Goal: Task Accomplishment & Management: Use online tool/utility

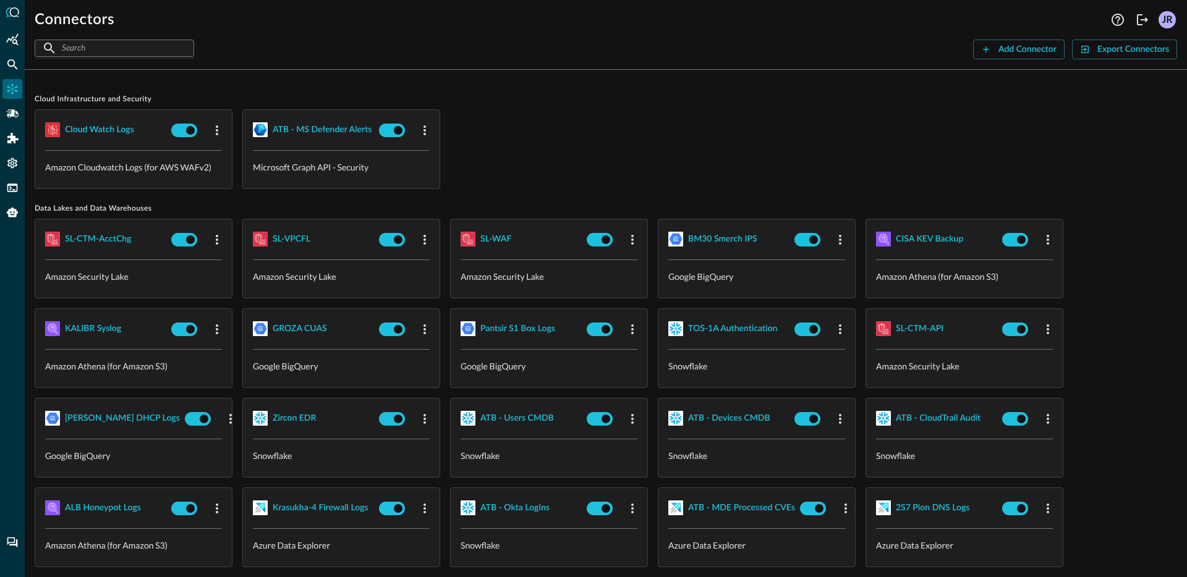
scroll to position [2, 0]
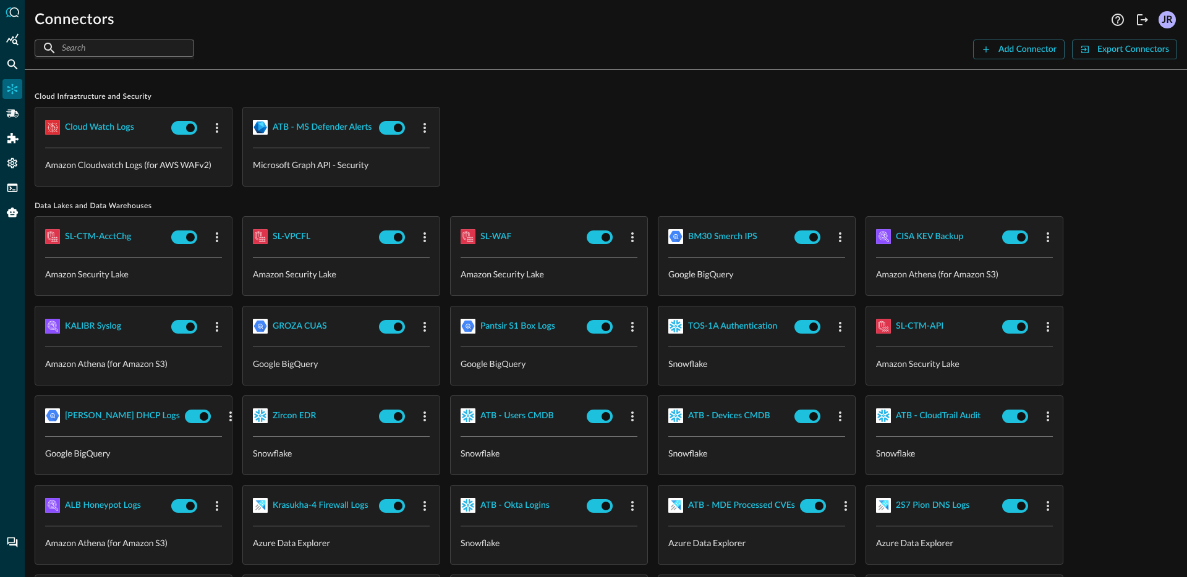
click at [569, 144] on div "Cloud watch logs Amazon Cloudwatch Logs (for AWS WAFv2) ATB - MS Defender Alert…" at bounding box center [606, 147] width 1142 height 80
click at [711, 241] on div "BM30 Smerch IPS" at bounding box center [722, 236] width 69 height 15
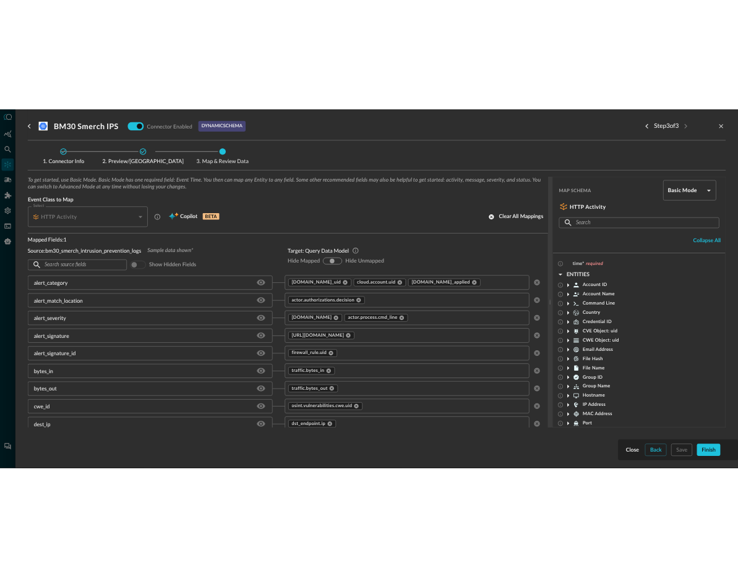
scroll to position [2, 0]
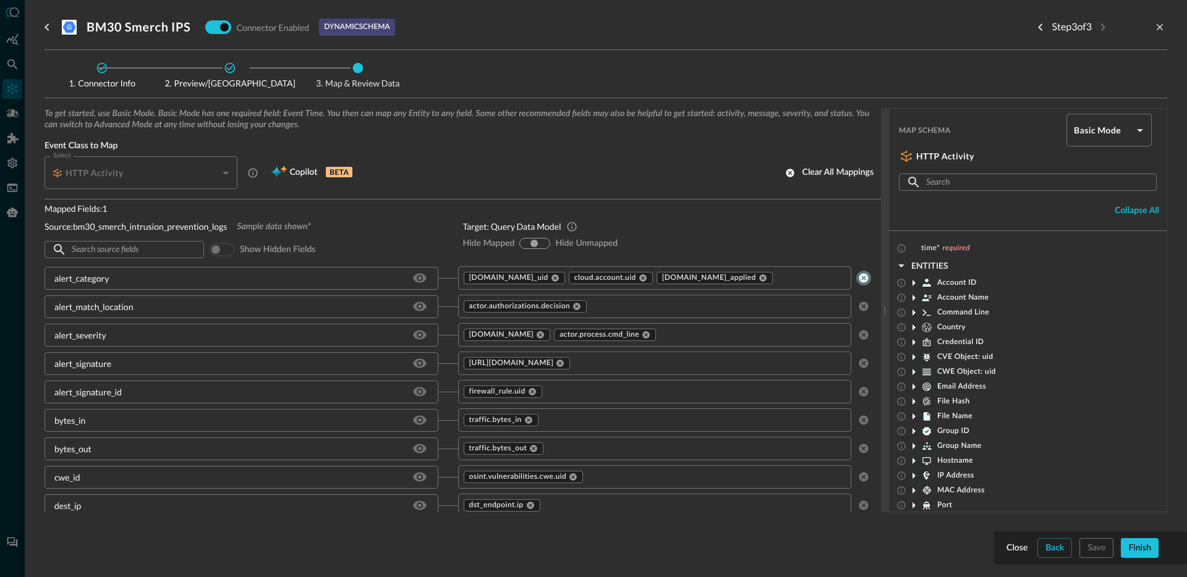
click at [859, 279] on icon "clear selected values" at bounding box center [863, 278] width 9 height 9
click at [858, 307] on icon "clear selected values" at bounding box center [863, 305] width 11 height 11
click at [859, 337] on icon "clear selected values" at bounding box center [863, 334] width 9 height 9
click at [859, 363] on icon "clear selected values" at bounding box center [863, 361] width 9 height 9
click at [1089, 545] on div "To get started, use Basic Mode. Basic Mode has one required field: Event Time. …" at bounding box center [606, 330] width 1123 height 444
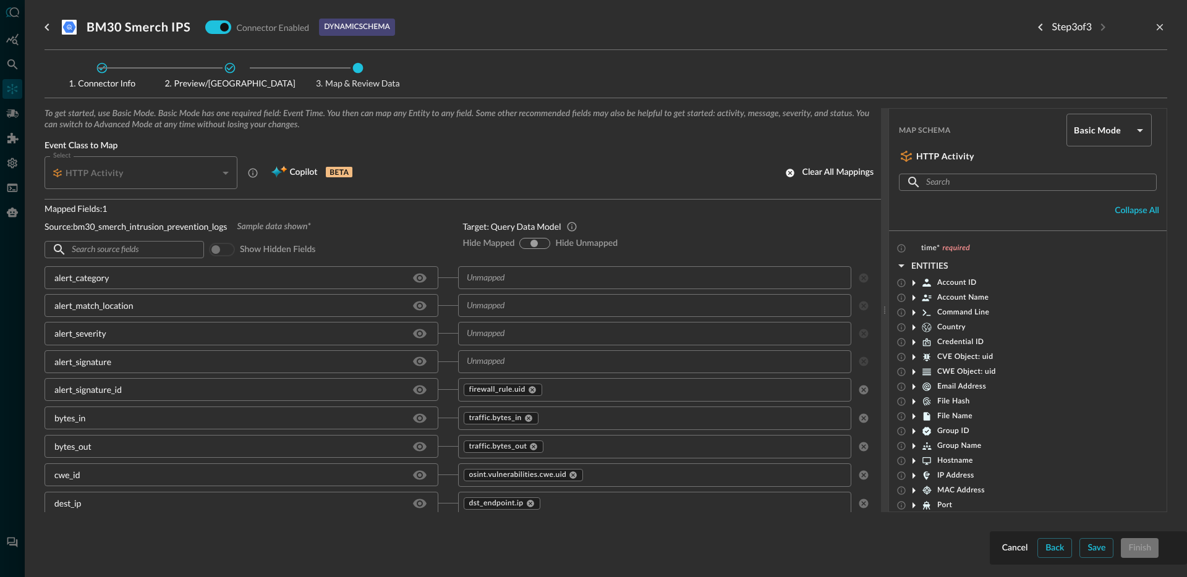
click at [1089, 545] on div "To get started, use Basic Mode. Basic Mode has one required field: Event Time. …" at bounding box center [606, 330] width 1123 height 444
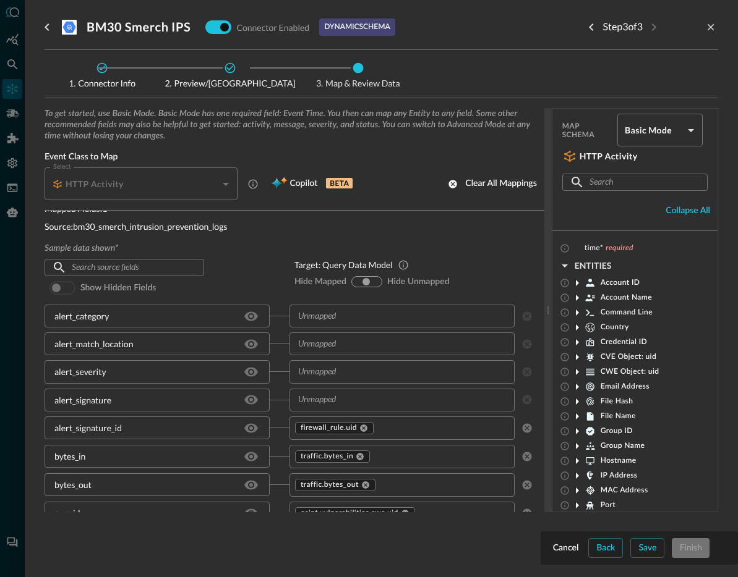
click at [650, 543] on div "To get started, use Basic Mode. Basic Mode has one required field: Event Time. …" at bounding box center [381, 330] width 673 height 444
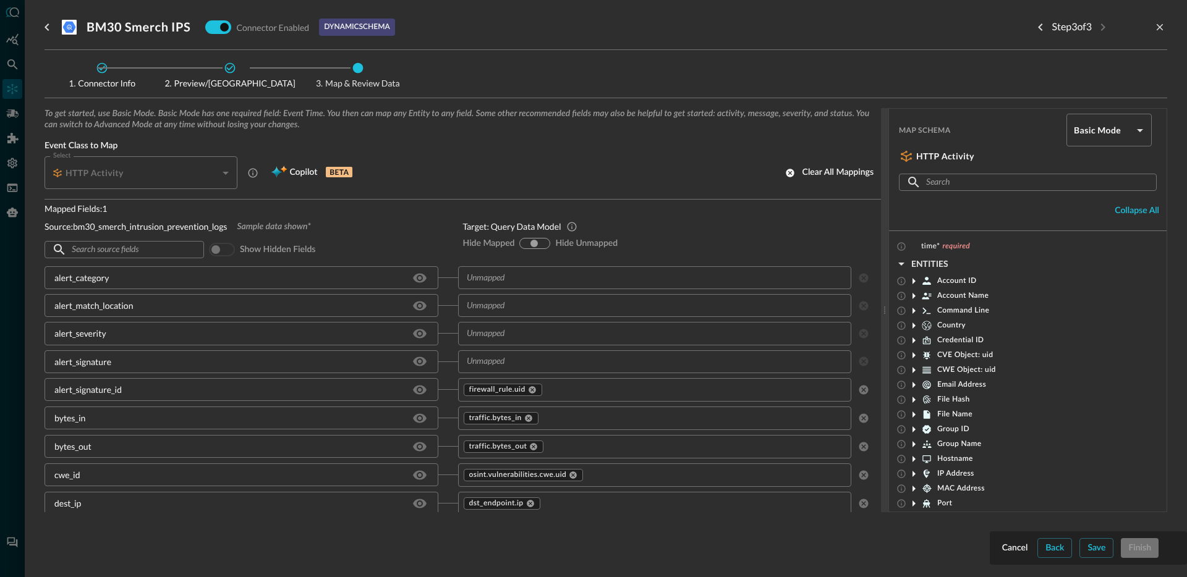
scroll to position [2, 0]
click at [1105, 550] on div "To get started, use Basic Mode. Basic Mode has one required field: Event Time. …" at bounding box center [606, 330] width 1123 height 444
click at [1104, 30] on div "Step 3 of 3" at bounding box center [1072, 27] width 82 height 20
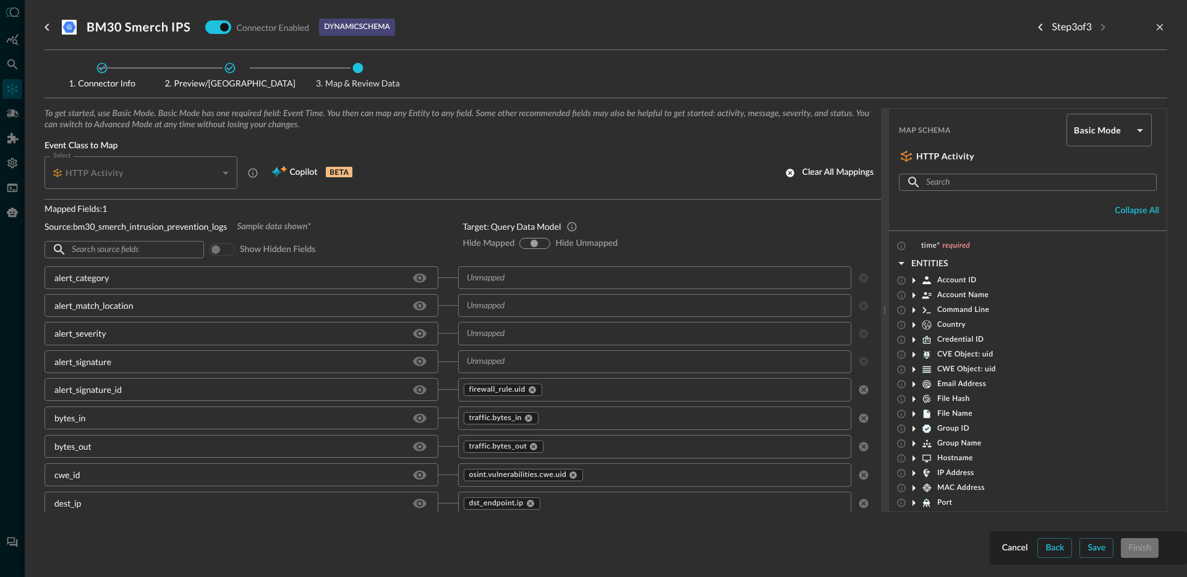
click at [1104, 30] on div "Step 3 of 3" at bounding box center [1072, 27] width 82 height 20
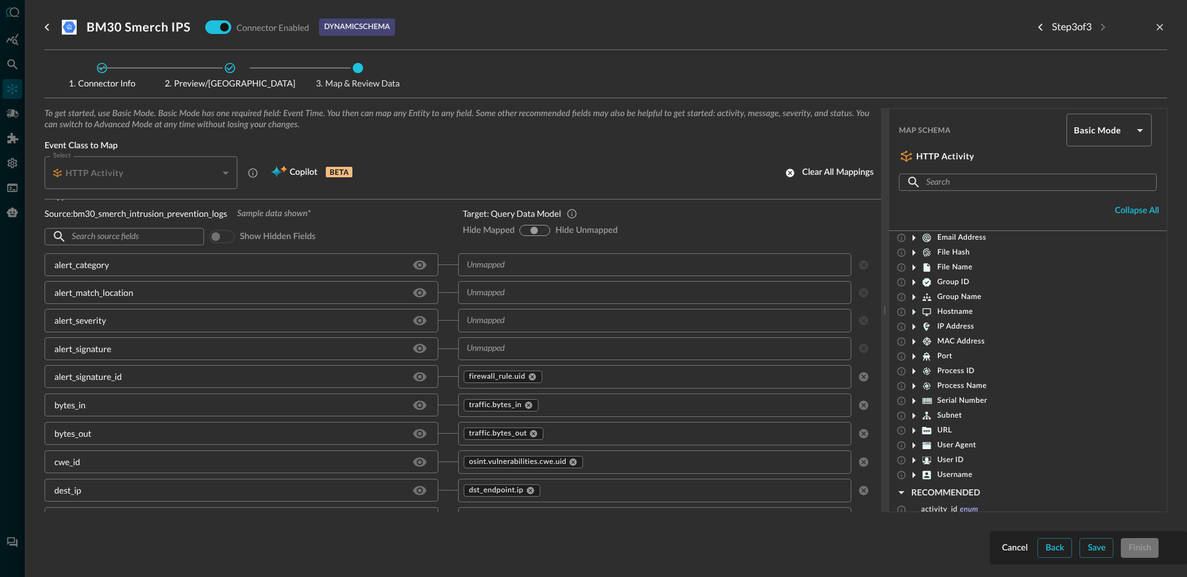
scroll to position [209, 0]
click at [1128, 129] on body "Connectors Help Logout JR ​ ​ Add Connector Export Connectors Cloud Infrastruct…" at bounding box center [593, 288] width 1187 height 577
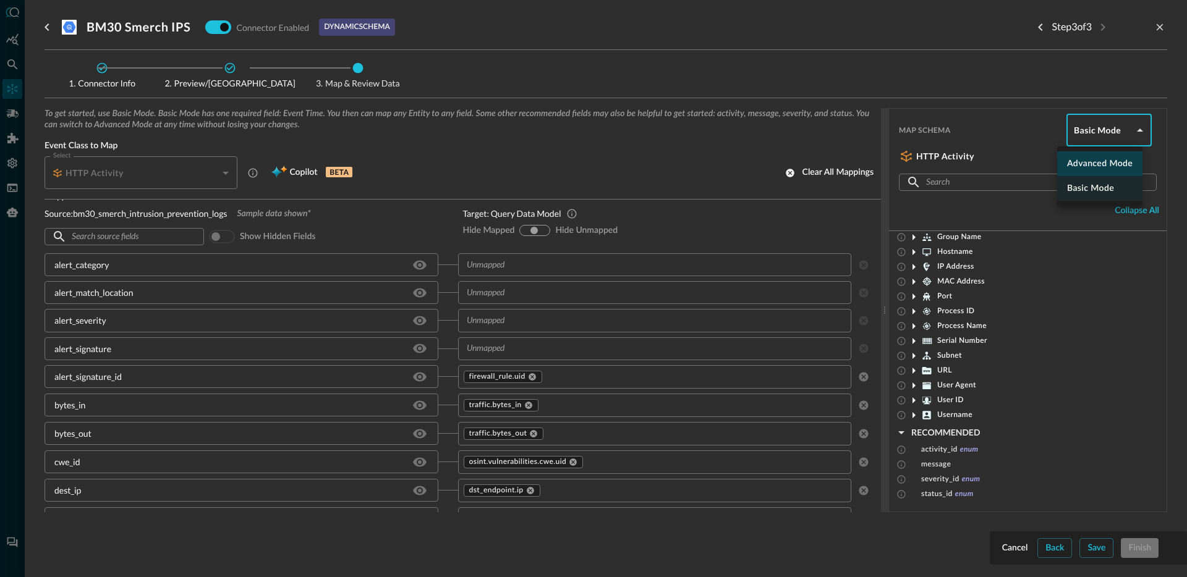
click at [1108, 163] on li "Advanced Mode" at bounding box center [1099, 163] width 85 height 25
type input "advanced"
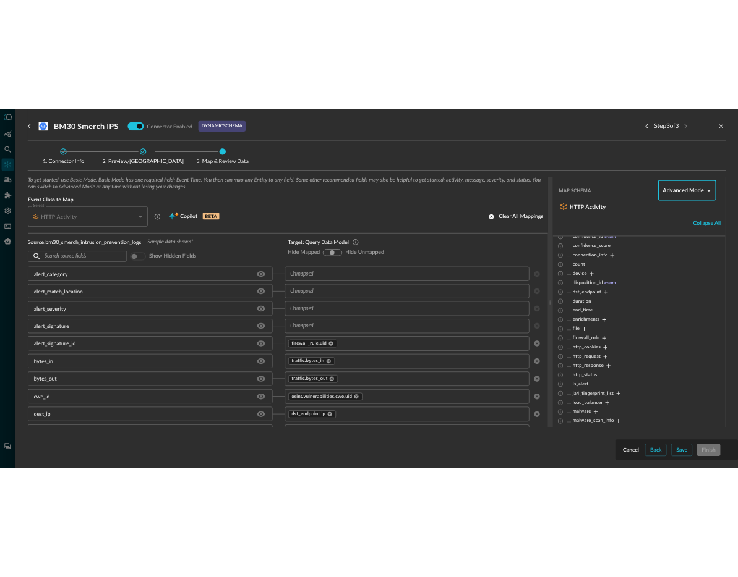
scroll to position [182, 0]
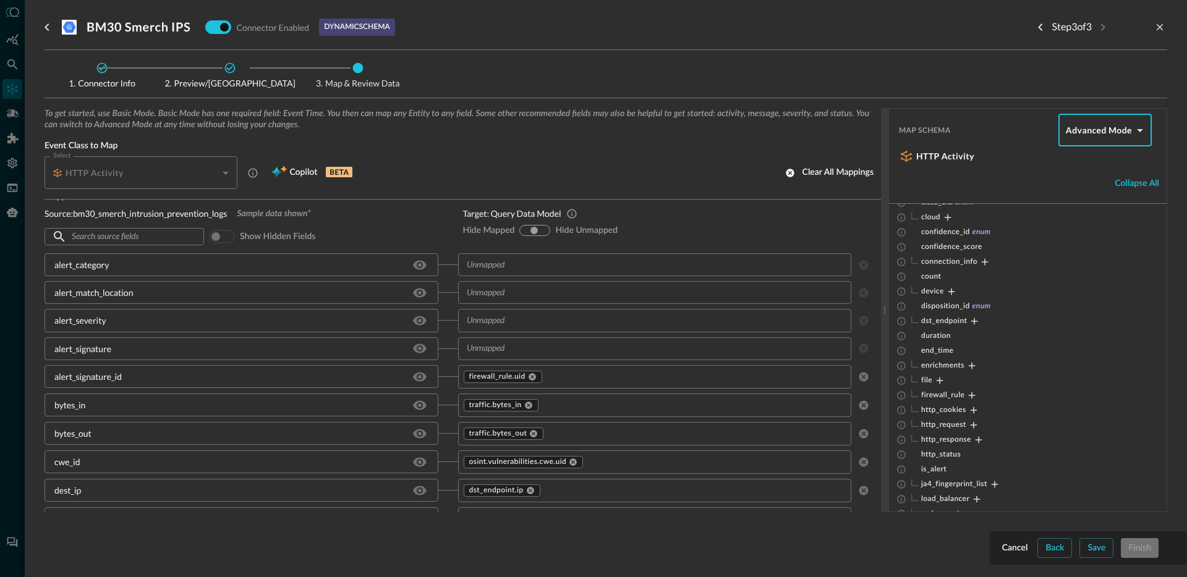
click at [1159, 563] on div "Connector Info Preview/Import Fields Map & Review Data To get started, use Basi…" at bounding box center [606, 311] width 1123 height 522
click at [1152, 568] on div "Connector Info Preview/Import Fields Map & Review Data To get started, use Basi…" at bounding box center [606, 311] width 1123 height 522
click at [1120, 559] on div "Connector Info Preview/Import Fields Map & Review Data To get started, use Basi…" at bounding box center [606, 311] width 1123 height 522
click at [1093, 552] on div "Connector Info Preview/Import Fields Map & Review Data To get started, use Basi…" at bounding box center [606, 311] width 1123 height 522
click at [1020, 547] on div "To get started, use Basic Mode. Basic Mode has one required field: Event Time. …" at bounding box center [606, 330] width 1123 height 444
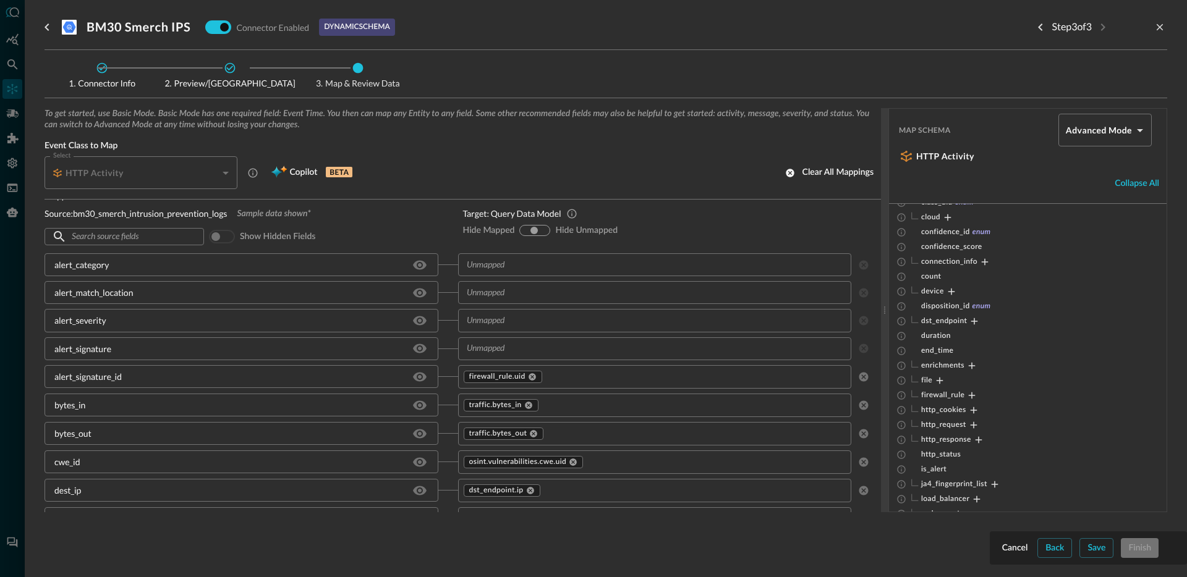
click at [1037, 547] on div "To get started, use Basic Mode. Basic Mode has one required field: Event Time. …" at bounding box center [606, 330] width 1123 height 444
drag, startPoint x: 1058, startPoint y: 550, endPoint x: 1070, endPoint y: 549, distance: 11.8
click at [1061, 549] on div "To get started, use Basic Mode. Basic Mode has one required field: Event Time. …" at bounding box center [606, 330] width 1123 height 444
drag, startPoint x: 1075, startPoint y: 550, endPoint x: 1104, endPoint y: 552, distance: 29.2
click at [1092, 552] on div "Connector Info Preview/Import Fields Map & Review Data To get started, use Basi…" at bounding box center [606, 311] width 1123 height 522
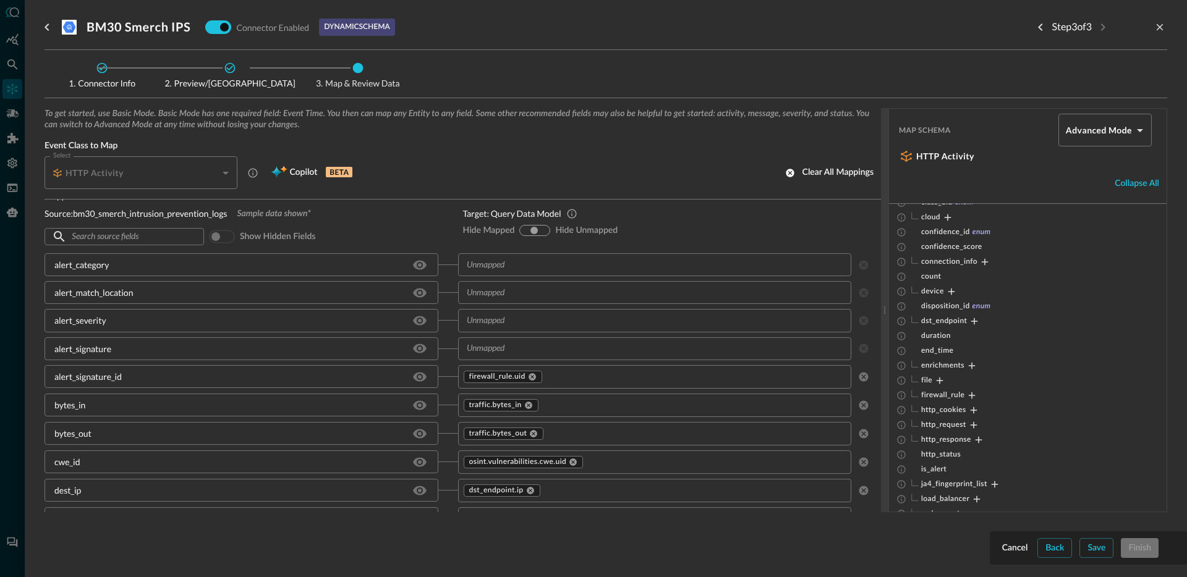
click at [1105, 552] on div "Connector Info Preview/Import Fields Map & Review Data To get started, use Basi…" at bounding box center [606, 311] width 1123 height 522
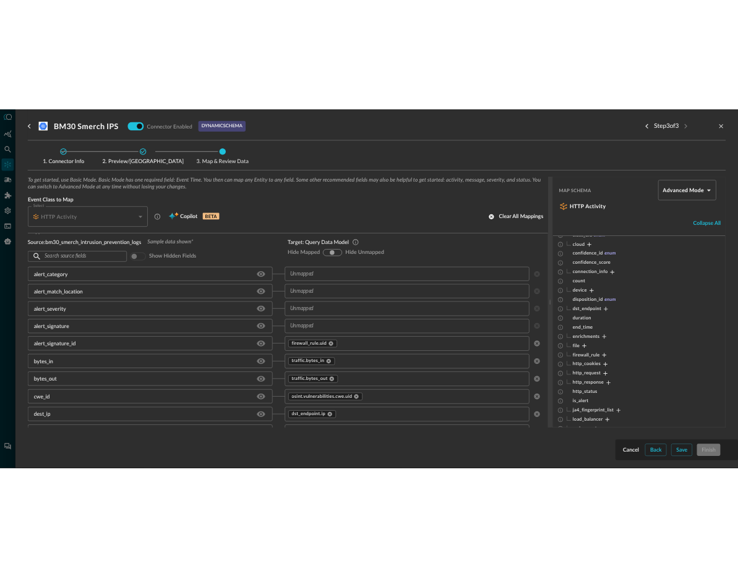
scroll to position [27, 0]
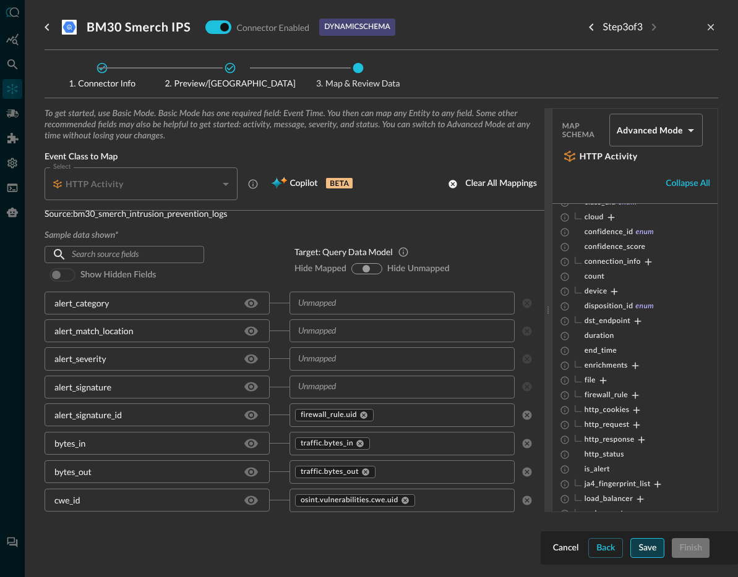
click at [649, 543] on div "Save" at bounding box center [647, 548] width 18 height 15
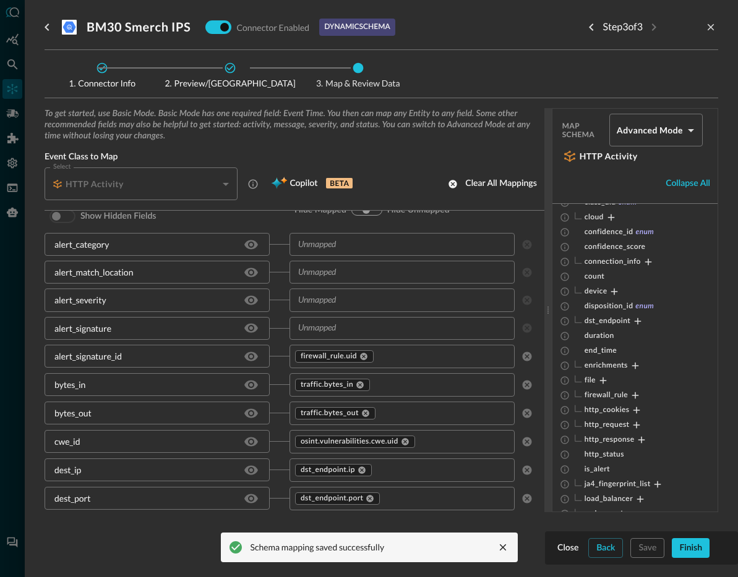
scroll to position [95, 0]
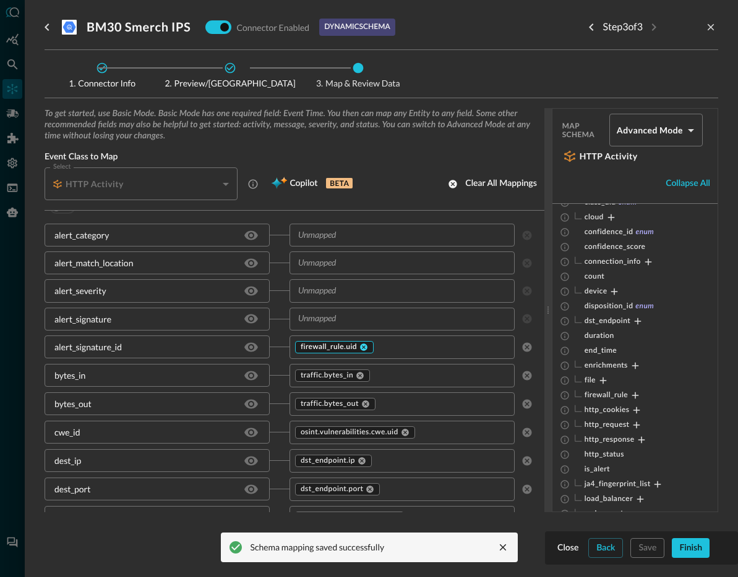
click at [360, 349] on icon at bounding box center [363, 347] width 7 height 7
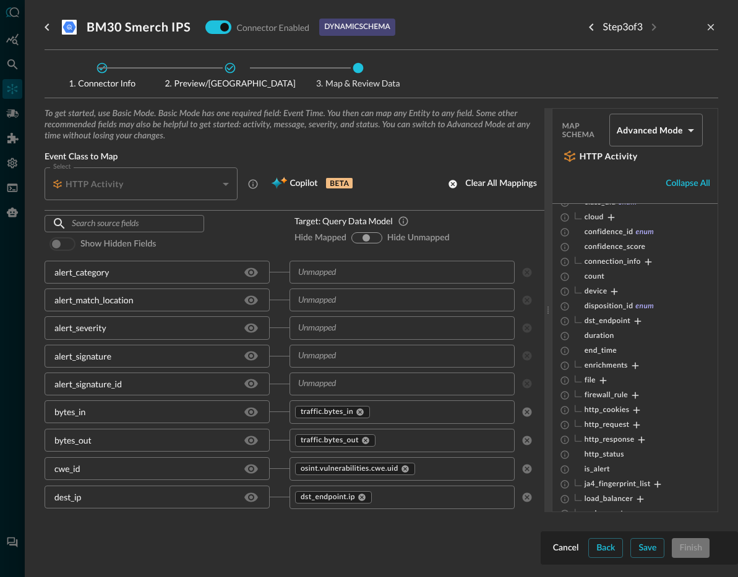
scroll to position [0, 0]
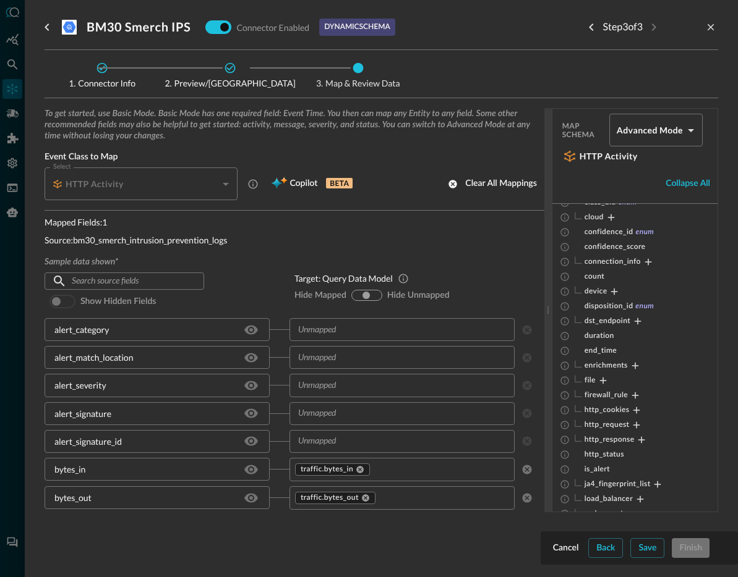
click at [354, 330] on input "text" at bounding box center [391, 329] width 197 height 15
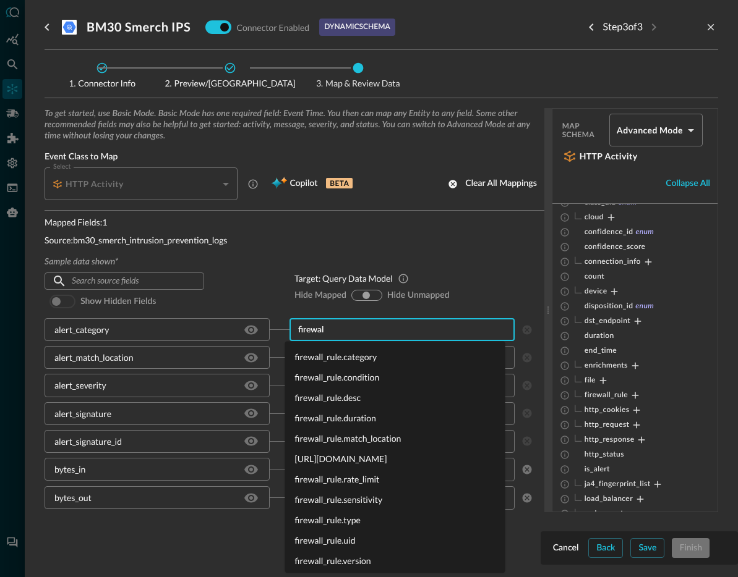
type input "firewall"
click at [347, 356] on li "firewall_rule.category" at bounding box center [395, 357] width 220 height 20
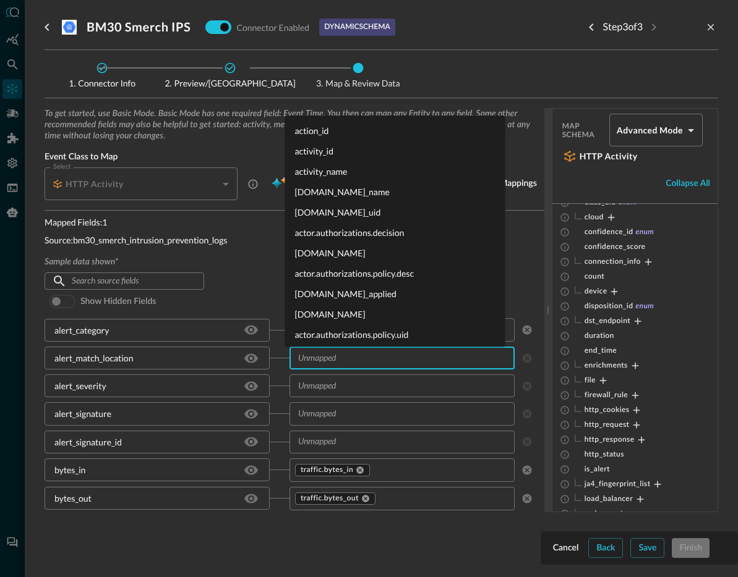
click at [367, 357] on input "text" at bounding box center [391, 358] width 197 height 15
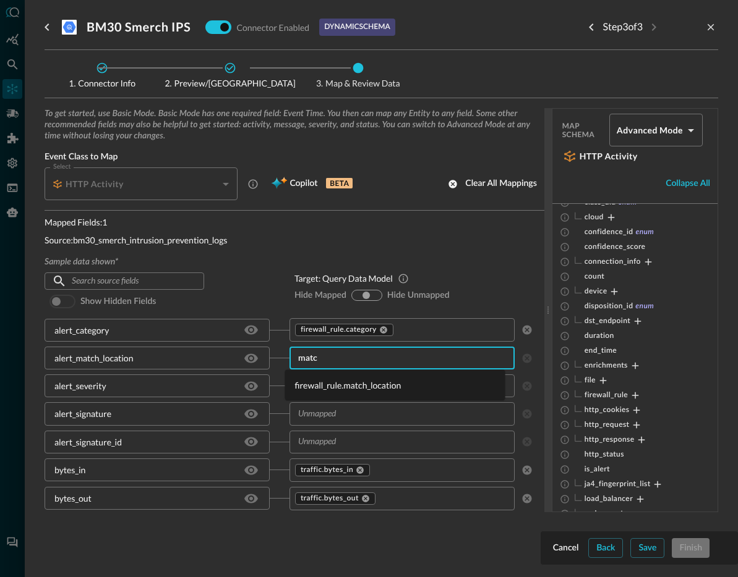
type input "match"
click at [358, 381] on li "firewall_rule.match_location" at bounding box center [395, 385] width 220 height 20
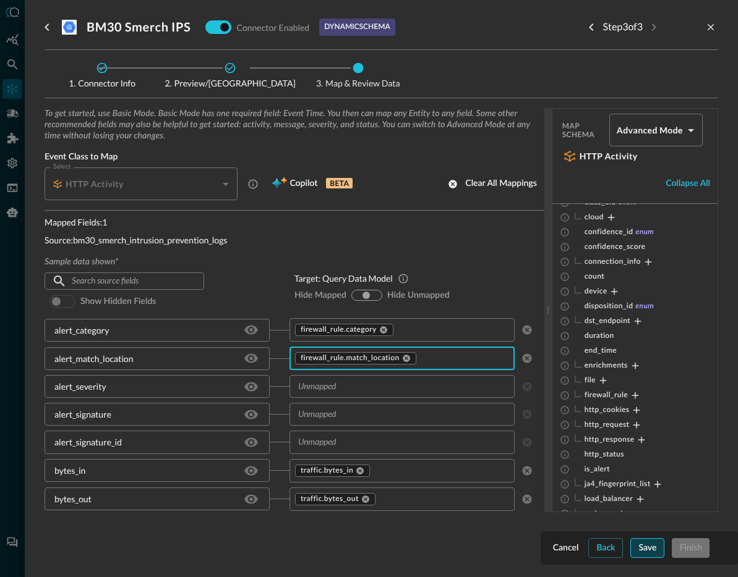
click at [651, 543] on div "Save" at bounding box center [647, 548] width 18 height 15
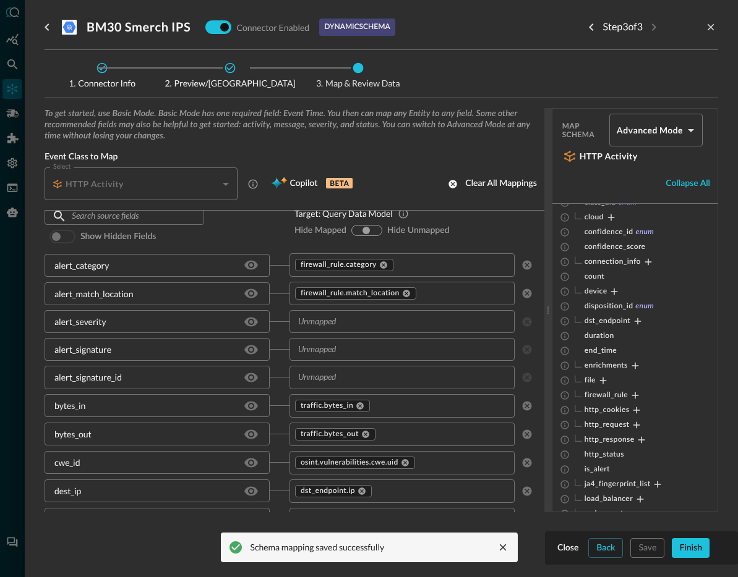
scroll to position [65, 0]
click at [356, 351] on input "text" at bounding box center [391, 349] width 197 height 15
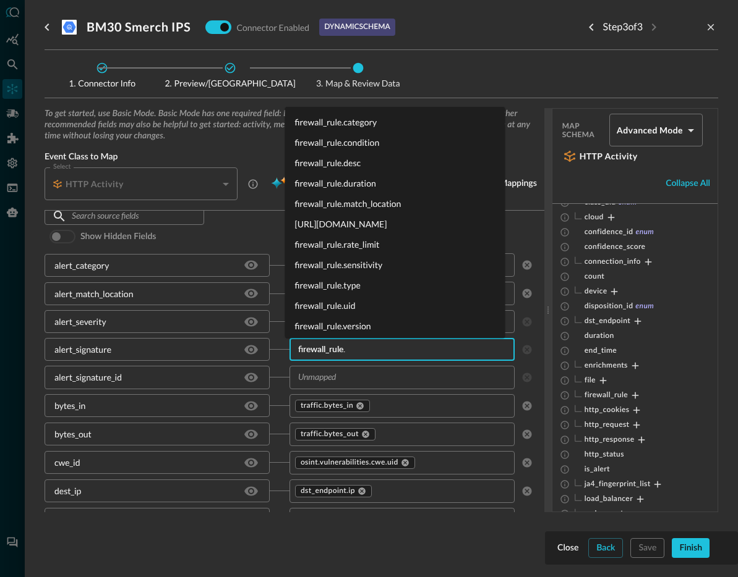
type input "firewall_rule.n"
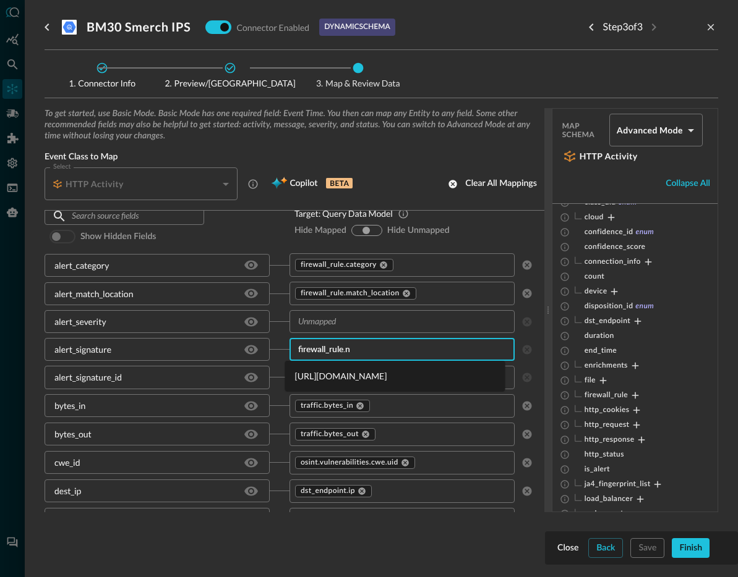
click at [344, 374] on li "[URL][DOMAIN_NAME]" at bounding box center [395, 376] width 220 height 20
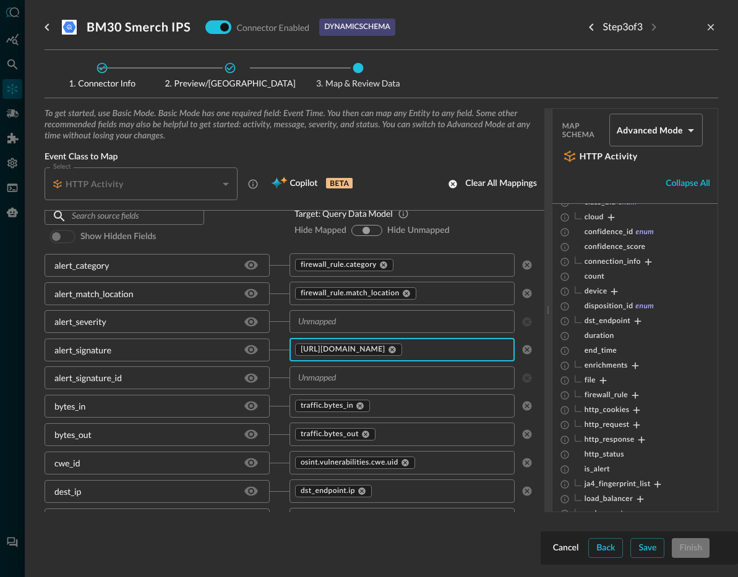
click at [357, 375] on input "text" at bounding box center [391, 377] width 197 height 15
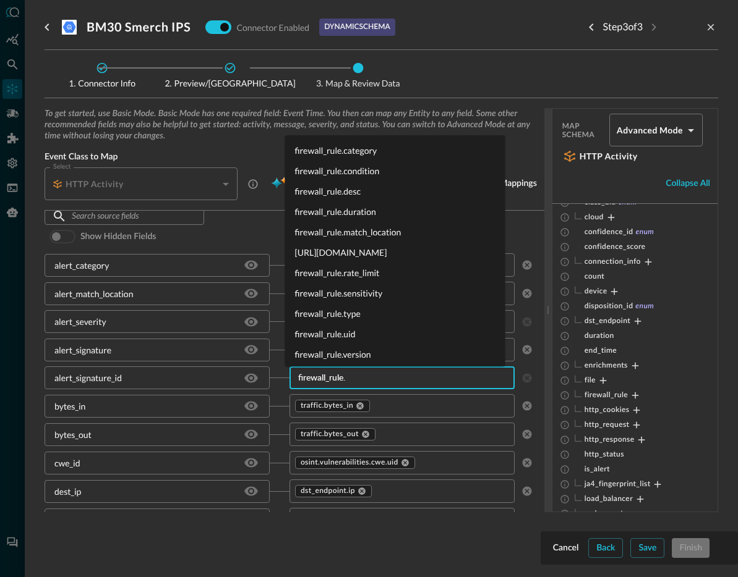
type input "firewall_rule.u"
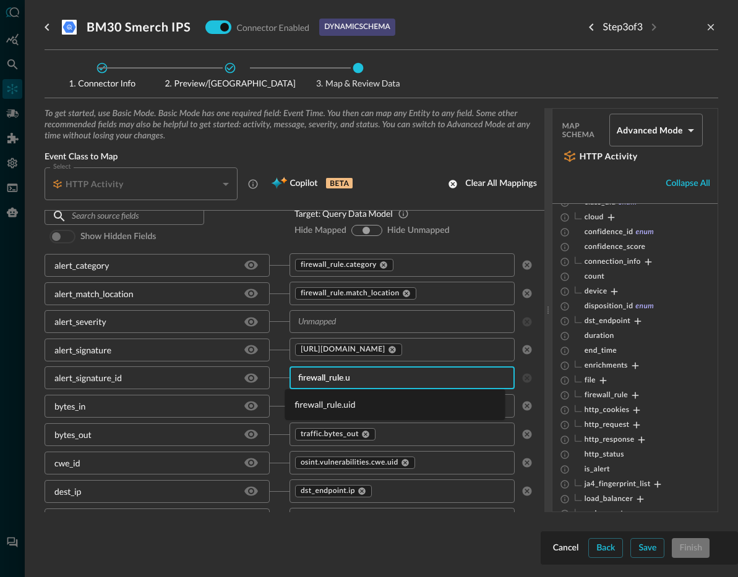
click at [341, 401] on li "firewall_rule.uid" at bounding box center [395, 404] width 220 height 20
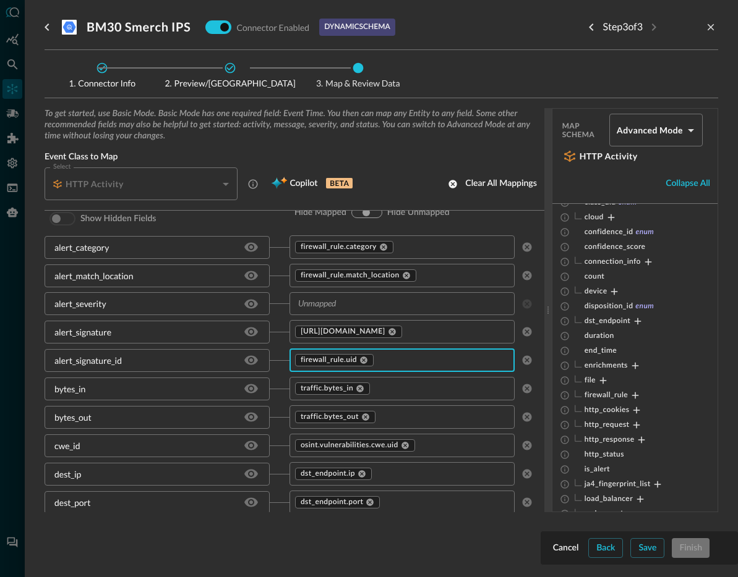
scroll to position [83, 0]
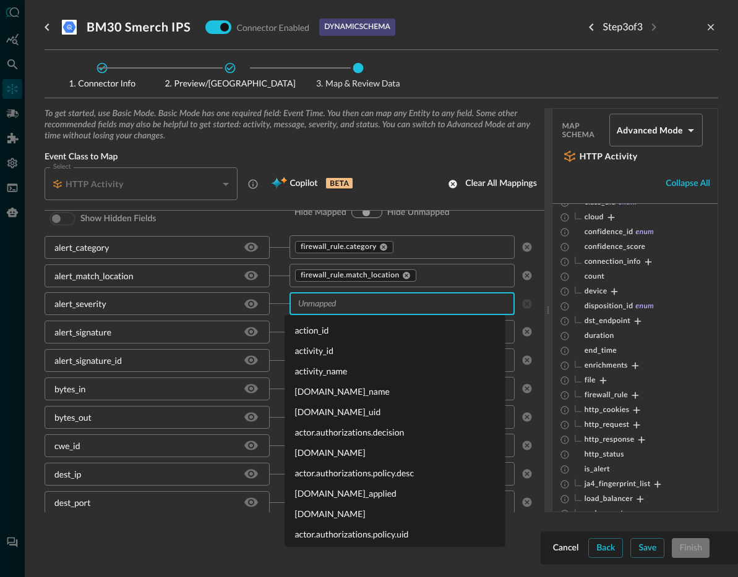
click at [342, 307] on input "text" at bounding box center [391, 303] width 197 height 15
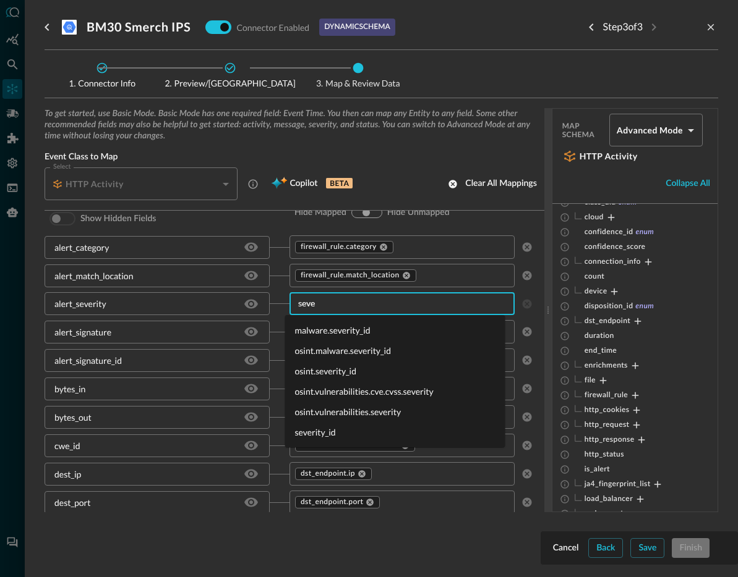
type input "sever"
click at [337, 437] on li "severity_id" at bounding box center [395, 432] width 220 height 20
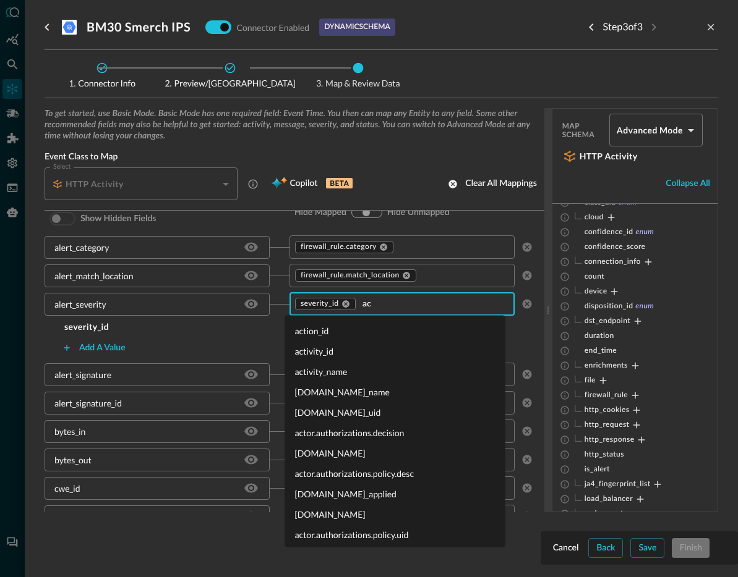
type input "act"
click at [332, 331] on li "action_id" at bounding box center [395, 331] width 220 height 20
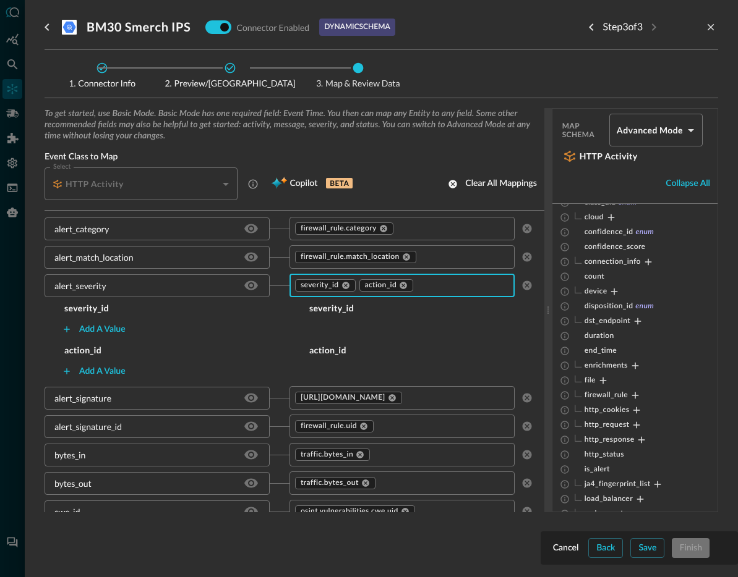
scroll to position [124, 0]
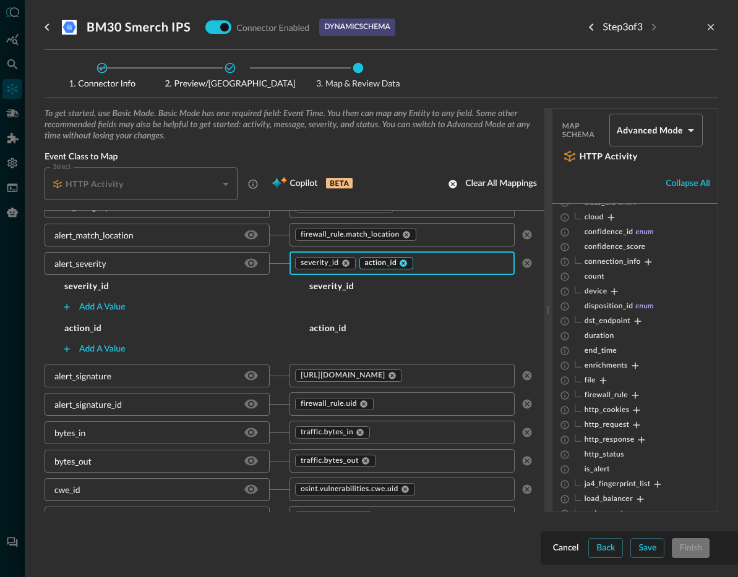
click at [399, 265] on icon at bounding box center [403, 263] width 9 height 9
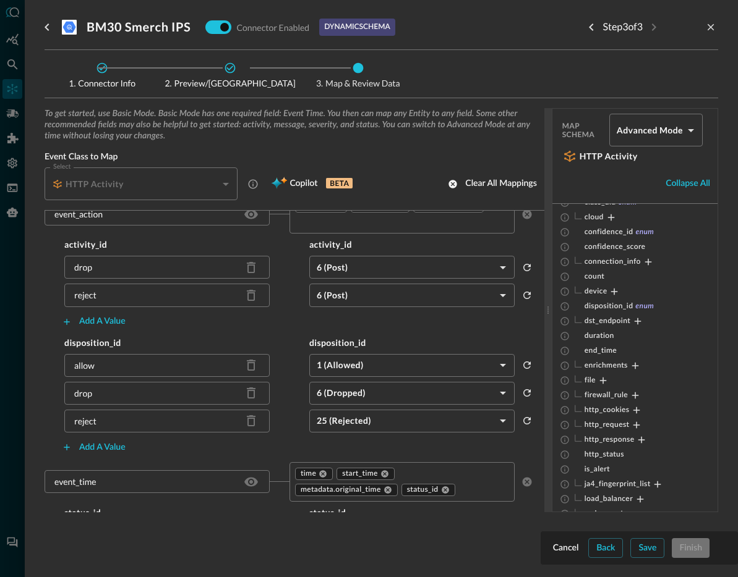
scroll to position [481, 0]
click at [96, 445] on div "Add a value" at bounding box center [102, 445] width 46 height 15
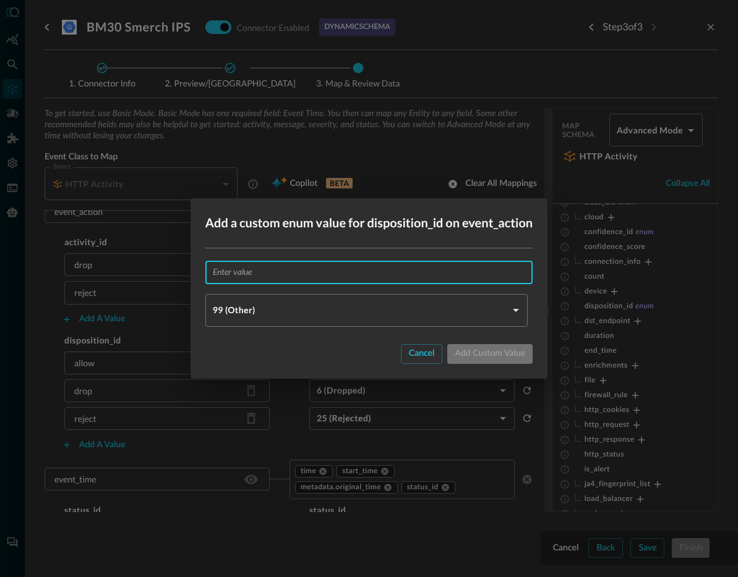
click at [323, 283] on input "text" at bounding box center [373, 272] width 320 height 23
type input "a"
click at [410, 348] on div "Cancel" at bounding box center [422, 353] width 26 height 15
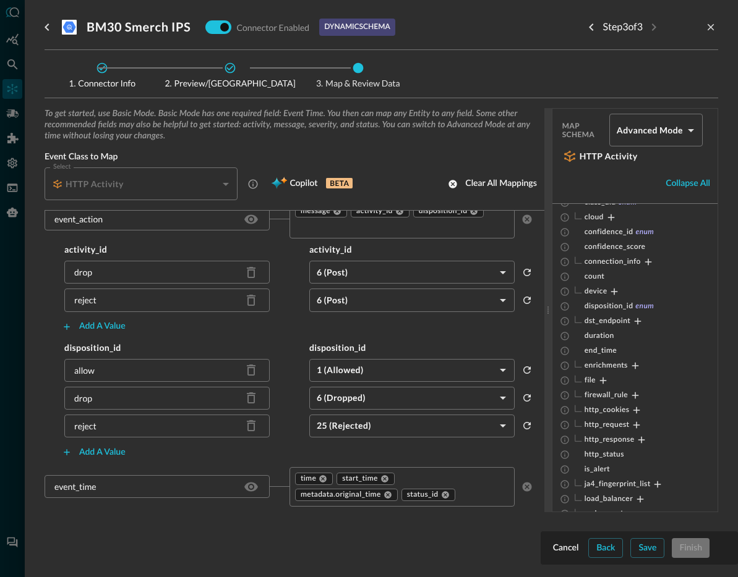
scroll to position [463, 0]
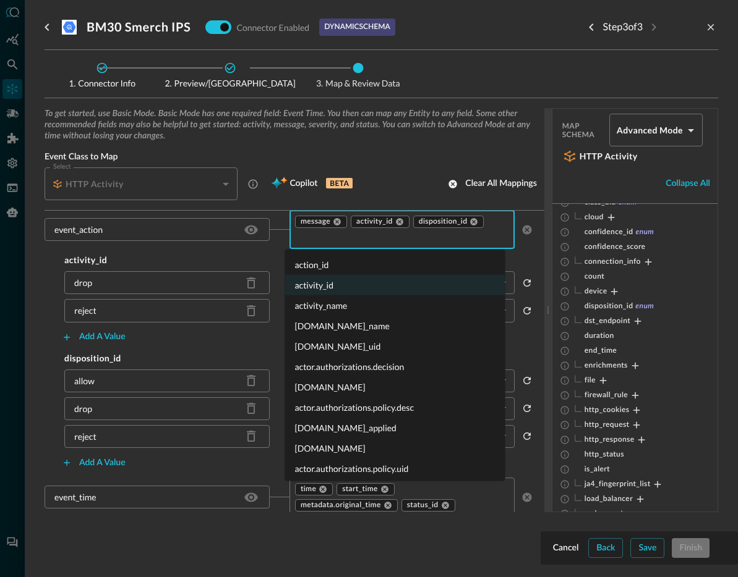
click at [410, 240] on input "text" at bounding box center [391, 237] width 197 height 15
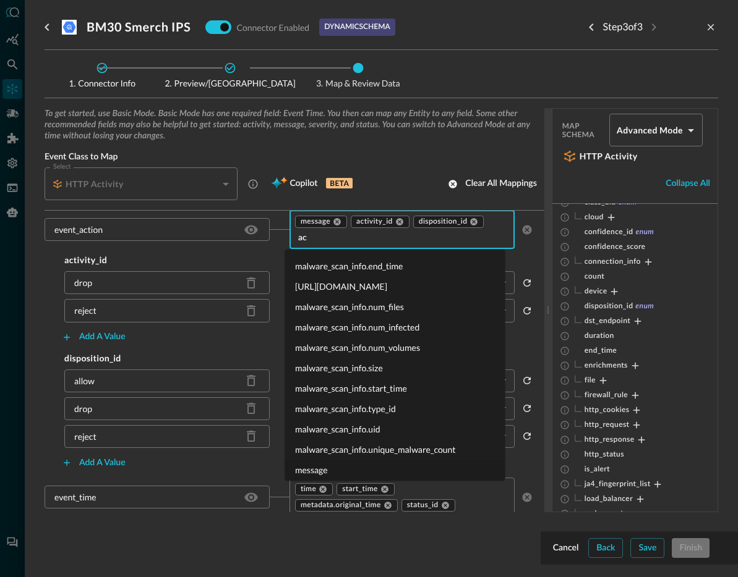
scroll to position [0, 0]
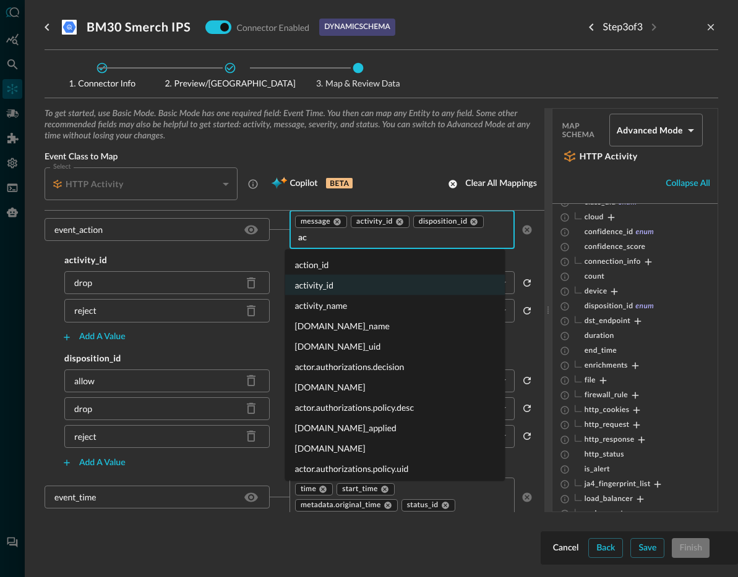
type input "act"
click at [344, 263] on li "action_id" at bounding box center [395, 265] width 220 height 20
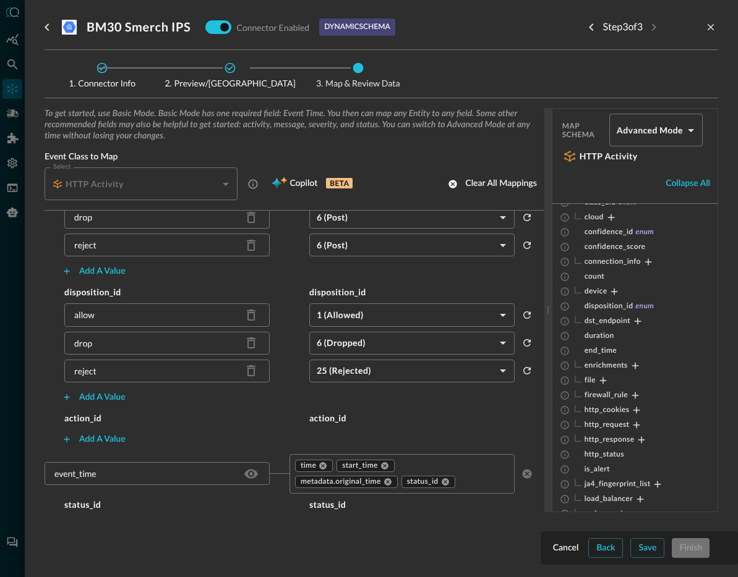
scroll to position [506, 0]
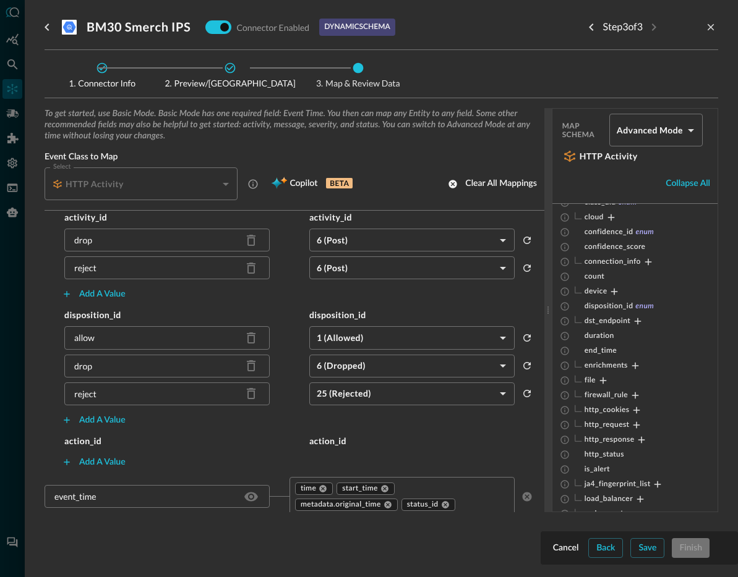
click at [91, 333] on div "allow" at bounding box center [84, 337] width 20 height 13
click at [91, 344] on div "allow" at bounding box center [84, 337] width 20 height 13
click at [88, 340] on div "allow" at bounding box center [84, 337] width 20 height 13
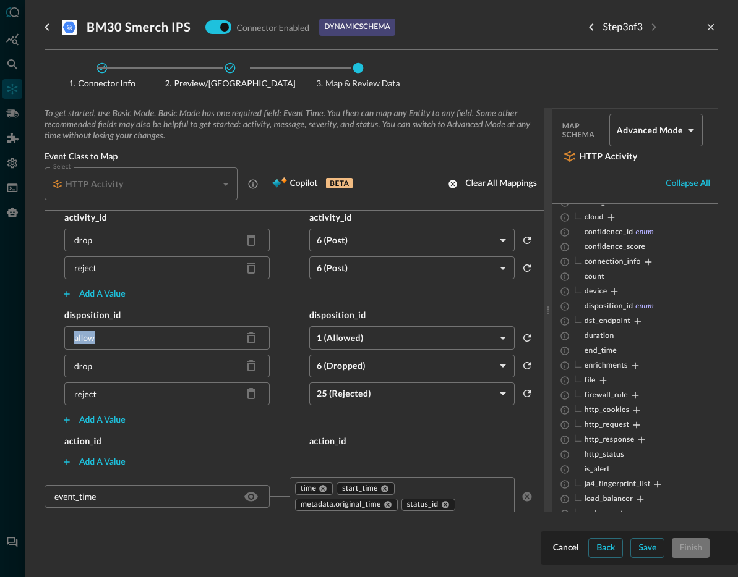
click at [88, 340] on div "allow" at bounding box center [84, 337] width 20 height 13
copy div "allow"
click at [99, 293] on div "Add a value" at bounding box center [102, 294] width 46 height 15
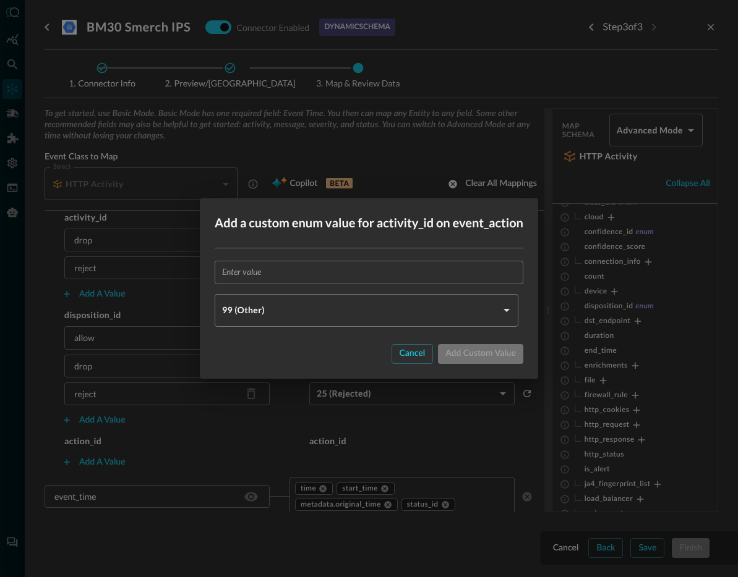
click at [395, 267] on input "text" at bounding box center [372, 272] width 301 height 23
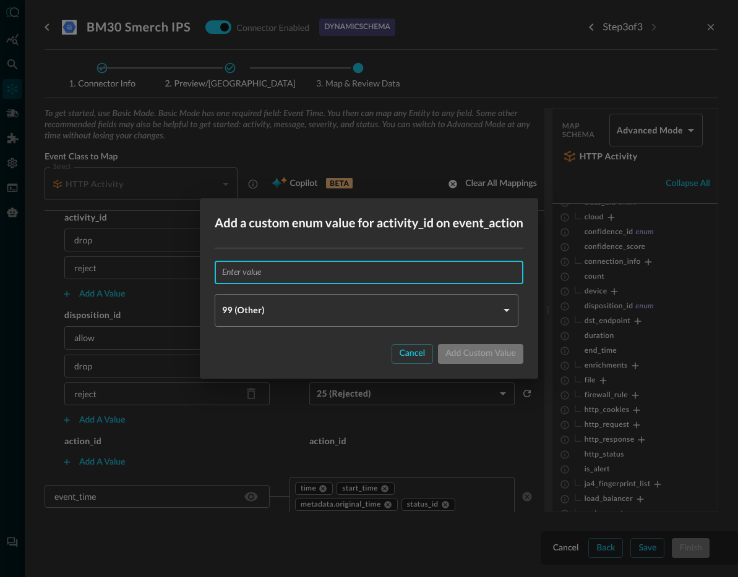
paste input "allow"
type input "allow"
click at [292, 305] on body "Connectors Help Logout JR ​ ​ Add Connector Export Connectors Cloud Infrastruct…" at bounding box center [369, 288] width 738 height 577
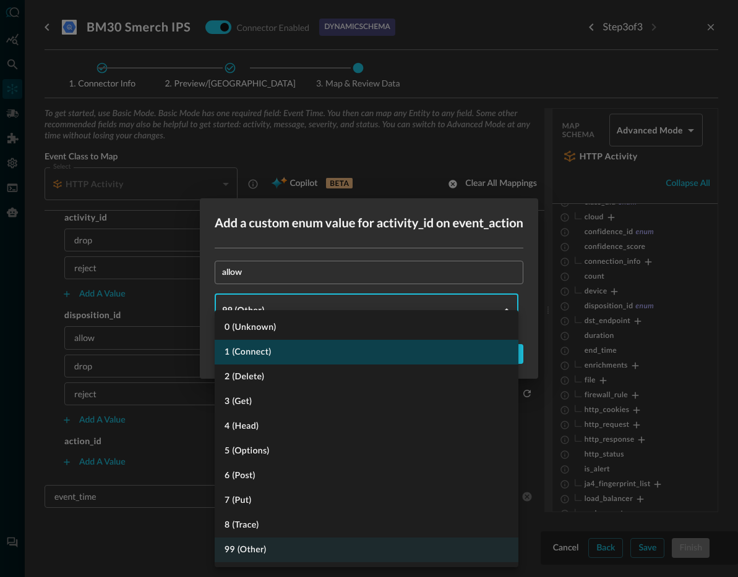
click at [281, 360] on li "1 (Connect)" at bounding box center [367, 352] width 304 height 25
type input "CONNECT"
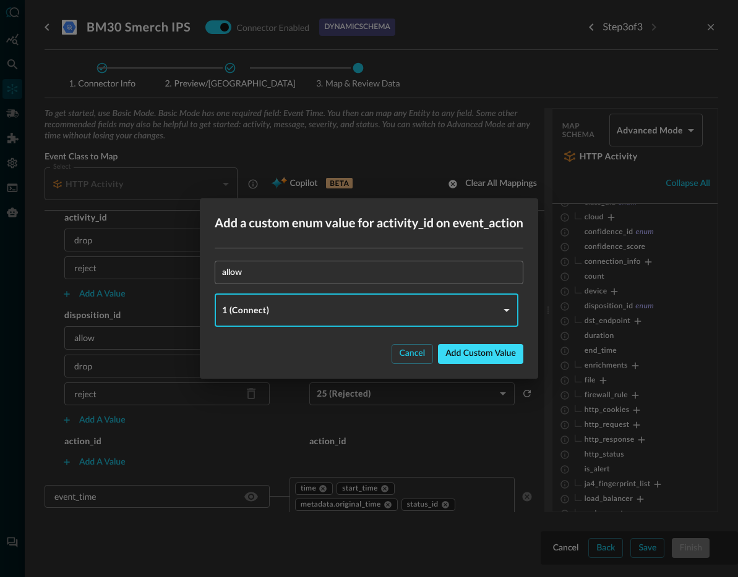
click at [514, 354] on div "Add custom value" at bounding box center [480, 353] width 70 height 15
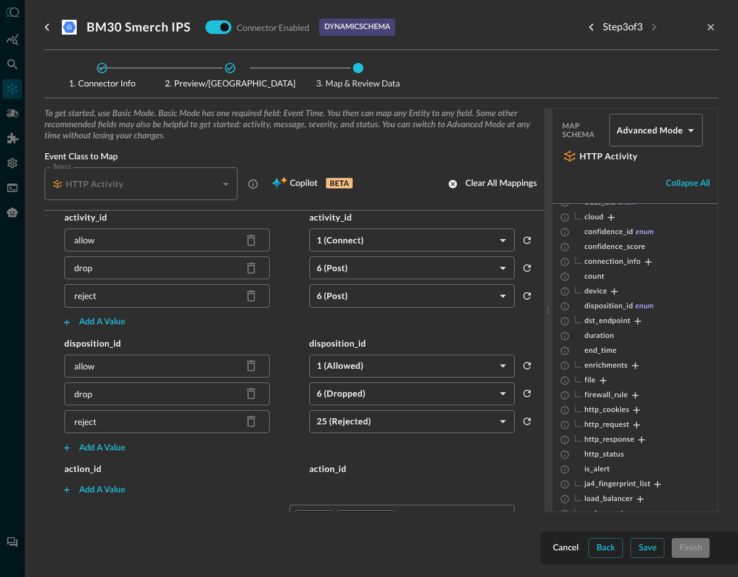
click at [388, 237] on body "Connectors Help Logout JR ​ ​ Add Connector Export Connectors Cloud Infrastruct…" at bounding box center [369, 288] width 738 height 577
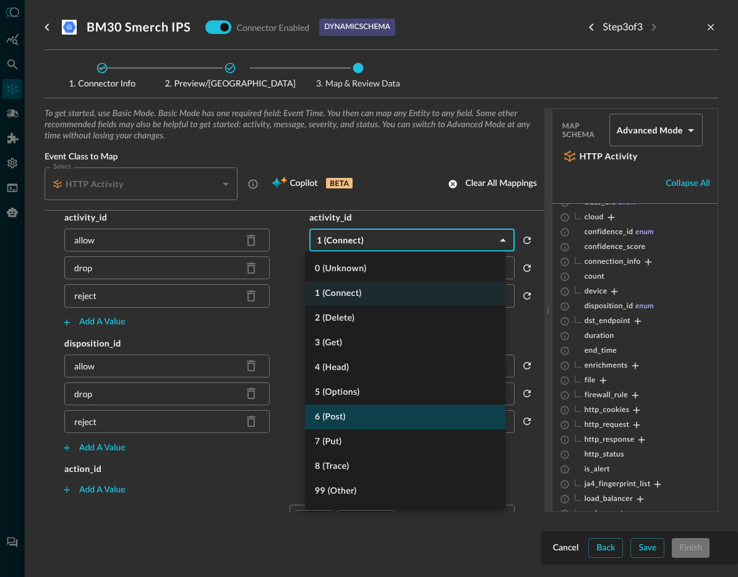
click at [349, 421] on li "6 (Post)" at bounding box center [405, 417] width 200 height 25
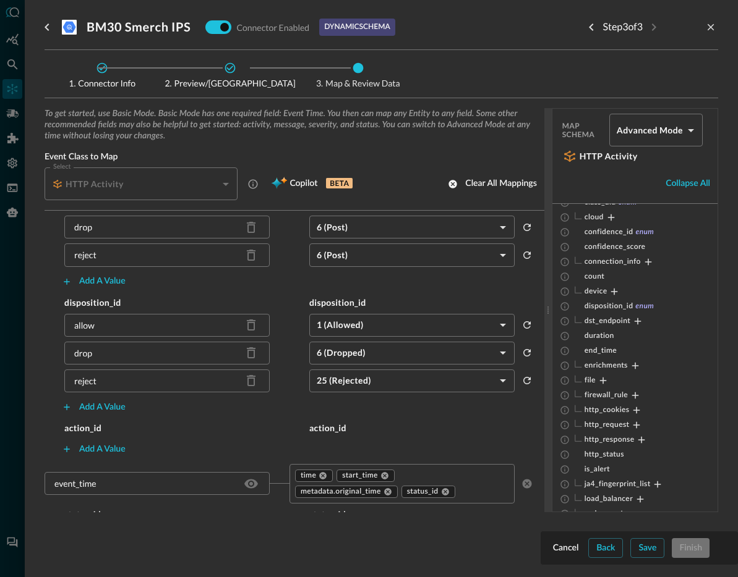
scroll to position [560, 0]
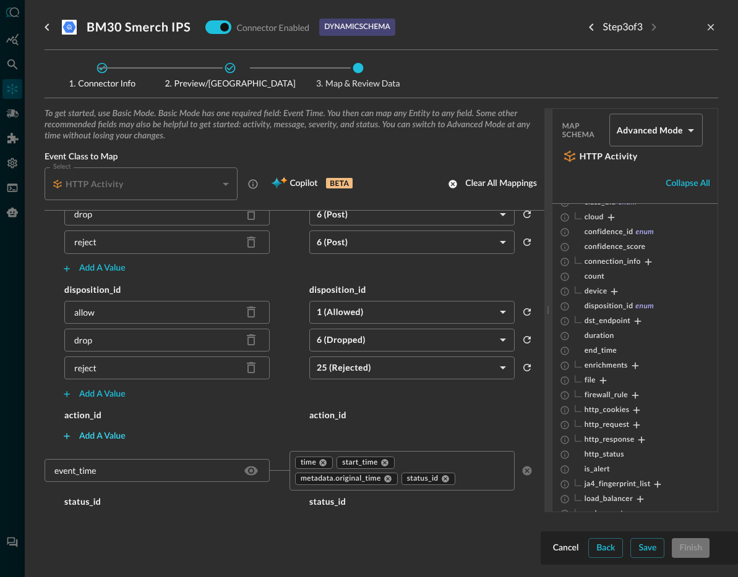
click at [100, 438] on div "Add a value" at bounding box center [102, 436] width 46 height 15
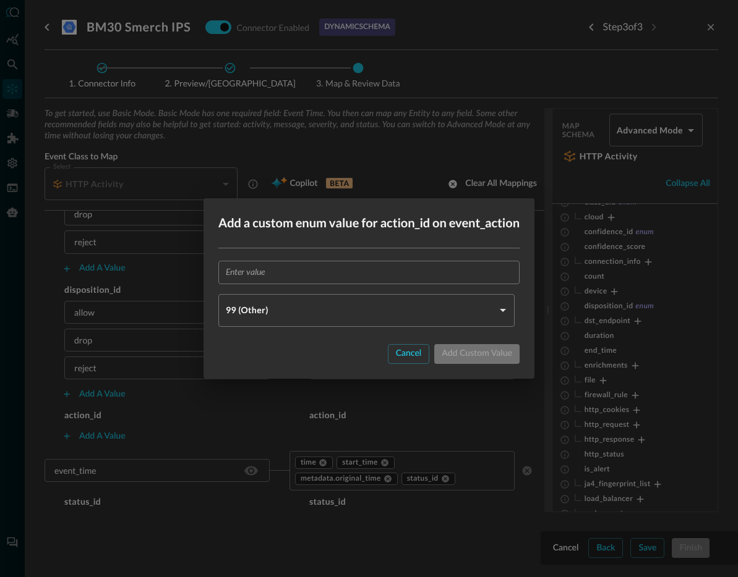
click at [296, 257] on div "​ 99 (Other) OTHER ​" at bounding box center [368, 294] width 331 height 90
click at [291, 270] on input "text" at bounding box center [373, 272] width 294 height 23
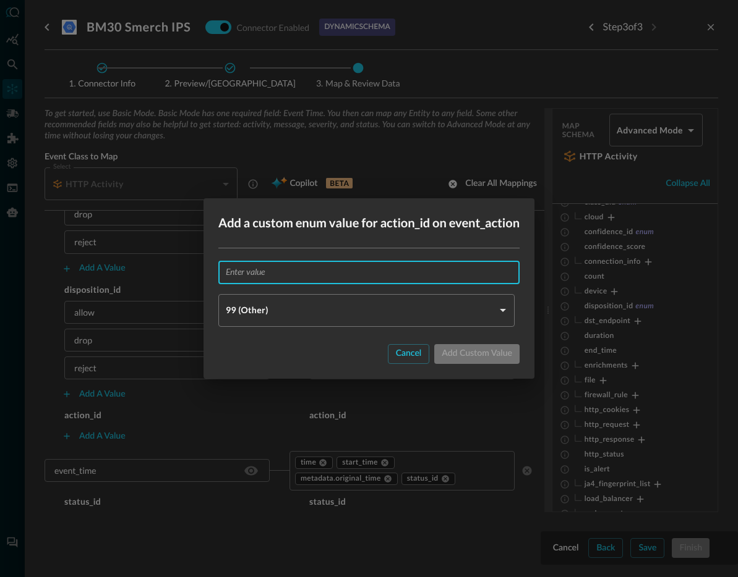
paste input "allow"
type input "allow"
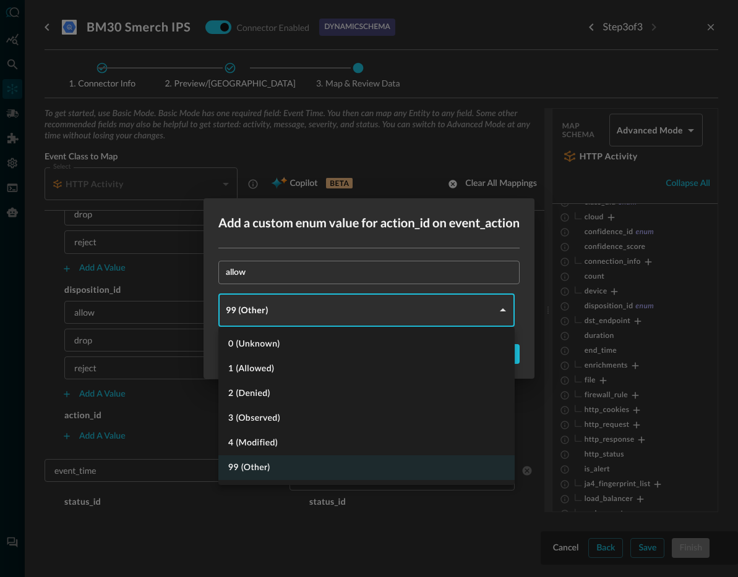
click at [282, 315] on body "Connectors Help Logout JR ​ ​ Add Connector Export Connectors Cloud Infrastruct…" at bounding box center [369, 288] width 738 height 577
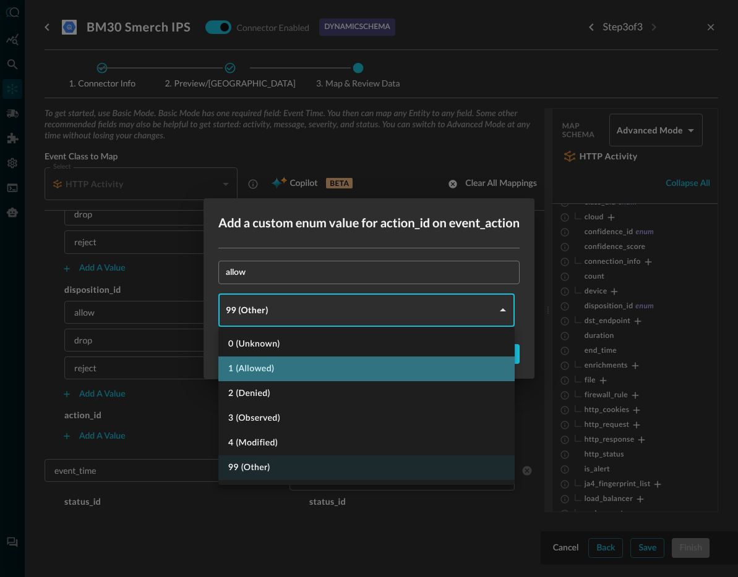
click at [287, 357] on li "1 (Allowed)" at bounding box center [366, 369] width 296 height 25
type input "ALLOWED"
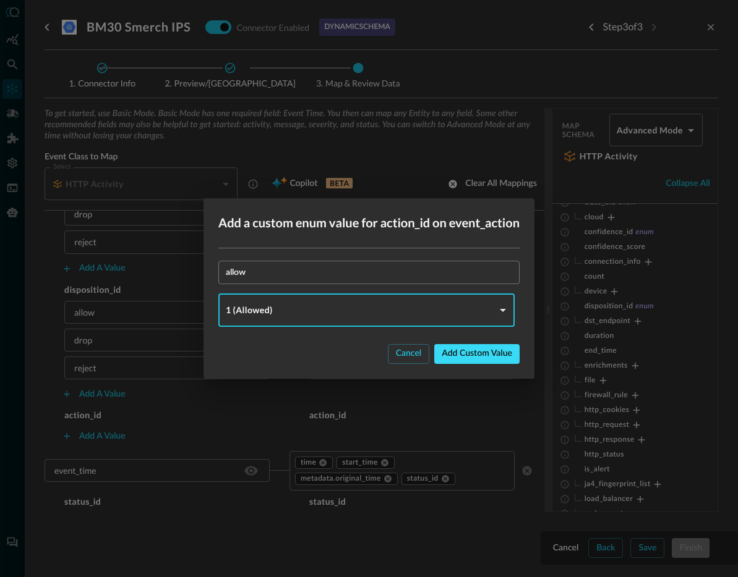
click at [493, 353] on div "Add custom value" at bounding box center [476, 353] width 70 height 15
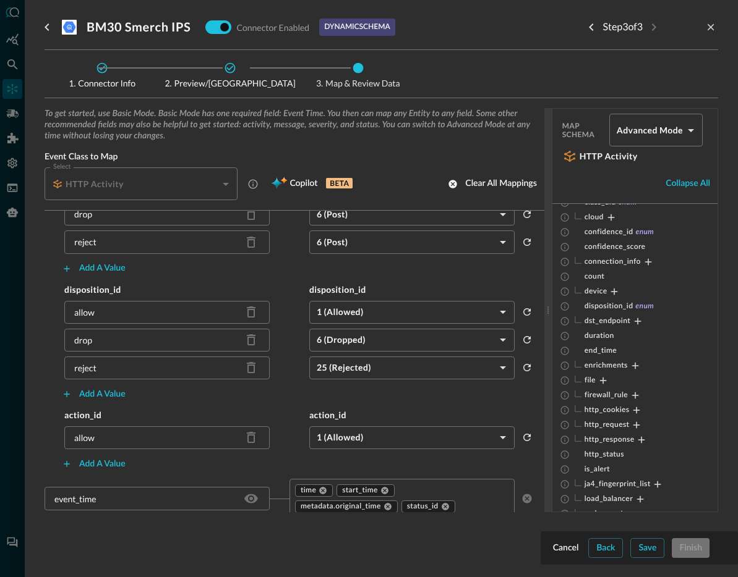
click at [86, 338] on div "drop" at bounding box center [83, 340] width 18 height 13
copy div "drop"
click at [100, 468] on div "Add a value" at bounding box center [102, 464] width 46 height 15
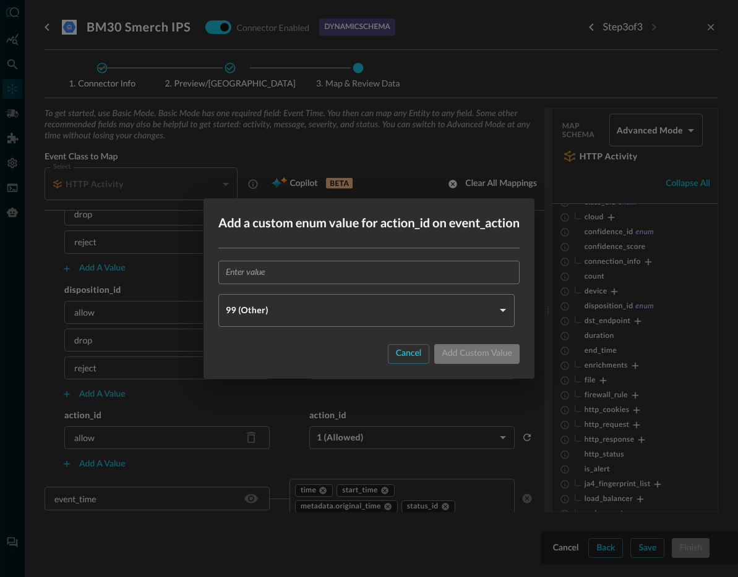
click at [274, 281] on input "text" at bounding box center [373, 272] width 294 height 23
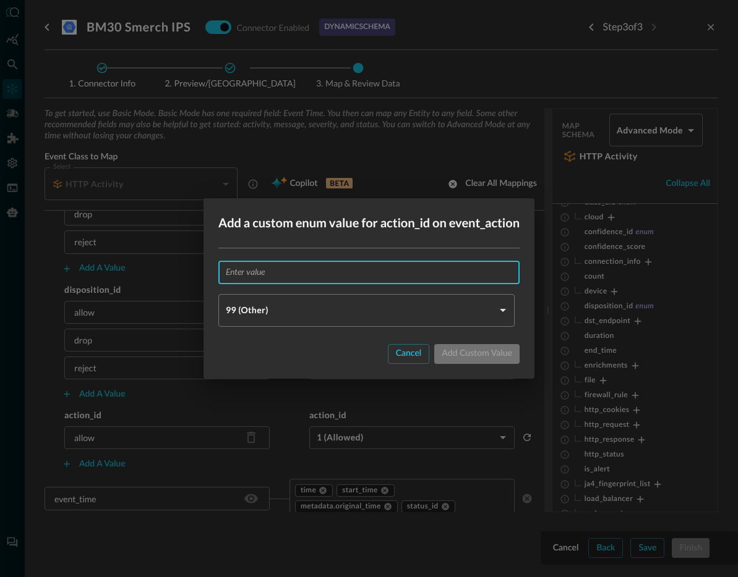
paste input "drop"
type input "drop"
click at [266, 308] on body "Connectors Help Logout JR ​ ​ Add Connector Export Connectors Cloud Infrastruct…" at bounding box center [369, 288] width 738 height 577
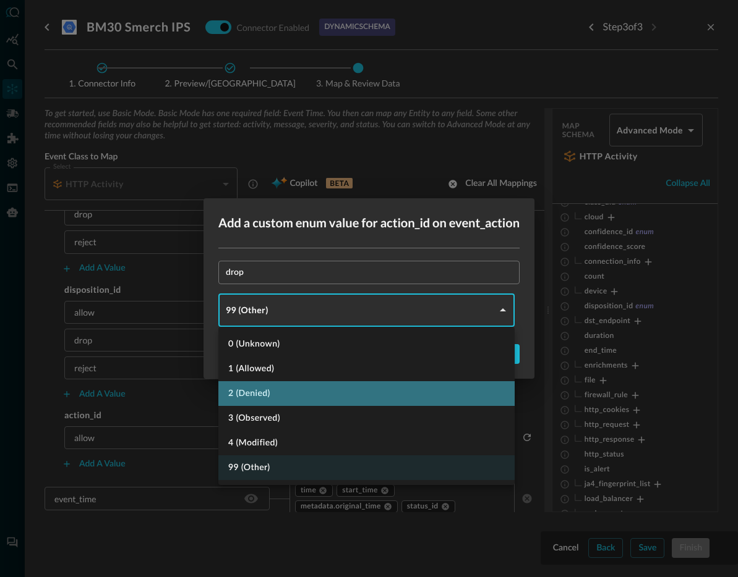
click at [297, 393] on li "2 (Denied)" at bounding box center [366, 393] width 296 height 25
type input "DENIED"
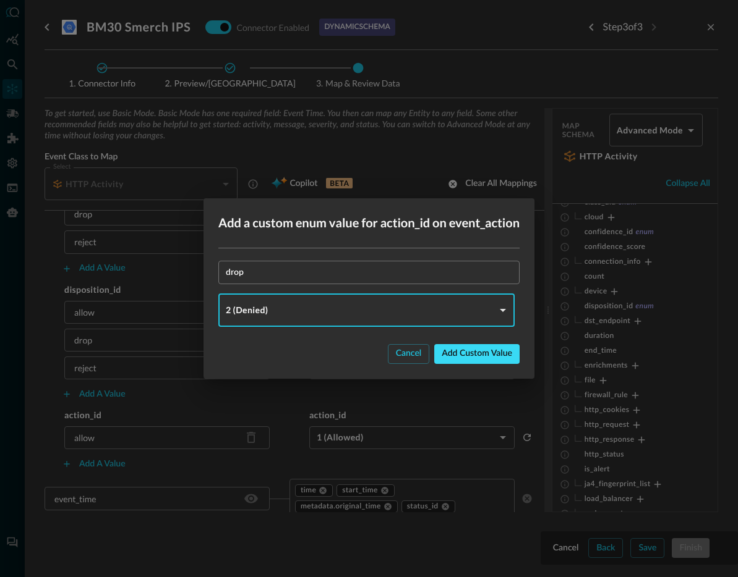
click at [470, 347] on div "Add custom value" at bounding box center [476, 353] width 70 height 15
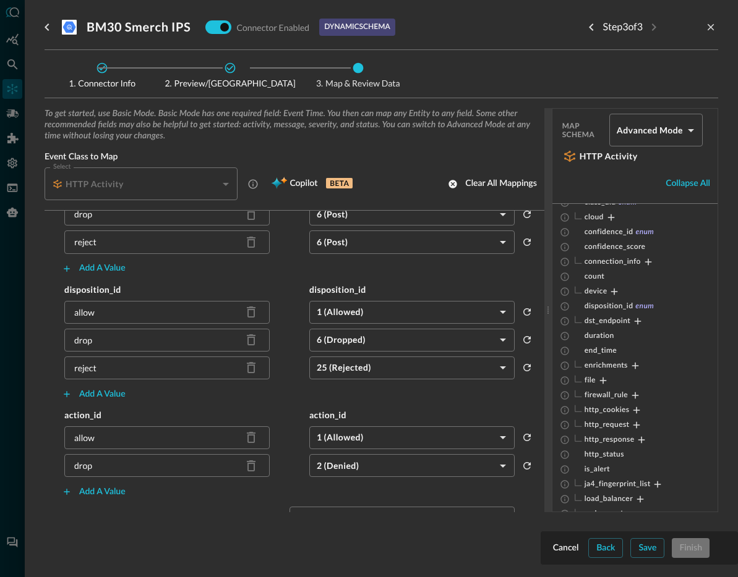
click at [84, 369] on div "reject" at bounding box center [85, 368] width 22 height 13
copy div "reject"
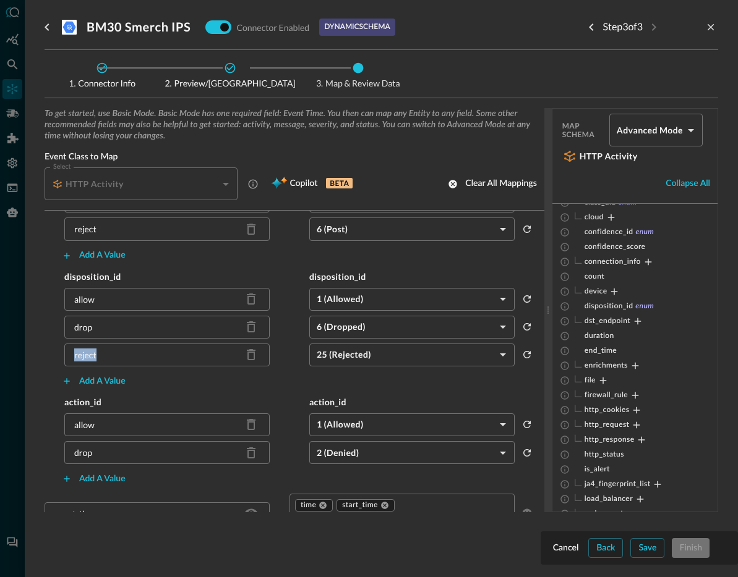
scroll to position [576, 0]
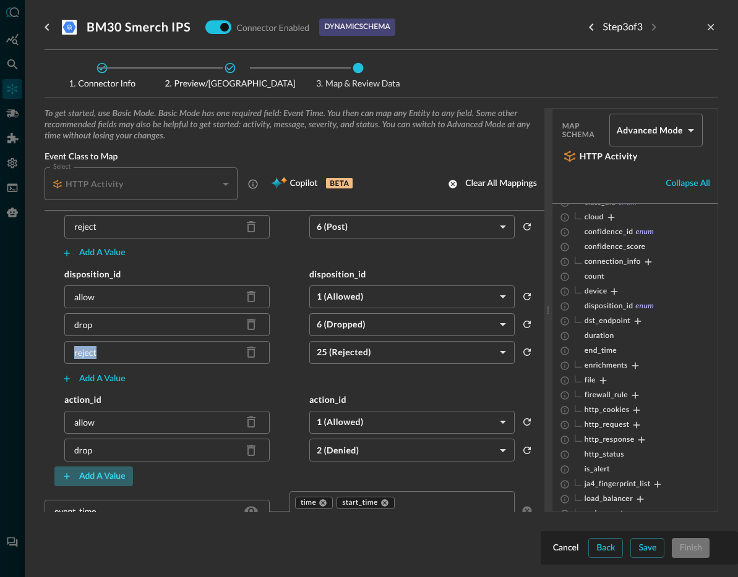
click at [95, 471] on div "Add a value" at bounding box center [102, 476] width 46 height 15
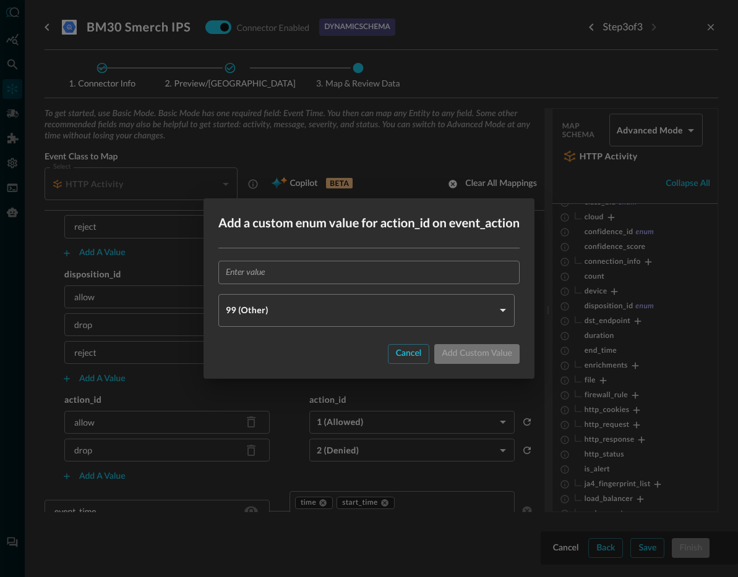
click at [262, 278] on input "text" at bounding box center [373, 272] width 294 height 23
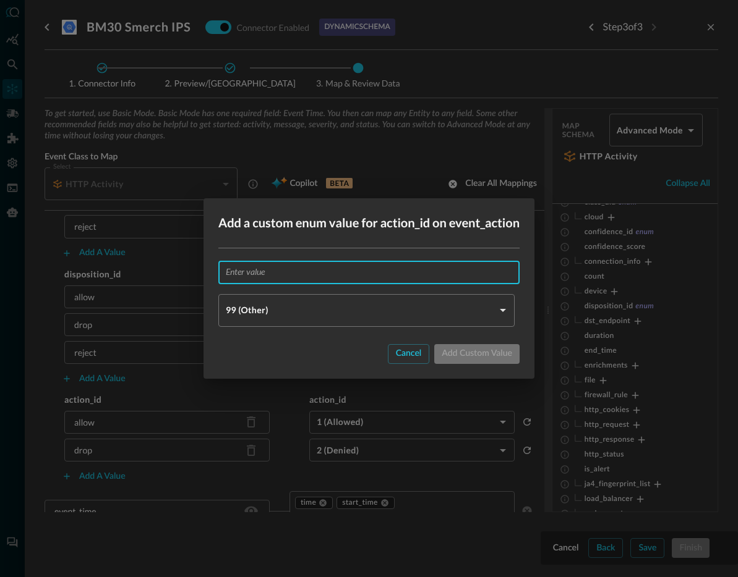
paste input "reject"
type input "reject"
click at [268, 308] on body "Connectors Help Logout JR ​ ​ Add Connector Export Connectors Cloud Infrastruct…" at bounding box center [369, 288] width 738 height 577
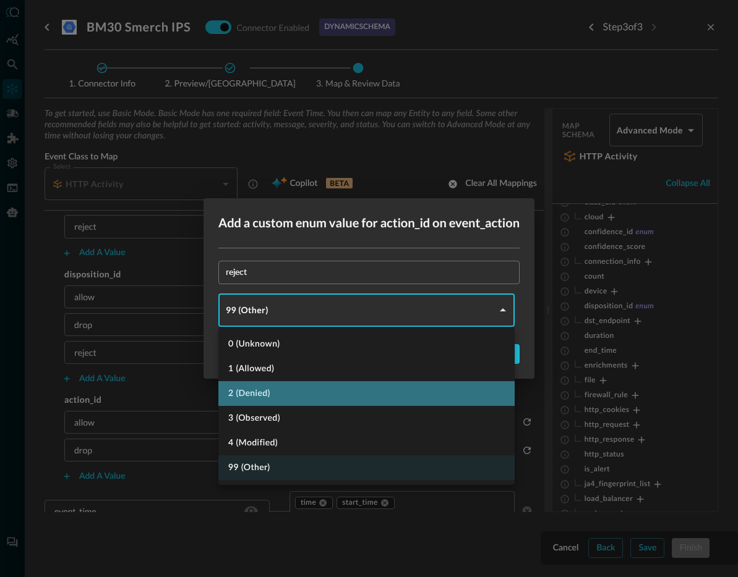
click at [281, 398] on li "2 (Denied)" at bounding box center [366, 393] width 296 height 25
type input "DENIED"
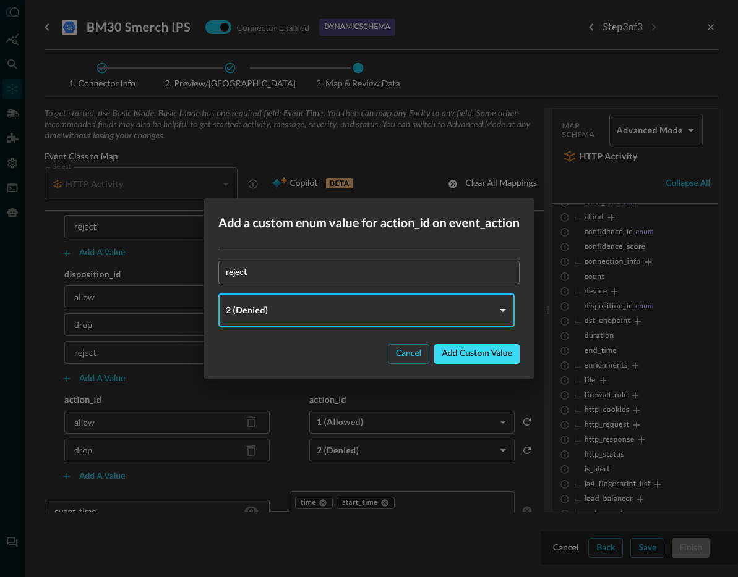
click at [482, 351] on div "Add custom value" at bounding box center [476, 353] width 70 height 15
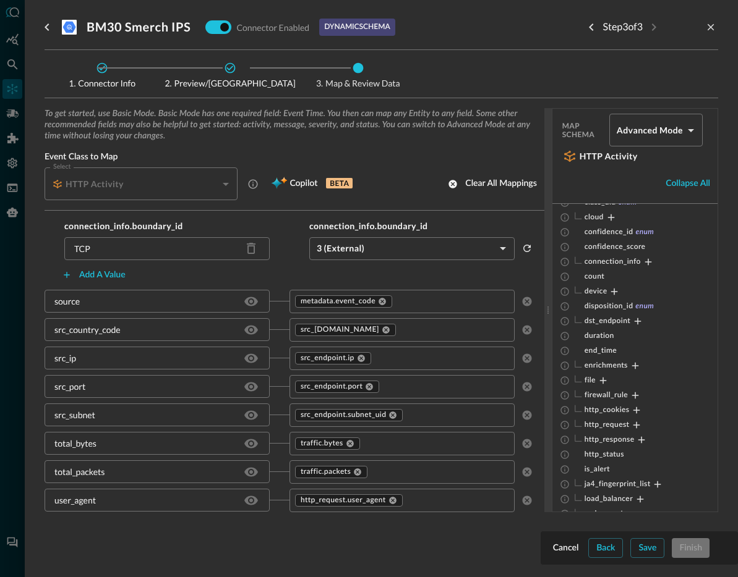
scroll to position [1305, 0]
click at [382, 305] on div "metadata.event_code" at bounding box center [343, 302] width 97 height 12
click at [379, 302] on icon at bounding box center [381, 301] width 7 height 7
click at [380, 304] on input "text" at bounding box center [391, 301] width 197 height 15
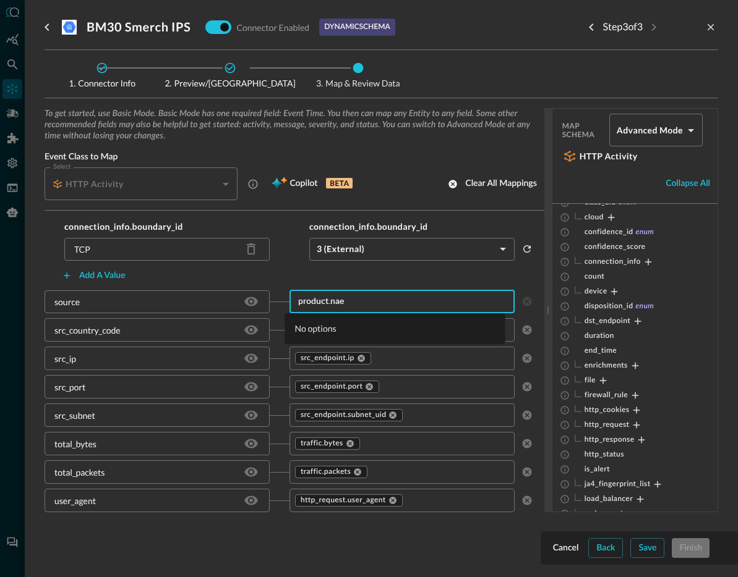
type input "[DOMAIN_NAME]"
click at [365, 352] on li "[DOMAIN_NAME]" at bounding box center [395, 349] width 220 height 20
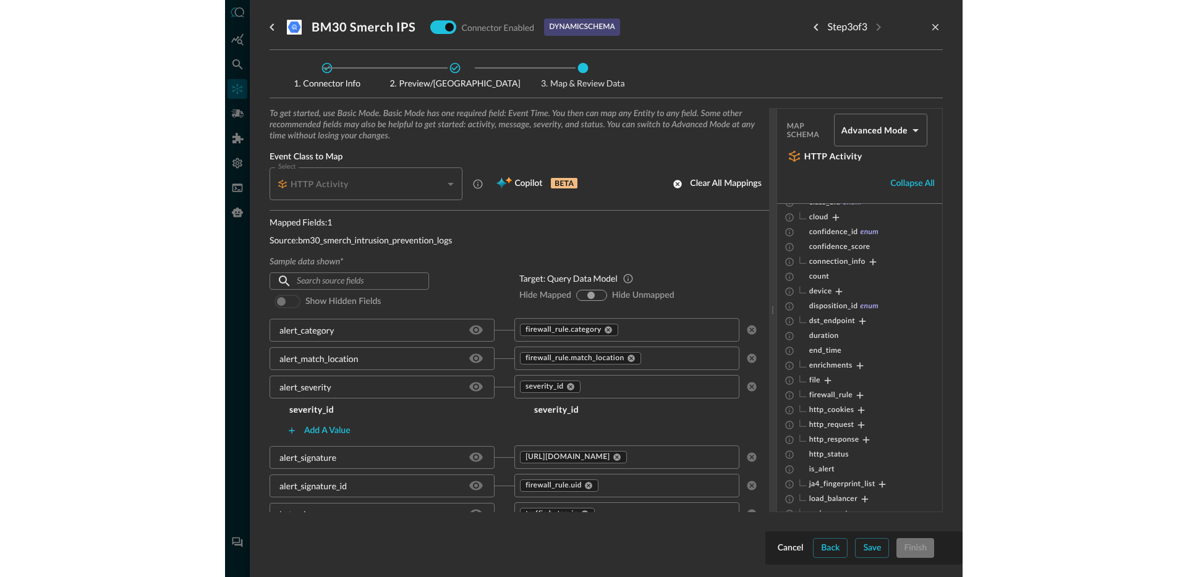
scroll to position [17, 0]
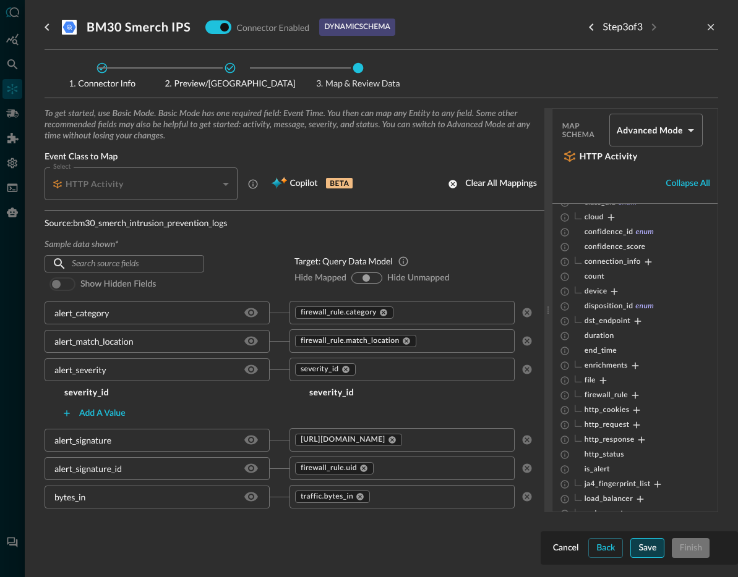
click at [647, 544] on div "Save" at bounding box center [647, 548] width 18 height 15
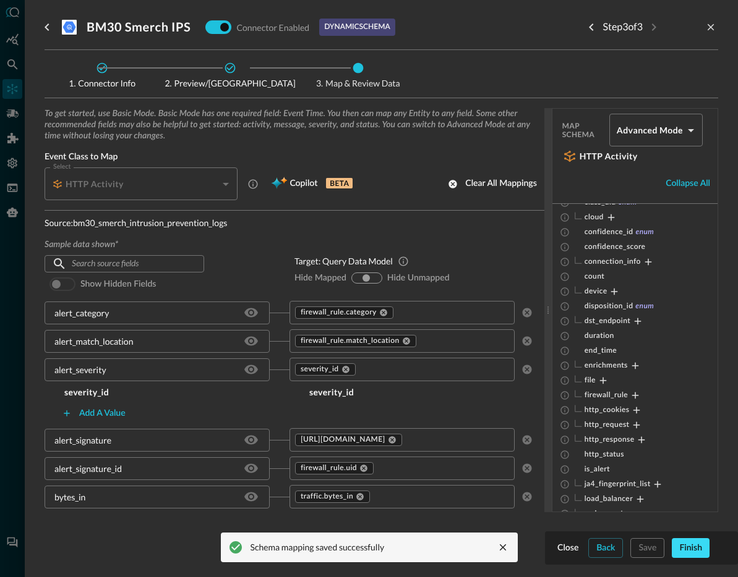
click at [699, 551] on div "Finish" at bounding box center [690, 548] width 23 height 15
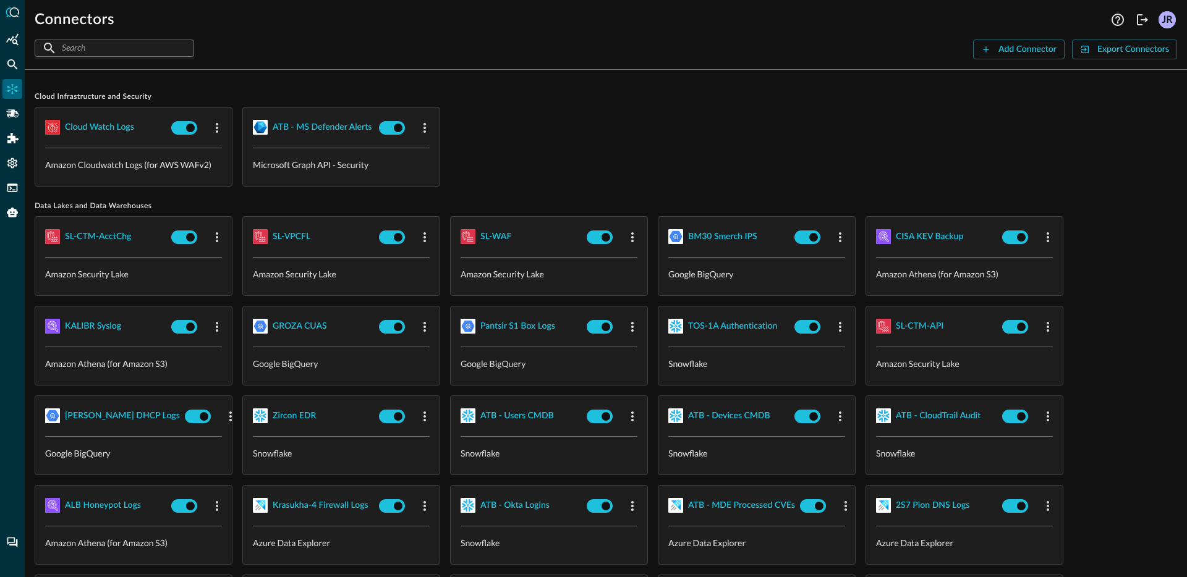
click at [809, 145] on div "Cloud watch logs Amazon Cloudwatch Logs (for AWS WAFv2) ATB - MS Defender Alert…" at bounding box center [606, 147] width 1142 height 80
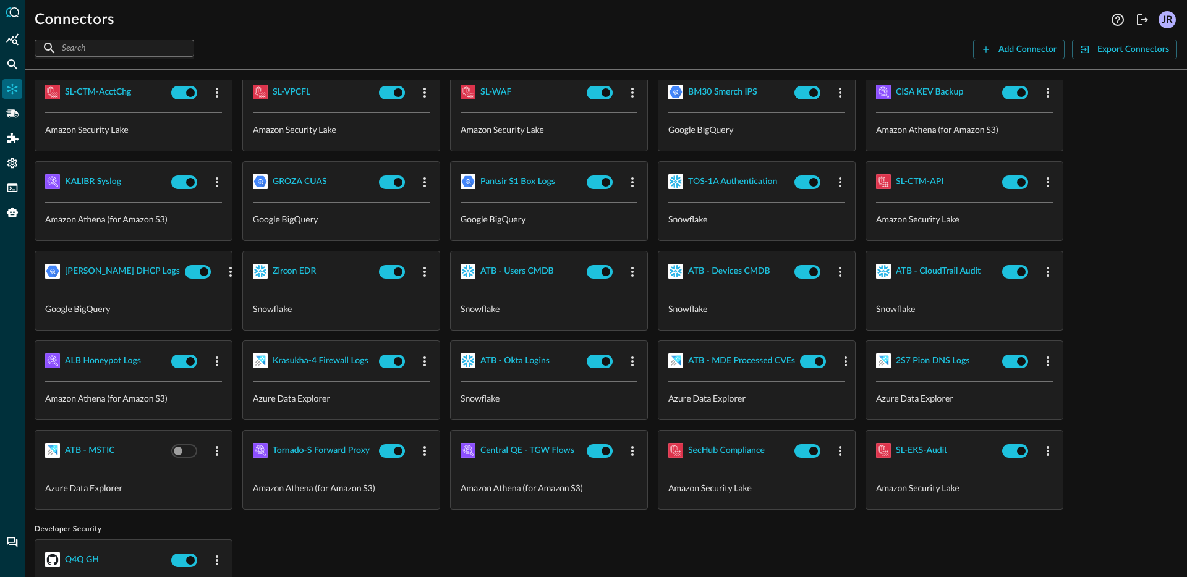
scroll to position [254, 0]
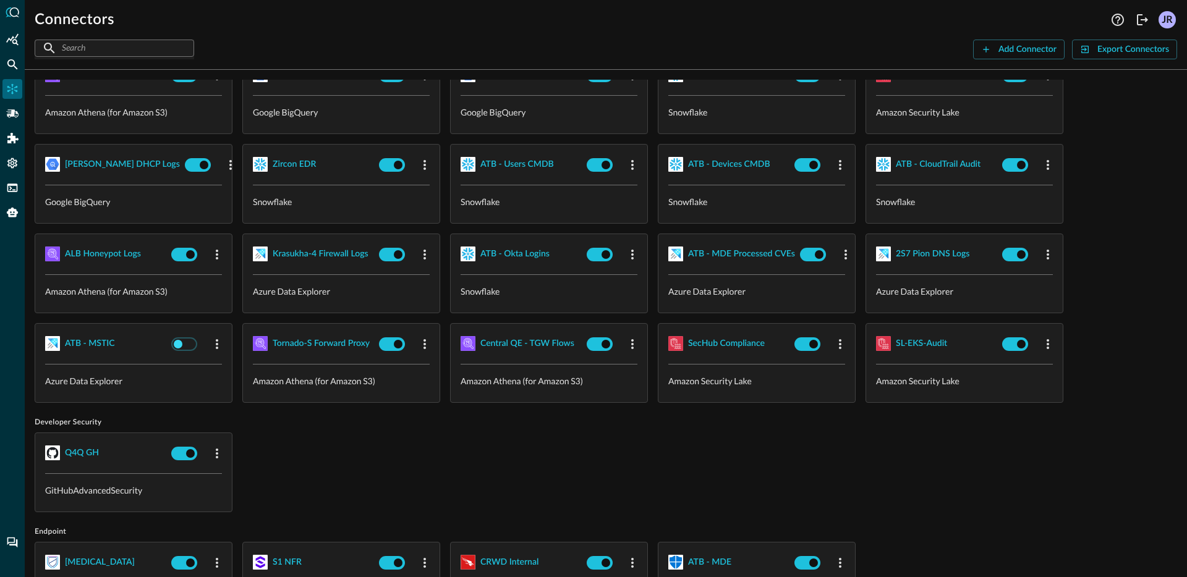
click at [190, 342] on input "checkbox" at bounding box center [177, 344] width 69 height 23
checkbox input "true"
click at [98, 345] on div "ATB - MSTIC" at bounding box center [90, 343] width 50 height 15
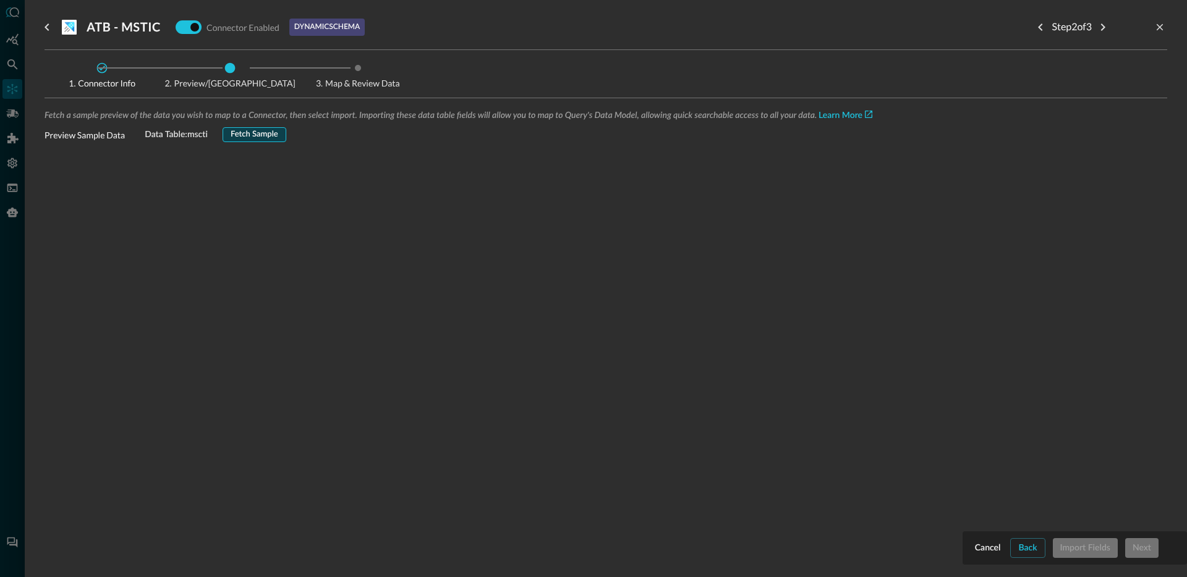
click at [263, 128] on div "Fetch Sample" at bounding box center [255, 135] width 48 height 14
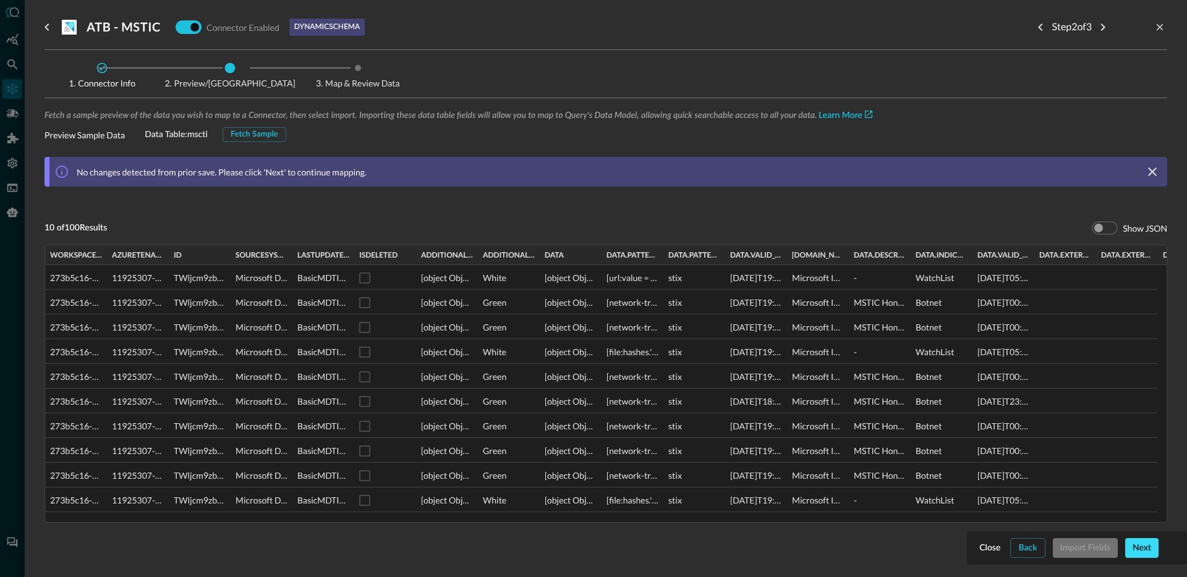
click at [1146, 549] on div "Next" at bounding box center [1142, 548] width 19 height 15
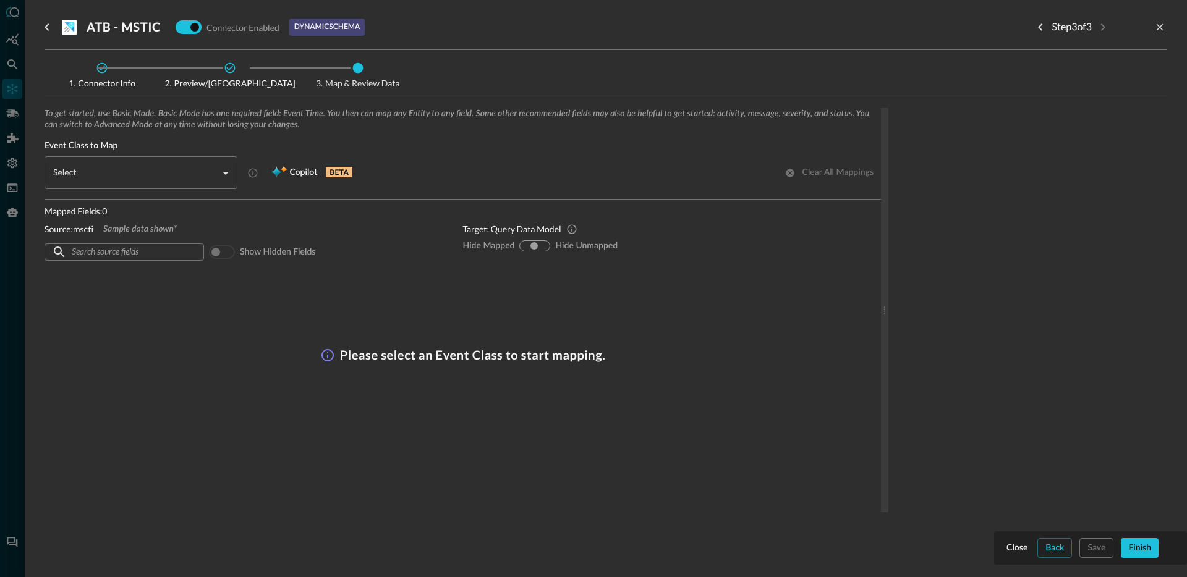
click at [163, 177] on body "Connectors Help Logout JR ​ ​ Add Connector Export Connectors Cloud Infrastruct…" at bounding box center [593, 288] width 1187 height 577
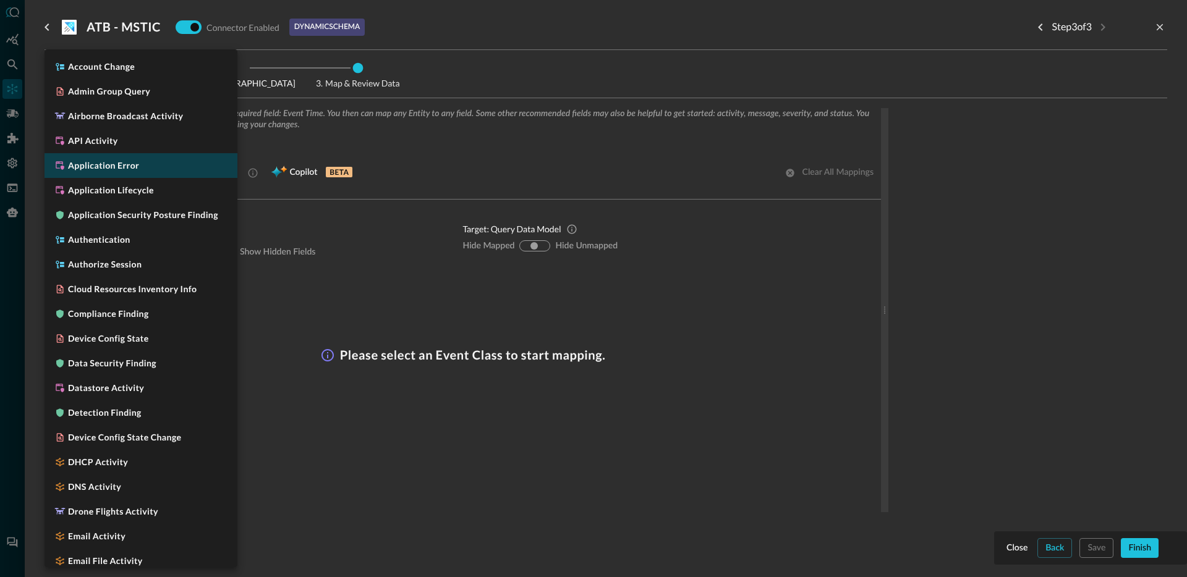
scroll to position [945, 0]
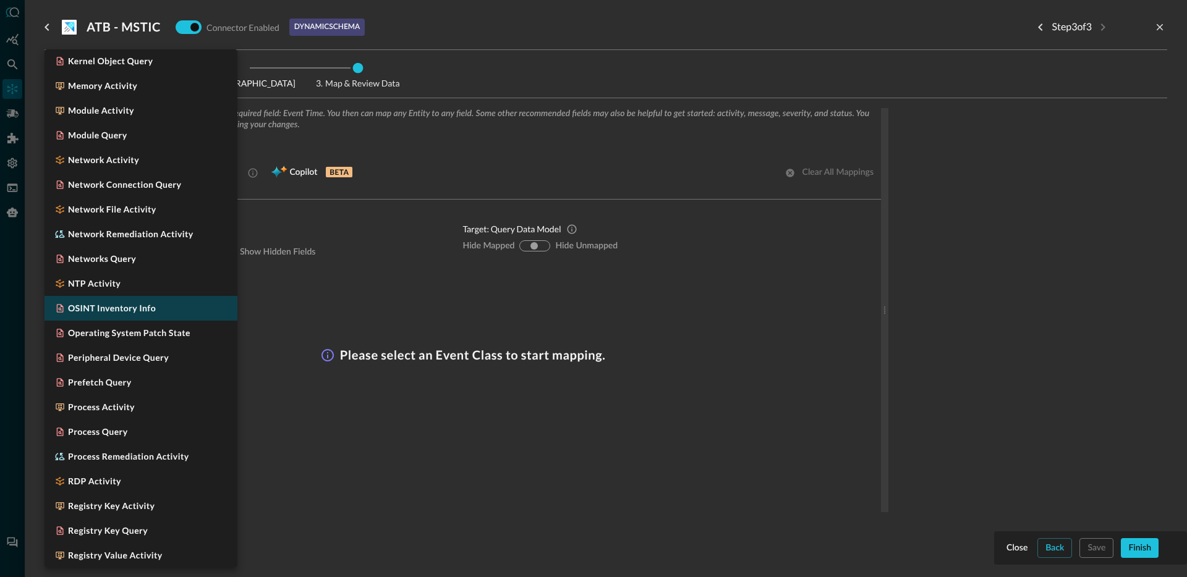
click at [137, 303] on h5 "OSINT Inventory Info" at bounding box center [112, 308] width 88 height 12
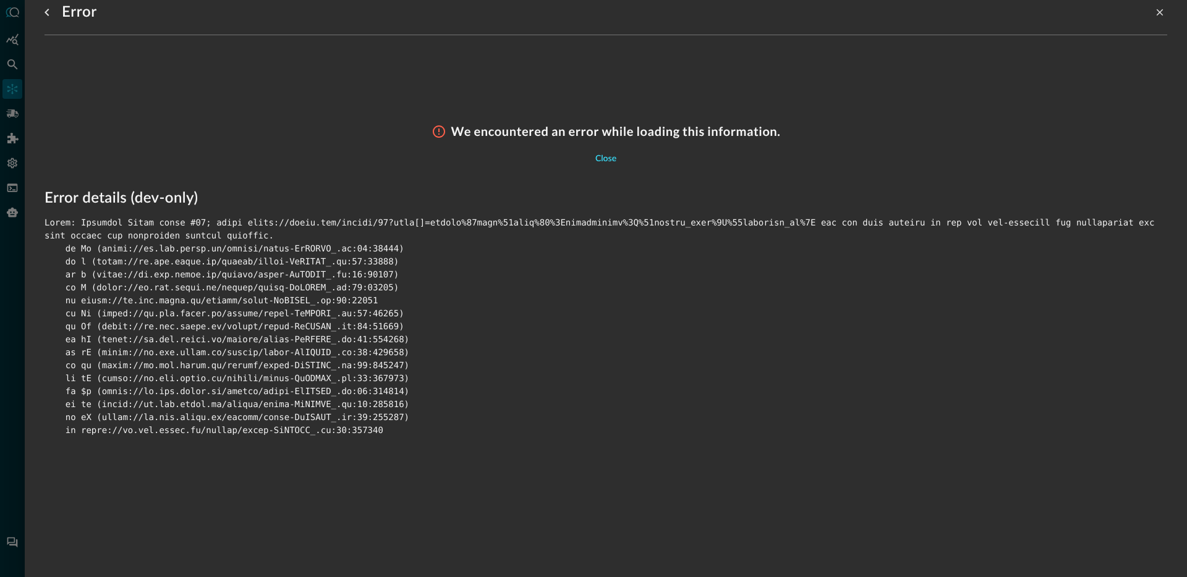
click at [606, 163] on div "Close" at bounding box center [605, 158] width 21 height 15
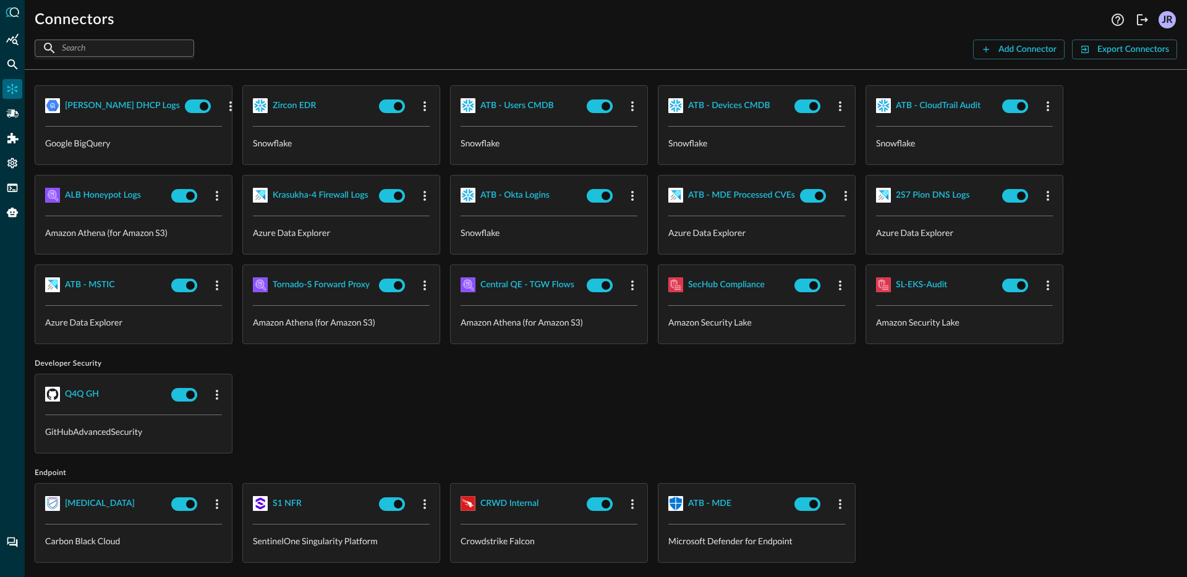
scroll to position [329, 0]
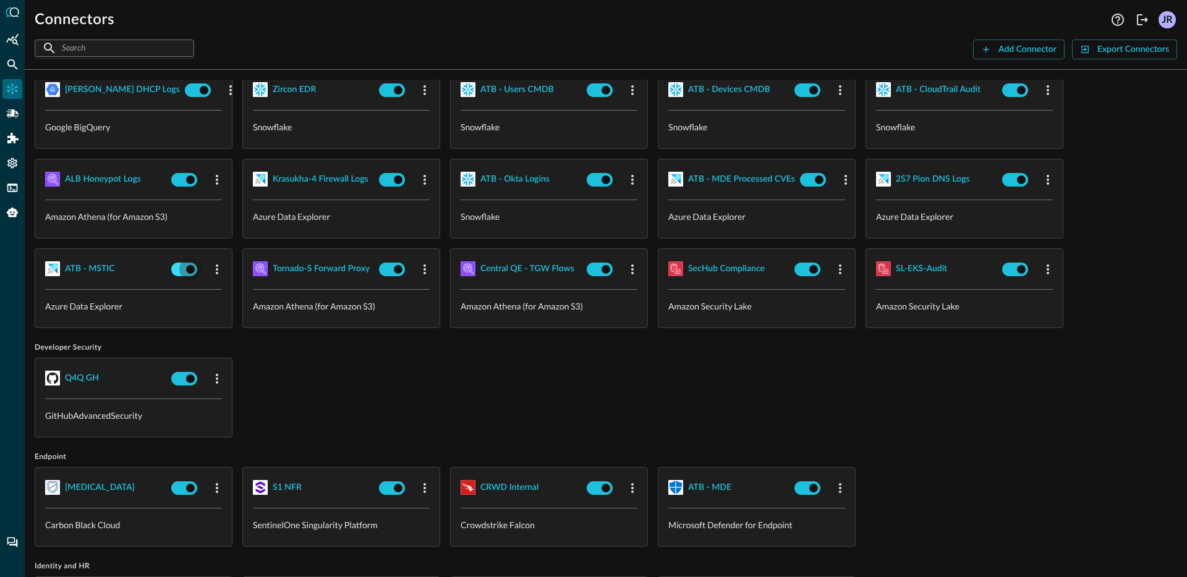
click at [185, 270] on input "checkbox" at bounding box center [190, 269] width 69 height 23
click at [400, 377] on div "Q4Q GH GitHubAdvancedSecurity" at bounding box center [606, 398] width 1142 height 80
checkbox input "false"
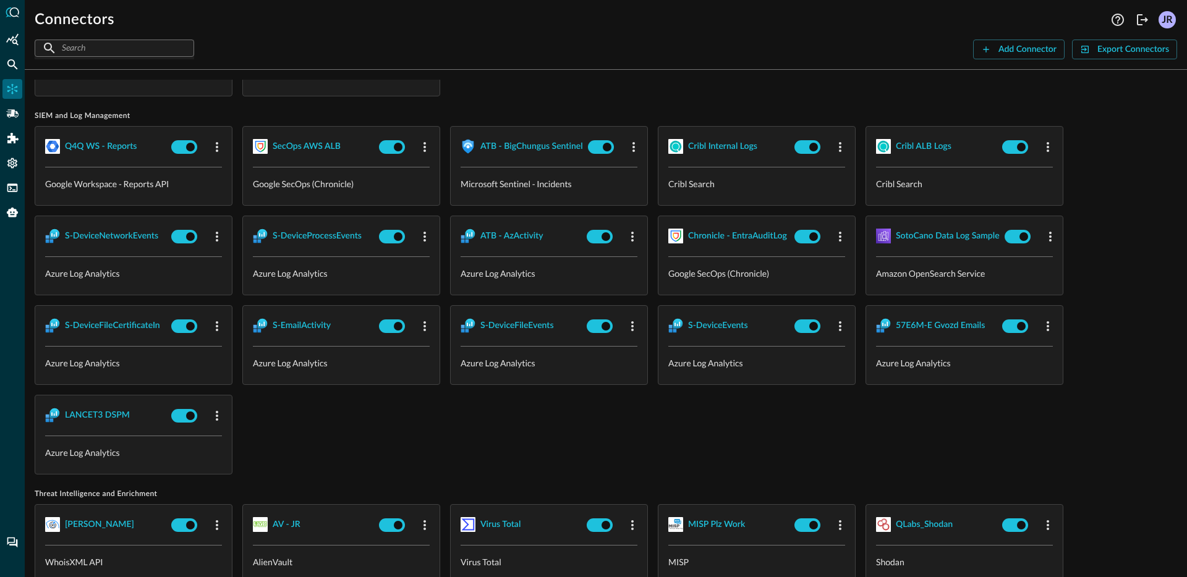
scroll to position [943, 0]
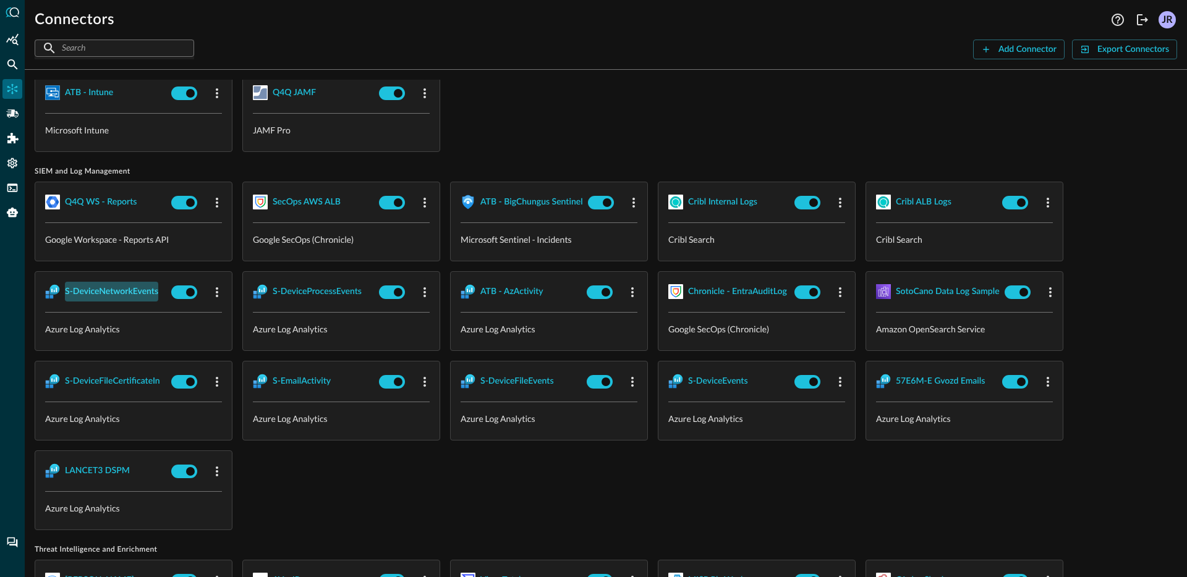
click at [108, 292] on div "S-DeviceNetworkEvents" at bounding box center [111, 291] width 93 height 15
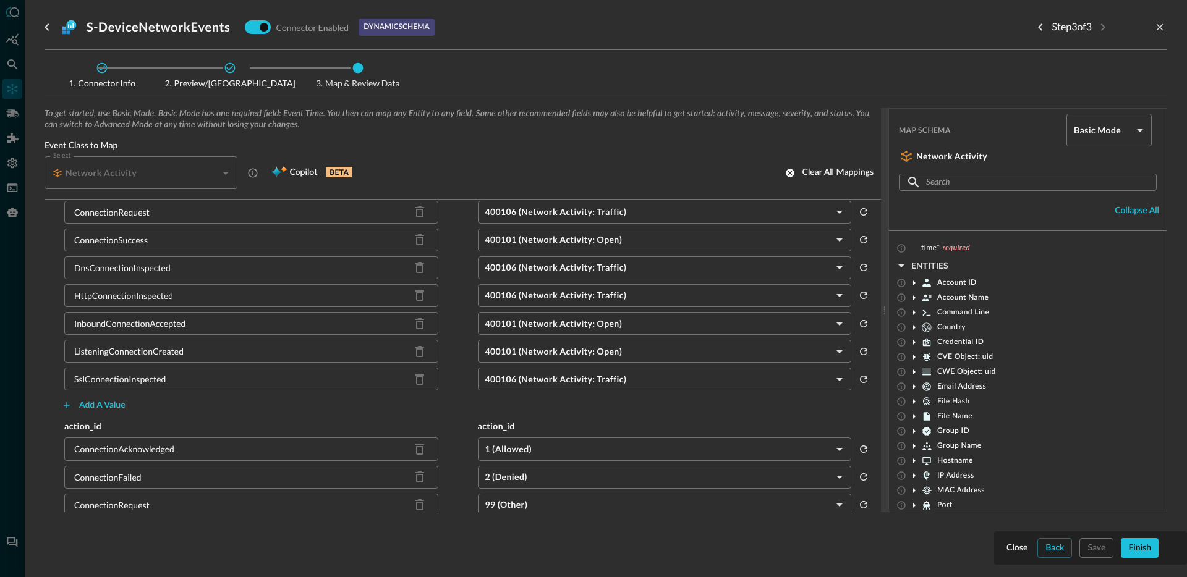
scroll to position [185, 0]
click at [104, 410] on div "Add a value" at bounding box center [102, 406] width 46 height 15
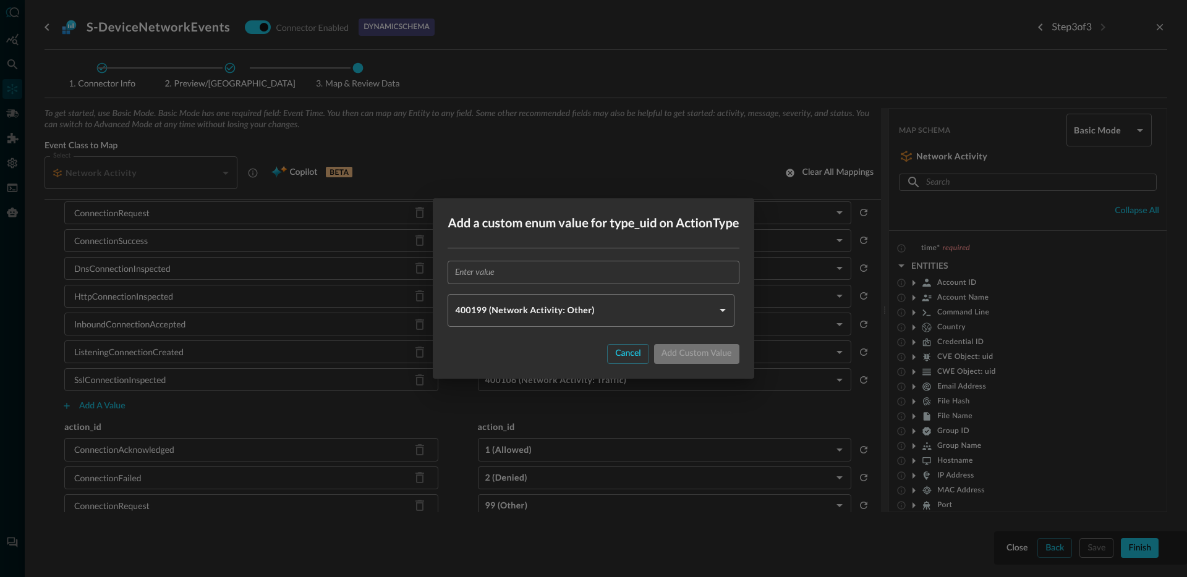
click at [517, 284] on div "​ 400199 (Network Activity: Other) NETWORK_ACTIVITY_OTHER ​" at bounding box center [593, 294] width 291 height 66
click at [515, 278] on input "text" at bounding box center [597, 272] width 284 height 23
paste input "ConnectionAttempt"
type input "ConnectionAttempt"
click at [521, 315] on body "Connectors Help Logout JR ​ ​ Add Connector Export Connectors Cloud Infrastruct…" at bounding box center [593, 288] width 1187 height 577
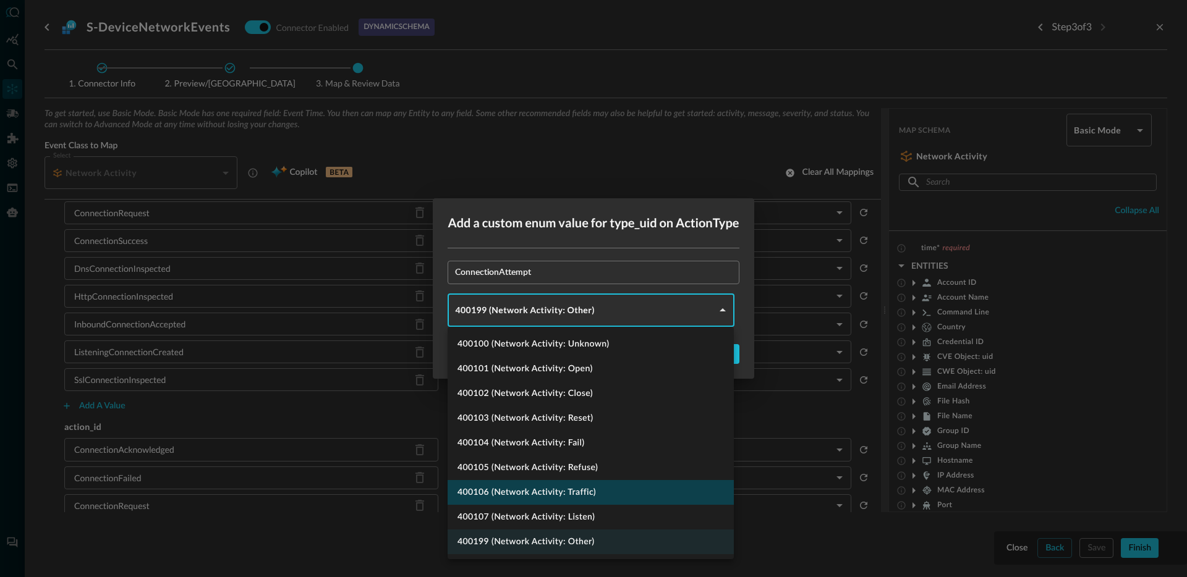
click at [582, 493] on li "400106 (Network Activity: Traffic)" at bounding box center [591, 492] width 286 height 25
type input "NETWORK_ACTIVITY_TRAFFIC"
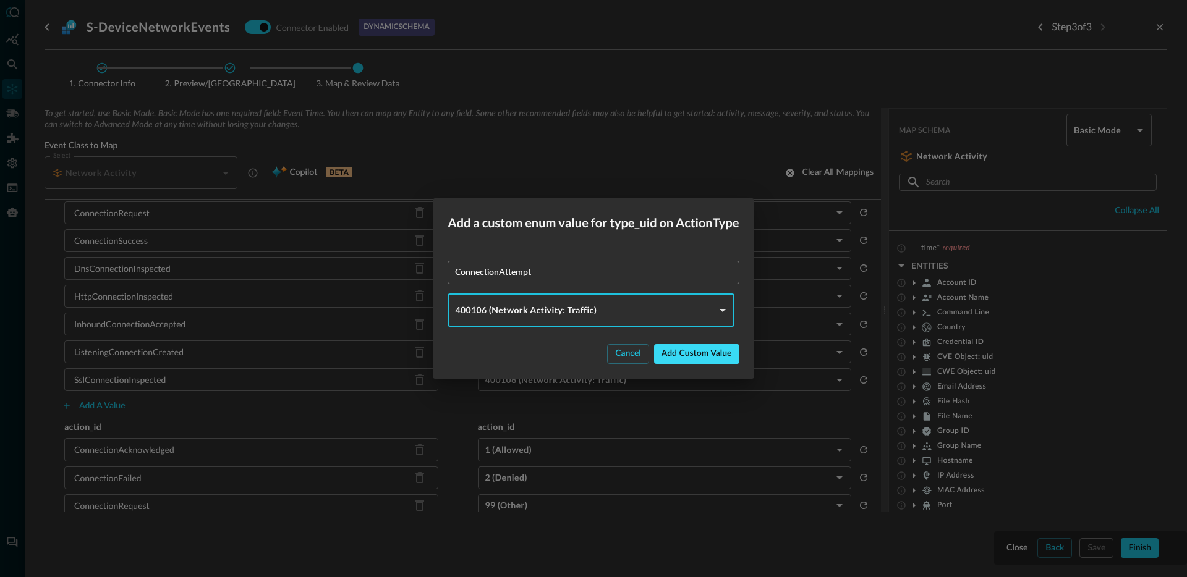
click at [683, 357] on div "Add custom value" at bounding box center [696, 353] width 70 height 15
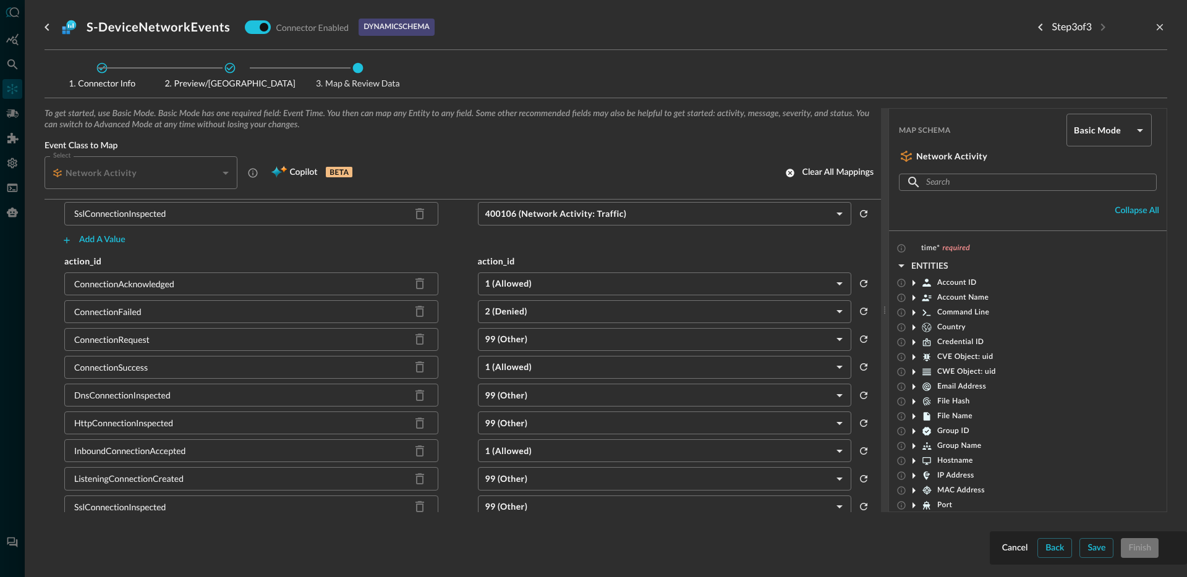
scroll to position [477, 0]
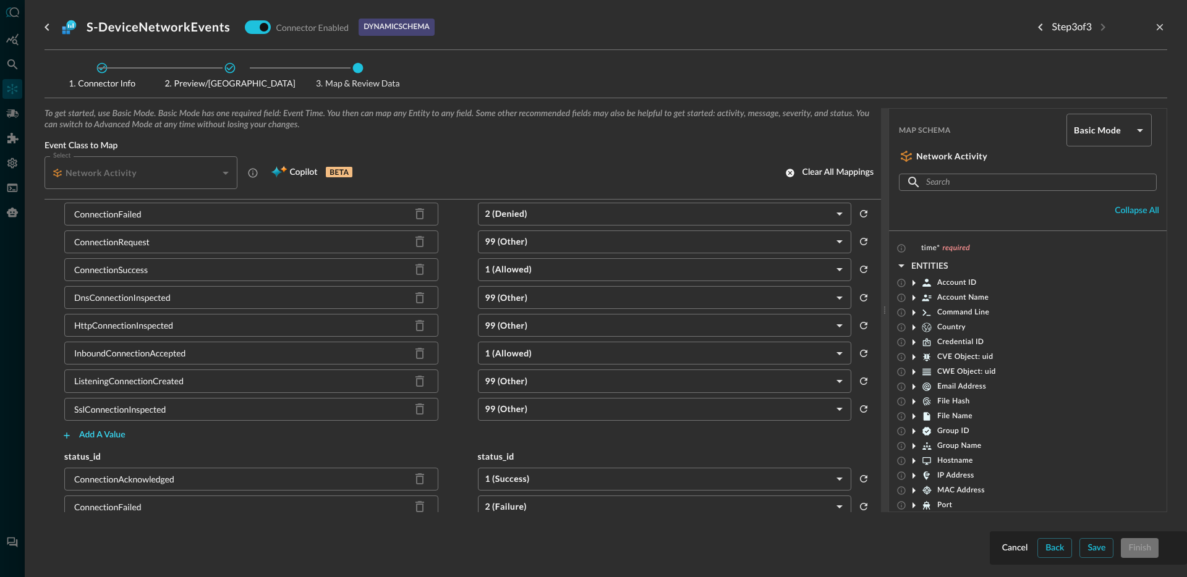
click at [101, 439] on div "Add a value" at bounding box center [102, 435] width 46 height 15
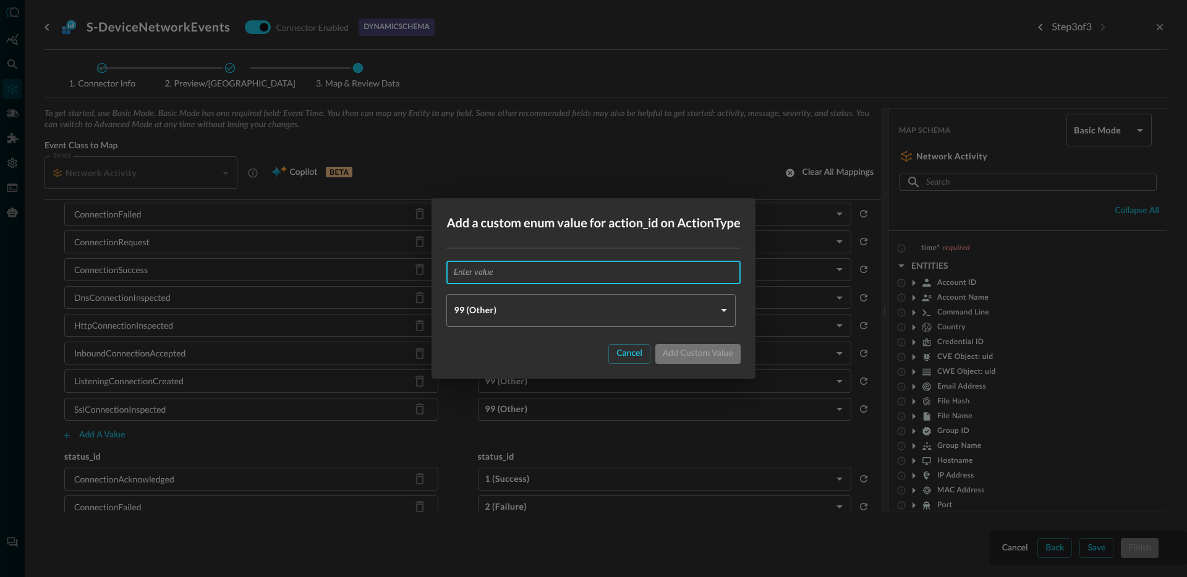
click at [568, 276] on input "text" at bounding box center [597, 272] width 286 height 23
paste input "ConnectionAttempt"
type input "ConnectionAttempt"
click at [517, 312] on body "Connectors Help Logout JR ​ ​ Add Connector Export Connectors Cloud Infrastruct…" at bounding box center [593, 288] width 1187 height 577
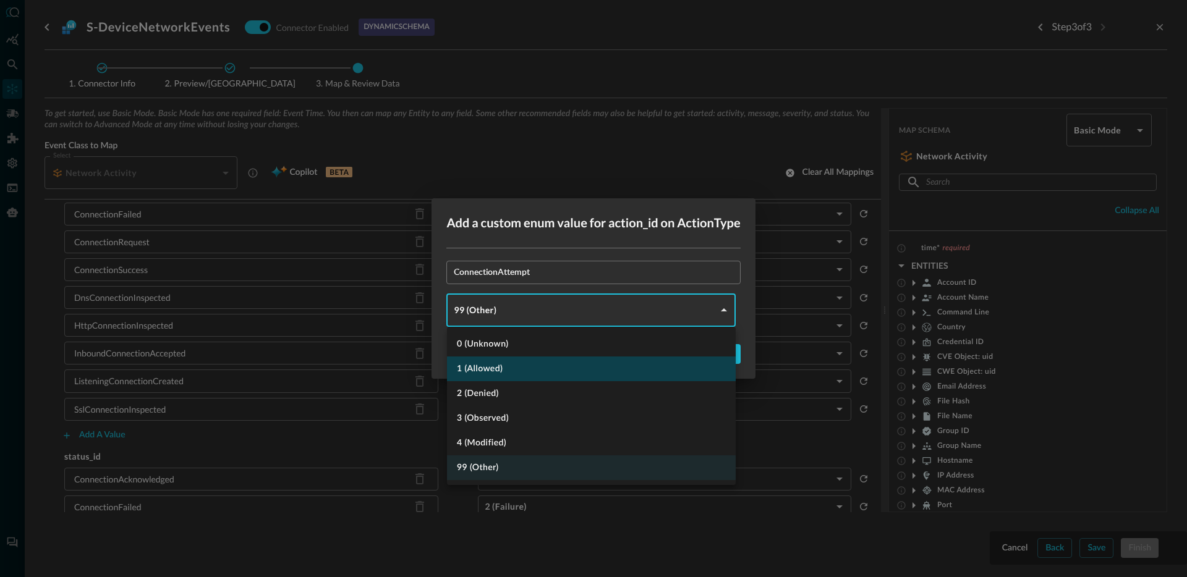
click at [521, 370] on li "1 (Allowed)" at bounding box center [591, 369] width 289 height 25
type input "ALLOWED"
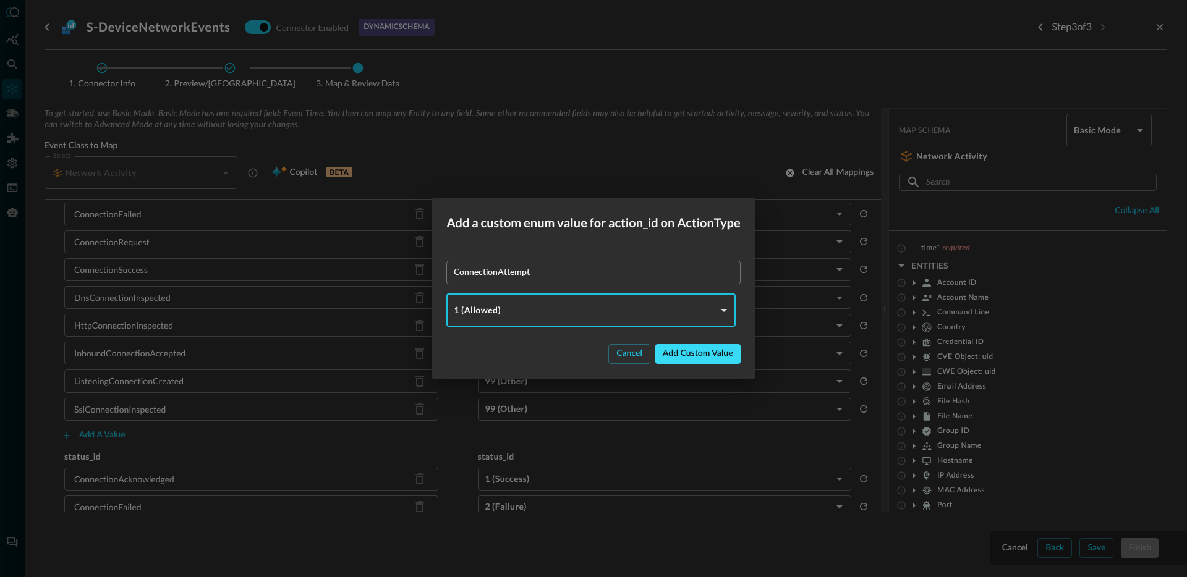
click at [677, 351] on div "Add custom value" at bounding box center [698, 353] width 70 height 15
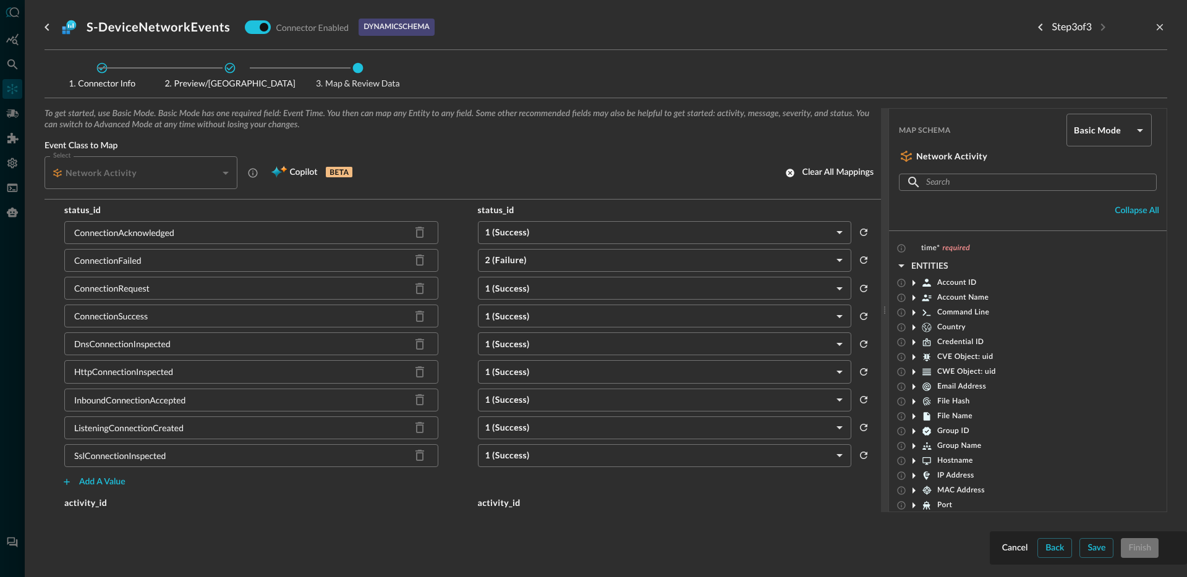
scroll to position [754, 0]
click at [92, 473] on div "Add a value" at bounding box center [102, 479] width 46 height 15
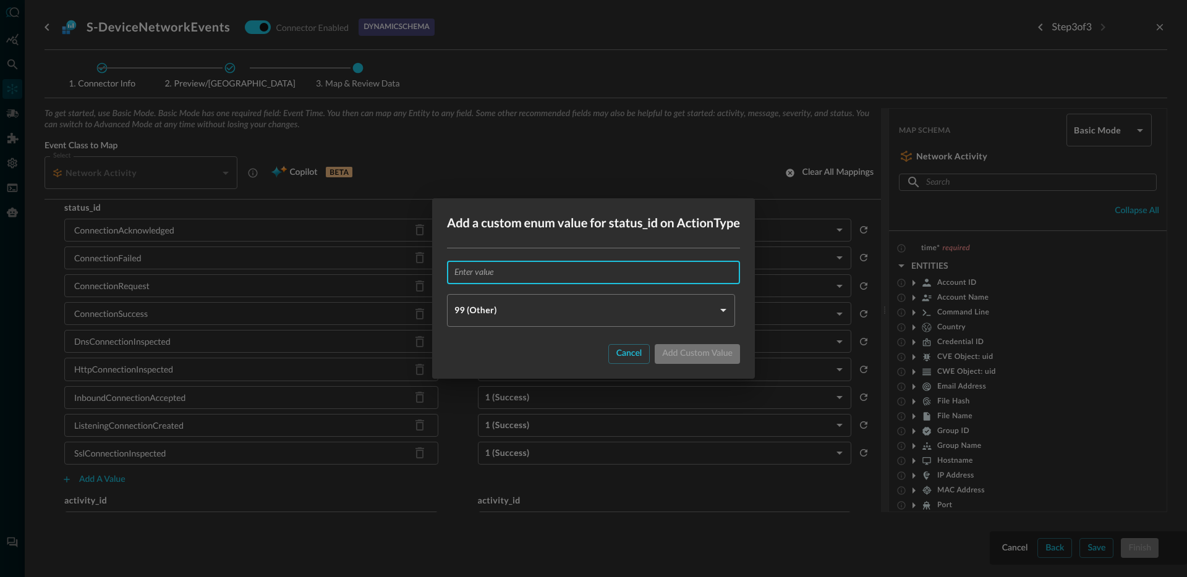
click at [517, 279] on input "text" at bounding box center [597, 272] width 286 height 23
paste input "ConnectionAttempt"
type input "ConnectionAttempt"
click at [509, 315] on body "Connectors Help Logout JR ​ ​ Add Connector Export Connectors Cloud Infrastruct…" at bounding box center [593, 288] width 1187 height 577
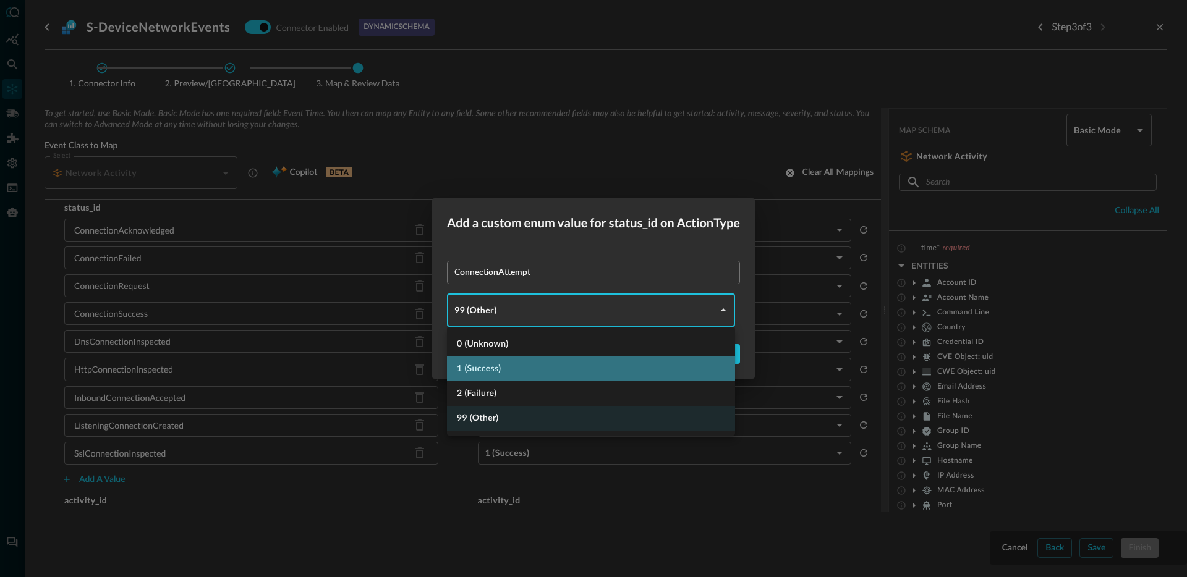
click at [514, 372] on li "1 (Success)" at bounding box center [591, 369] width 288 height 25
type input "SUCCESS"
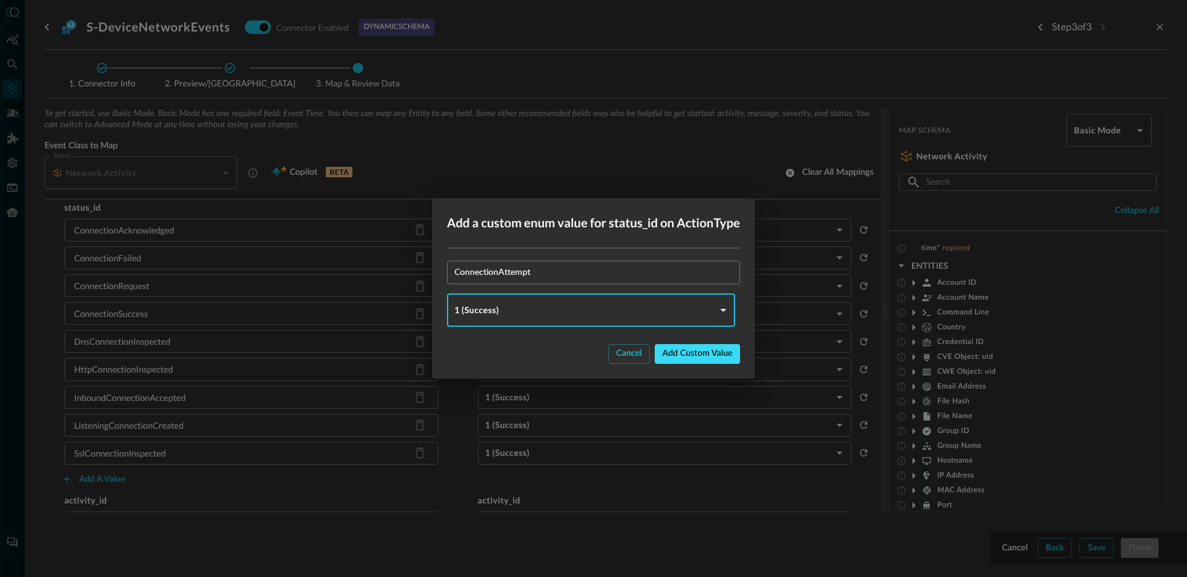
click at [669, 357] on div "Add custom value" at bounding box center [697, 353] width 70 height 15
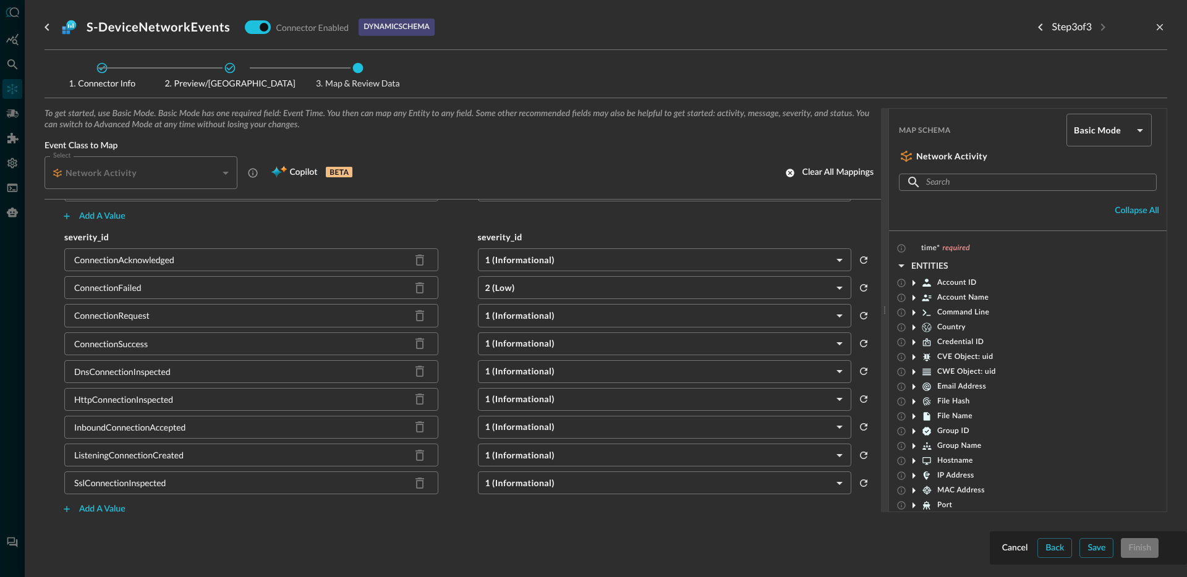
scroll to position [1406, 0]
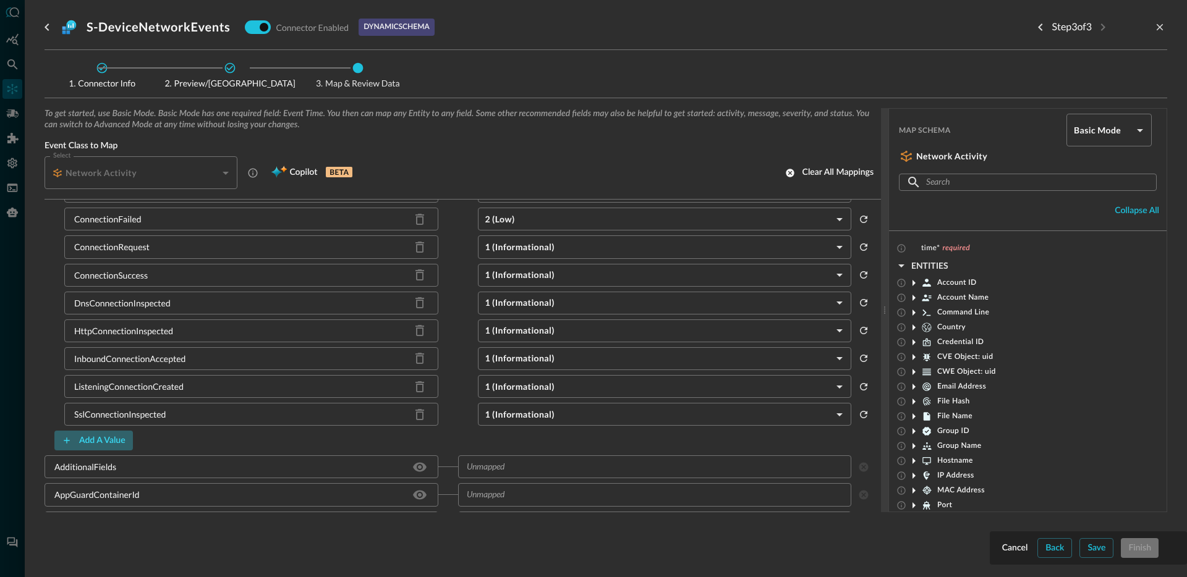
click at [92, 443] on div "Add a value" at bounding box center [102, 440] width 46 height 15
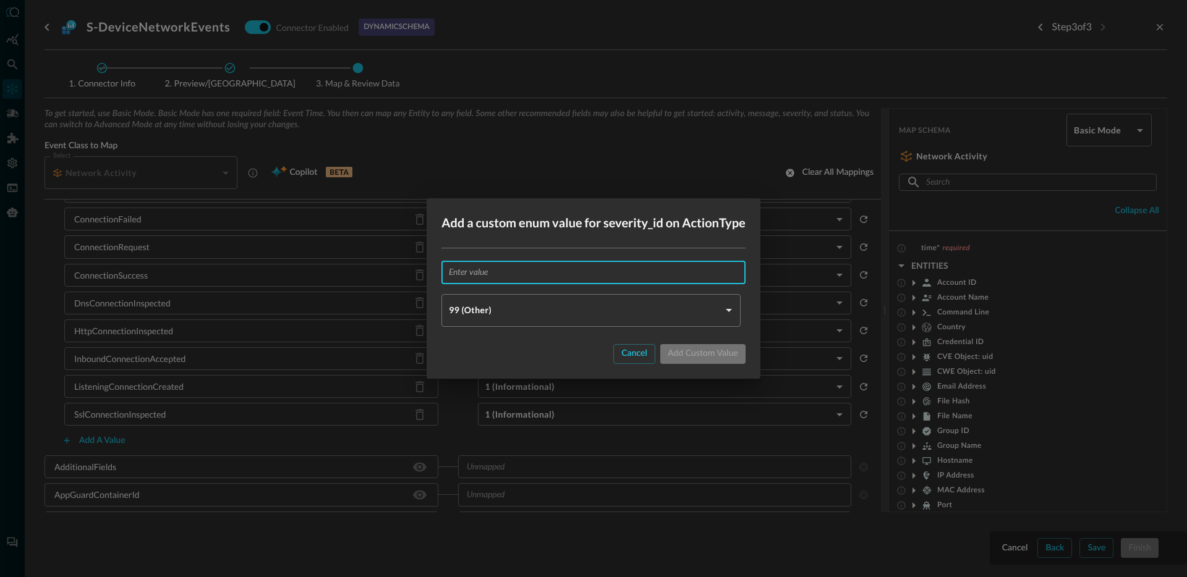
click at [529, 282] on input "text" at bounding box center [597, 272] width 296 height 23
paste input "ConnectionAttempt"
type input "ConnectionAttempt"
click at [493, 317] on body "Connectors Help Logout JR ​ ​ Add Connector Export Connectors Cloud Infrastruct…" at bounding box center [593, 288] width 1187 height 577
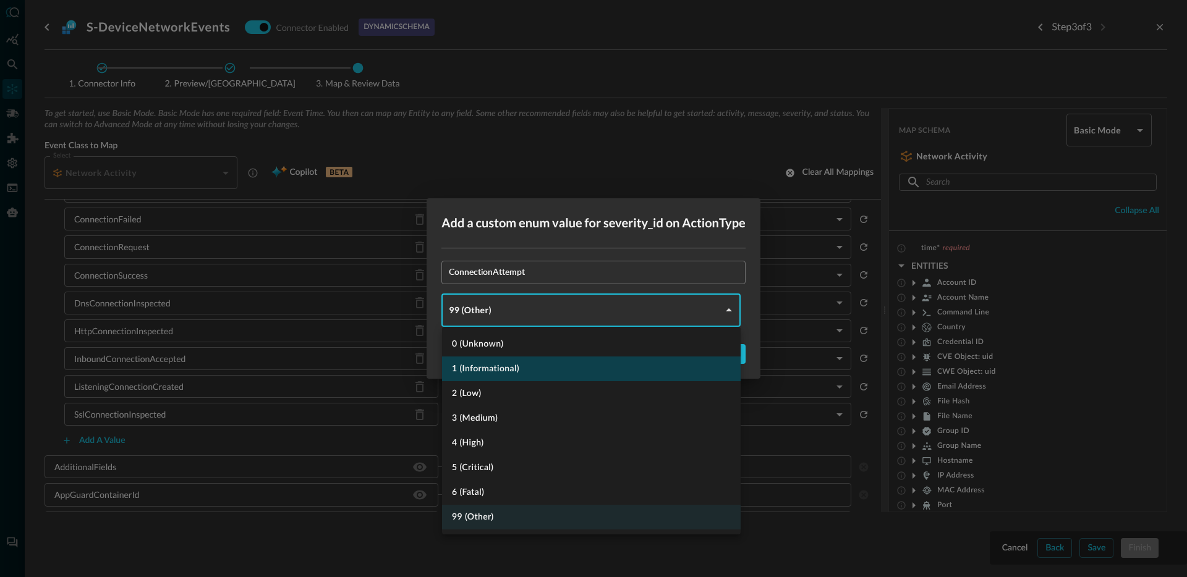
click at [511, 370] on li "1 (Informational)" at bounding box center [591, 369] width 299 height 25
type input "INFORMATIONAL"
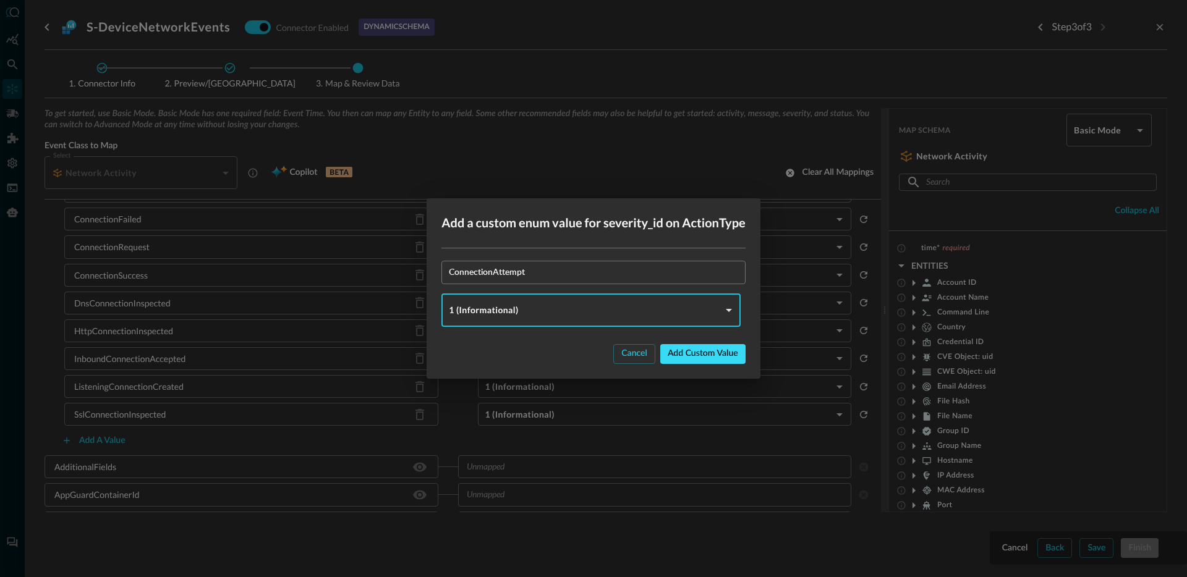
click at [687, 357] on div "Add custom value" at bounding box center [703, 353] width 70 height 15
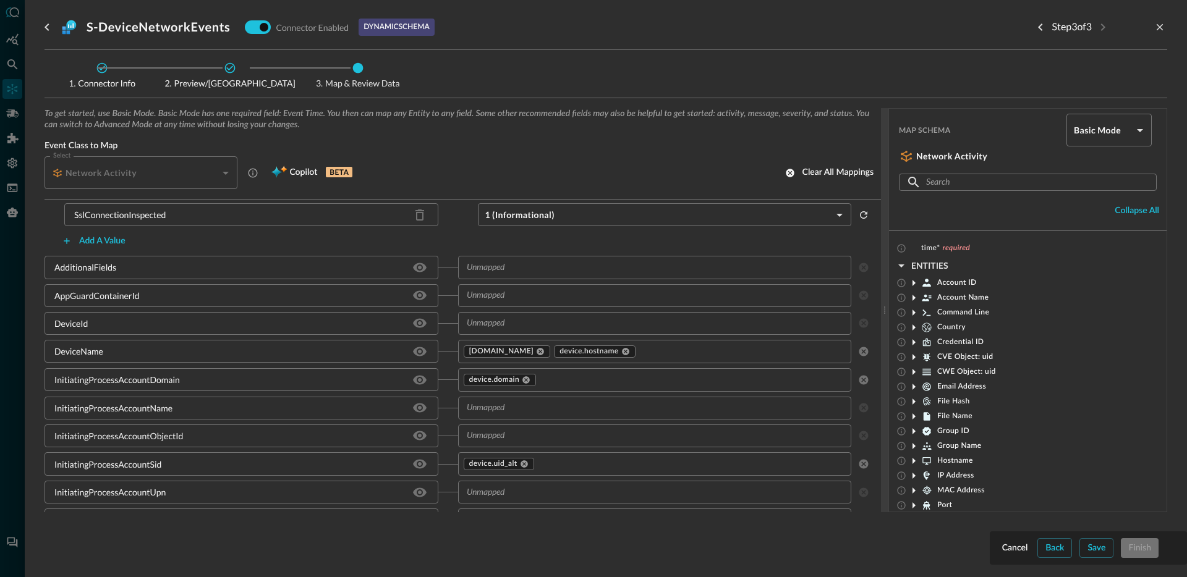
scroll to position [1635, 0]
click at [538, 323] on input "text" at bounding box center [645, 322] width 366 height 15
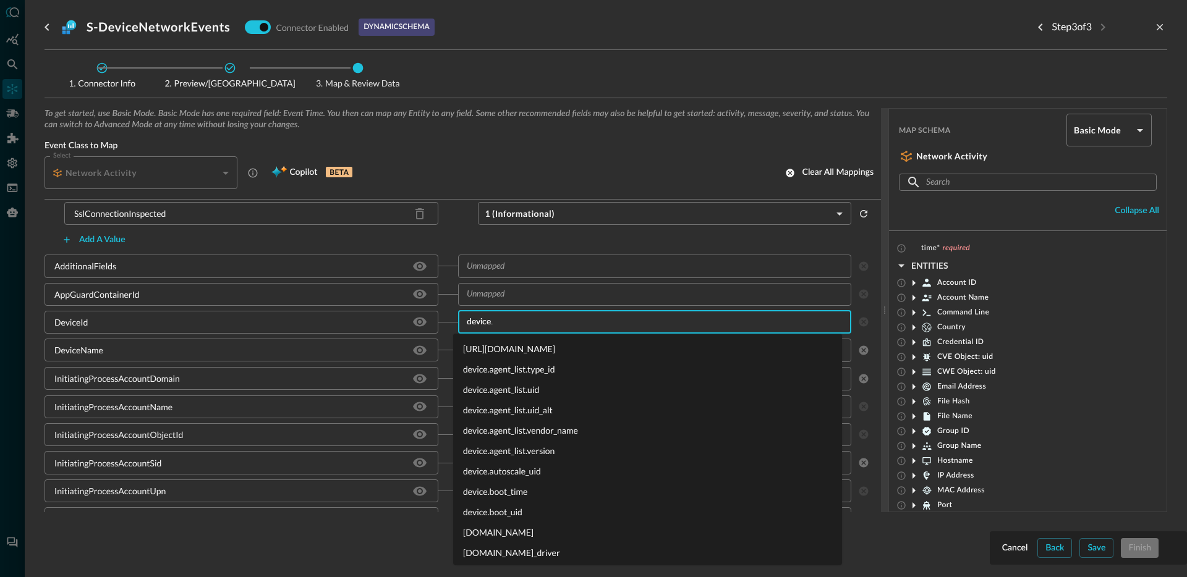
type input "device.u"
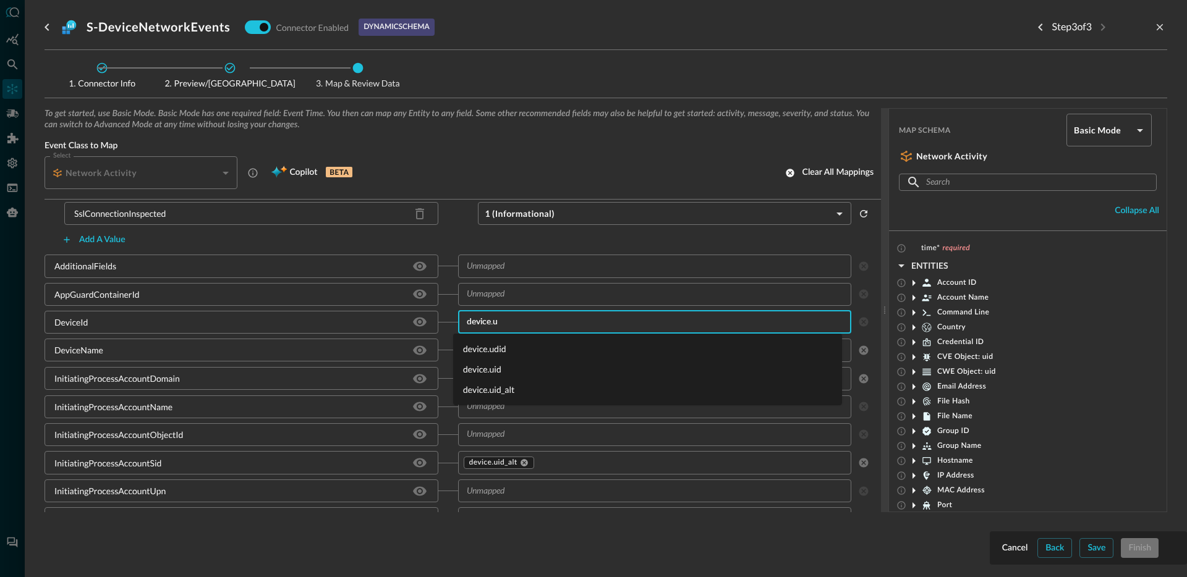
click at [509, 373] on li "device.uid" at bounding box center [647, 369] width 389 height 20
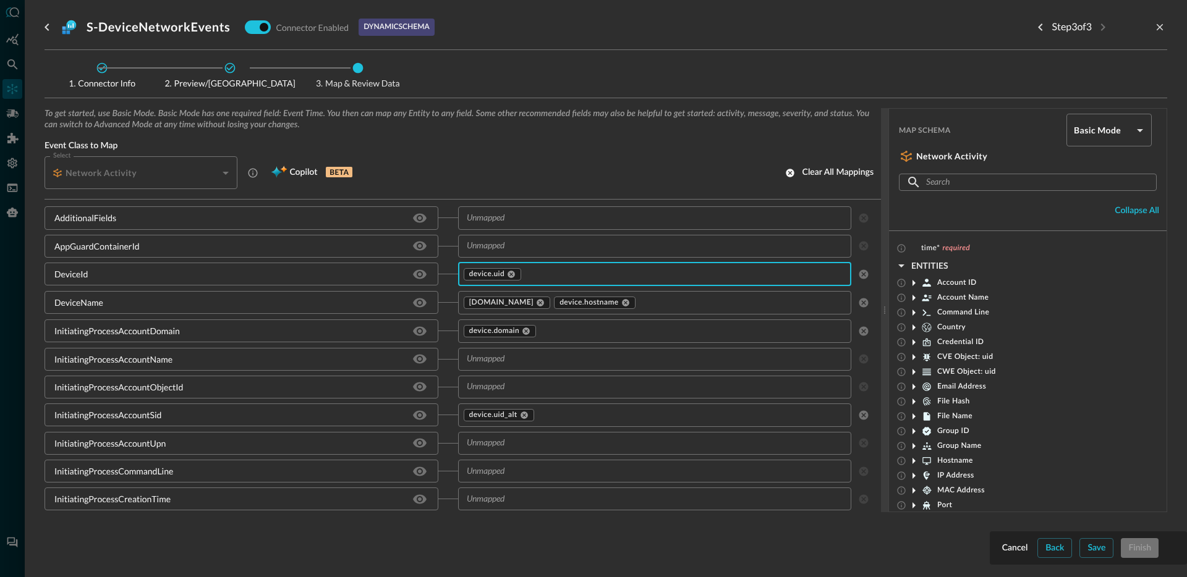
scroll to position [1685, 0]
click at [522, 329] on icon at bounding box center [526, 329] width 9 height 9
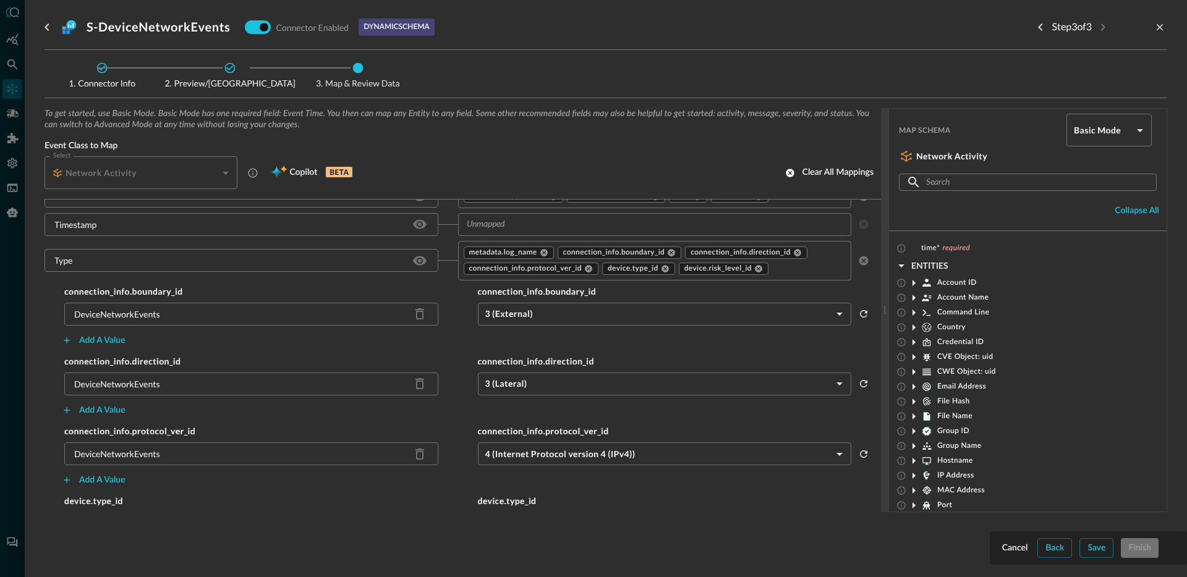
scroll to position [2875, 0]
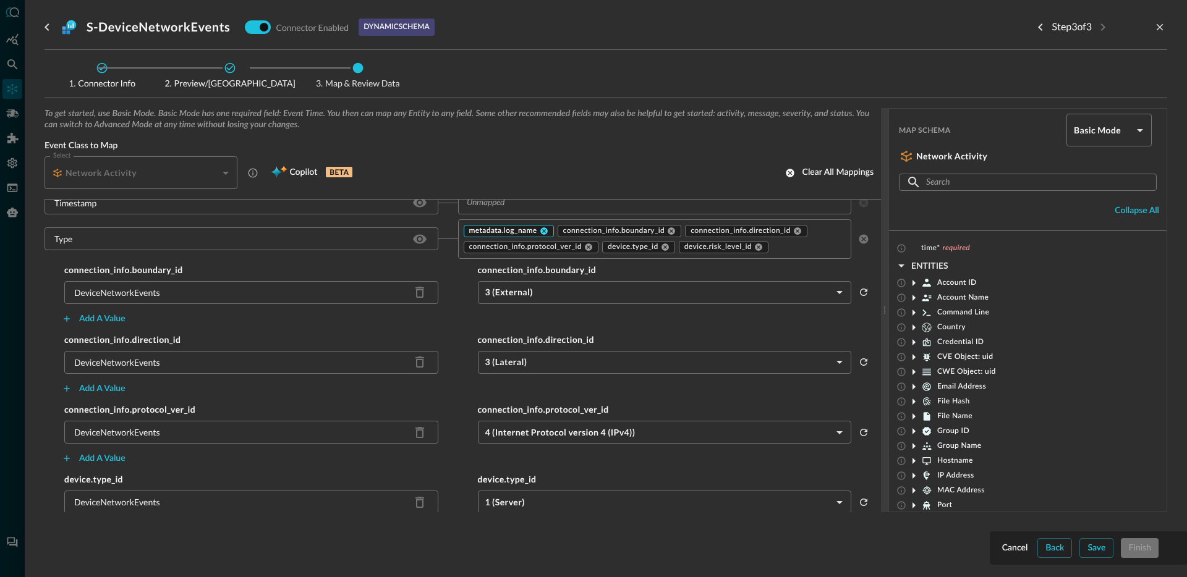
click at [540, 231] on icon at bounding box center [543, 231] width 7 height 7
click at [785, 250] on input "text" at bounding box center [798, 246] width 57 height 15
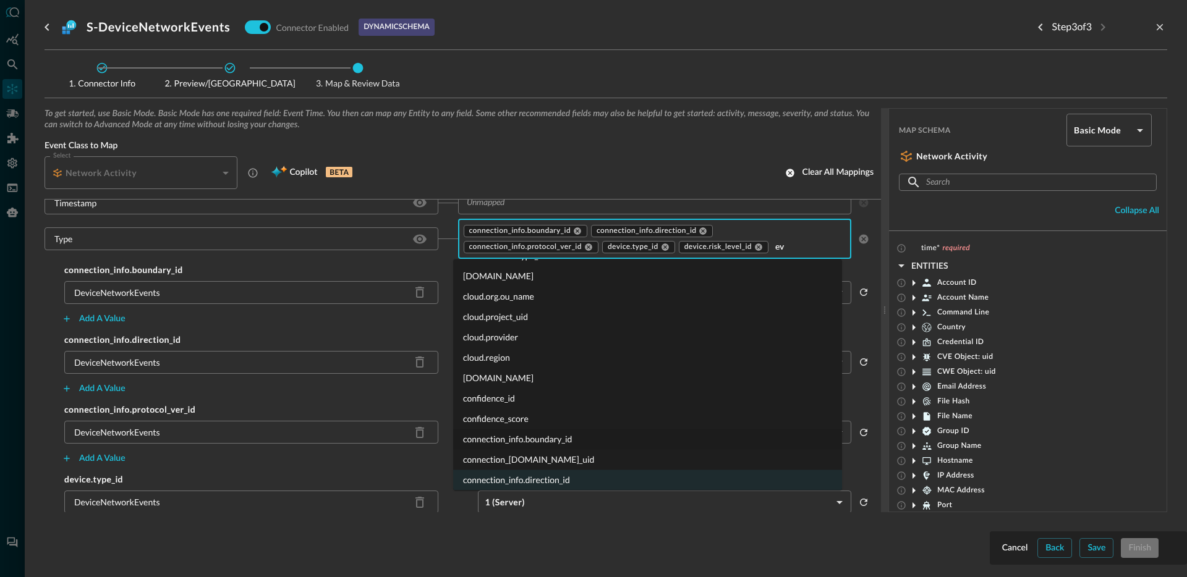
scroll to position [0, 0]
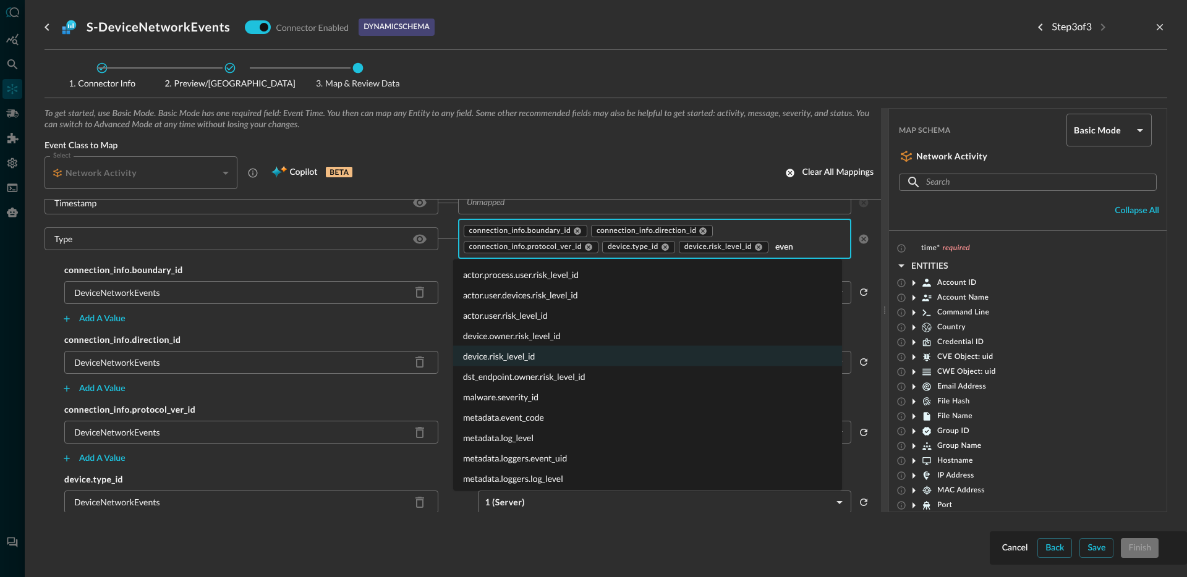
type input "event"
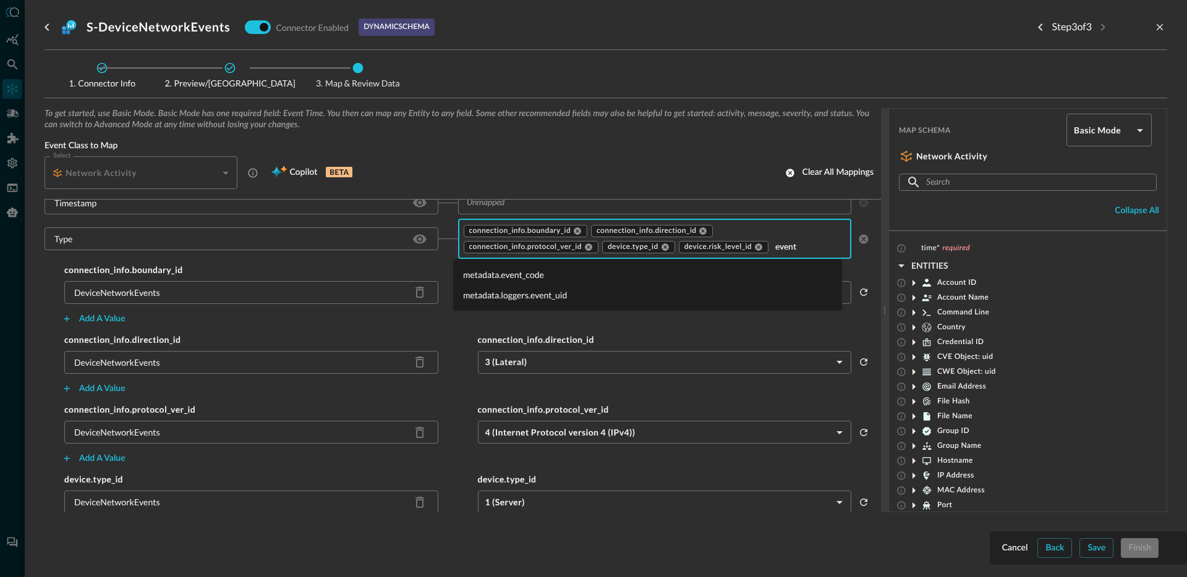
click at [509, 279] on li "metadata.event_code" at bounding box center [647, 275] width 389 height 20
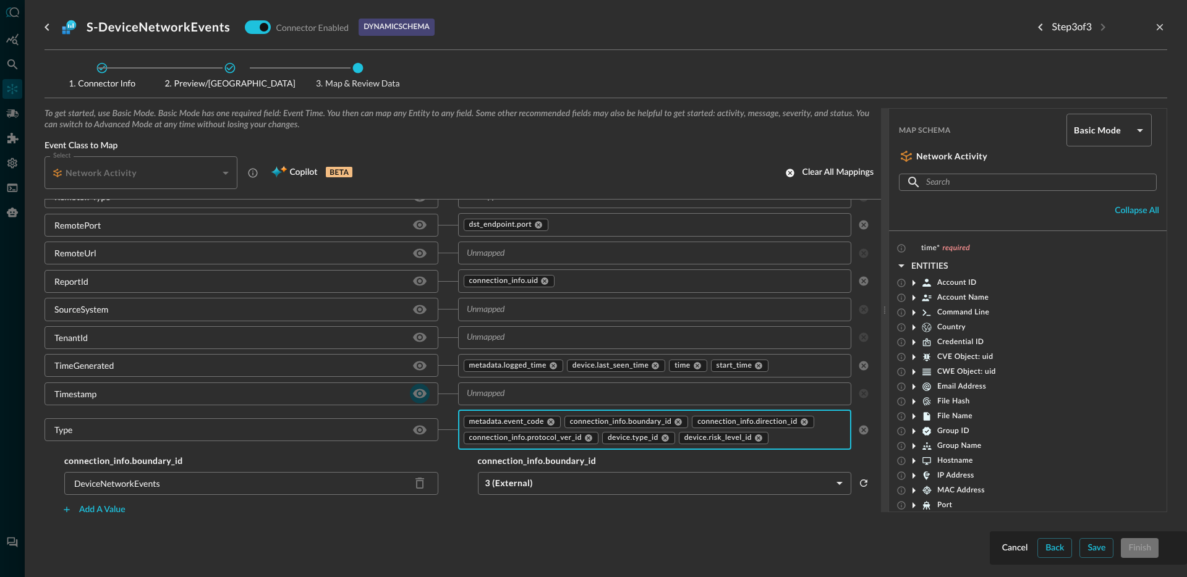
scroll to position [2661, 0]
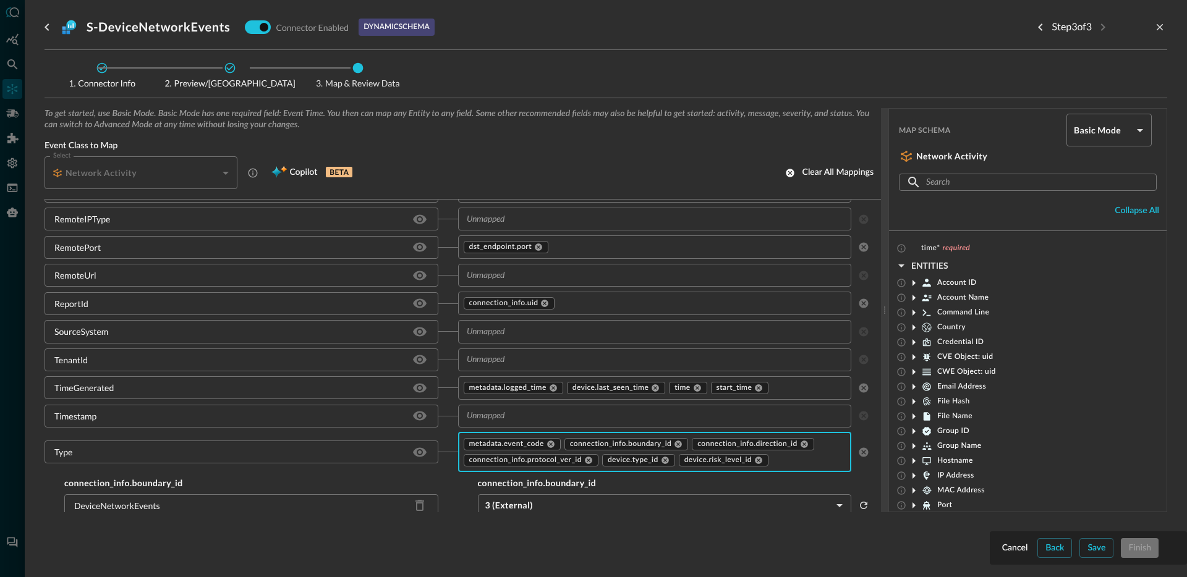
click at [517, 416] on input "text" at bounding box center [645, 416] width 366 height 15
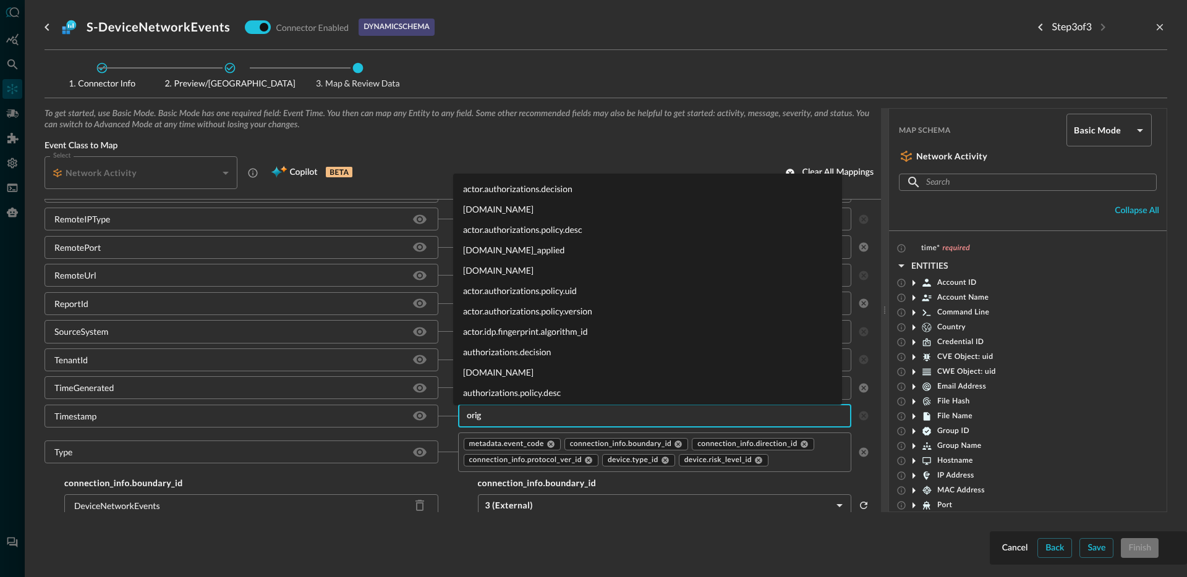
type input "origi"
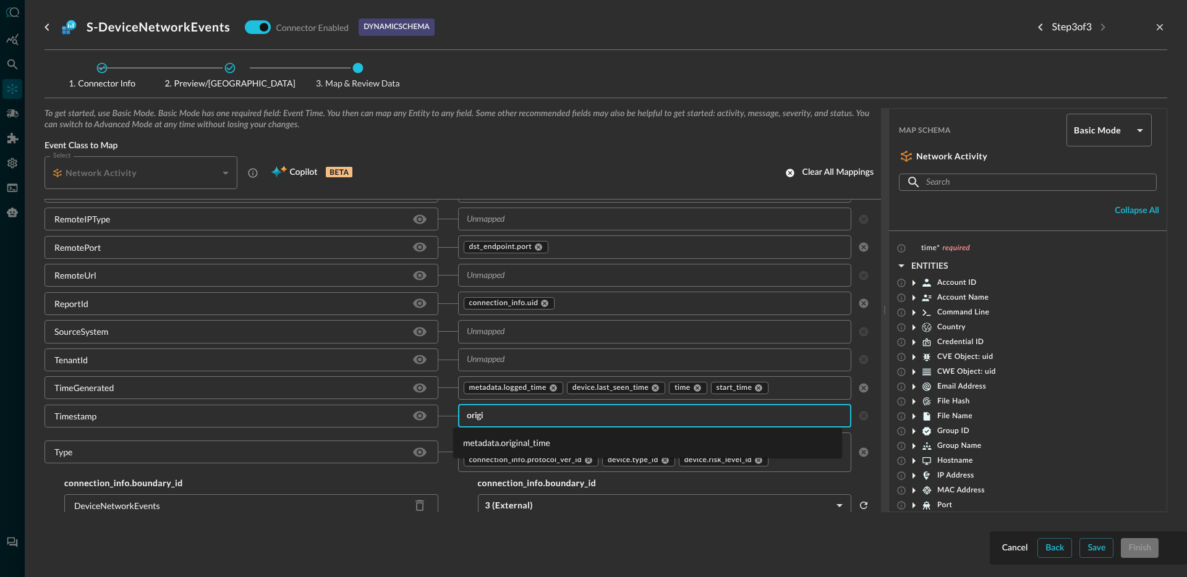
click at [523, 435] on li "metadata.original_time" at bounding box center [647, 443] width 389 height 20
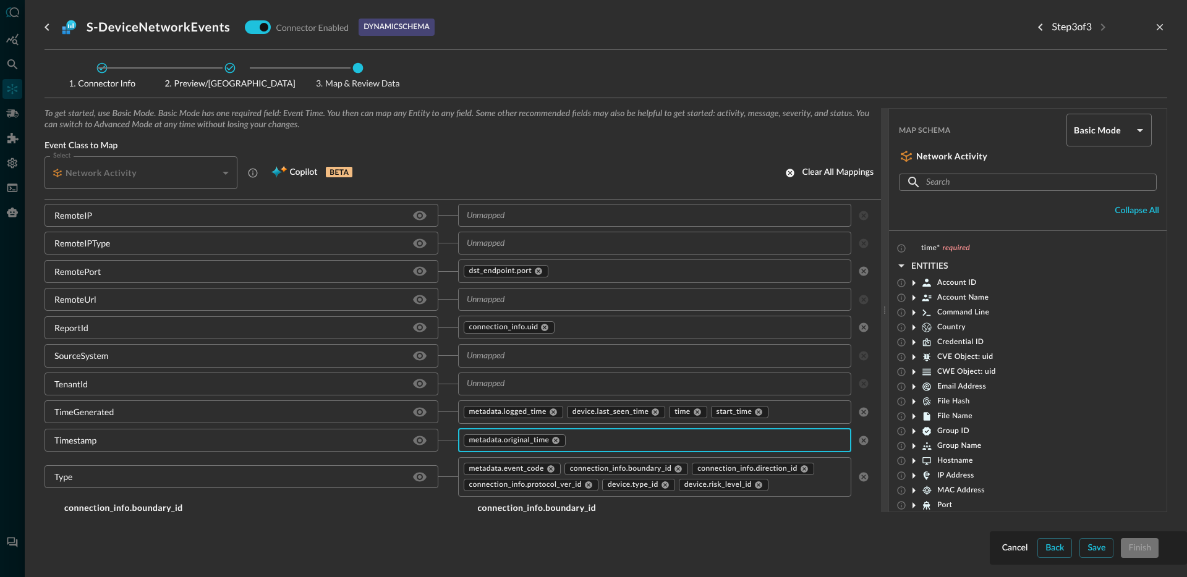
scroll to position [2637, 0]
click at [534, 381] on input "text" at bounding box center [645, 383] width 366 height 15
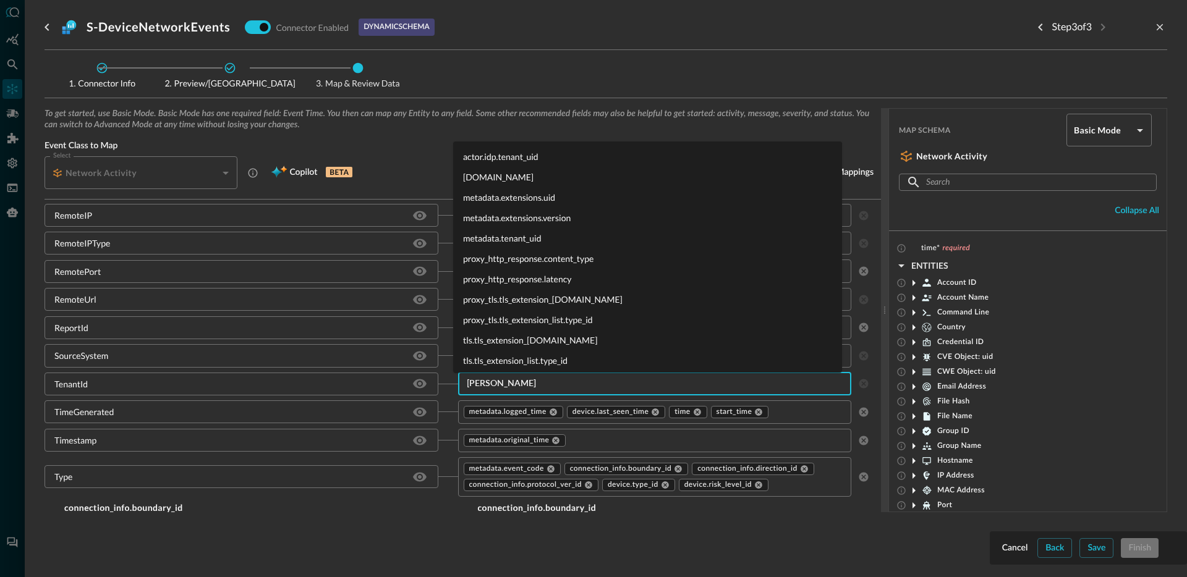
type input "tenan"
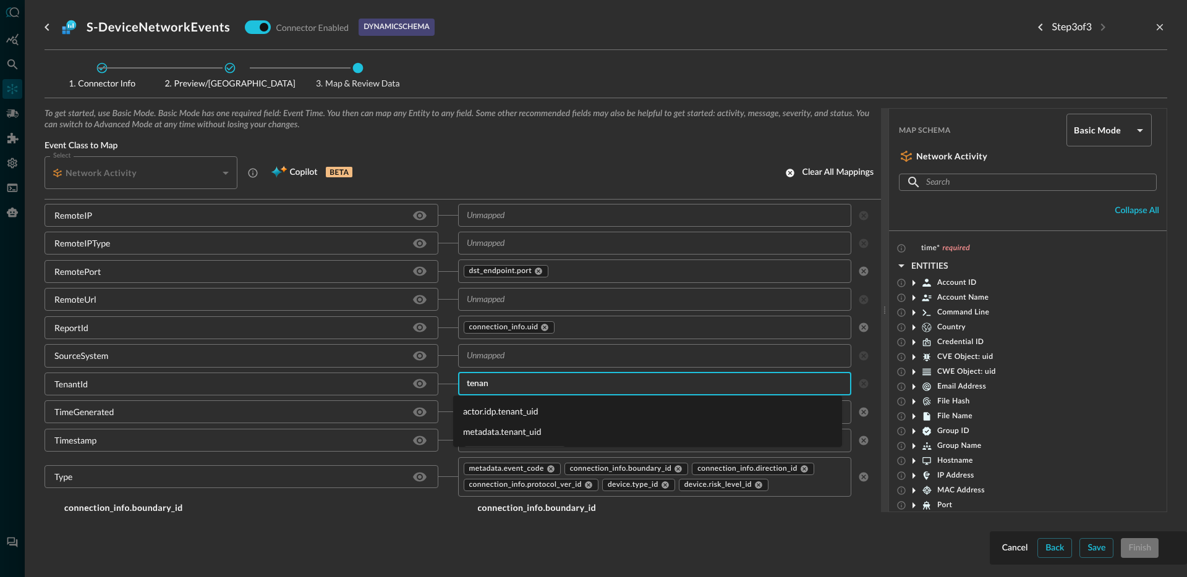
click at [503, 432] on li "metadata.tenant_uid" at bounding box center [647, 432] width 389 height 20
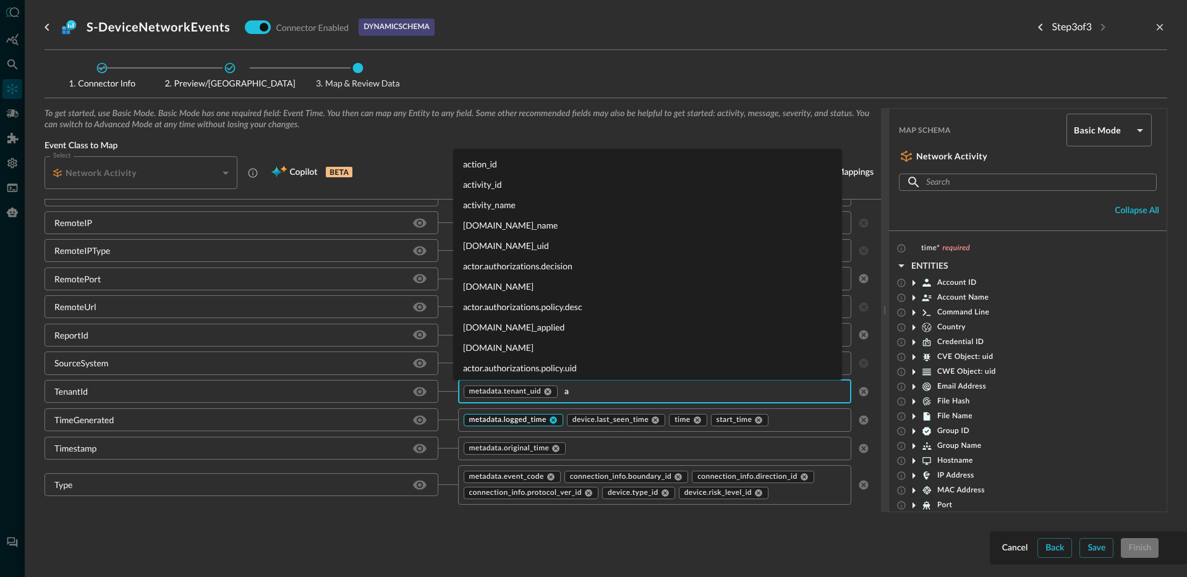
scroll to position [0, 0]
type input "a"
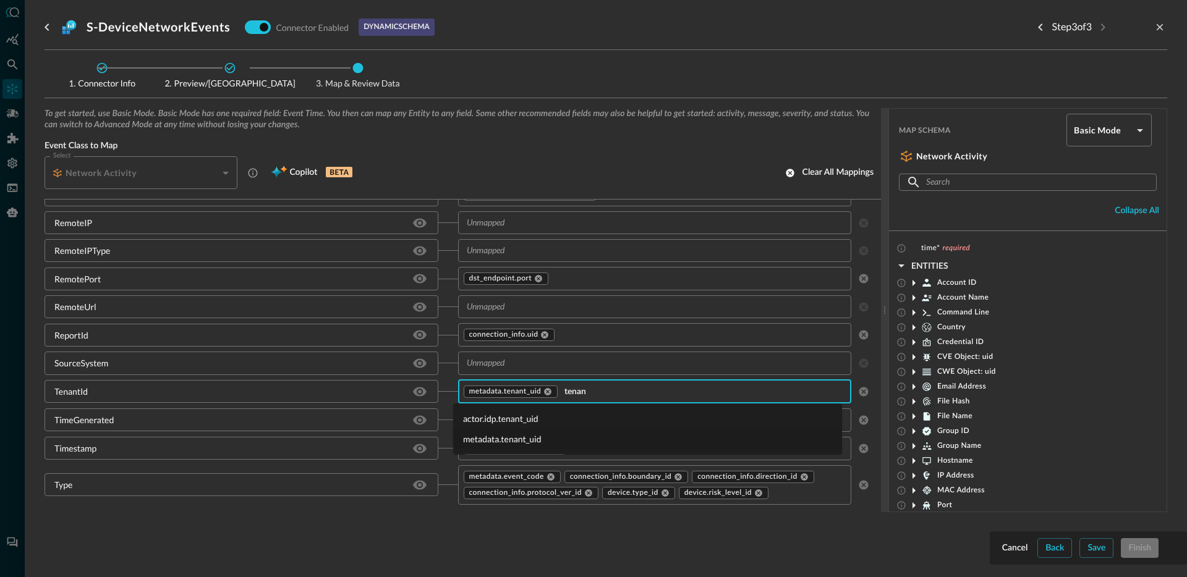
type input "tenant"
click at [534, 420] on li "actor.idp.tenant_uid" at bounding box center [647, 419] width 389 height 20
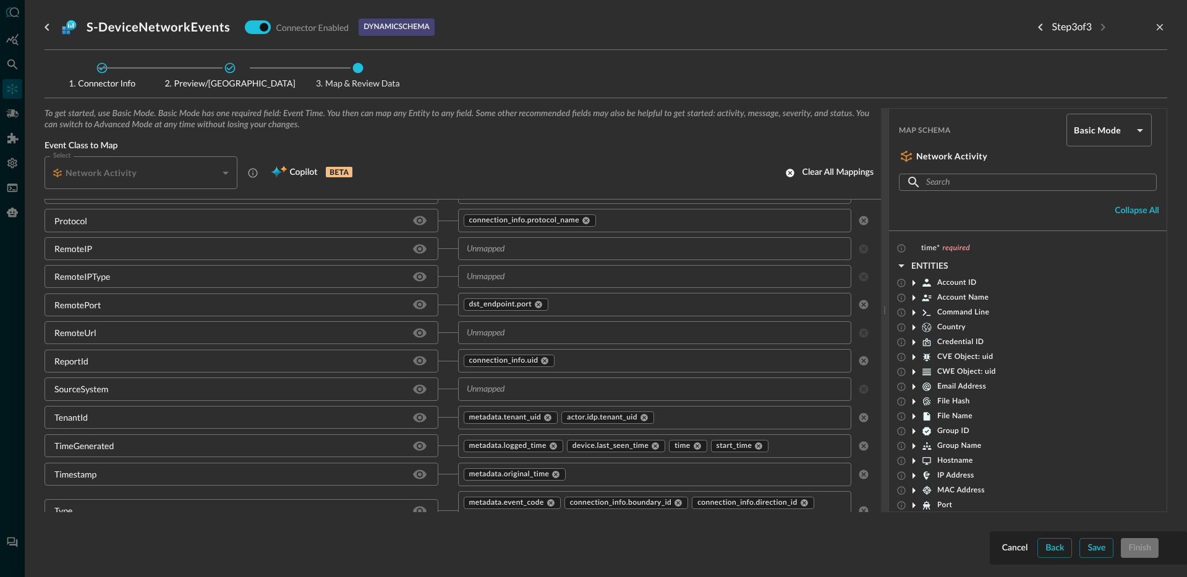
scroll to position [2586, 0]
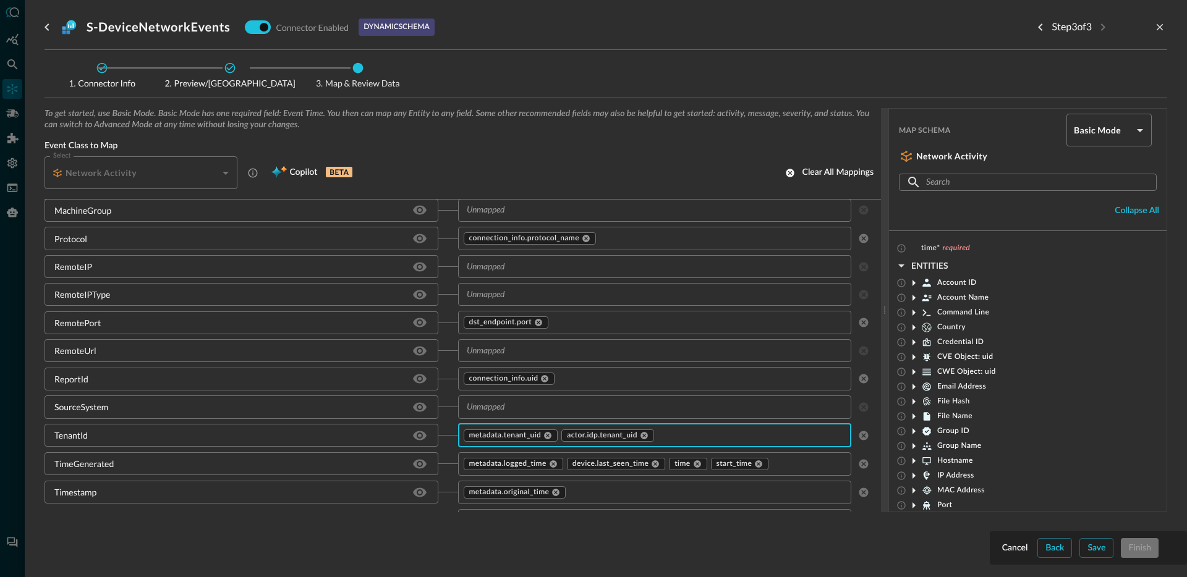
click at [494, 352] on input "text" at bounding box center [645, 350] width 366 height 15
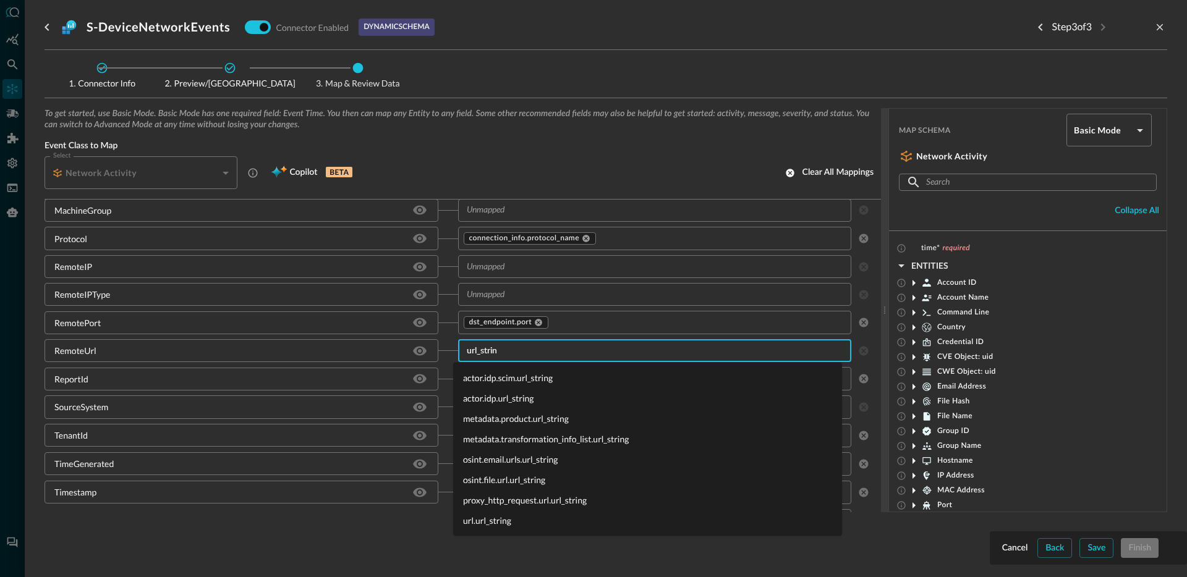
type input "url_string"
click at [514, 517] on li "url.url_string" at bounding box center [647, 521] width 389 height 20
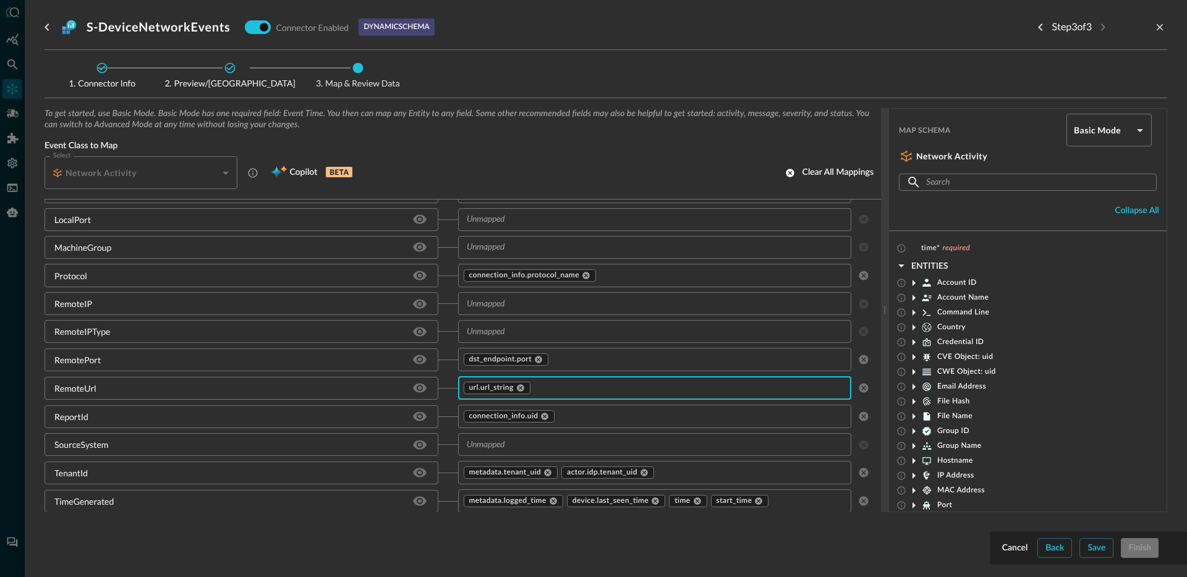
scroll to position [2539, 0]
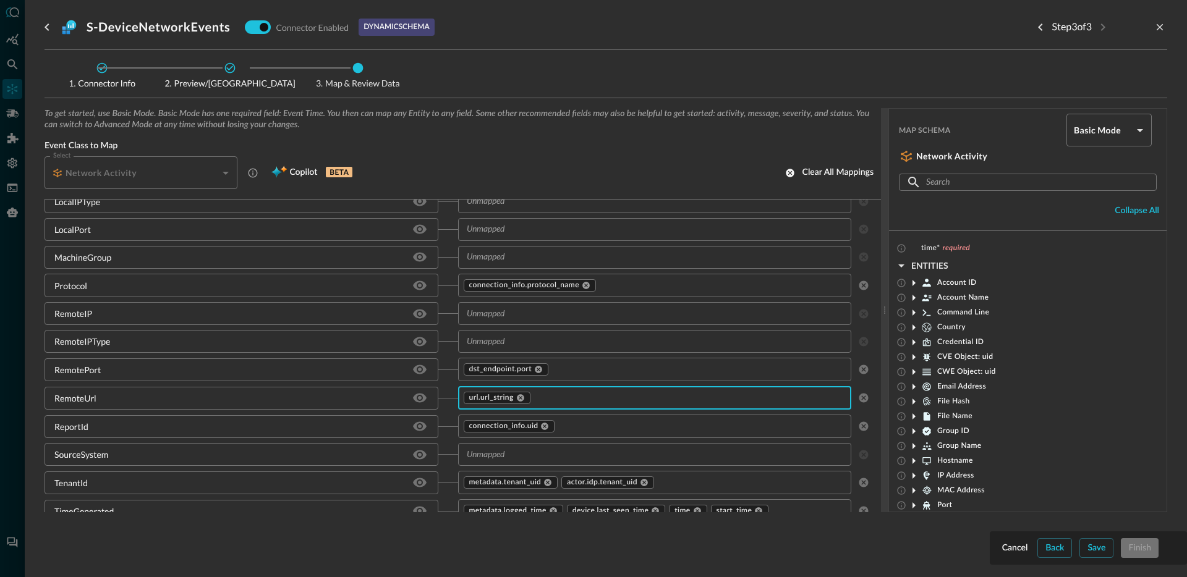
click at [512, 315] on input "text" at bounding box center [645, 313] width 366 height 15
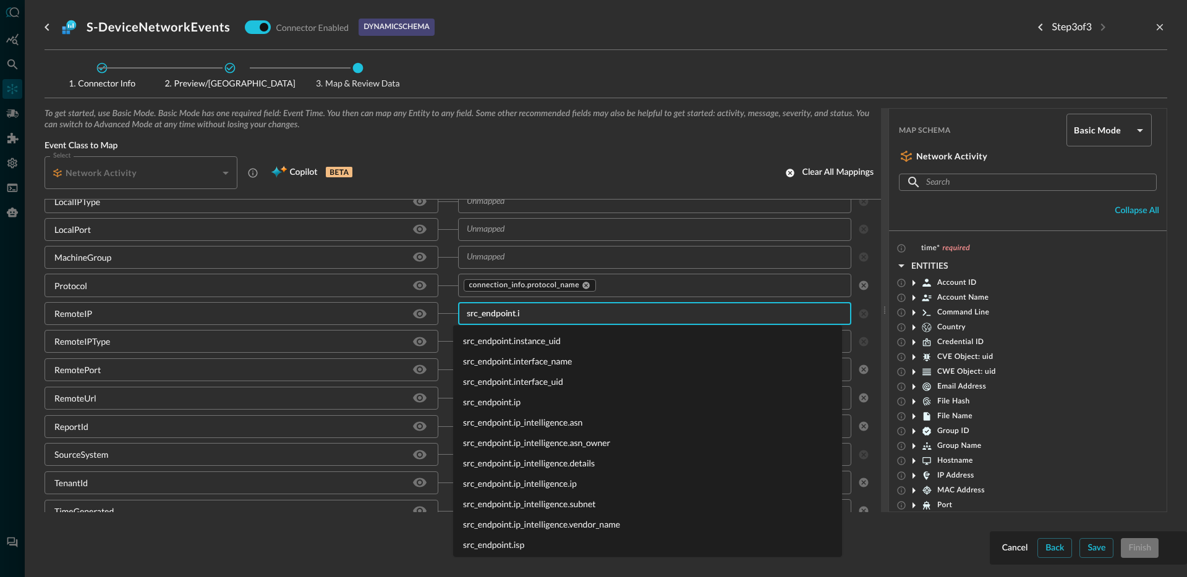
type input "src_endpoint.ip"
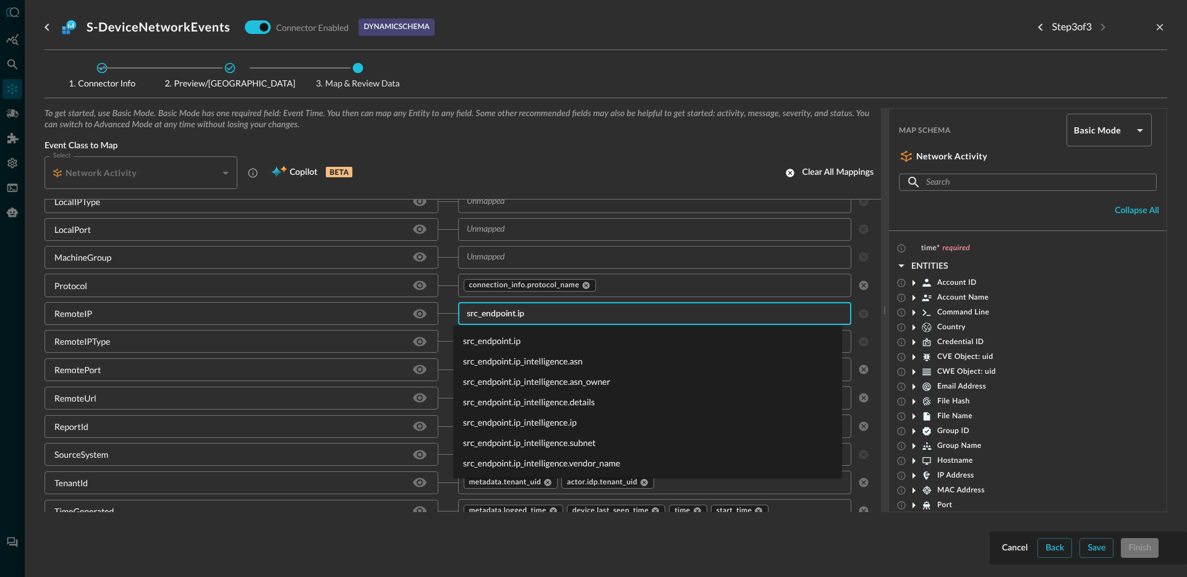
click at [494, 339] on li "src_endpoint.ip" at bounding box center [647, 341] width 389 height 20
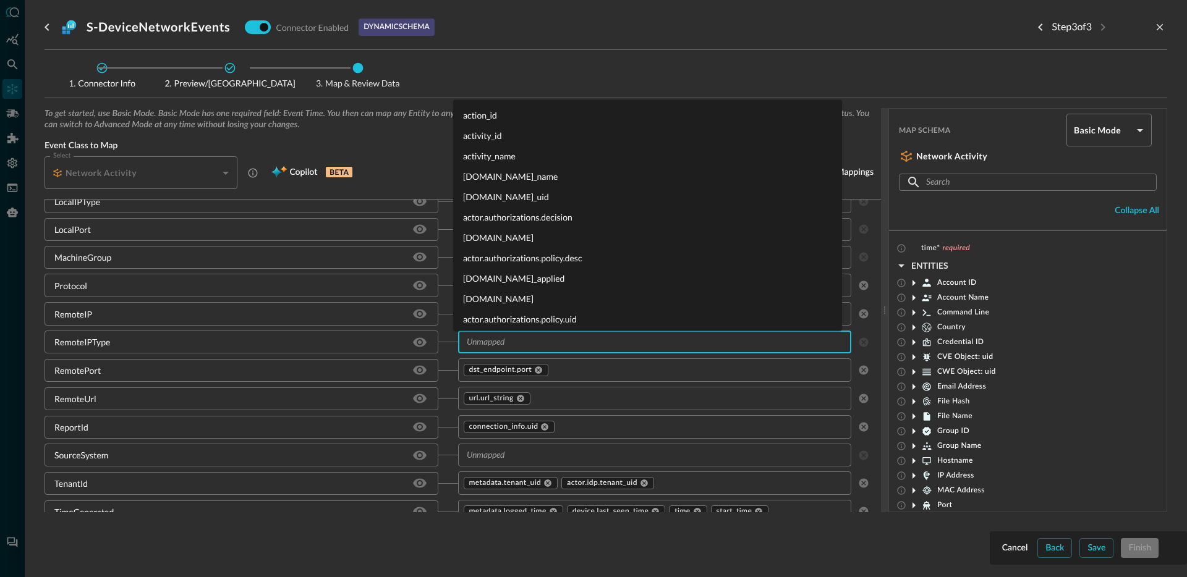
click at [550, 346] on input "text" at bounding box center [645, 341] width 366 height 15
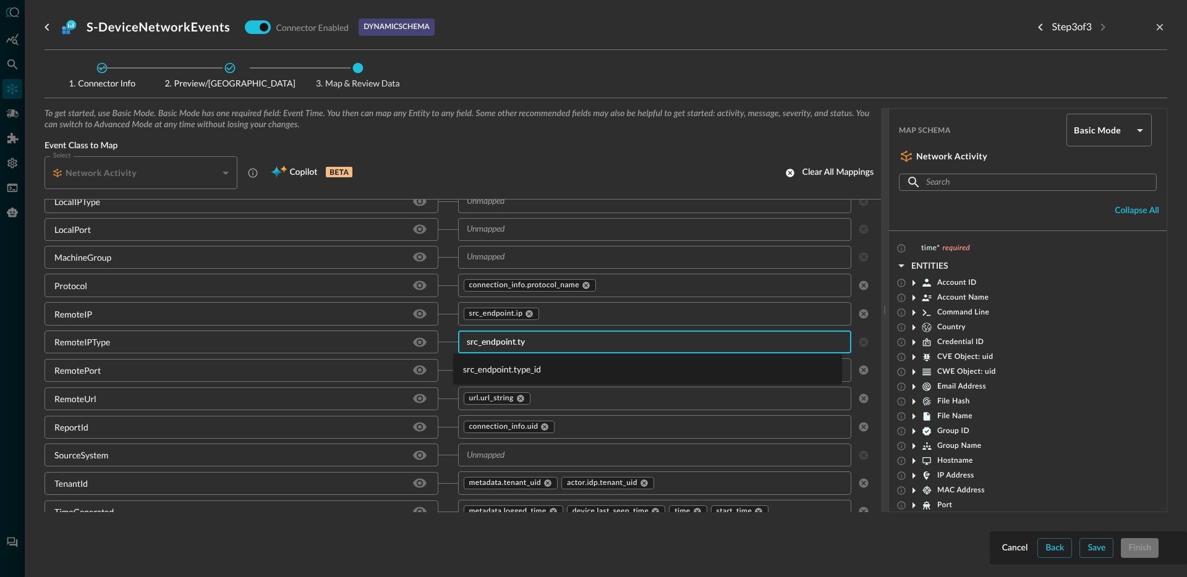
type input "src_endpoint.typ"
click at [538, 365] on li "src_endpoint.type_id" at bounding box center [647, 369] width 389 height 20
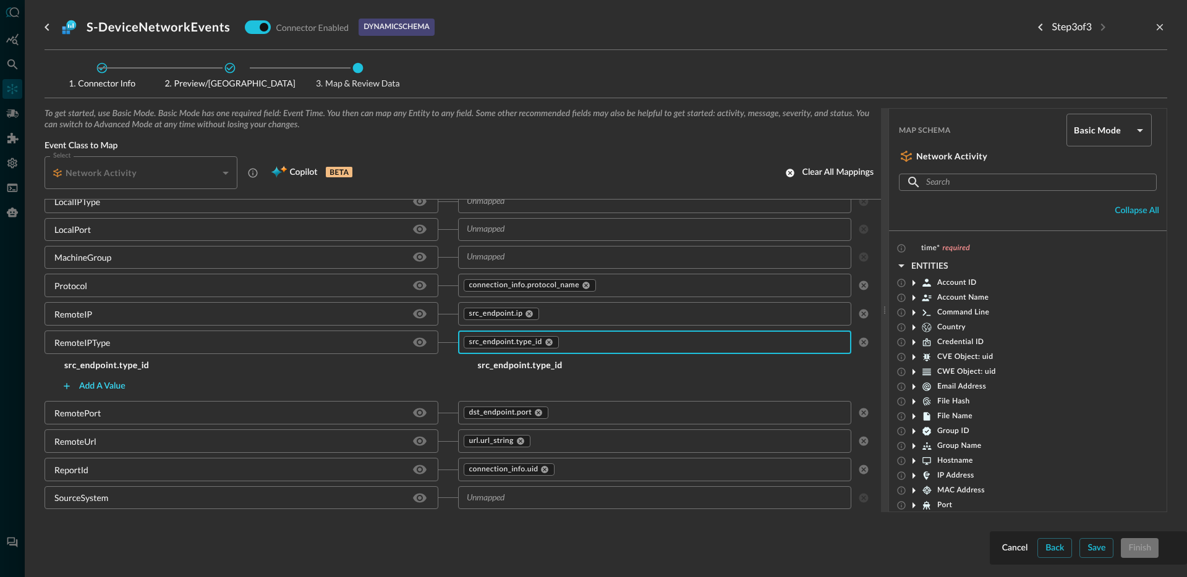
click at [119, 385] on div "Add a value" at bounding box center [102, 386] width 46 height 15
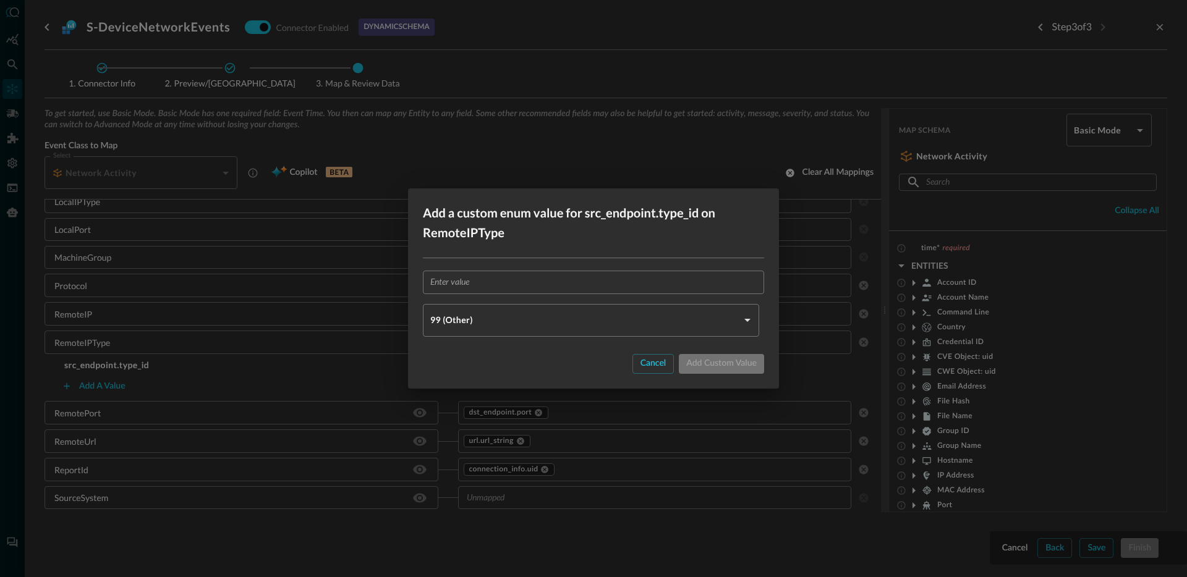
click at [493, 281] on input "text" at bounding box center [597, 282] width 334 height 23
type input "Public"
click at [477, 317] on body "Connectors Help Logout JR ​ ​ Add Connector Export Connectors Cloud Infrastruct…" at bounding box center [593, 288] width 1187 height 577
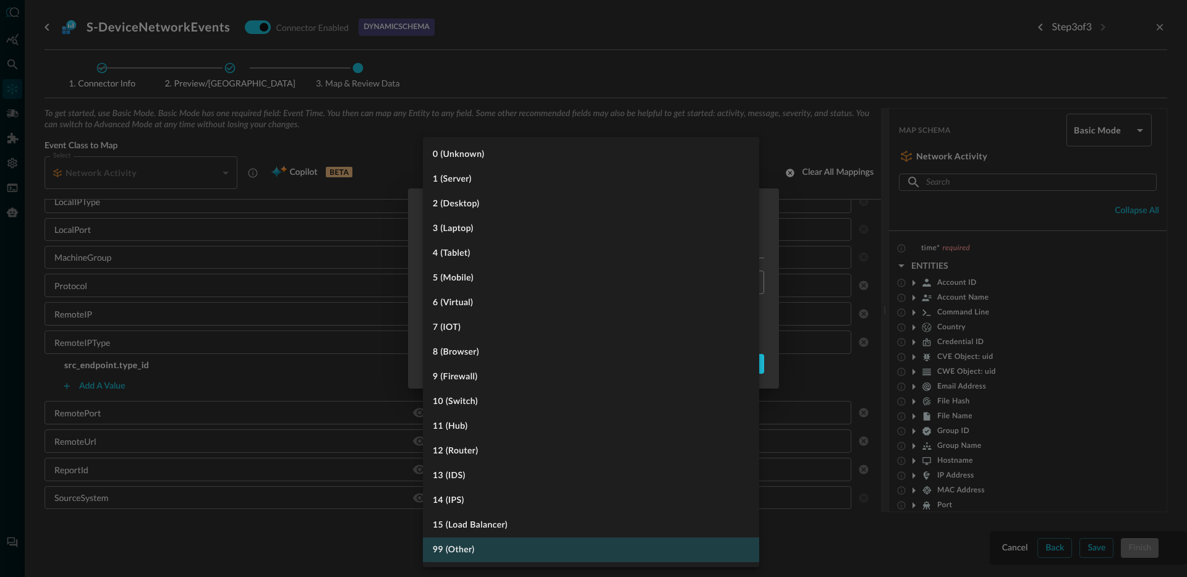
click at [773, 228] on div at bounding box center [593, 288] width 1187 height 577
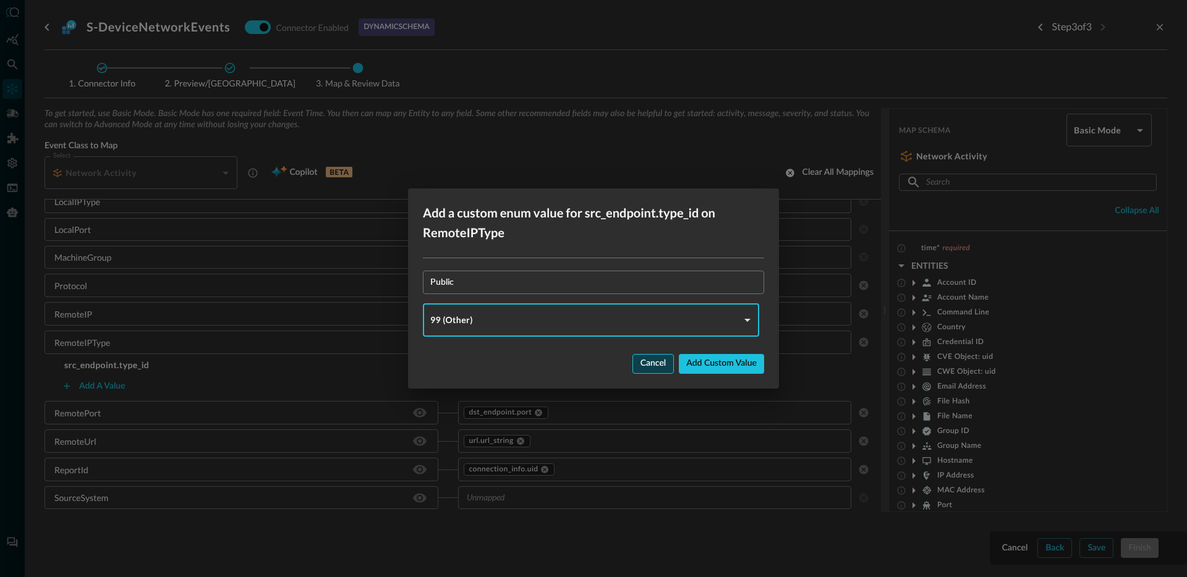
click at [646, 365] on div "Cancel" at bounding box center [653, 363] width 26 height 15
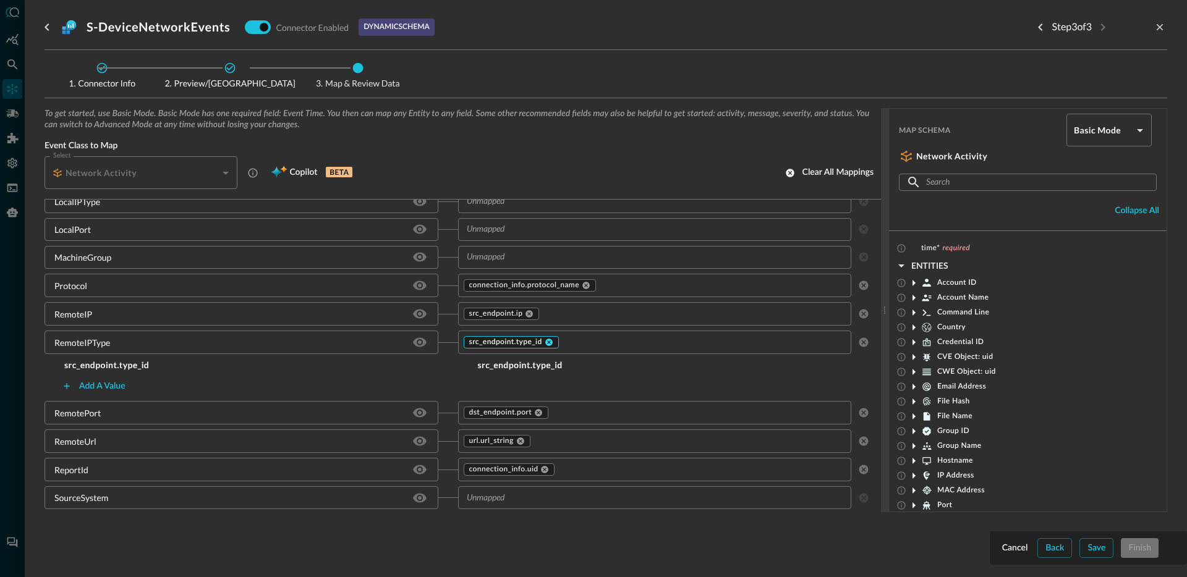
click at [547, 341] on icon at bounding box center [548, 342] width 7 height 7
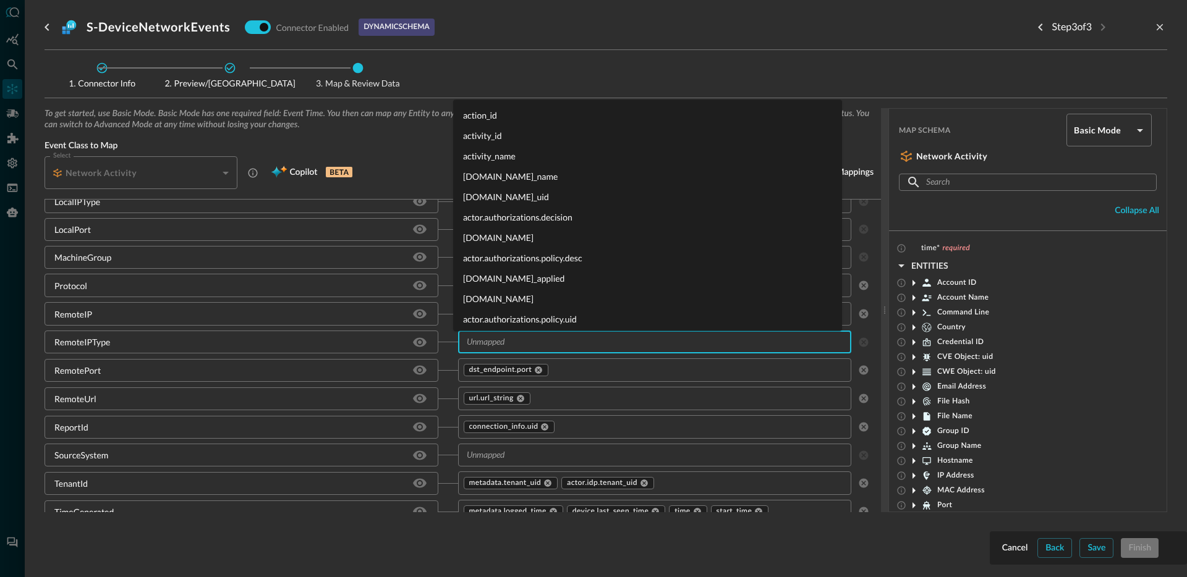
click at [530, 346] on input "text" at bounding box center [645, 341] width 366 height 15
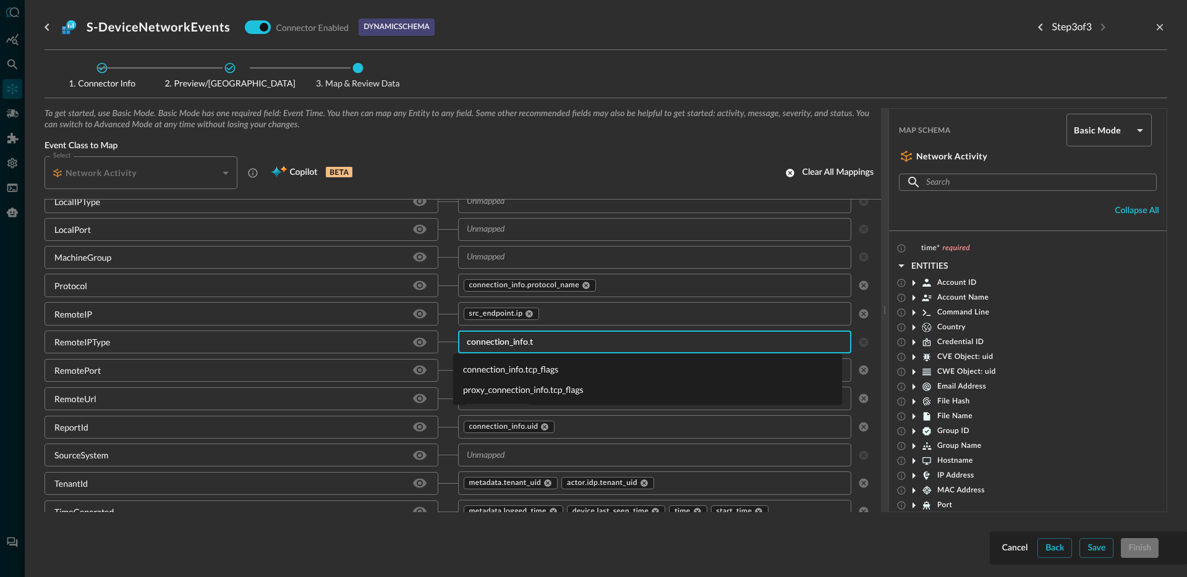
type input "connection_info."
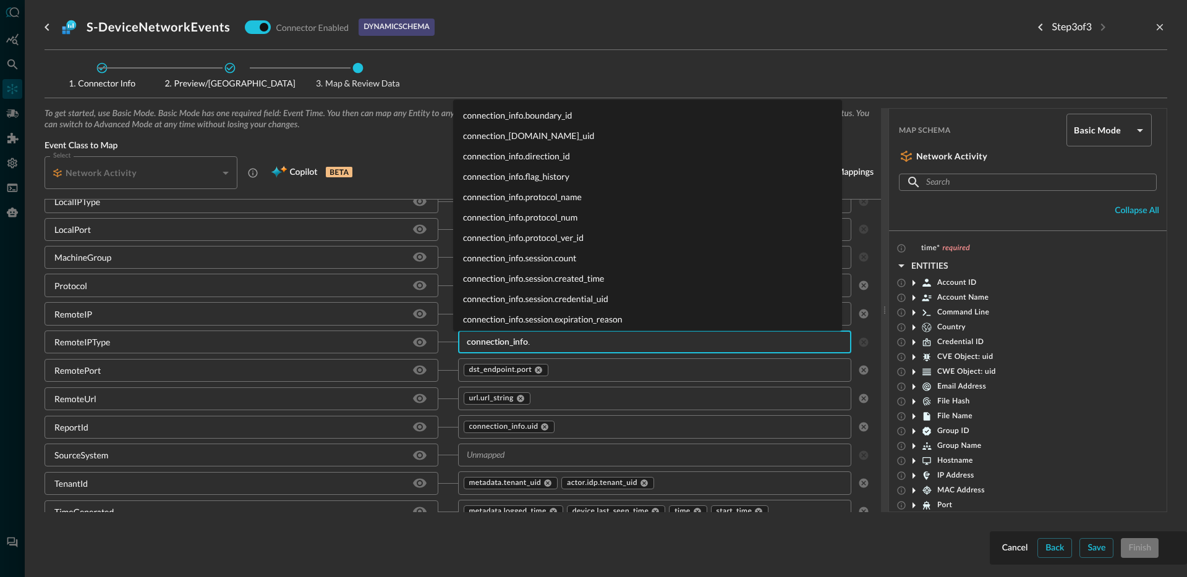
click at [550, 116] on li "connection_info.boundary_id" at bounding box center [647, 115] width 389 height 20
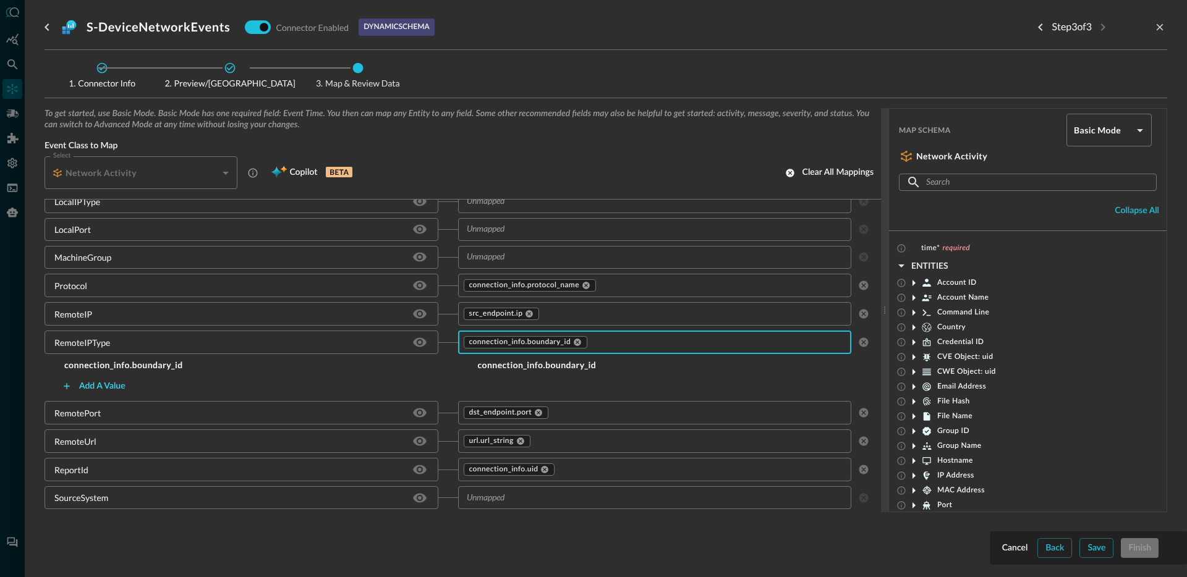
click at [119, 383] on div "Add a value" at bounding box center [102, 386] width 46 height 15
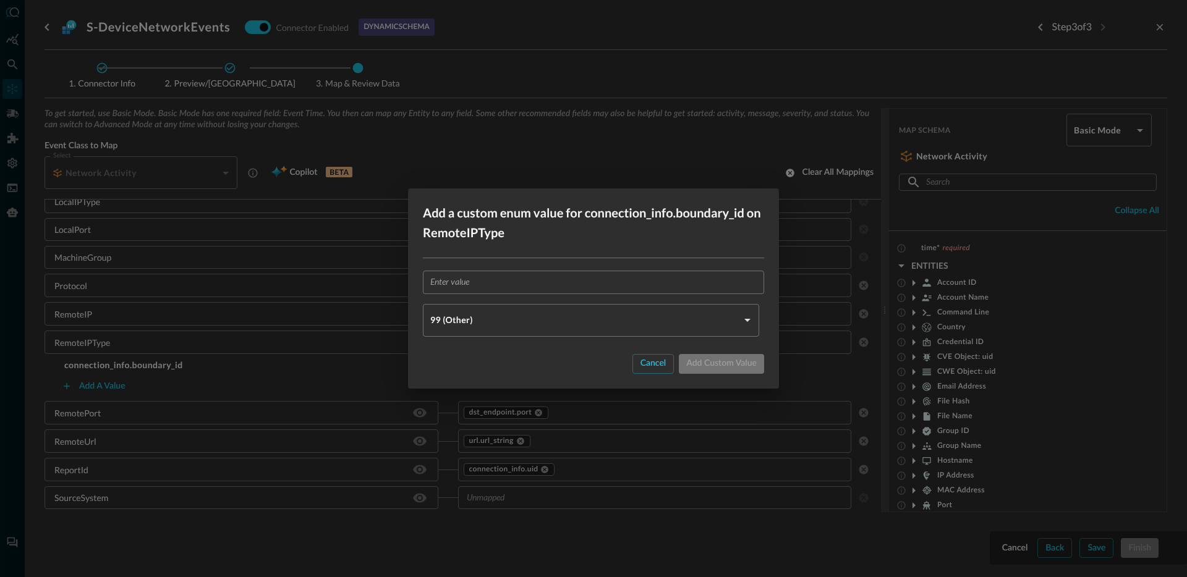
click at [446, 289] on input "text" at bounding box center [597, 282] width 334 height 23
paste input "ConnectionAttempt"
click at [498, 321] on body "Connectors Help Logout JR ​ ​ Add Connector Export Connectors Cloud Infrastruct…" at bounding box center [593, 288] width 1187 height 577
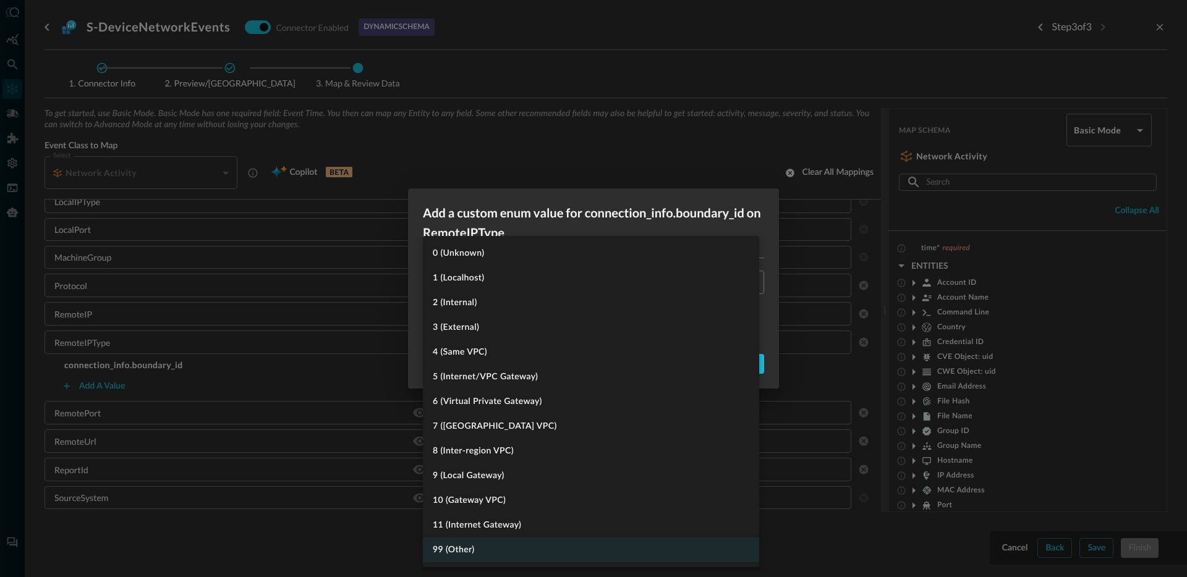
click at [516, 227] on div at bounding box center [593, 288] width 1187 height 577
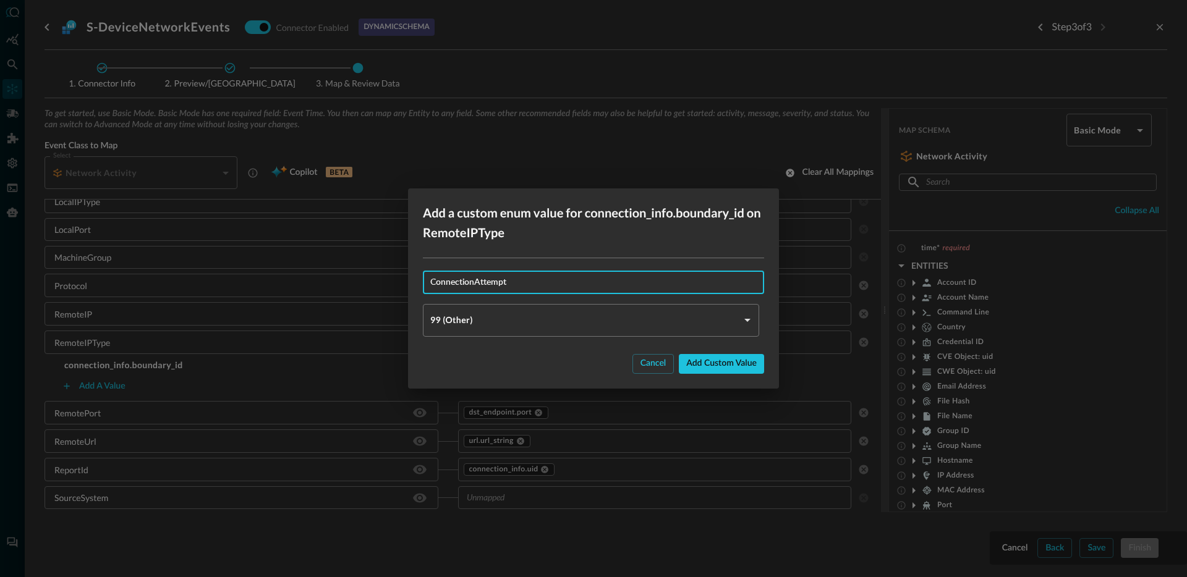
click at [450, 276] on input "ConnectionAttempt" at bounding box center [597, 282] width 334 height 23
paste input "Public"
type input "Public"
click at [472, 308] on body "Connectors Help Logout JR ​ ​ Add Connector Export Connectors Cloud Infrastruct…" at bounding box center [593, 288] width 1187 height 577
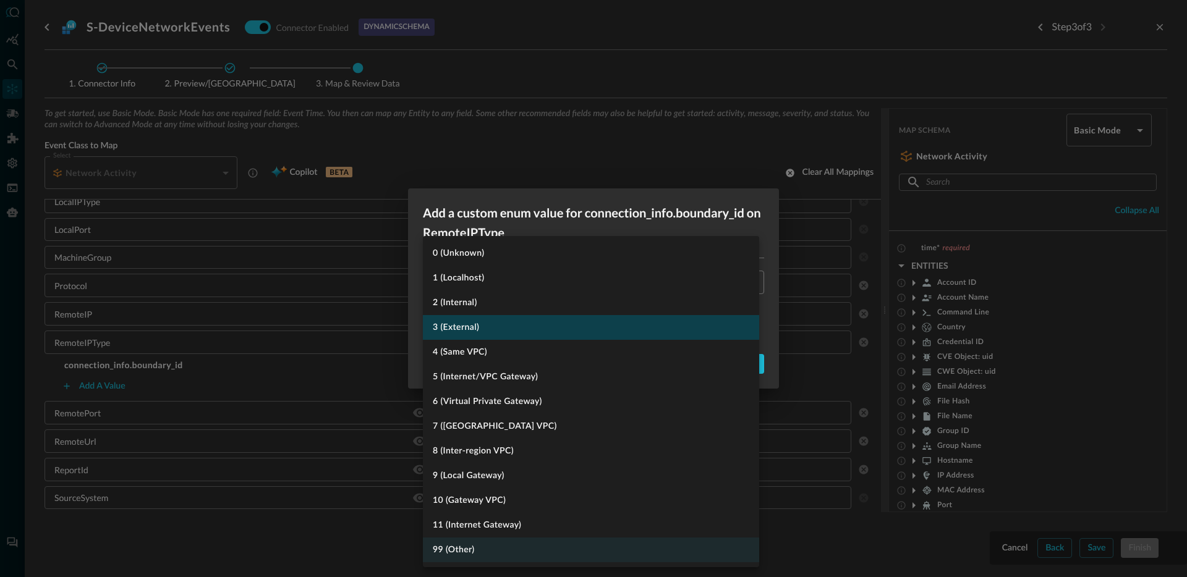
click at [487, 329] on li "3 (External)" at bounding box center [591, 327] width 336 height 25
type input "EXTERNAL"
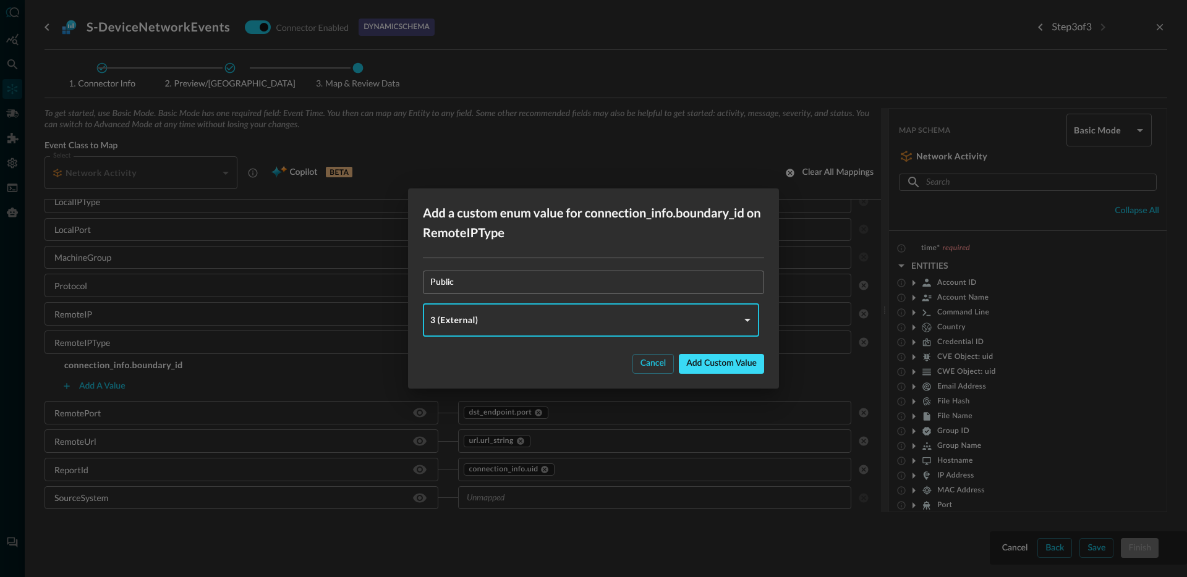
click at [702, 365] on div "Add custom value" at bounding box center [721, 363] width 70 height 15
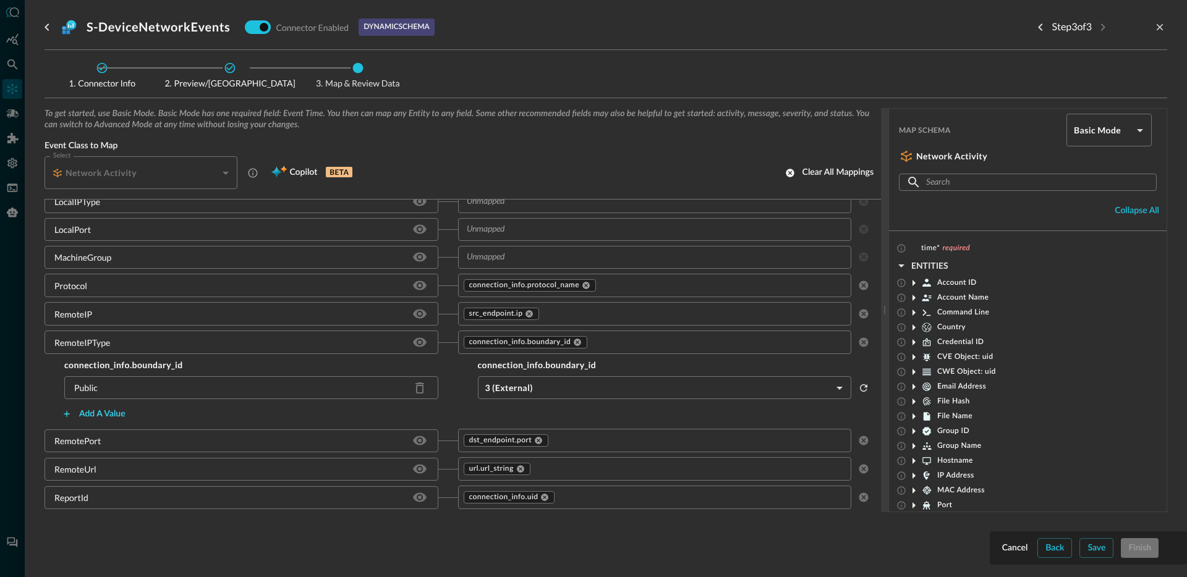
click at [104, 413] on div "Add a value" at bounding box center [102, 414] width 46 height 15
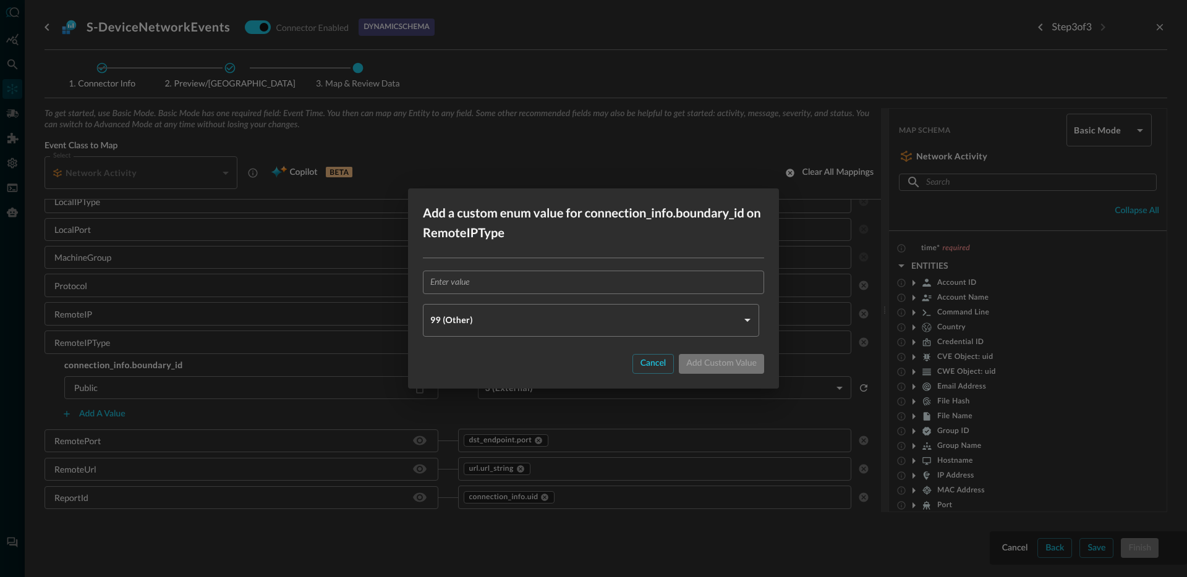
click at [519, 259] on div "​ 99 (Other) OTHER ​" at bounding box center [593, 303] width 371 height 90
click at [499, 281] on input "text" at bounding box center [597, 282] width 334 height 23
paste input "Loopback"
type input "Loopback"
click at [480, 328] on body "Connectors Help Logout JR ​ ​ Add Connector Export Connectors Cloud Infrastruct…" at bounding box center [593, 288] width 1187 height 577
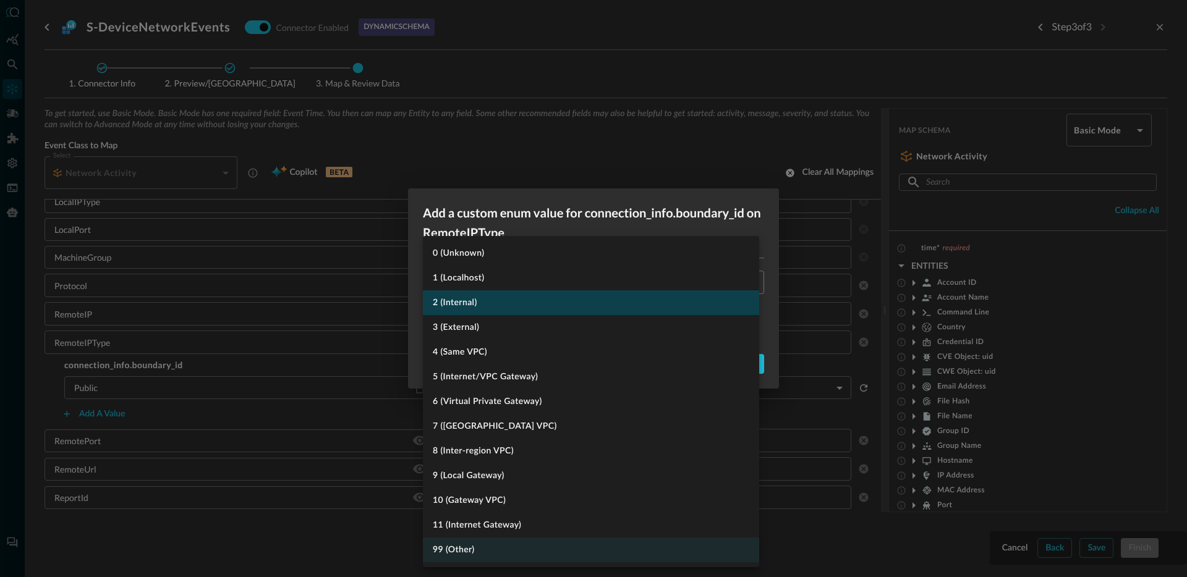
click at [484, 308] on li "2 (Internal)" at bounding box center [591, 303] width 336 height 25
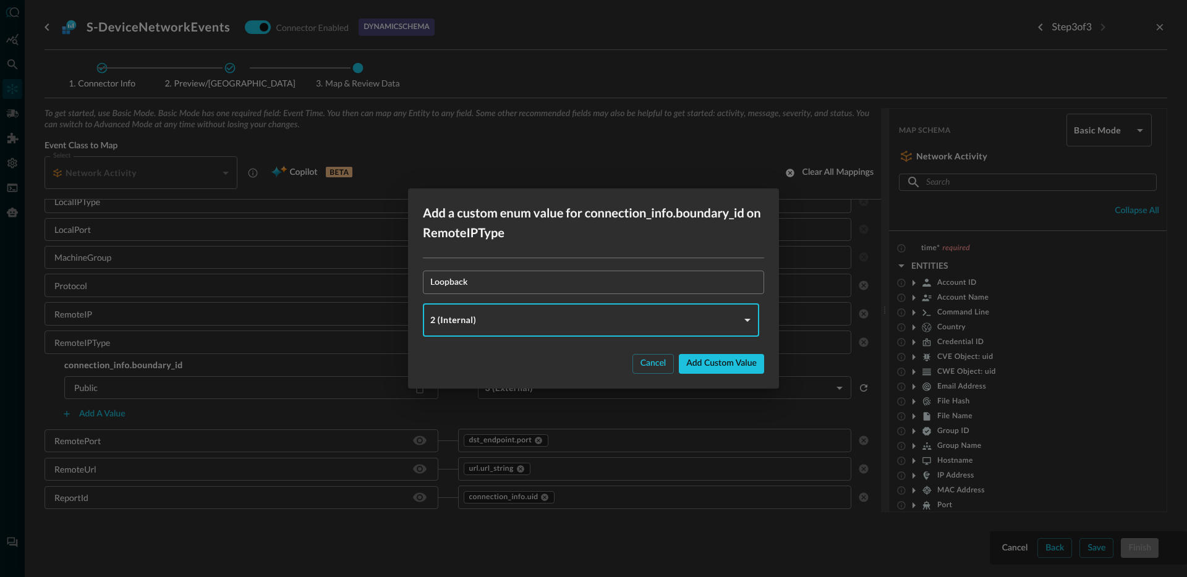
click at [550, 320] on body "Connectors Help Logout JR ​ ​ Add Connector Export Connectors Cloud Infrastruct…" at bounding box center [593, 288] width 1187 height 577
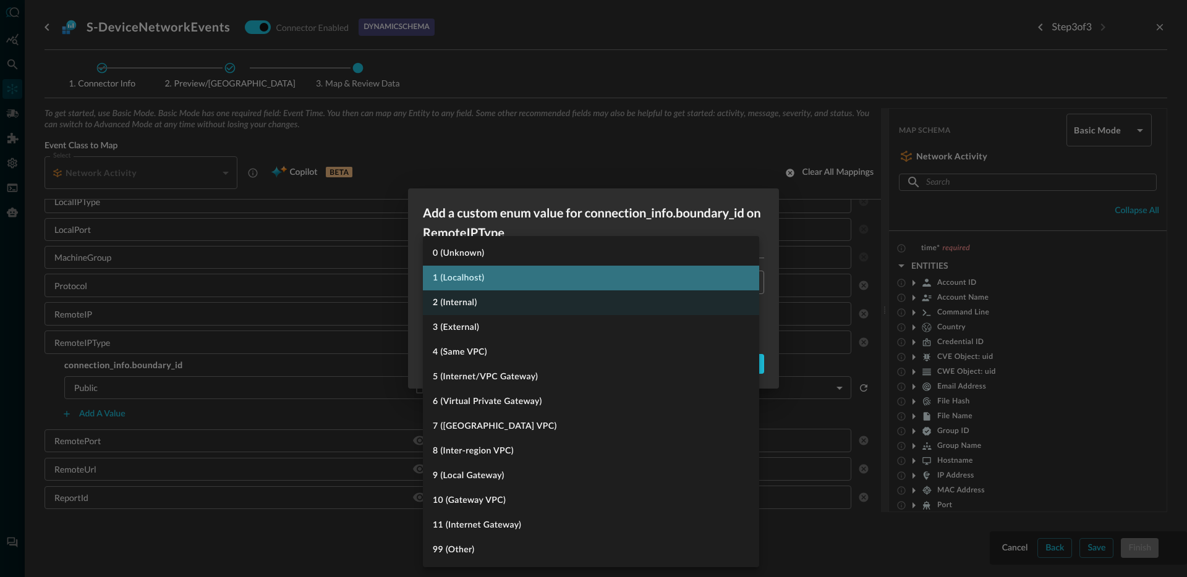
click at [522, 283] on li "1 (Localhost)" at bounding box center [591, 278] width 336 height 25
type input "LOCALHOST"
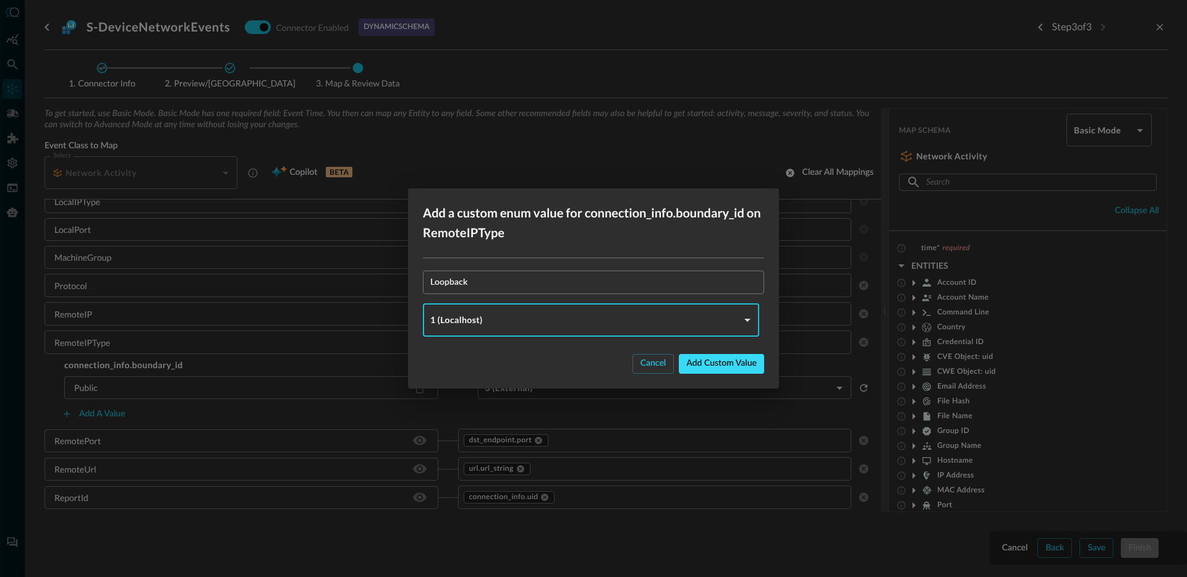
click at [741, 359] on div "Add custom value" at bounding box center [721, 363] width 70 height 15
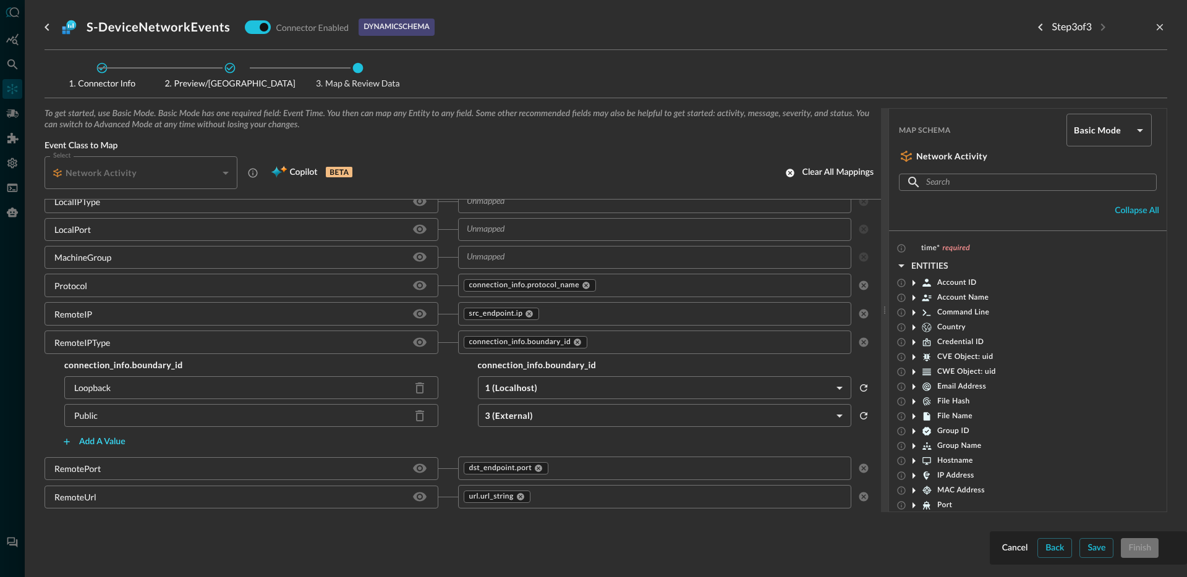
click at [101, 441] on div "Add a value" at bounding box center [102, 442] width 46 height 15
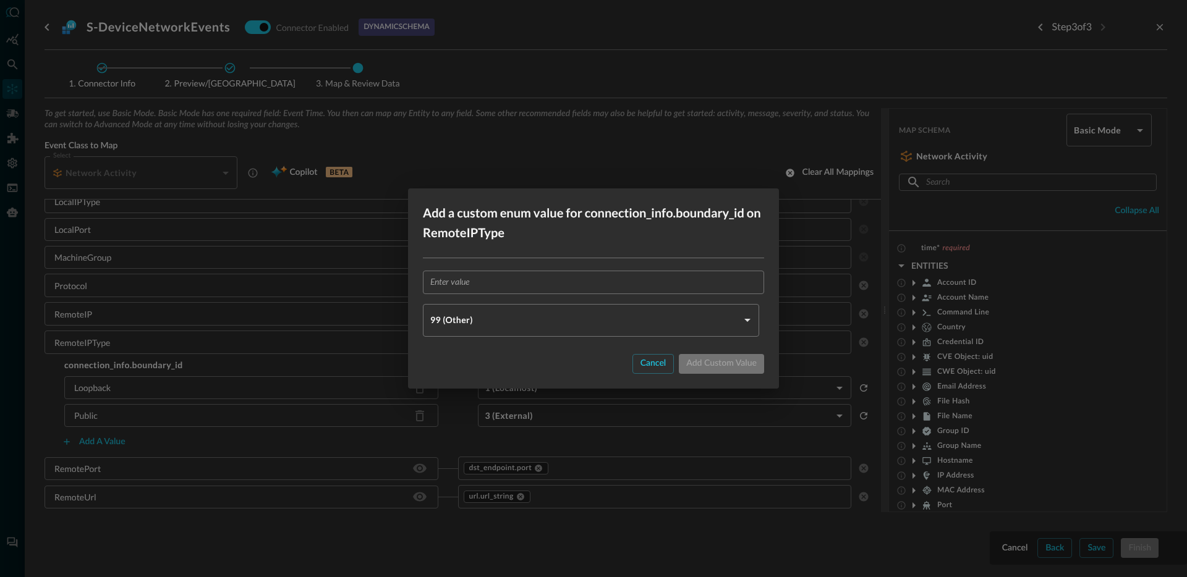
click at [554, 262] on div "​ 99 (Other) OTHER ​" at bounding box center [593, 303] width 371 height 90
click at [542, 278] on input "text" at bounding box center [597, 282] width 334 height 23
paste input "LinkLocal"
type input "LinkLocal"
click at [488, 318] on body "Connectors Help Logout JR ​ ​ Add Connector Export Connectors Cloud Infrastruct…" at bounding box center [593, 288] width 1187 height 577
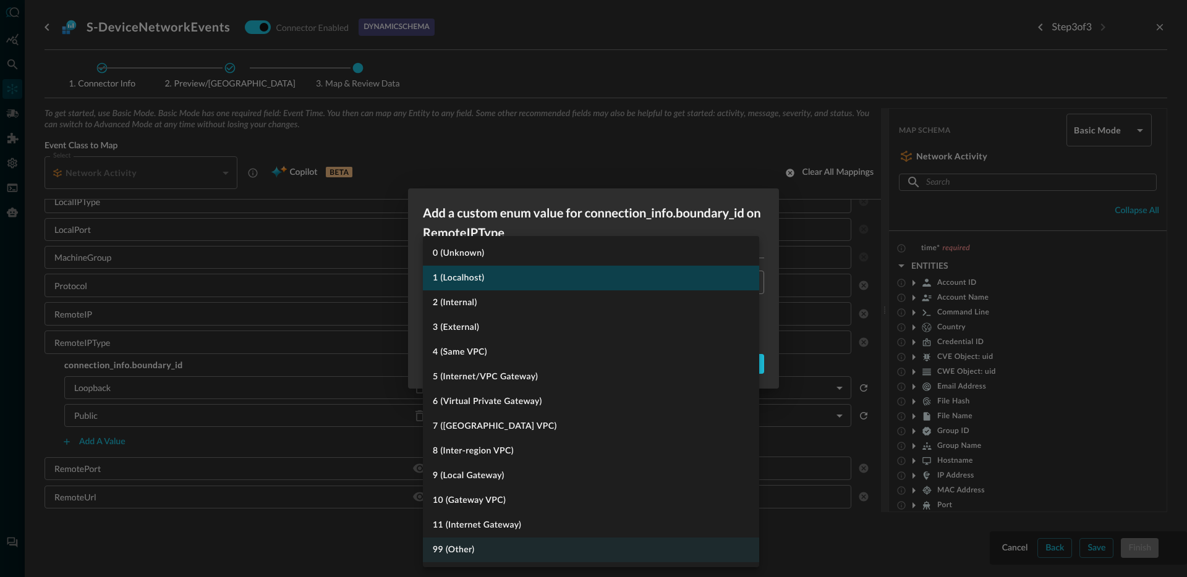
click at [485, 286] on li "1 (Localhost)" at bounding box center [591, 278] width 336 height 25
type input "LOCALHOST"
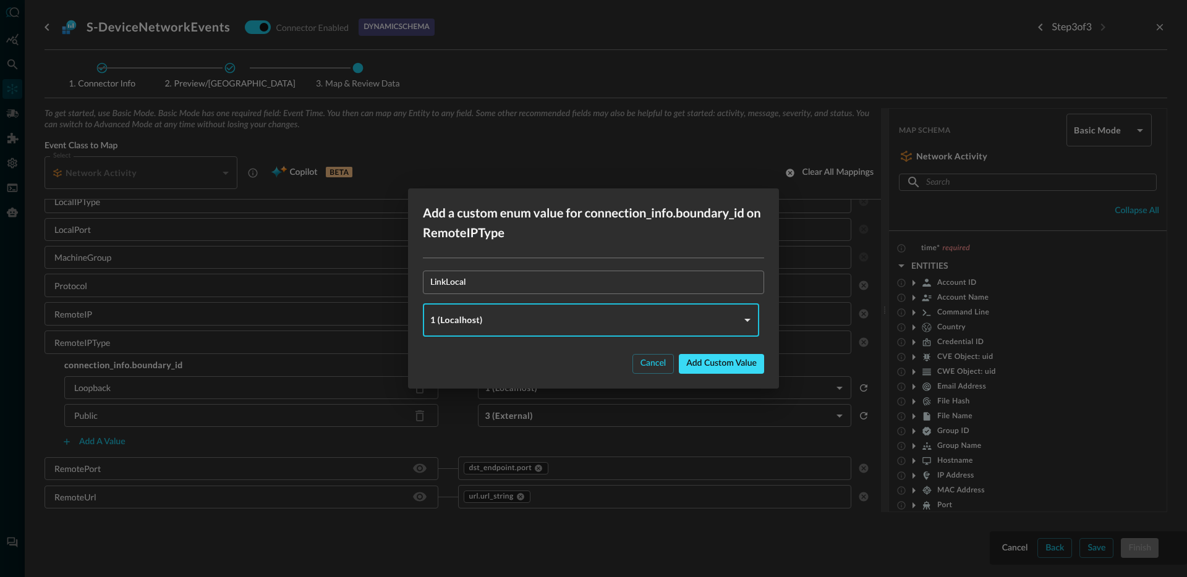
click at [701, 362] on div "Add custom value" at bounding box center [721, 363] width 70 height 15
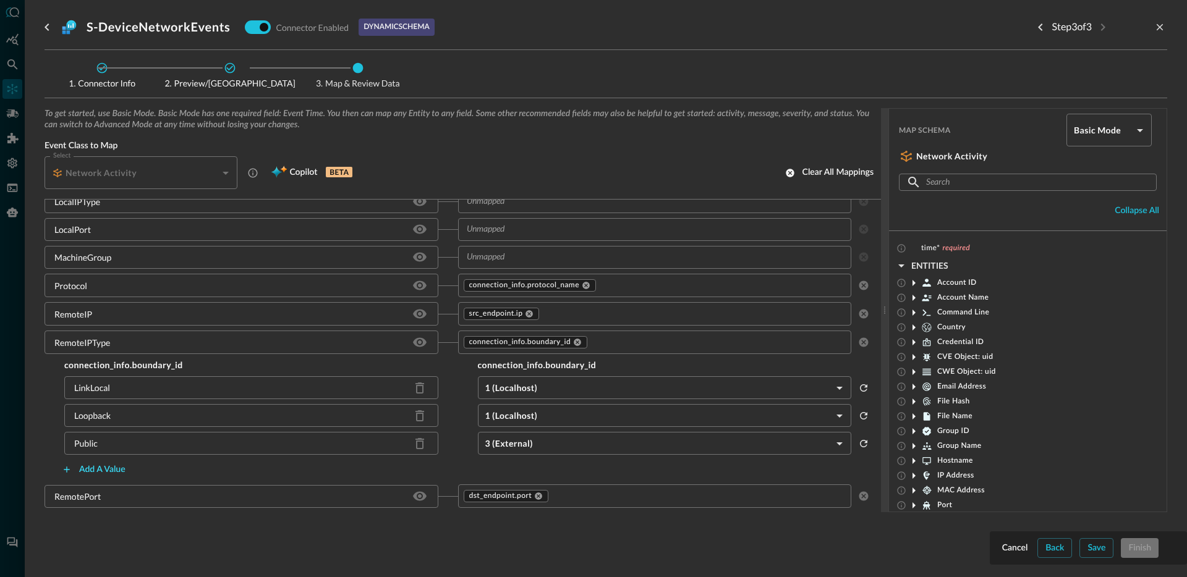
click at [98, 469] on div "Add a value" at bounding box center [102, 469] width 46 height 15
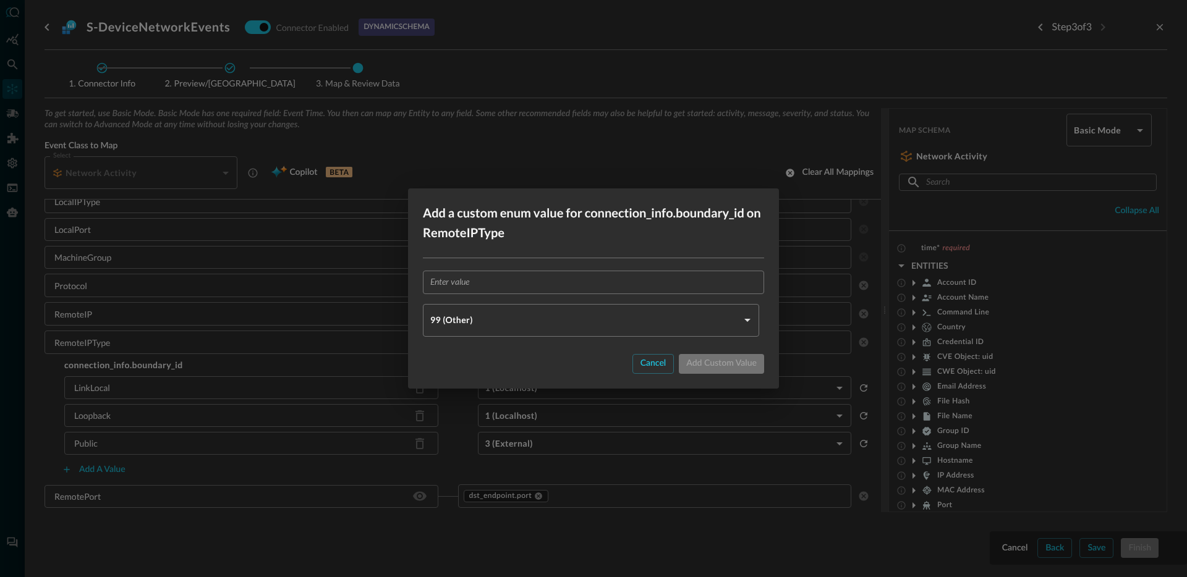
click at [505, 285] on input "text" at bounding box center [597, 282] width 334 height 23
paste input "FourToSixTranslation"
type input "FourToSixTranslation"
click at [469, 325] on body "Connectors Help Logout JR ​ ​ Add Connector Export Connectors Cloud Infrastruct…" at bounding box center [593, 288] width 1187 height 577
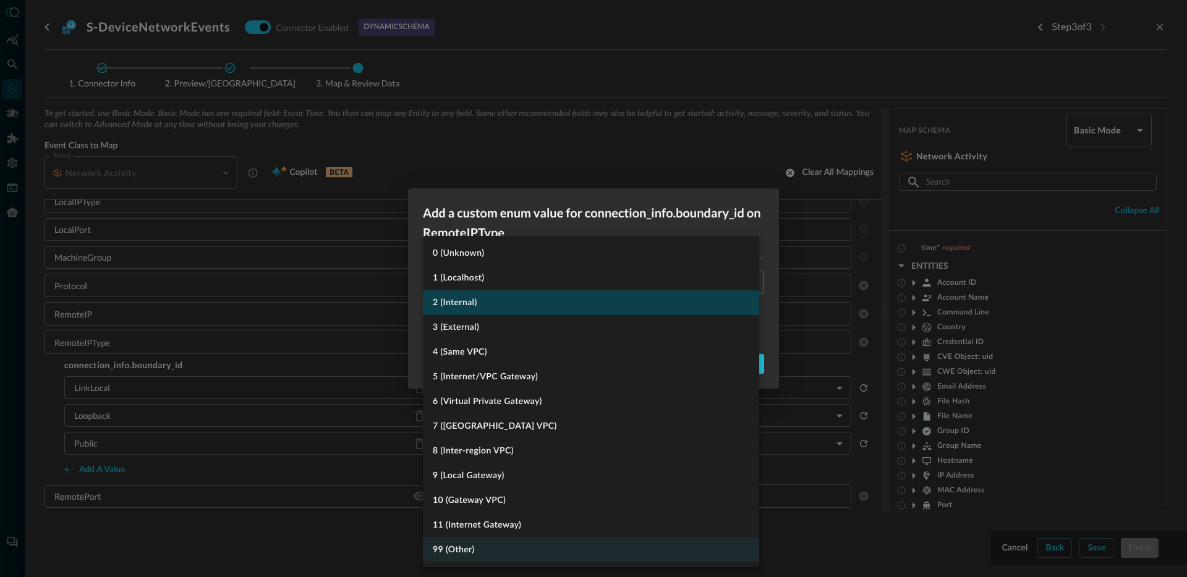
click at [499, 304] on li "2 (Internal)" at bounding box center [591, 303] width 336 height 25
type input "INTERNAL"
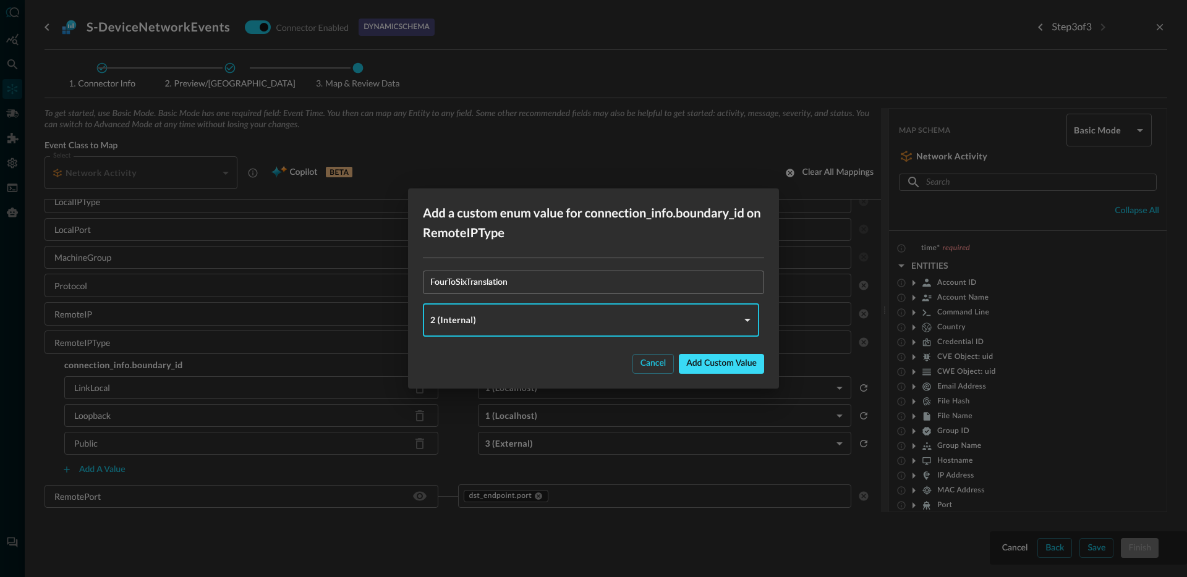
click at [718, 368] on div "Add custom value" at bounding box center [721, 363] width 70 height 15
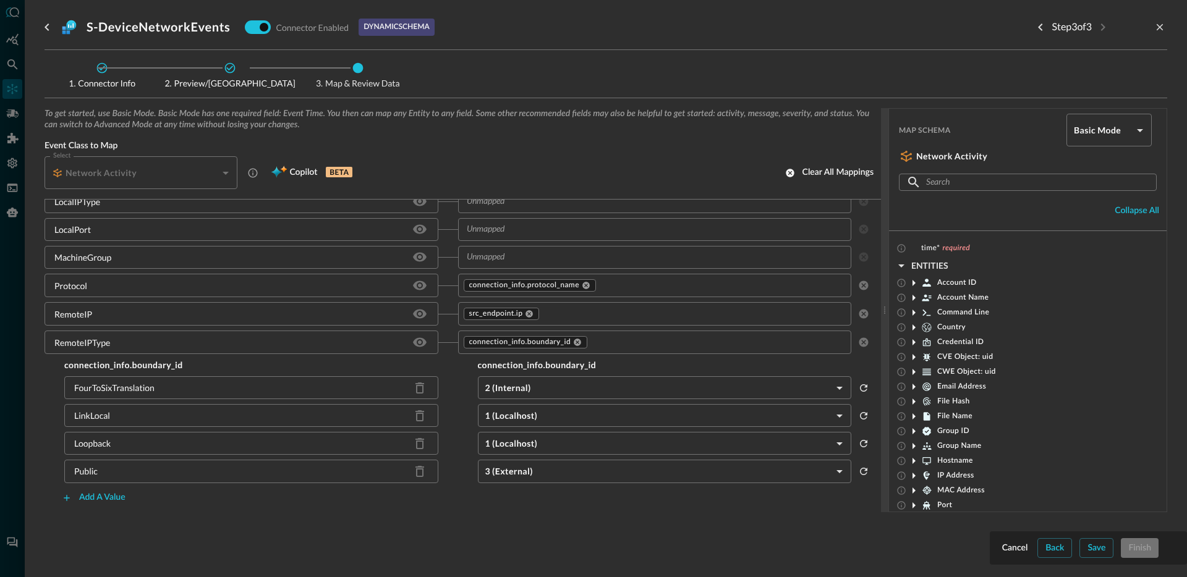
scroll to position [2639, 0]
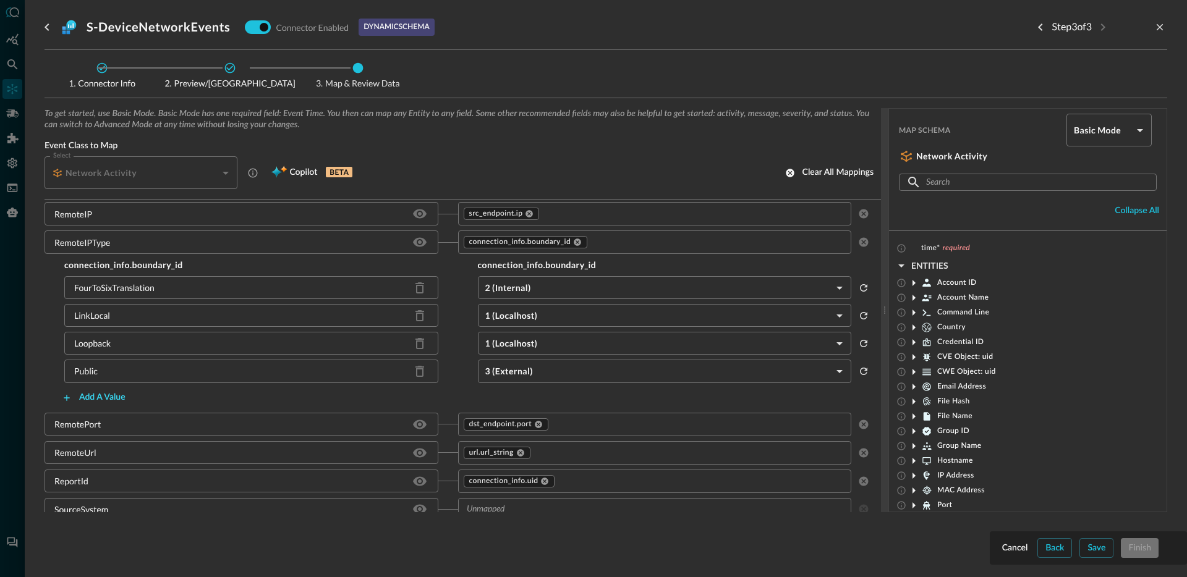
click at [107, 398] on div "Add a value" at bounding box center [102, 397] width 46 height 15
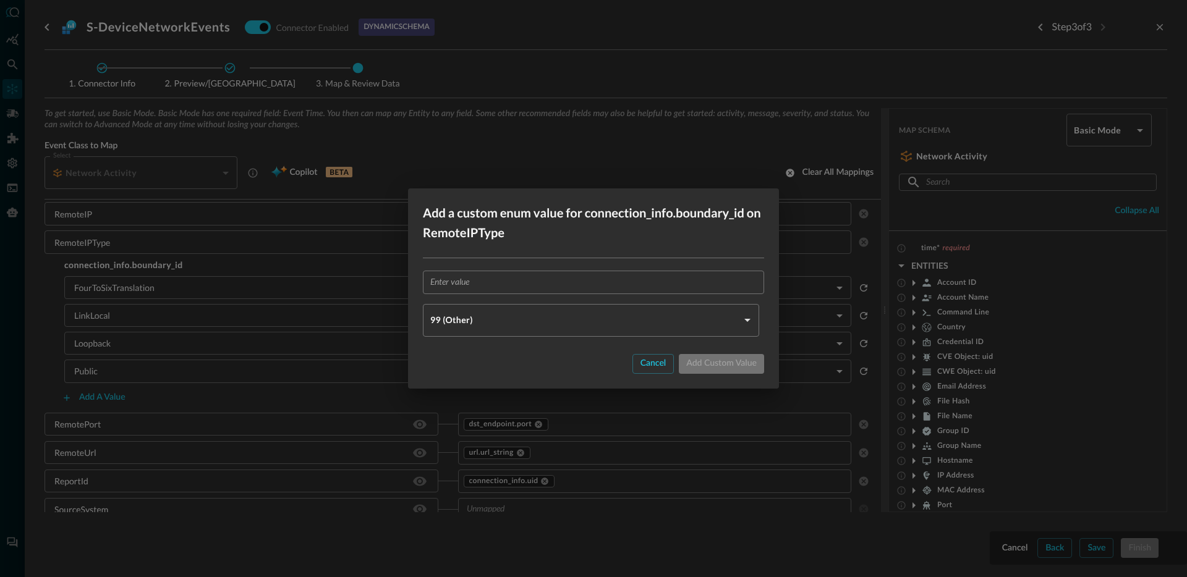
click at [503, 273] on input "text" at bounding box center [597, 282] width 334 height 23
paste input "Private"
type input "Private"
click at [456, 313] on body "Connectors Help Logout JR ​ ​ Add Connector Export Connectors Cloud Infrastruct…" at bounding box center [593, 288] width 1187 height 577
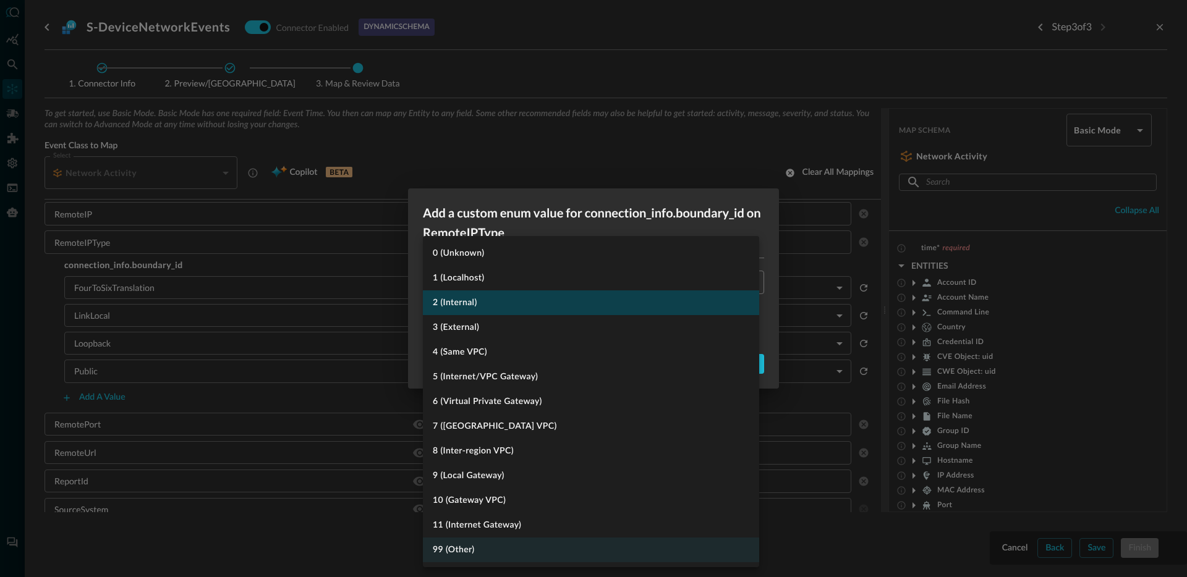
click at [495, 304] on li "2 (Internal)" at bounding box center [591, 303] width 336 height 25
type input "INTERNAL"
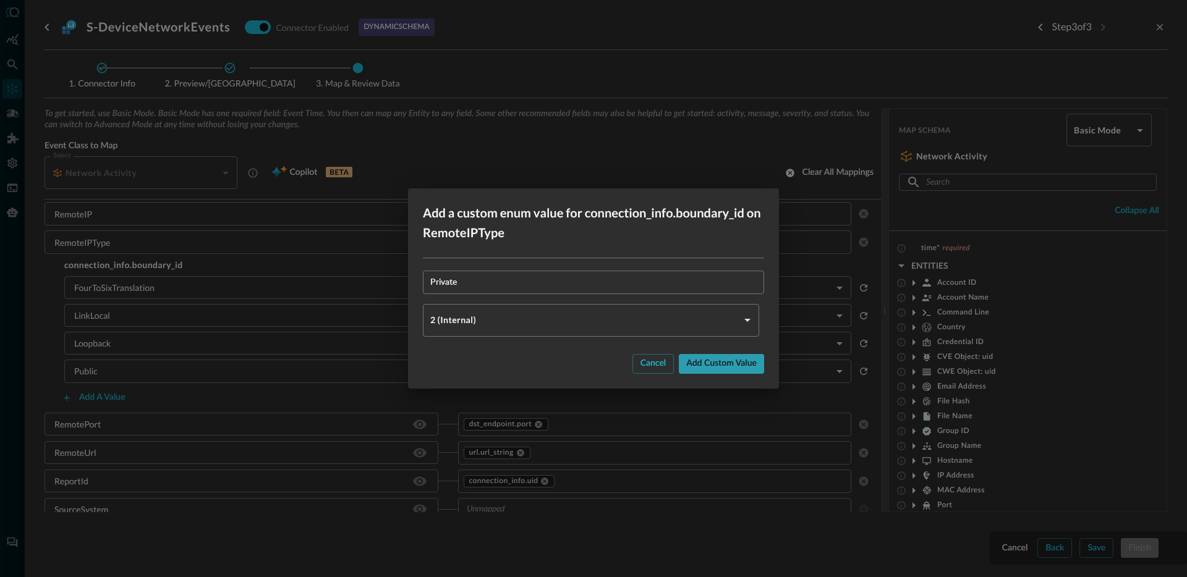
click at [710, 365] on div "Add custom value" at bounding box center [721, 363] width 70 height 15
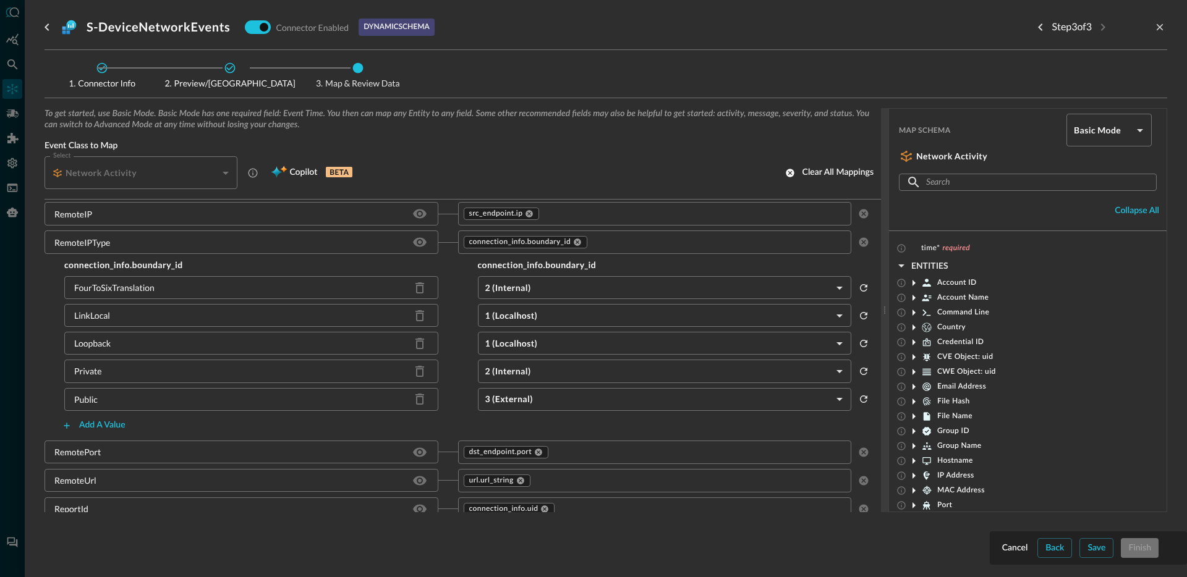
click at [603, 284] on body "Connectors Help Logout JR ​ ​ Add Connector Export Connectors Cloud Infrastruct…" at bounding box center [593, 288] width 1187 height 577
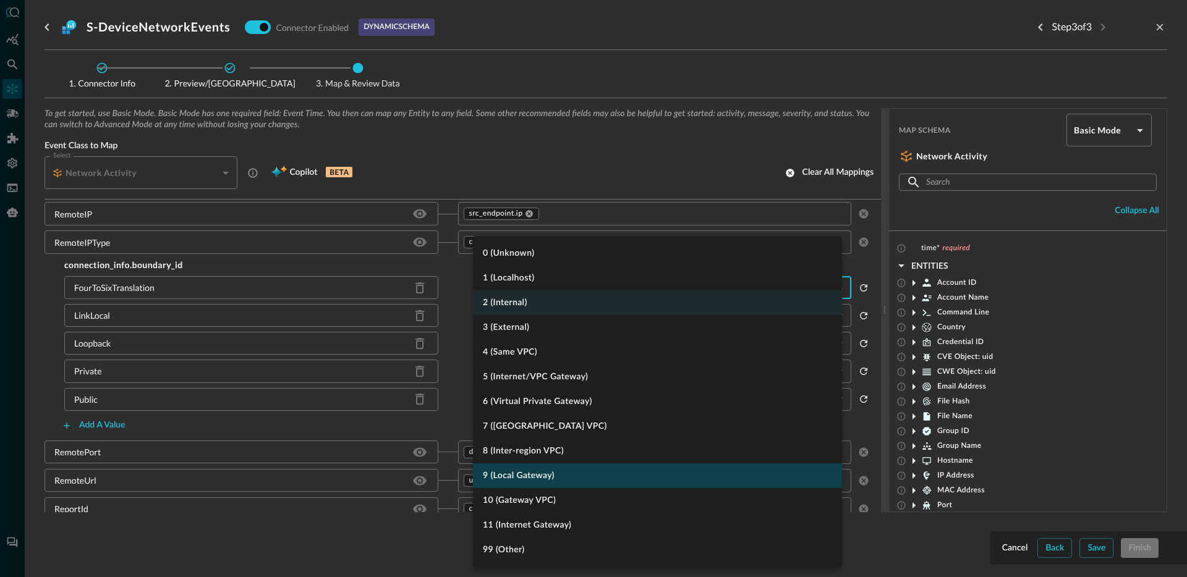
click at [570, 480] on li "9 (Local Gateway)" at bounding box center [657, 476] width 369 height 25
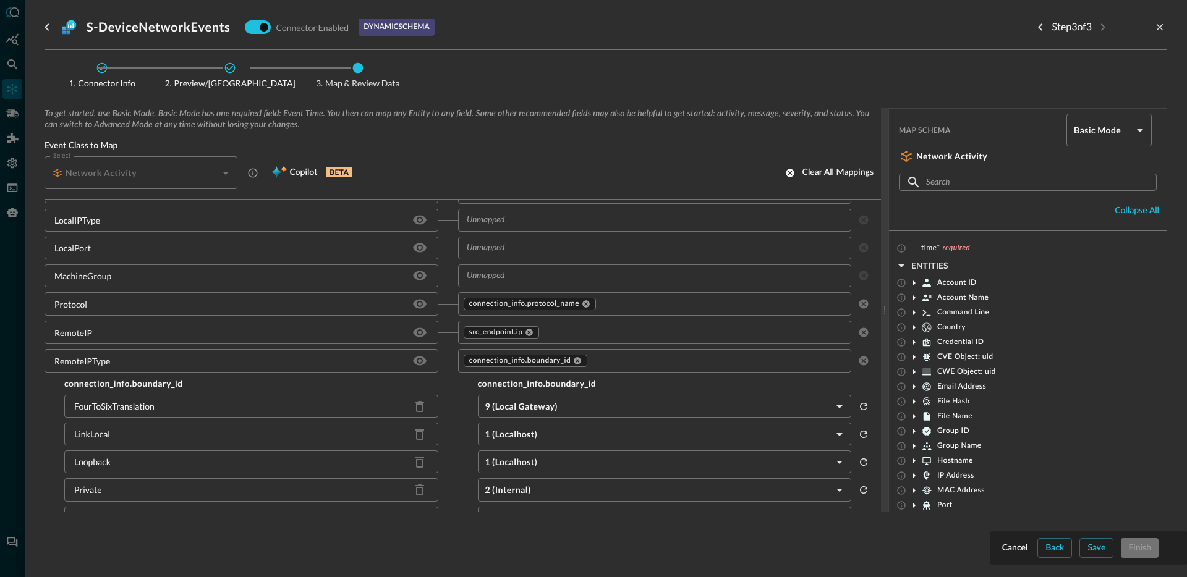
scroll to position [2501, 0]
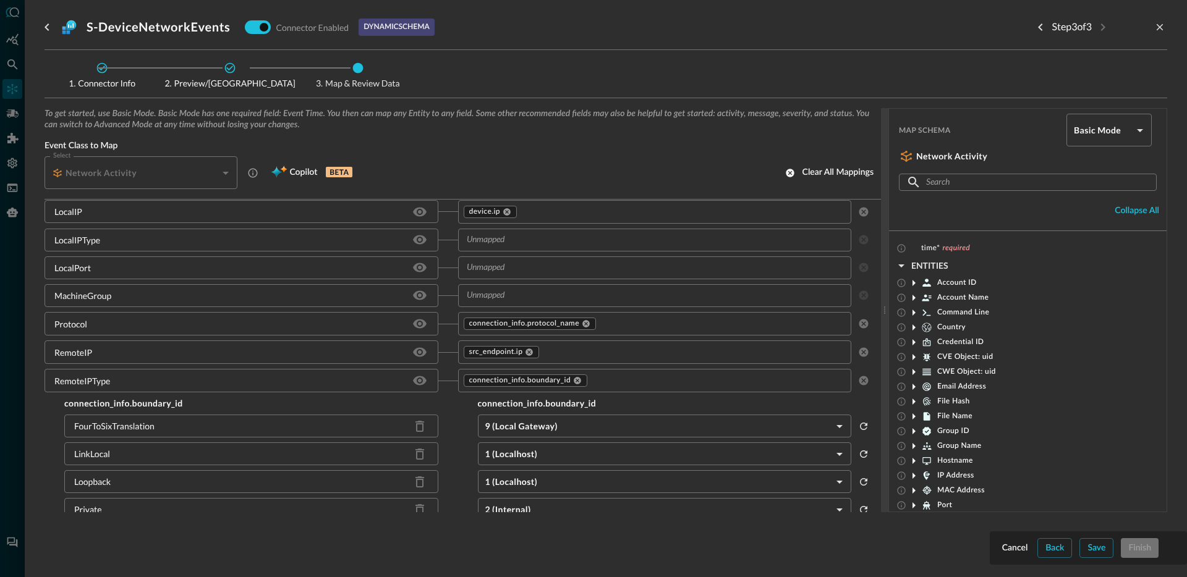
click at [499, 297] on input "text" at bounding box center [645, 295] width 366 height 15
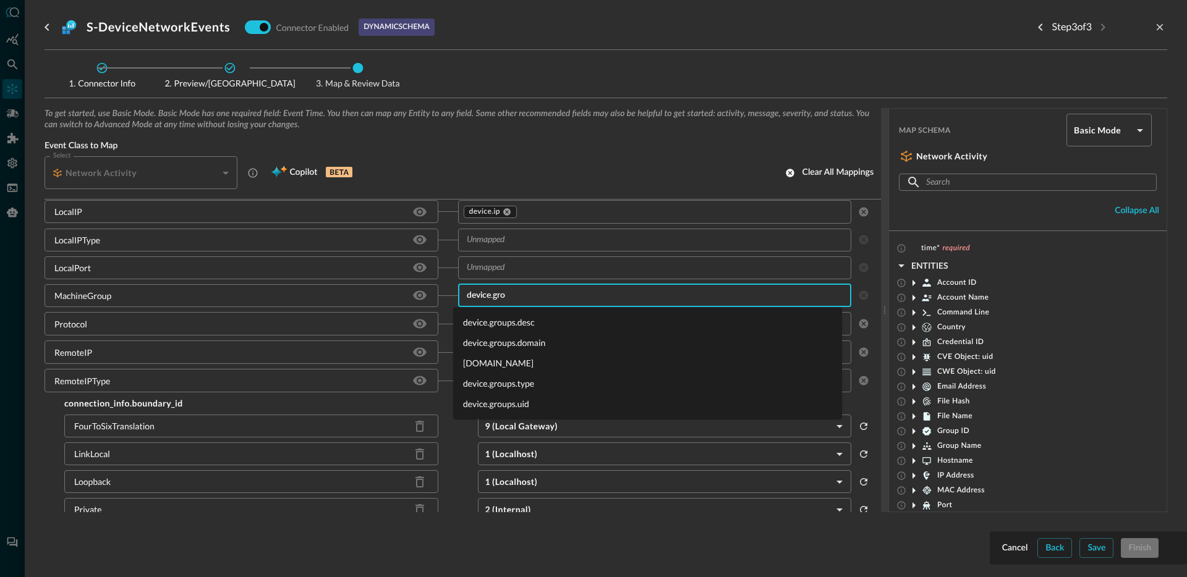
type input "device.grou"
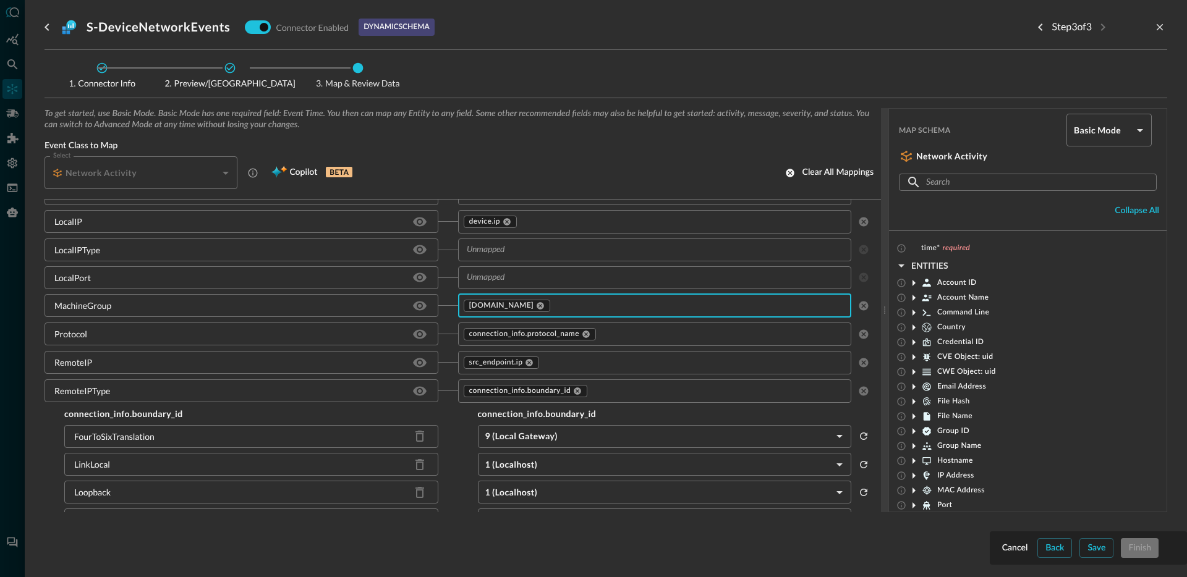
scroll to position [2478, 0]
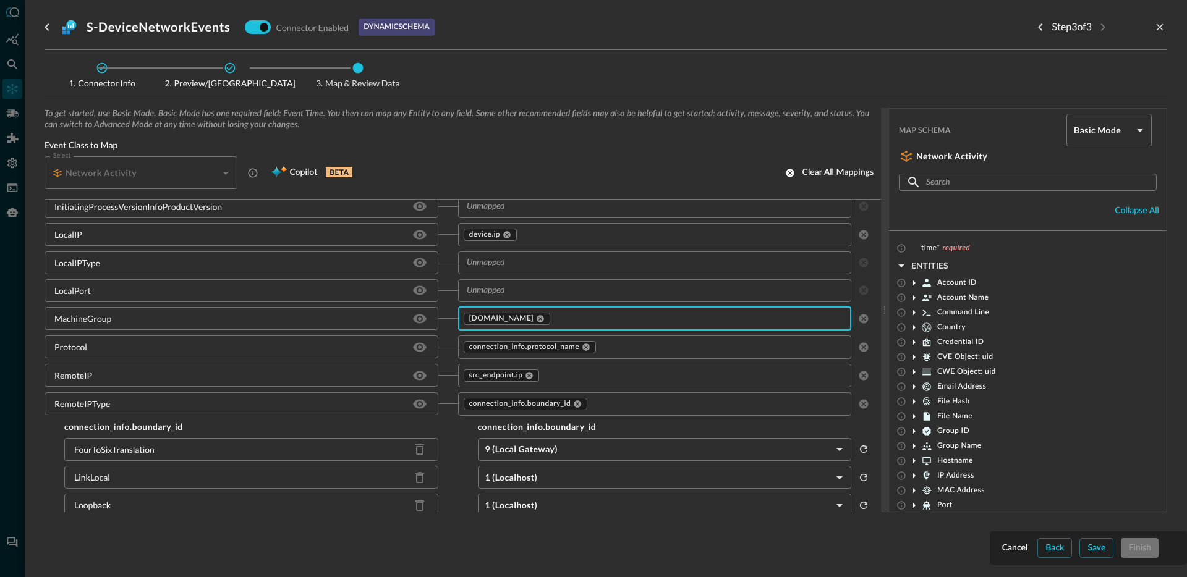
click at [504, 295] on input "text" at bounding box center [645, 290] width 366 height 15
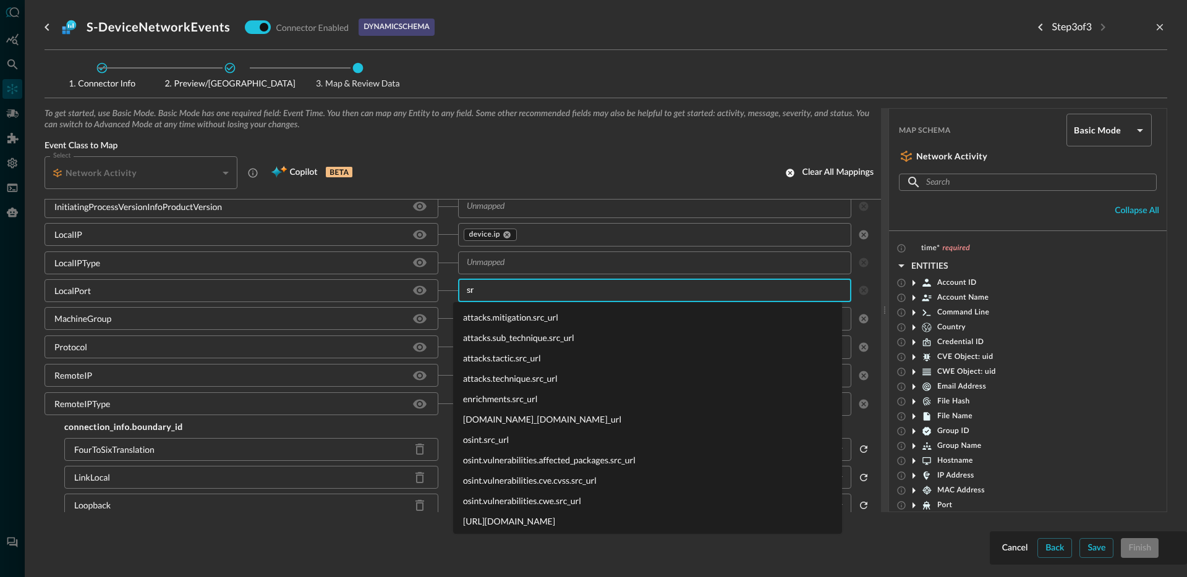
type input "s"
type input "d"
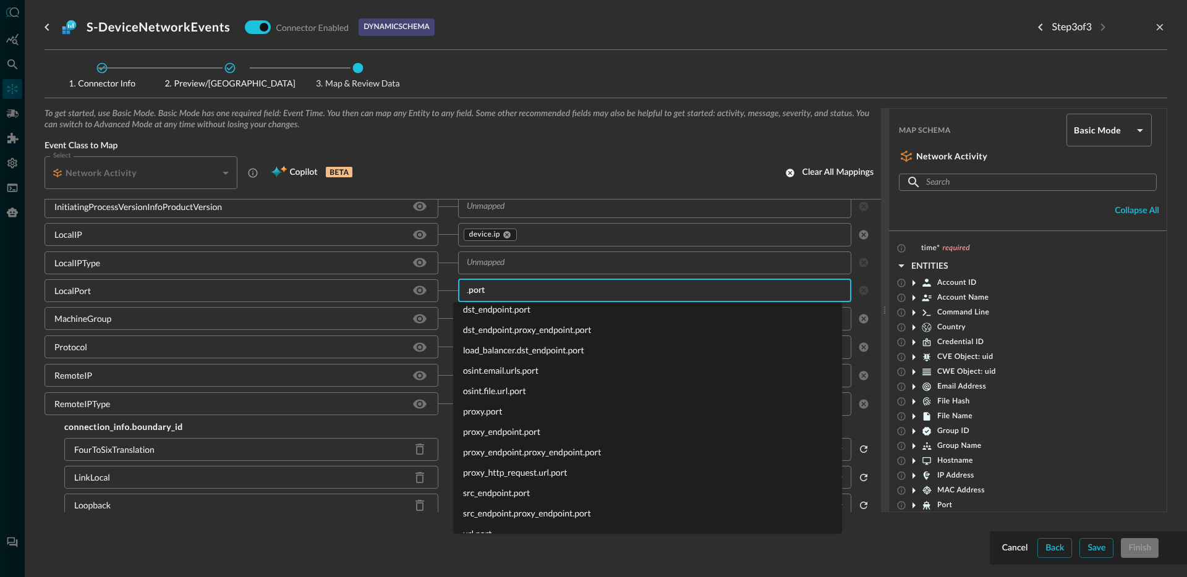
scroll to position [0, 0]
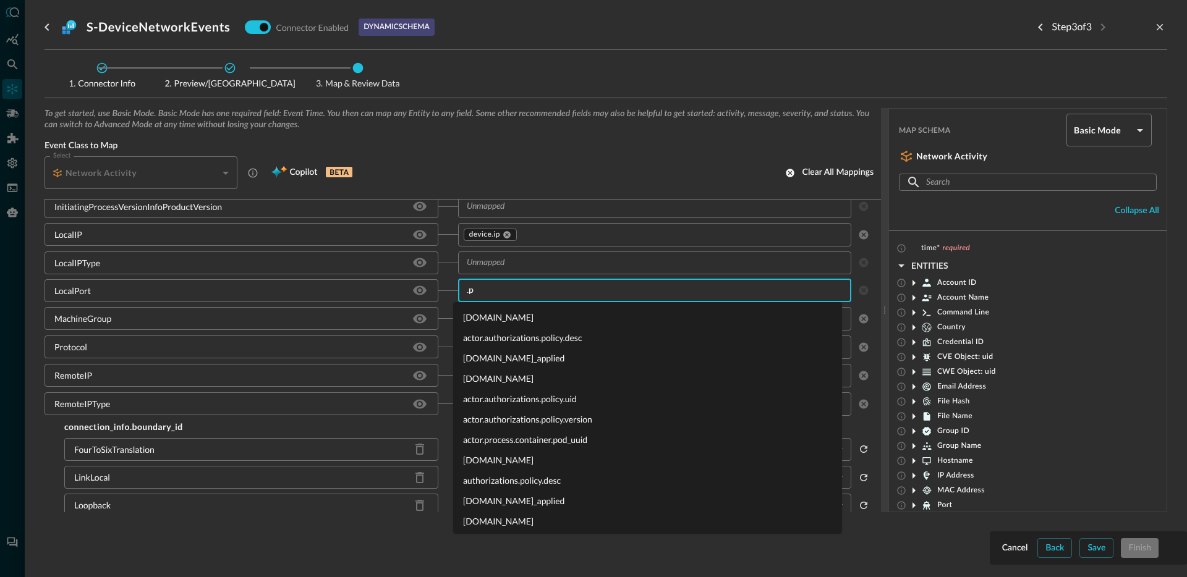
type input "."
type input "d"
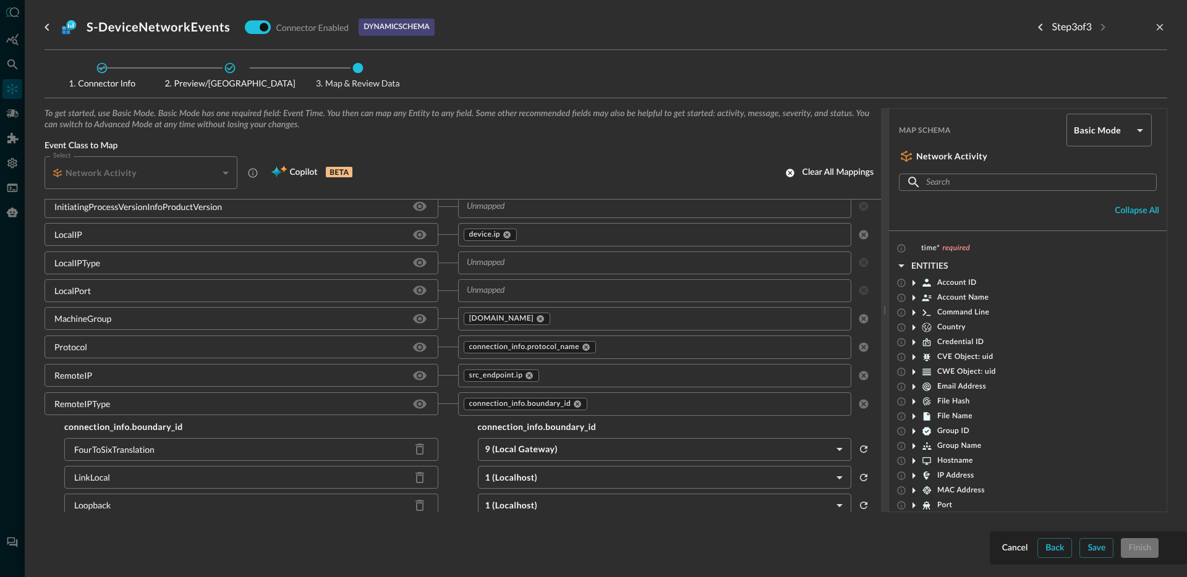
click at [442, 298] on div "LocalPort" at bounding box center [252, 290] width 414 height 23
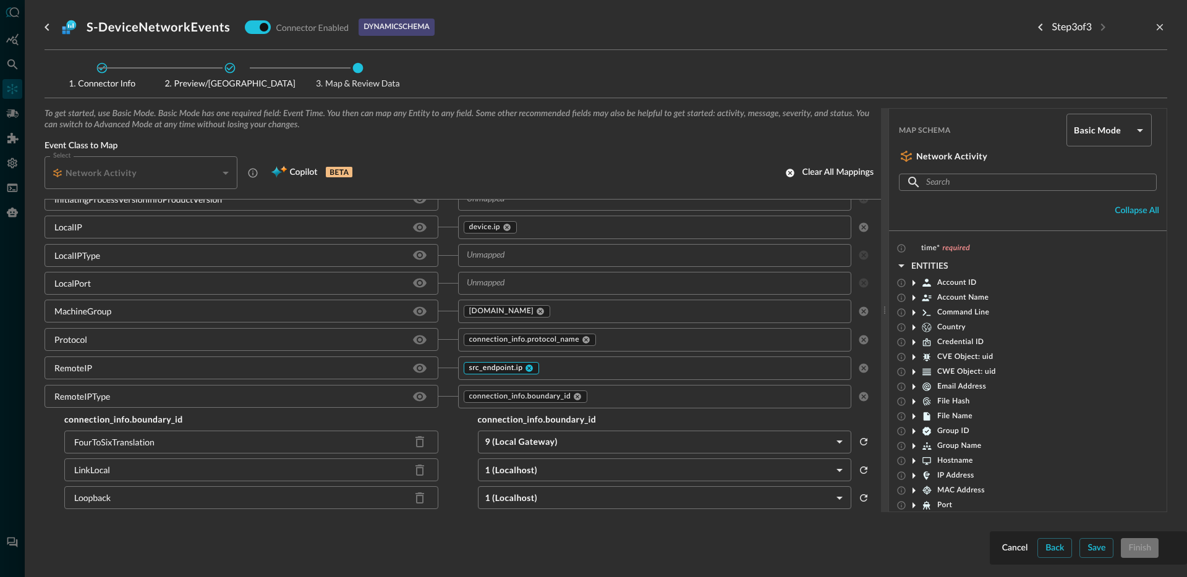
click at [492, 369] on span "src_endpoint.ip" at bounding box center [496, 369] width 54 height 10
click at [526, 370] on icon at bounding box center [528, 368] width 7 height 7
click at [528, 373] on input "text" at bounding box center [645, 367] width 366 height 15
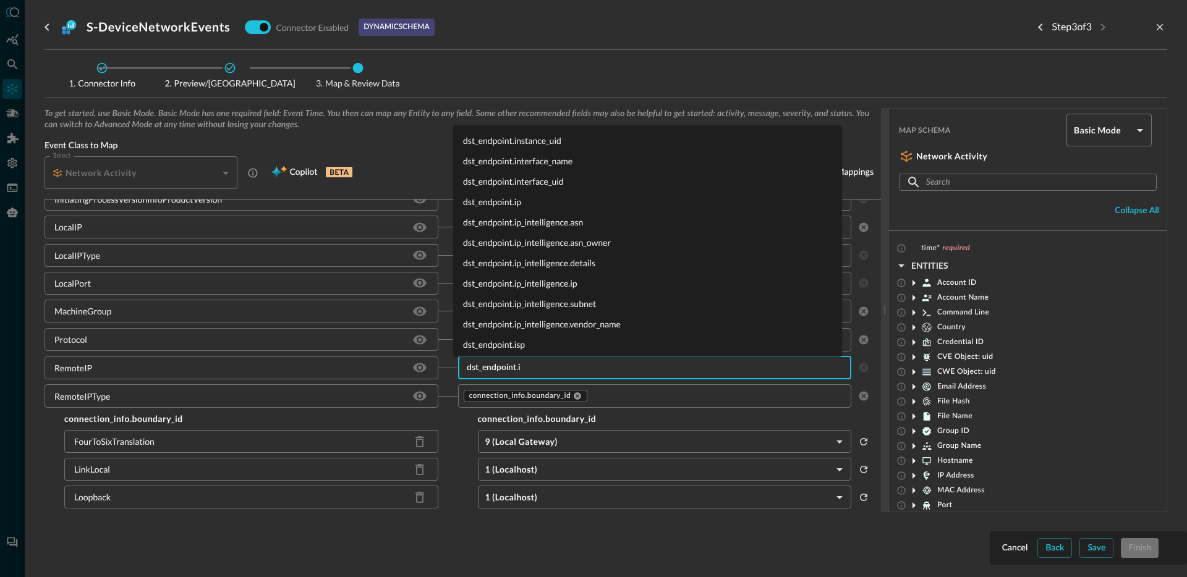
type input "dst_endpoint.ip"
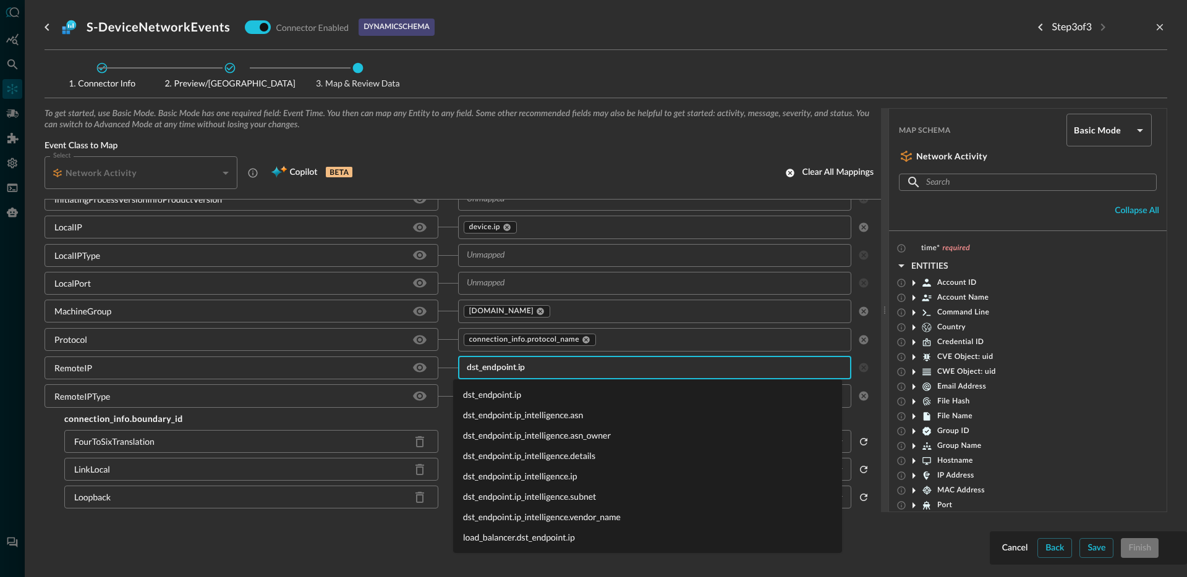
click at [517, 394] on li "dst_endpoint.ip" at bounding box center [647, 395] width 389 height 20
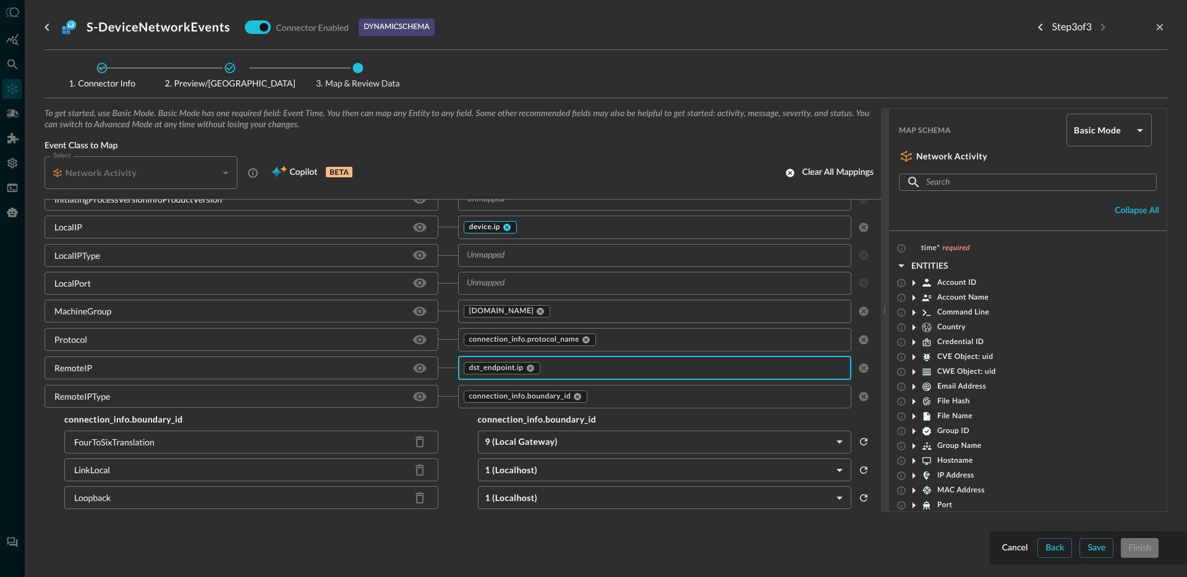
click at [504, 227] on icon at bounding box center [506, 227] width 7 height 7
click at [507, 230] on input "text" at bounding box center [645, 226] width 366 height 15
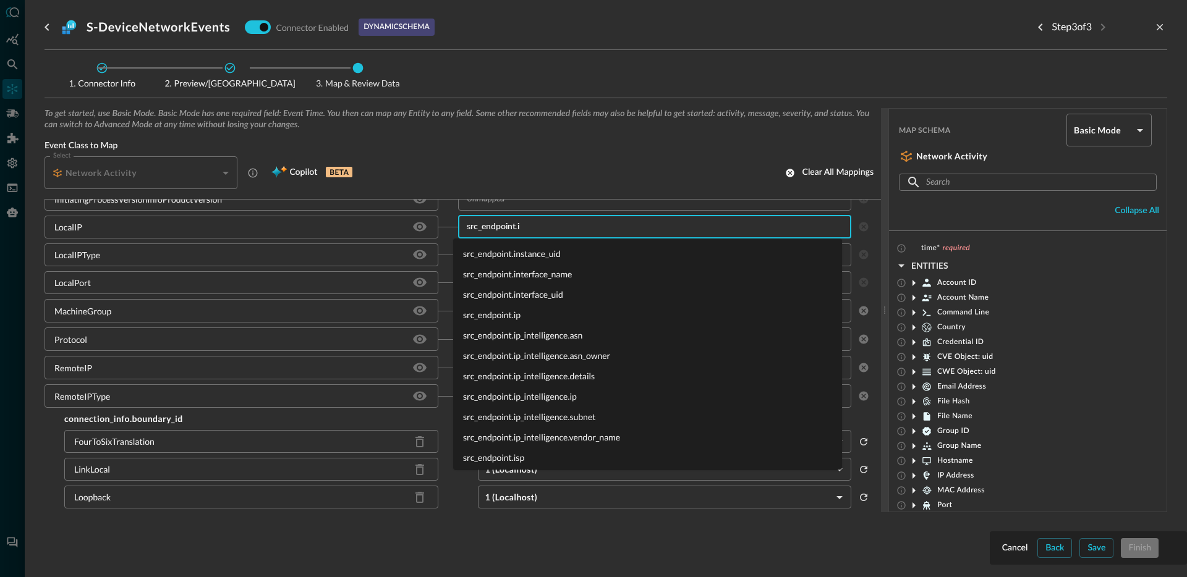
type input "src_endpoint.ip"
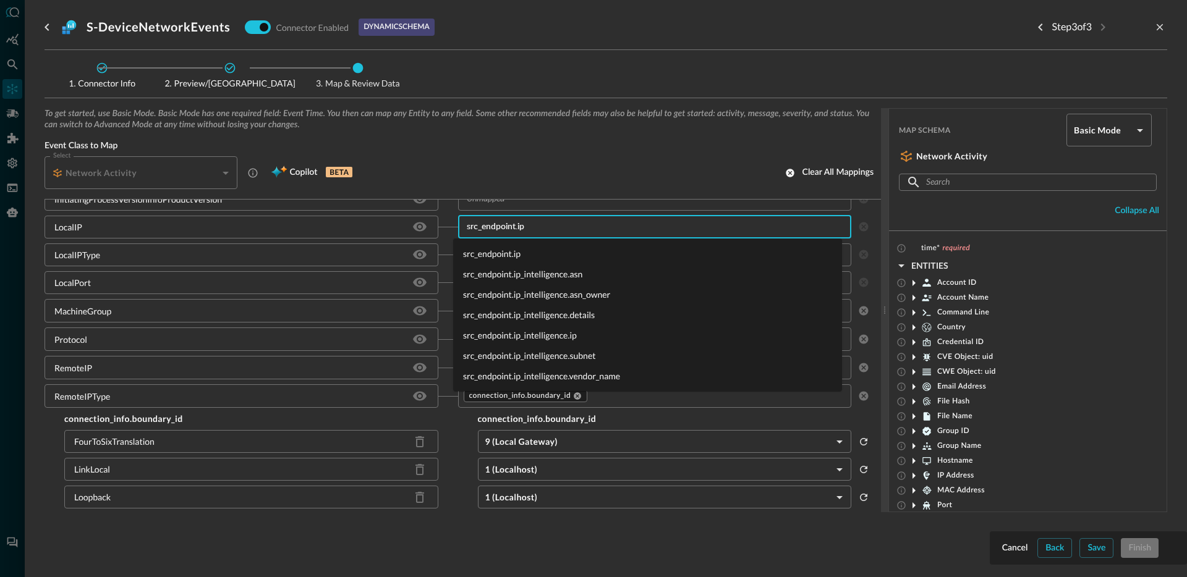
click at [501, 251] on li "src_endpoint.ip" at bounding box center [647, 254] width 389 height 20
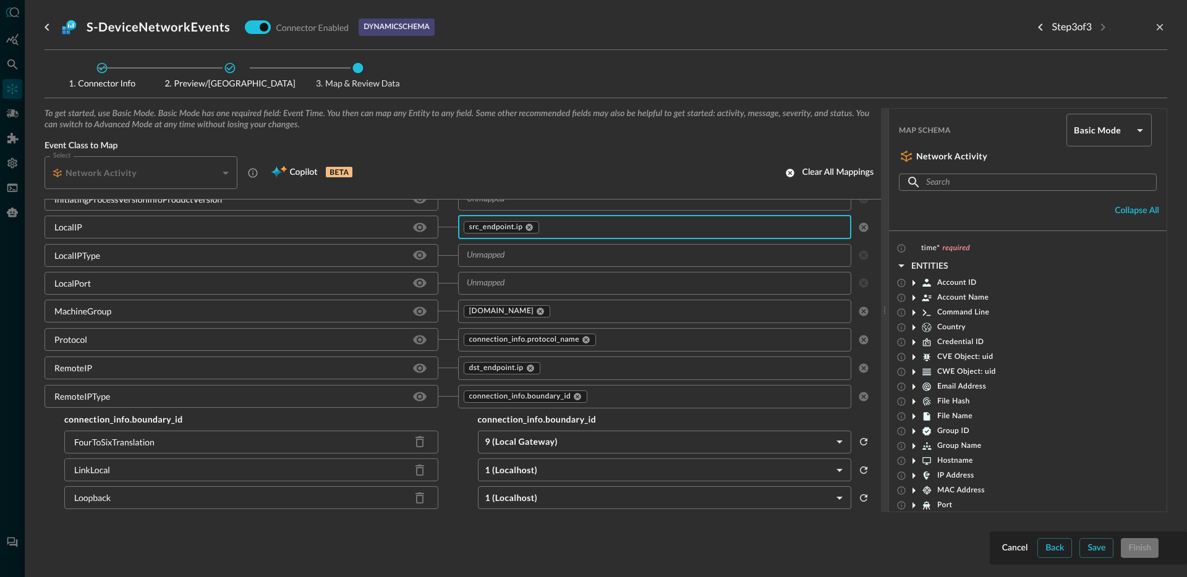
click at [523, 255] on input "text" at bounding box center [645, 255] width 366 height 15
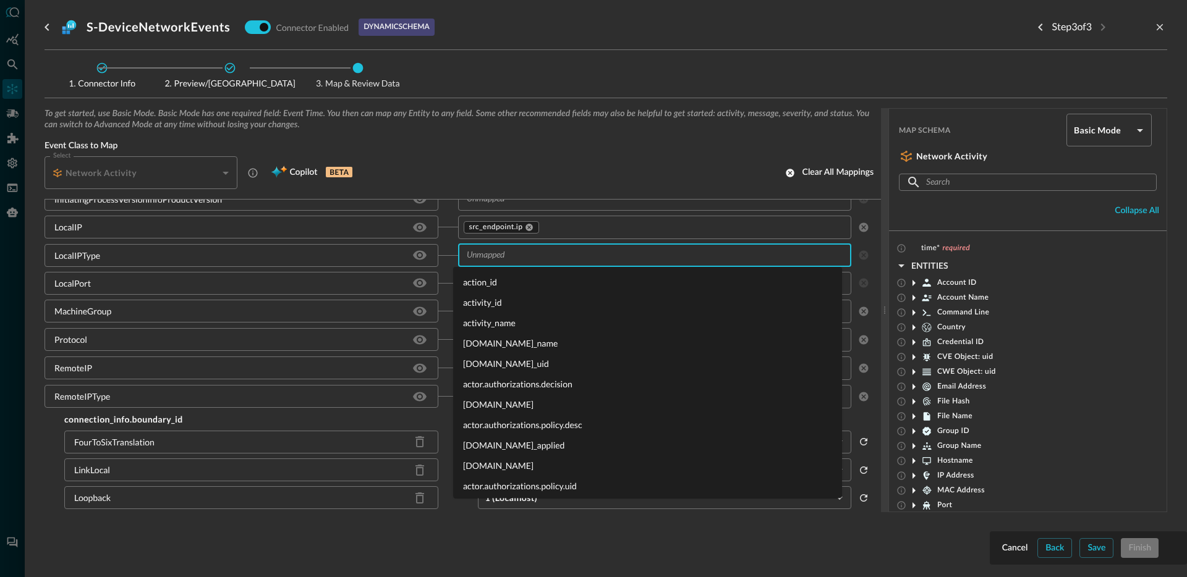
type input "s"
click at [435, 258] on div "LocalIPType" at bounding box center [252, 255] width 414 height 23
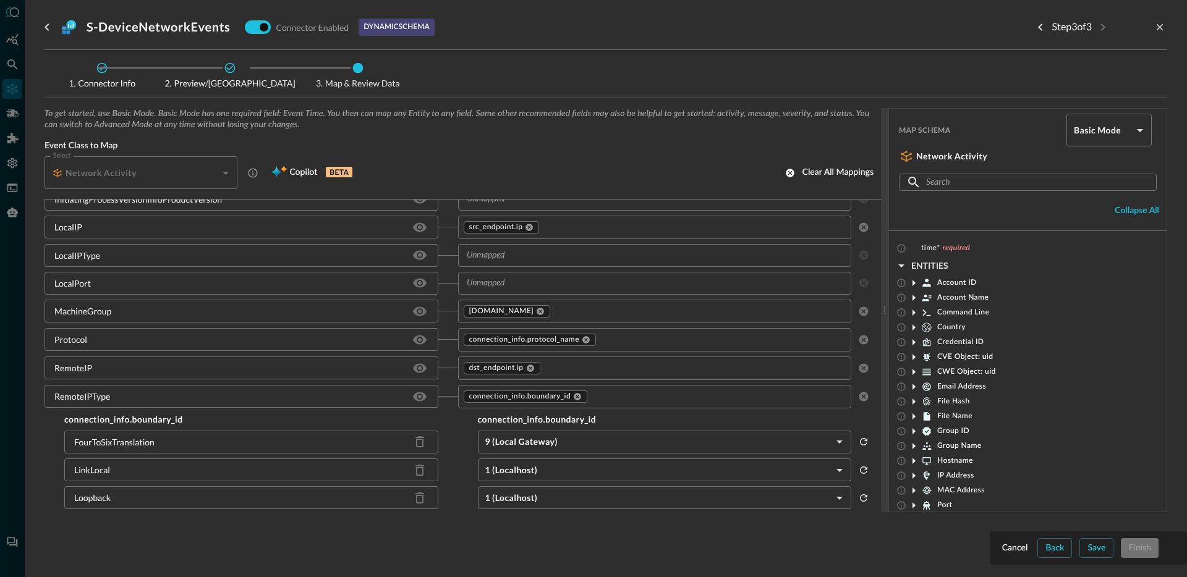
click at [515, 283] on input "text" at bounding box center [645, 283] width 366 height 15
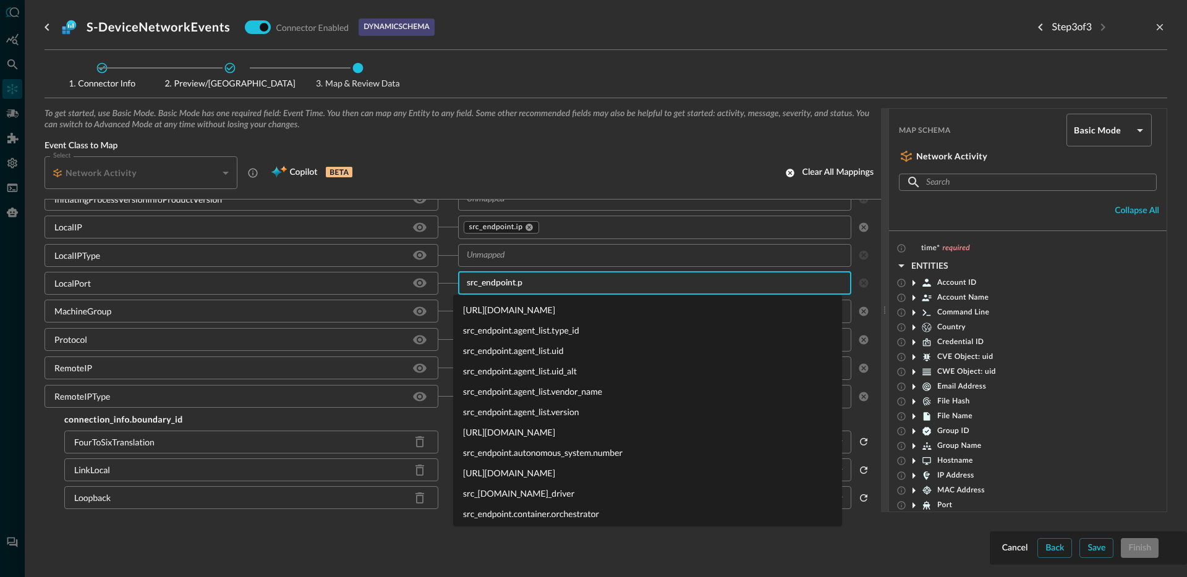
type input "src_endpoint.po"
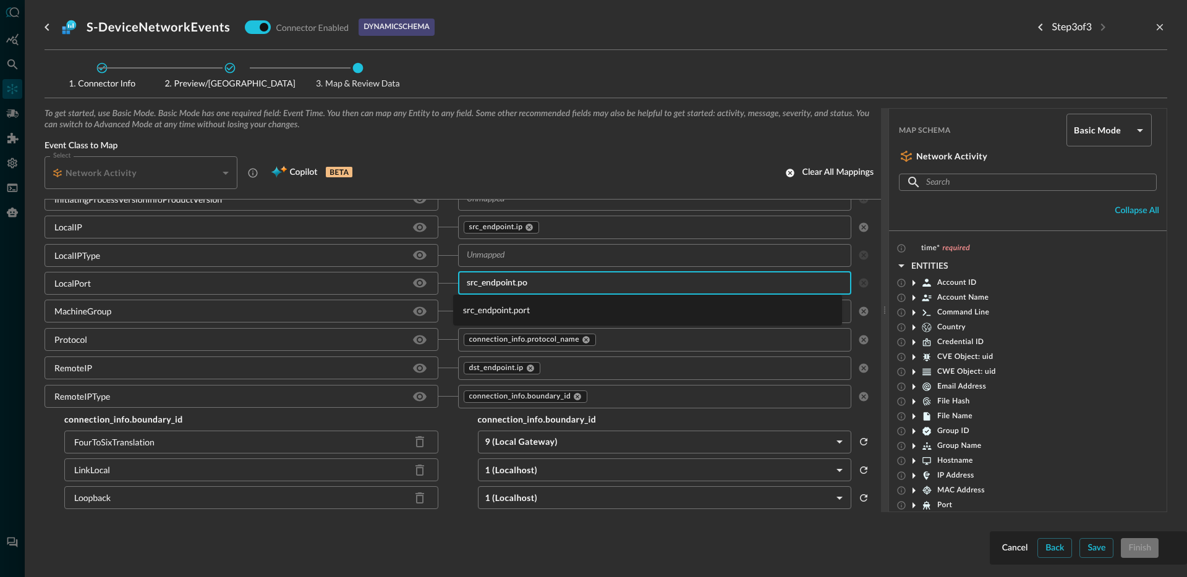
click at [506, 317] on li "src_endpoint.port" at bounding box center [647, 310] width 389 height 20
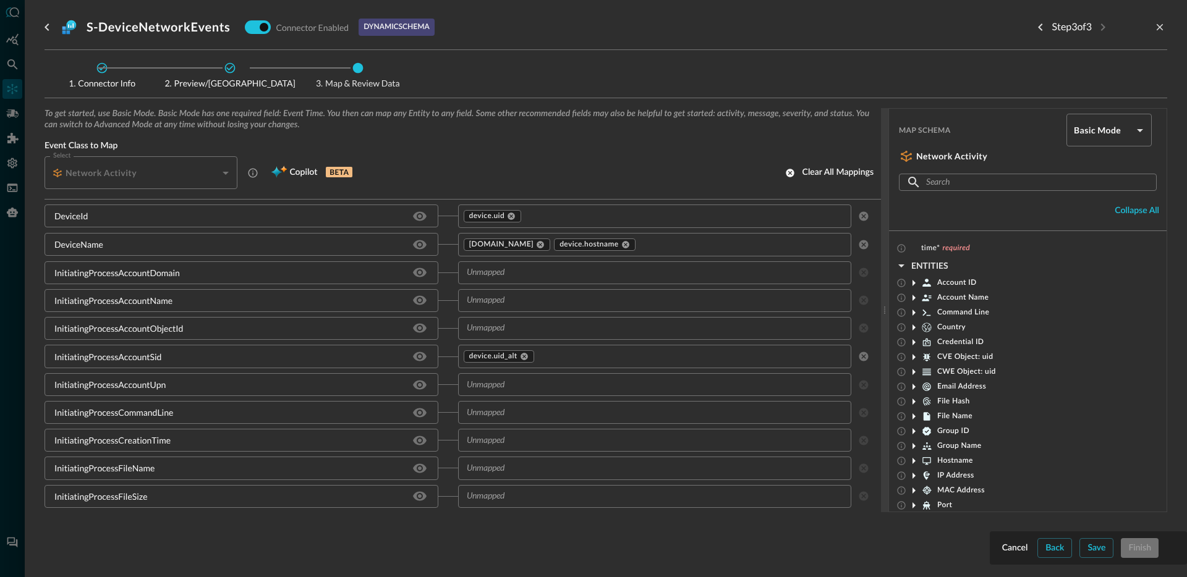
scroll to position [1575, 0]
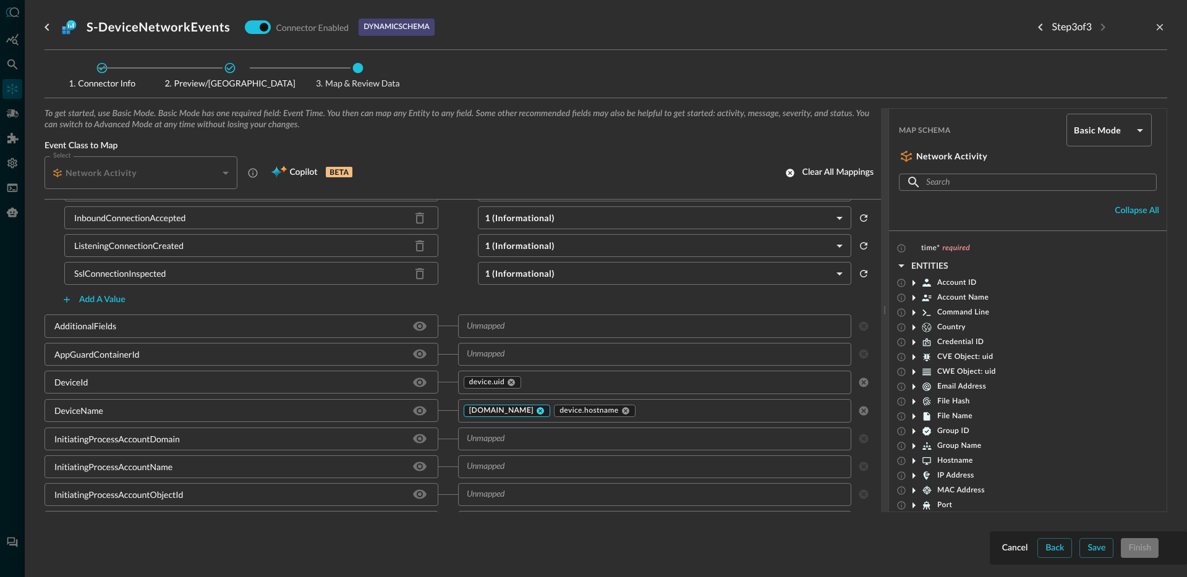
click at [537, 409] on icon at bounding box center [540, 410] width 7 height 7
click at [530, 410] on icon at bounding box center [534, 411] width 9 height 9
click at [508, 383] on icon at bounding box center [511, 382] width 7 height 7
click at [523, 388] on input "text" at bounding box center [645, 382] width 366 height 15
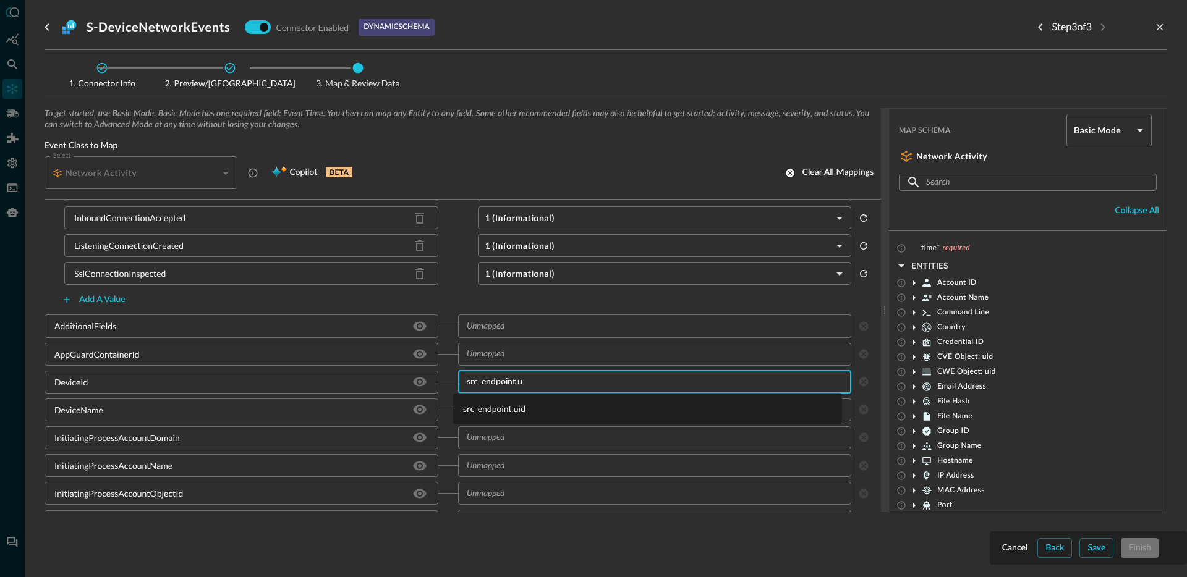
type input "src_endpoint.ui"
click at [532, 404] on li "src_endpoint.uid" at bounding box center [647, 409] width 389 height 20
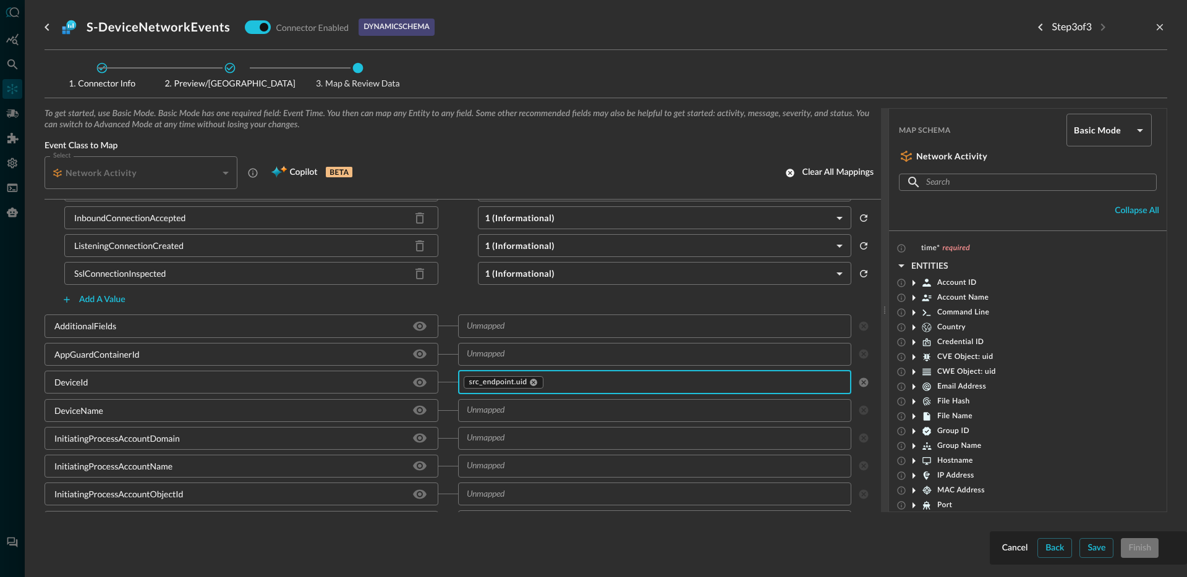
click at [533, 406] on input "text" at bounding box center [645, 410] width 366 height 15
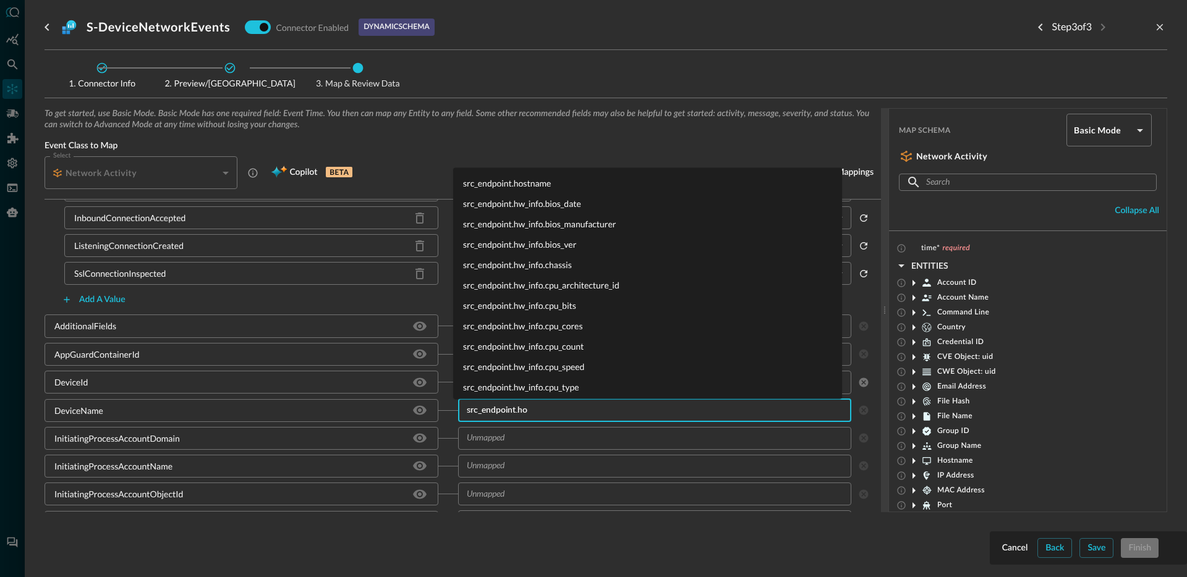
type input "src_endpoint.hos"
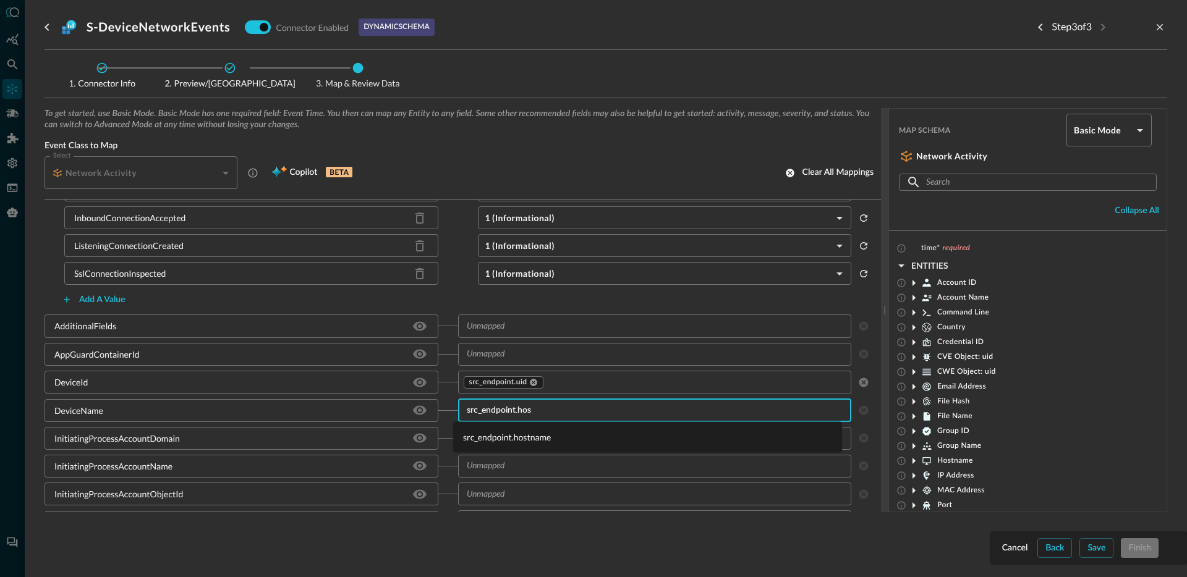
click at [521, 436] on li "src_endpoint.hostname" at bounding box center [647, 437] width 389 height 20
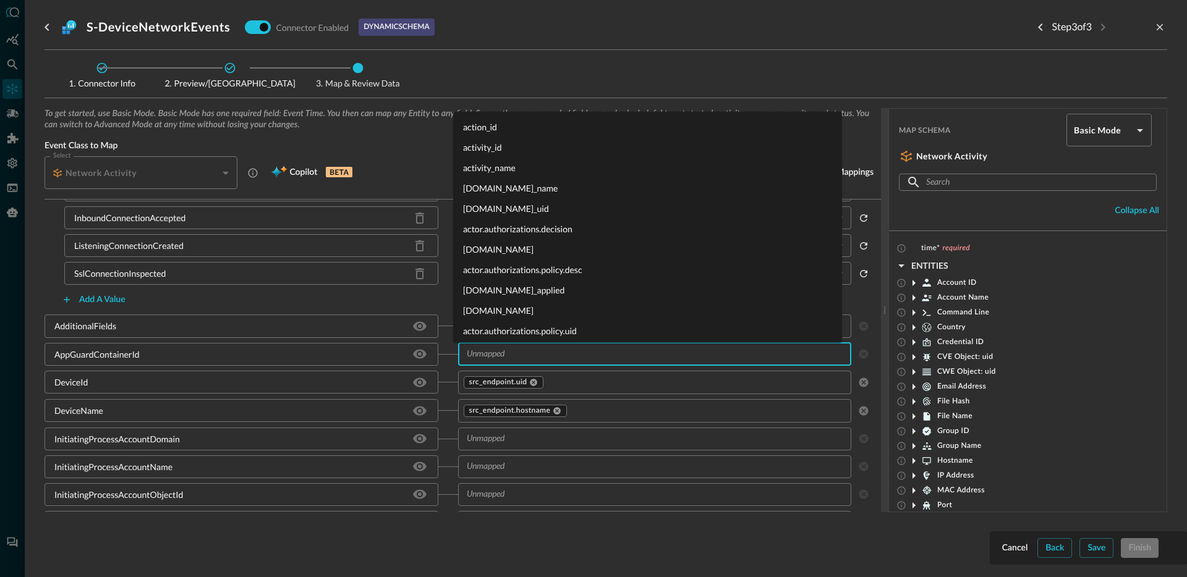
click at [478, 357] on input "text" at bounding box center [645, 354] width 366 height 15
type input "container.u"
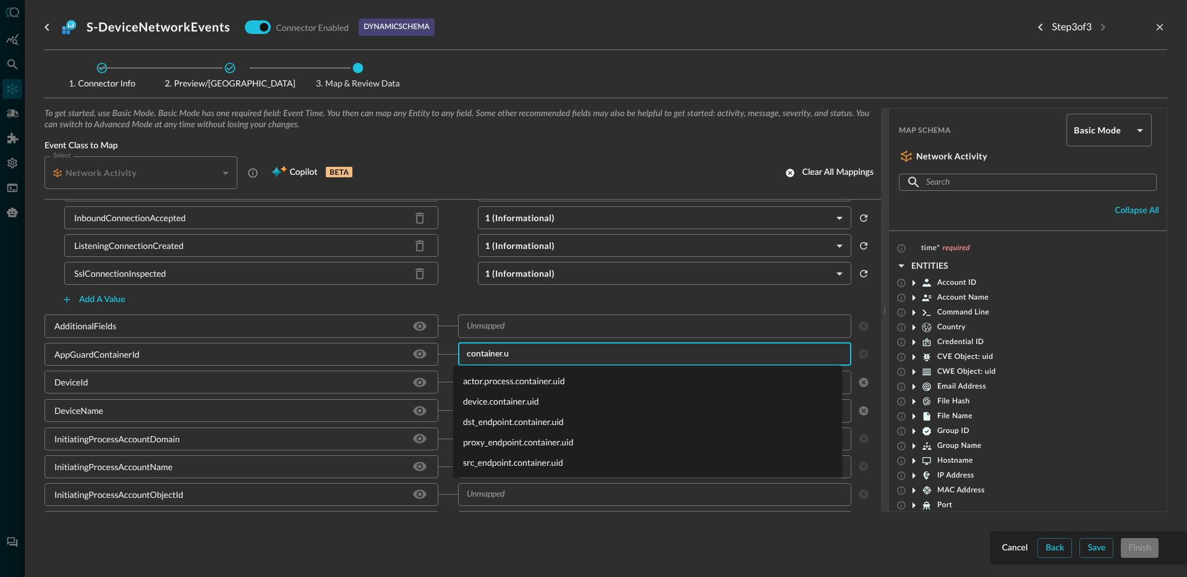
click at [538, 462] on li "src_endpoint.container.uid" at bounding box center [647, 463] width 389 height 20
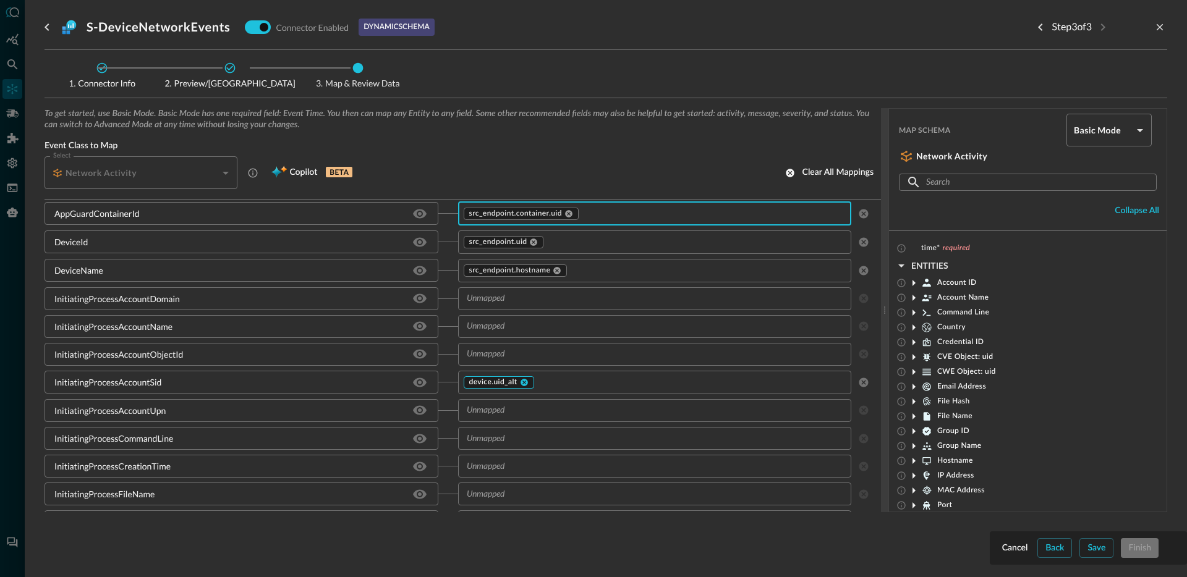
scroll to position [1717, 0]
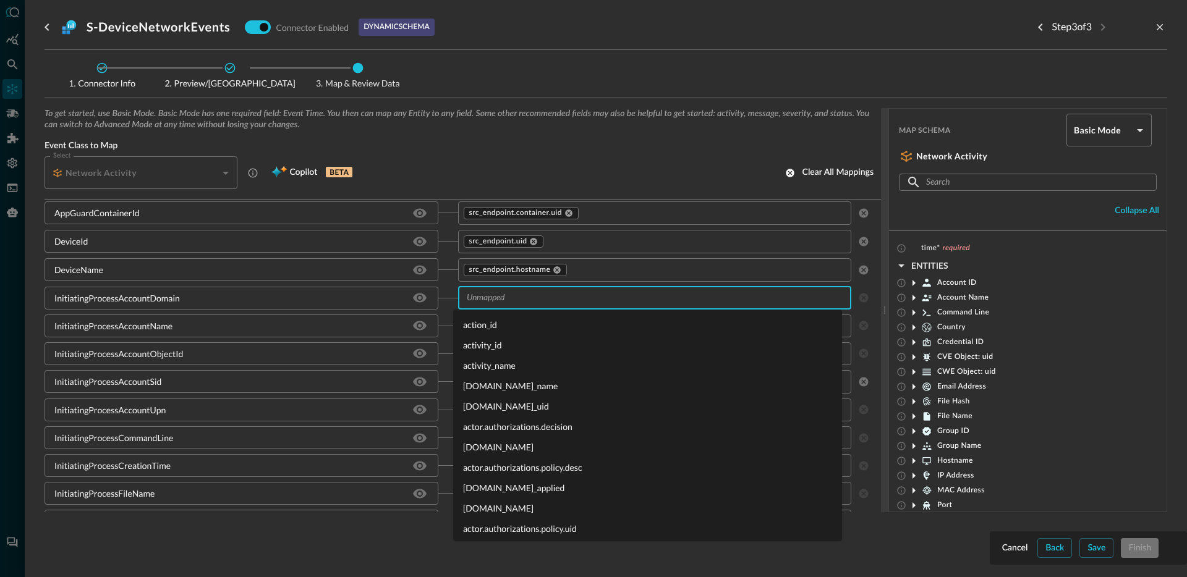
click at [530, 302] on input "text" at bounding box center [645, 298] width 366 height 15
type input "p"
type input "a"
type input "domain"
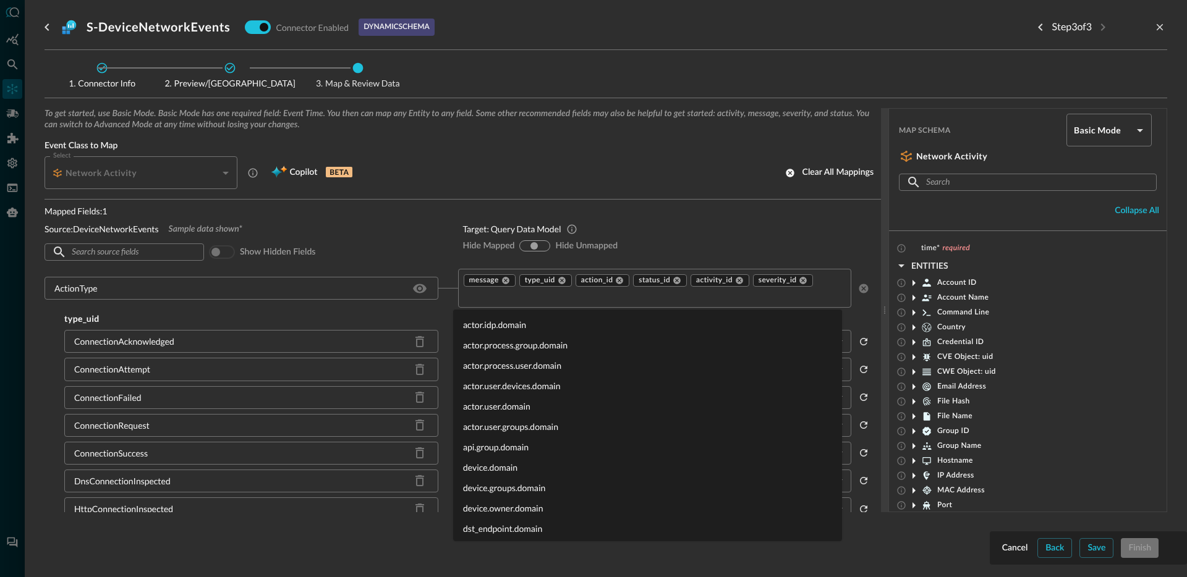
click at [548, 347] on li "actor.process.group.domain" at bounding box center [647, 345] width 389 height 20
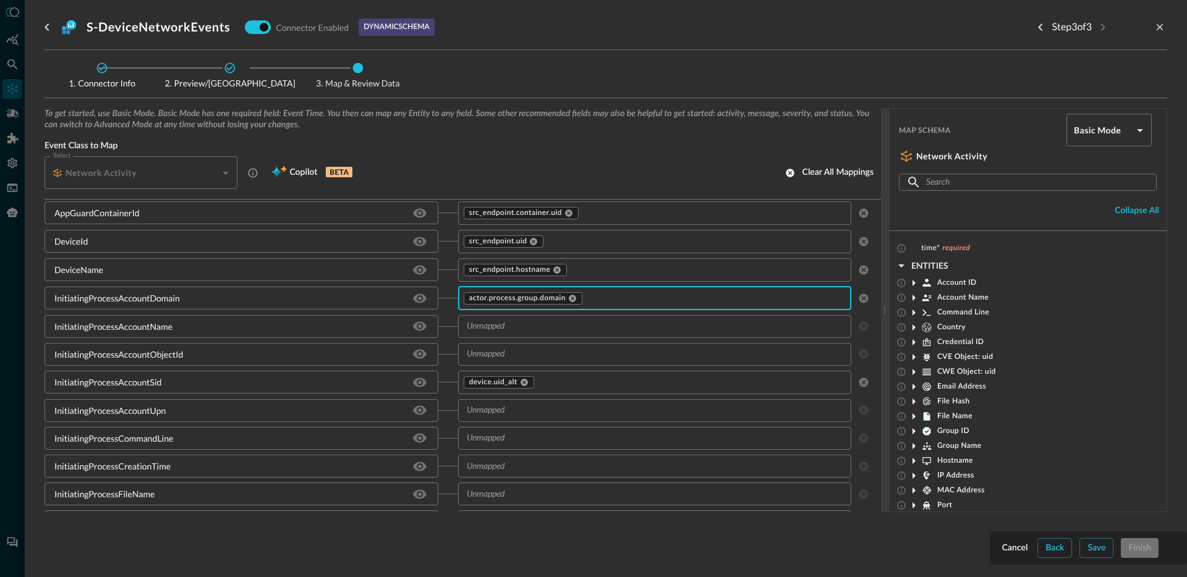
click at [523, 328] on input "text" at bounding box center [645, 326] width 366 height 15
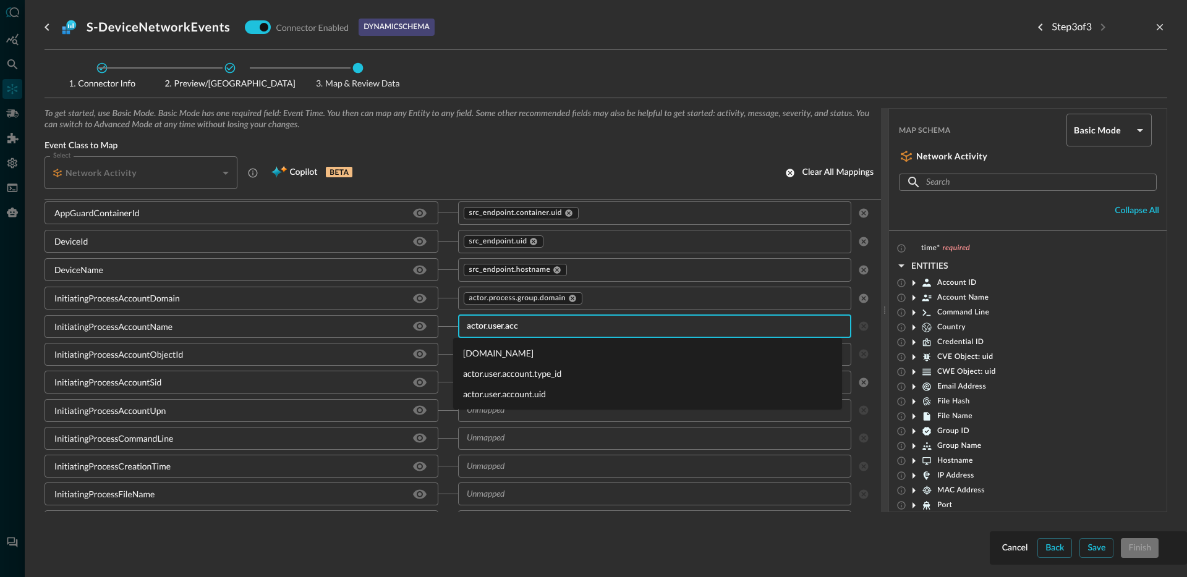
type input "actor.user.acco"
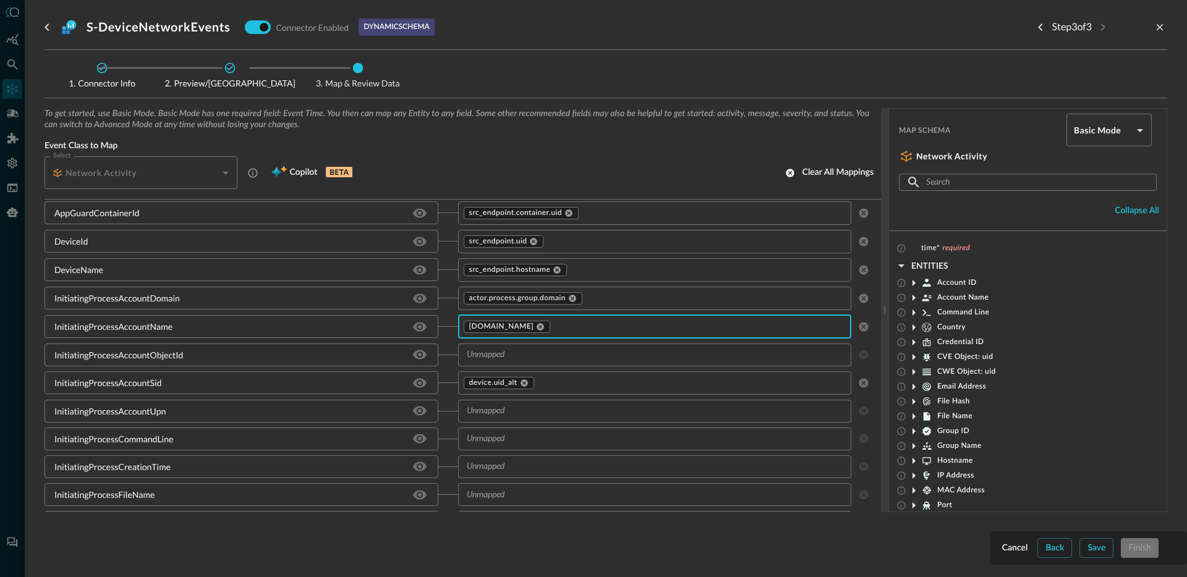
click at [517, 352] on input "text" at bounding box center [645, 354] width 366 height 15
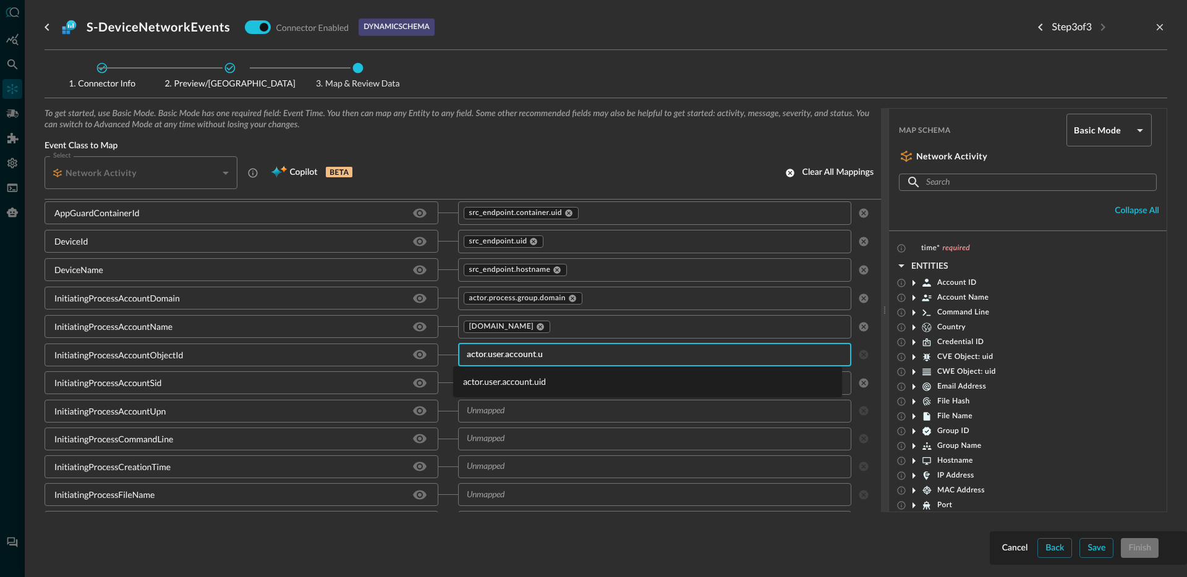
type input "actor.user.account.ui"
click at [516, 379] on li "actor.user.account.uid" at bounding box center [647, 382] width 389 height 20
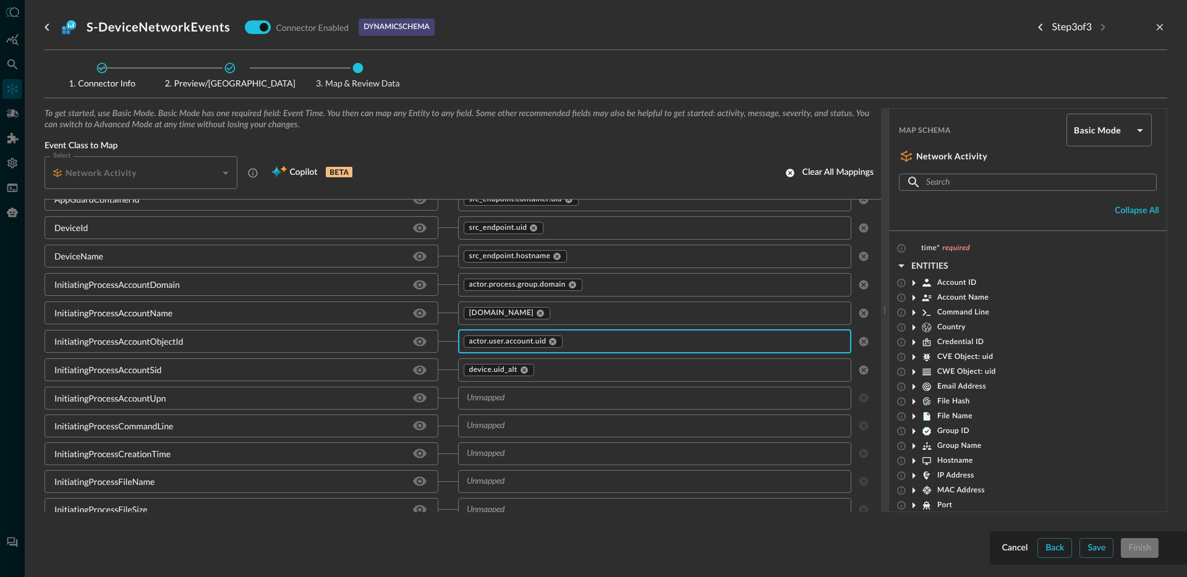
scroll to position [1732, 0]
click at [529, 397] on input "text" at bounding box center [645, 396] width 366 height 15
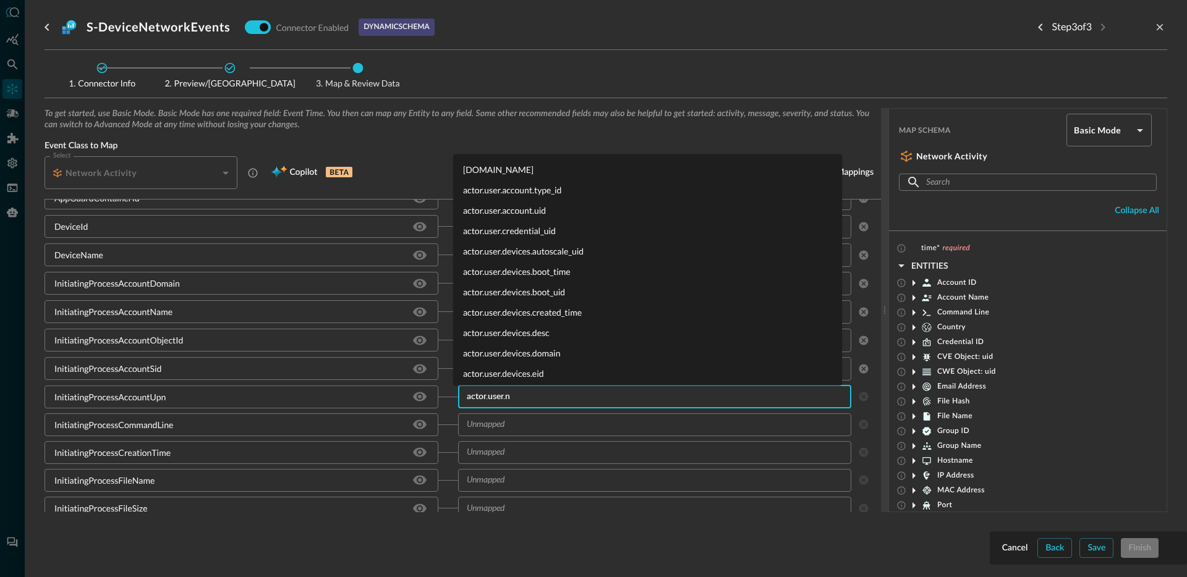
type input "[DOMAIN_NAME]"
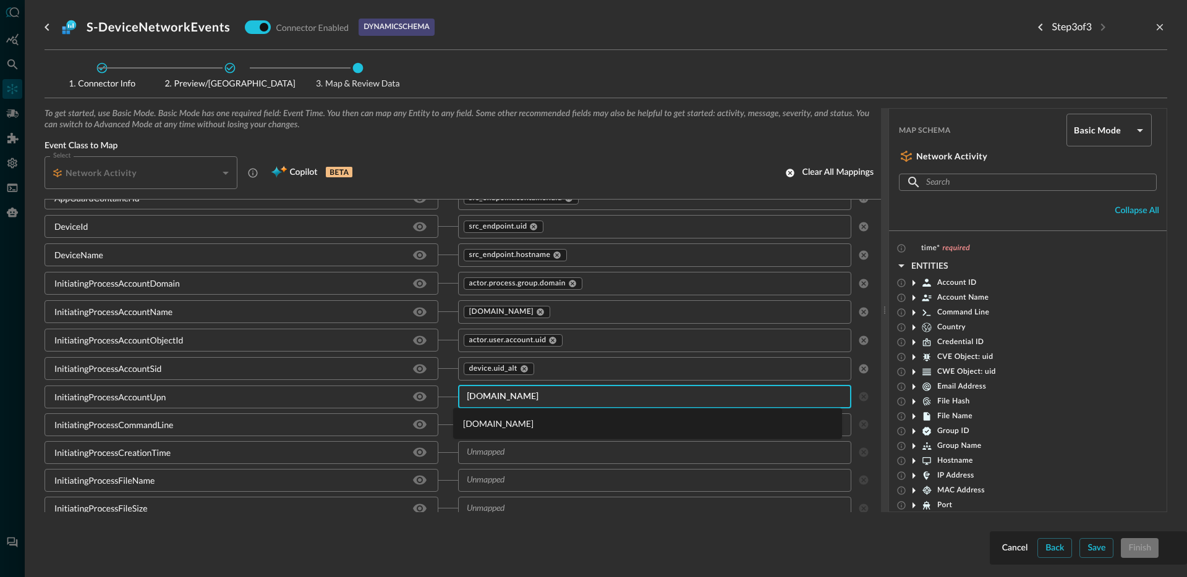
click at [521, 427] on li "[DOMAIN_NAME]" at bounding box center [647, 424] width 389 height 20
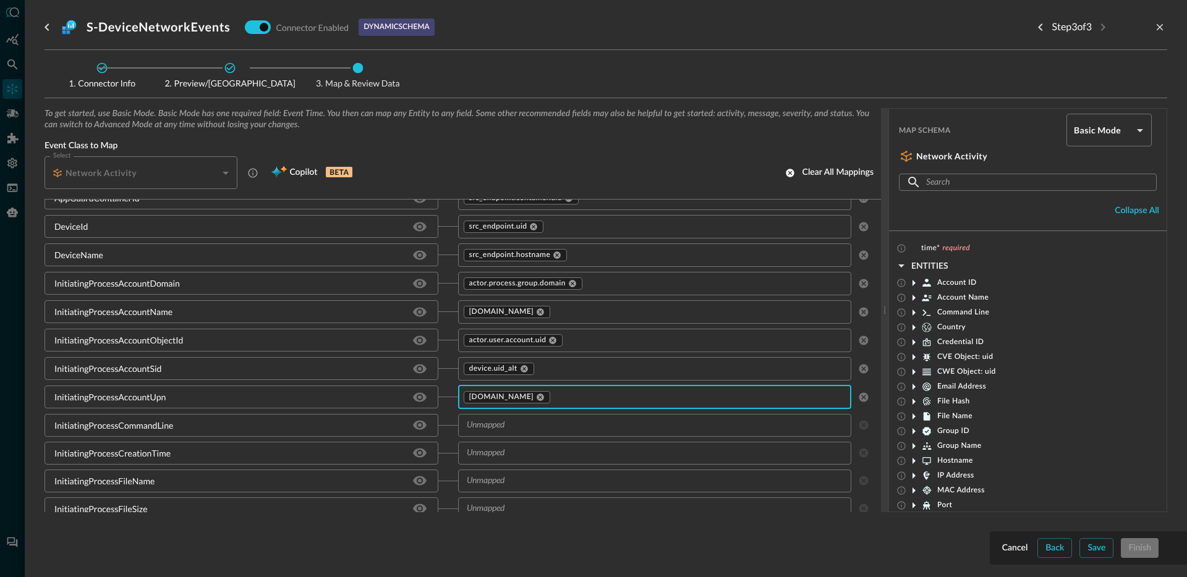
click at [528, 423] on input "text" at bounding box center [645, 425] width 366 height 15
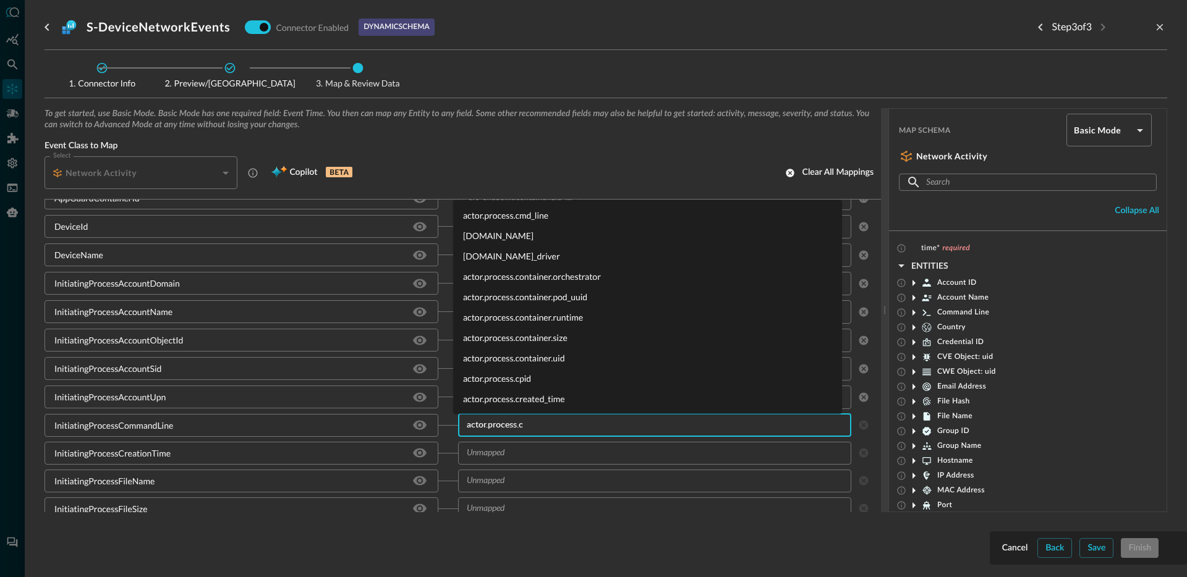
type input "[DOMAIN_NAME]"
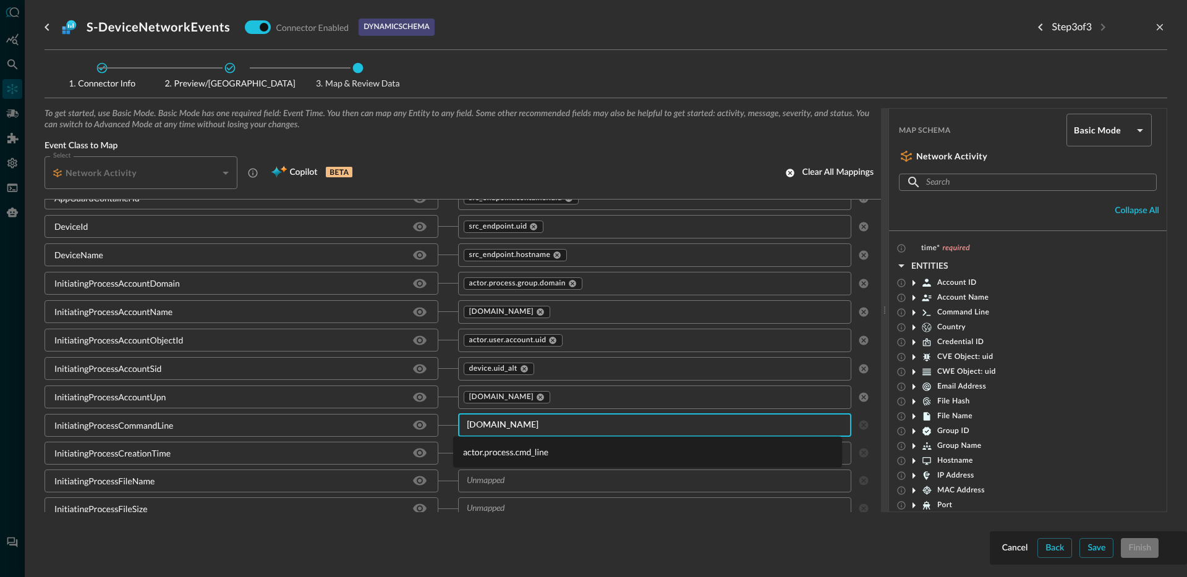
click at [503, 450] on li "actor.process.cmd_line" at bounding box center [647, 452] width 389 height 20
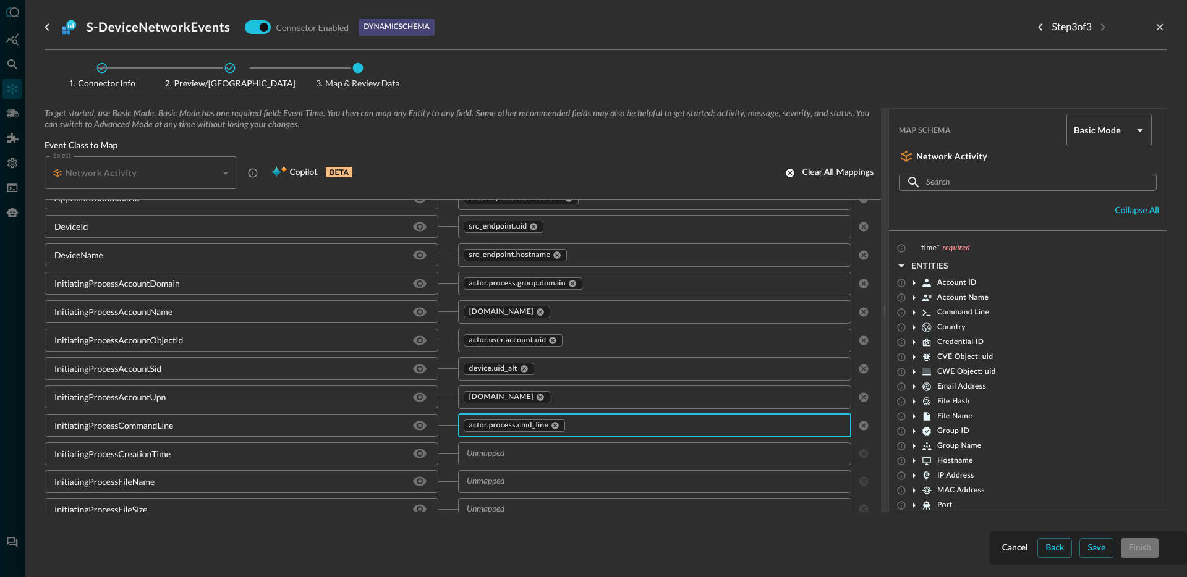
click at [520, 454] on input "text" at bounding box center [645, 453] width 366 height 15
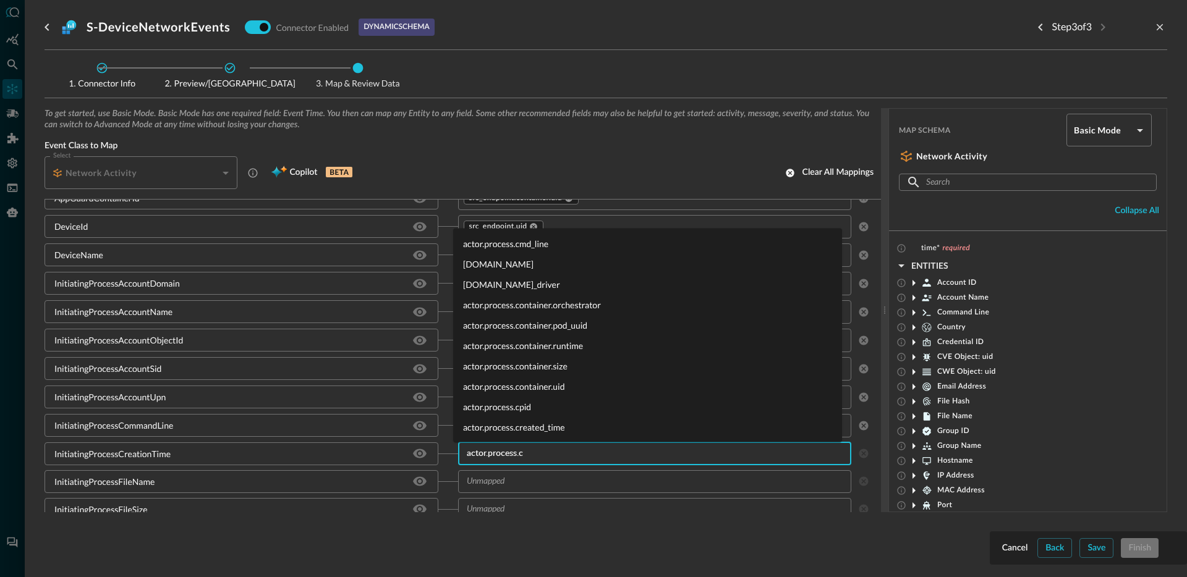
type input "[DOMAIN_NAME]"
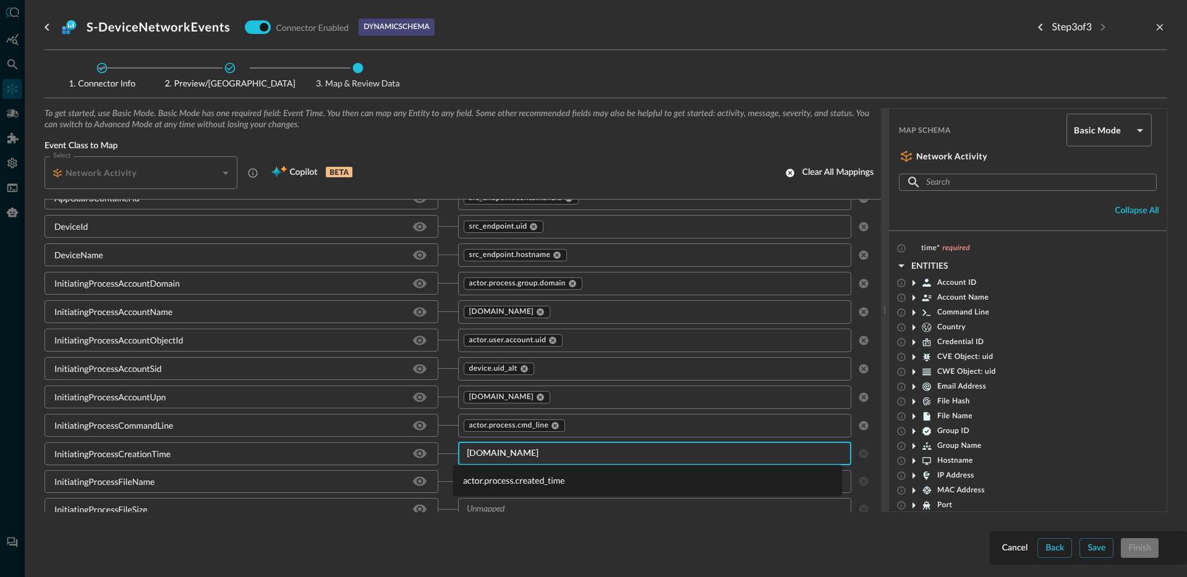
click at [513, 475] on li "actor.process.created_time" at bounding box center [647, 480] width 389 height 20
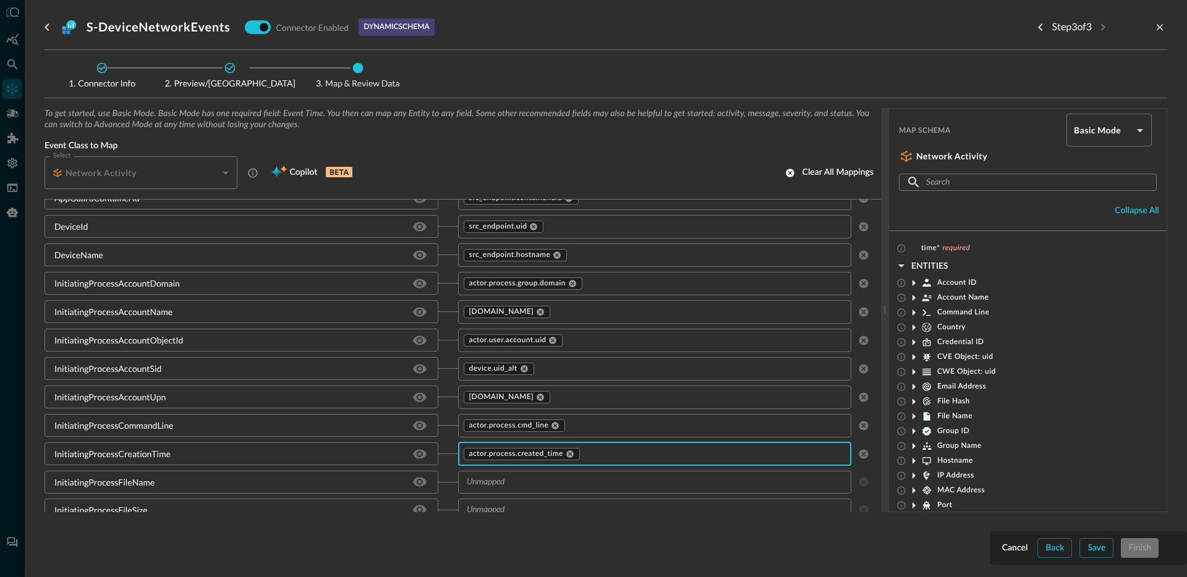
click at [511, 475] on input "text" at bounding box center [645, 482] width 366 height 15
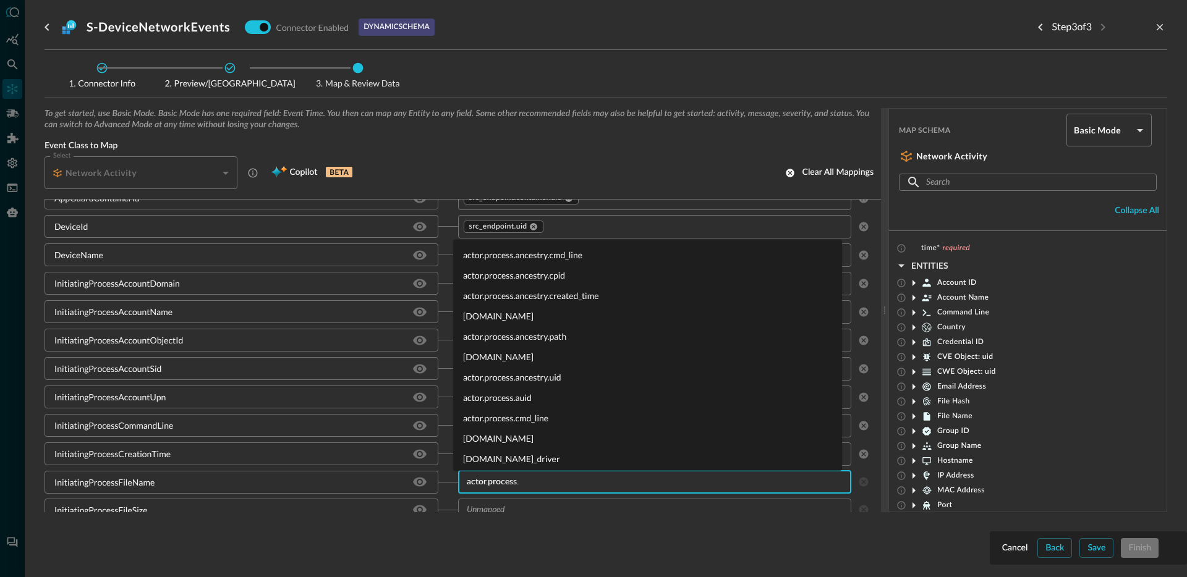
type input "actor.process.n"
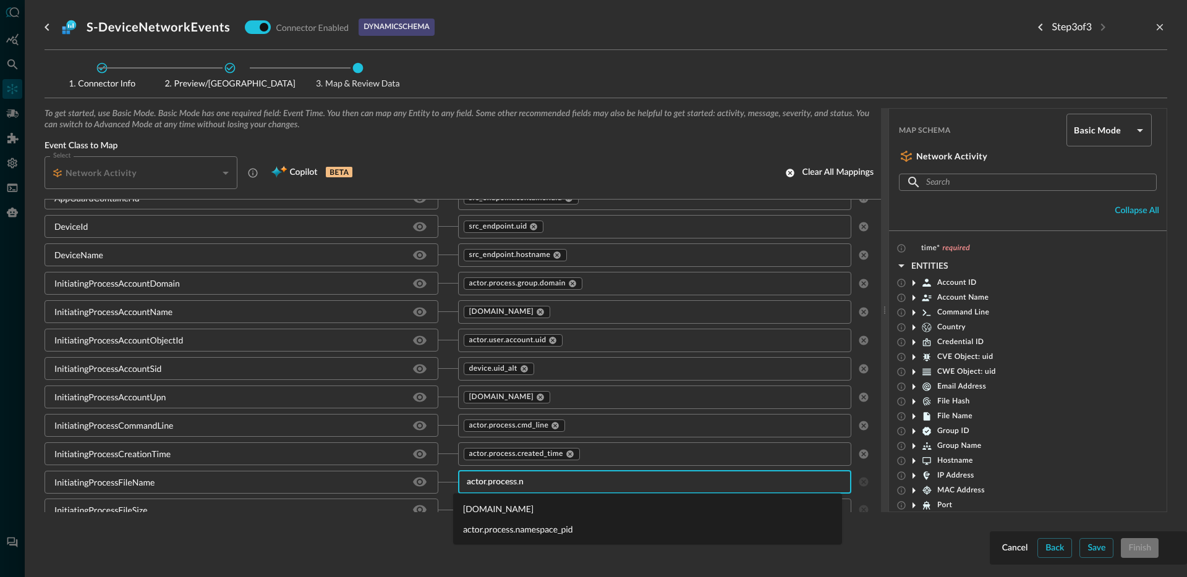
click at [500, 504] on li "[DOMAIN_NAME]" at bounding box center [647, 509] width 389 height 20
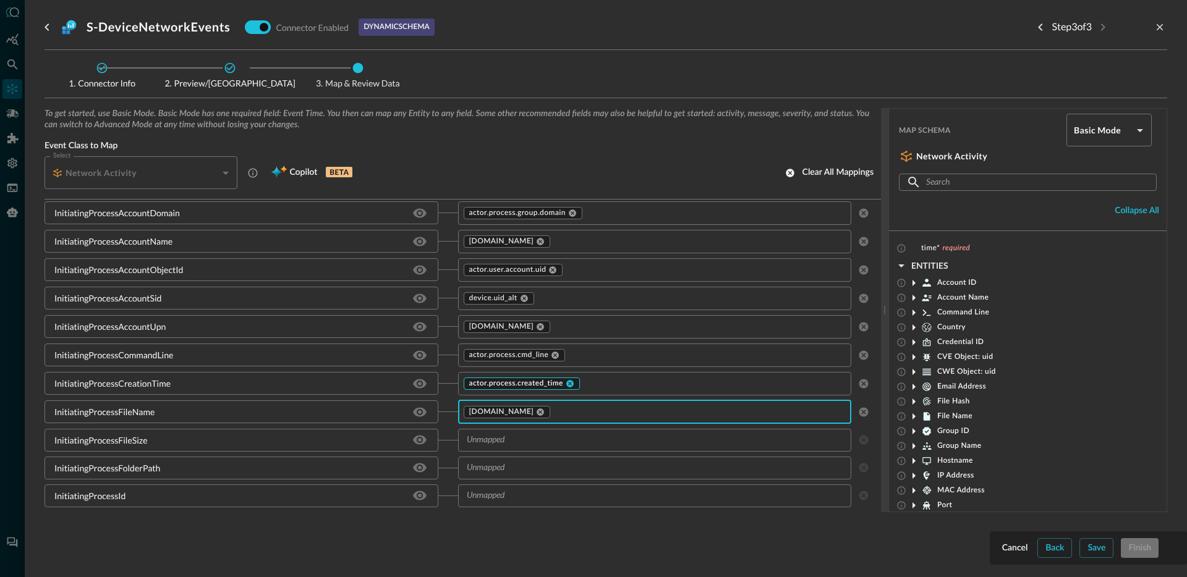
scroll to position [1822, 0]
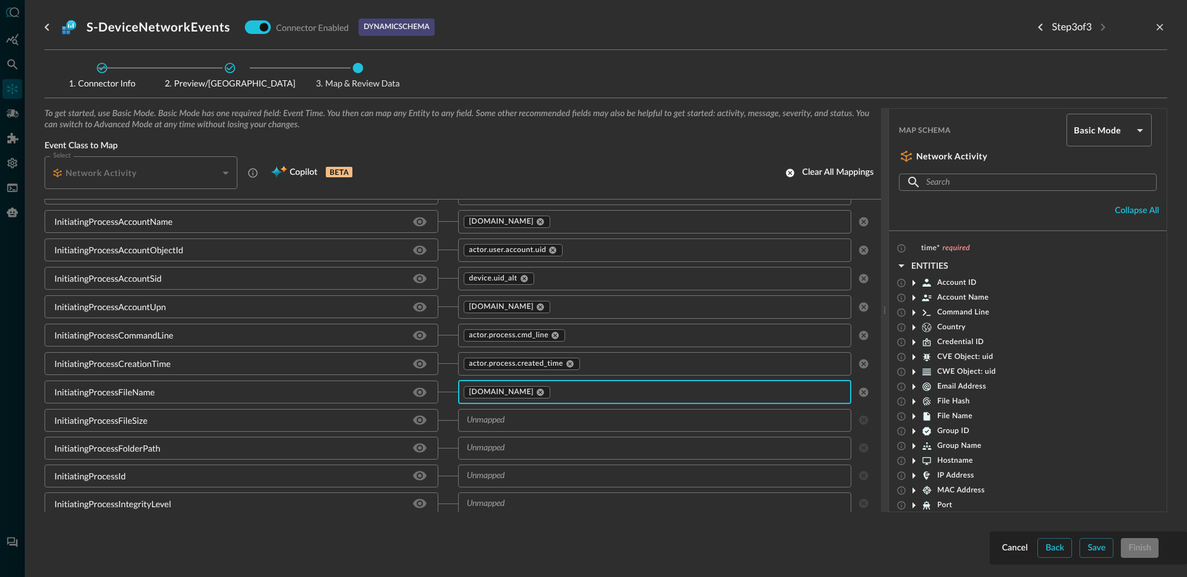
click at [522, 420] on input "text" at bounding box center [645, 420] width 366 height 15
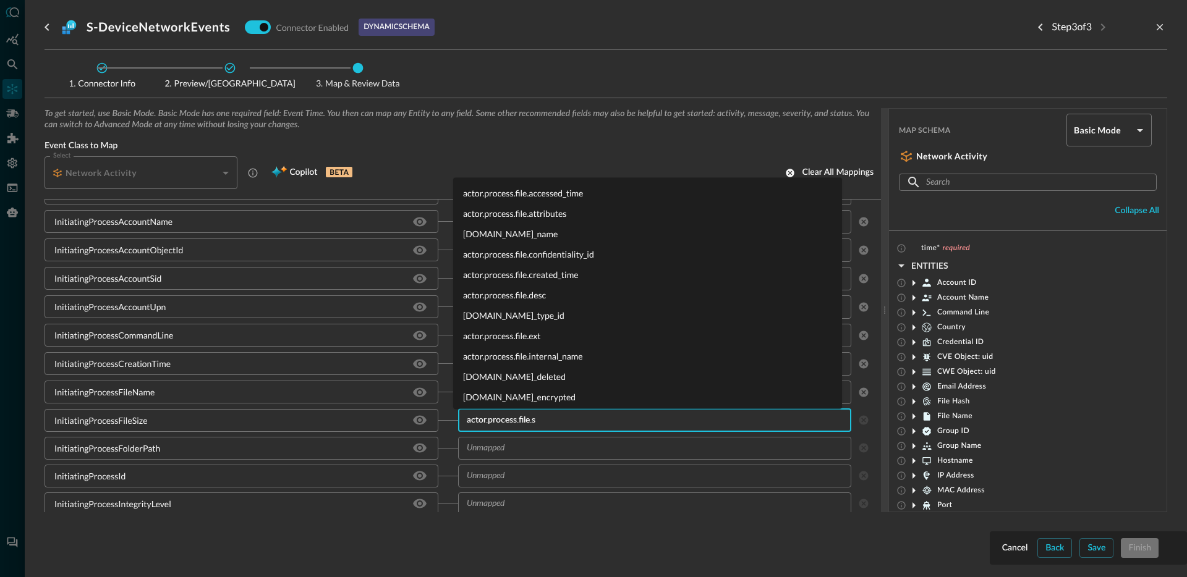
type input "[DOMAIN_NAME]"
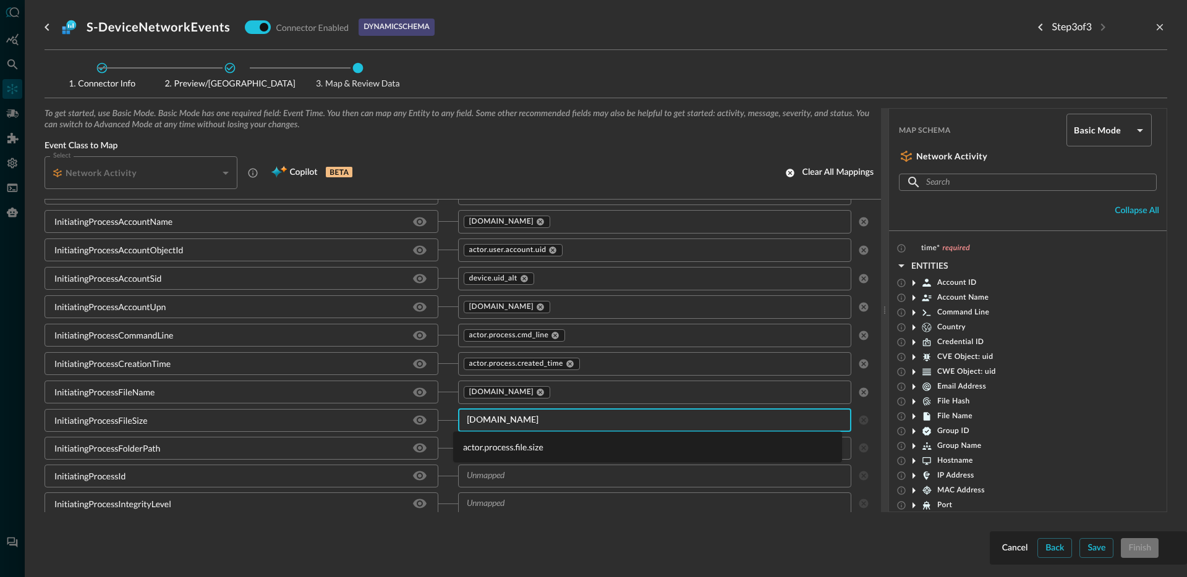
click at [516, 451] on li "actor.process.file.size" at bounding box center [647, 447] width 389 height 20
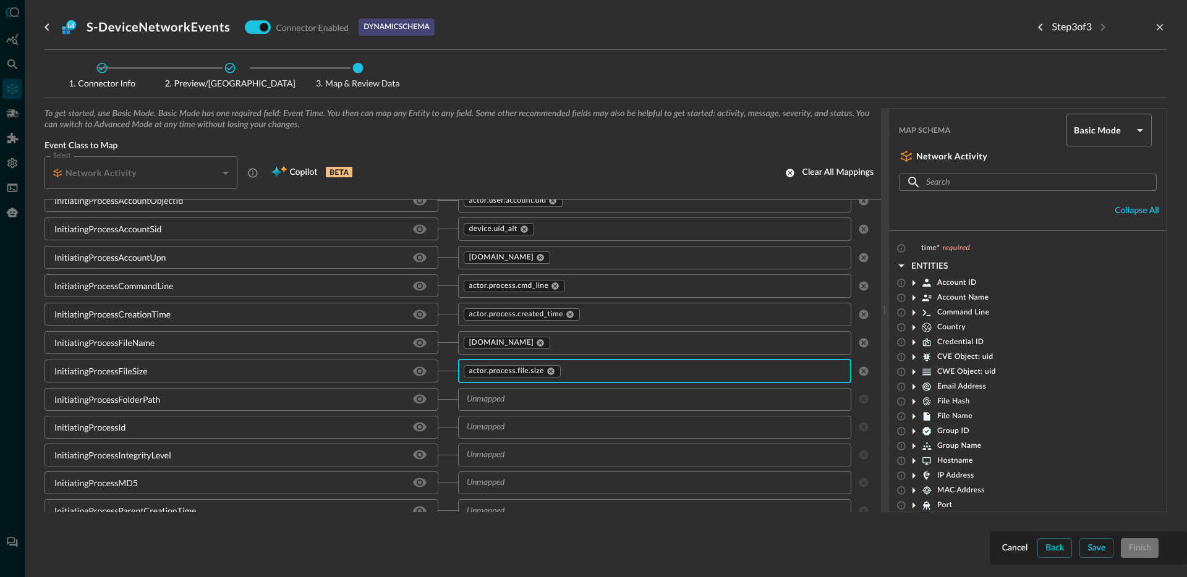
scroll to position [1906, 0]
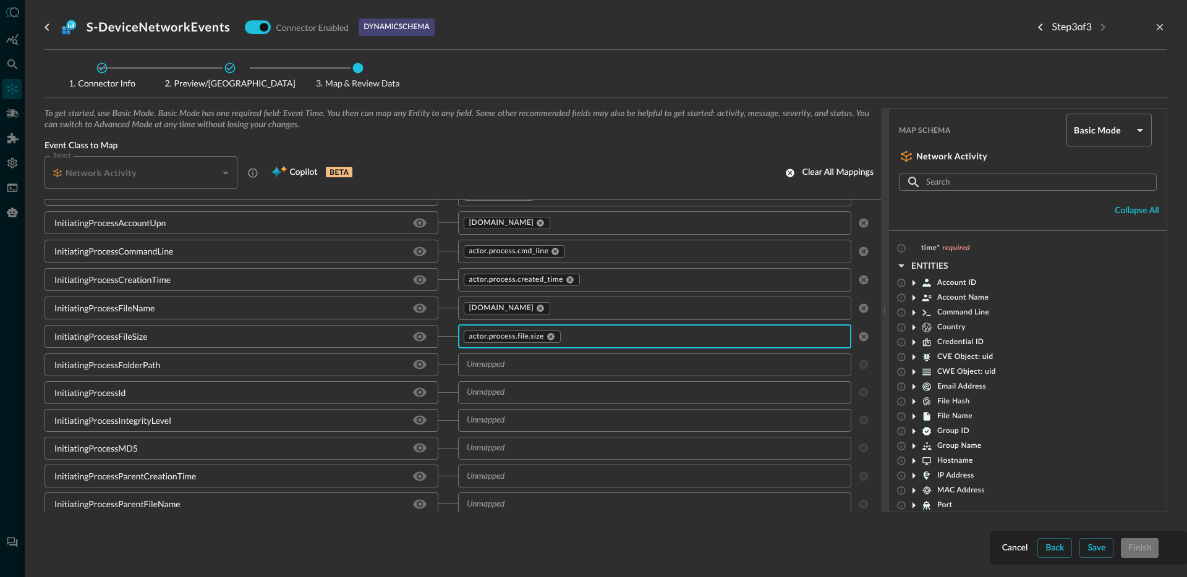
click at [584, 310] on input "text" at bounding box center [689, 307] width 275 height 15
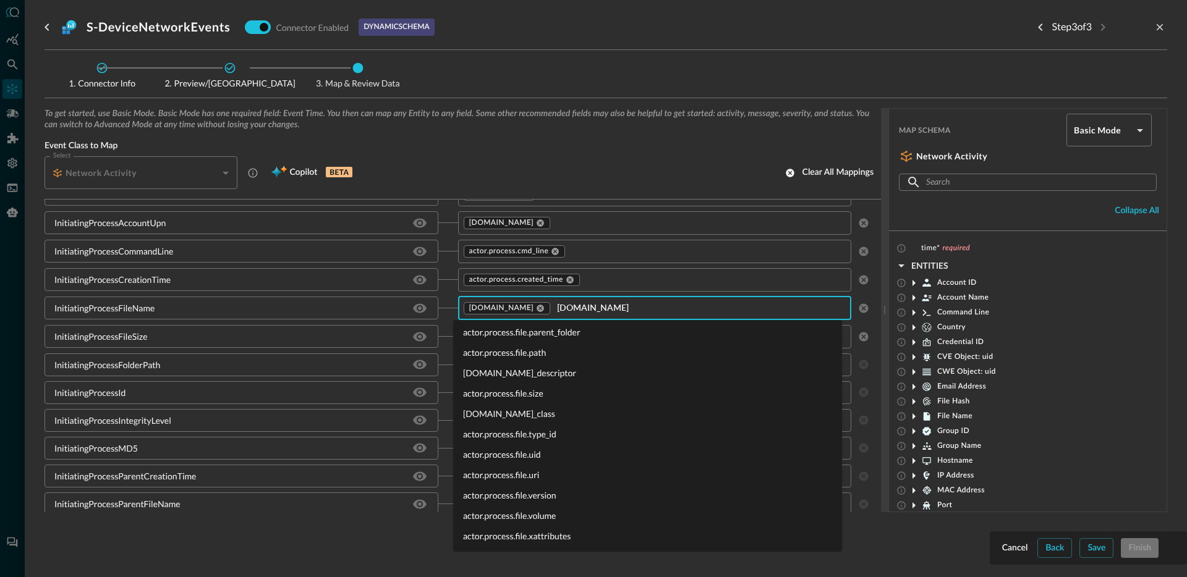
scroll to position [0, 0]
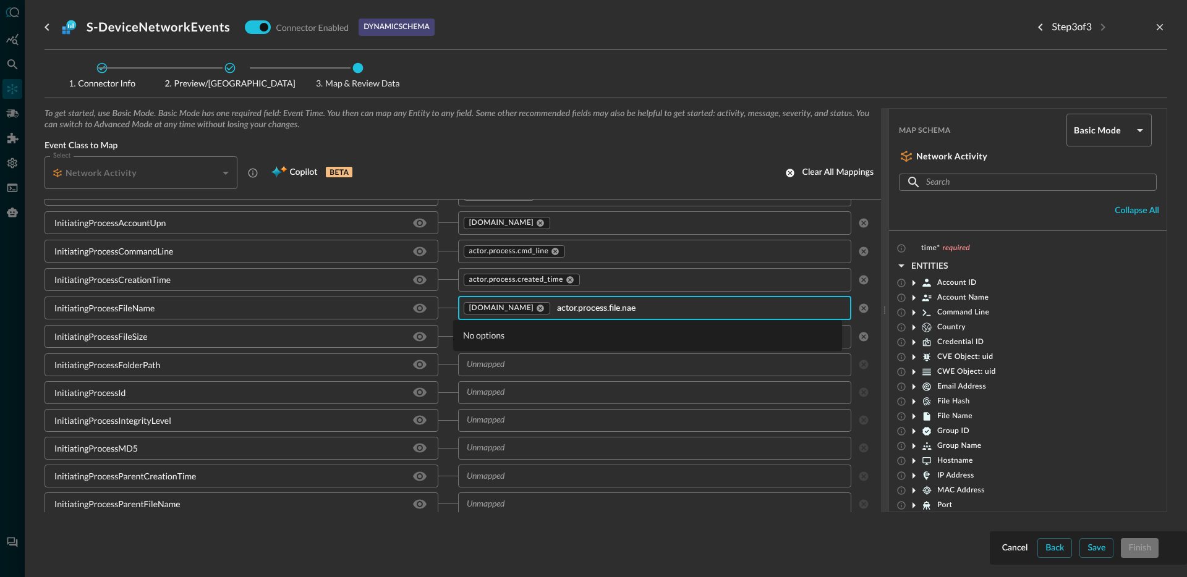
type input "[DOMAIN_NAME]"
click at [559, 338] on li "[DOMAIN_NAME]" at bounding box center [647, 335] width 389 height 20
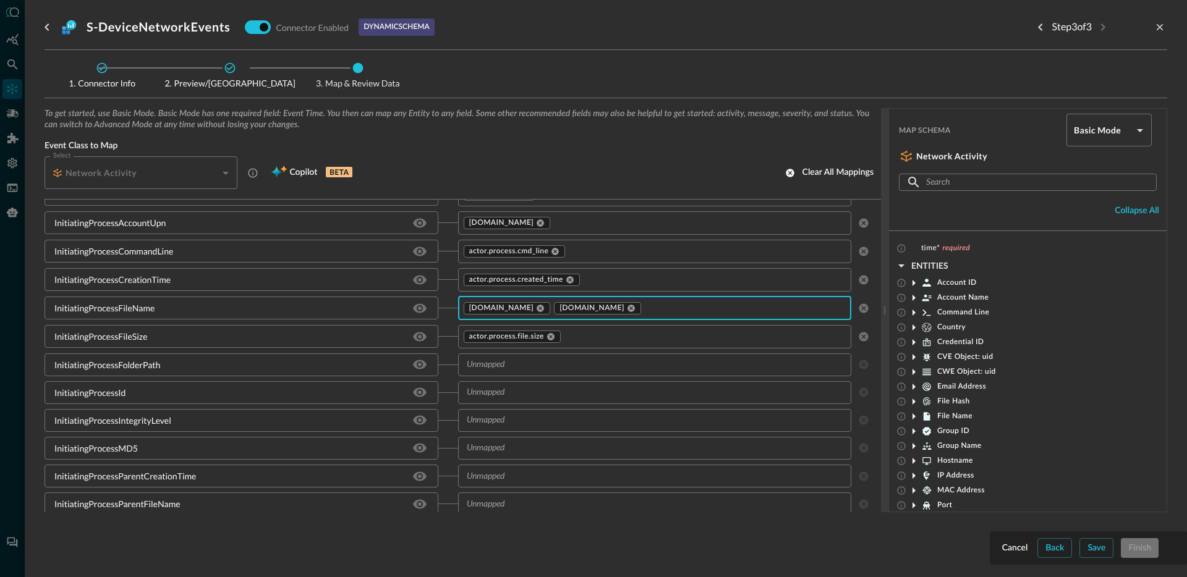
click at [534, 367] on input "text" at bounding box center [645, 364] width 366 height 15
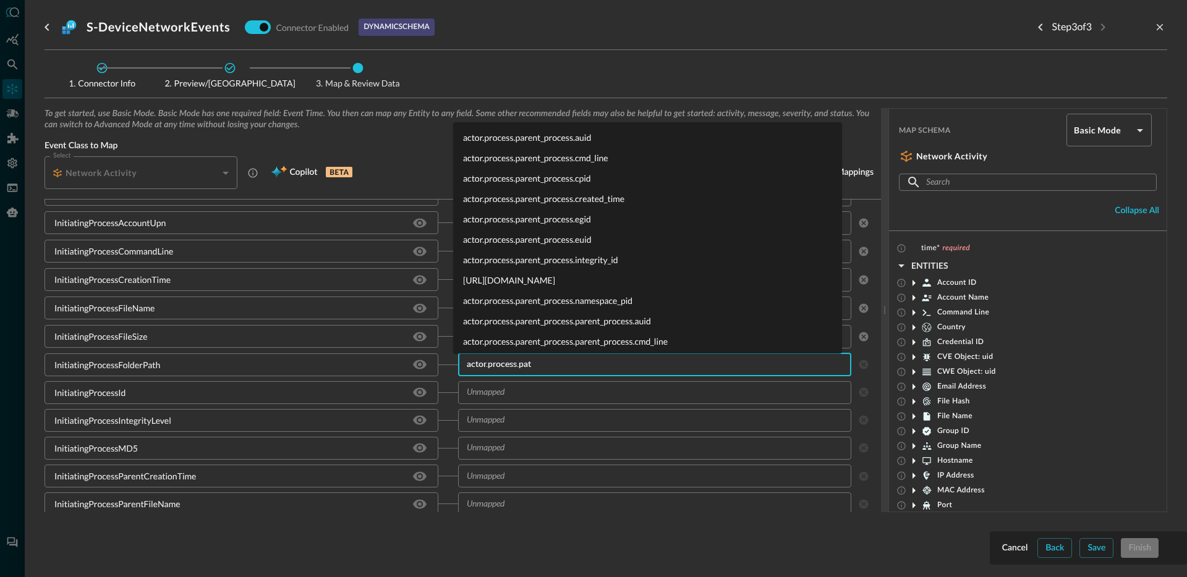
type input "actor.process.path"
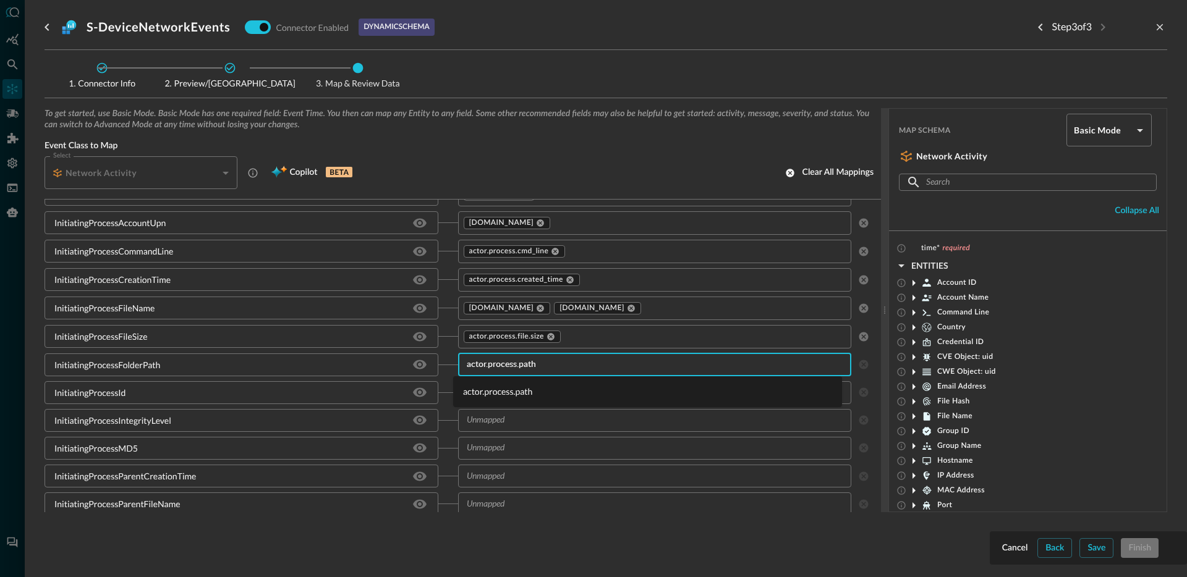
click at [509, 391] on li "actor.process.path" at bounding box center [647, 391] width 389 height 20
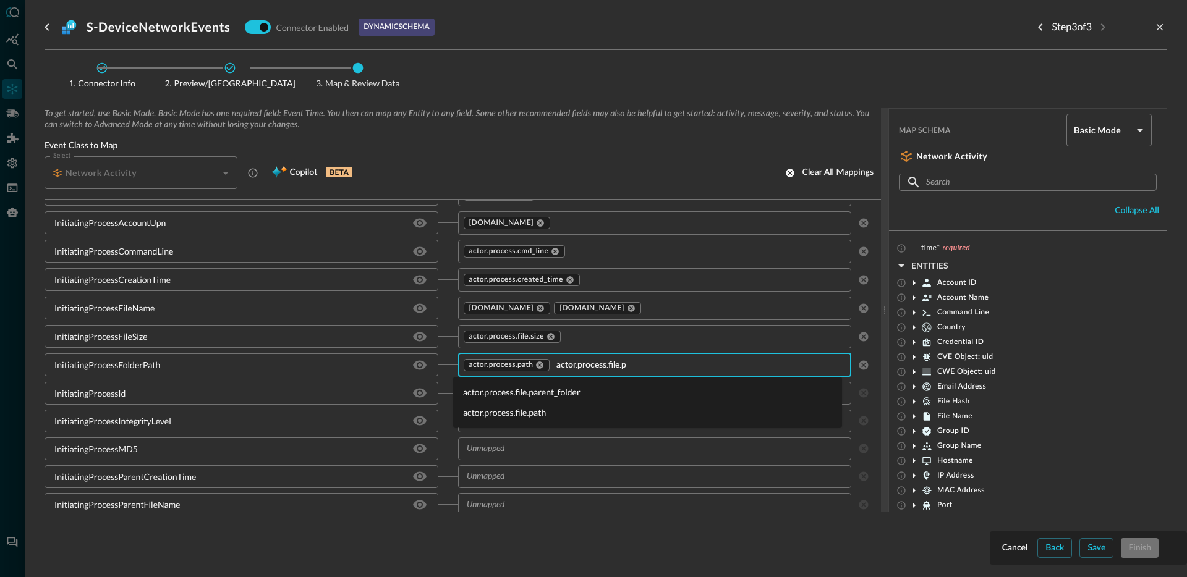
type input "[DOMAIN_NAME]"
click at [503, 415] on li "actor.process.file.path" at bounding box center [647, 412] width 389 height 20
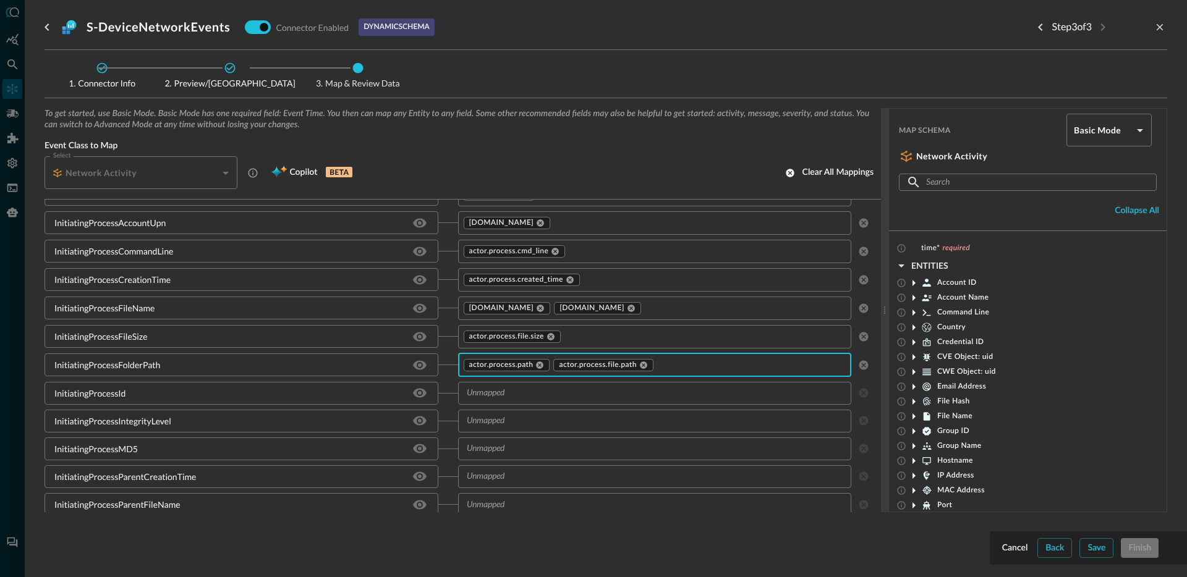
scroll to position [1908, 0]
click at [532, 394] on input "text" at bounding box center [645, 390] width 366 height 15
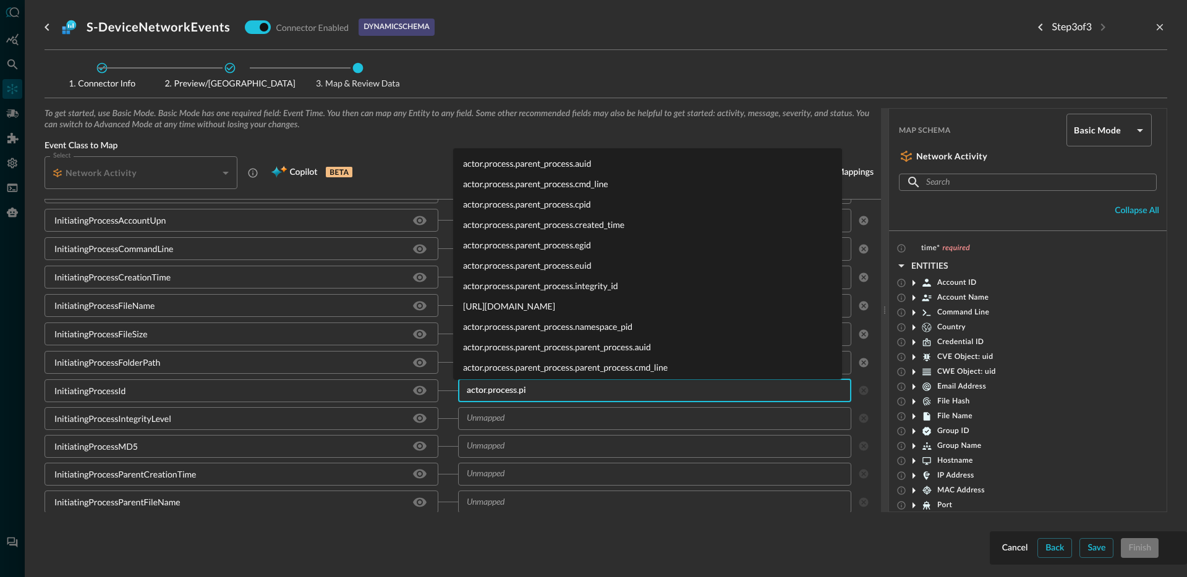
type input "[DOMAIN_NAME]"
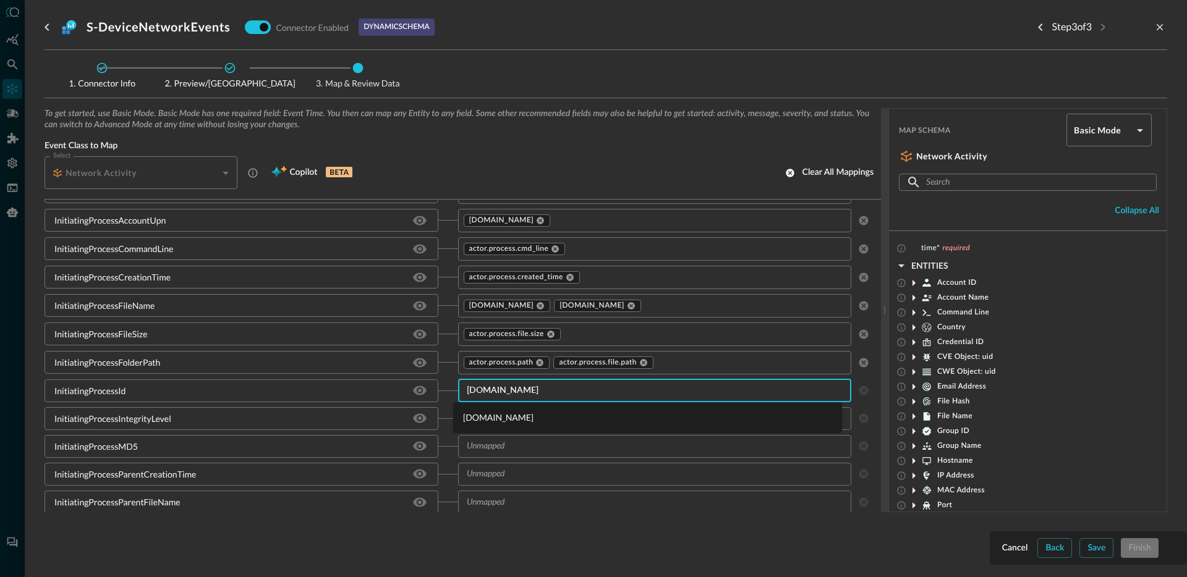
click at [504, 420] on li "[DOMAIN_NAME]" at bounding box center [647, 417] width 389 height 20
click at [77, 419] on div "InitiatingProcessIntegrityLevel" at bounding box center [112, 419] width 117 height 13
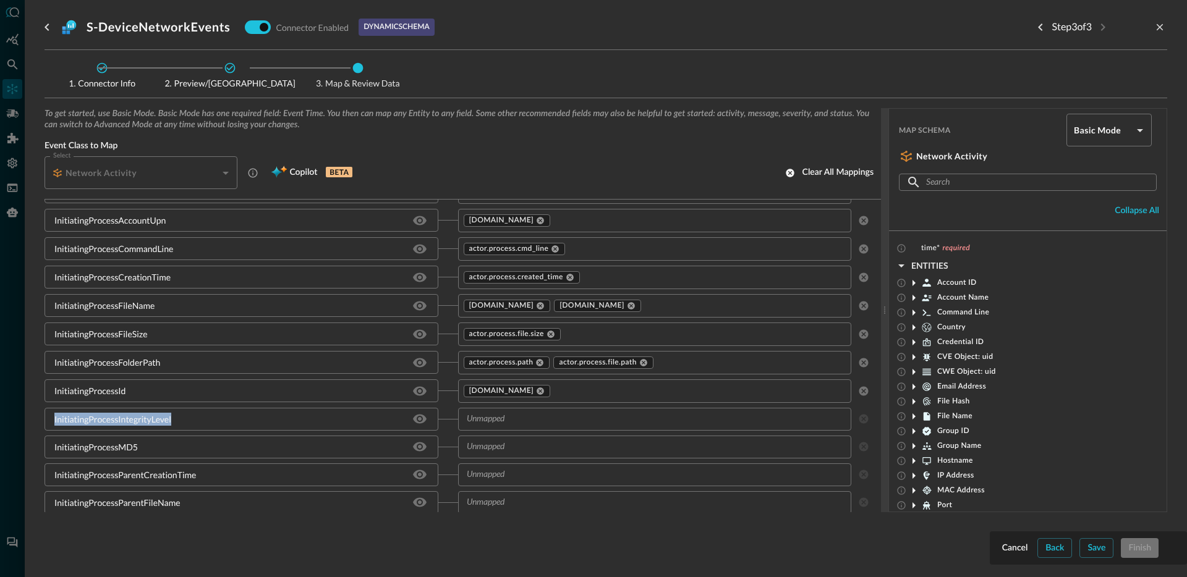
click at [77, 419] on div "InitiatingProcessIntegrityLevel" at bounding box center [112, 419] width 117 height 13
copy div "InitiatingProcessIntegrityLevel"
click at [525, 416] on input "text" at bounding box center [645, 419] width 366 height 15
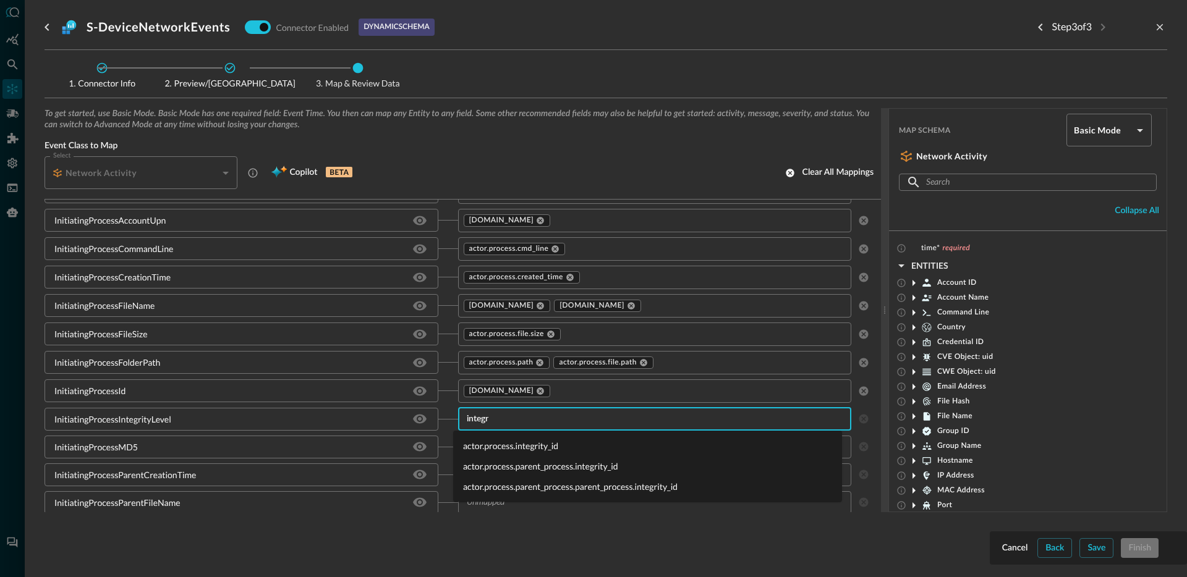
type input "integri"
click at [509, 449] on li "actor.process.integrity_id" at bounding box center [647, 446] width 389 height 20
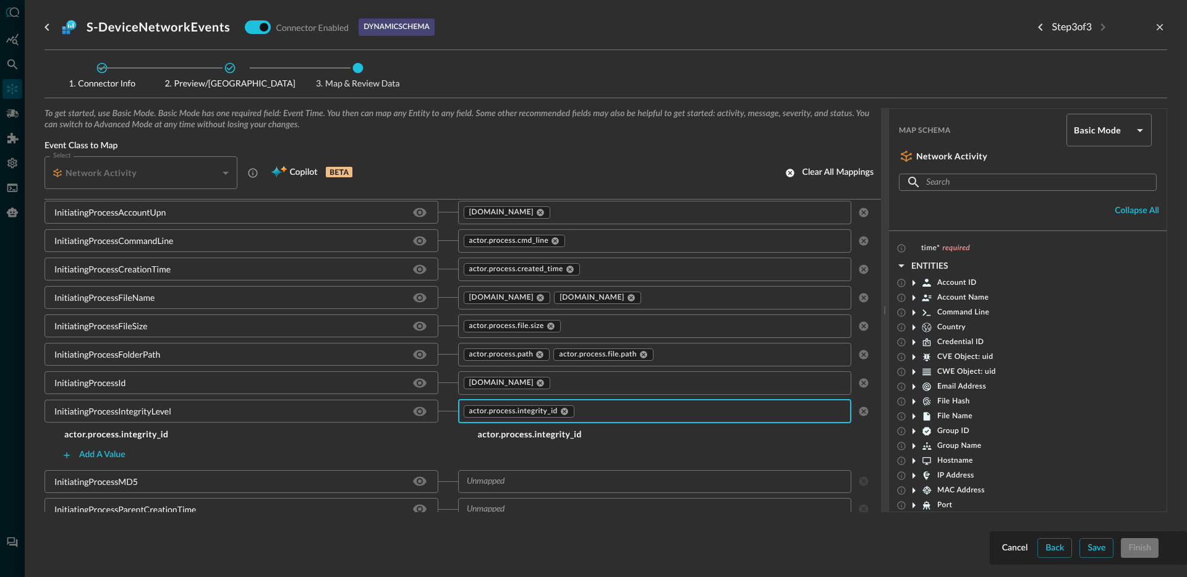
scroll to position [1929, 0]
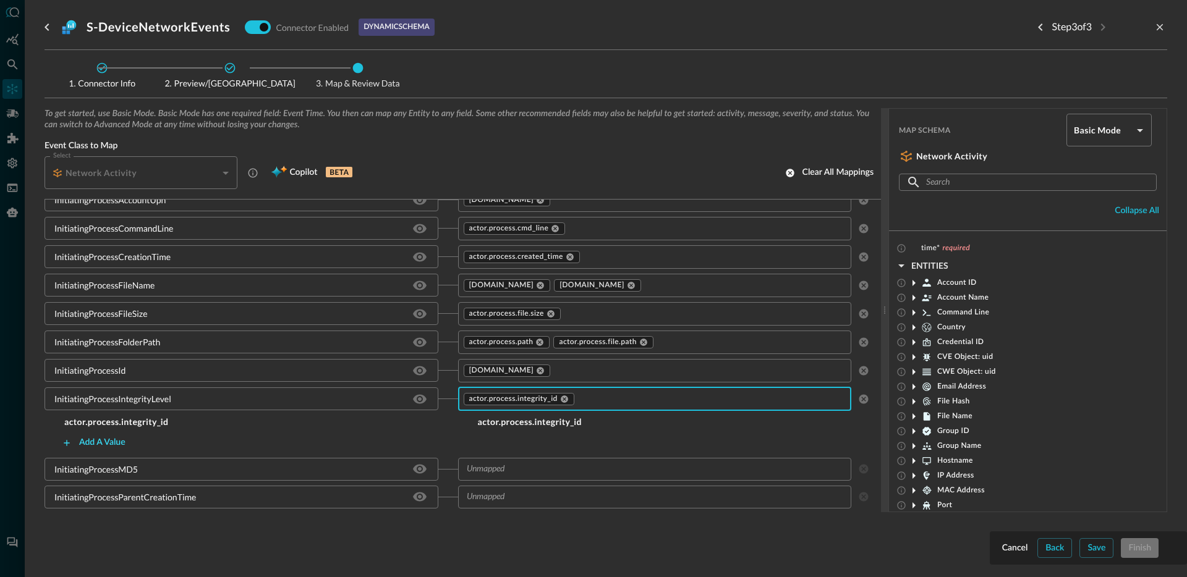
click at [109, 439] on div "Add a value" at bounding box center [102, 442] width 46 height 15
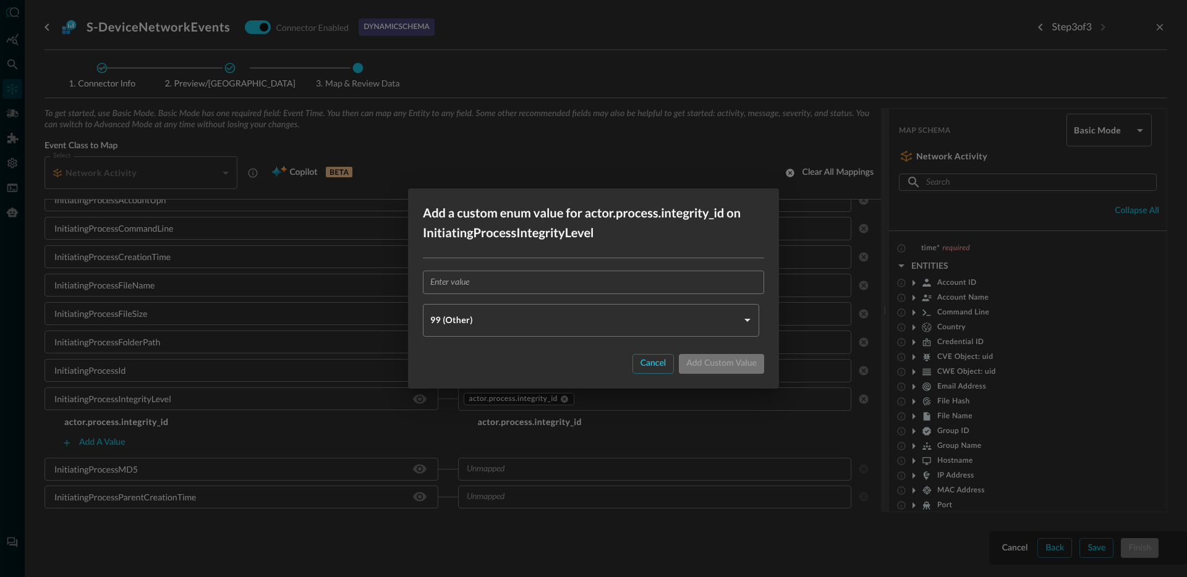
click at [462, 287] on input "text" at bounding box center [597, 282] width 334 height 23
paste input "System"
type input "System"
click at [468, 312] on body "Connectors Help Logout JR ​ ​ Add Connector Export Connectors Cloud Infrastruct…" at bounding box center [593, 288] width 1187 height 577
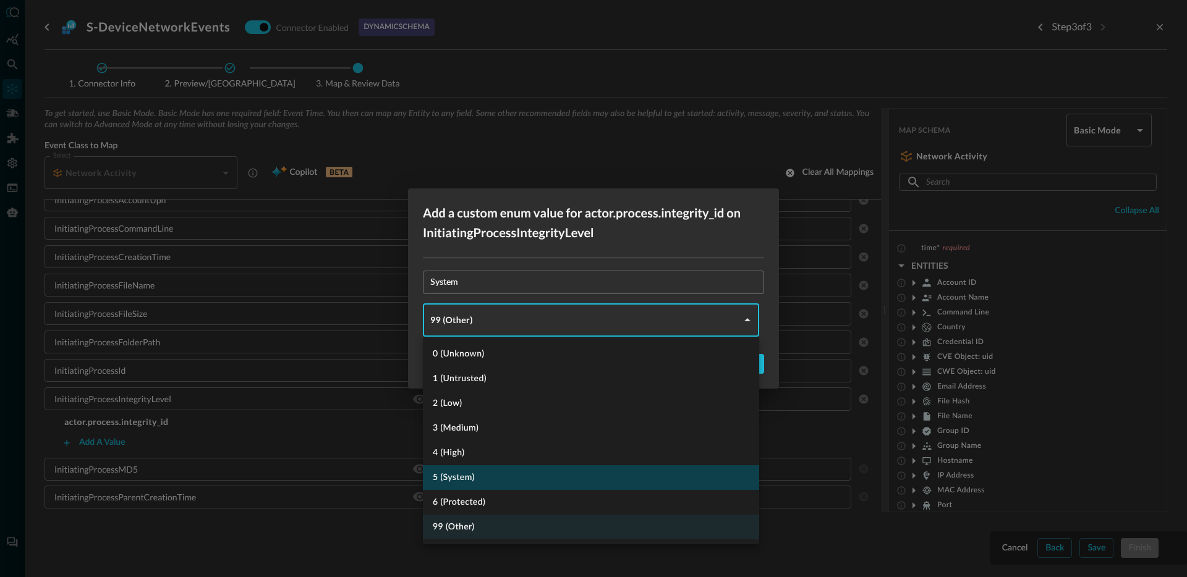
click at [493, 485] on li "5 (System)" at bounding box center [591, 478] width 336 height 25
type input "SYSTEM"
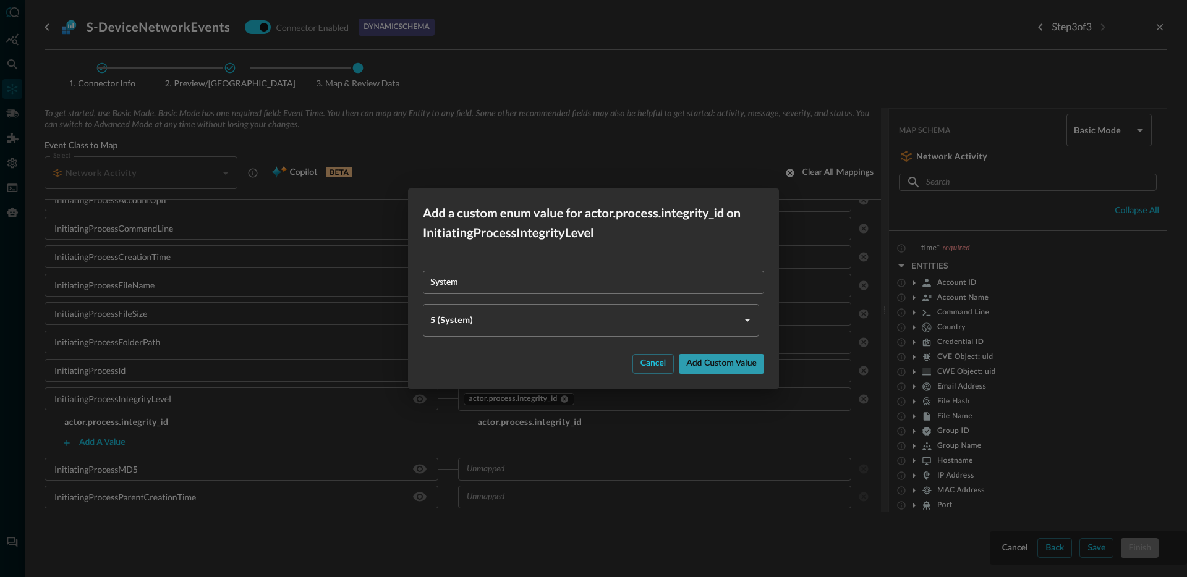
click at [691, 362] on div "Add custom value" at bounding box center [721, 363] width 70 height 15
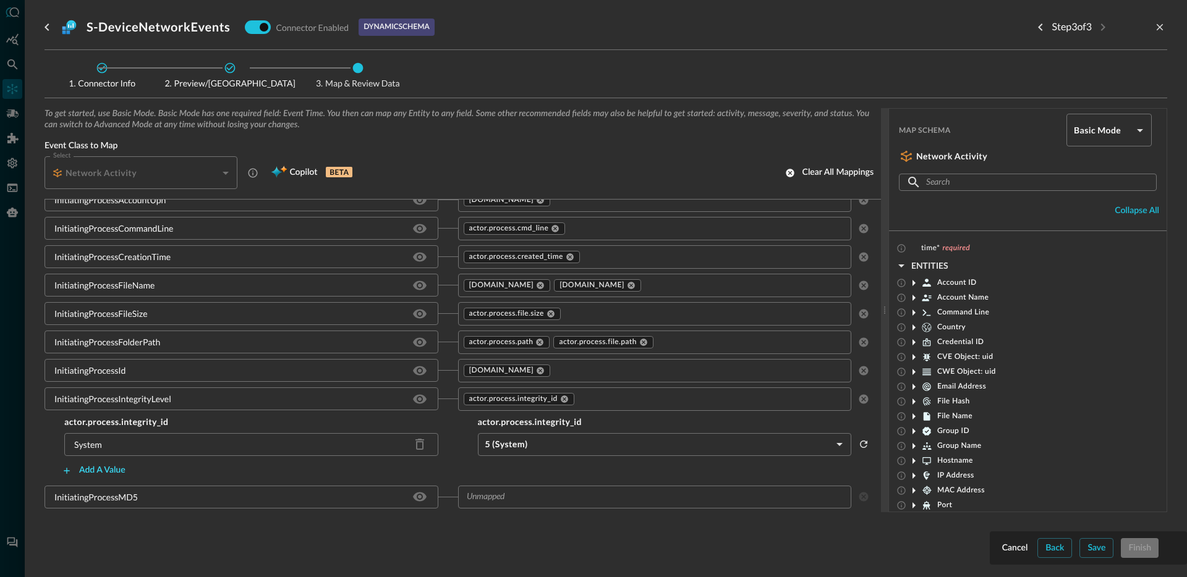
click at [122, 473] on div "Add a value" at bounding box center [102, 470] width 46 height 15
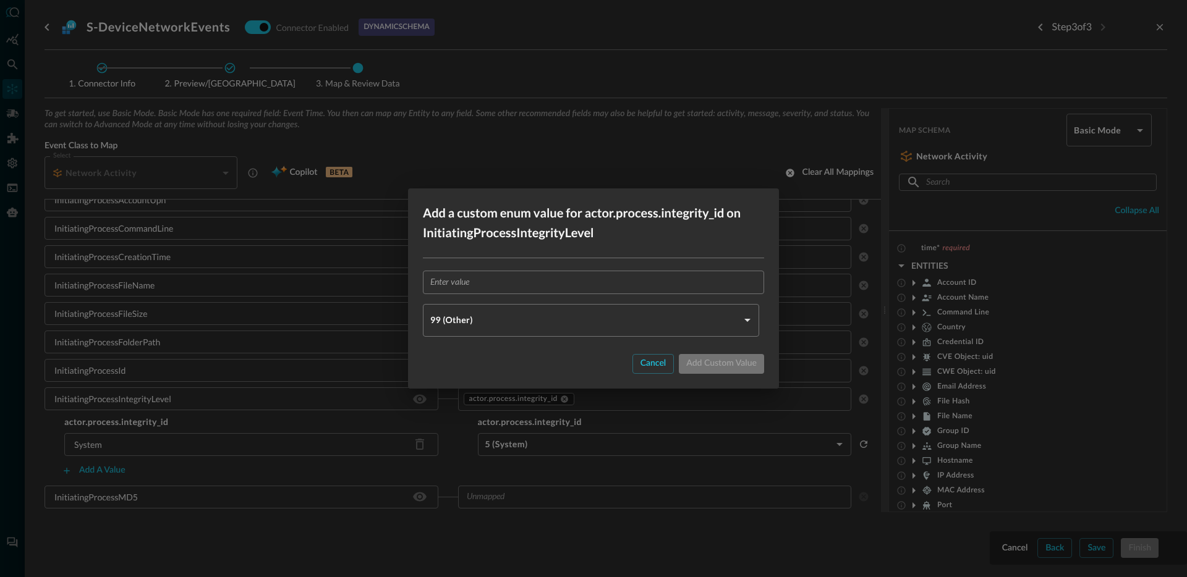
click at [487, 286] on input "text" at bounding box center [597, 282] width 334 height 23
type input "High"
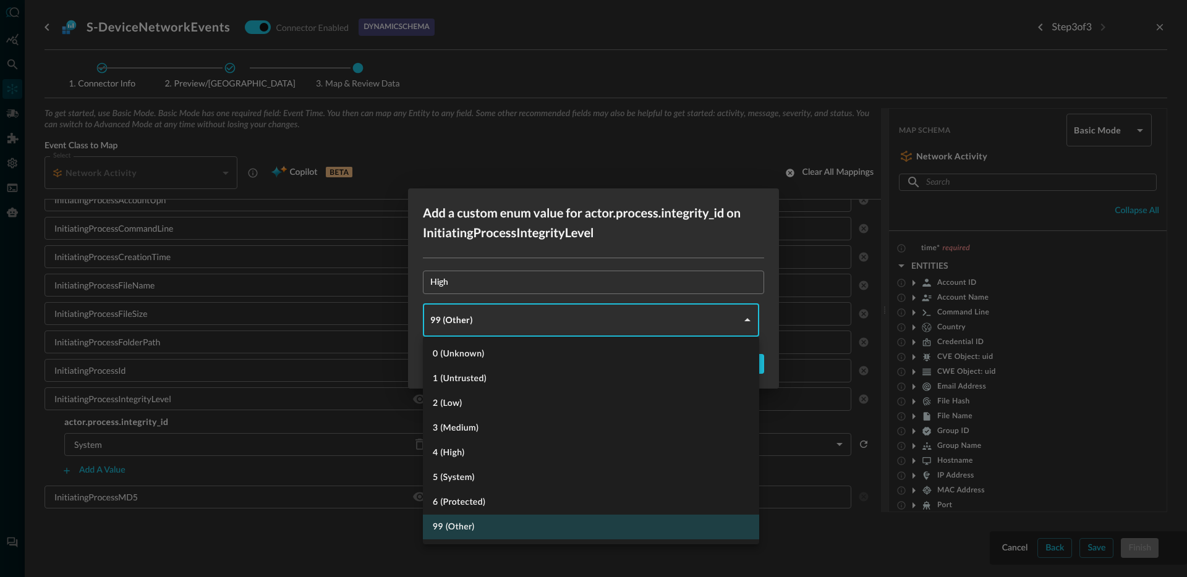
click at [486, 313] on body "Connectors Help Logout JR ​ ​ Add Connector Export Connectors Cloud Infrastruct…" at bounding box center [593, 288] width 1187 height 577
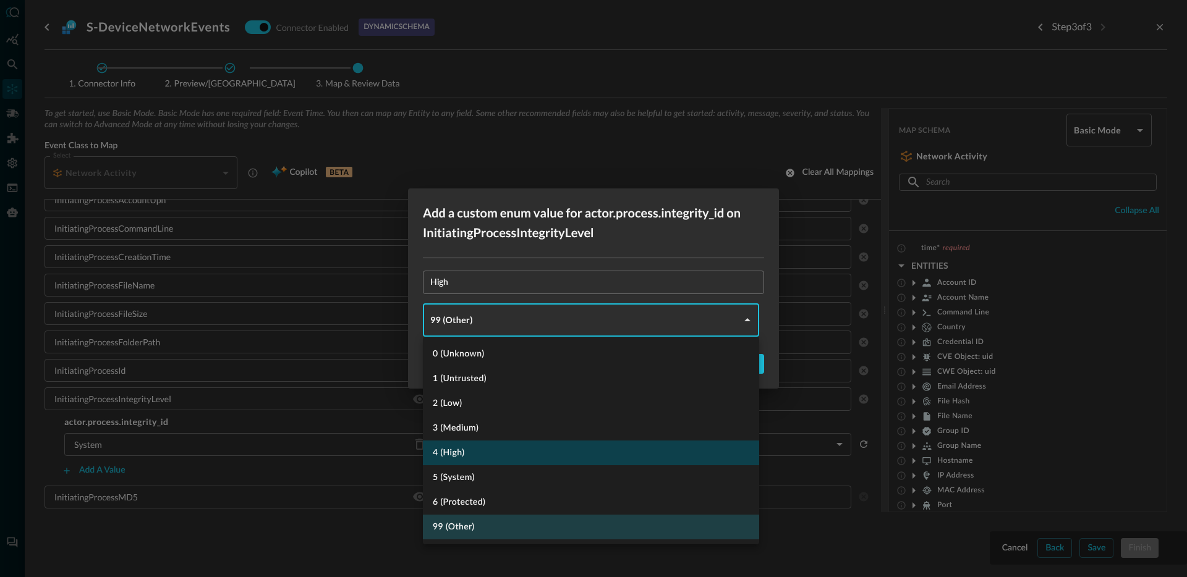
drag, startPoint x: 471, startPoint y: 445, endPoint x: 483, endPoint y: 444, distance: 11.8
click at [472, 446] on li "4 (High)" at bounding box center [591, 453] width 336 height 25
type input "HIGH"
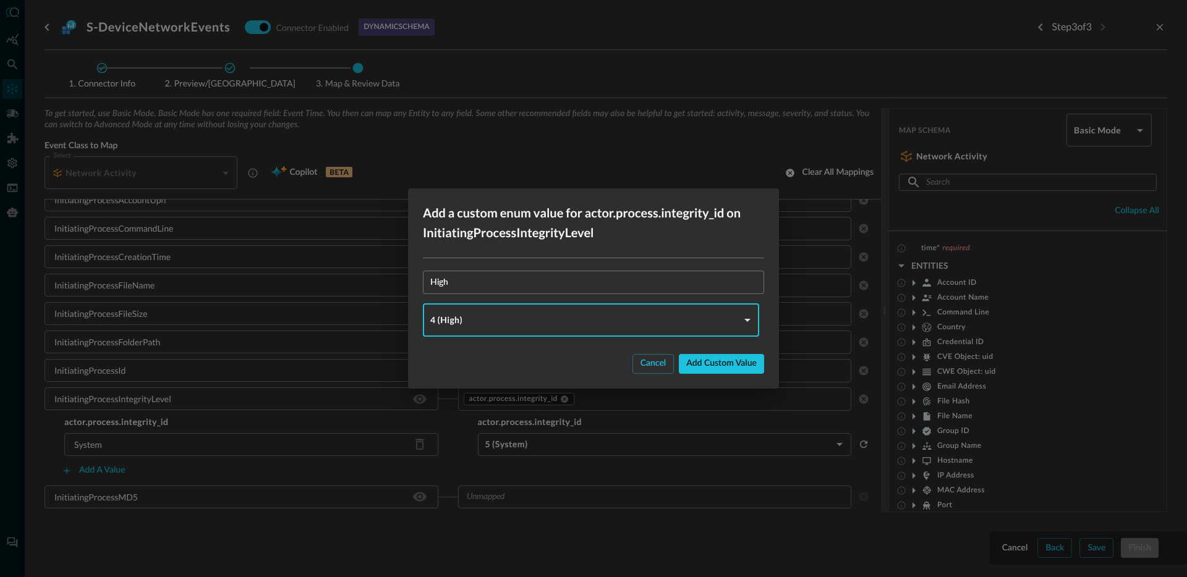
click at [744, 364] on div "Add custom value" at bounding box center [721, 363] width 70 height 15
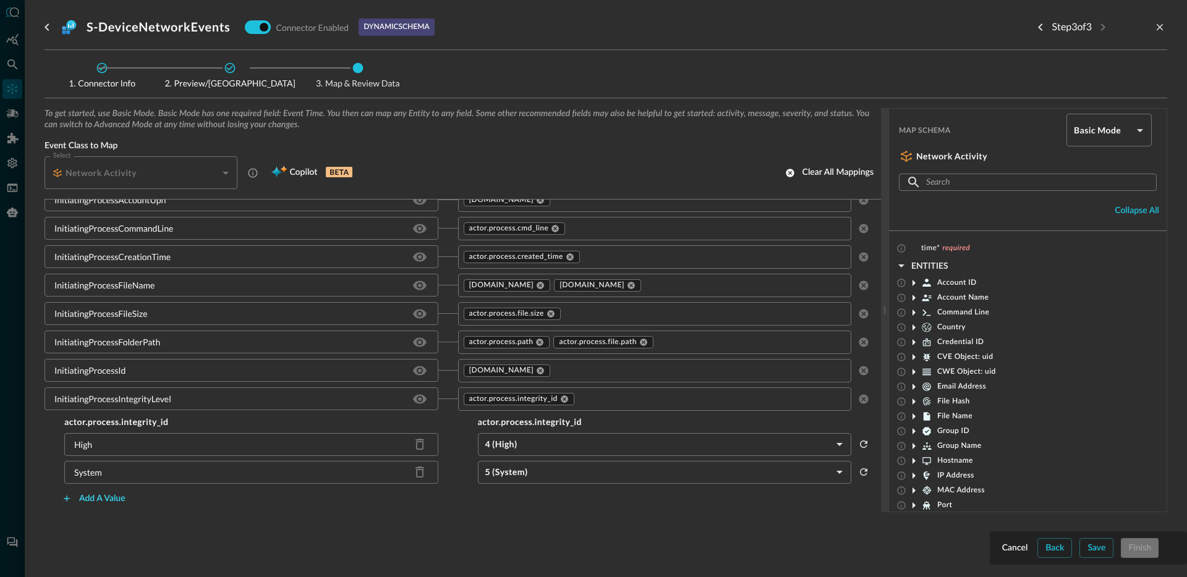
click at [90, 499] on div "Add a value" at bounding box center [102, 498] width 46 height 15
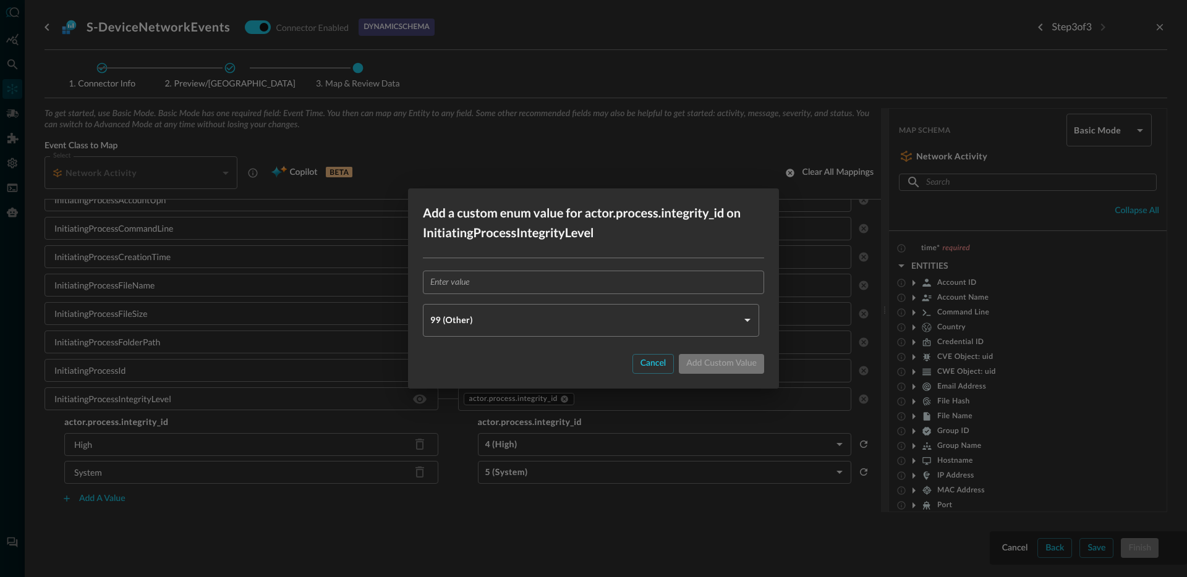
click at [463, 291] on input "text" at bounding box center [597, 282] width 334 height 23
type input "Low"
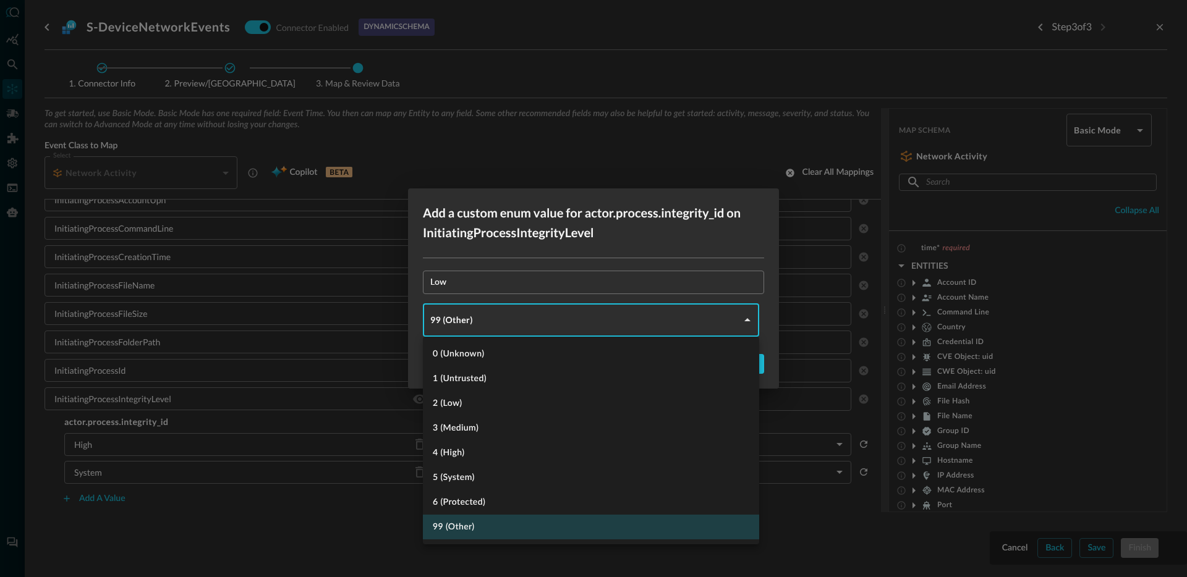
click at [496, 323] on body "Connectors Help Logout JR ​ ​ Add Connector Export Connectors Cloud Infrastruct…" at bounding box center [593, 288] width 1187 height 577
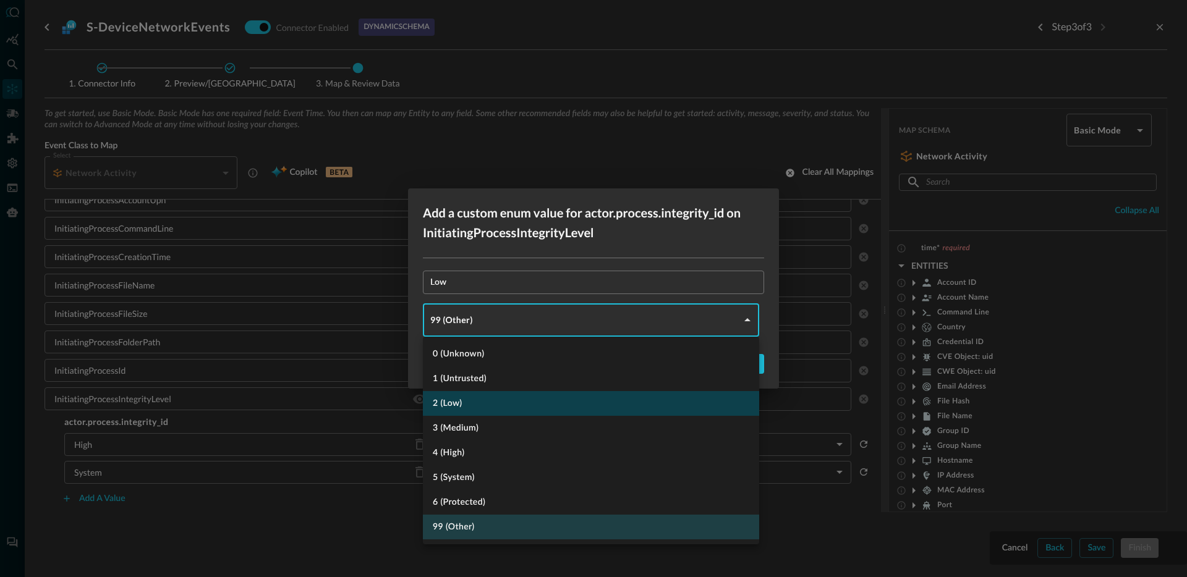
click at [465, 410] on li "2 (Low)" at bounding box center [591, 403] width 336 height 25
type input "LOW"
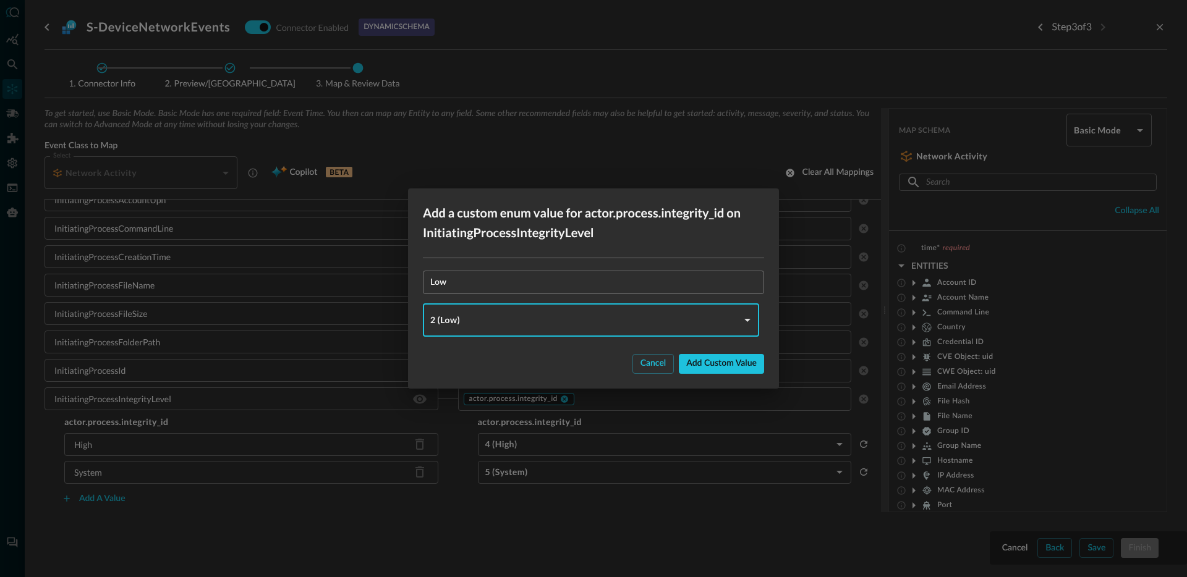
click at [729, 369] on div "Add custom value" at bounding box center [721, 363] width 70 height 15
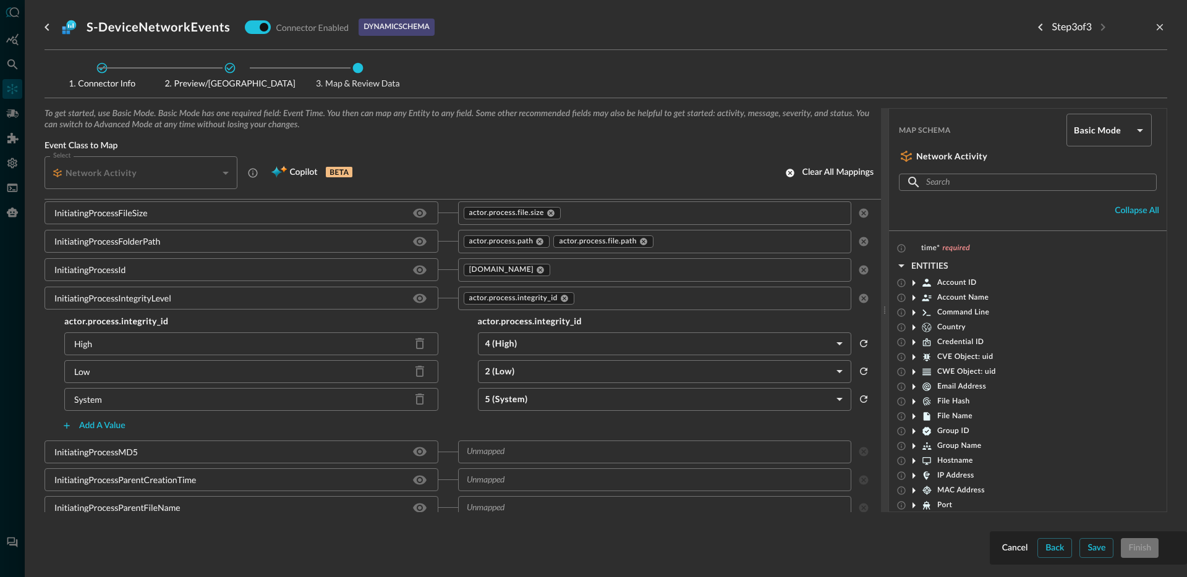
scroll to position [2132, 0]
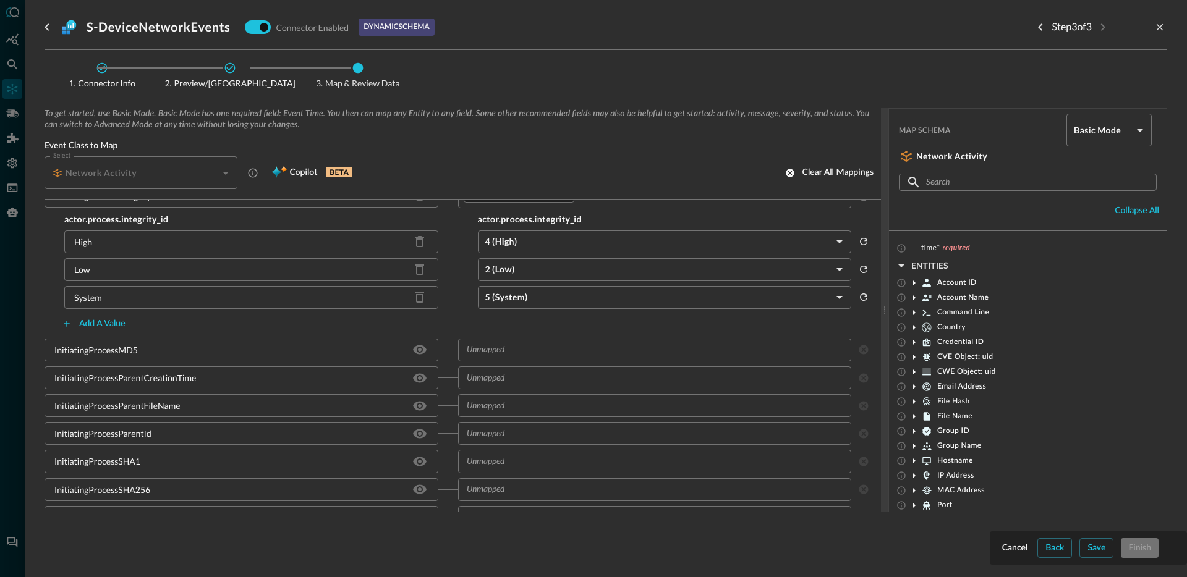
click at [524, 351] on input "text" at bounding box center [645, 349] width 366 height 15
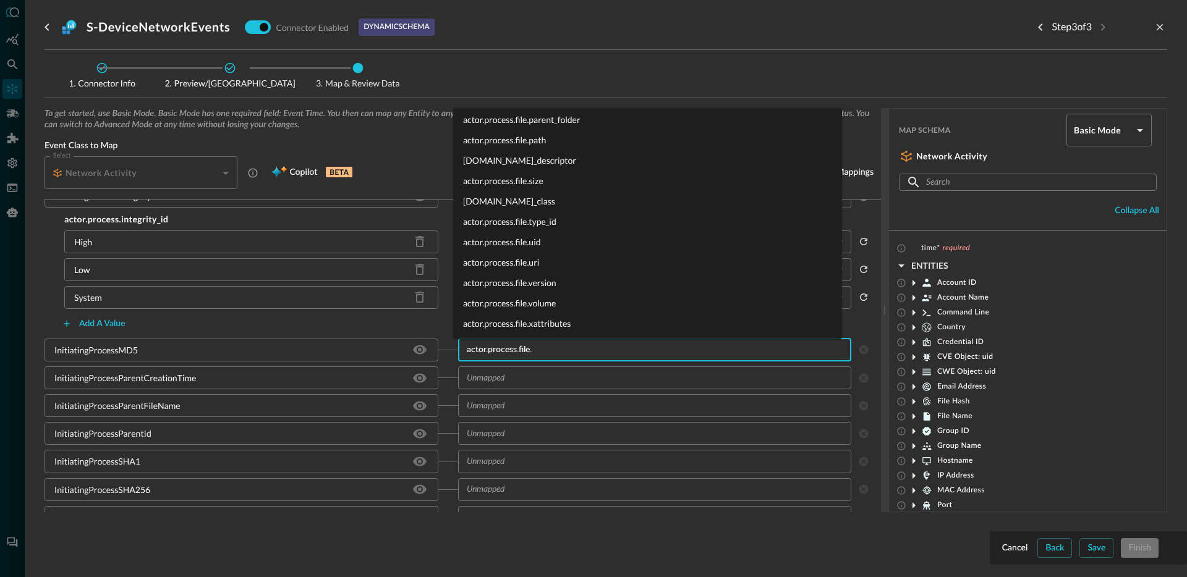
scroll to position [0, 0]
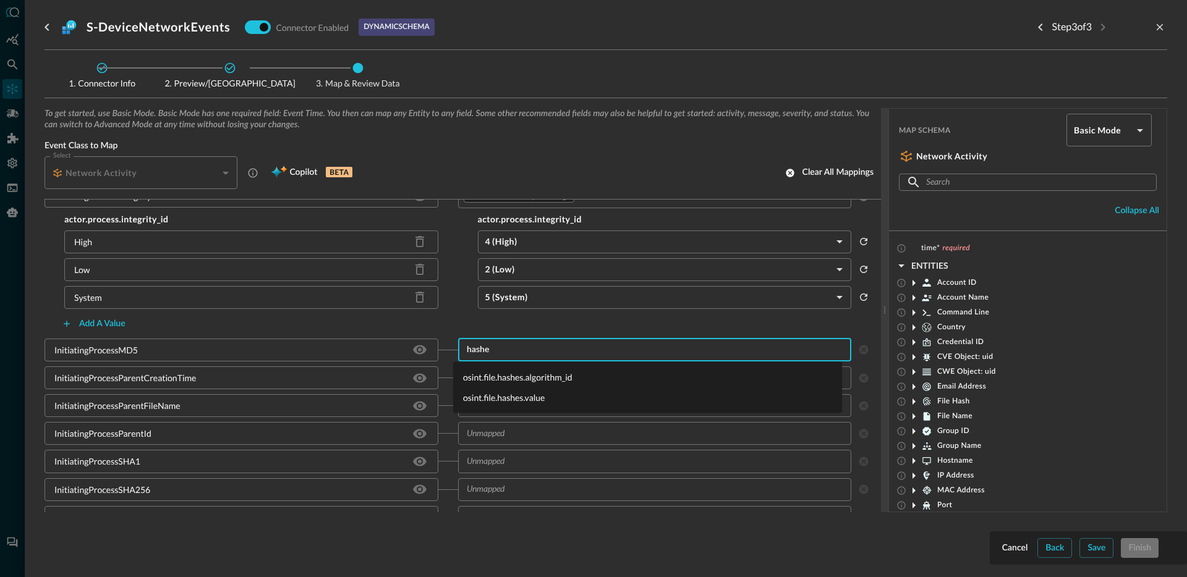
type input "hashes"
click at [526, 399] on li "osint.file.hashes.value" at bounding box center [647, 398] width 389 height 20
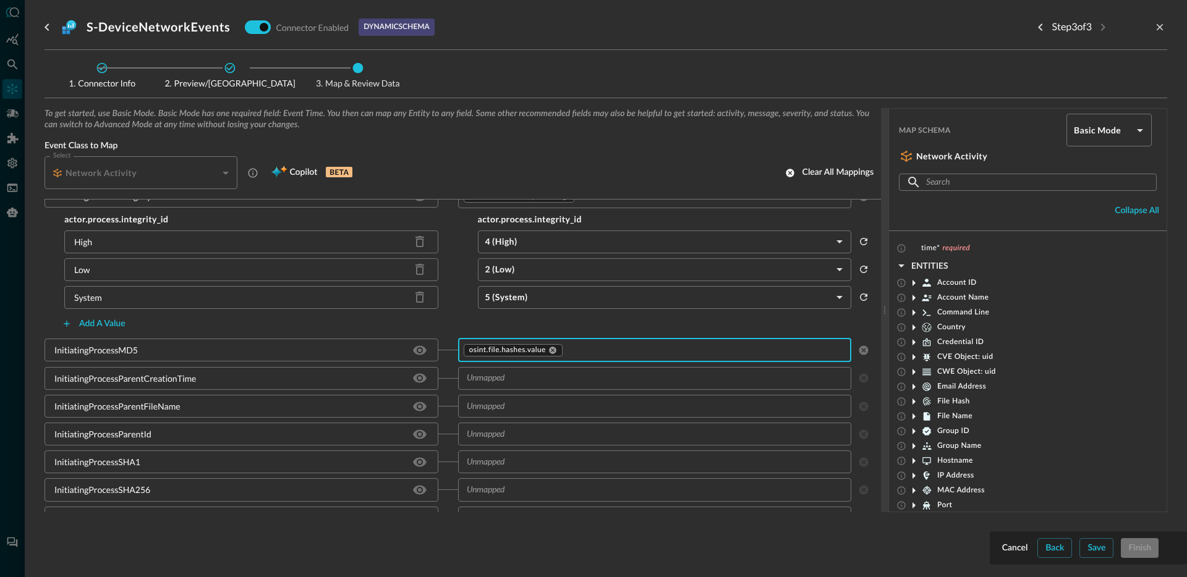
click at [525, 382] on input "text" at bounding box center [645, 378] width 366 height 15
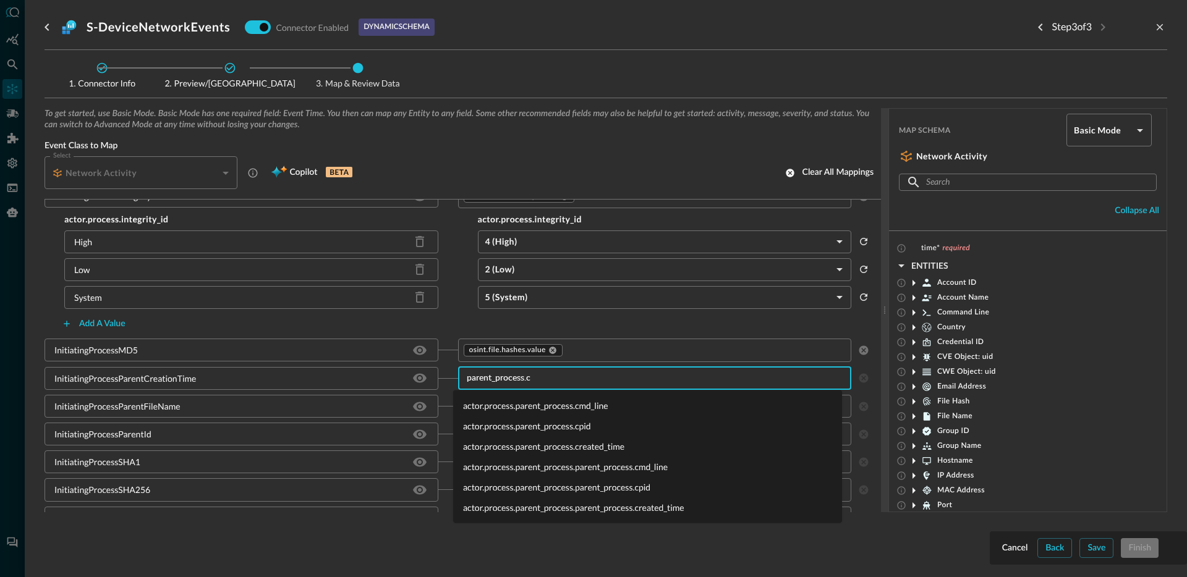
type input "[URL][DOMAIN_NAME]"
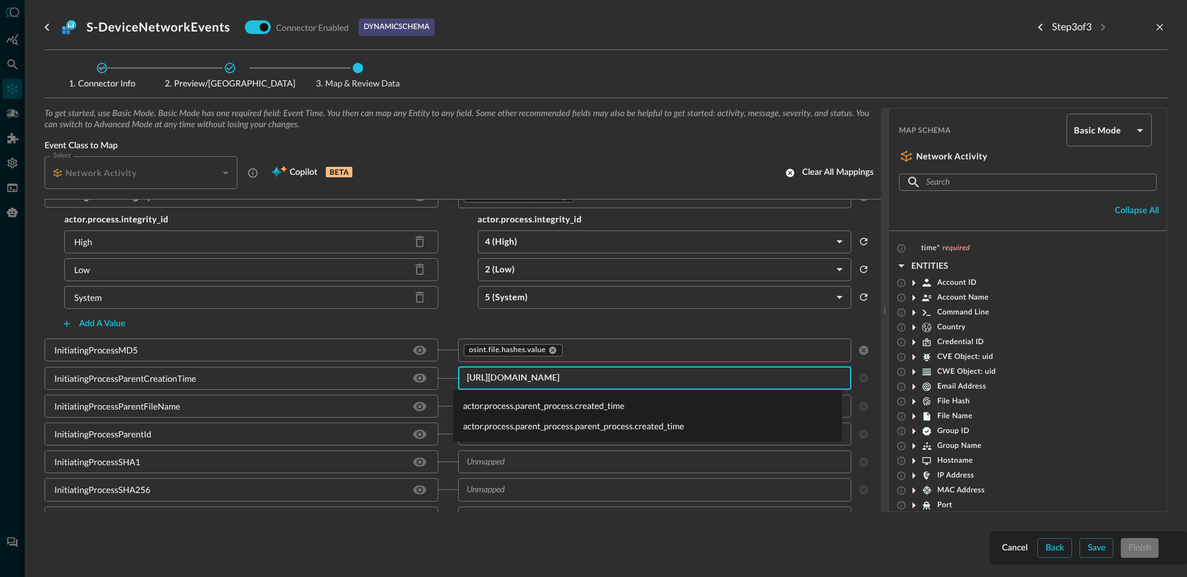
click at [534, 404] on li "actor.process.parent_process.created_time" at bounding box center [647, 406] width 389 height 20
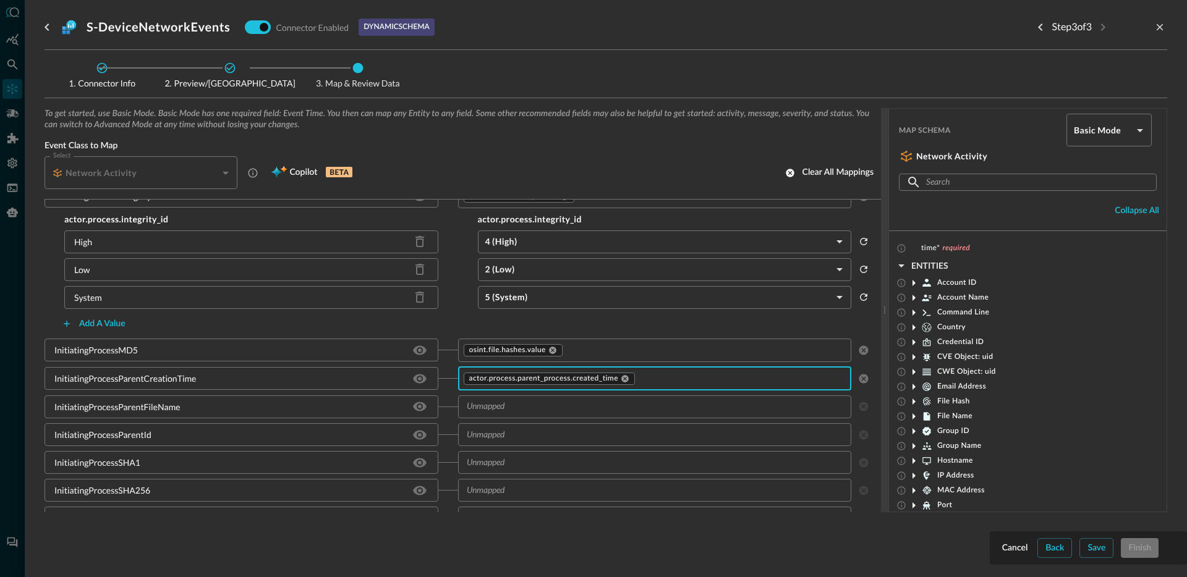
click at [523, 409] on input "text" at bounding box center [645, 406] width 366 height 15
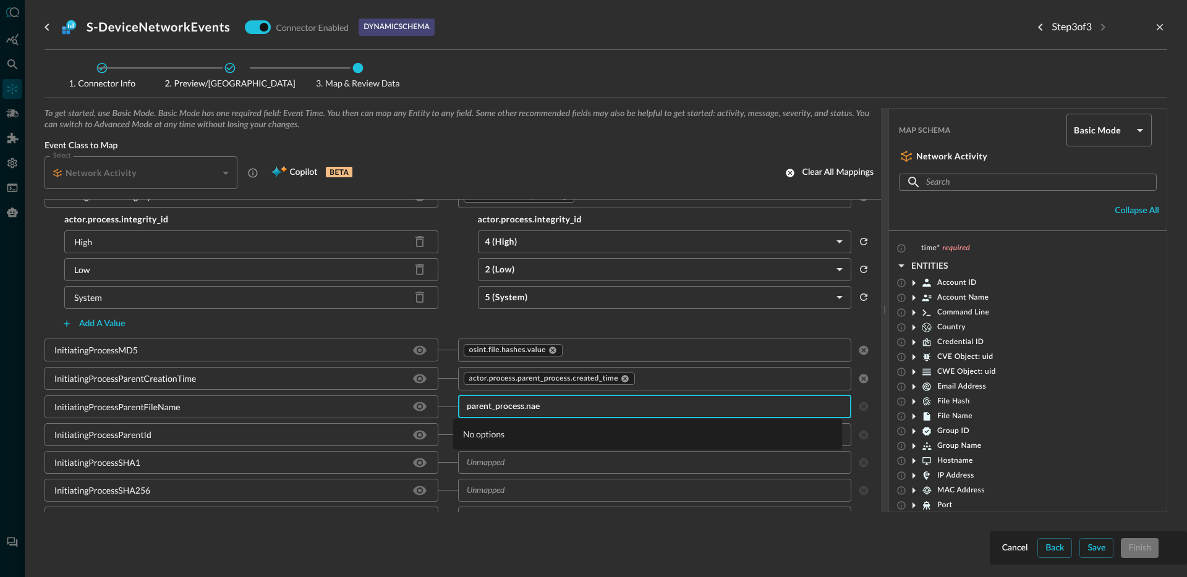
type input "[URL][DOMAIN_NAME]"
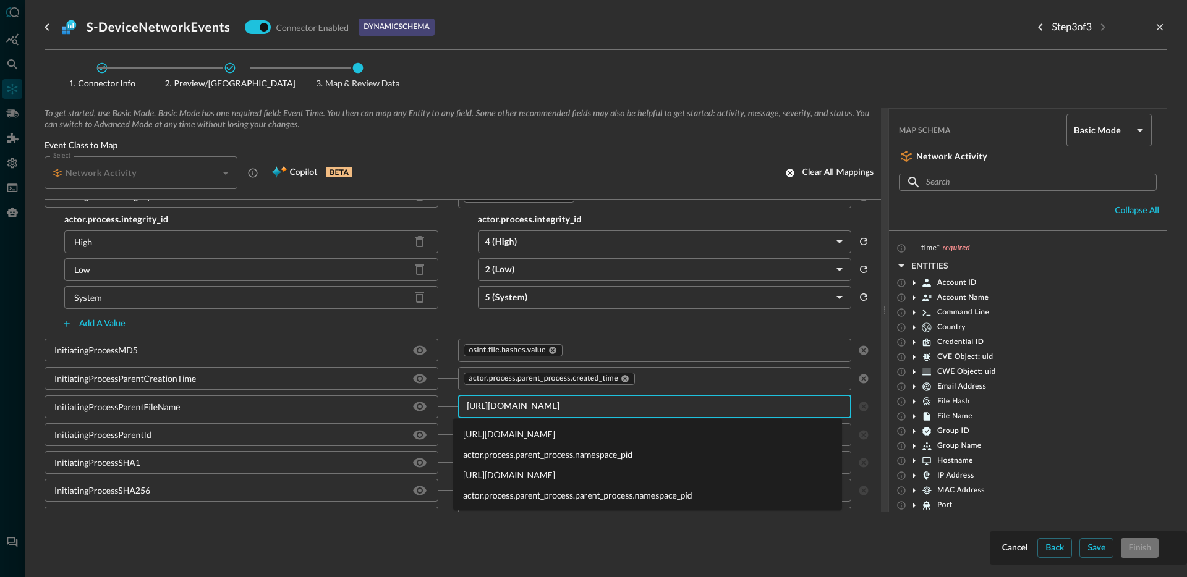
click at [514, 434] on li "[URL][DOMAIN_NAME]" at bounding box center [647, 434] width 389 height 20
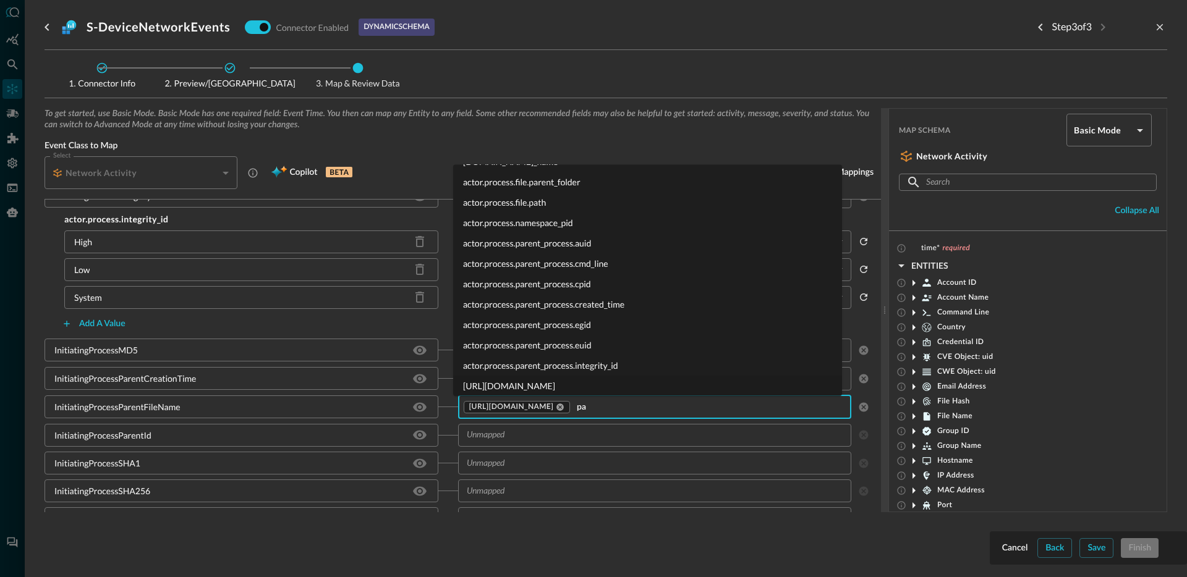
type input "p"
click at [590, 389] on li "[URL][DOMAIN_NAME]" at bounding box center [647, 386] width 389 height 20
type input "parent_process.n"
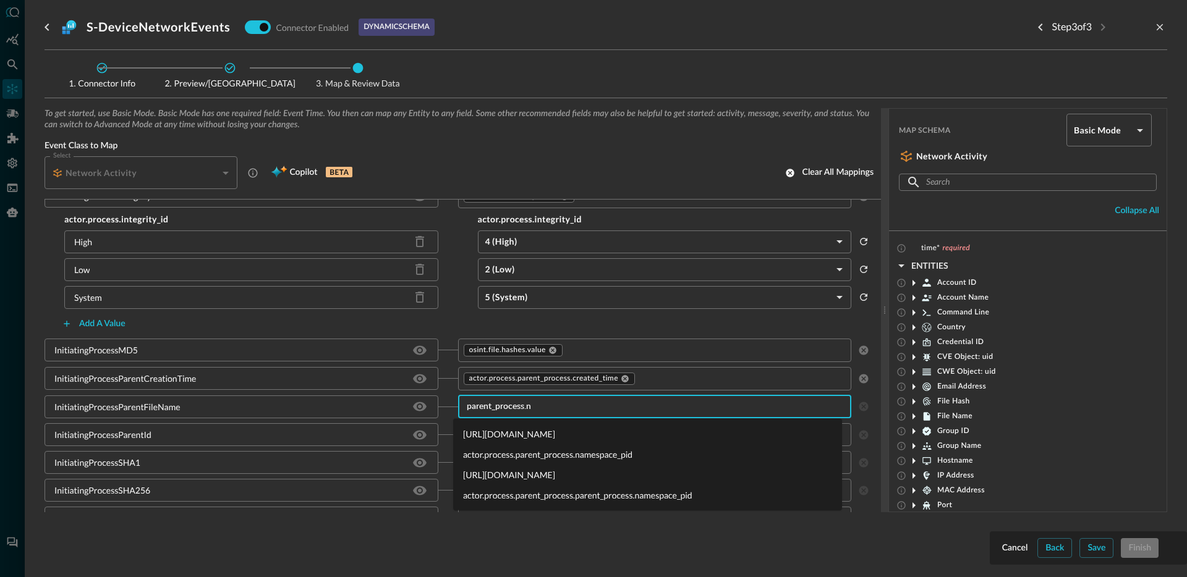
click at [542, 433] on li "[URL][DOMAIN_NAME]" at bounding box center [647, 434] width 389 height 20
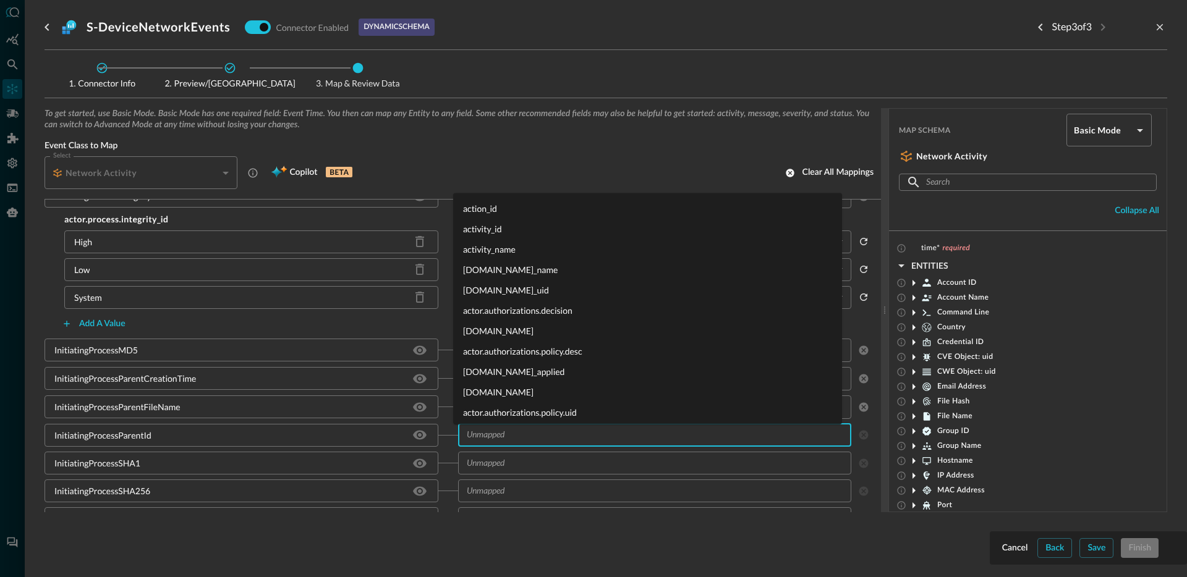
click at [525, 433] on input "text" at bounding box center [645, 435] width 366 height 15
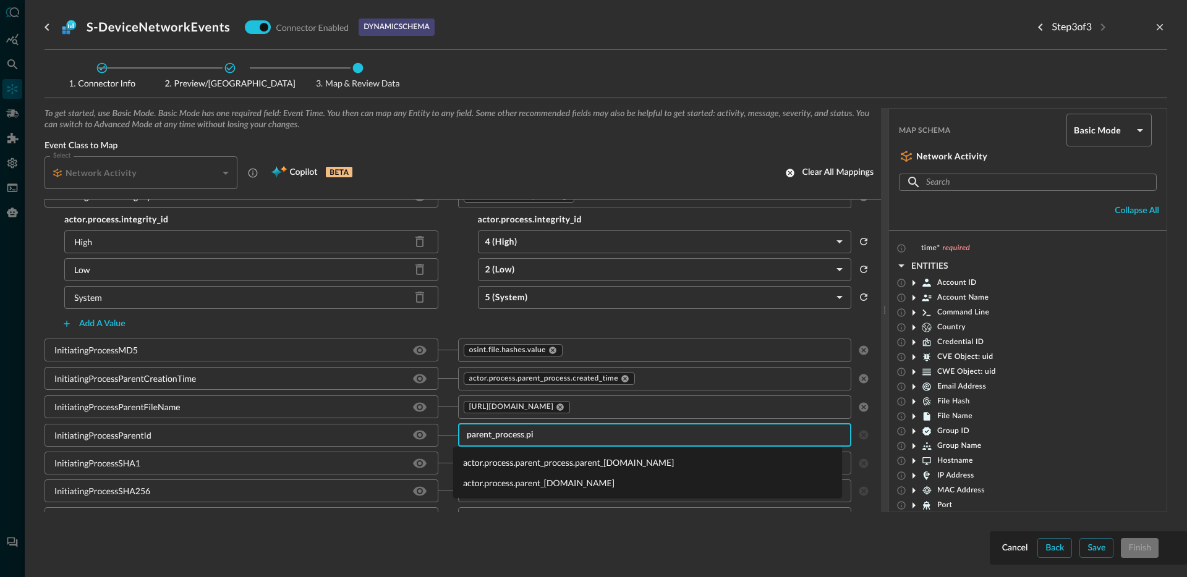
type input "parent_[DOMAIN_NAME]"
click at [529, 481] on li "actor.process.parent_[DOMAIN_NAME]" at bounding box center [647, 483] width 389 height 20
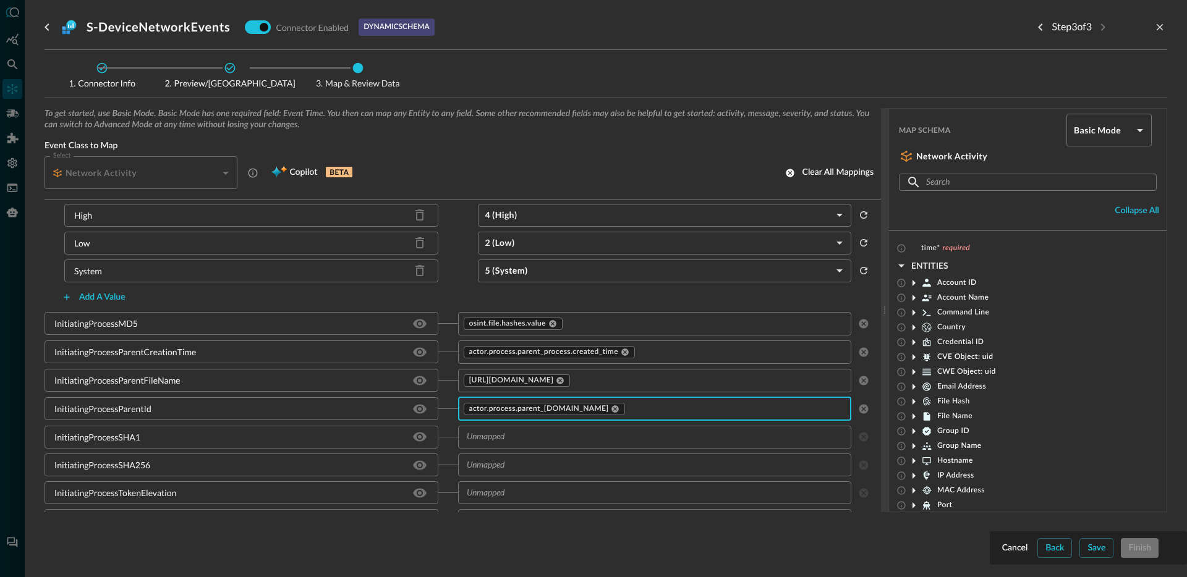
scroll to position [2170, 0]
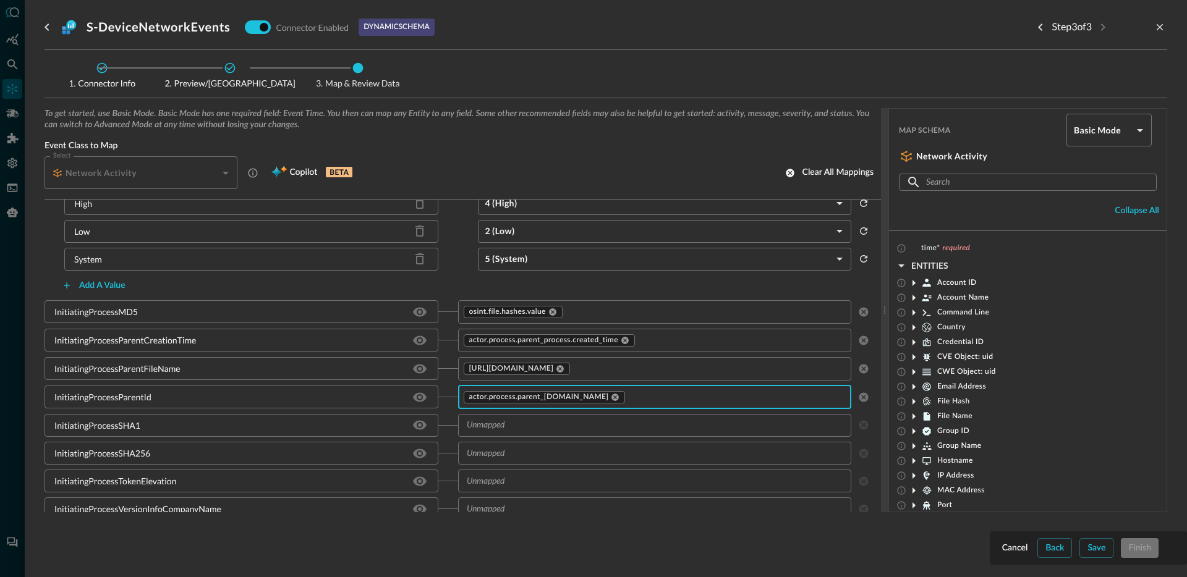
click at [500, 431] on input "text" at bounding box center [645, 425] width 366 height 15
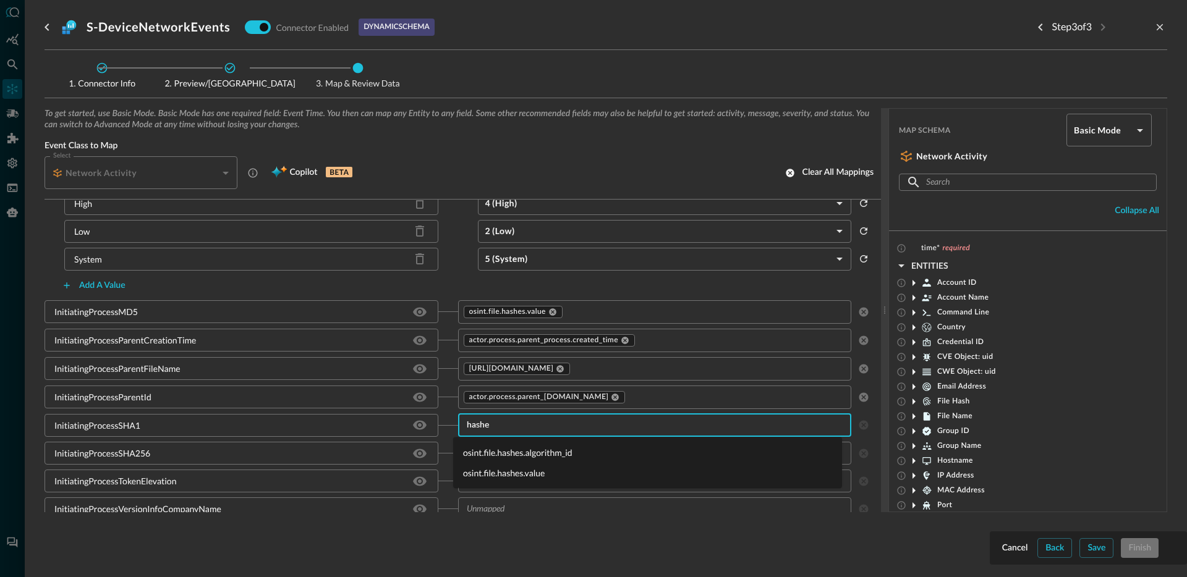
type input "hashes"
click at [510, 470] on li "osint.file.hashes.value" at bounding box center [647, 473] width 389 height 20
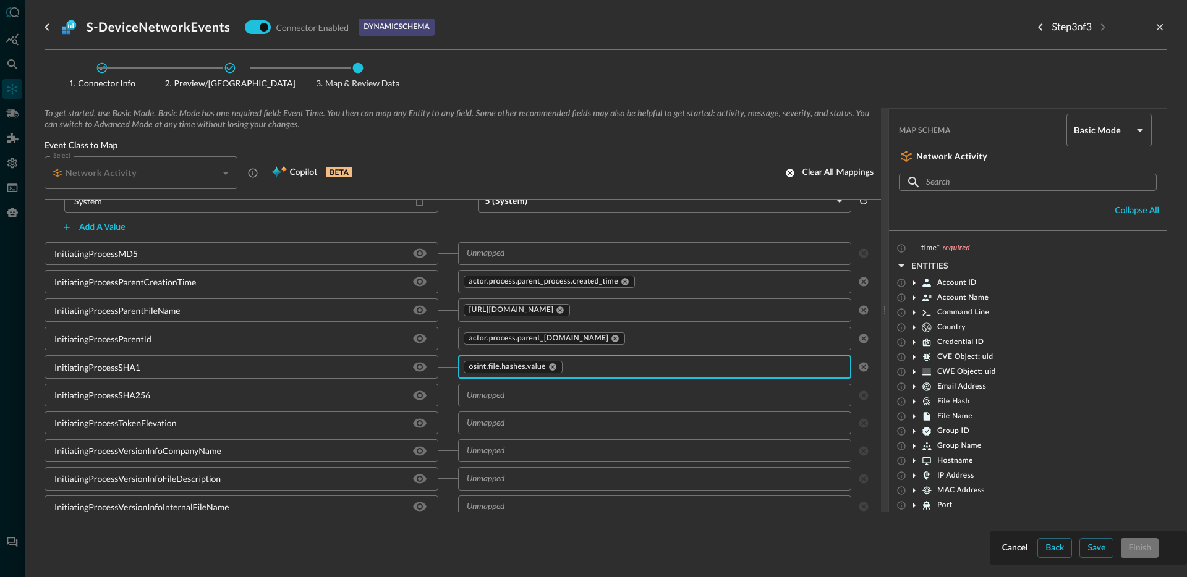
scroll to position [2229, 0]
click at [534, 398] on input "text" at bounding box center [645, 393] width 366 height 15
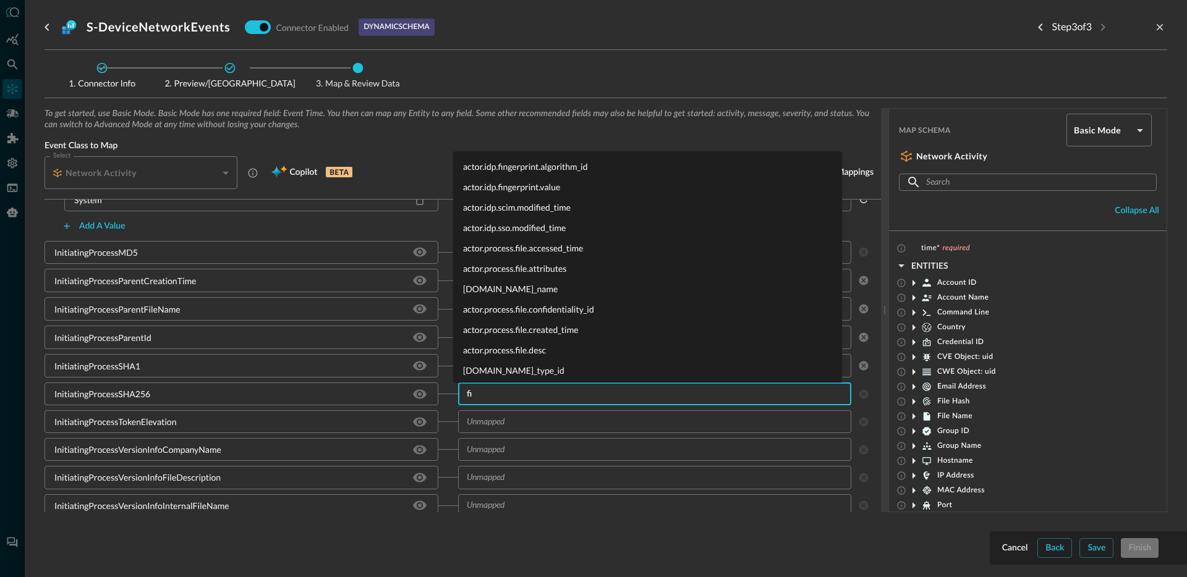
type input "f"
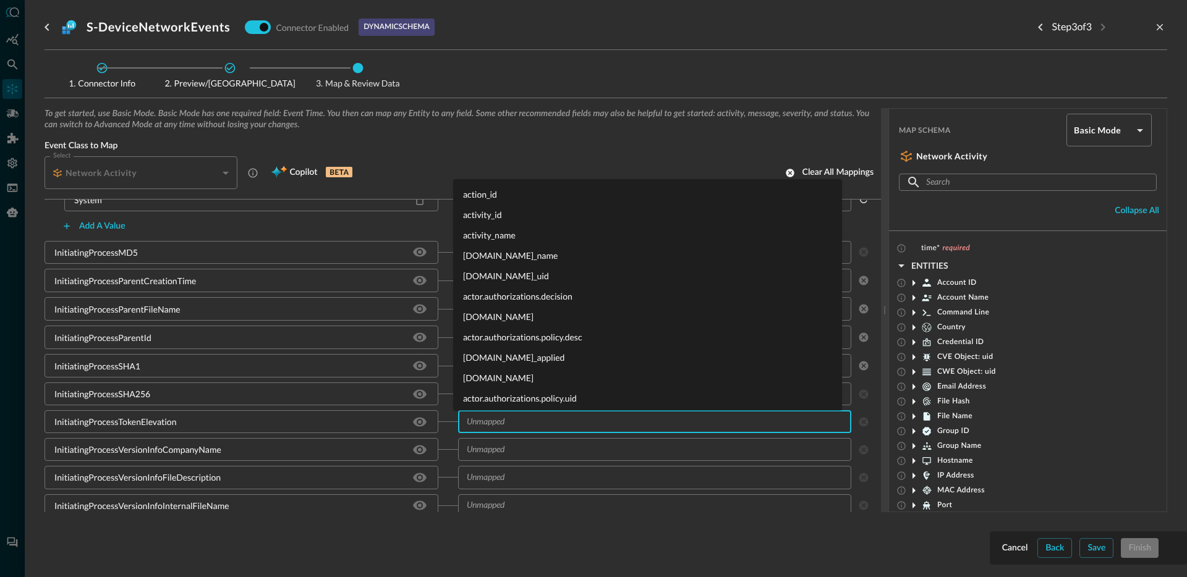
click at [482, 419] on input "text" at bounding box center [645, 421] width 366 height 15
click at [436, 445] on div "InitiatingProcessVersionInfoCompanyName" at bounding box center [252, 449] width 414 height 23
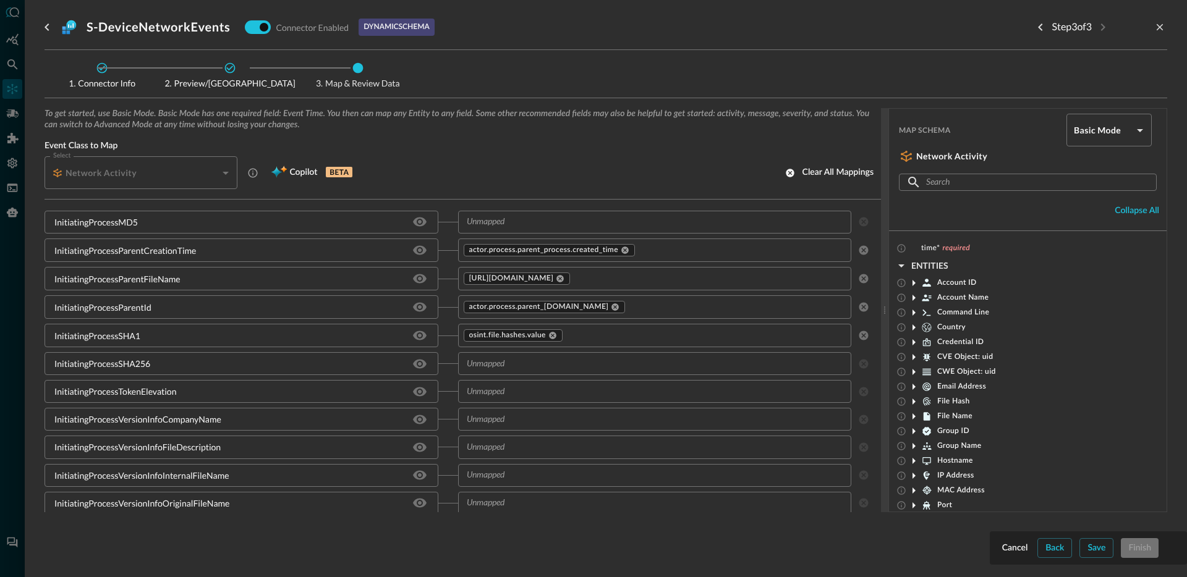
scroll to position [2260, 0]
click at [530, 423] on input "text" at bounding box center [645, 418] width 366 height 15
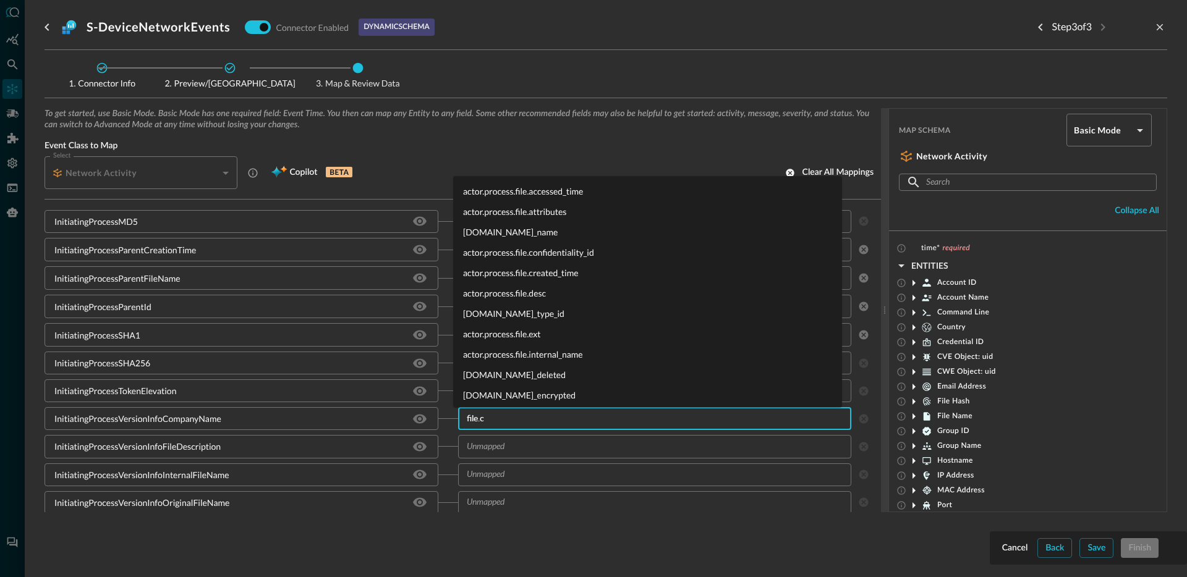
type input "[DOMAIN_NAME]"
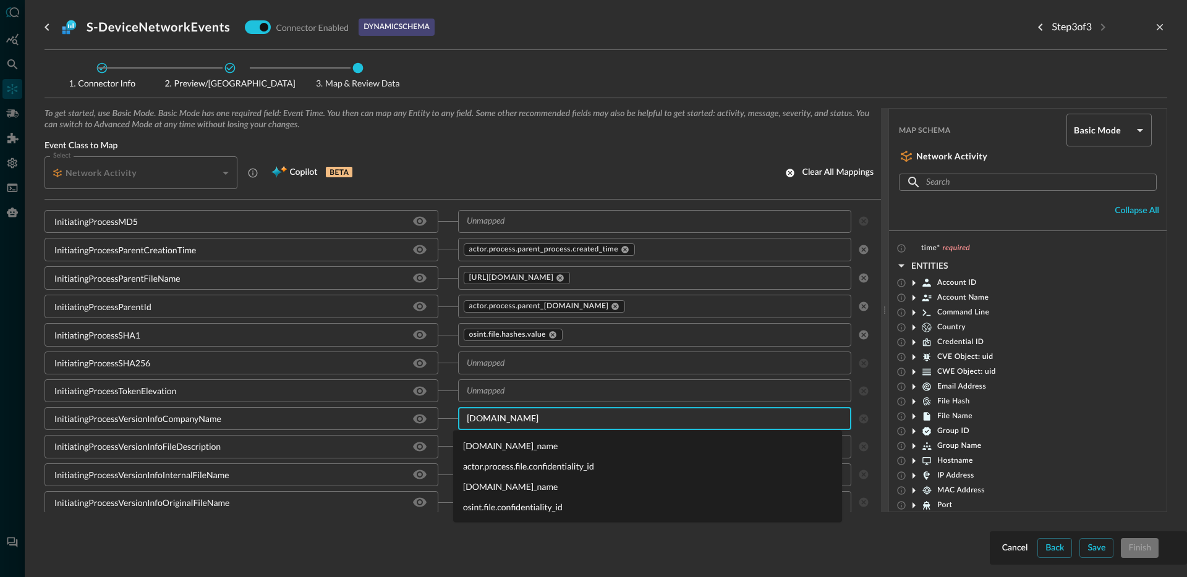
click at [540, 444] on li "[DOMAIN_NAME]_name" at bounding box center [647, 446] width 389 height 20
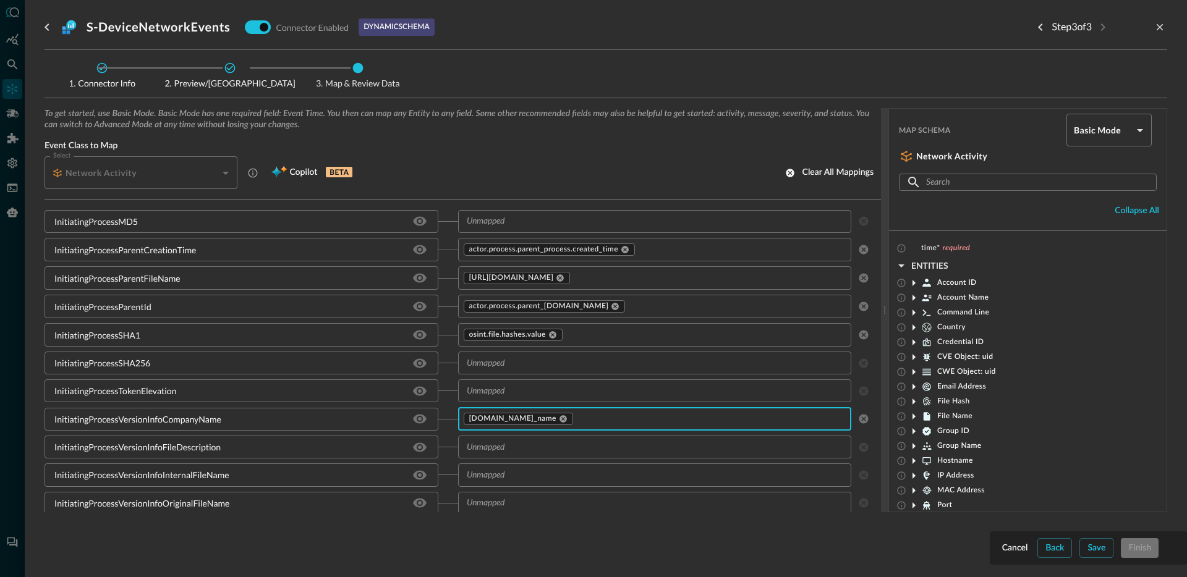
click at [518, 443] on input "text" at bounding box center [645, 447] width 366 height 15
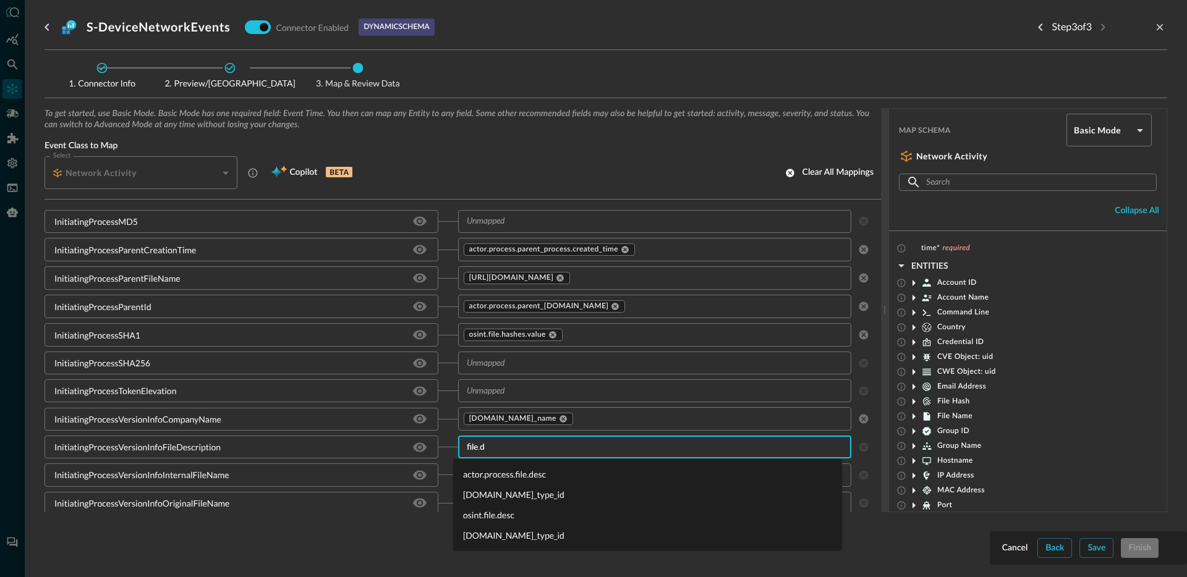
type input "[DOMAIN_NAME]"
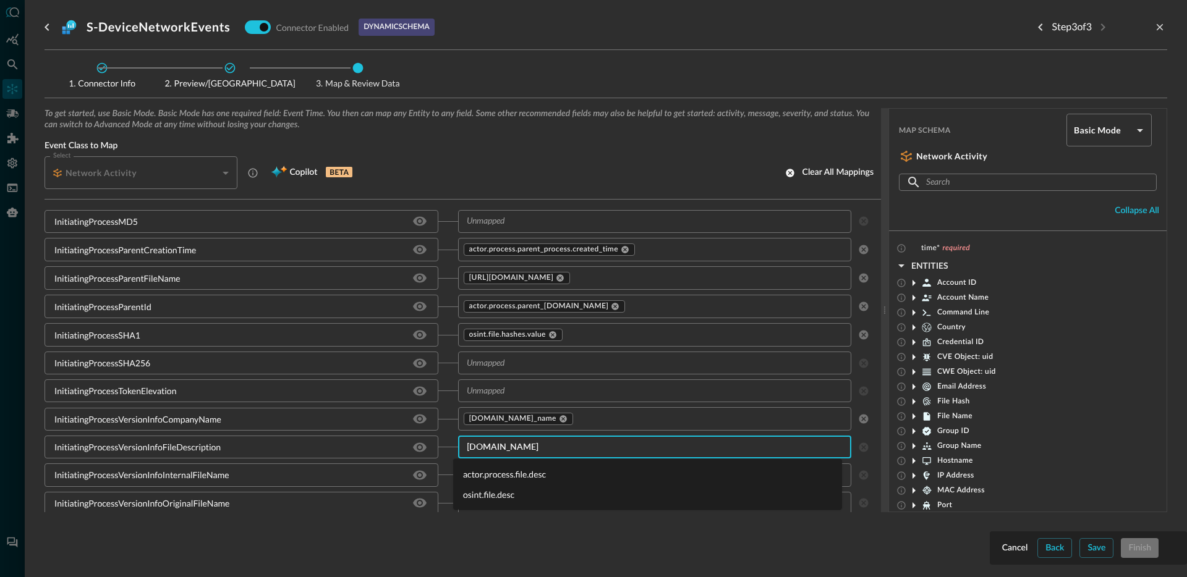
click at [511, 474] on li "actor.process.file.desc" at bounding box center [647, 474] width 389 height 20
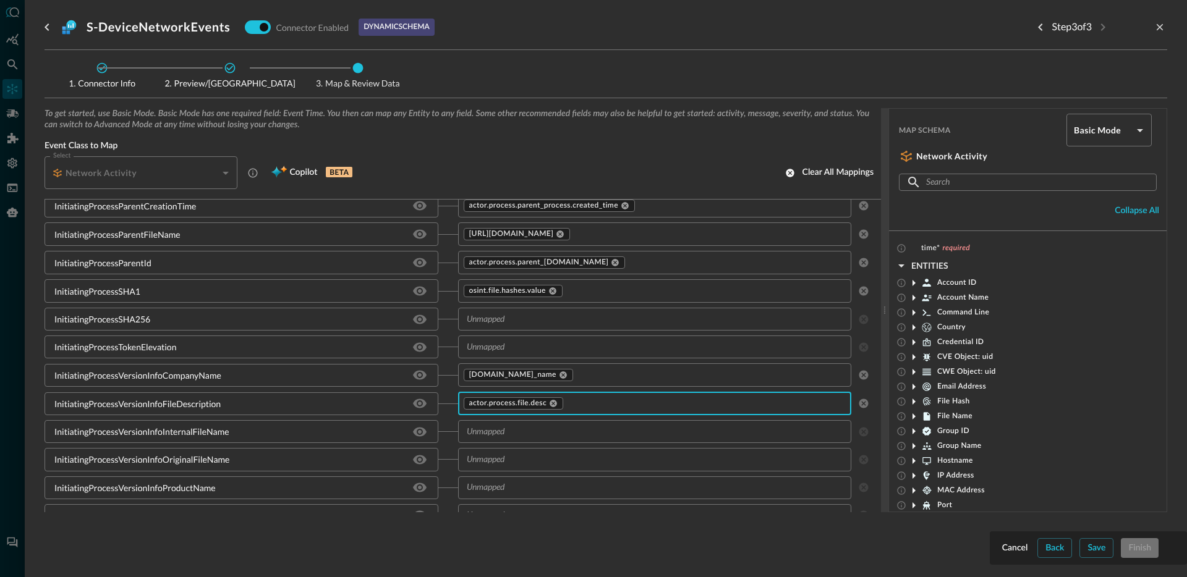
scroll to position [2307, 0]
click at [517, 433] on input "text" at bounding box center [645, 429] width 366 height 15
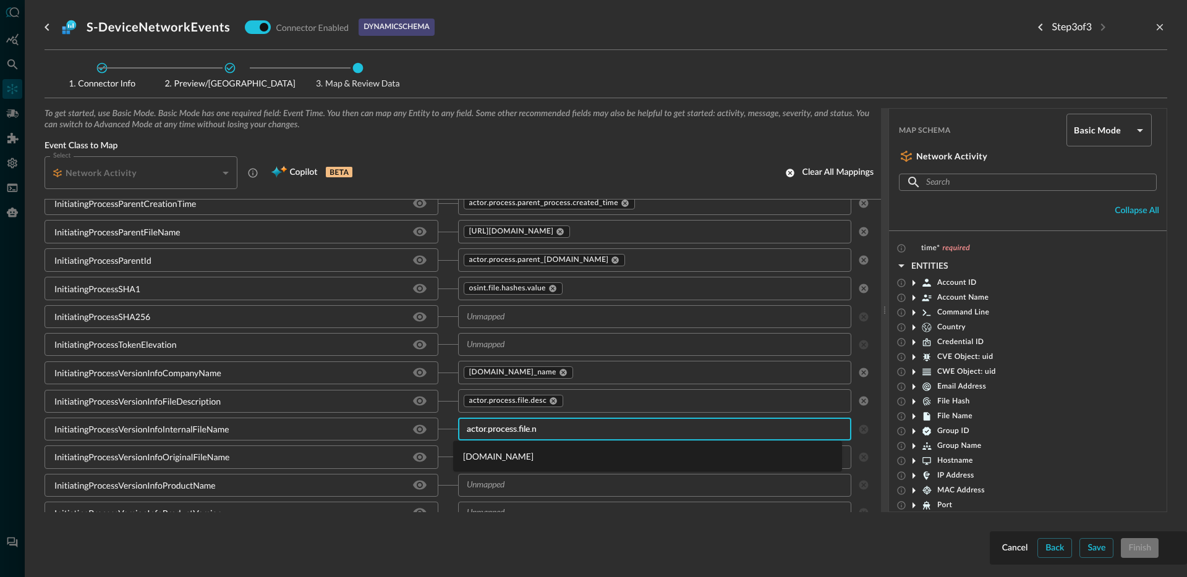
type input "actor.process.file."
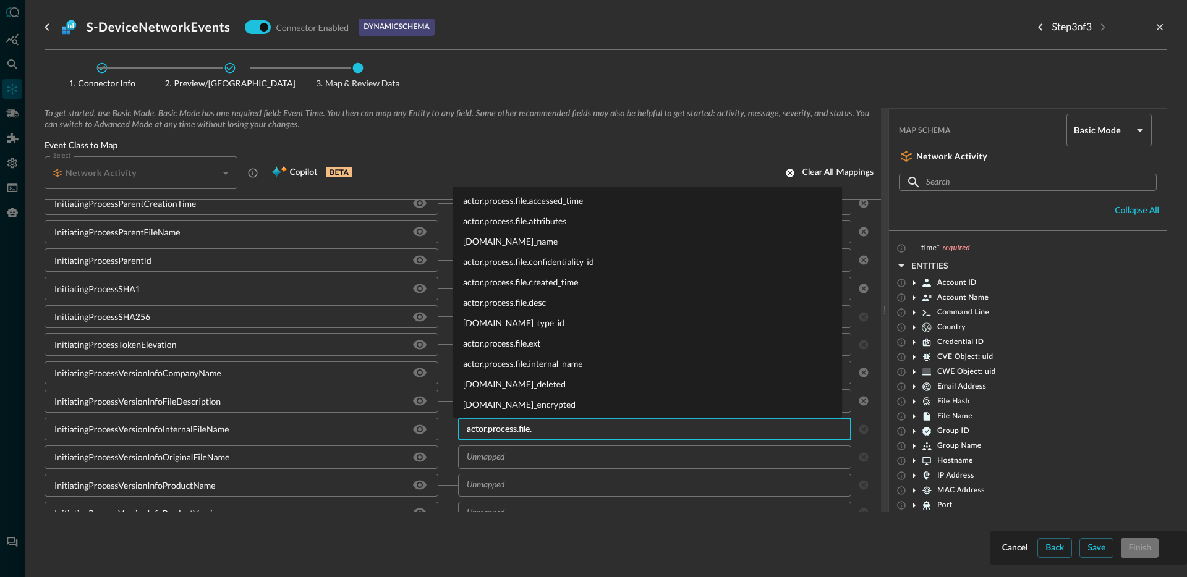
scroll to position [2, 0]
click at [547, 302] on li "actor.process.file.desc" at bounding box center [647, 301] width 389 height 20
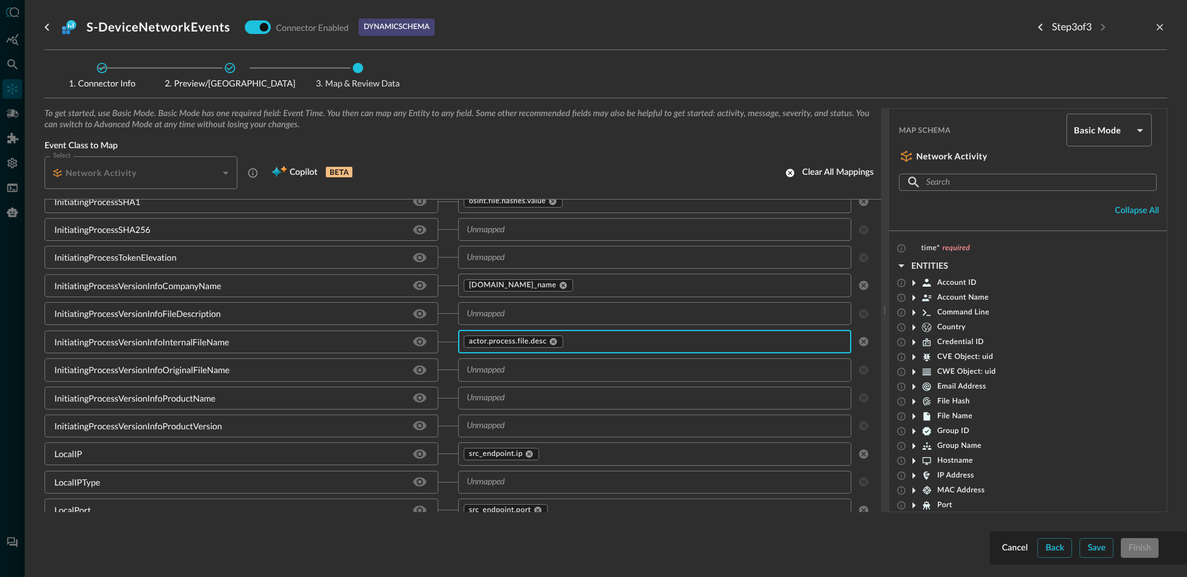
scroll to position [2394, 0]
click at [525, 396] on input "text" at bounding box center [645, 398] width 366 height 15
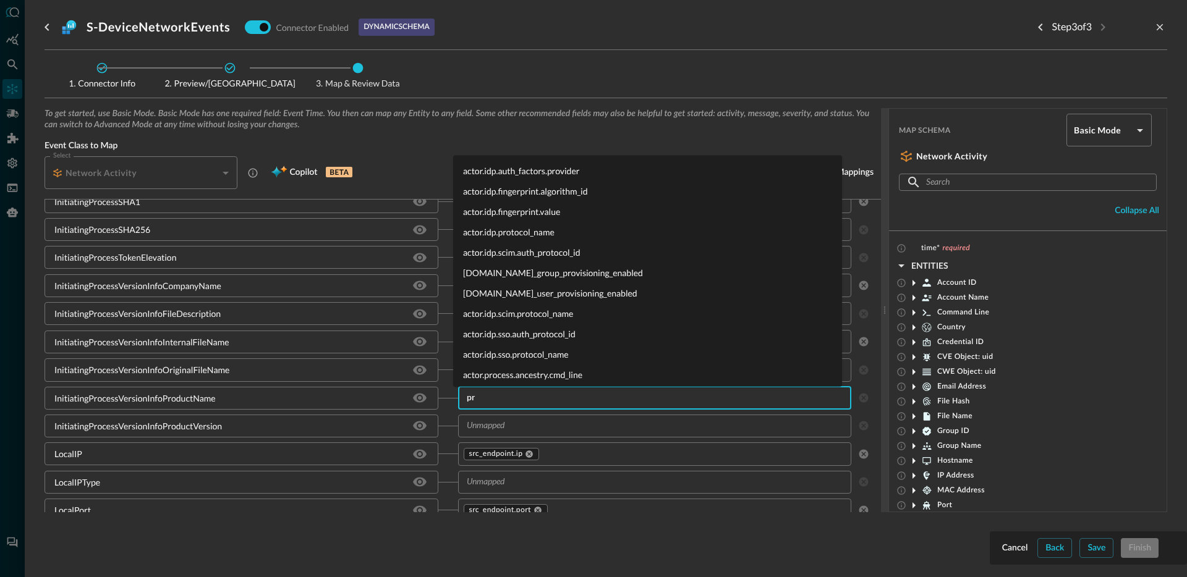
type input "p"
type input "n"
type input "p"
click at [449, 428] on div "InitiatingProcessVersionInfoProductVersion" at bounding box center [252, 426] width 414 height 23
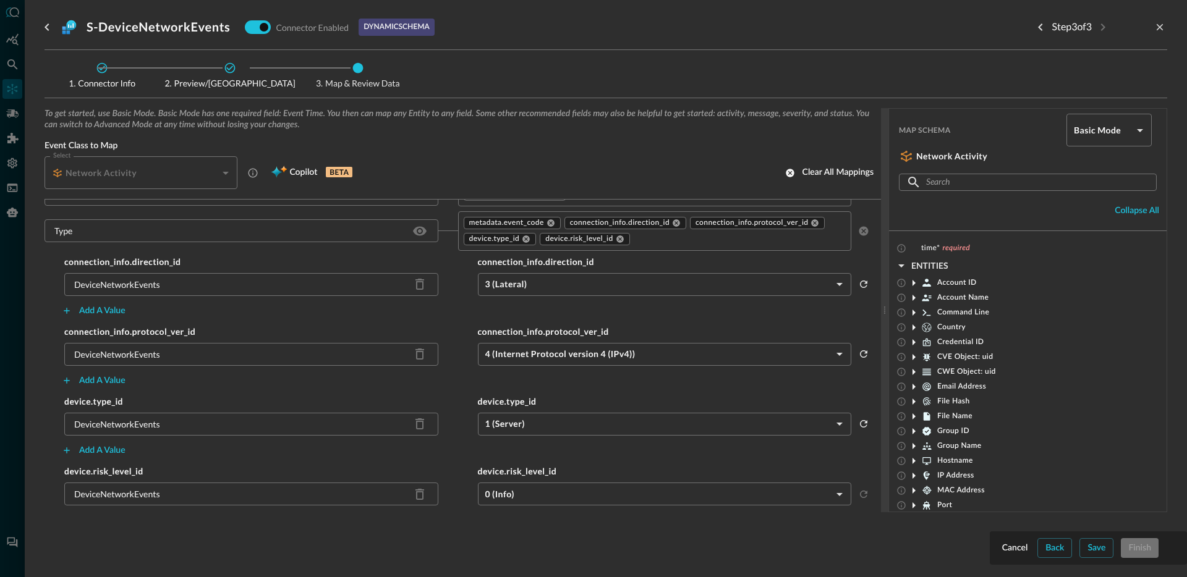
scroll to position [3221, 0]
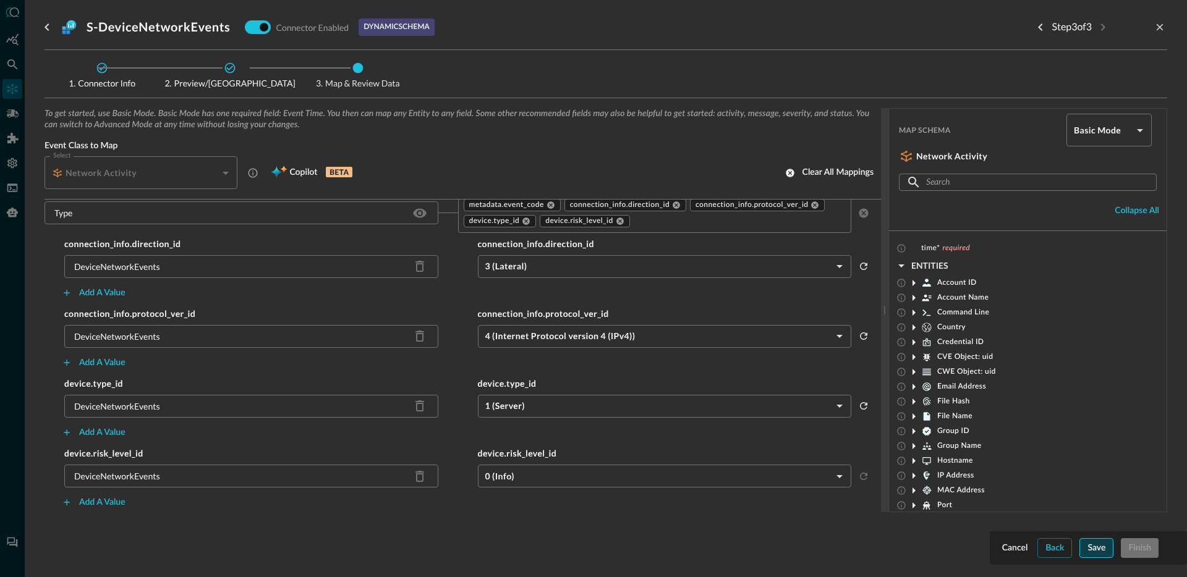
click at [1089, 555] on div "Save" at bounding box center [1096, 548] width 18 height 15
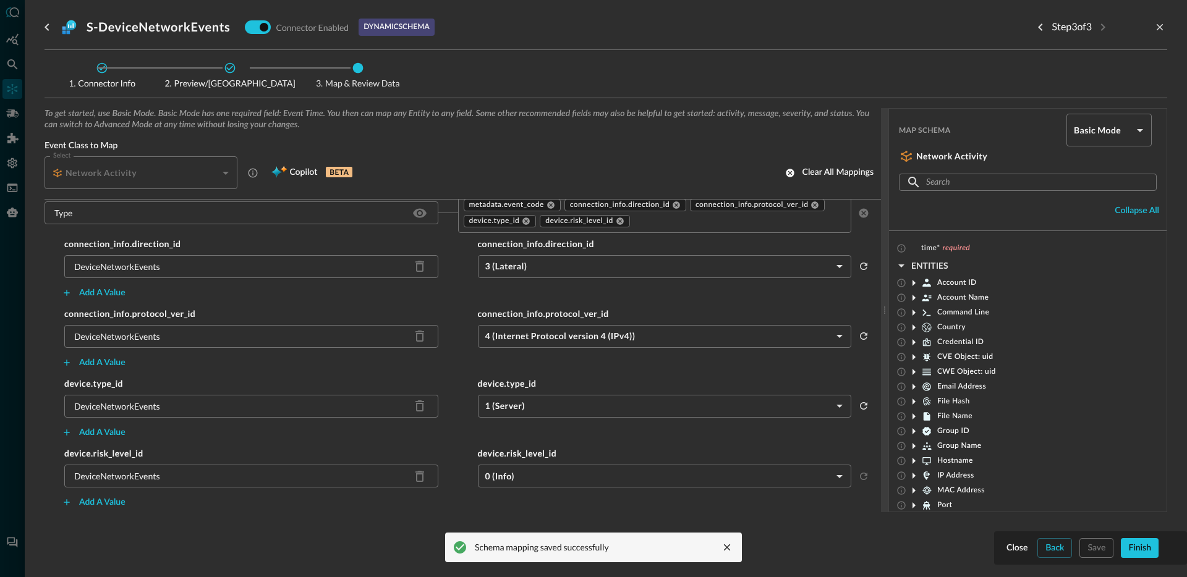
click at [1141, 552] on div "Finish" at bounding box center [1139, 548] width 23 height 15
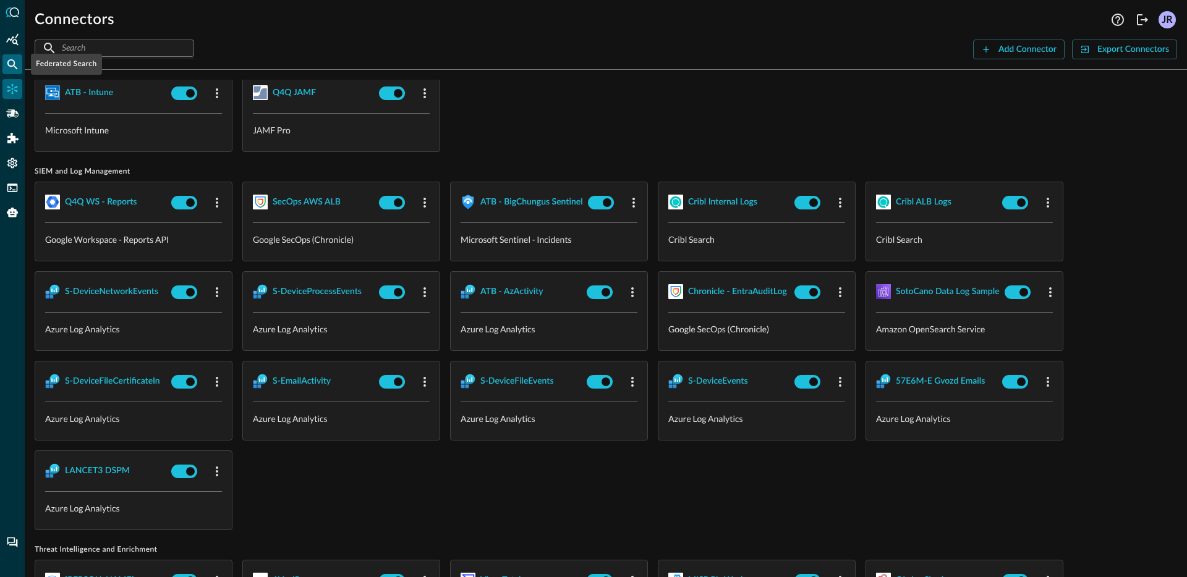
click at [14, 71] on div "Federated Search" at bounding box center [12, 64] width 20 height 20
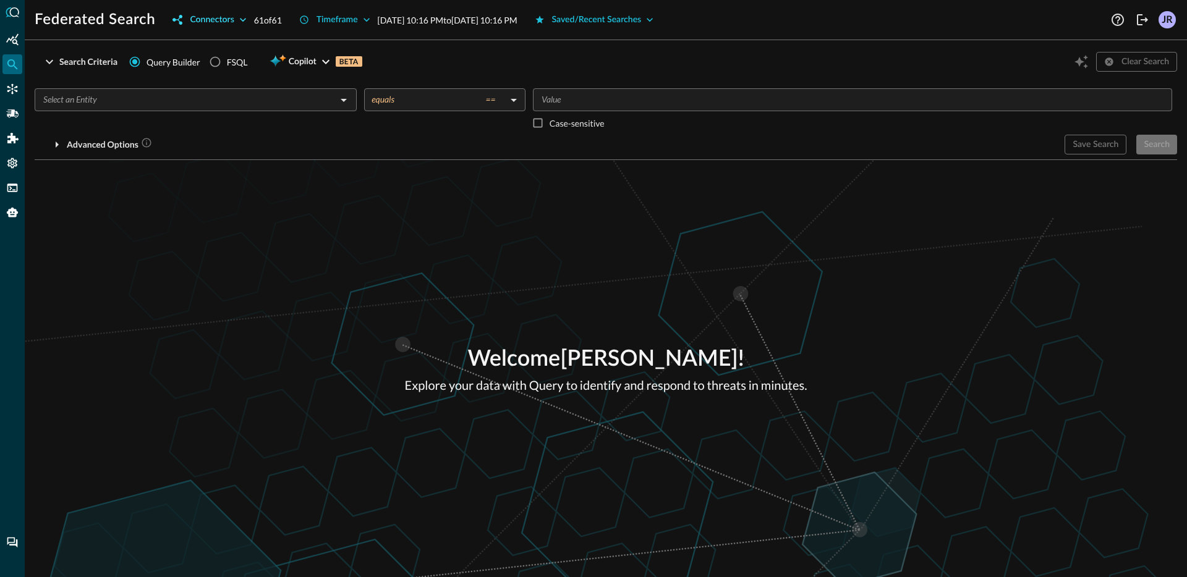
click at [204, 21] on div "Connectors" at bounding box center [212, 19] width 44 height 15
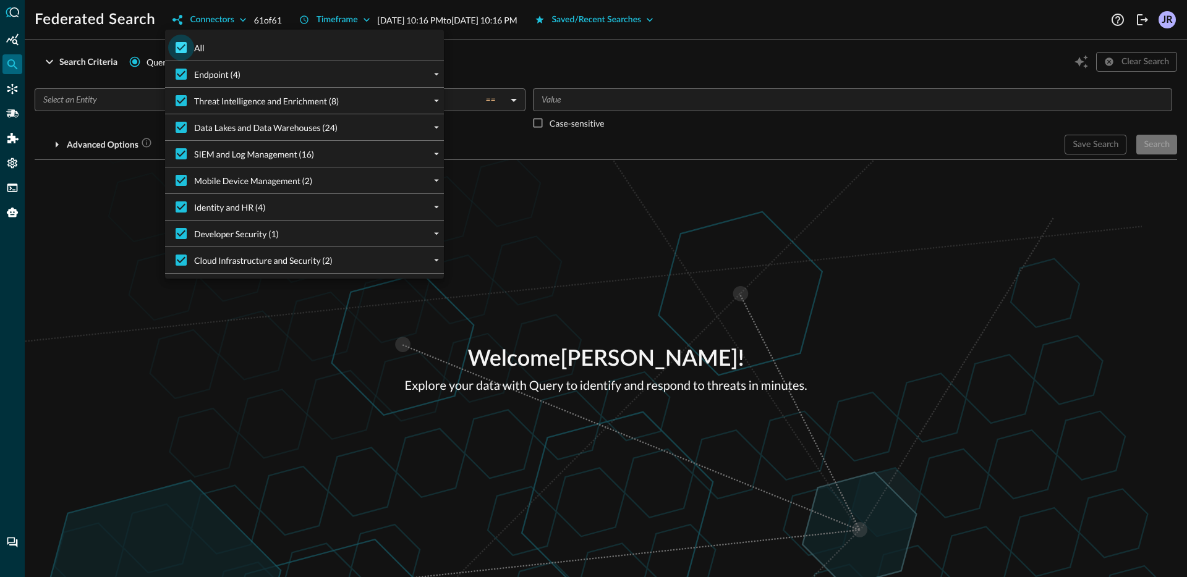
click at [175, 43] on input "All" at bounding box center [181, 48] width 26 height 26
checkbox input "false"
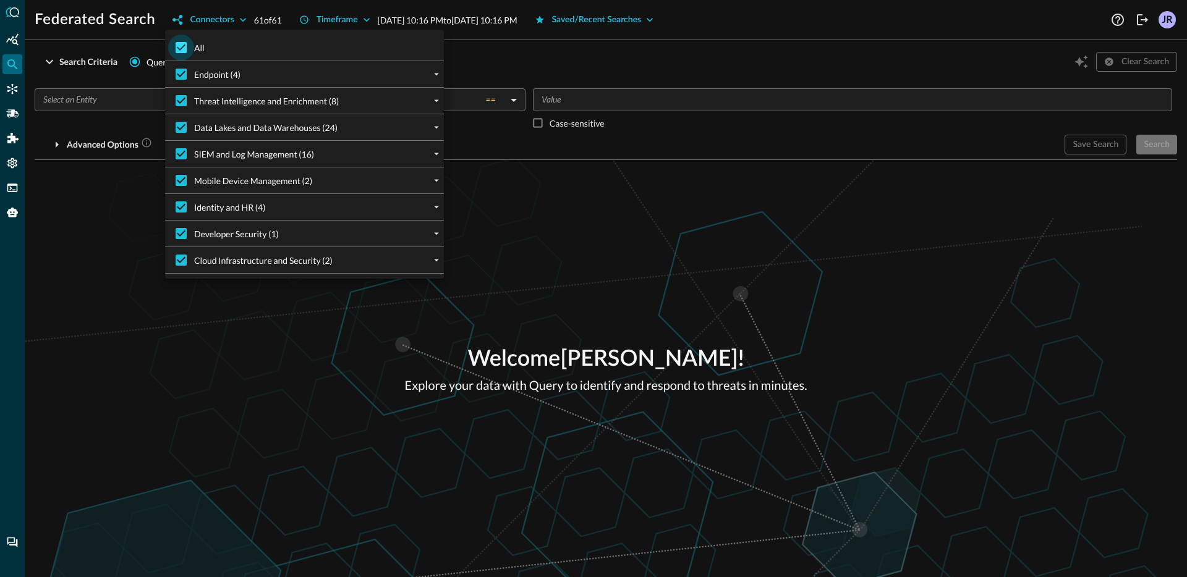
checkbox input "false"
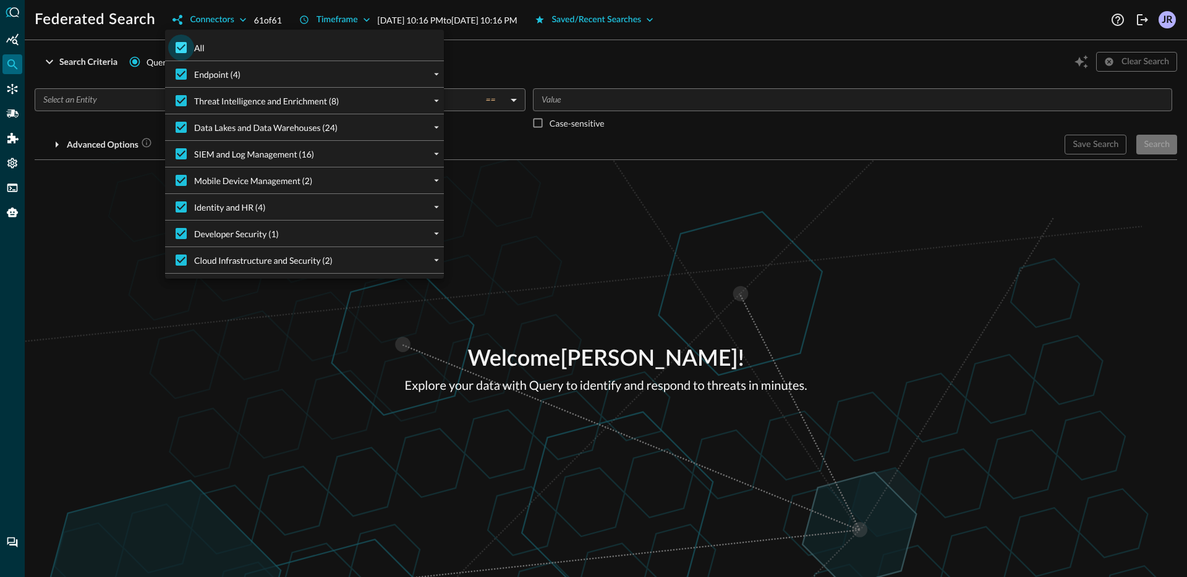
checkbox input "false"
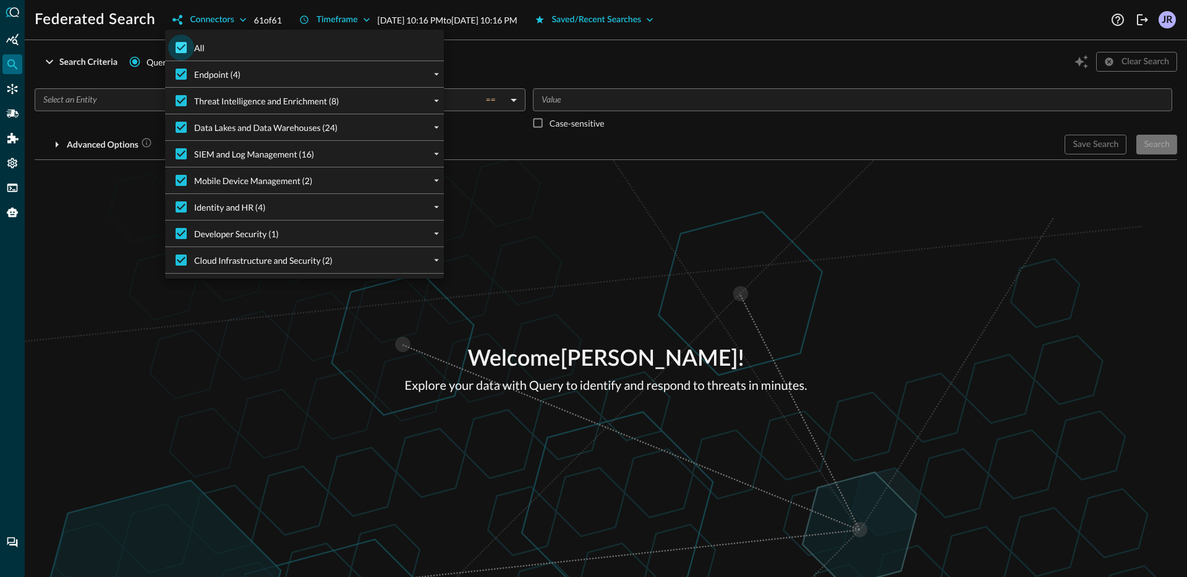
checkbox input "false"
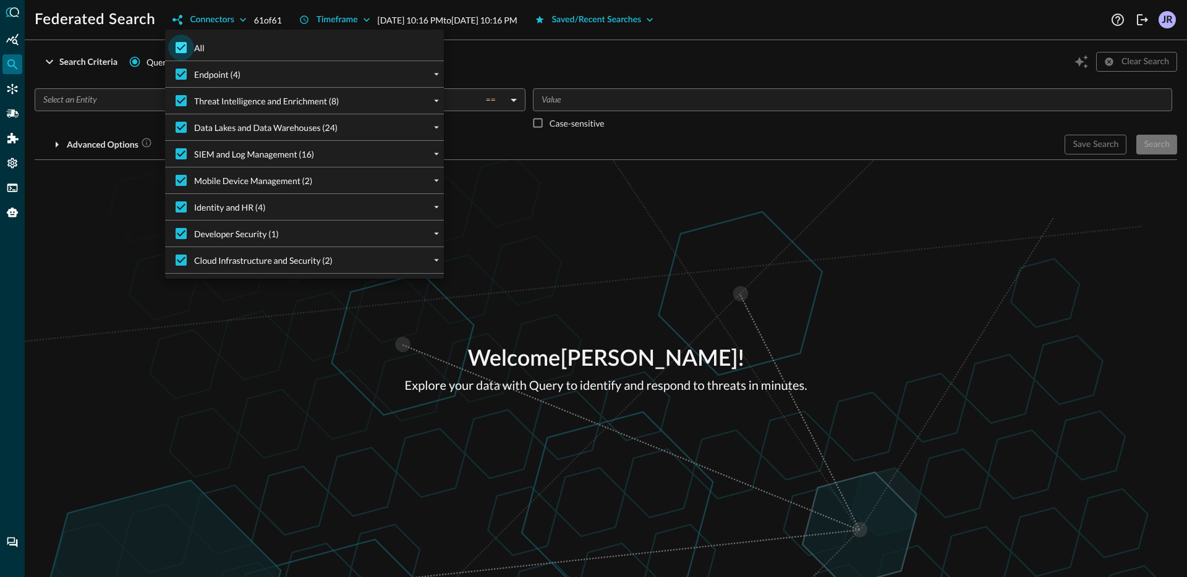
checkbox input "false"
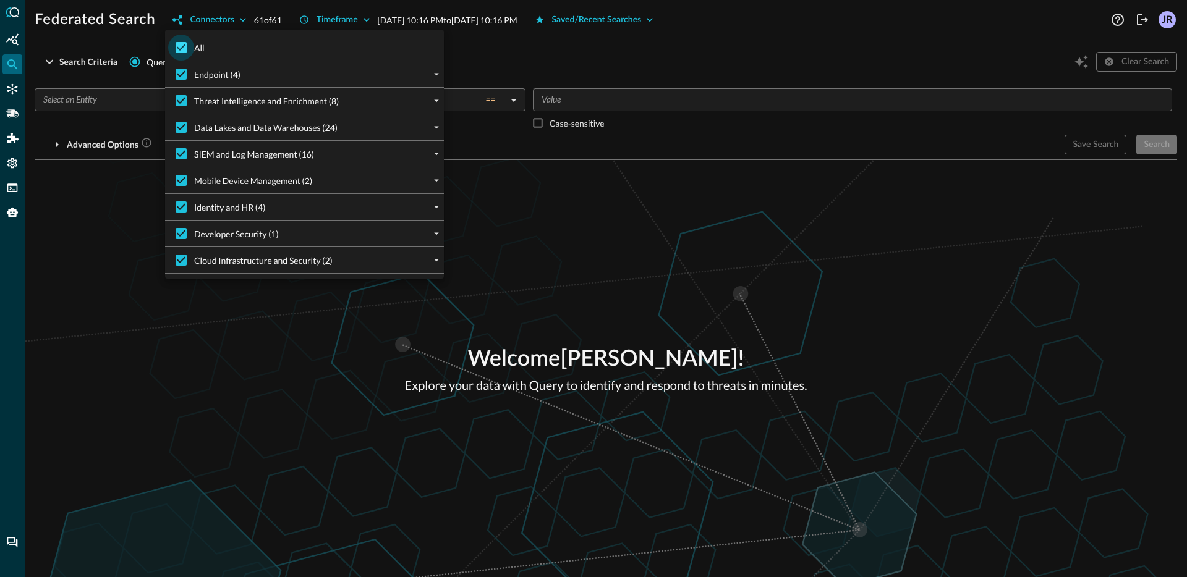
checkbox input "false"
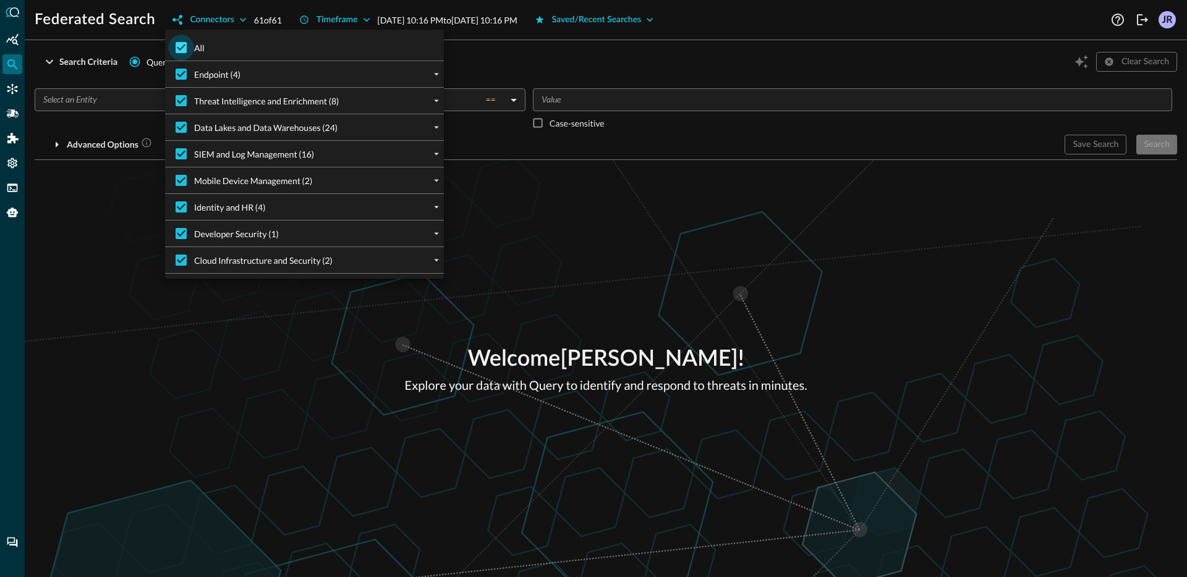
checkbox input "false"
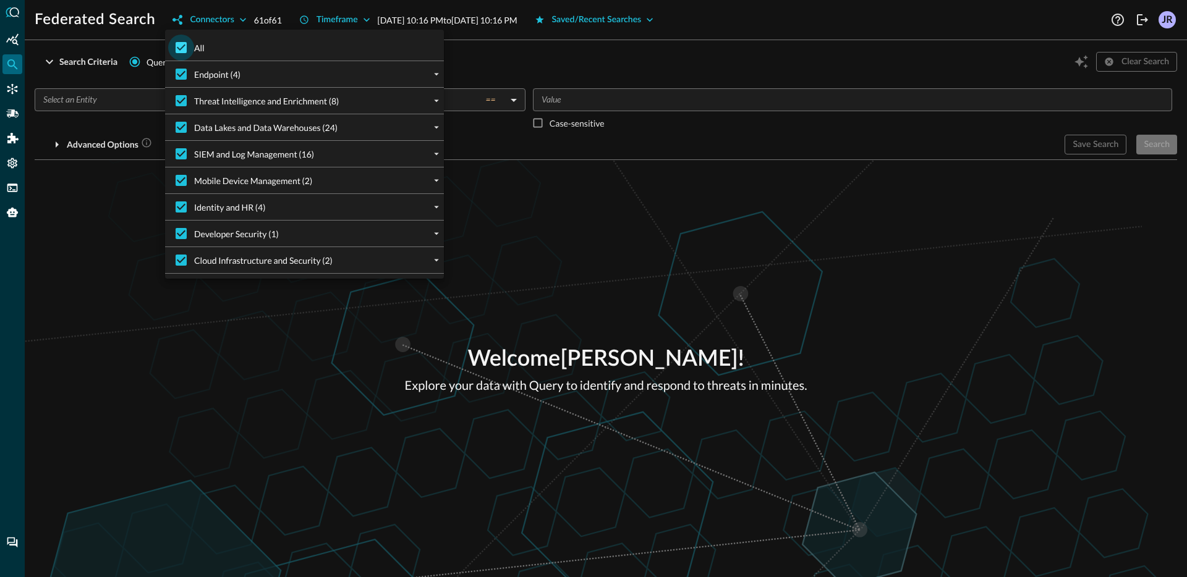
checkbox input "false"
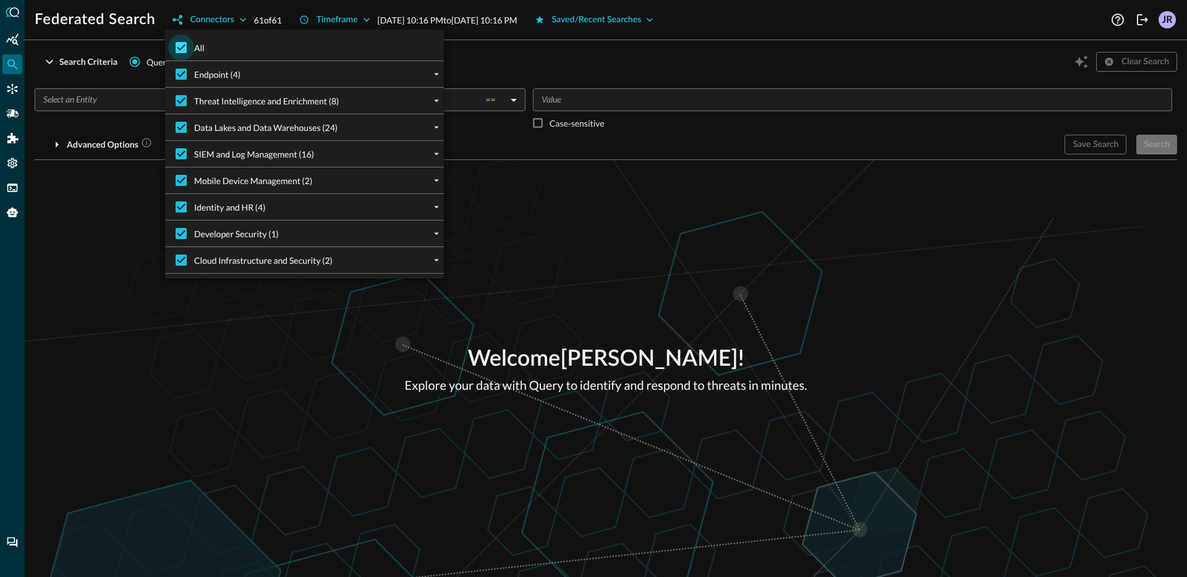
checkbox input "false"
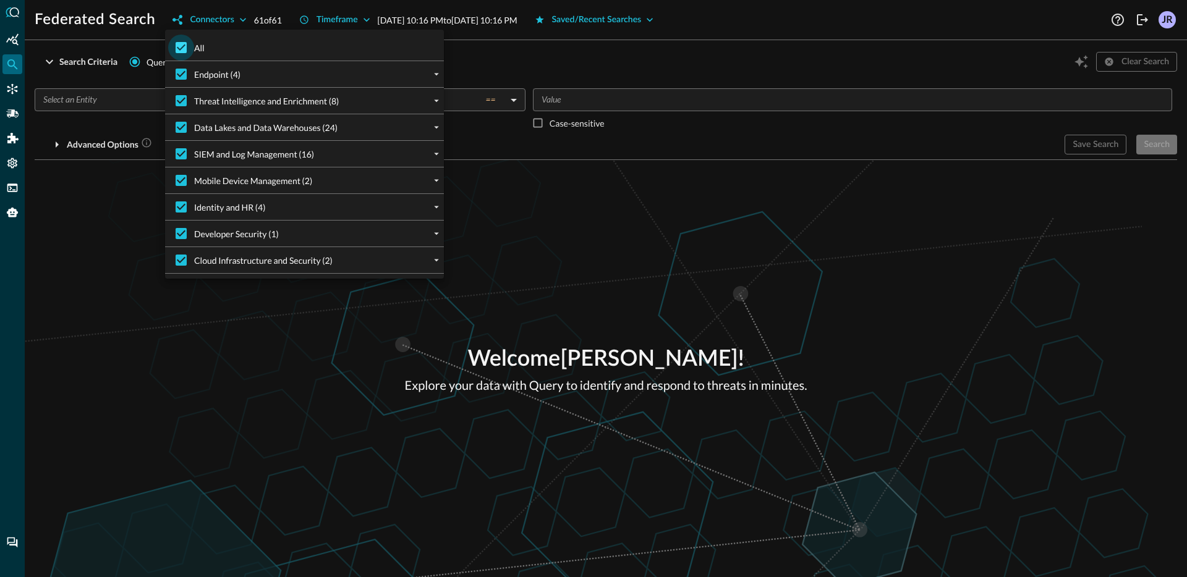
checkbox input "false"
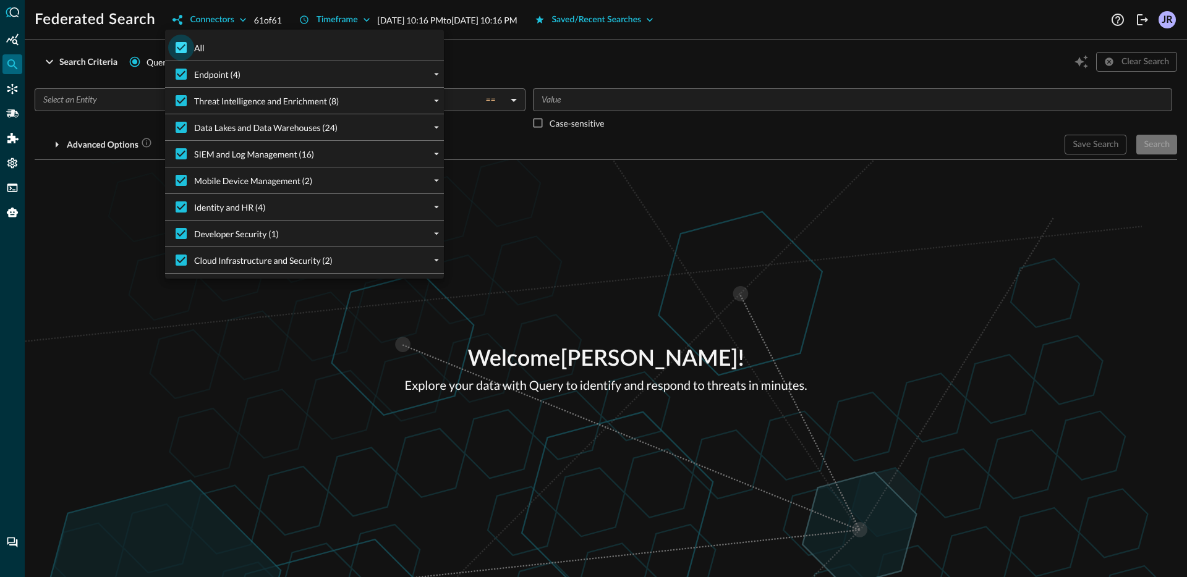
checkbox input "false"
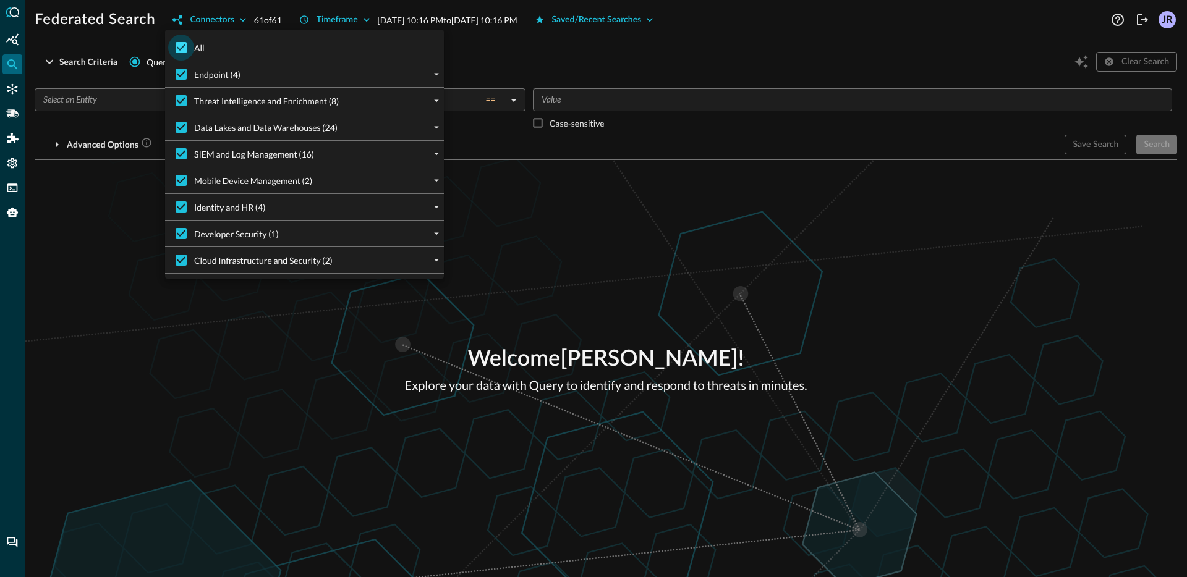
checkbox input "false"
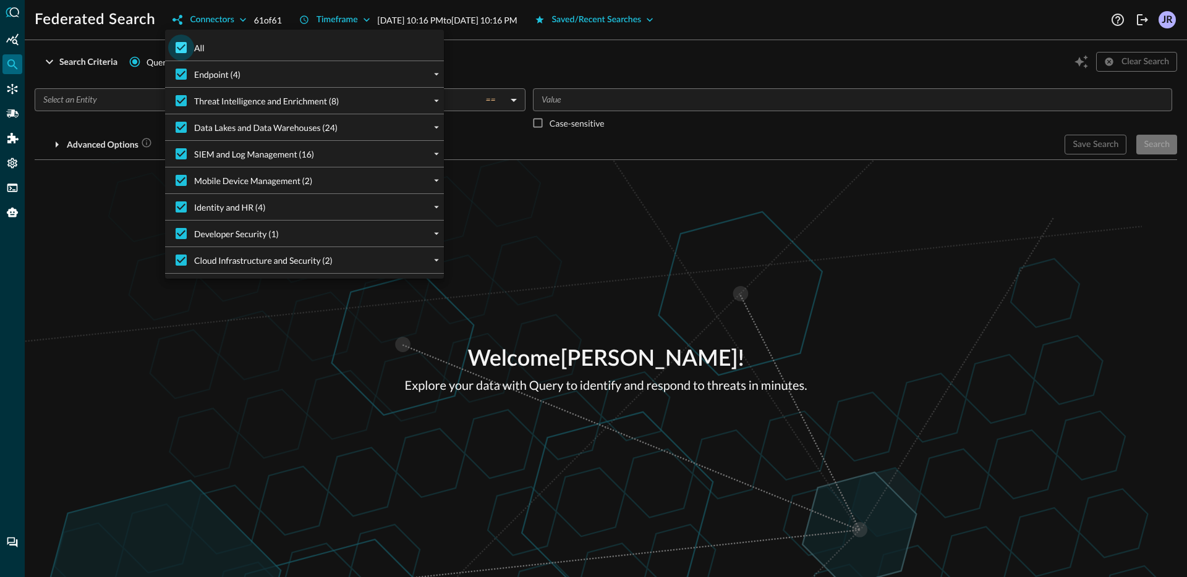
checkbox input "false"
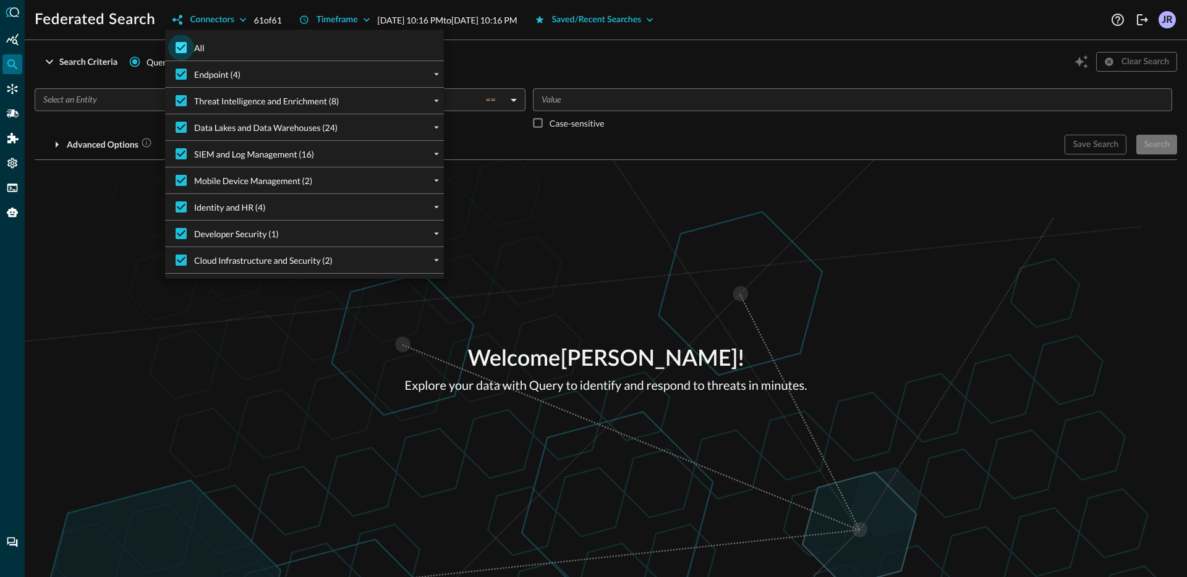
checkbox input "false"
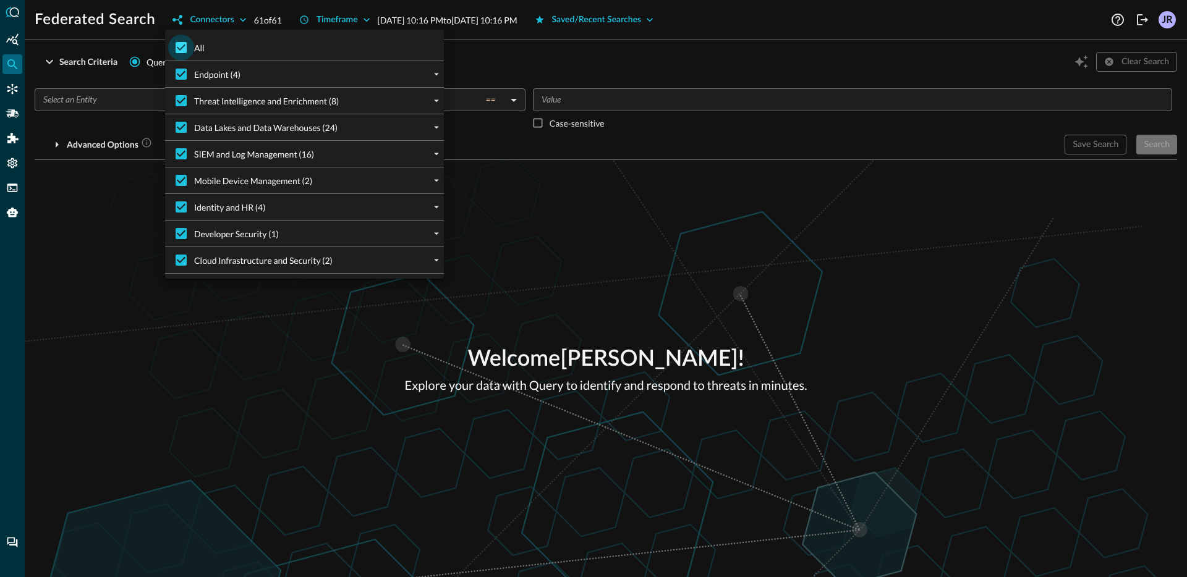
checkbox input "false"
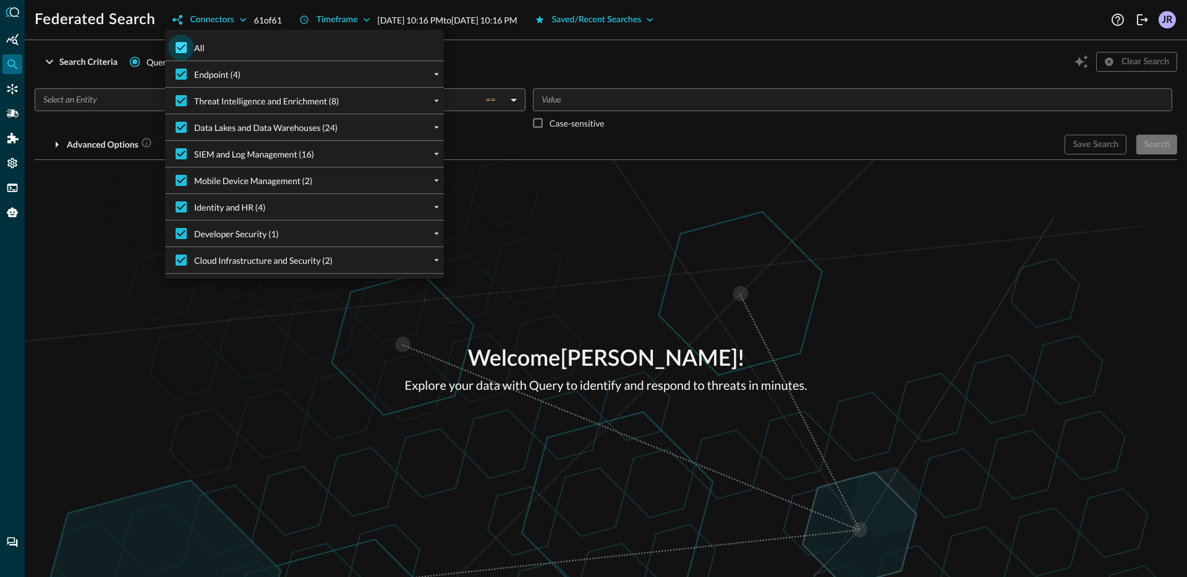
checkbox input "false"
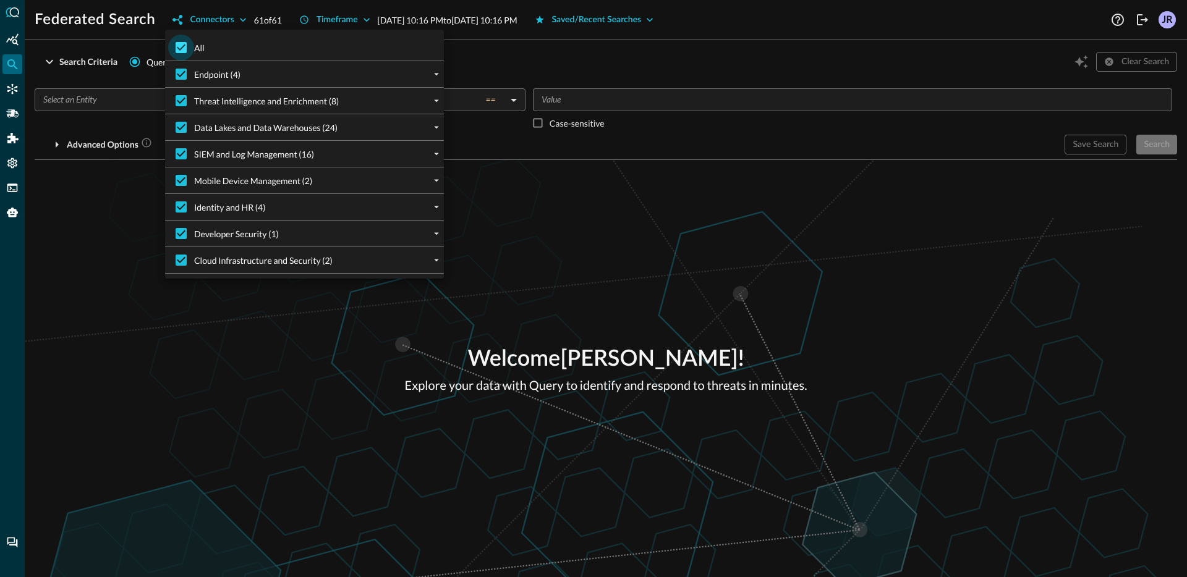
checkbox input "false"
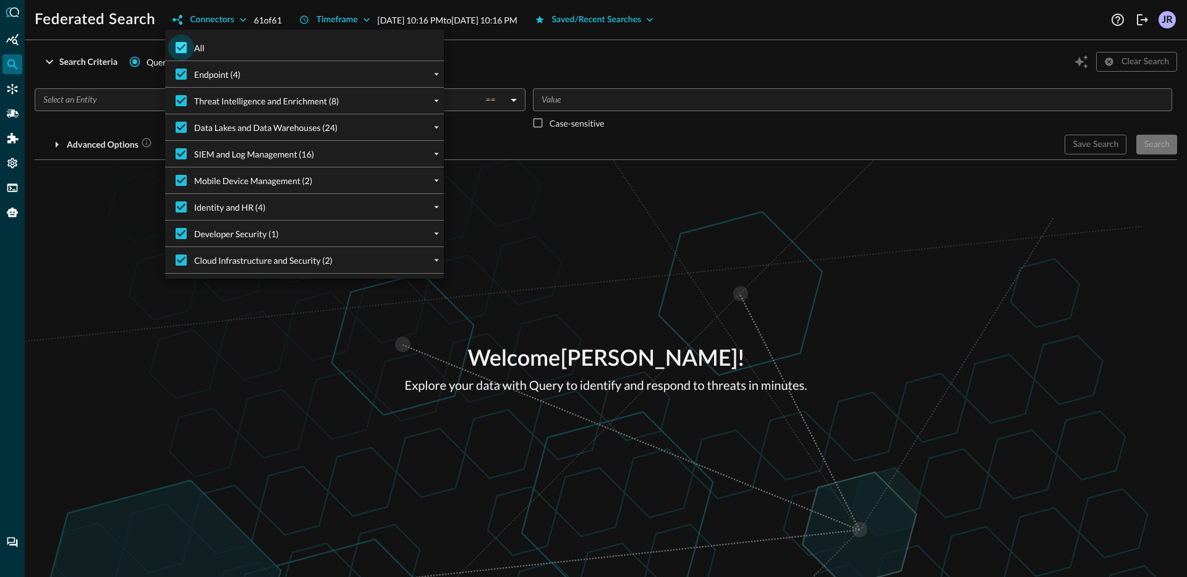
checkbox input "false"
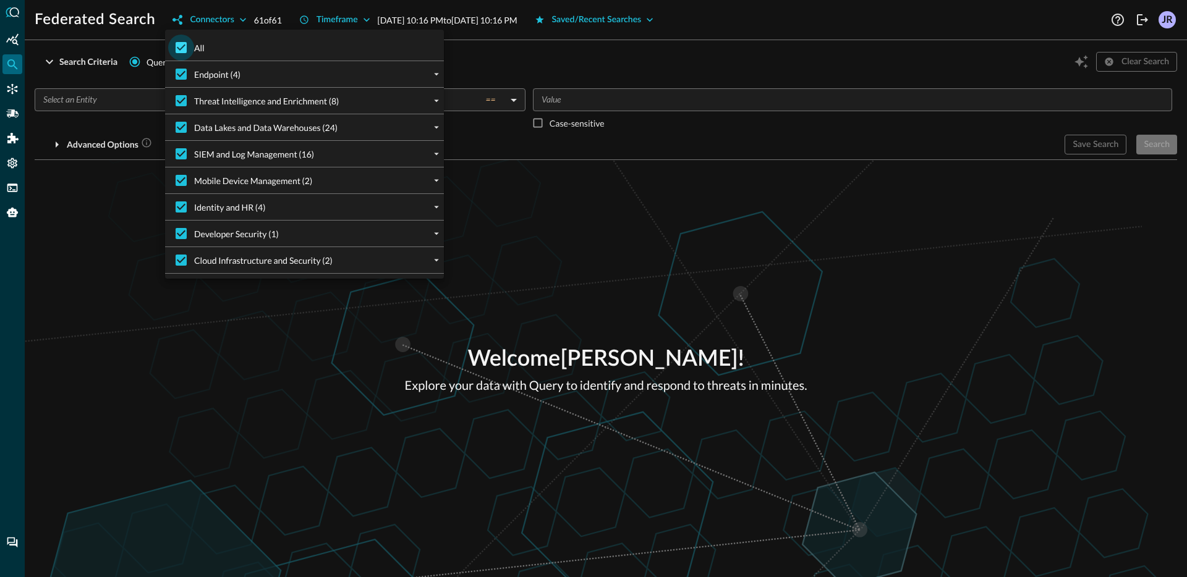
checkbox input "false"
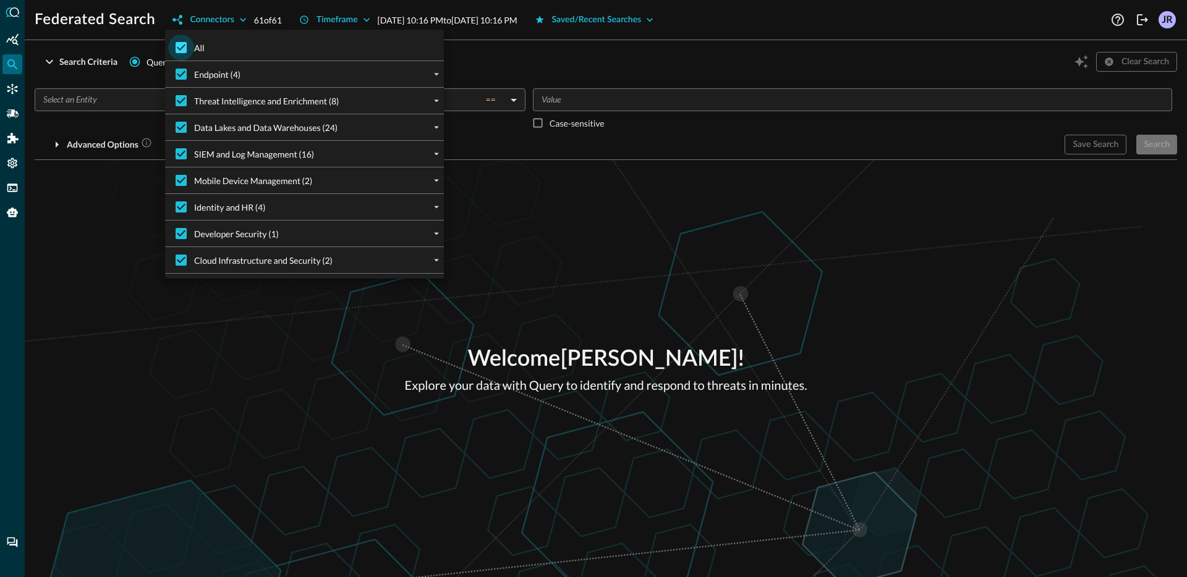
checkbox input "false"
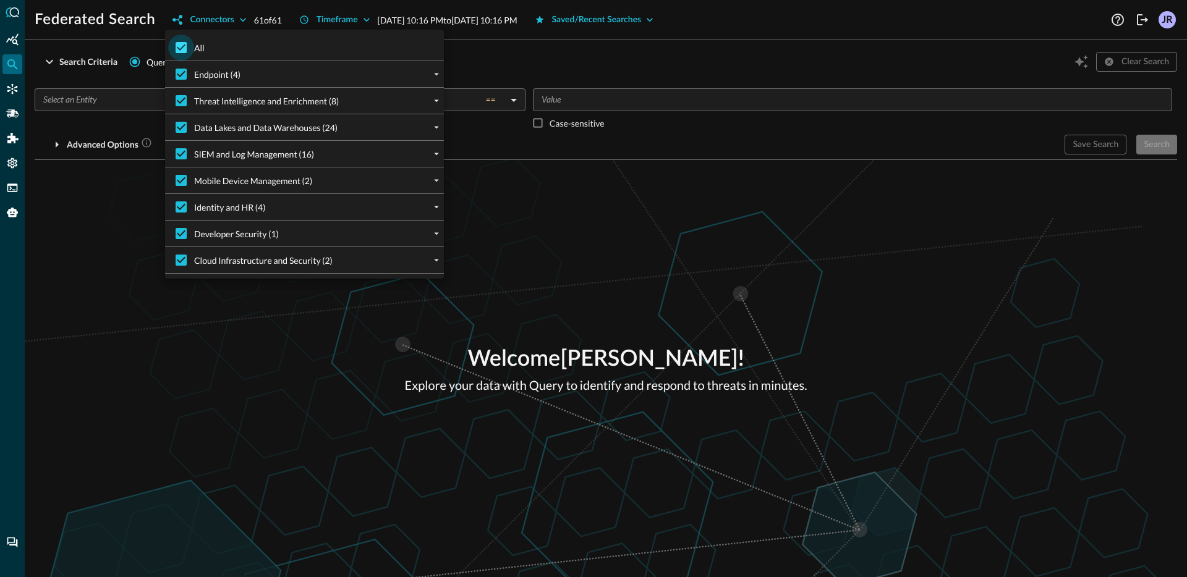
checkbox input "false"
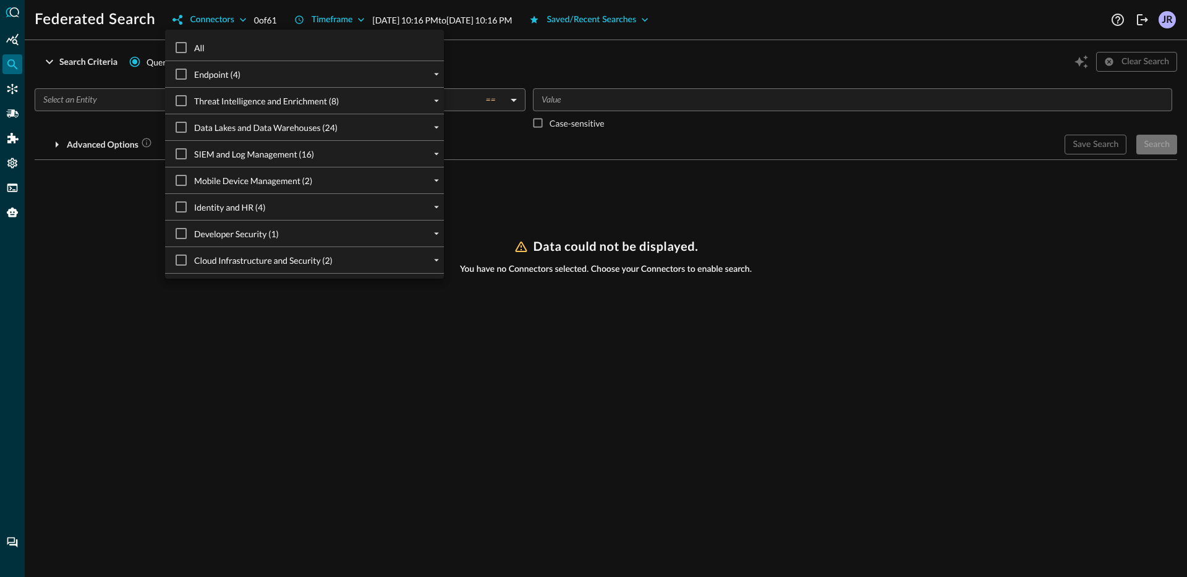
click at [436, 168] on div "Mobile Device Management (2)" at bounding box center [309, 181] width 269 height 26
click at [436, 155] on icon "expand" at bounding box center [436, 153] width 11 height 11
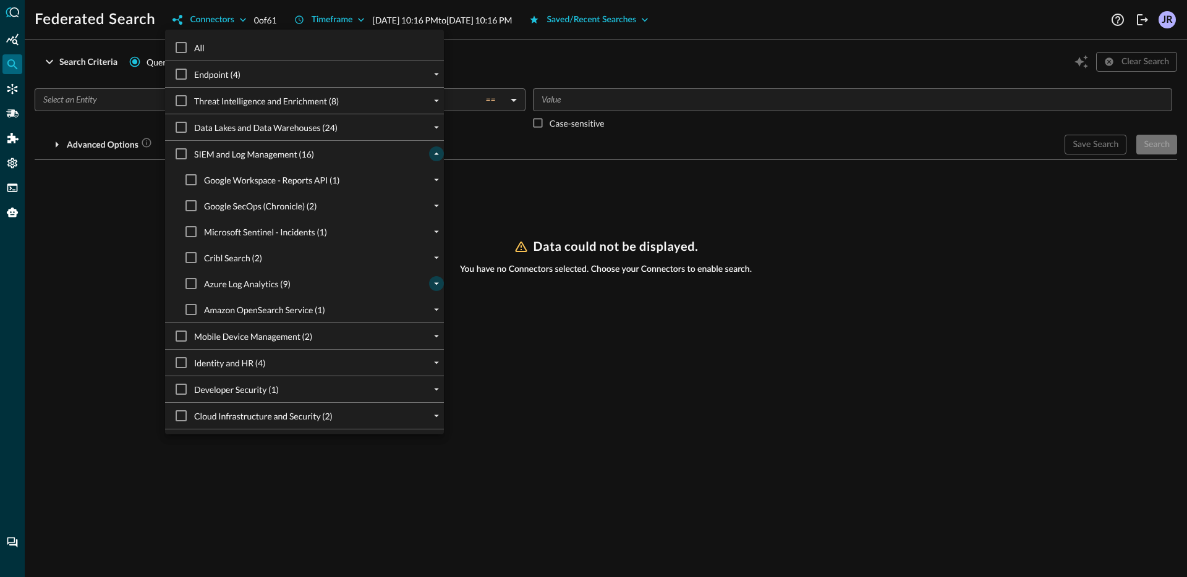
click at [433, 285] on icon "expand" at bounding box center [436, 283] width 11 height 11
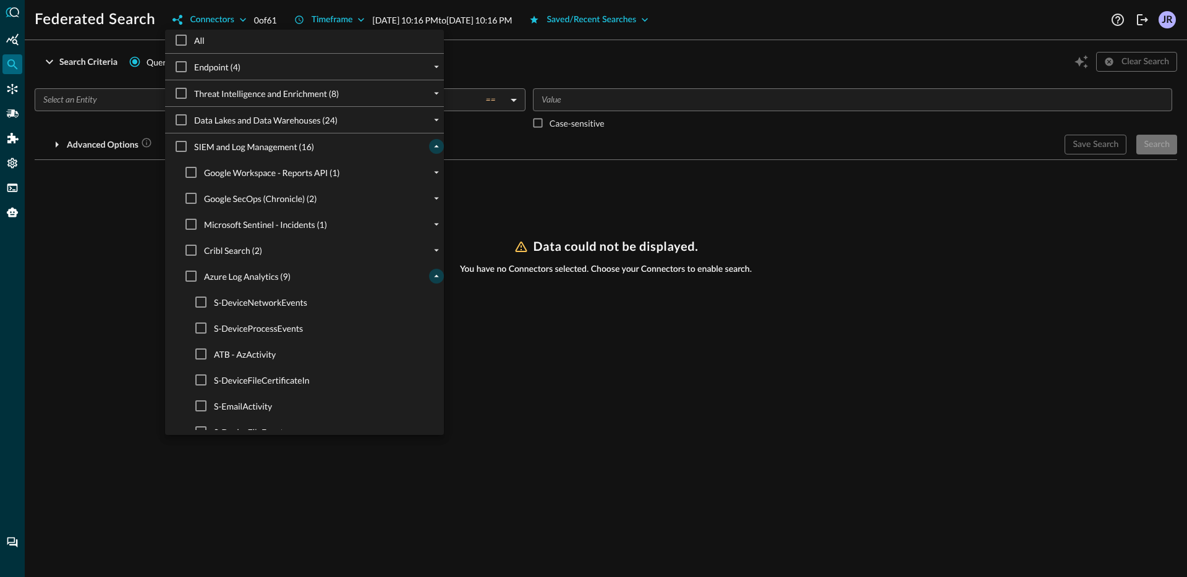
scroll to position [9, 0]
click at [195, 304] on input "S-DeviceNetworkEvents" at bounding box center [201, 301] width 26 height 26
checkbox input "true"
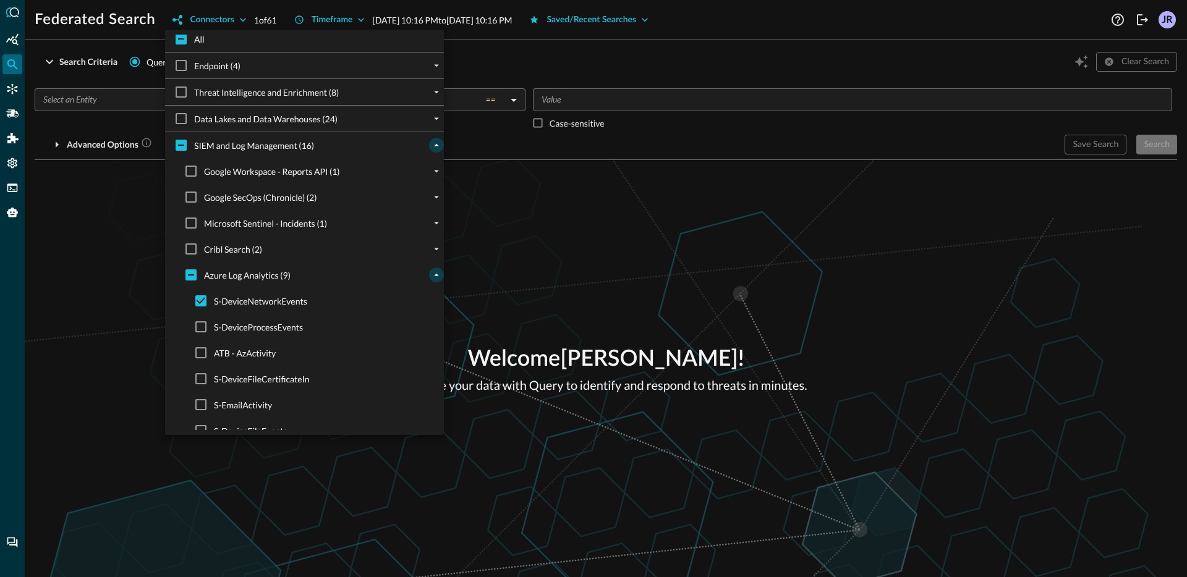
click at [138, 289] on div at bounding box center [593, 288] width 1187 height 577
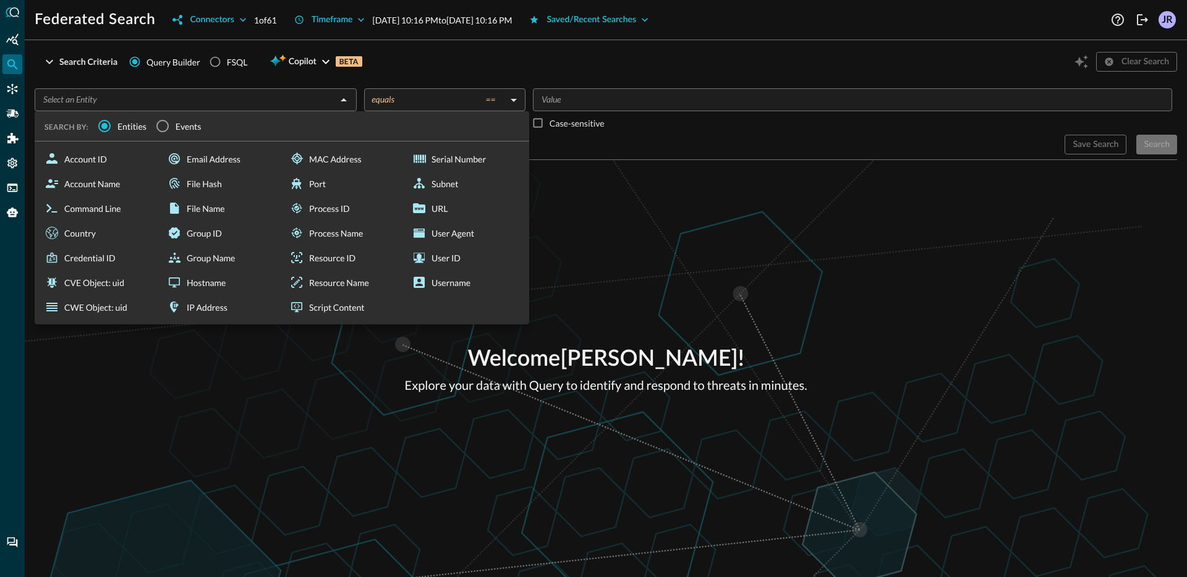
click at [124, 90] on div "​" at bounding box center [196, 99] width 322 height 23
click at [182, 127] on span "Events" at bounding box center [189, 126] width 26 height 13
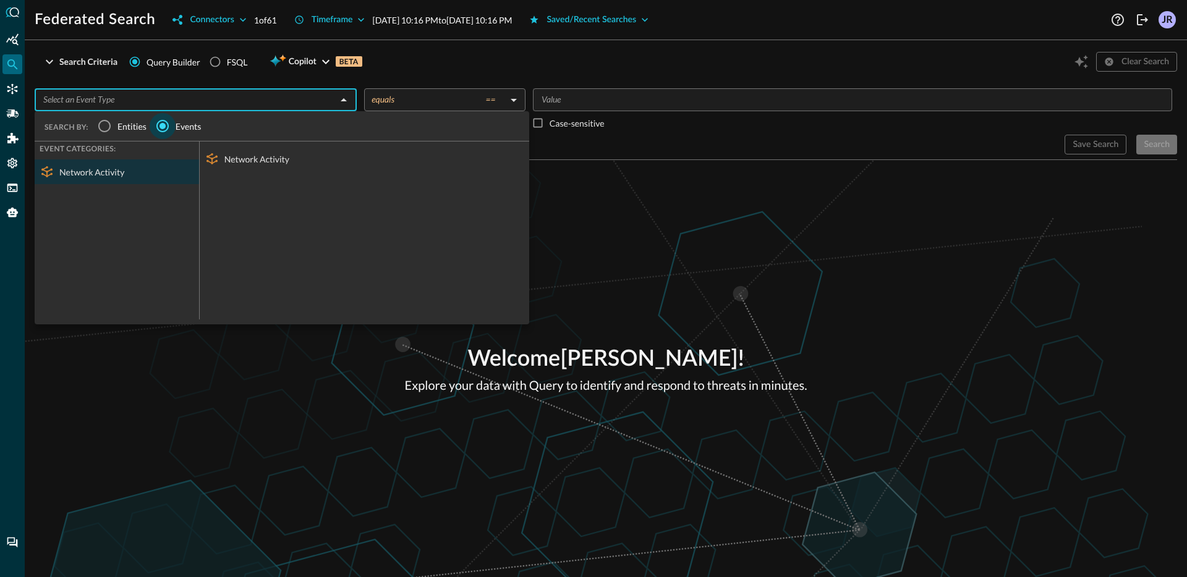
click at [167, 126] on input "Events" at bounding box center [163, 126] width 26 height 26
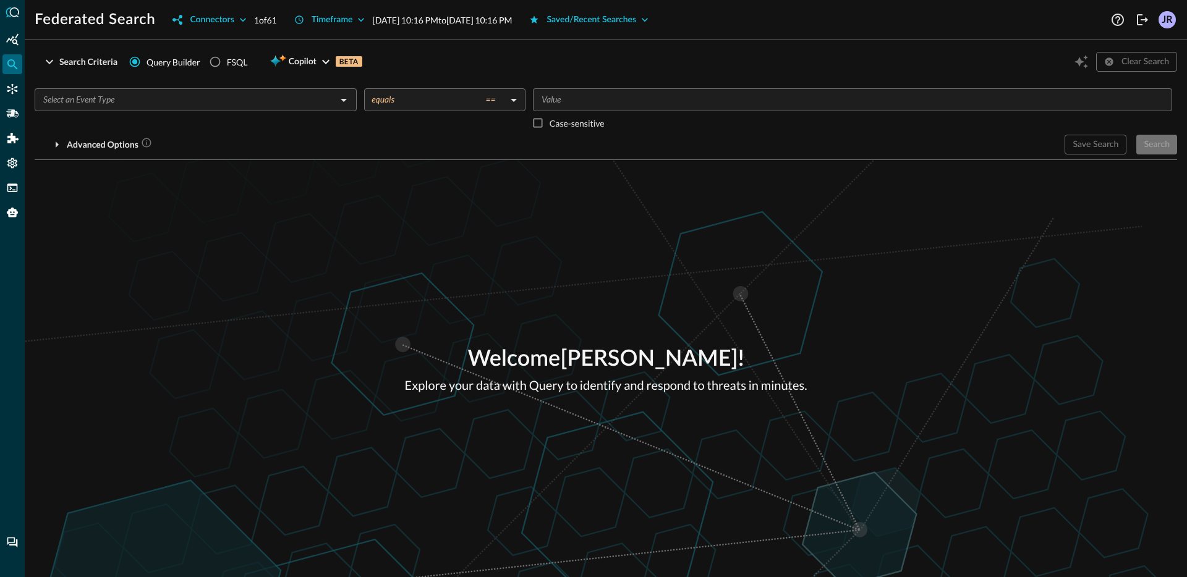
click at [190, 84] on div "​ equals == equals ​ ​ Case-sensitive Advanced Options Save Search Search You w…" at bounding box center [606, 117] width 1142 height 76
click at [233, 111] on div "​" at bounding box center [196, 99] width 322 height 23
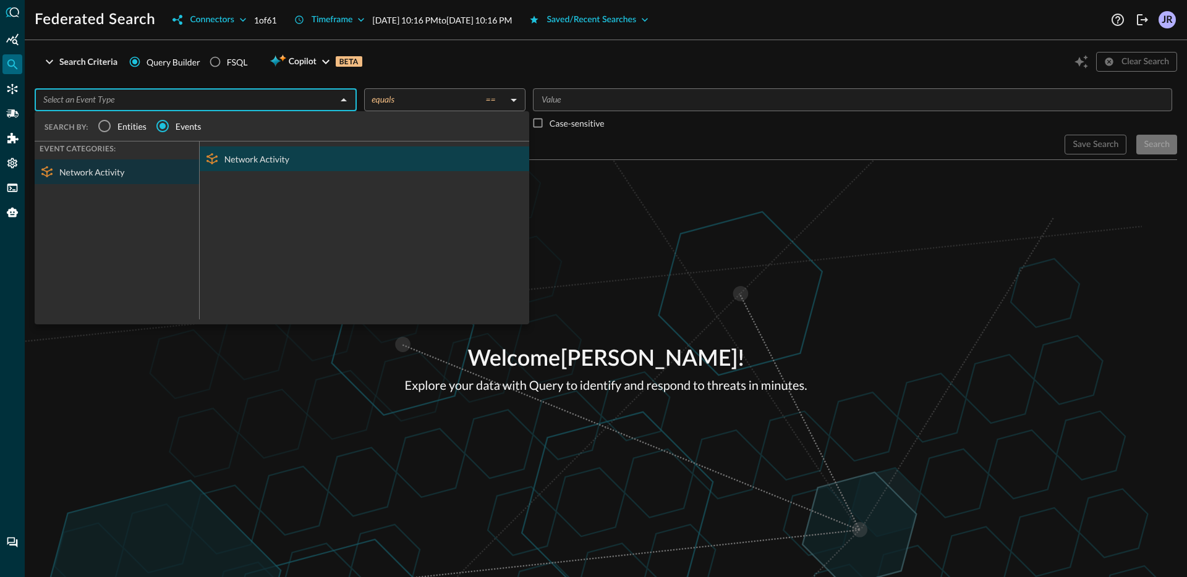
click at [281, 151] on div "Network Activity" at bounding box center [365, 159] width 330 height 25
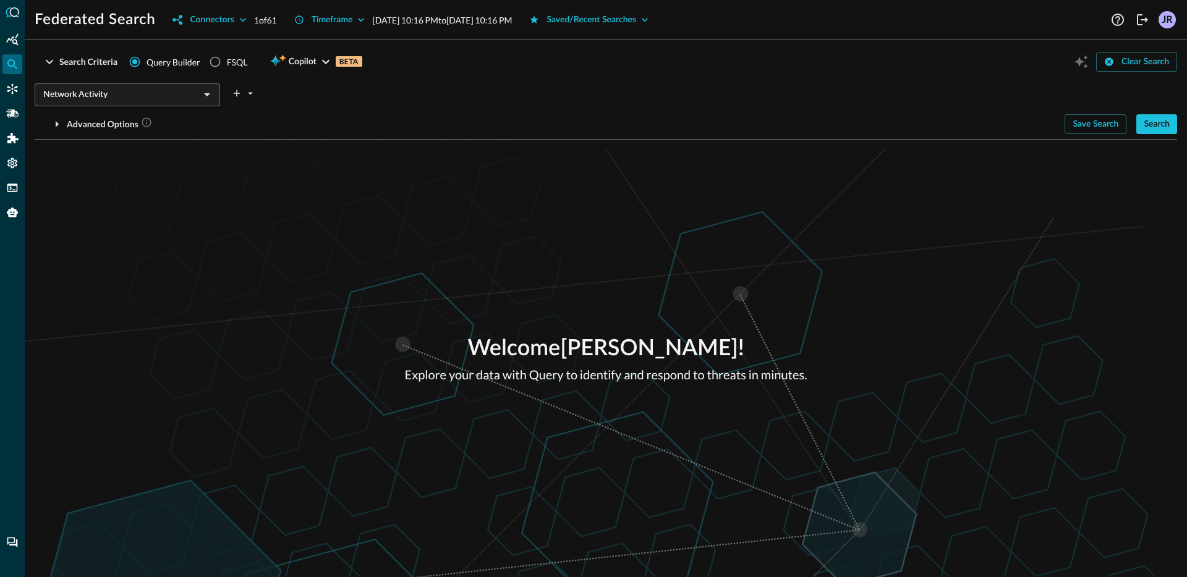
click at [862, 259] on div "Welcome [PERSON_NAME] ! Explore your data with Query to identify and respond to…" at bounding box center [606, 359] width 1162 height 438
click at [1165, 131] on div "Search" at bounding box center [1157, 124] width 26 height 15
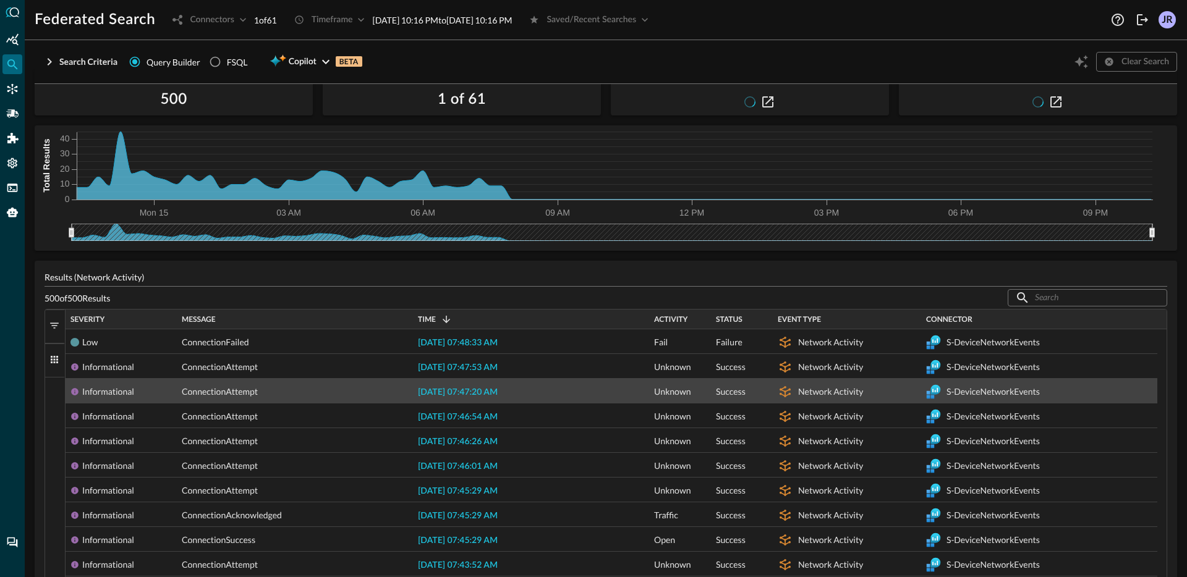
scroll to position [60, 0]
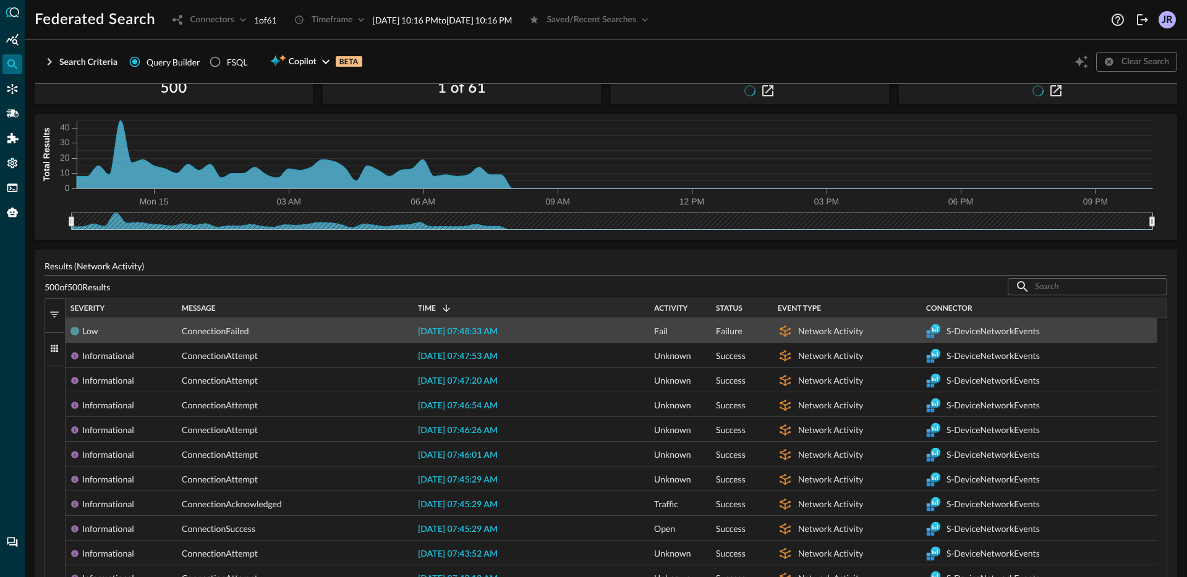
click at [459, 330] on span "[DATE] 07:48:33 AM" at bounding box center [458, 332] width 80 height 9
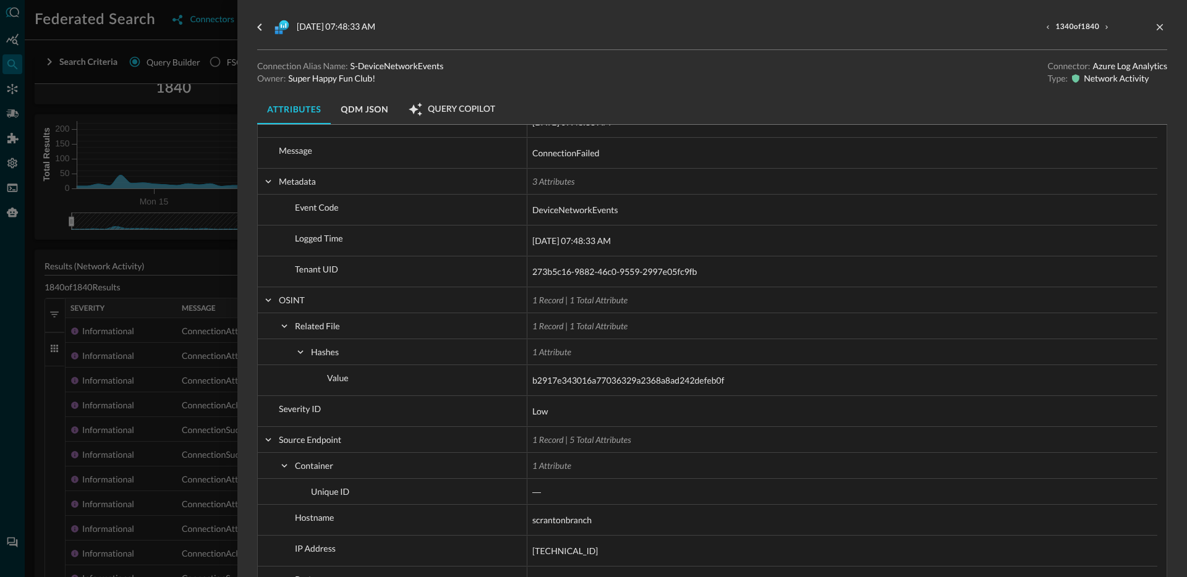
scroll to position [1380, 0]
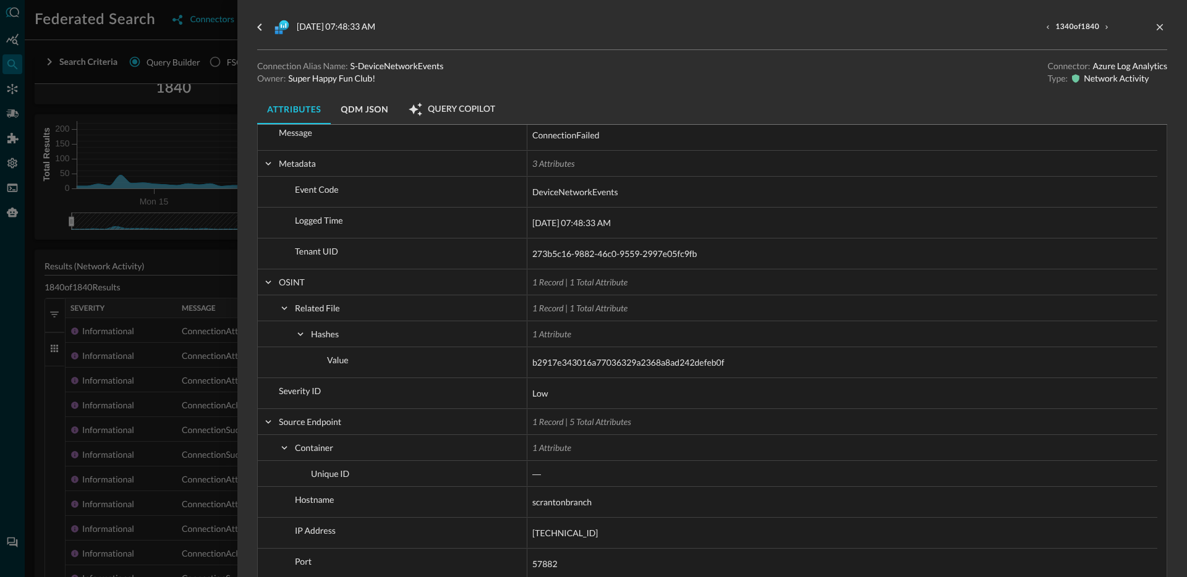
click at [151, 386] on div at bounding box center [593, 288] width 1187 height 577
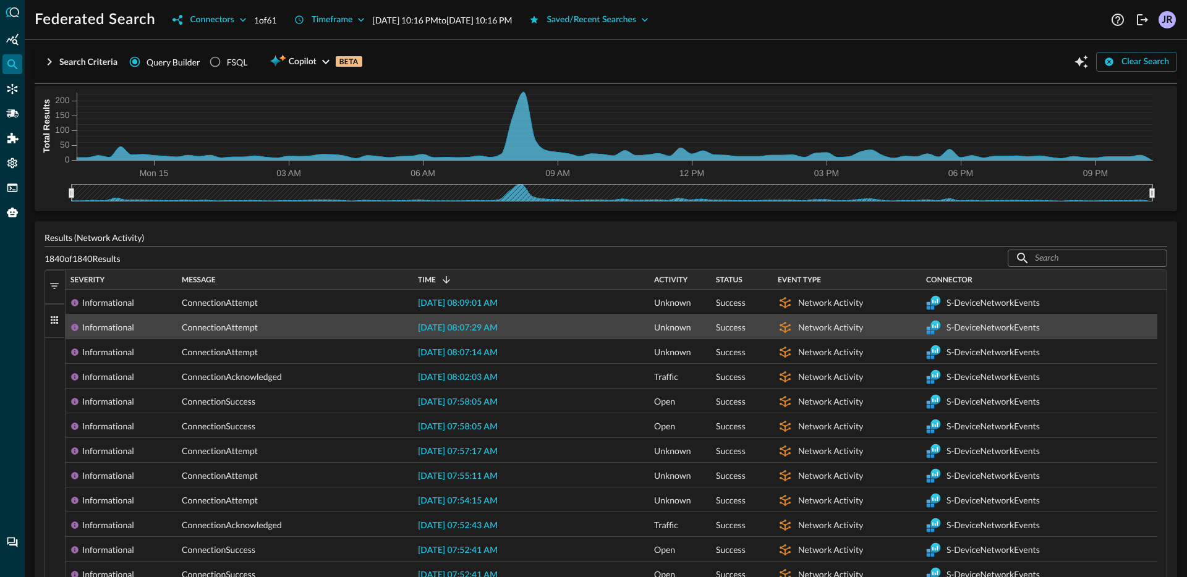
scroll to position [91, 0]
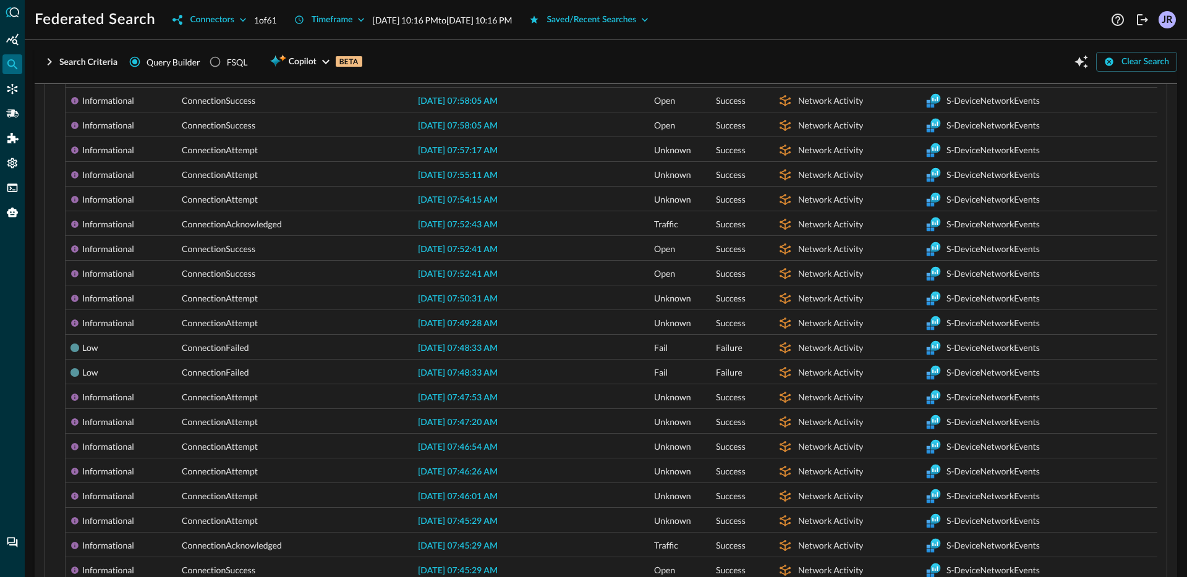
scroll to position [134, 0]
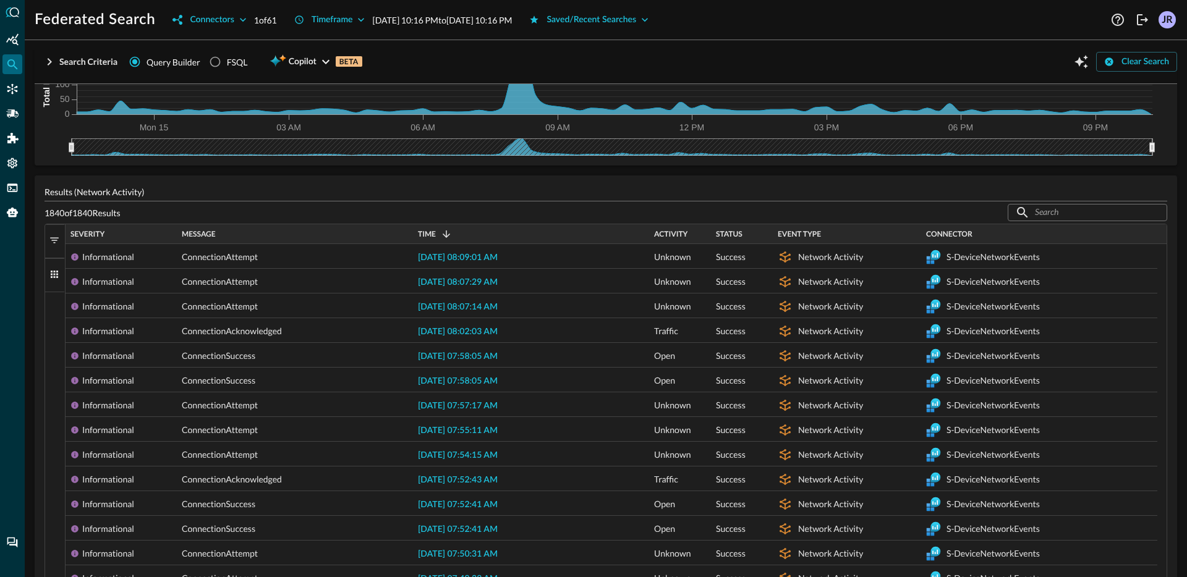
click at [135, 236] on div "Severity" at bounding box center [120, 235] width 101 height 14
click at [135, 236] on div "Severity 1" at bounding box center [120, 235] width 101 height 14
click at [138, 235] on div "Severity 1" at bounding box center [120, 235] width 101 height 14
click at [138, 235] on div "Severity" at bounding box center [120, 235] width 101 height 14
click at [669, 229] on div "Activity" at bounding box center [680, 235] width 52 height 14
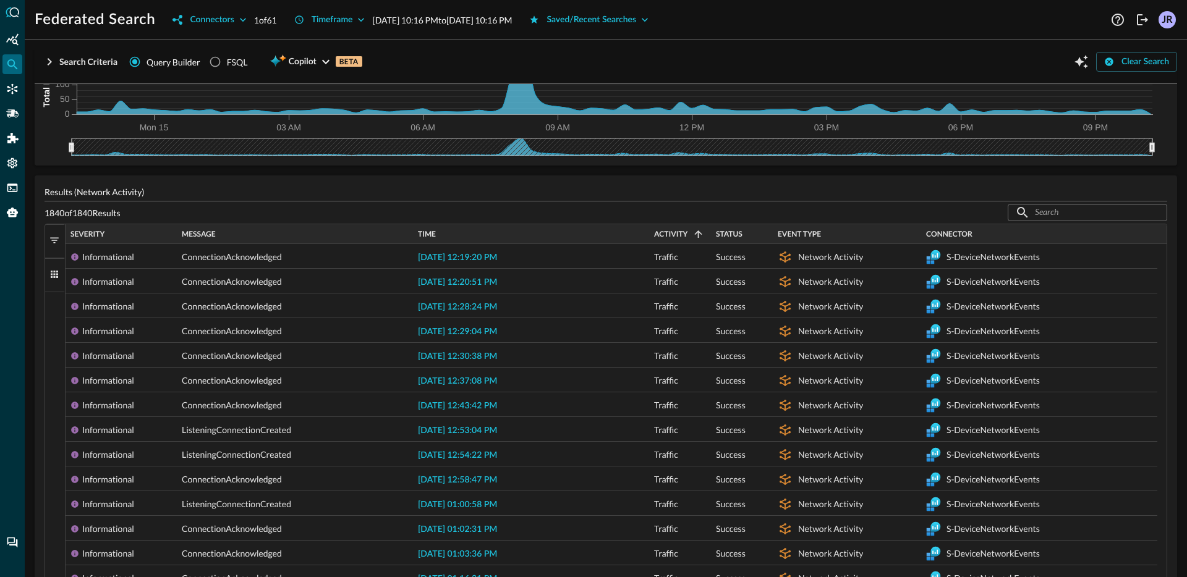
click at [670, 230] on span "Activity" at bounding box center [670, 234] width 33 height 9
click at [44, 237] on div "Results (Network Activity) 1840 of 1840 Results ​ ​ Press ENTER to sort Drag he…" at bounding box center [606, 542] width 1142 height 732
click at [57, 237] on span "button" at bounding box center [54, 240] width 11 height 11
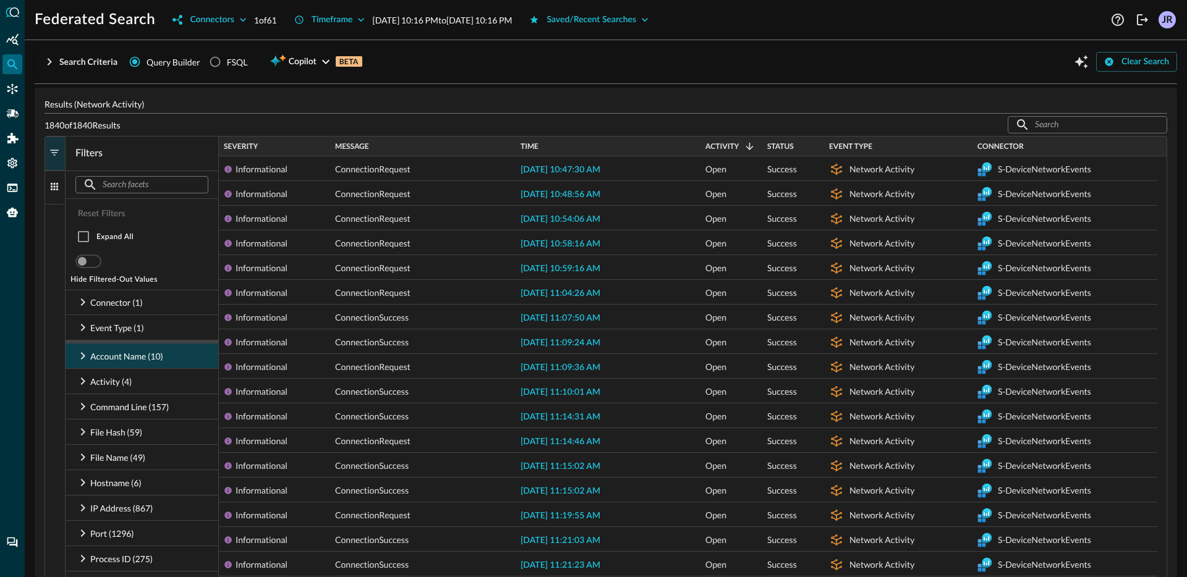
scroll to position [380, 0]
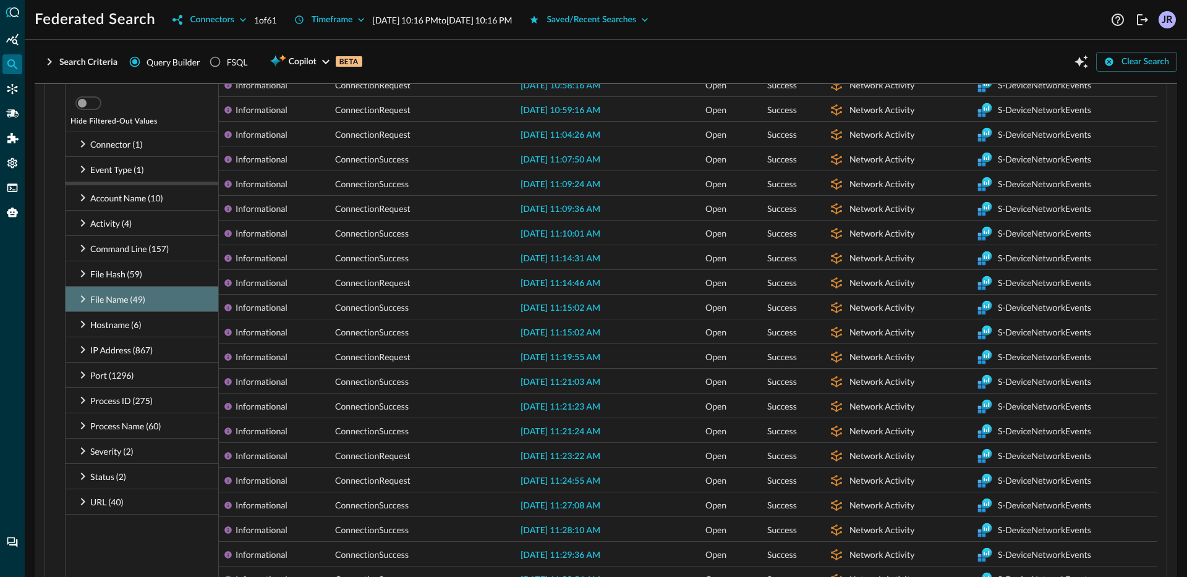
click at [156, 306] on div "File Name (49)" at bounding box center [142, 299] width 153 height 25
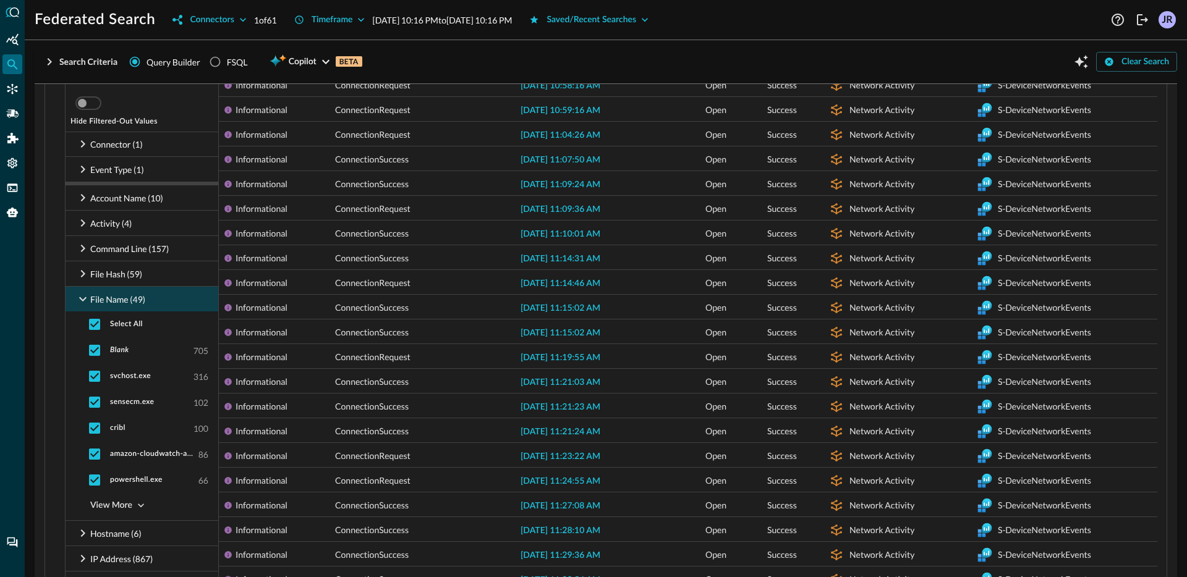
click at [160, 302] on div "File Name (49)" at bounding box center [142, 299] width 153 height 25
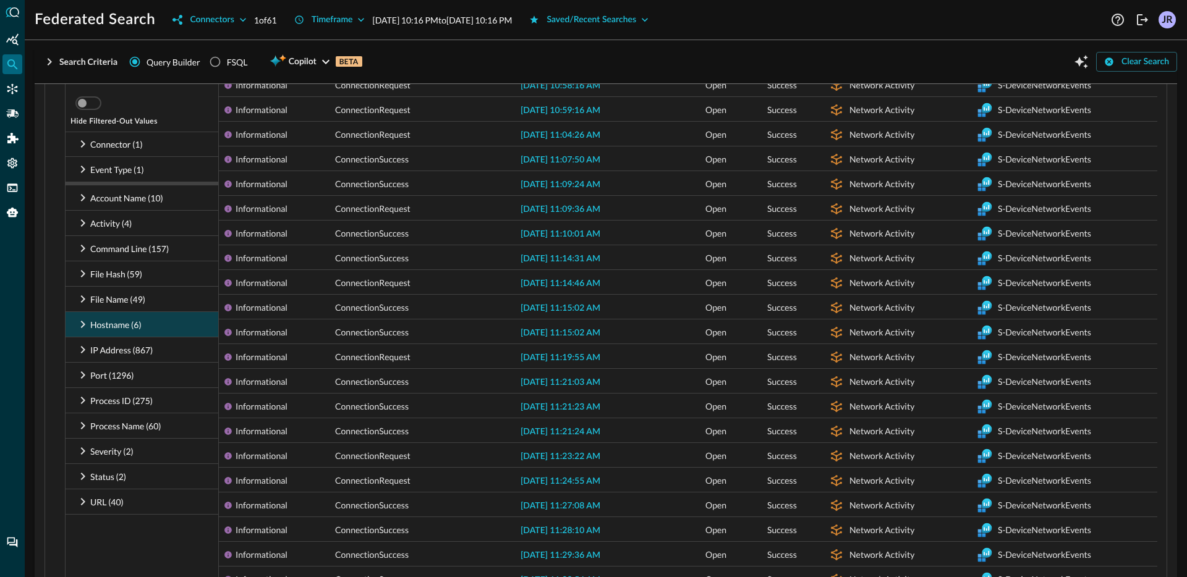
click at [146, 318] on div "Hostname (6)" at bounding box center [142, 324] width 153 height 25
click at [153, 325] on div "Hostname (6)" at bounding box center [142, 324] width 153 height 25
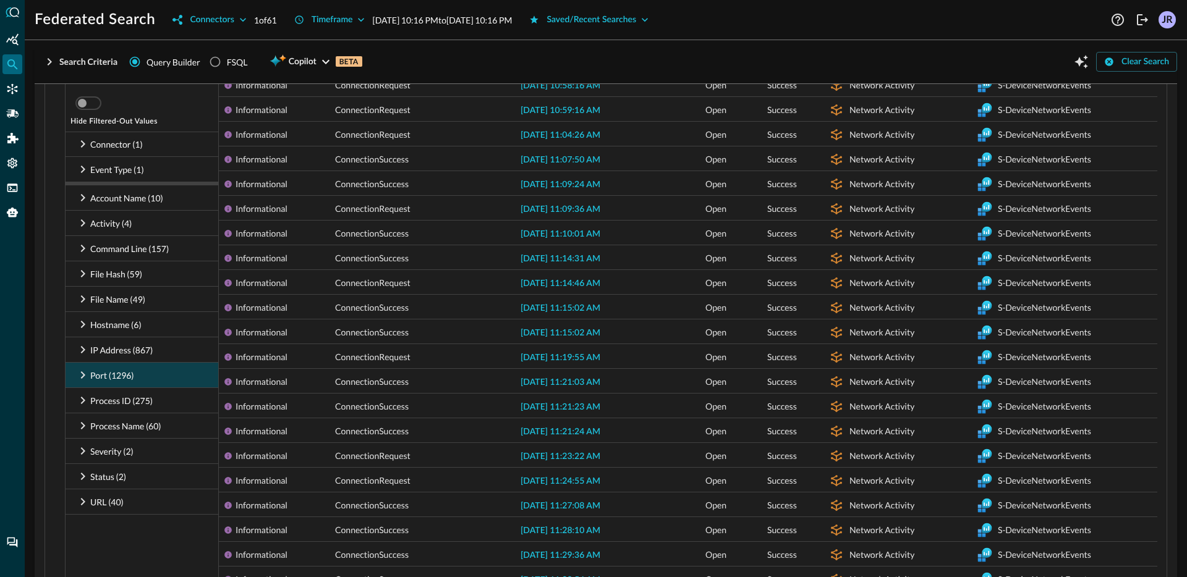
click at [143, 370] on div "Port (1296)" at bounding box center [142, 375] width 153 height 25
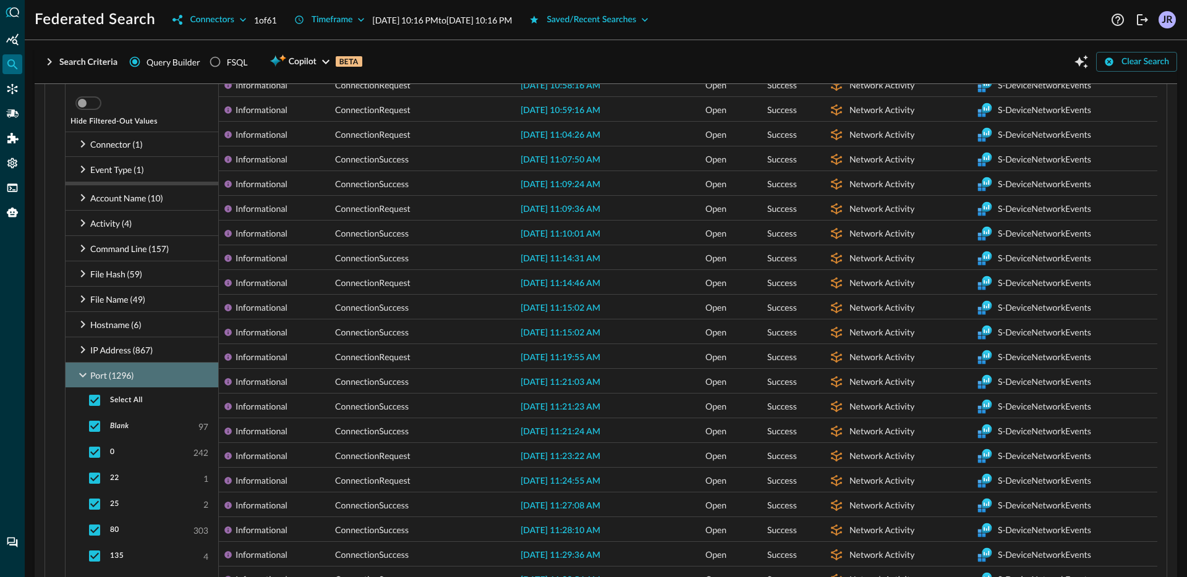
click at [151, 374] on div "Port (1296)" at bounding box center [142, 375] width 153 height 25
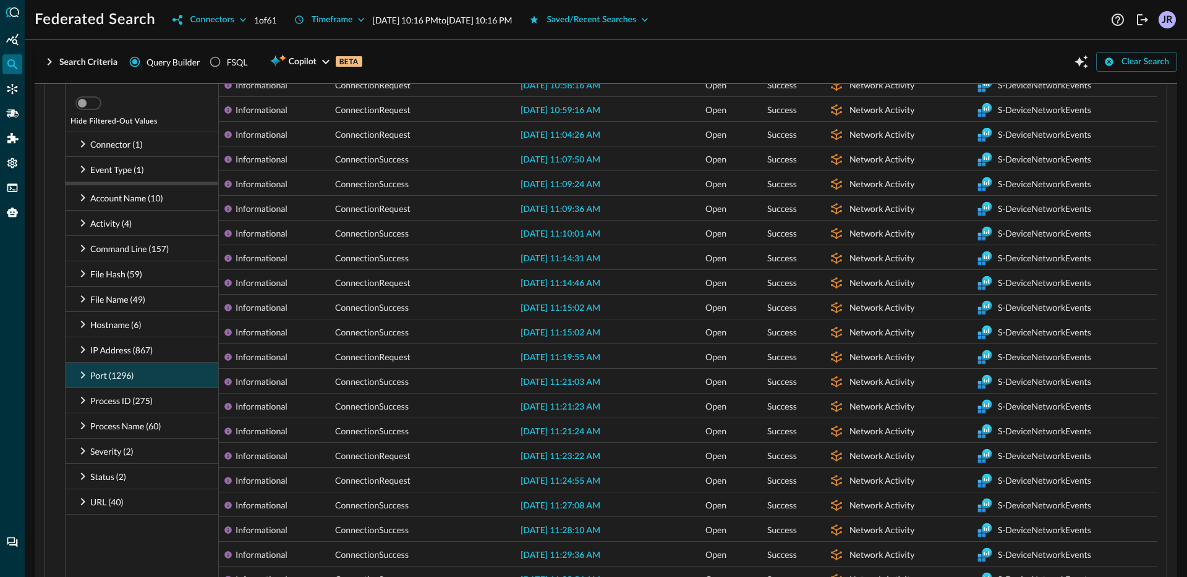
click at [148, 376] on div "Port (1296)" at bounding box center [142, 375] width 153 height 25
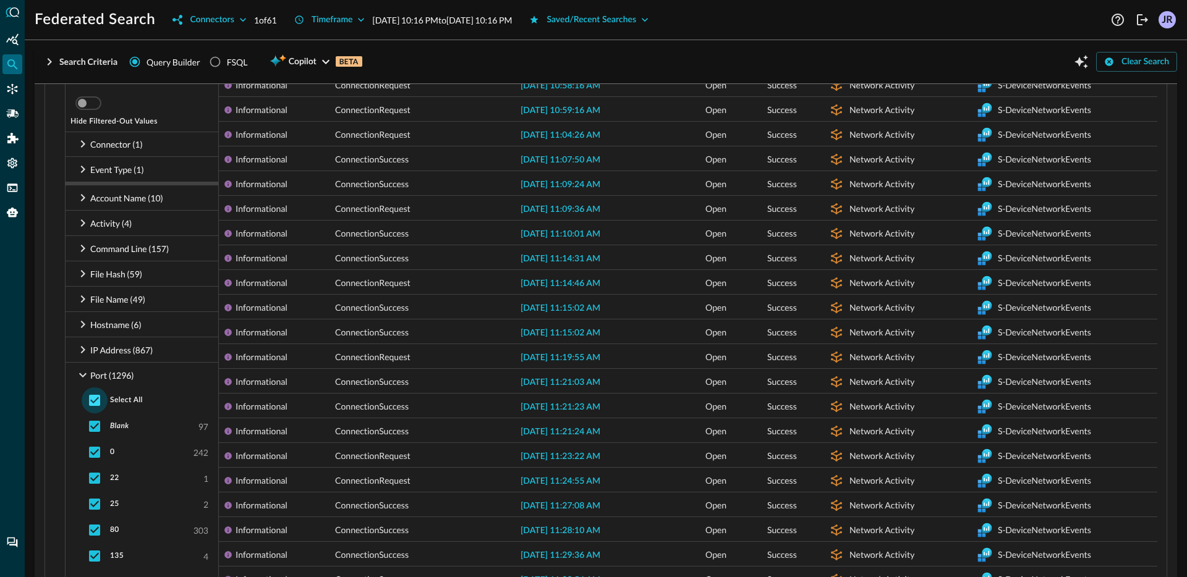
click at [90, 403] on input "checkbox" at bounding box center [95, 401] width 26 height 26
checkbox input "false"
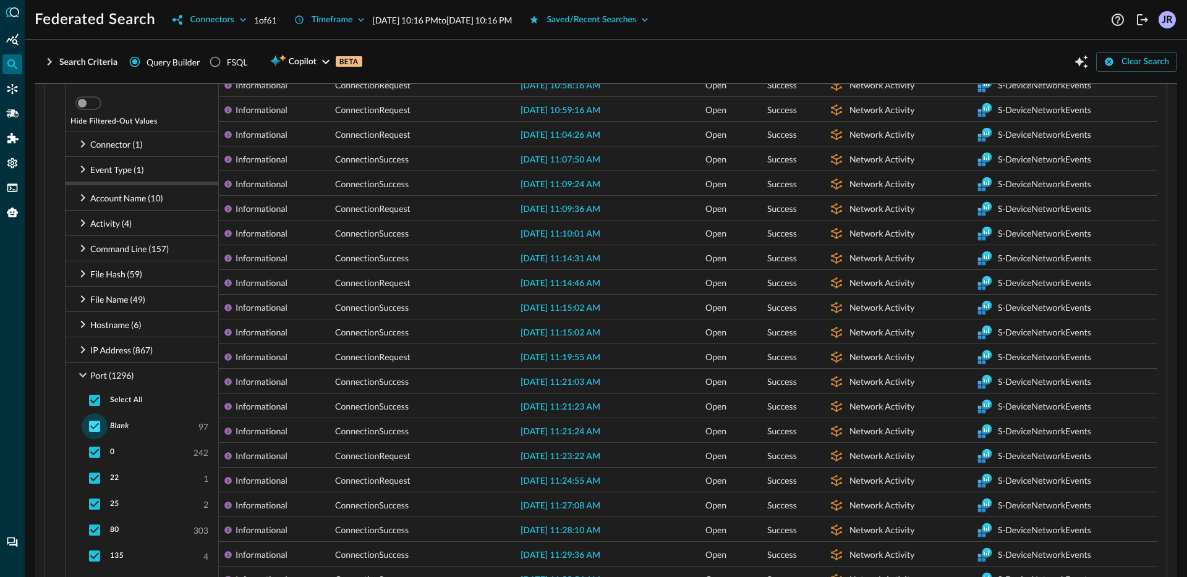
checkbox input "false"
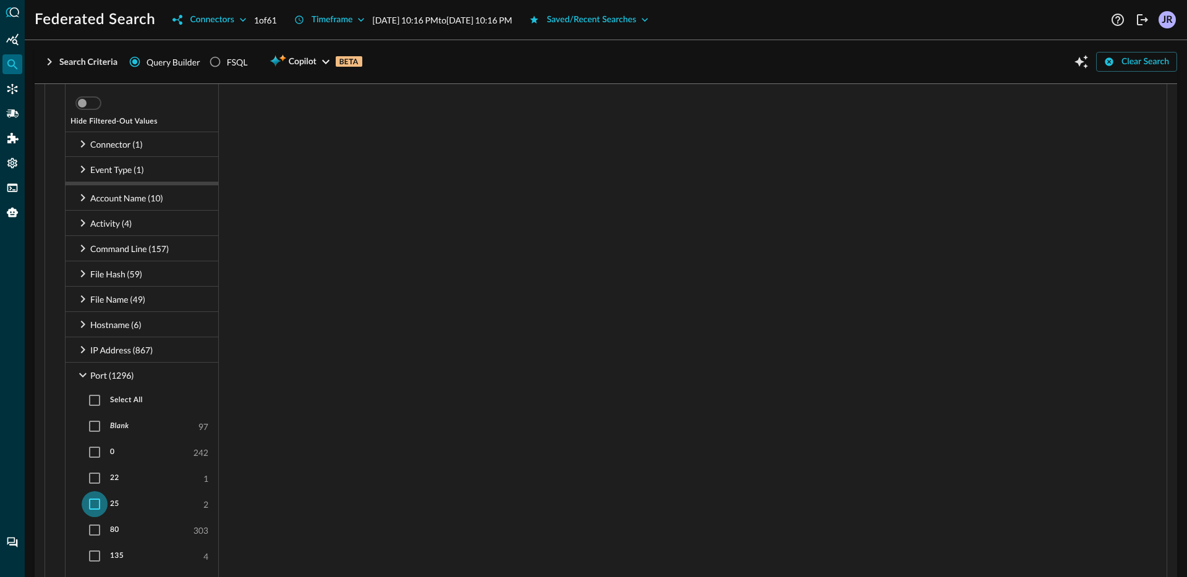
click at [98, 500] on input "checkbox" at bounding box center [95, 504] width 26 height 26
checkbox input "true"
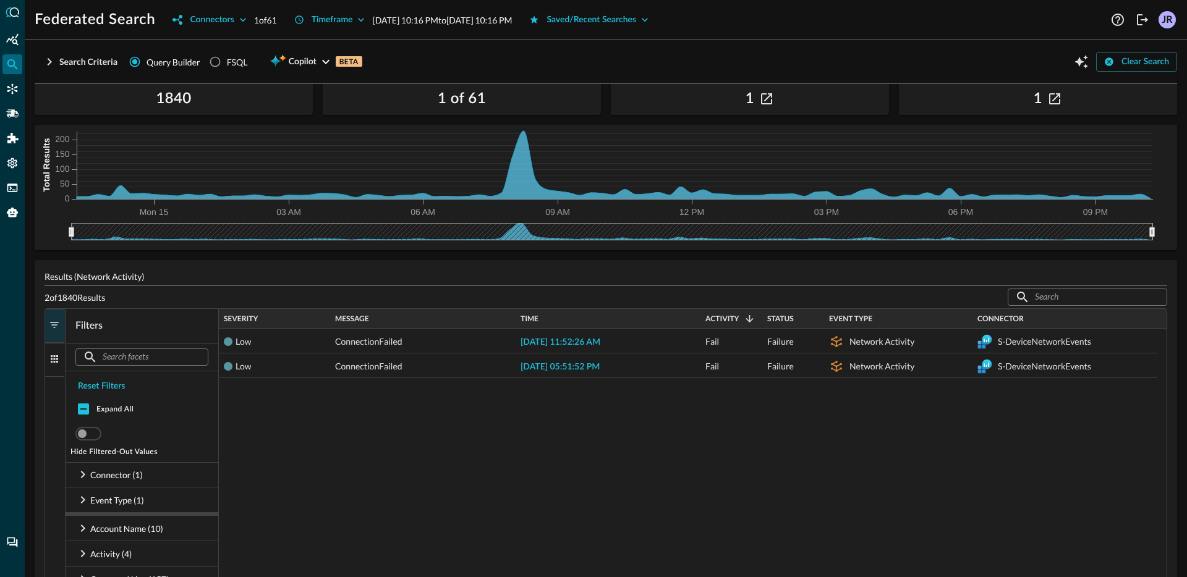
scroll to position [0, 0]
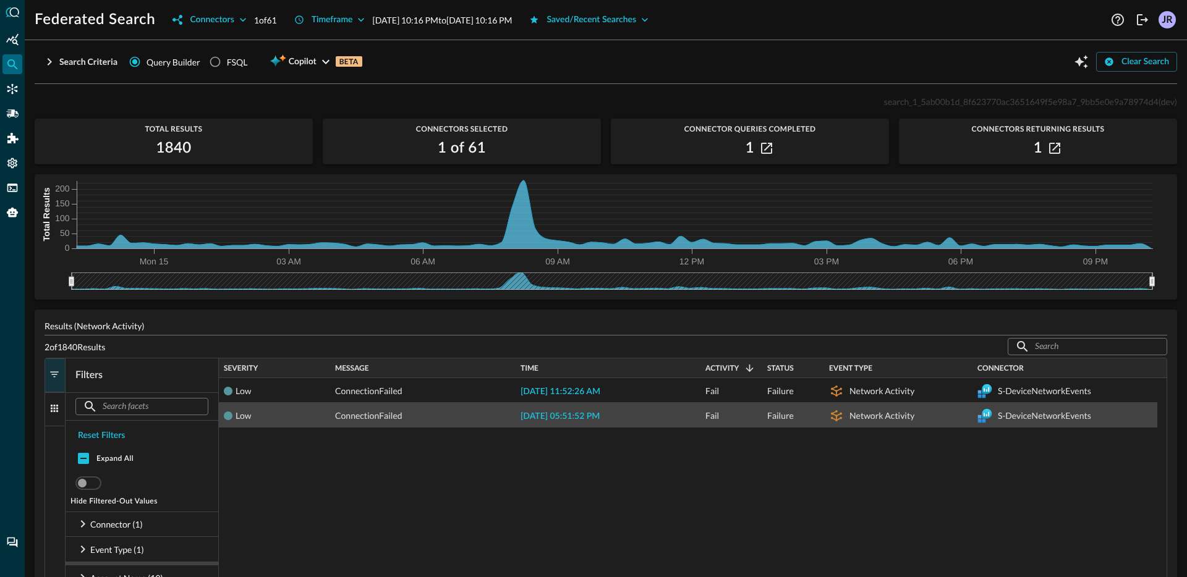
click at [393, 415] on span "ConnectionFailed" at bounding box center [368, 416] width 67 height 25
click at [532, 414] on span "2025-09-15 05:51:52 PM" at bounding box center [560, 416] width 79 height 9
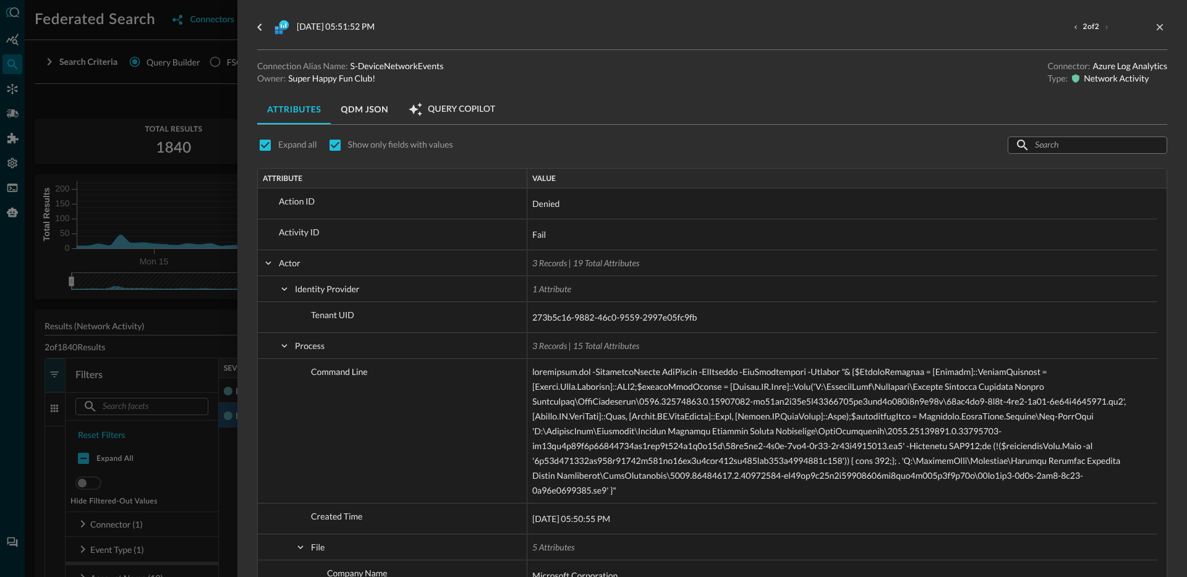
click at [125, 270] on div at bounding box center [593, 288] width 1187 height 577
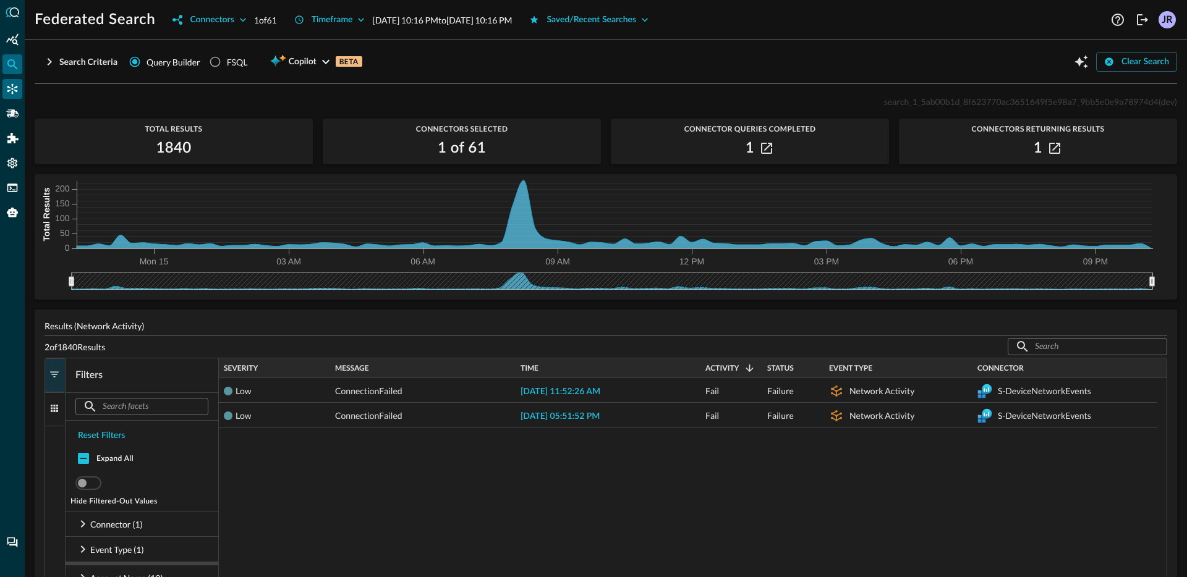
click at [14, 94] on icon "Connectors" at bounding box center [12, 89] width 12 height 12
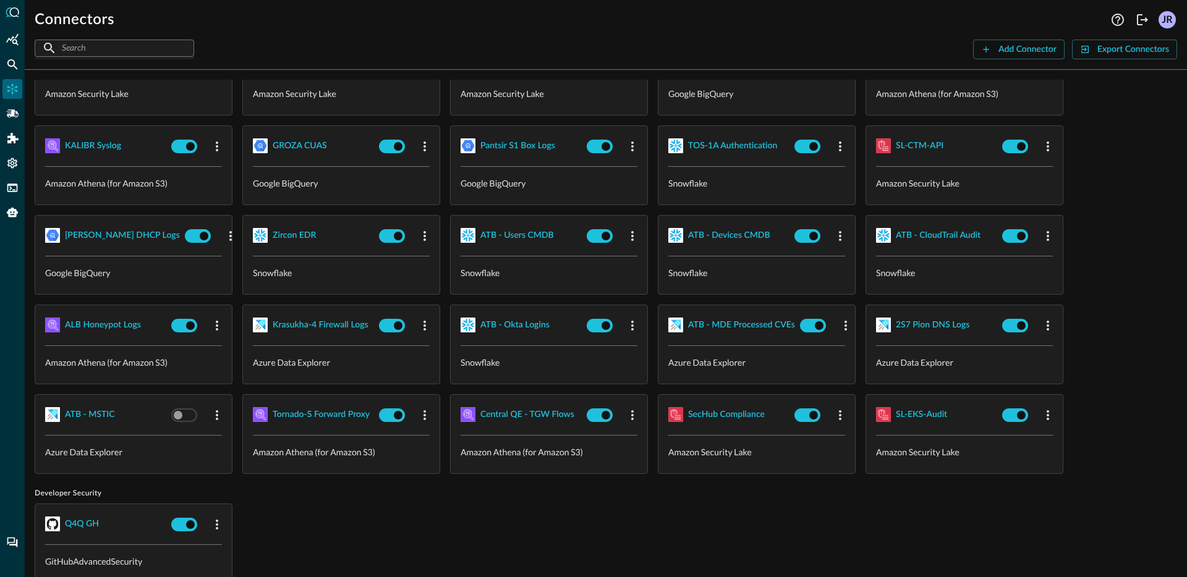
scroll to position [183, 0]
click at [316, 415] on div "Tornado-S Forward Proxy" at bounding box center [321, 414] width 97 height 15
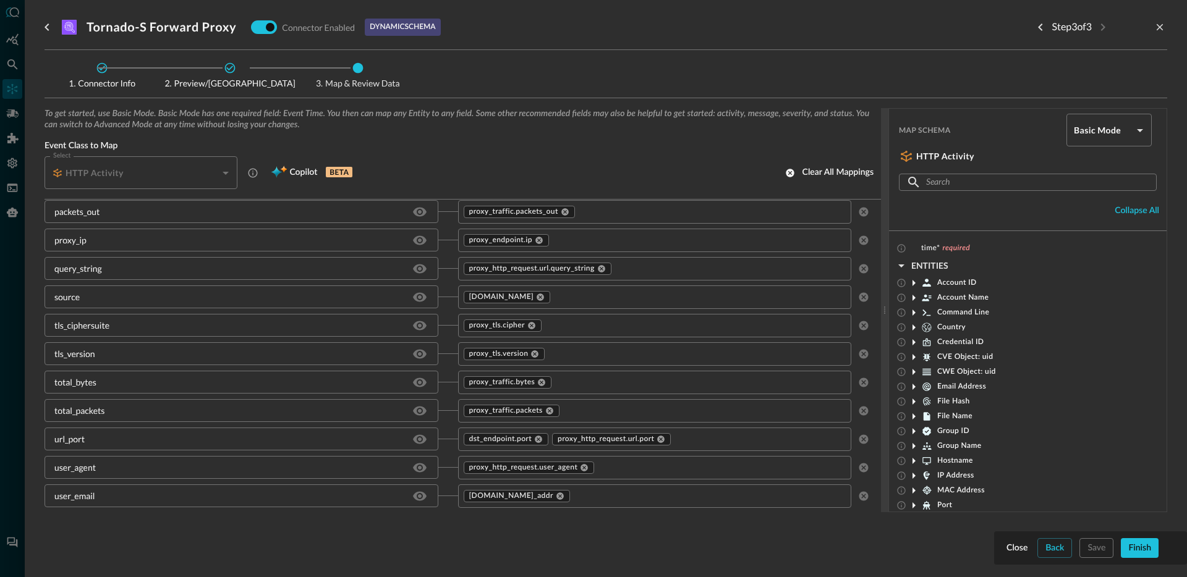
scroll to position [1450, 0]
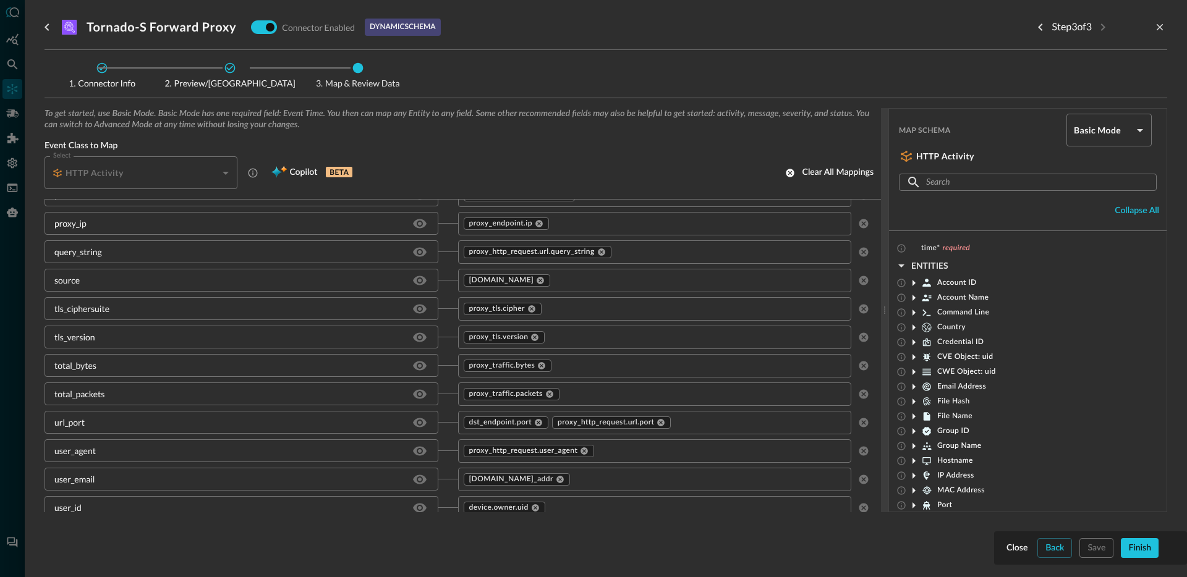
click at [1159, 35] on div "Step 3 of 3" at bounding box center [1099, 27] width 137 height 25
click at [1158, 35] on div "Step 3 of 3" at bounding box center [1099, 27] width 137 height 25
click at [1162, 30] on icon "close-drawer" at bounding box center [1160, 27] width 7 height 7
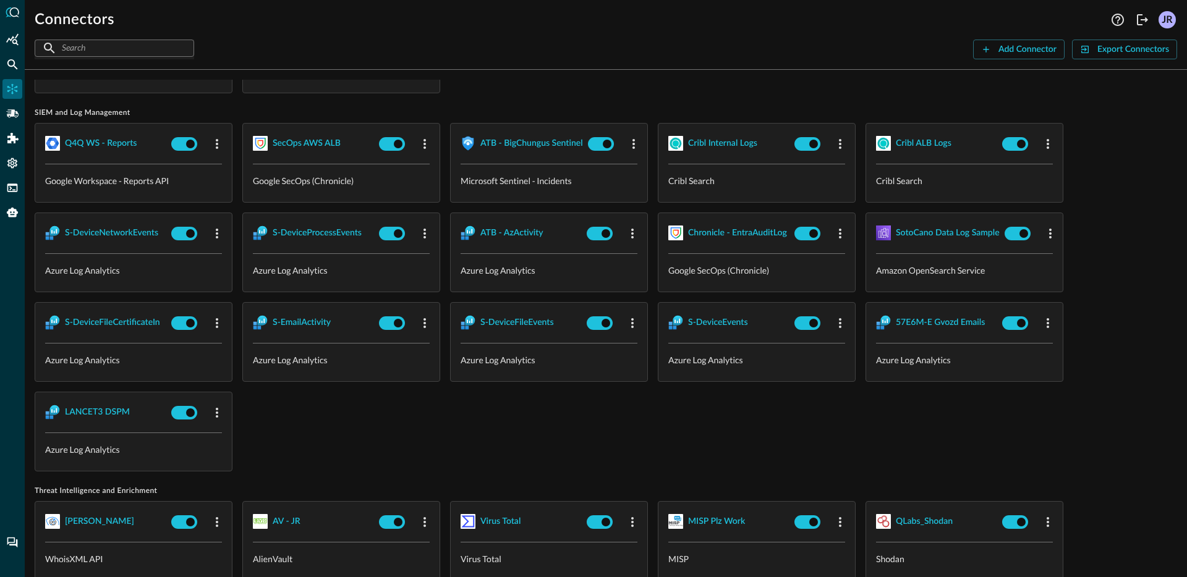
scroll to position [1024, 0]
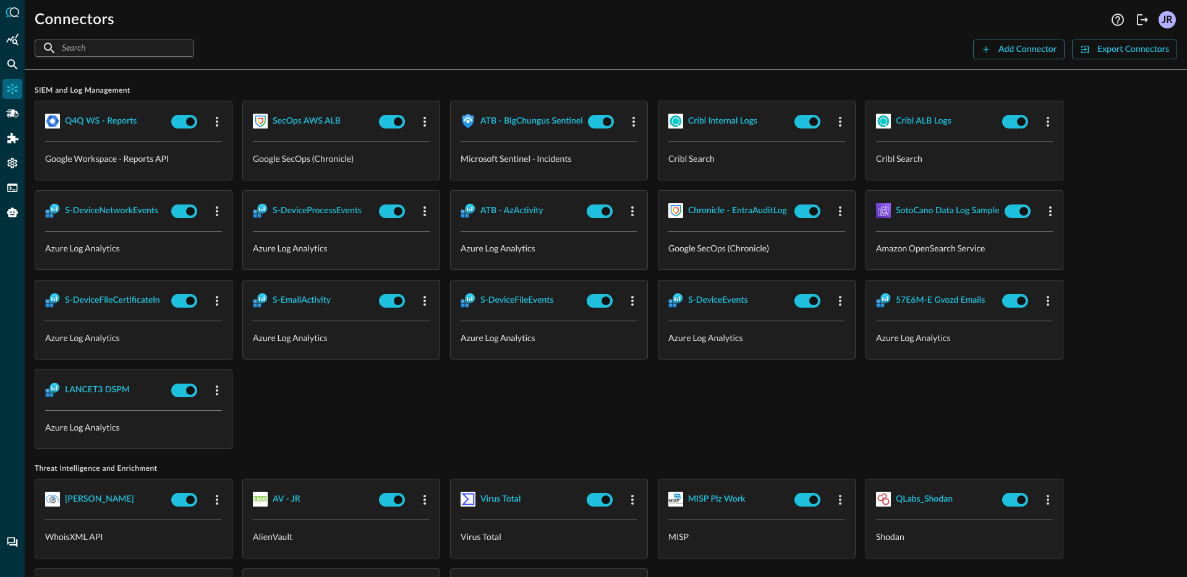
click at [801, 423] on div "Q4Q WS - Reports Google Workspace - Reports API SecOps AWS ALB Google SecOps (C…" at bounding box center [606, 275] width 1142 height 349
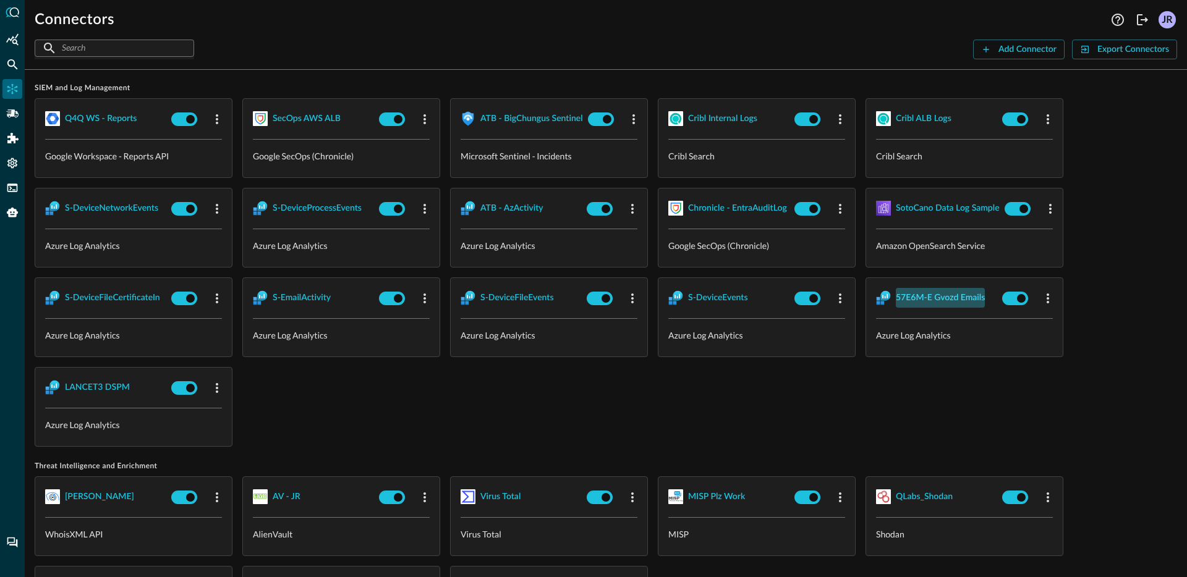
click at [958, 295] on div "57E6M-E Gvozd Emails" at bounding box center [940, 298] width 89 height 15
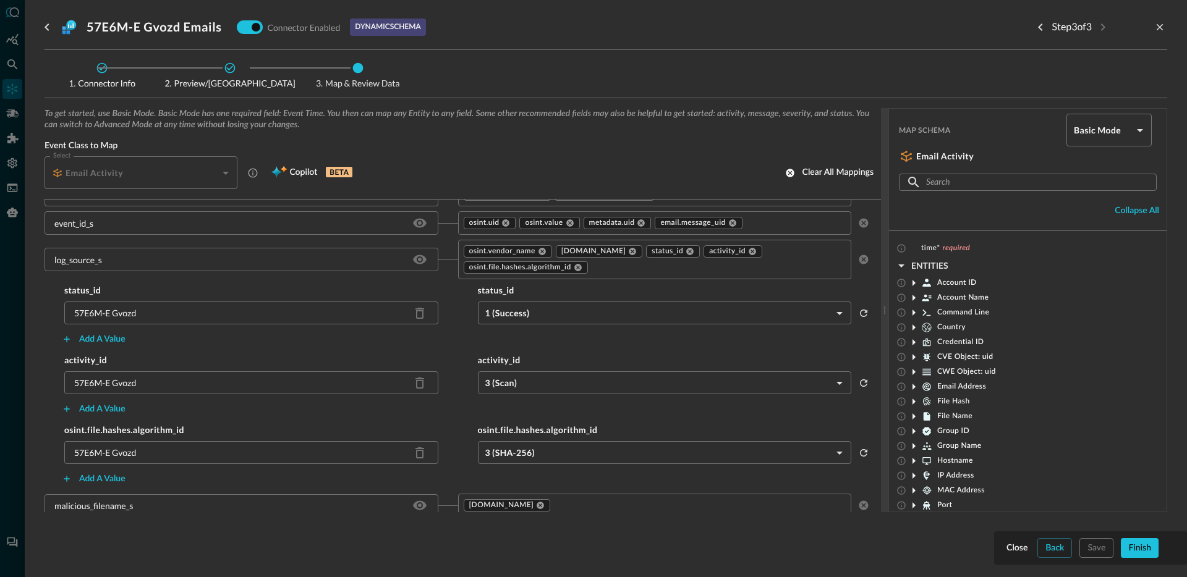
scroll to position [1119, 0]
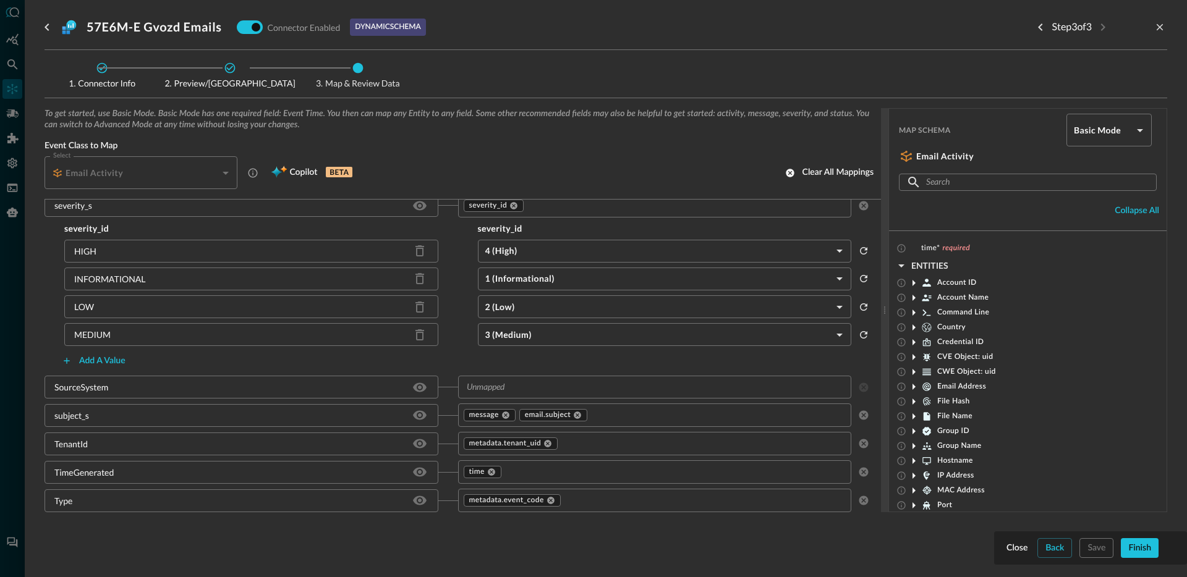
click at [1167, 25] on div "Close Back Save Finish 57E6M-E Gvozd Emails Connector Enabled dynamic schema St…" at bounding box center [606, 288] width 1162 height 577
click at [1159, 30] on icon "close-drawer" at bounding box center [1159, 27] width 11 height 11
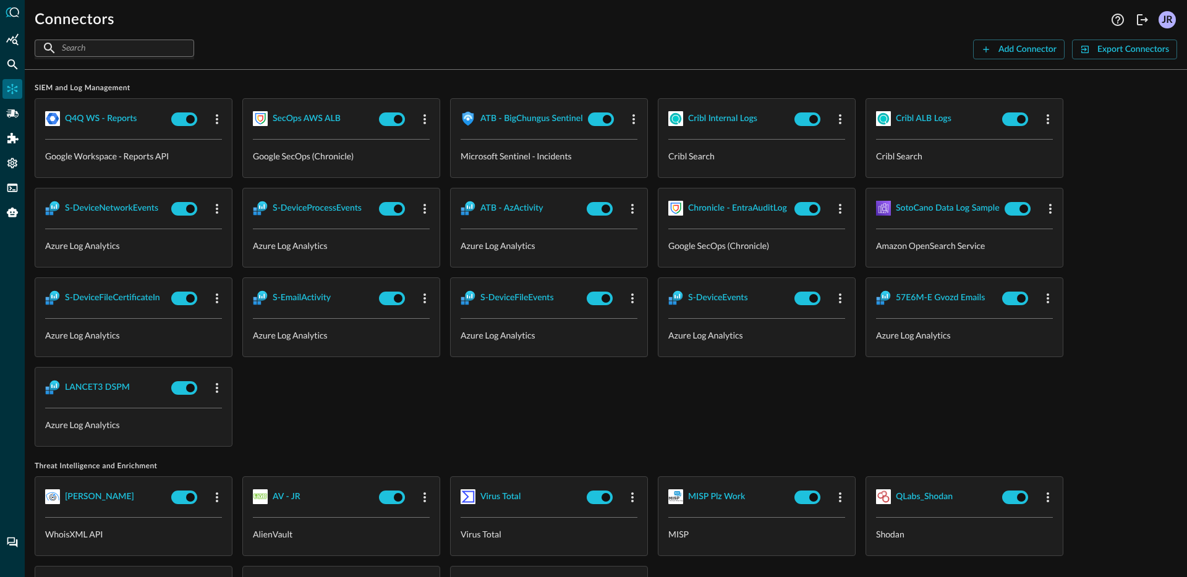
click at [511, 415] on div "Q4Q WS - Reports Google Workspace - Reports API SecOps AWS ALB Google SecOps (C…" at bounding box center [606, 272] width 1142 height 349
click at [12, 69] on icon "Federated Search" at bounding box center [12, 64] width 12 height 12
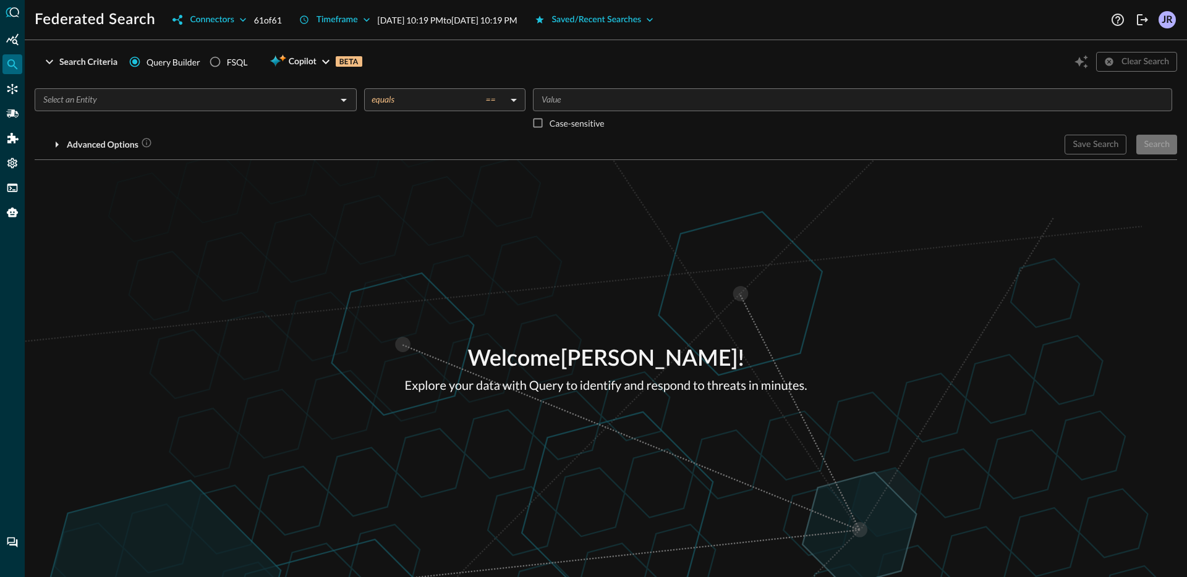
click at [321, 30] on div "Federated Search Connectors 61 of 61 Timeframe Sep 14, 2025 10:19 PM to Sep 15,…" at bounding box center [606, 288] width 1162 height 577
click at [330, 25] on div "Timeframe" at bounding box center [337, 19] width 41 height 15
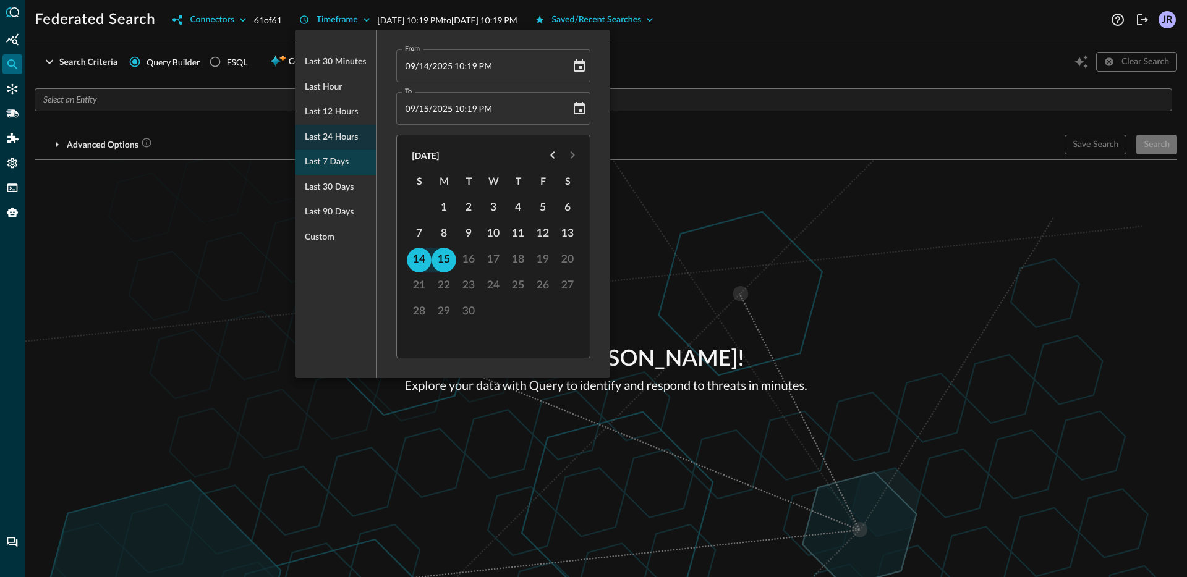
click at [332, 156] on span "Last 7 days" at bounding box center [327, 162] width 44 height 15
type input "09/08/2025 10:19 PM"
click at [203, 174] on div at bounding box center [593, 288] width 1187 height 577
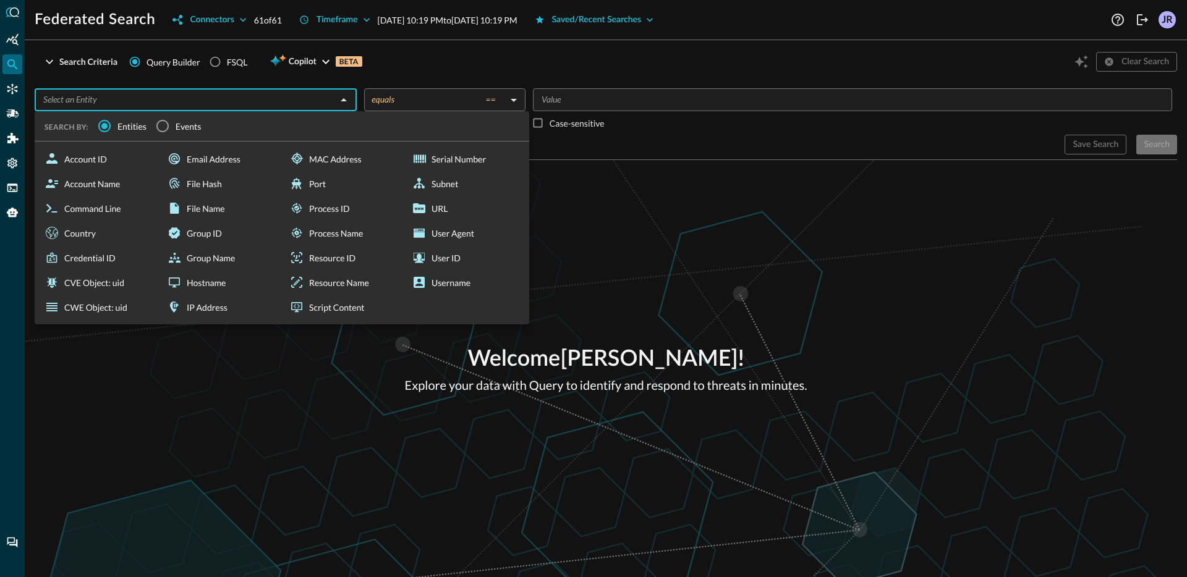
click at [214, 99] on input "text" at bounding box center [185, 99] width 294 height 15
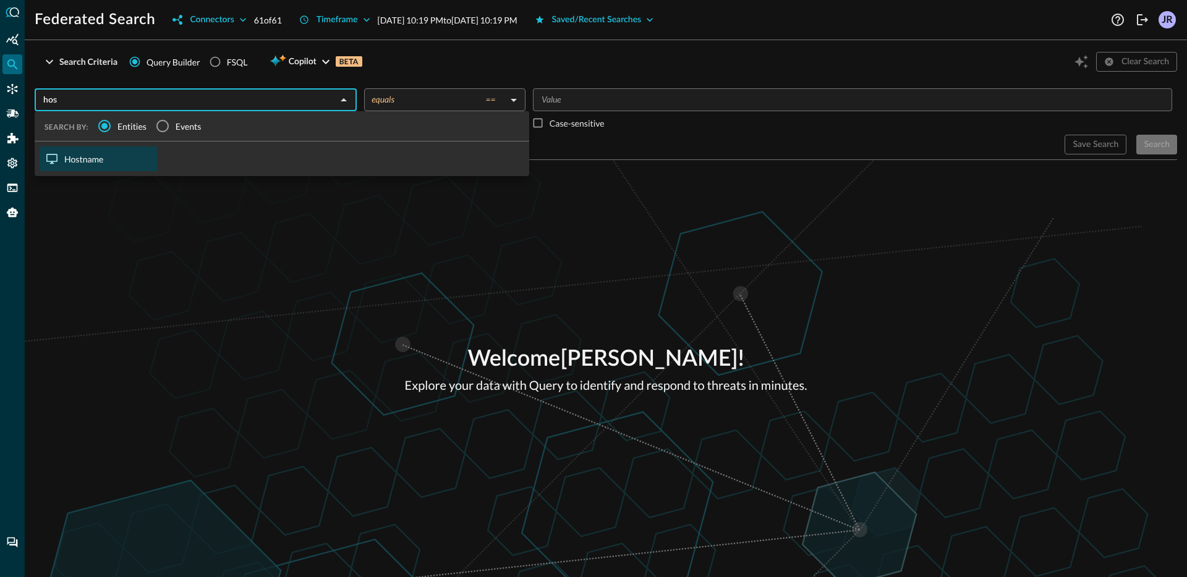
click at [118, 165] on div "Hostname" at bounding box center [98, 159] width 117 height 25
type input "Hostname"
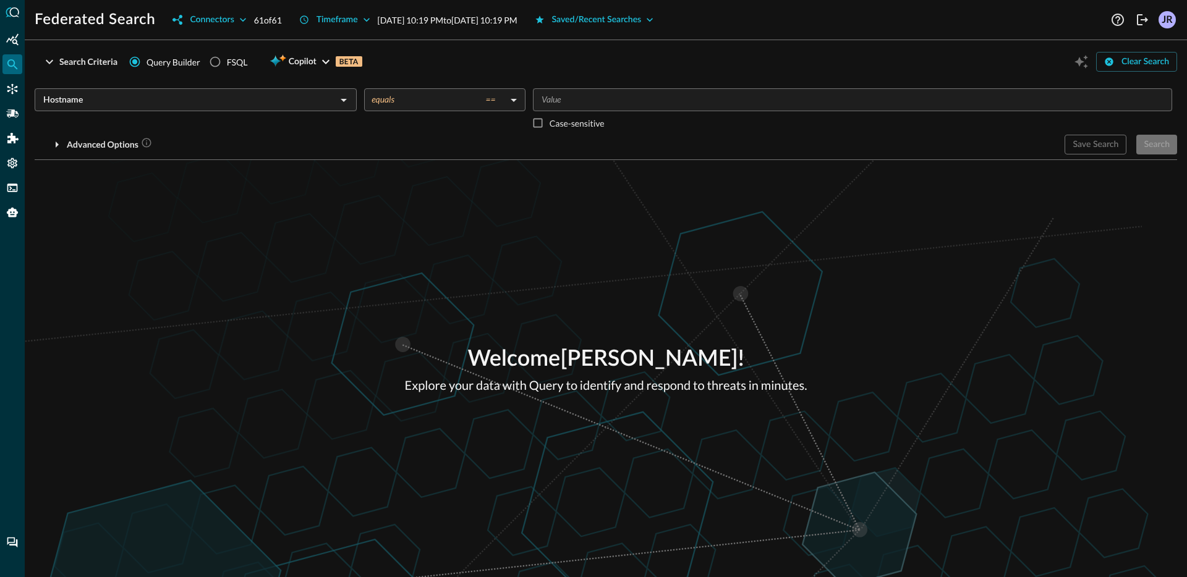
click at [640, 105] on input "Value" at bounding box center [852, 99] width 630 height 15
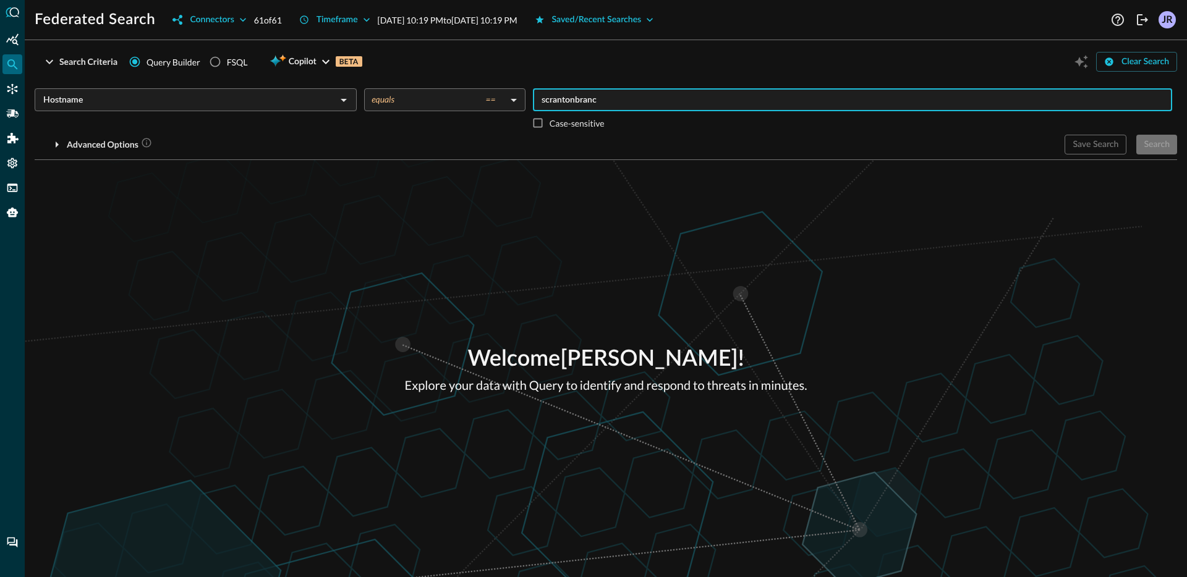
type input "scrantonbranch"
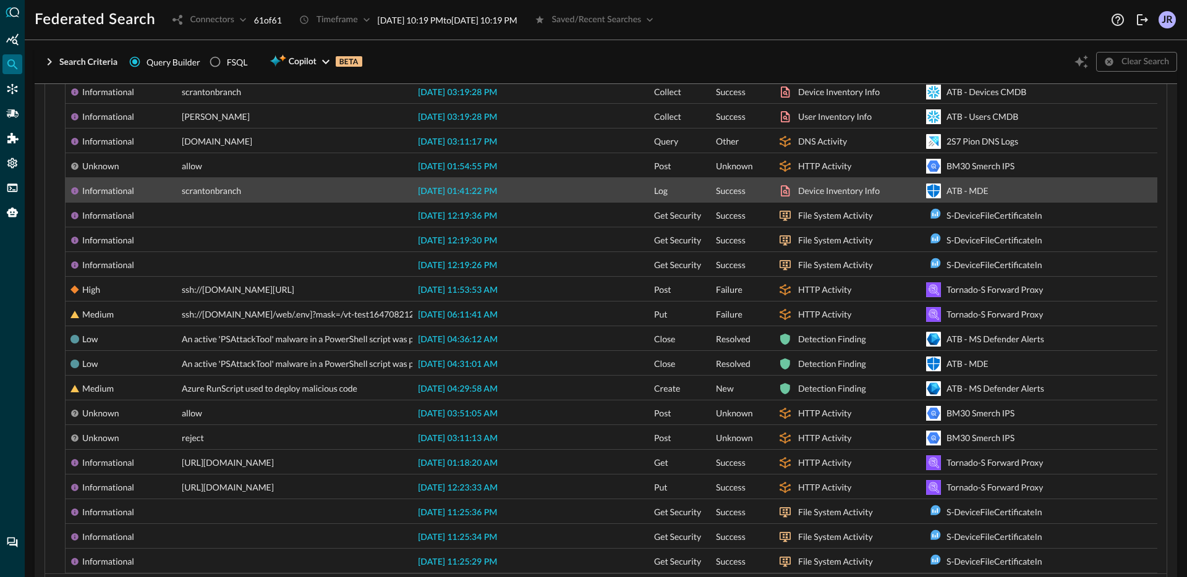
scroll to position [474, 0]
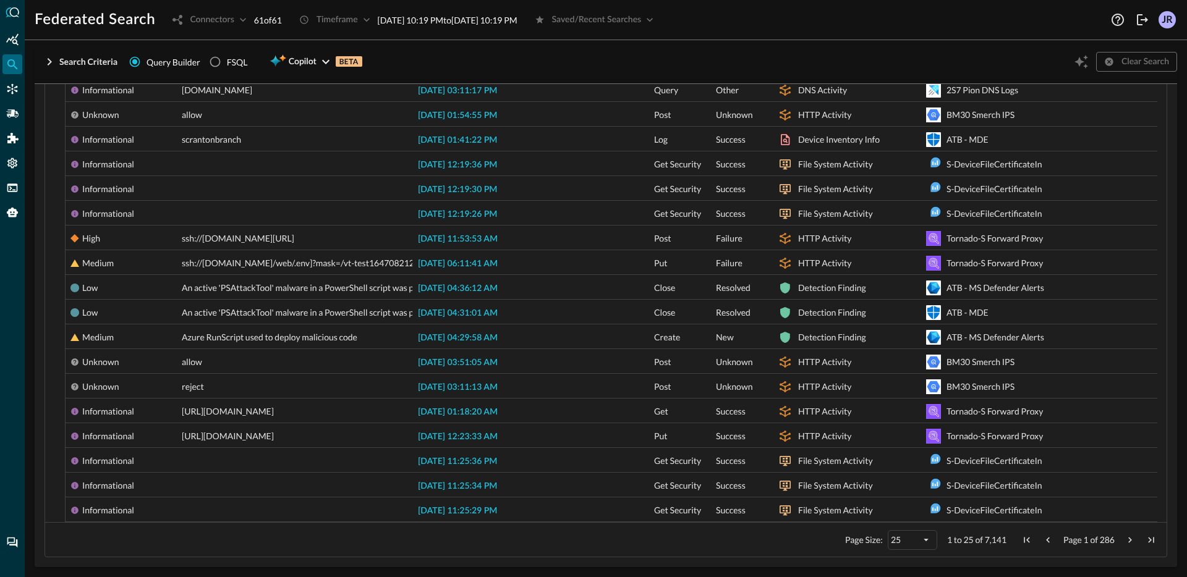
click at [1125, 538] on span "Next Page" at bounding box center [1130, 540] width 11 height 11
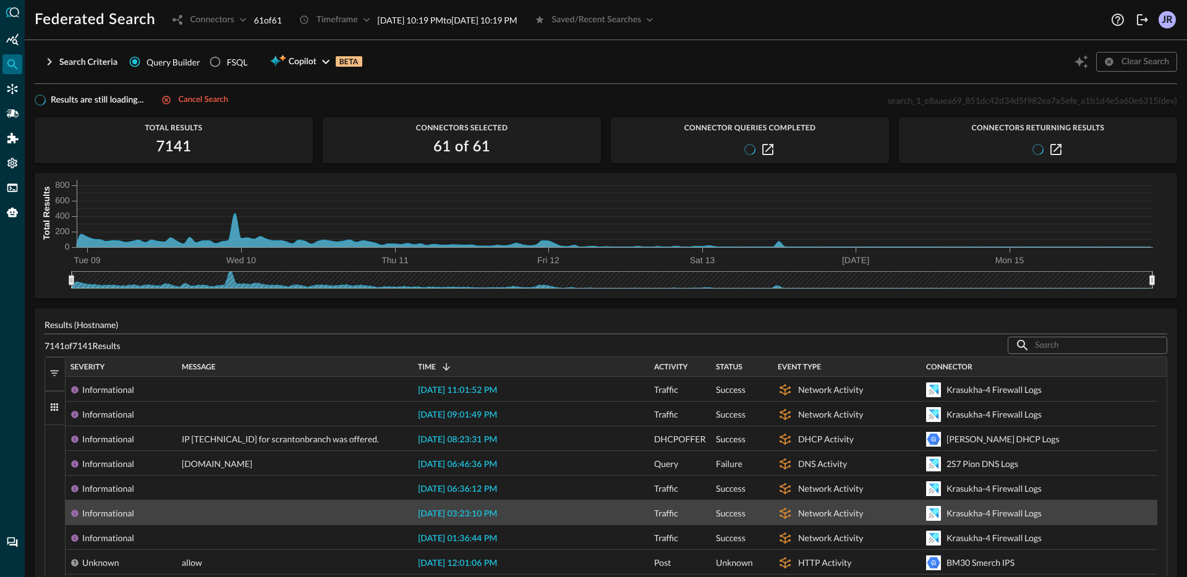
scroll to position [0, 0]
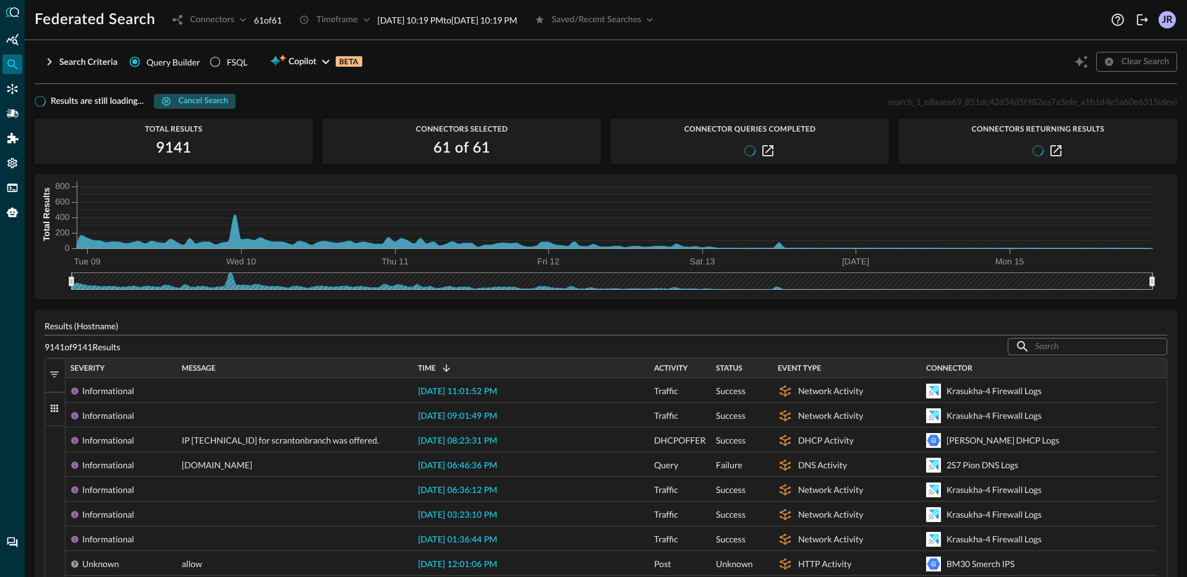
click at [202, 100] on div "Cancel search" at bounding box center [203, 102] width 49 height 14
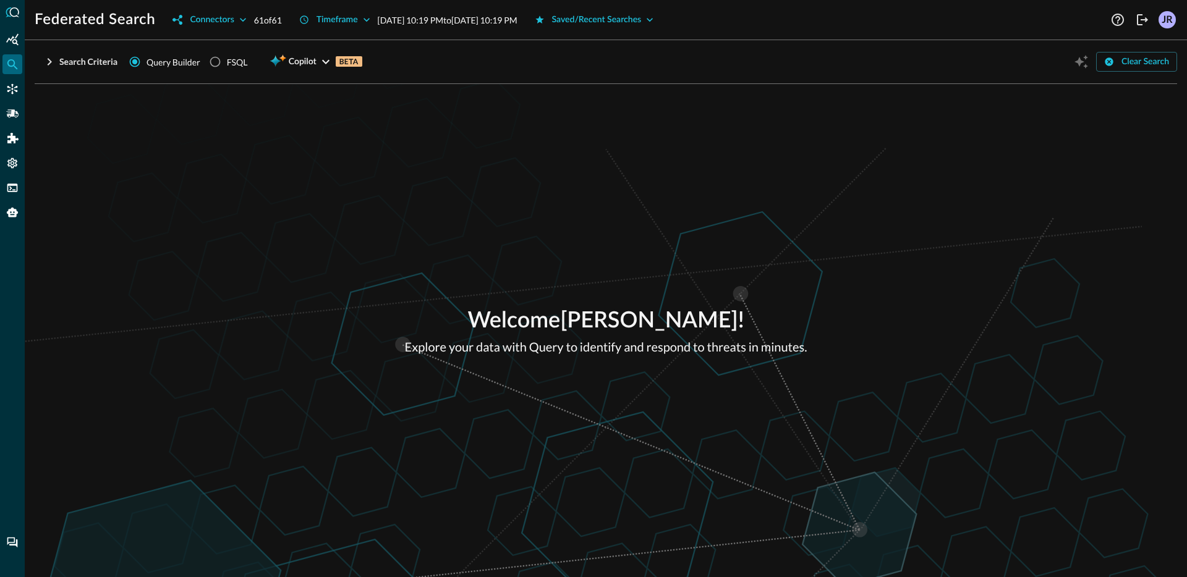
click at [11, 100] on div at bounding box center [12, 288] width 25 height 577
click at [15, 95] on icon "Connectors" at bounding box center [12, 89] width 12 height 12
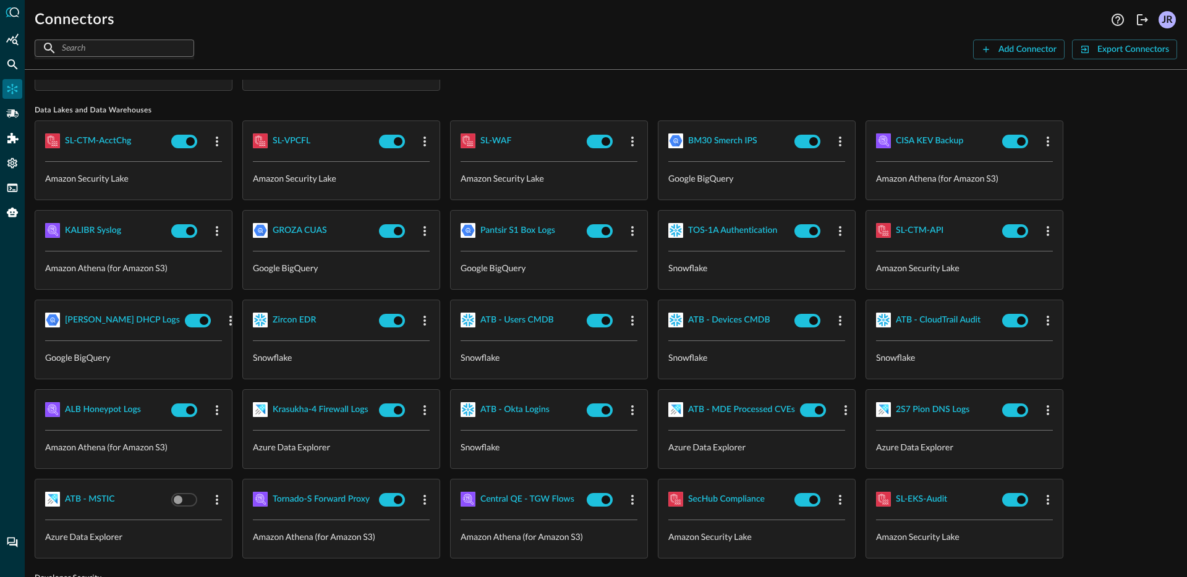
scroll to position [98, 0]
click at [328, 402] on div "Krasukha-4 Firewall Logs" at bounding box center [321, 409] width 96 height 15
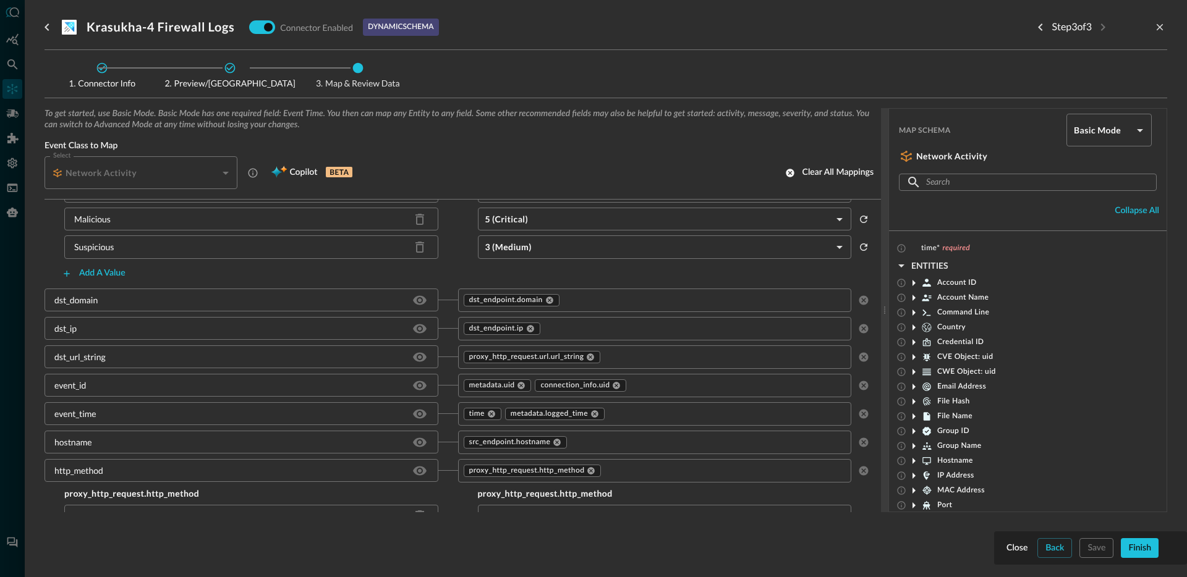
scroll to position [611, 0]
click at [690, 360] on input "text" at bounding box center [714, 357] width 225 height 15
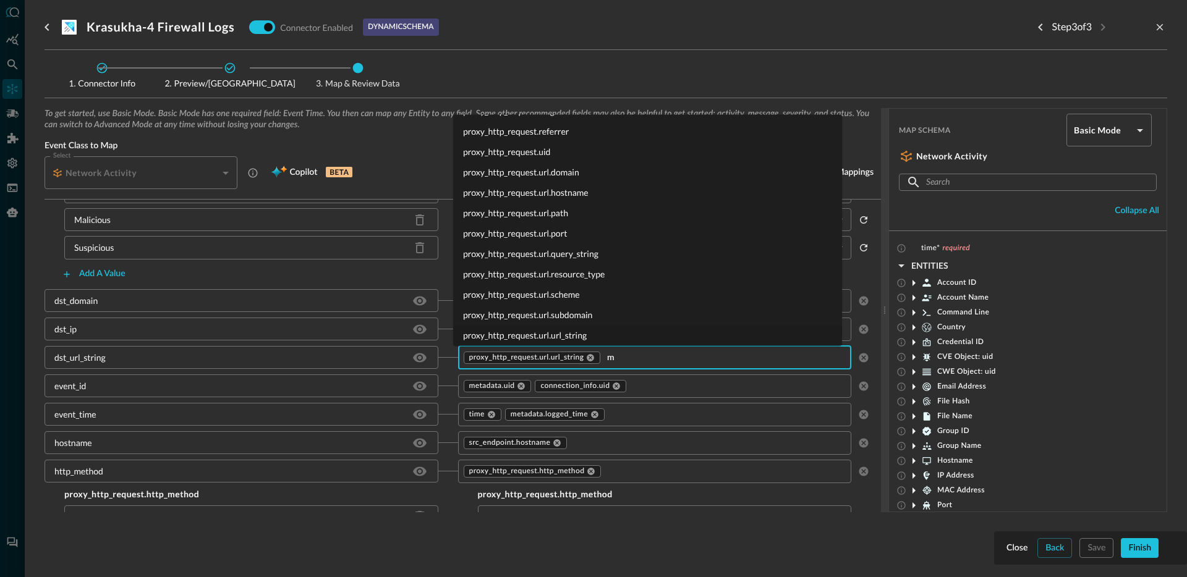
scroll to position [0, 0]
type input "mess"
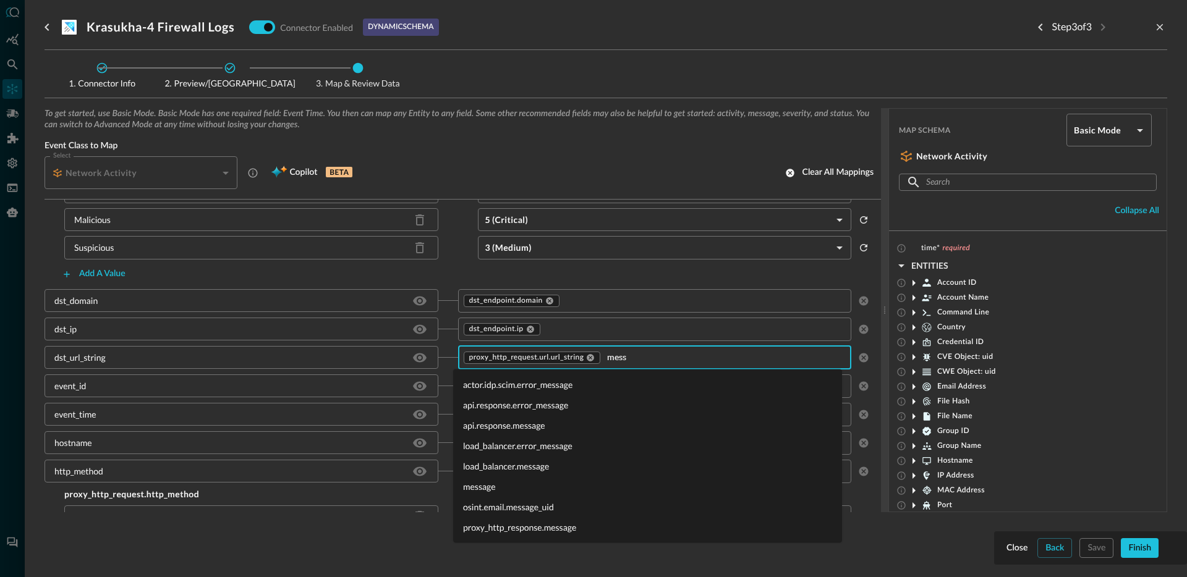
click at [466, 483] on li "message" at bounding box center [647, 487] width 389 height 20
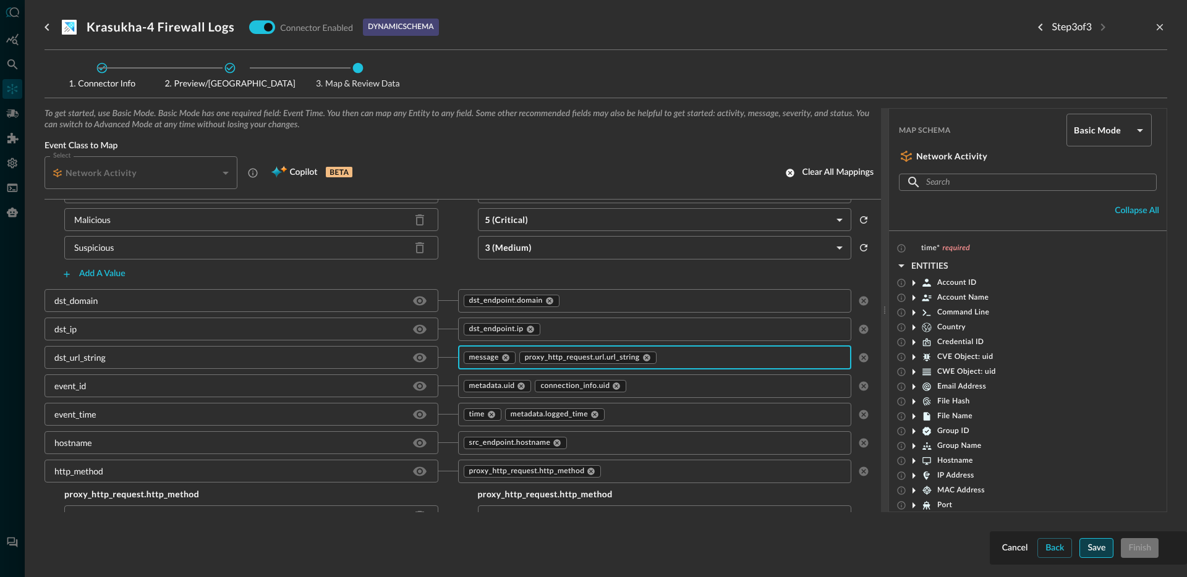
click at [1102, 545] on div "Save" at bounding box center [1096, 548] width 18 height 15
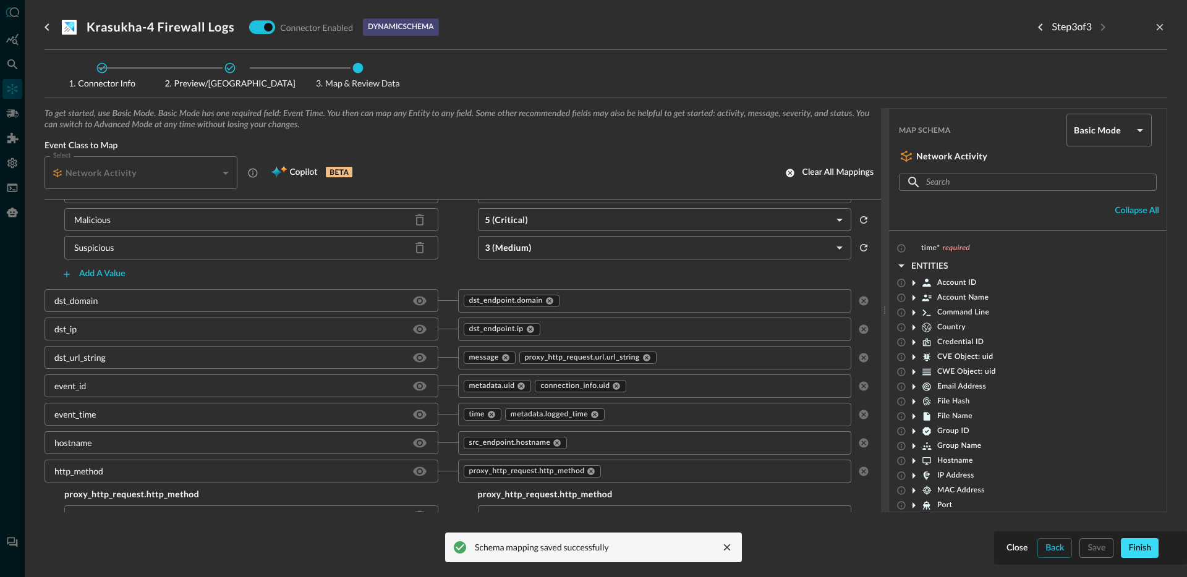
click at [1142, 550] on div "Finish" at bounding box center [1139, 548] width 23 height 15
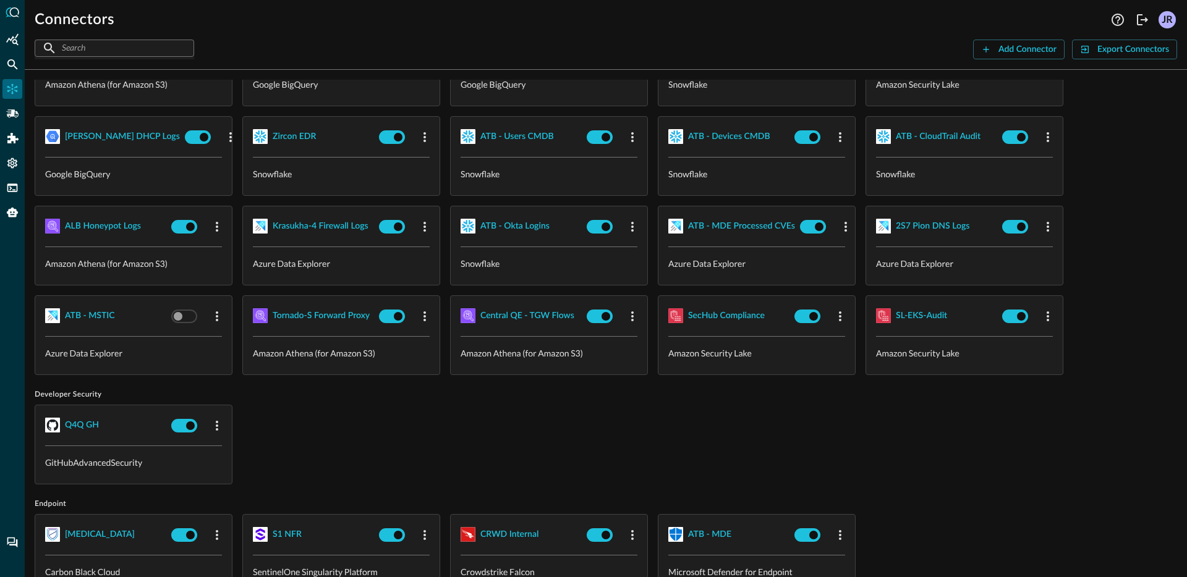
scroll to position [289, 0]
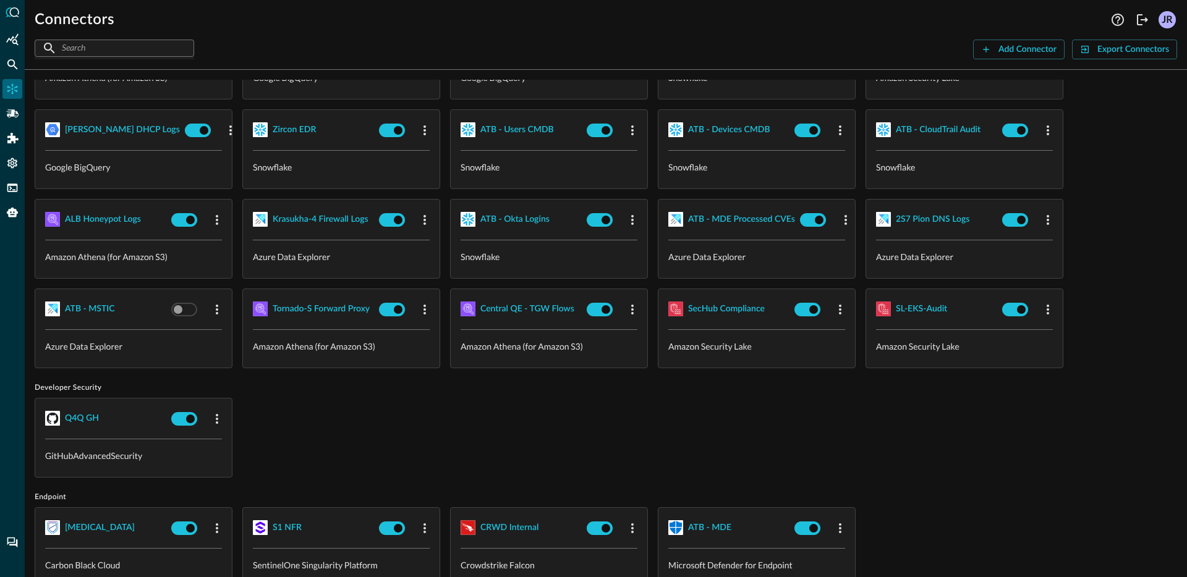
click at [478, 423] on div "Q4Q GH GitHubAdvancedSecurity" at bounding box center [606, 438] width 1142 height 80
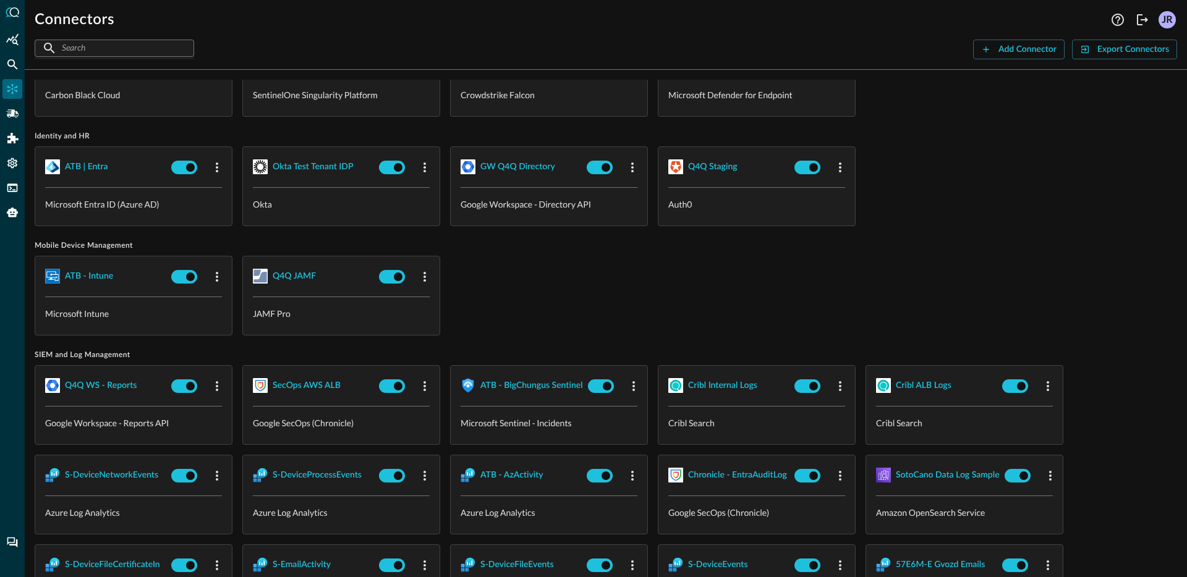
scroll to position [0, 0]
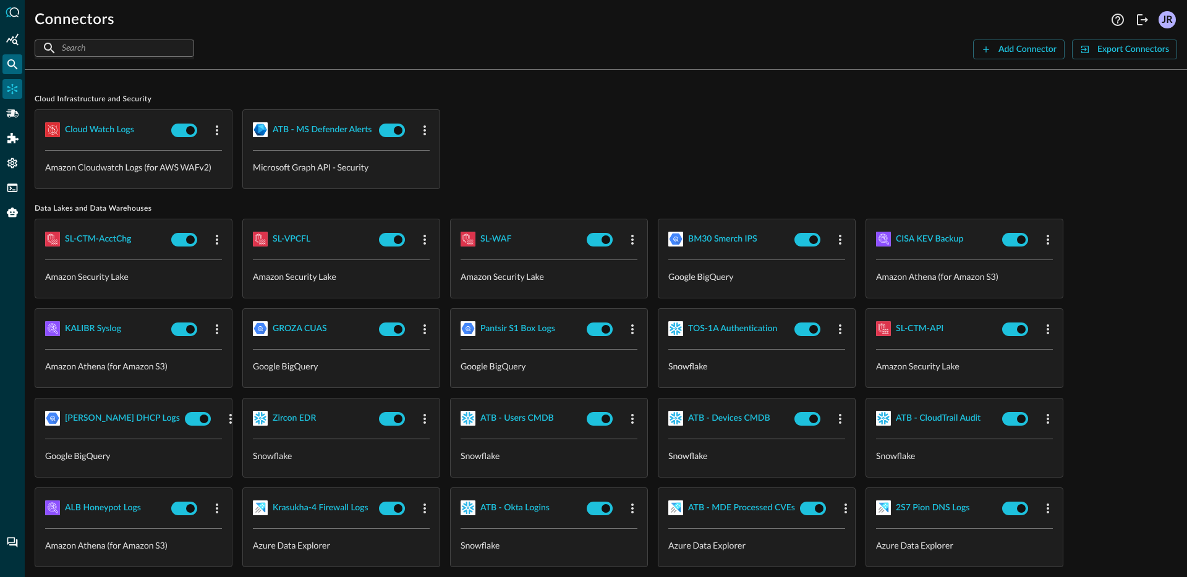
click at [10, 66] on icon "Federated Search" at bounding box center [12, 64] width 11 height 11
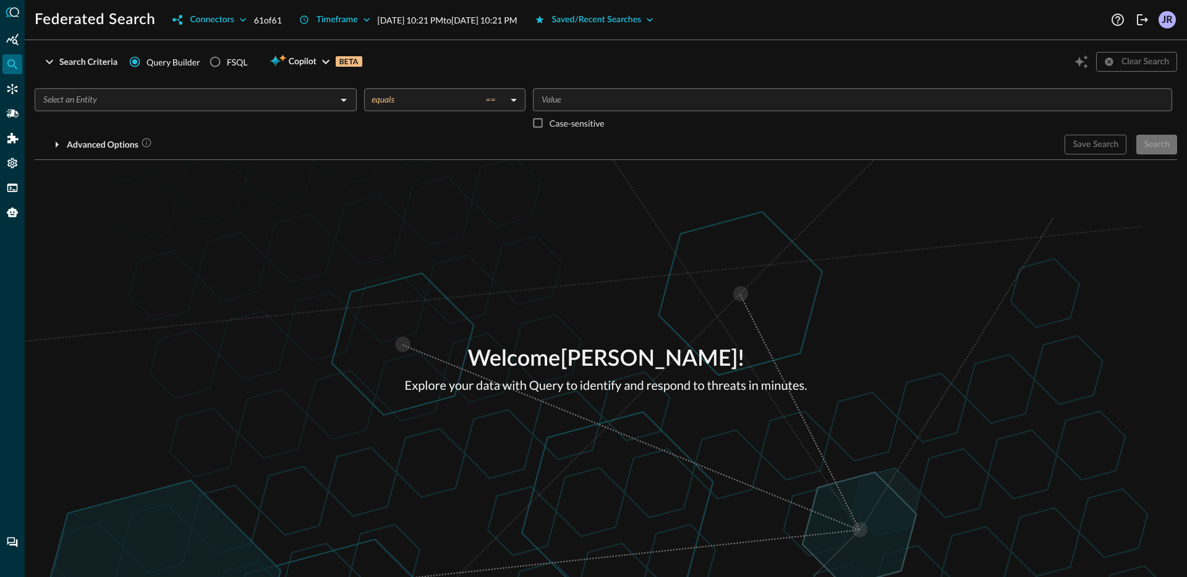
click at [182, 98] on input "text" at bounding box center [185, 99] width 294 height 15
click at [201, 20] on div "Connectors" at bounding box center [212, 19] width 44 height 15
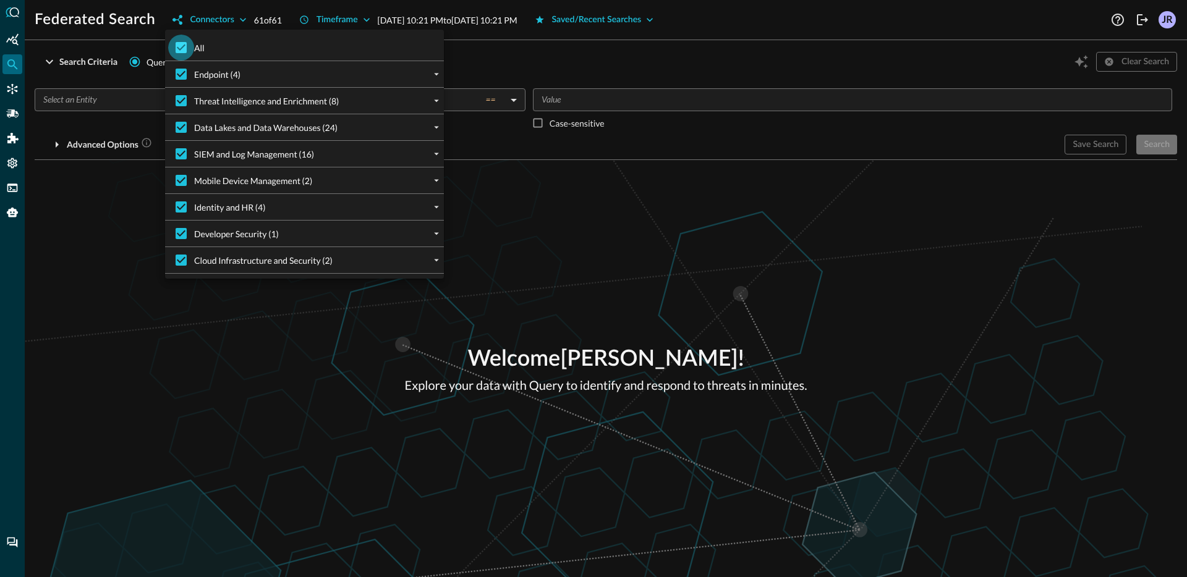
click at [182, 37] on input "All" at bounding box center [181, 48] width 26 height 26
checkbox input "false"
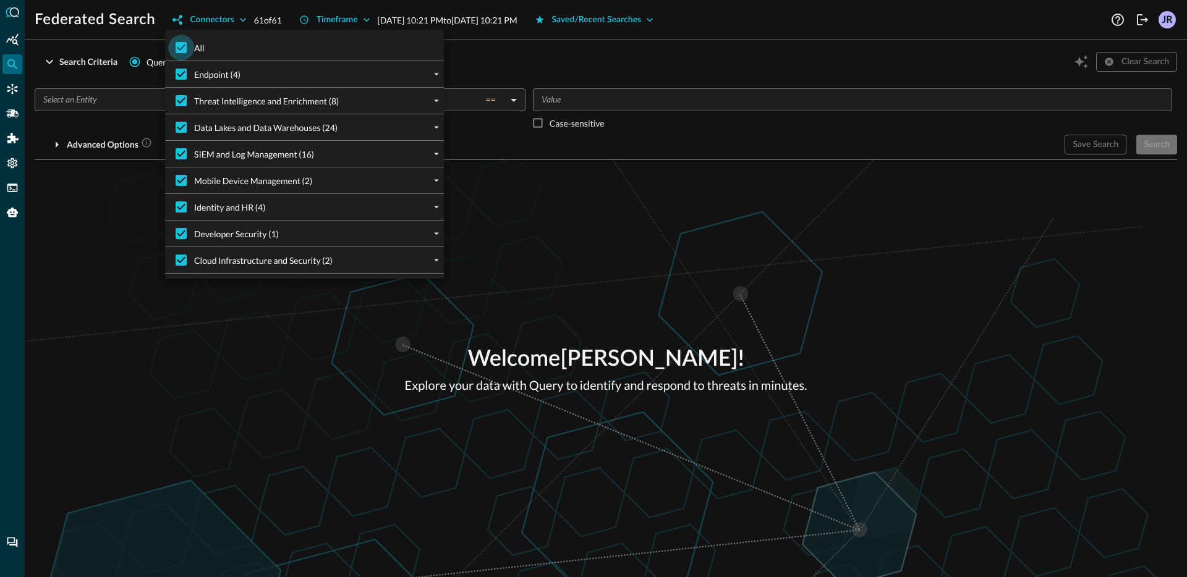
checkbox input "false"
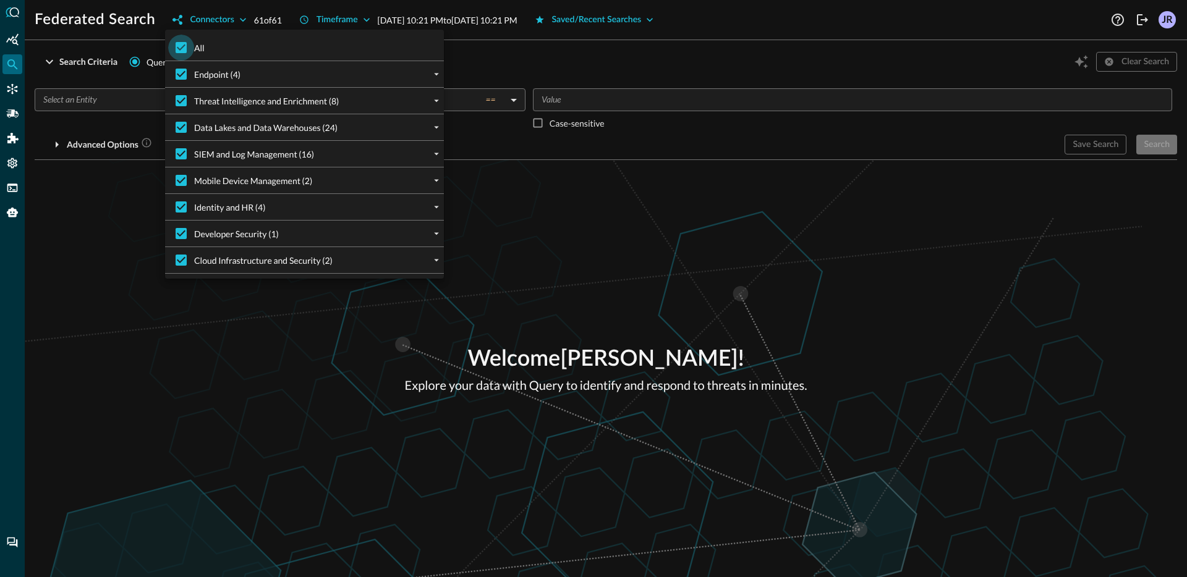
checkbox input "false"
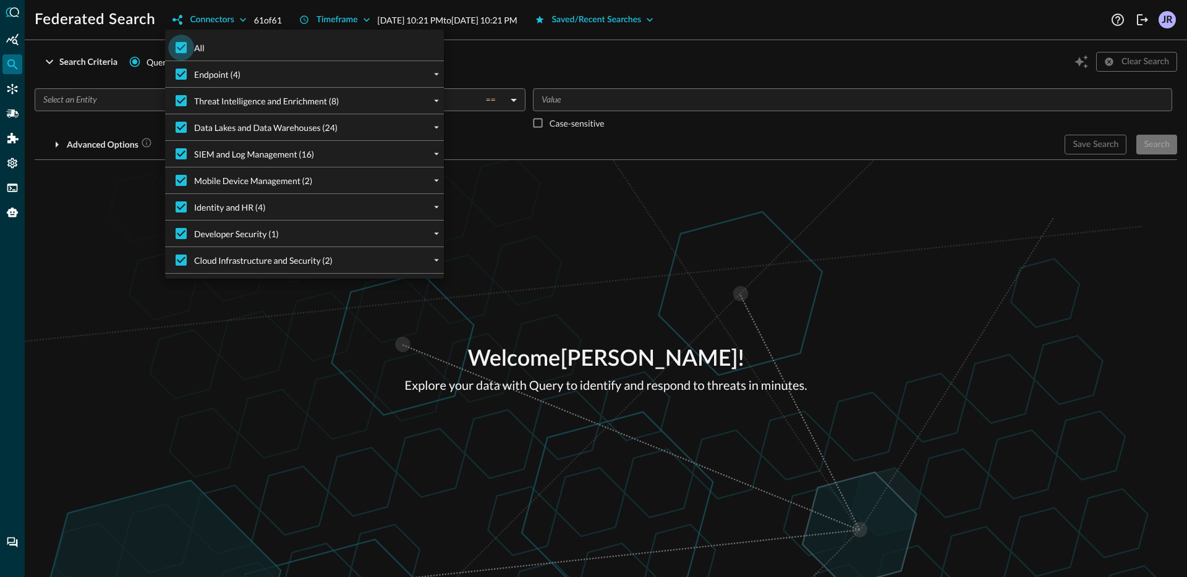
checkbox input "false"
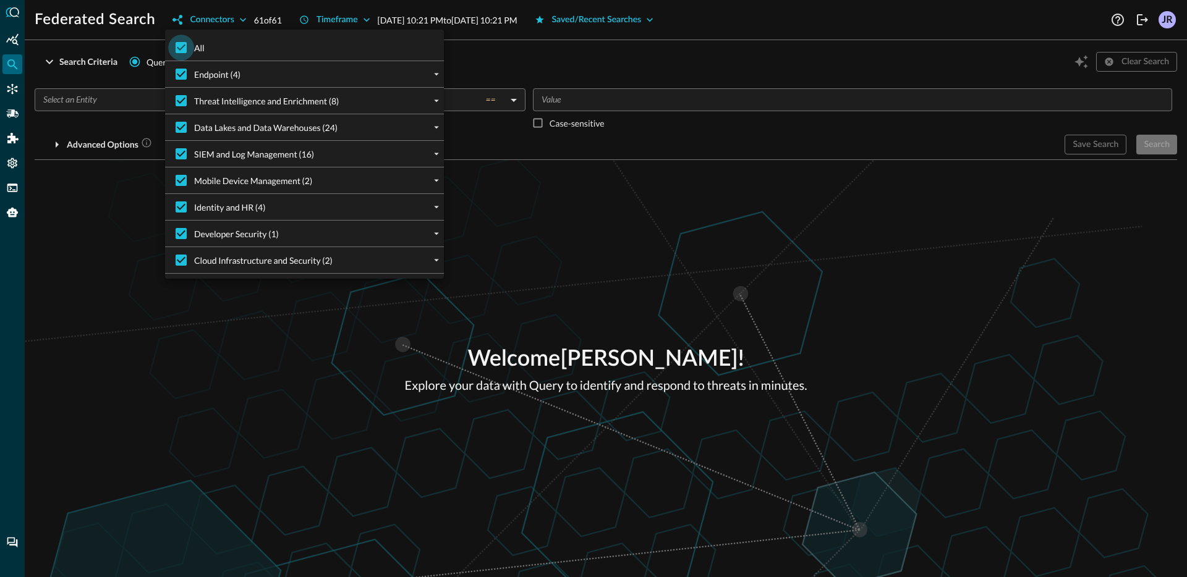
checkbox input "false"
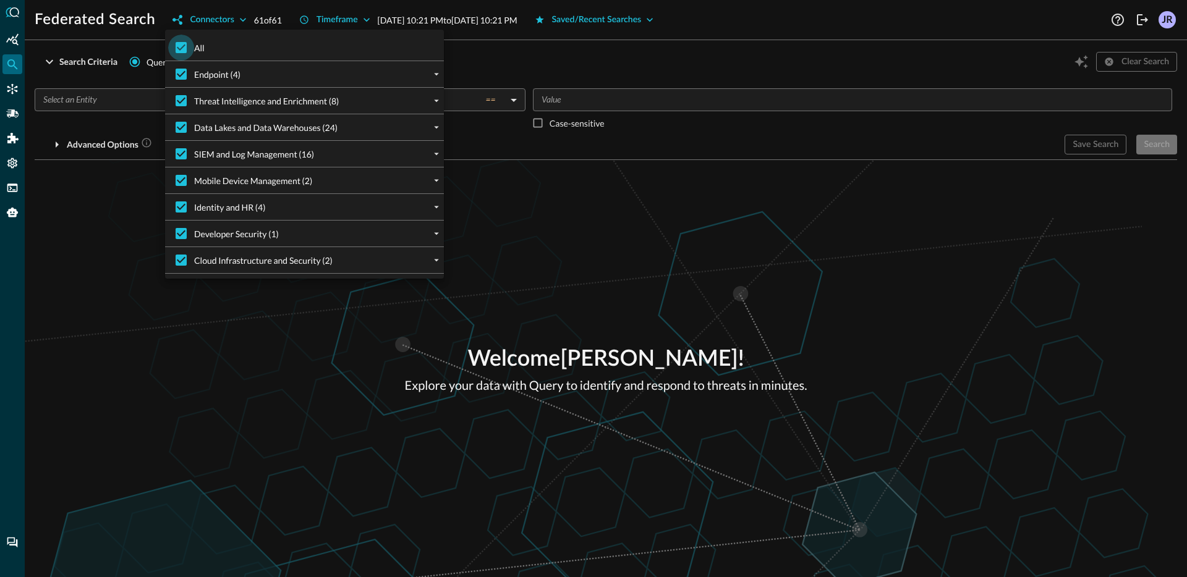
checkbox input "false"
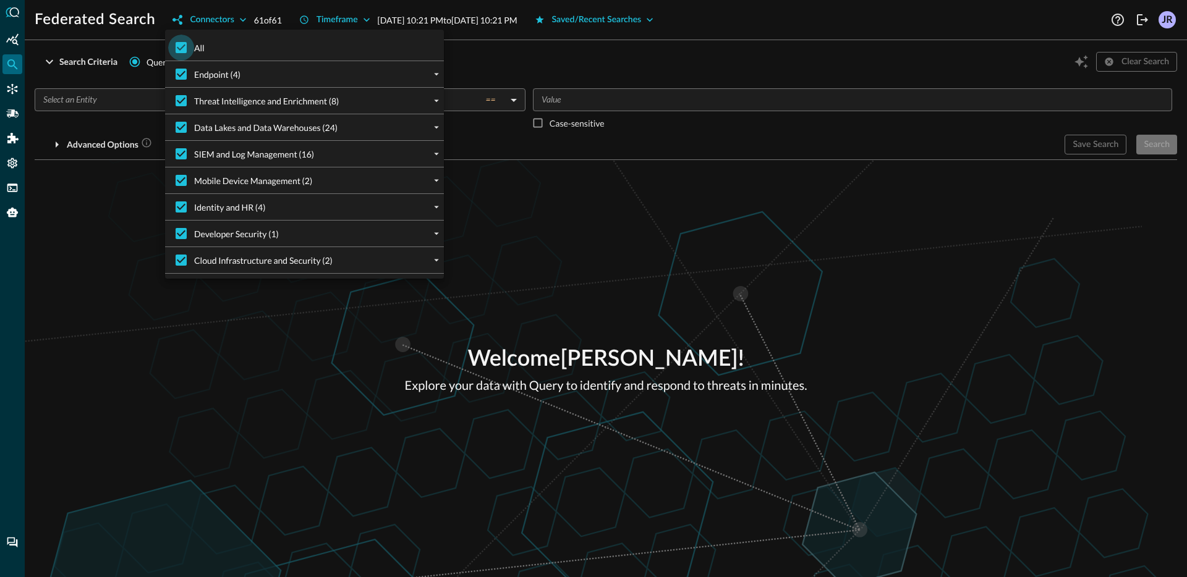
checkbox input "false"
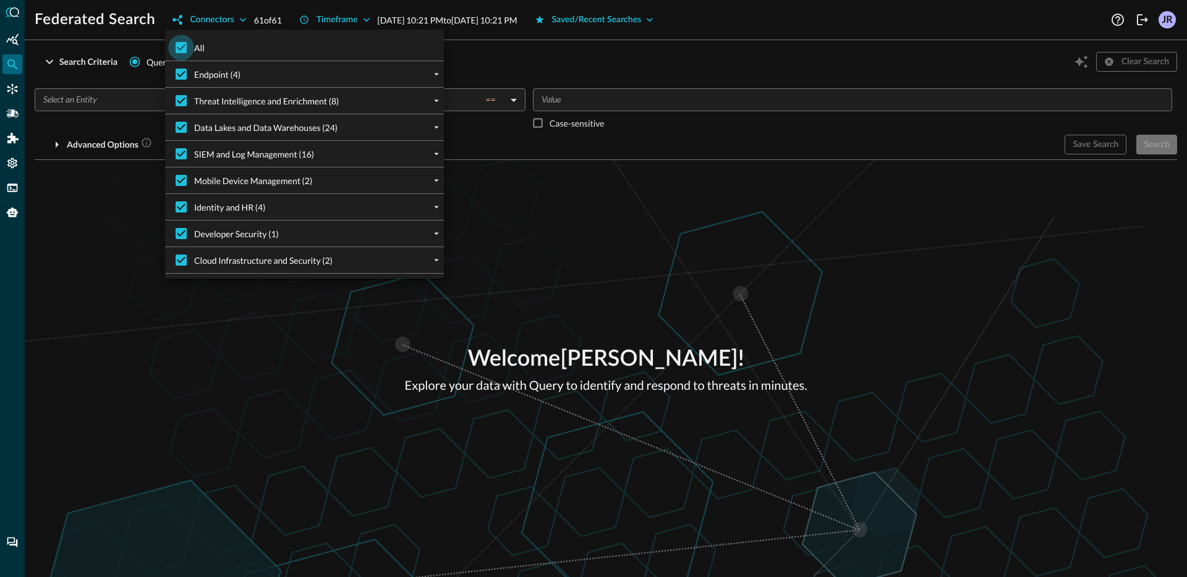
checkbox input "false"
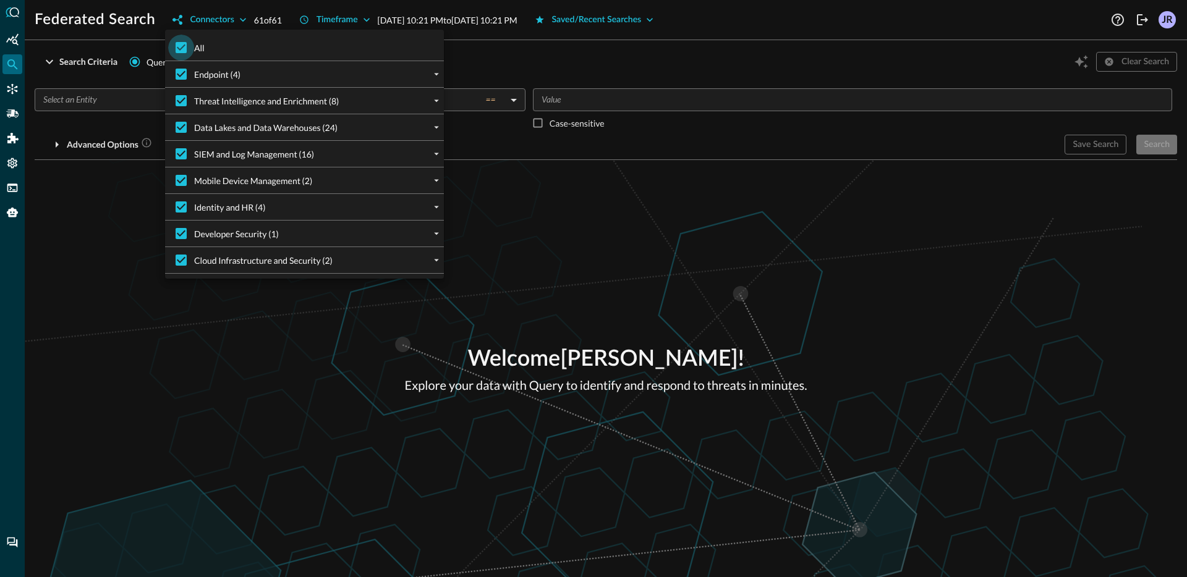
checkbox input "false"
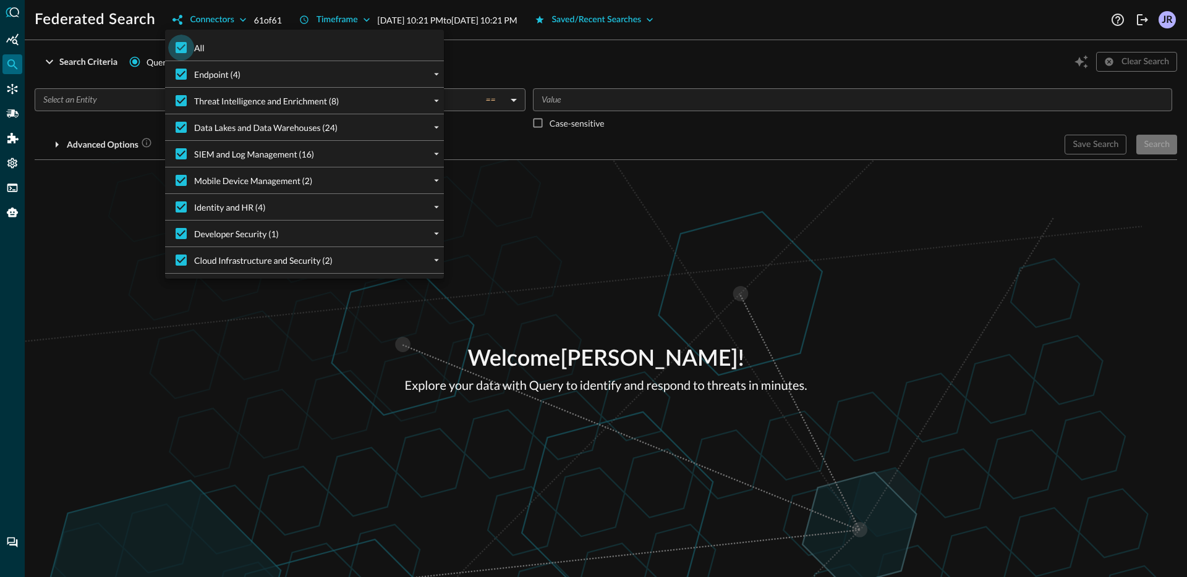
checkbox input "false"
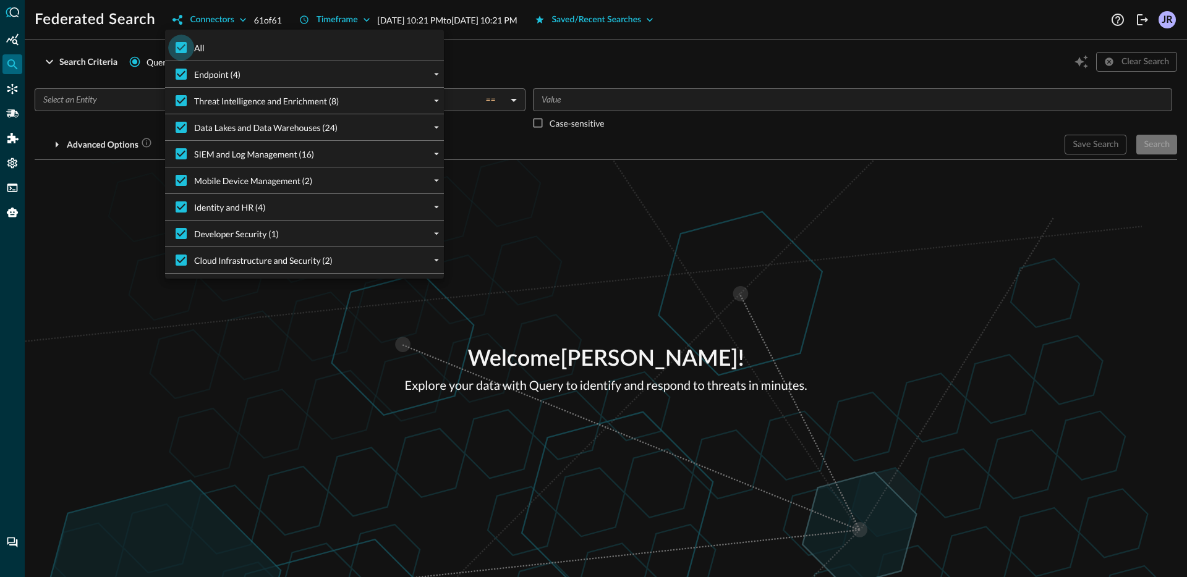
checkbox input "false"
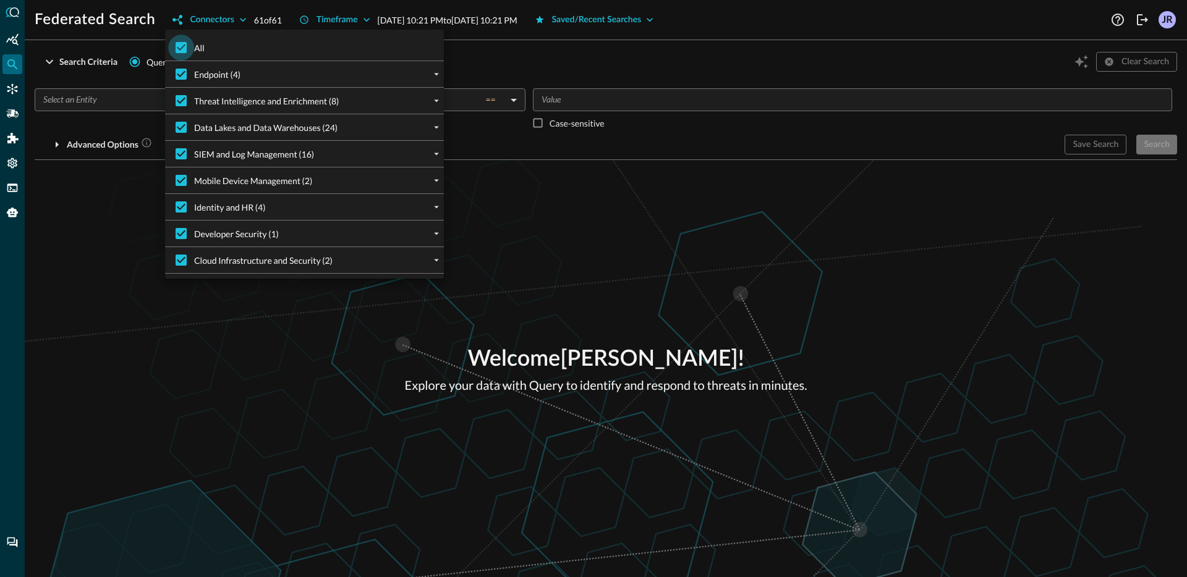
checkbox input "false"
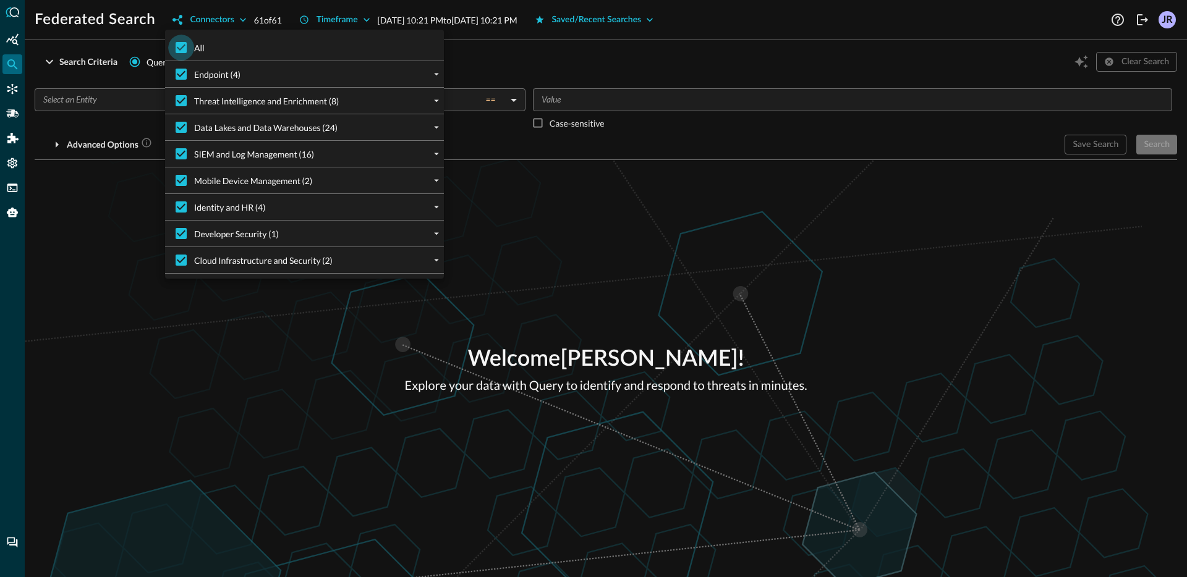
checkbox input "false"
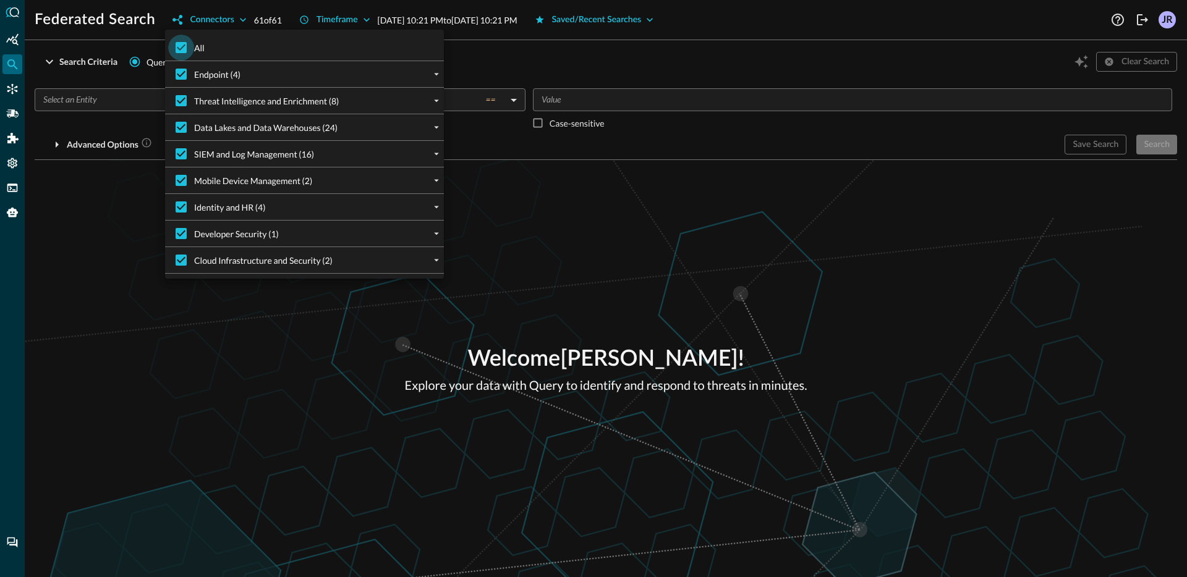
checkbox input "false"
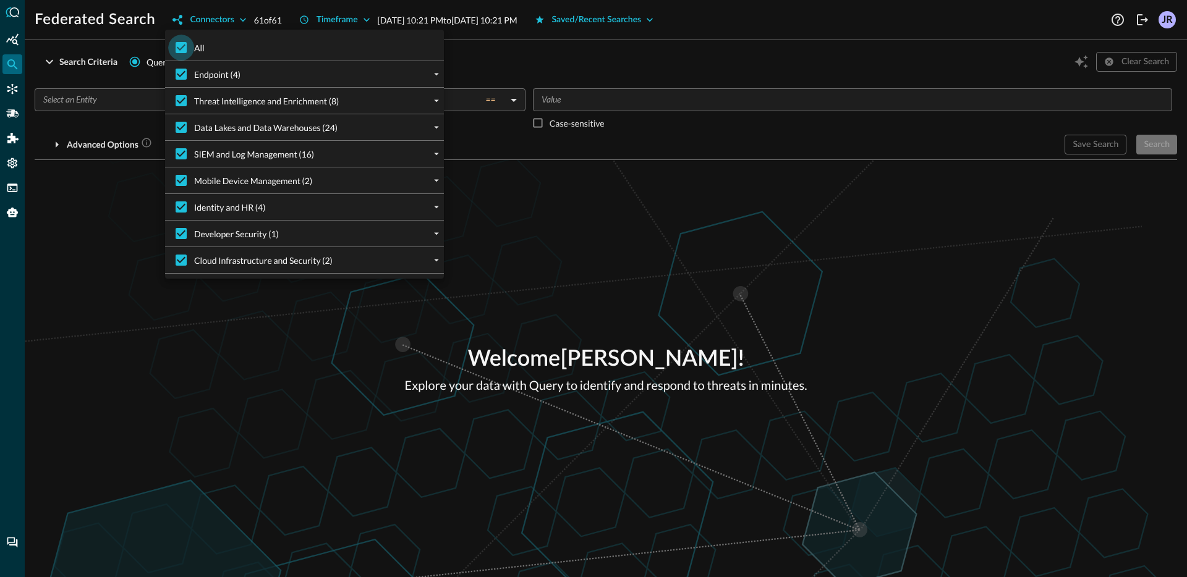
checkbox input "false"
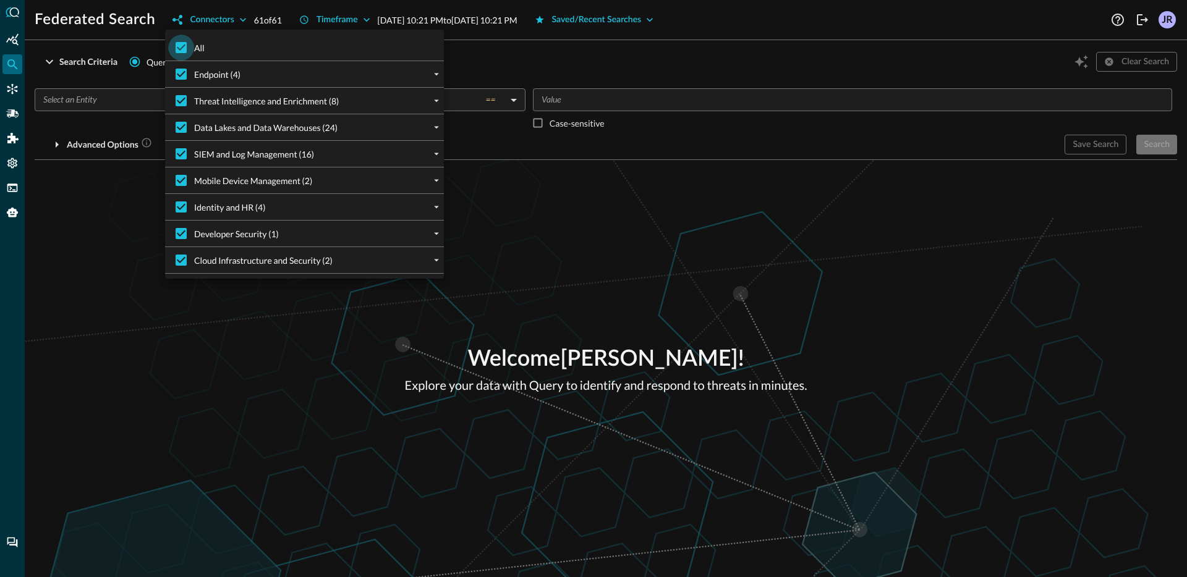
checkbox input "false"
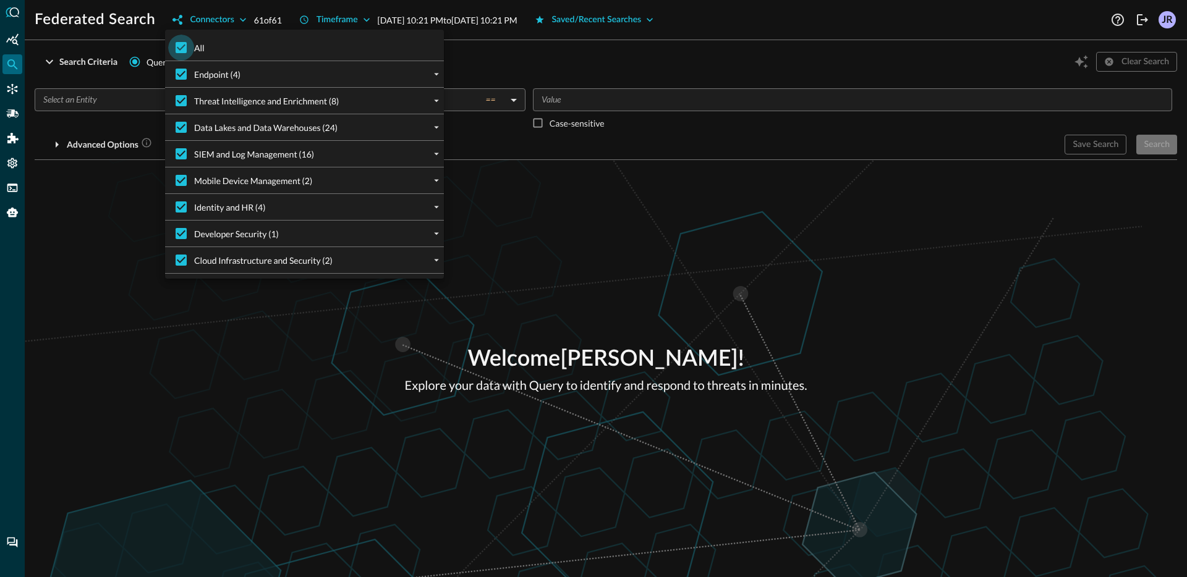
checkbox input "false"
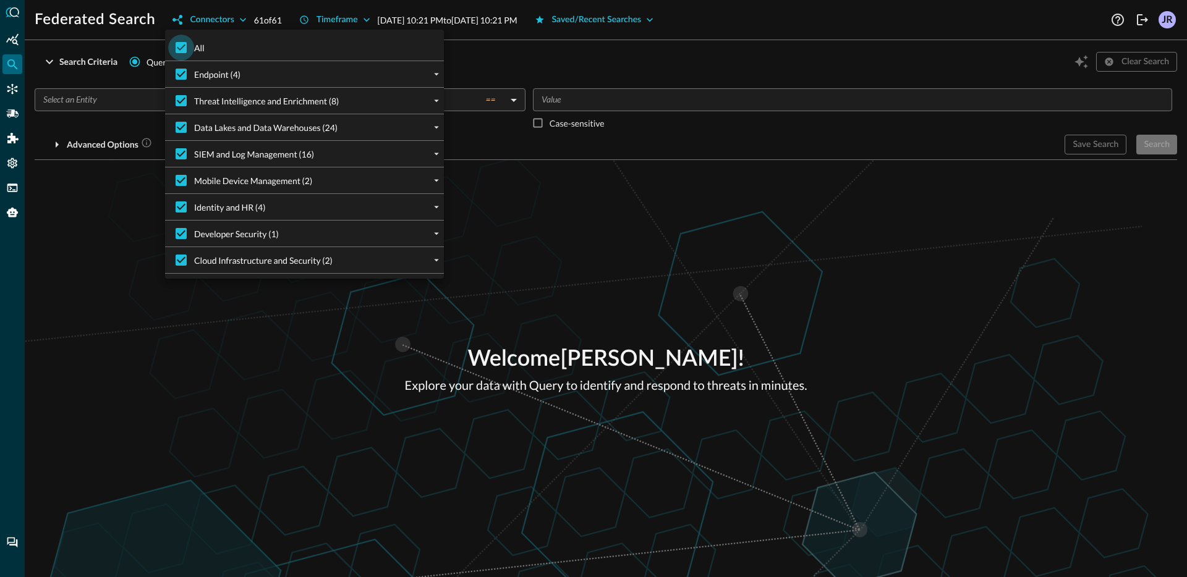
checkbox input "false"
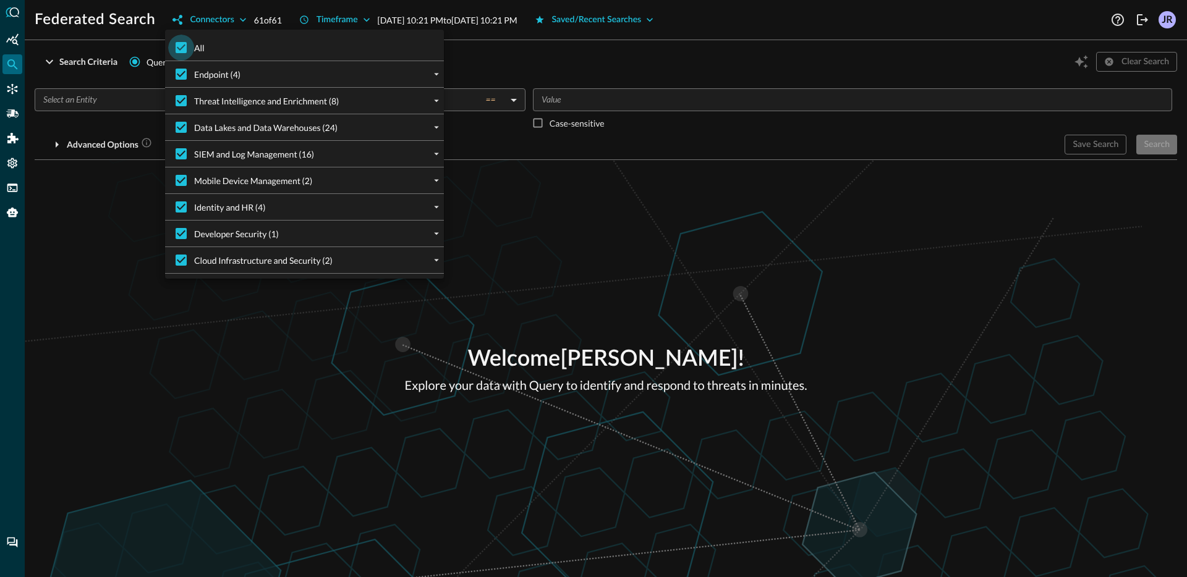
checkbox input "false"
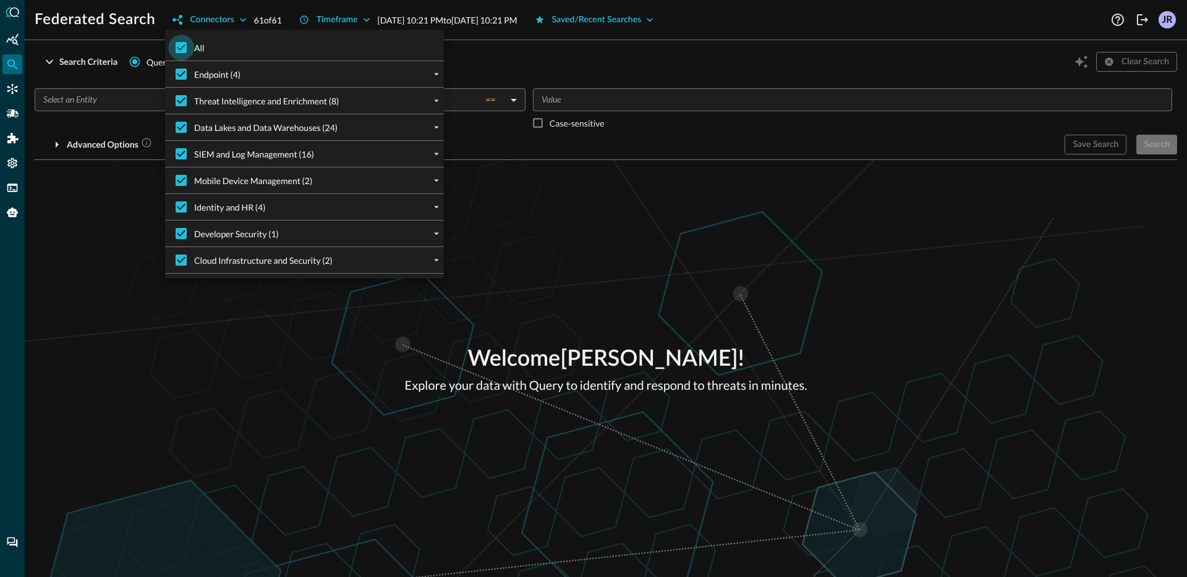
checkbox input "false"
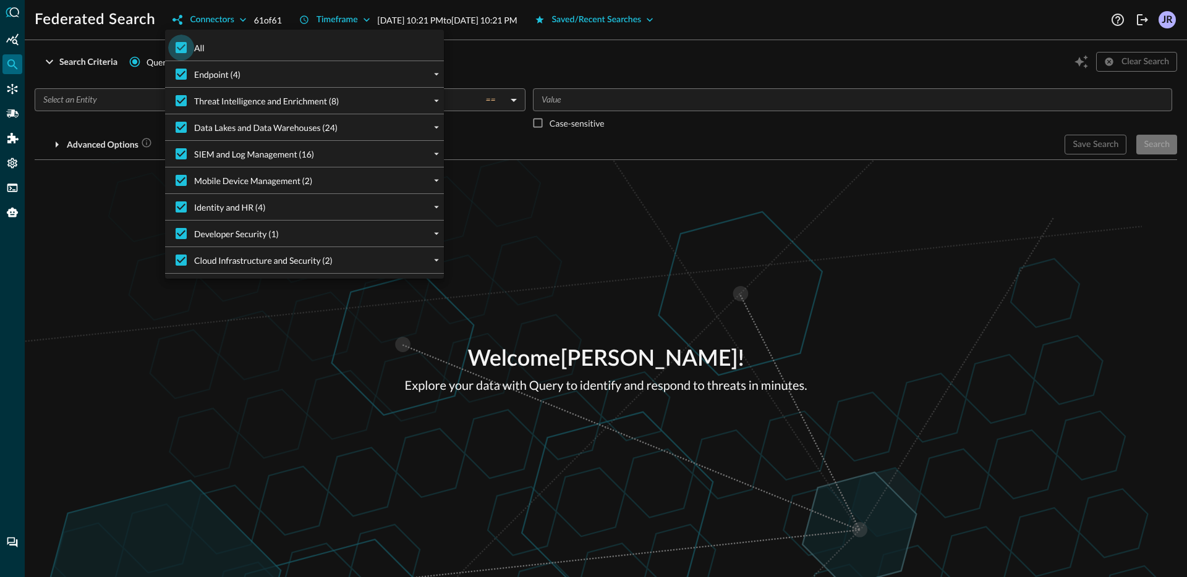
checkbox input "false"
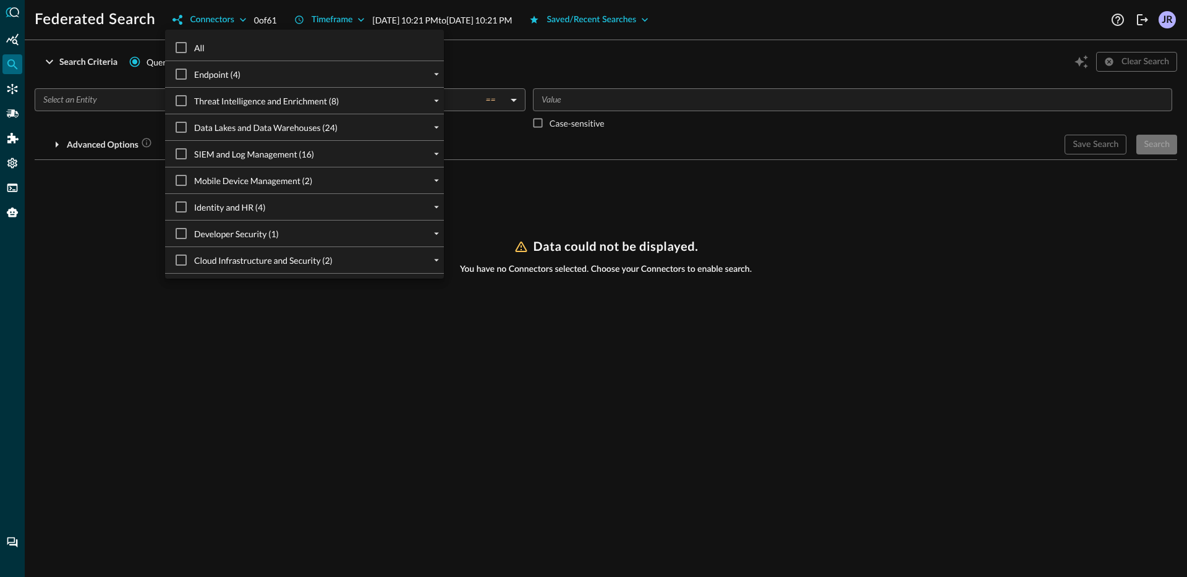
click at [183, 41] on input "All" at bounding box center [181, 48] width 26 height 26
checkbox input "true"
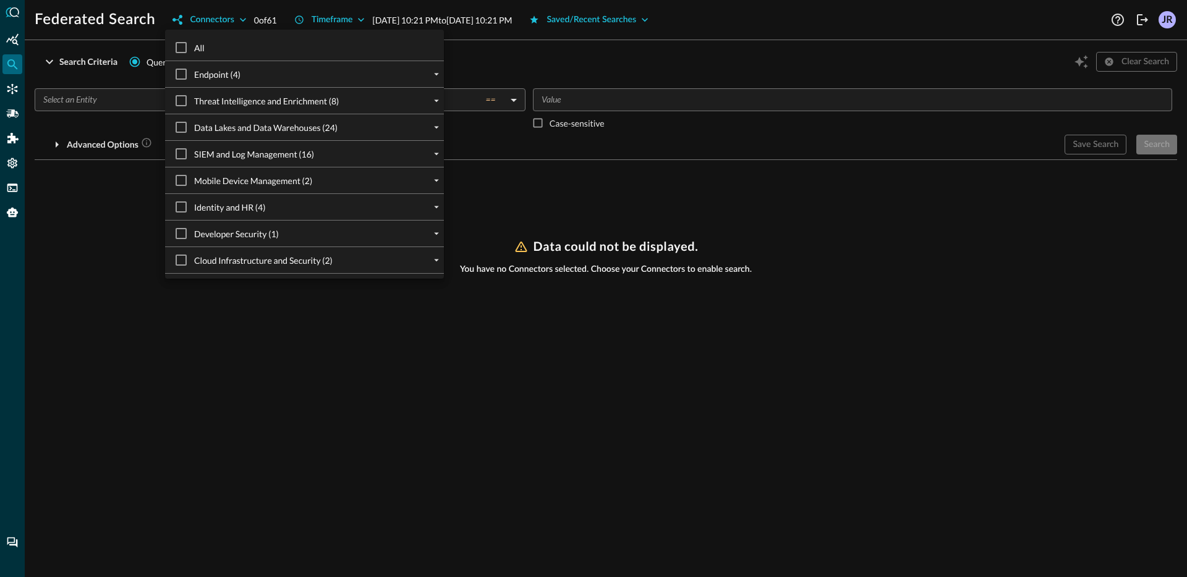
checkbox input "true"
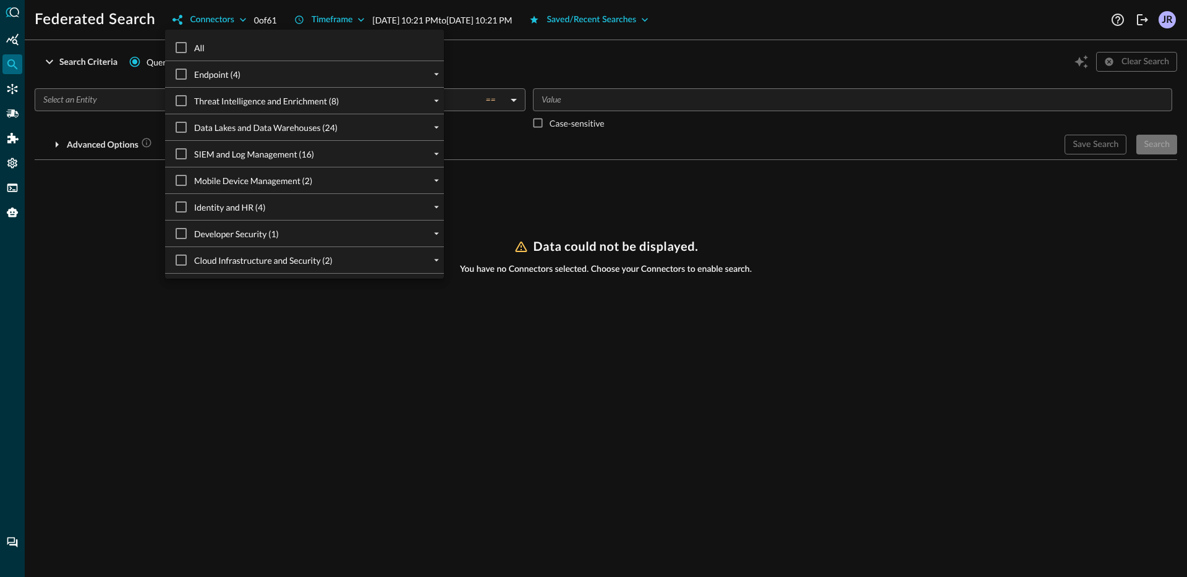
checkbox input "true"
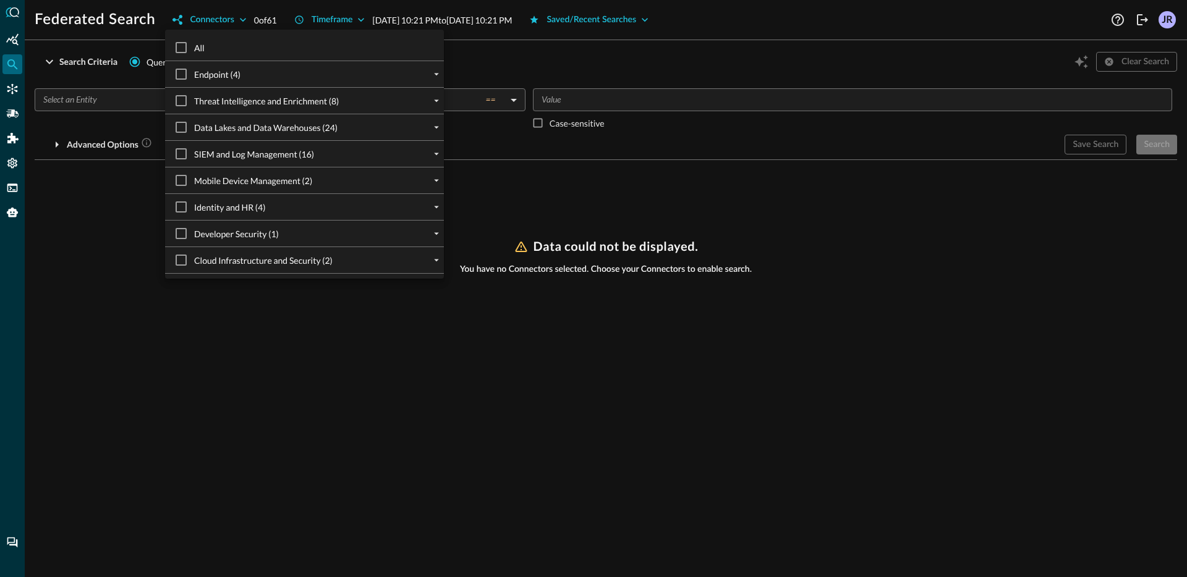
checkbox input "true"
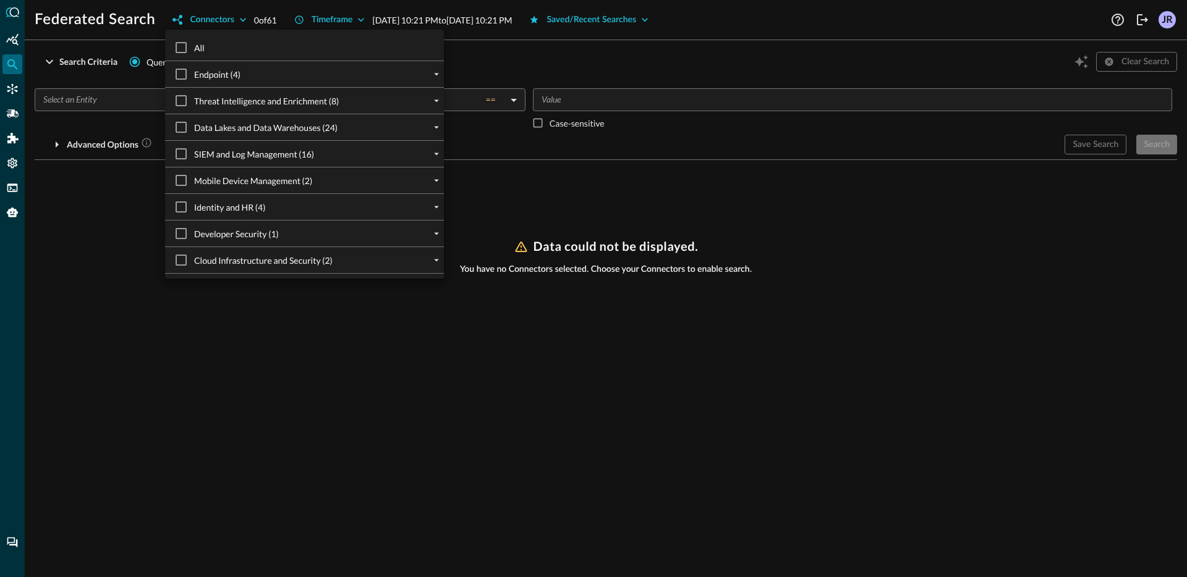
checkbox input "true"
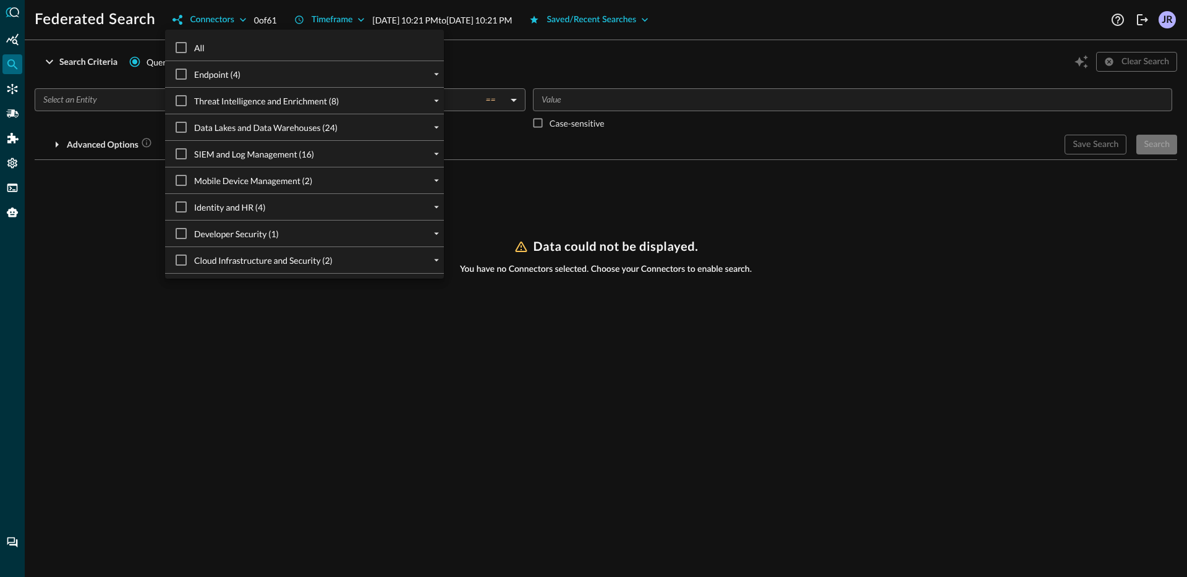
checkbox input "true"
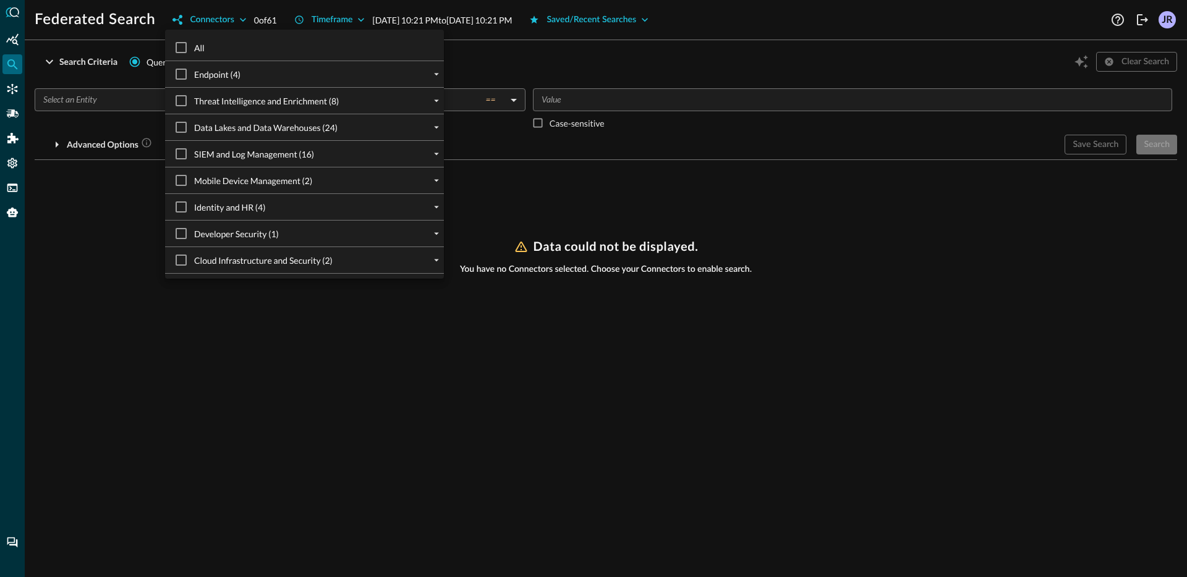
checkbox input "true"
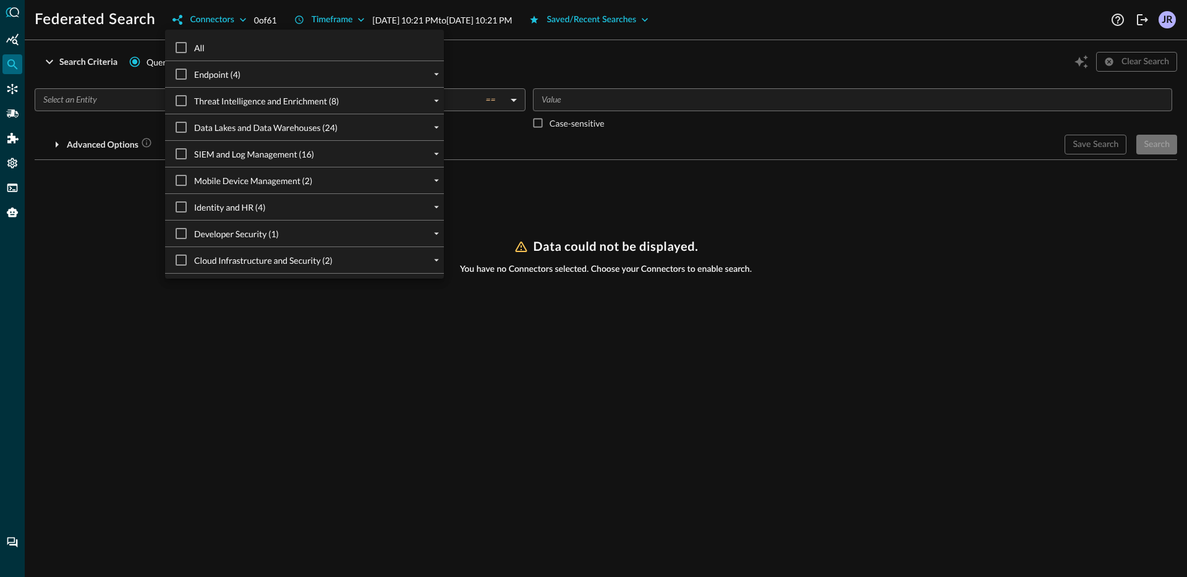
checkbox input "true"
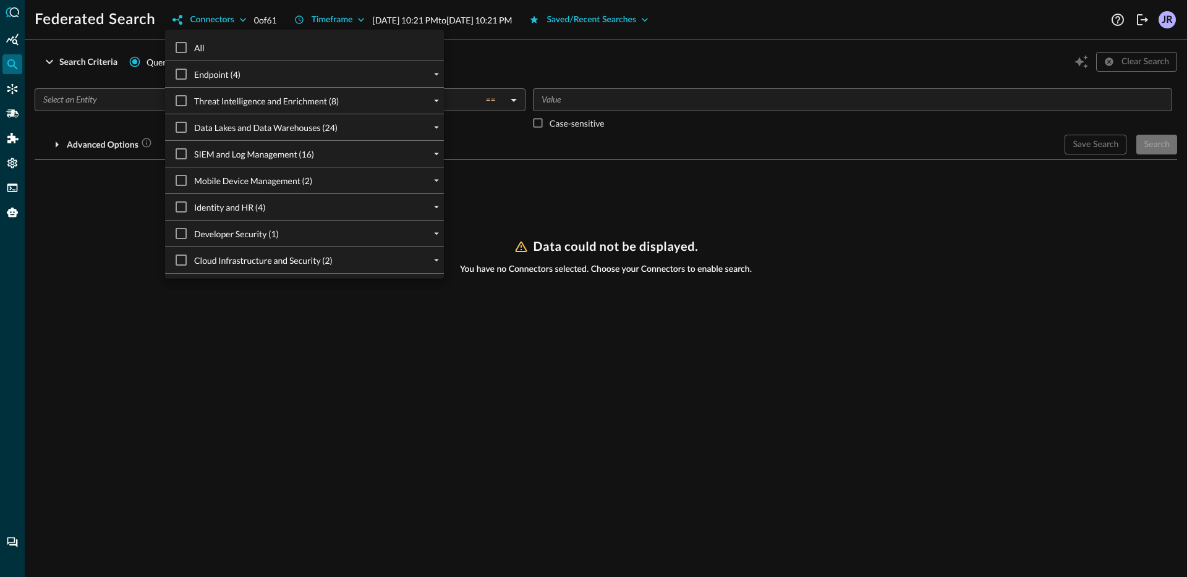
checkbox input "true"
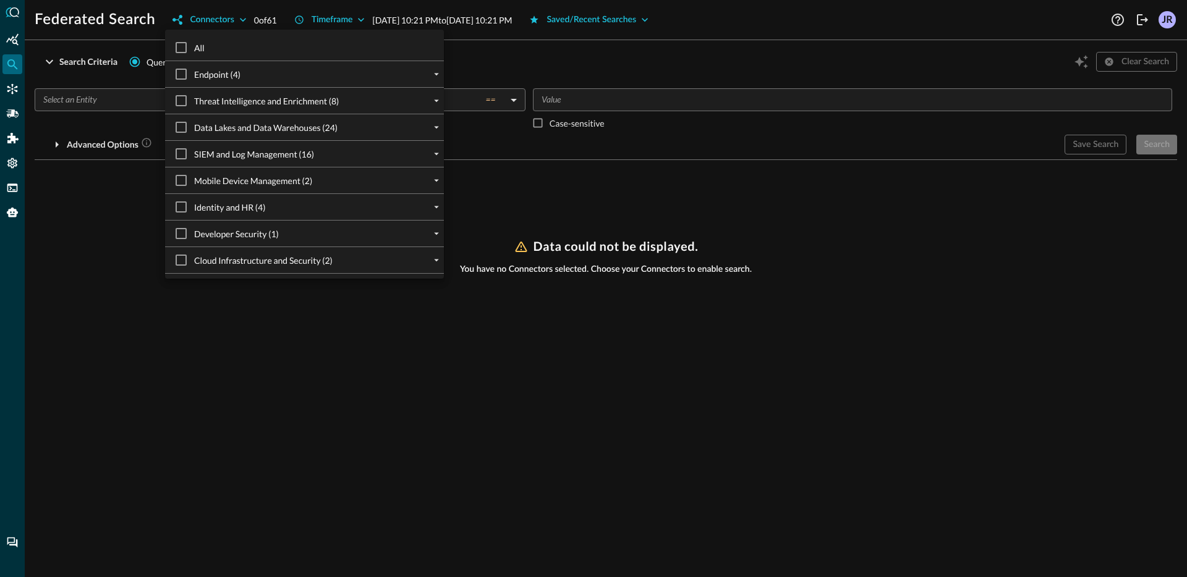
checkbox input "true"
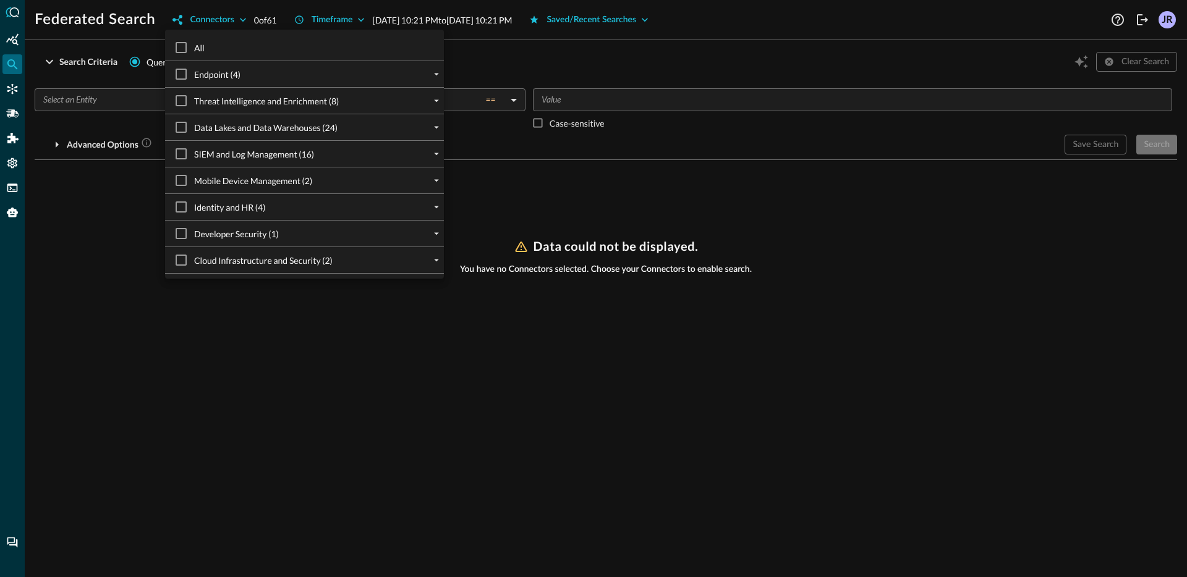
checkbox input "true"
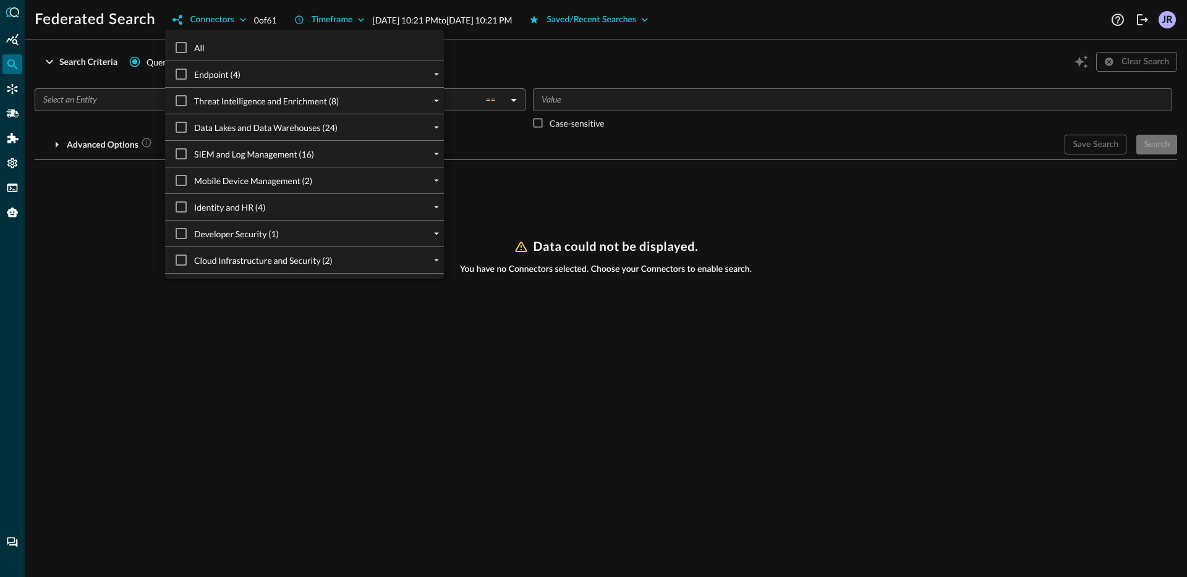
checkbox input "true"
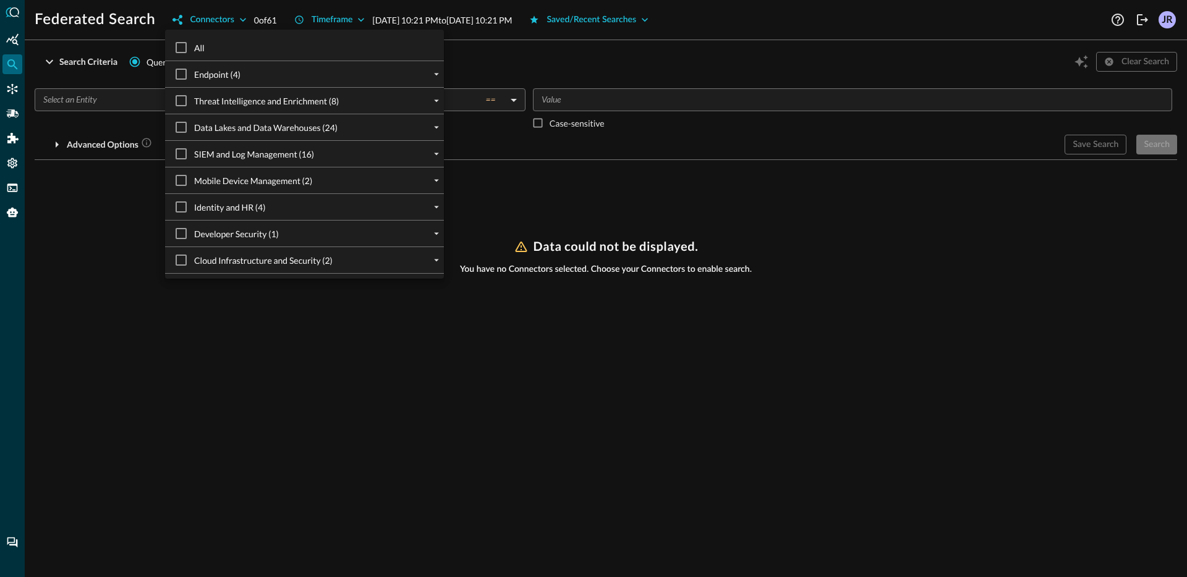
checkbox input "true"
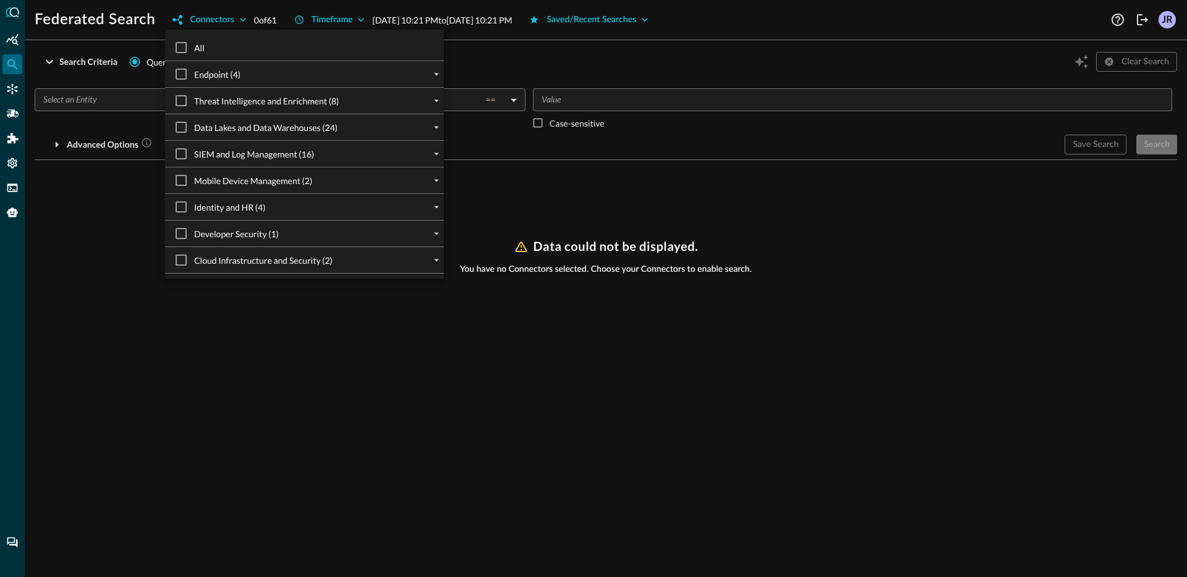
checkbox input "true"
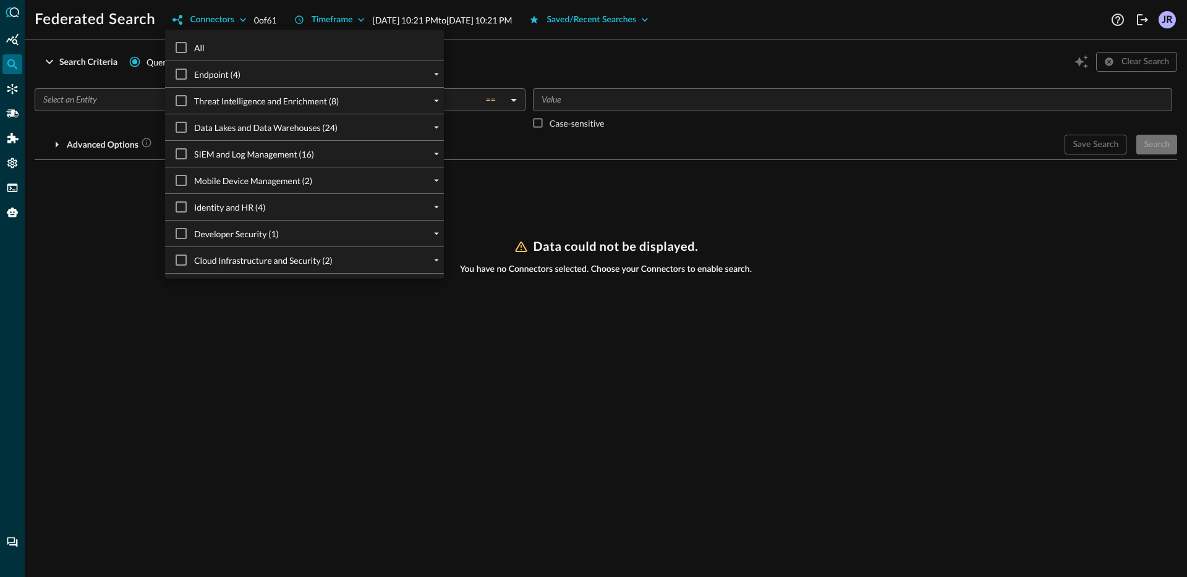
checkbox input "true"
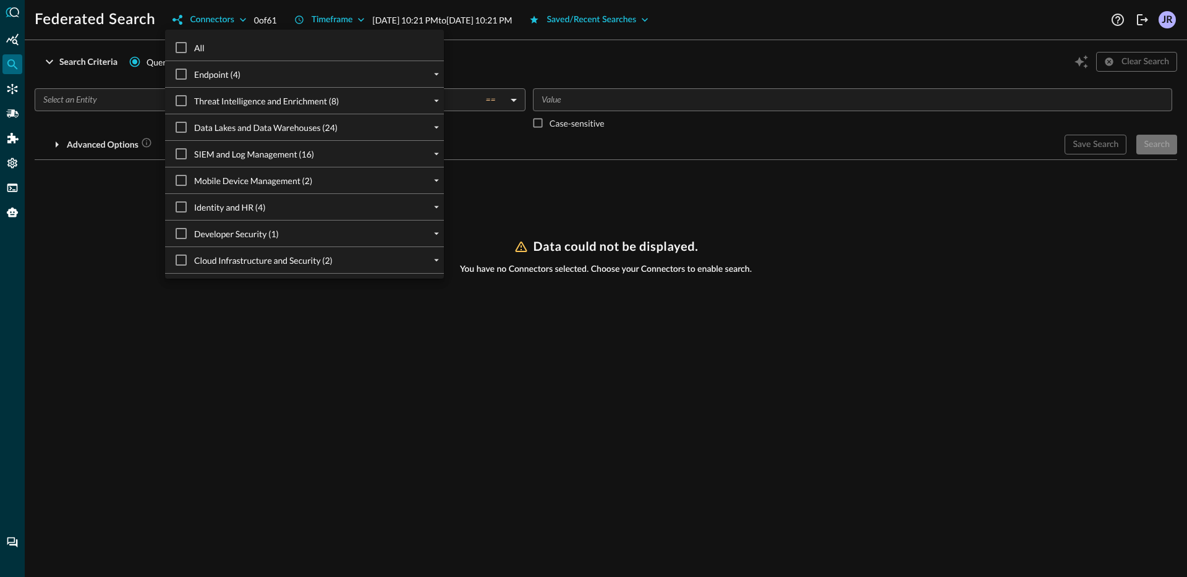
checkbox input "true"
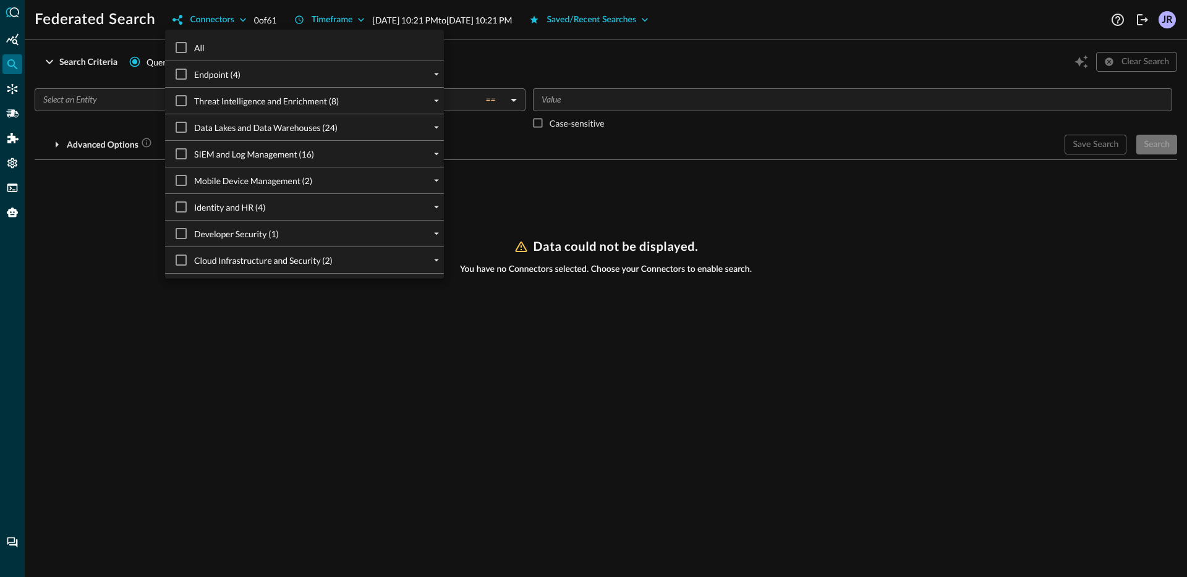
checkbox input "true"
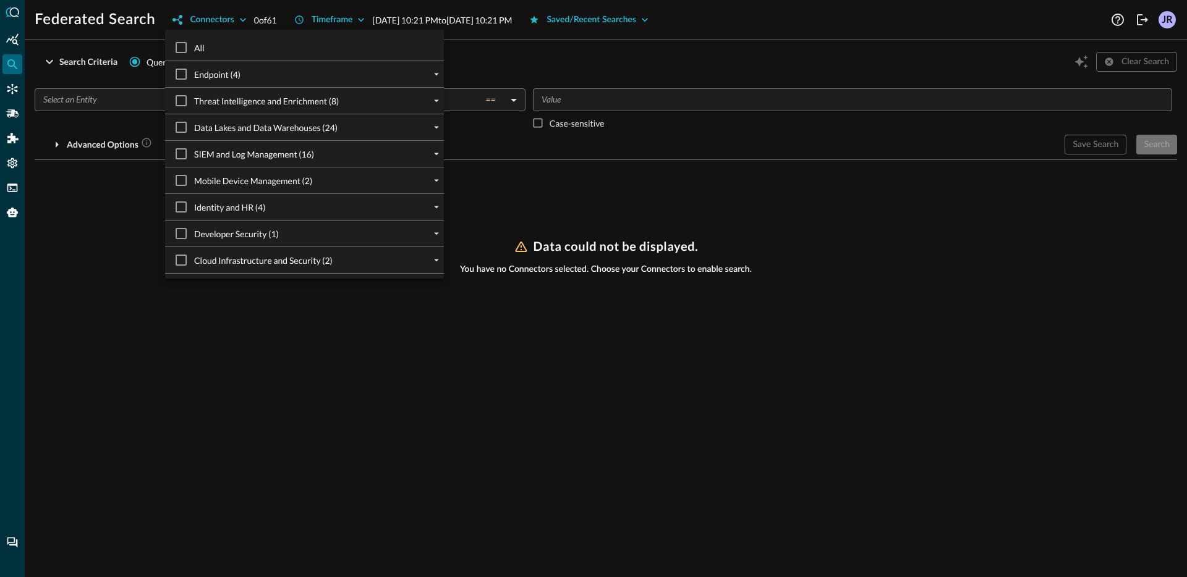
checkbox input "true"
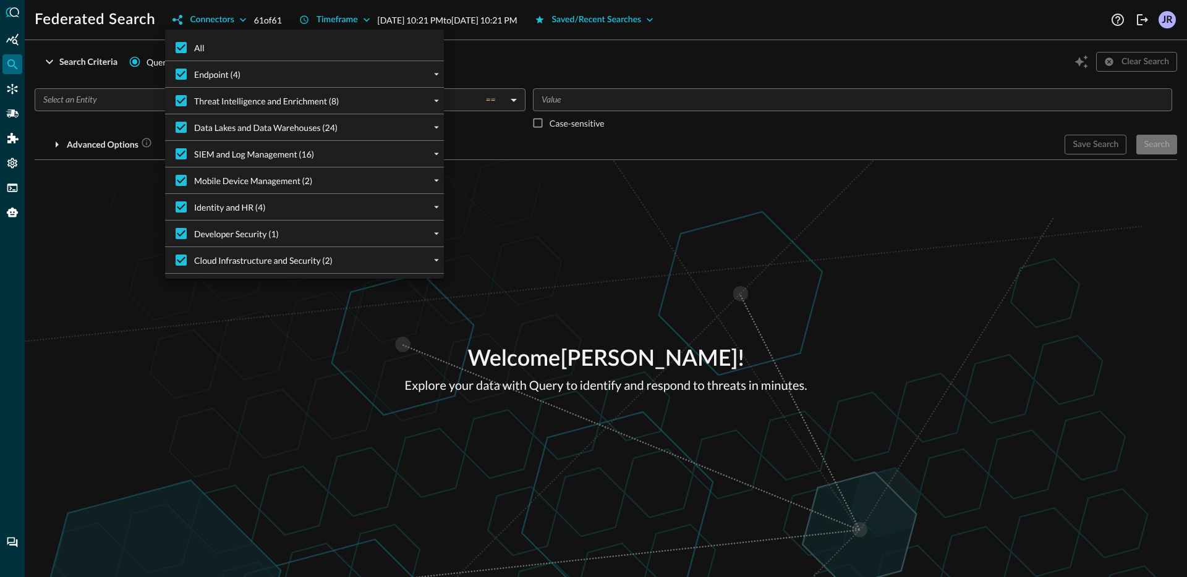
click at [111, 98] on div at bounding box center [593, 288] width 1187 height 577
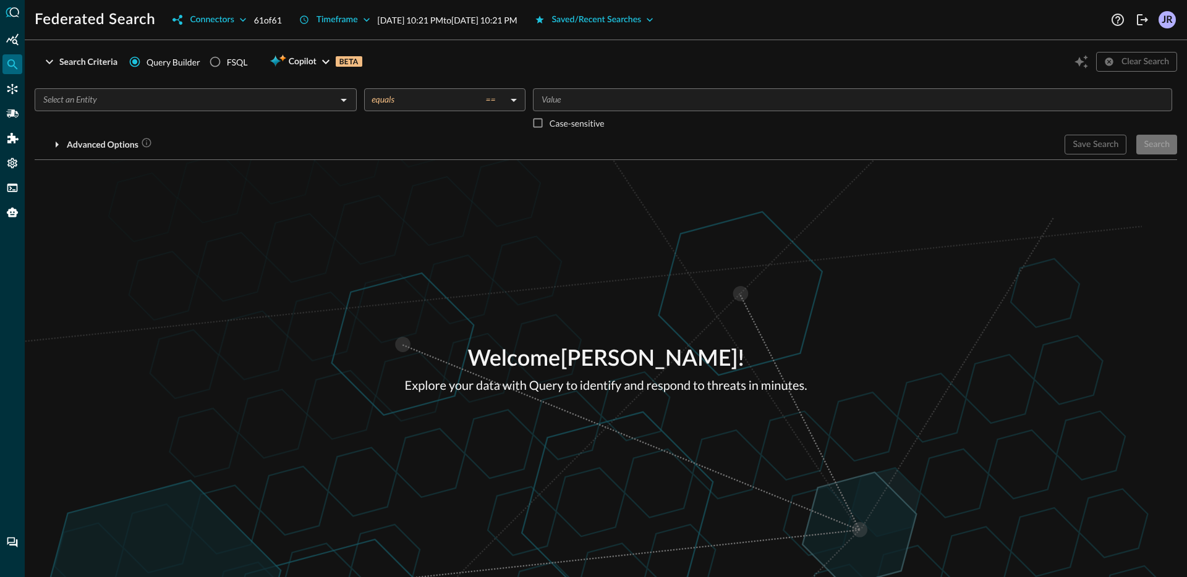
click at [139, 106] on input "text" at bounding box center [185, 99] width 294 height 15
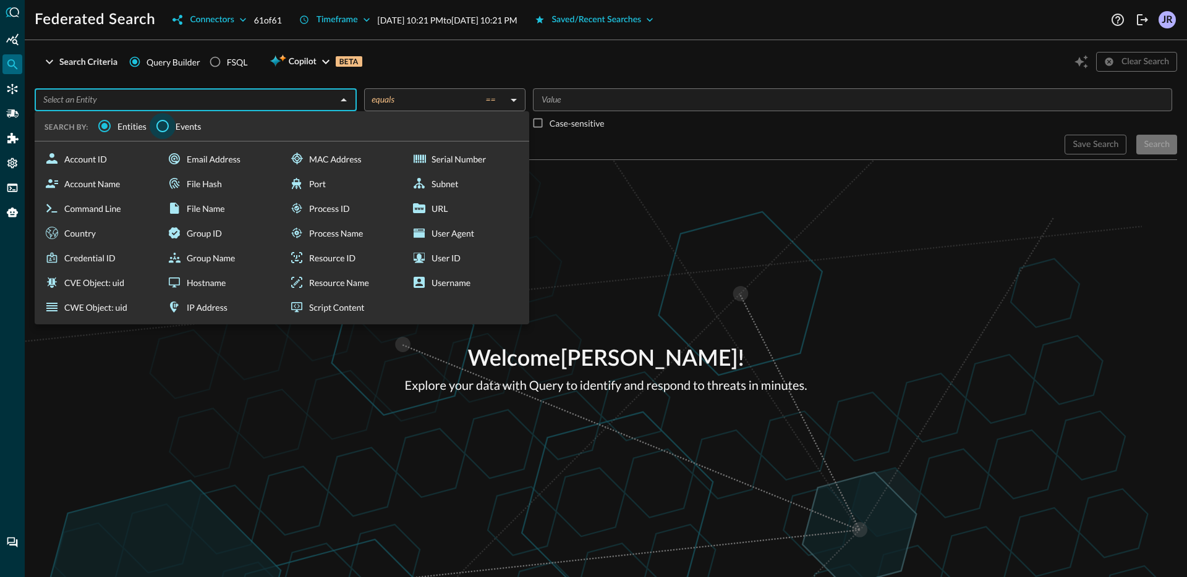
click at [163, 125] on input "Events" at bounding box center [163, 126] width 26 height 26
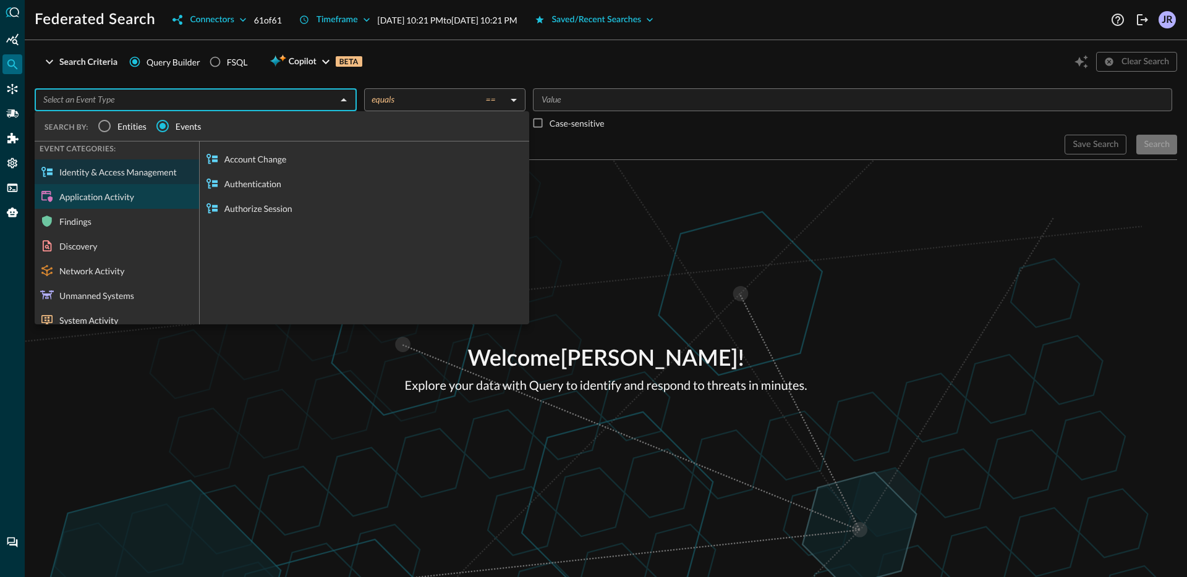
scroll to position [13, 0]
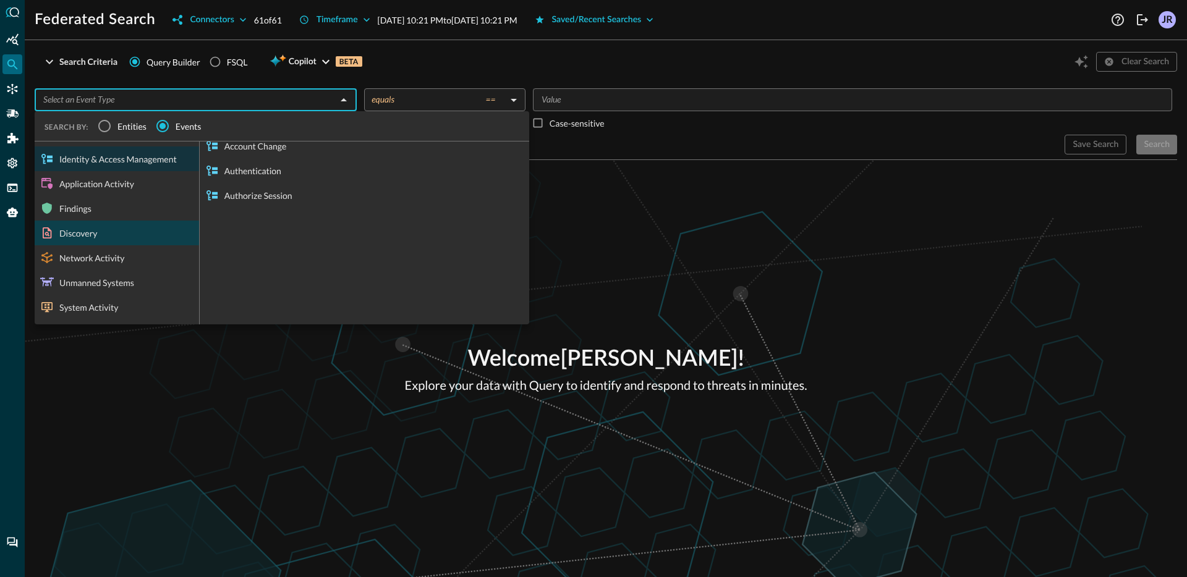
click at [129, 243] on div "Discovery" at bounding box center [117, 233] width 164 height 25
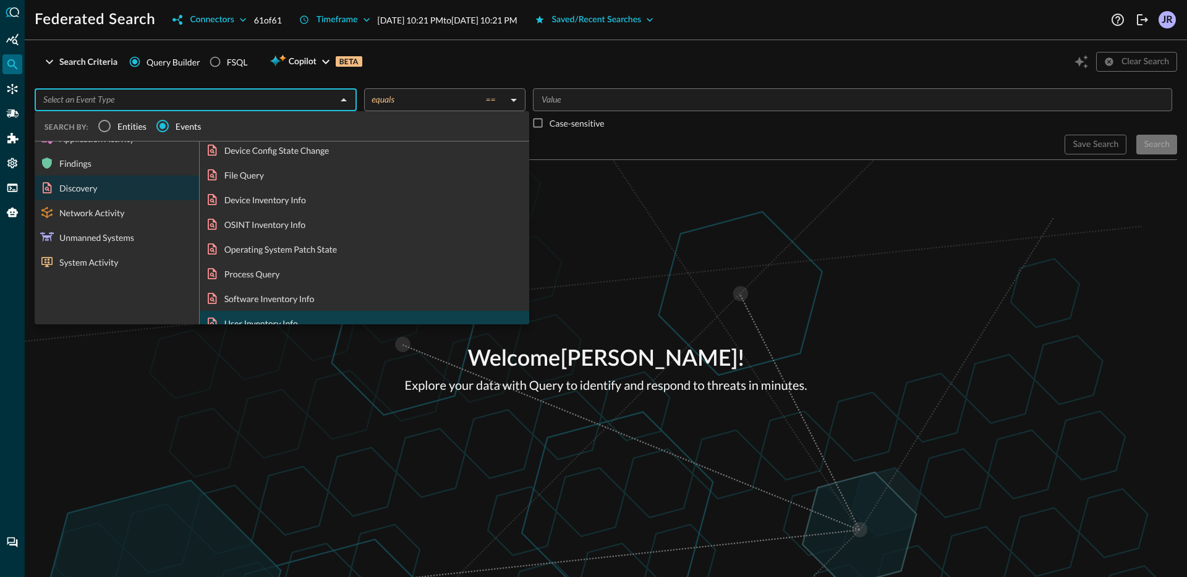
scroll to position [99, 0]
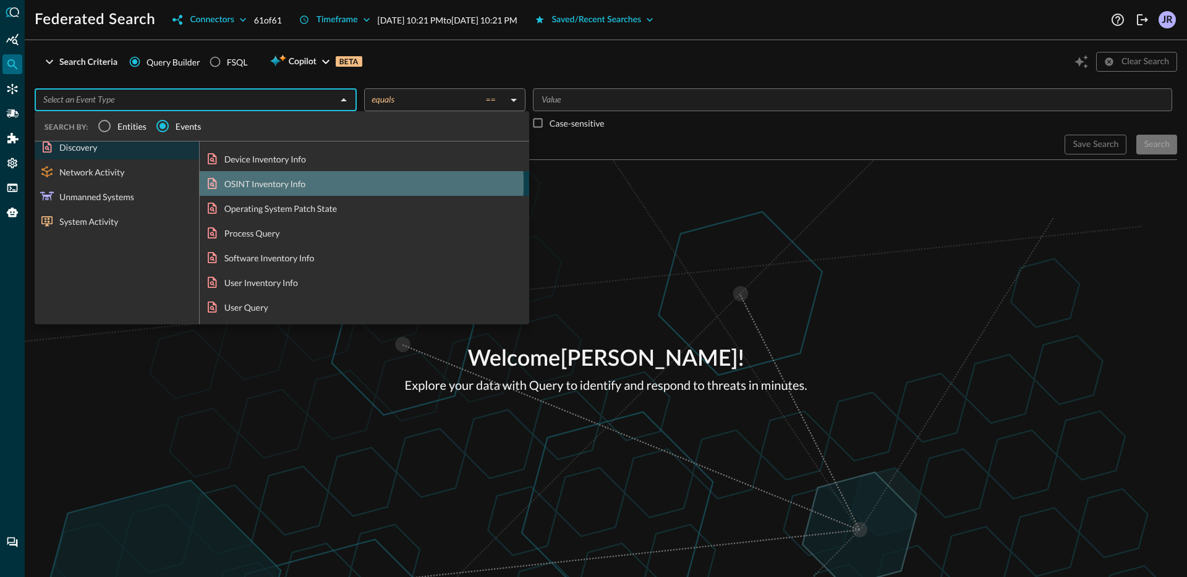
click at [271, 183] on div "OSINT Inventory Info" at bounding box center [365, 183] width 330 height 25
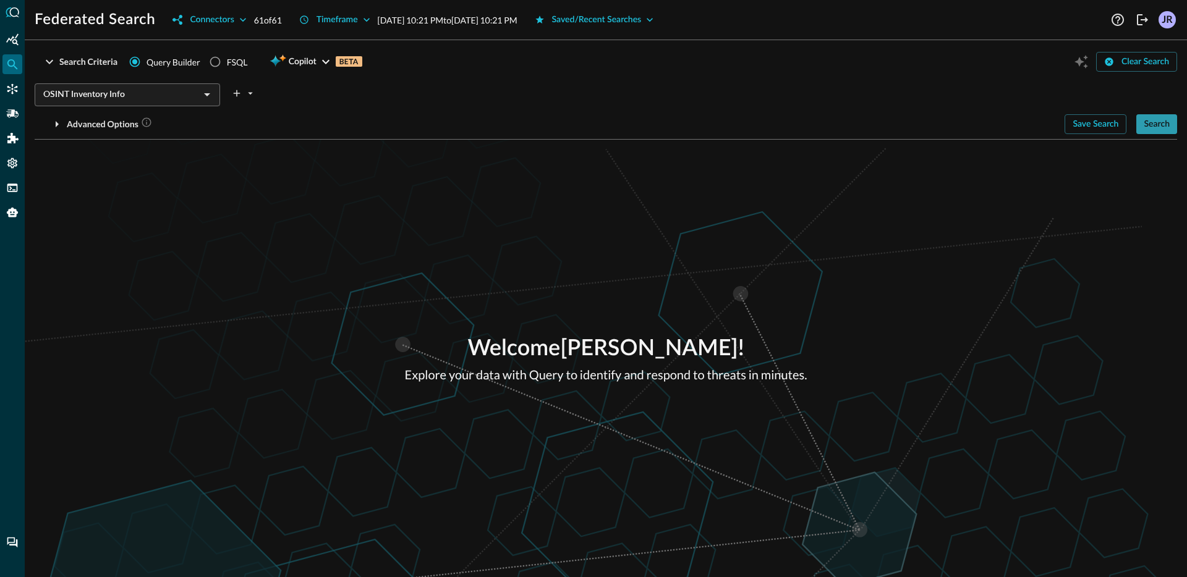
click at [1169, 131] on div "Search" at bounding box center [1157, 124] width 26 height 15
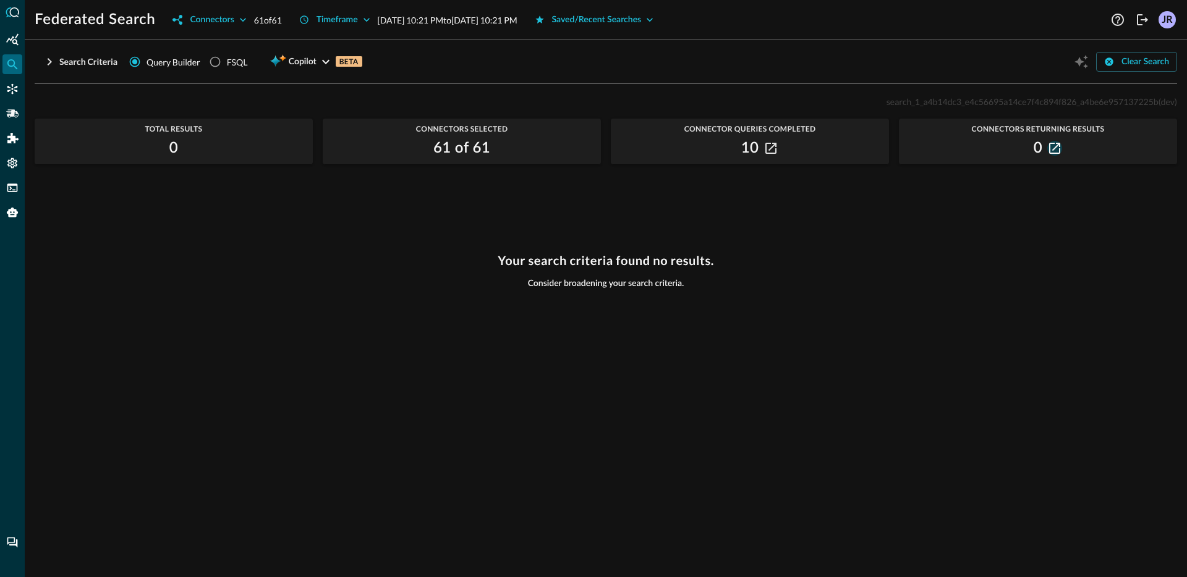
click at [1057, 152] on icon "button" at bounding box center [1054, 148] width 11 height 11
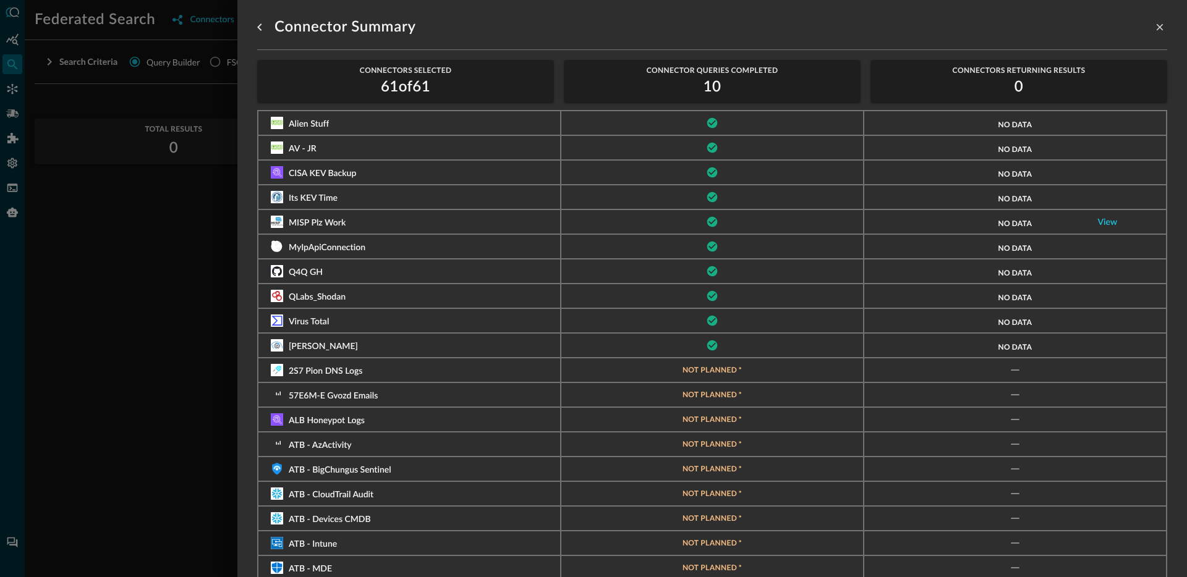
click at [127, 250] on div at bounding box center [593, 288] width 1187 height 577
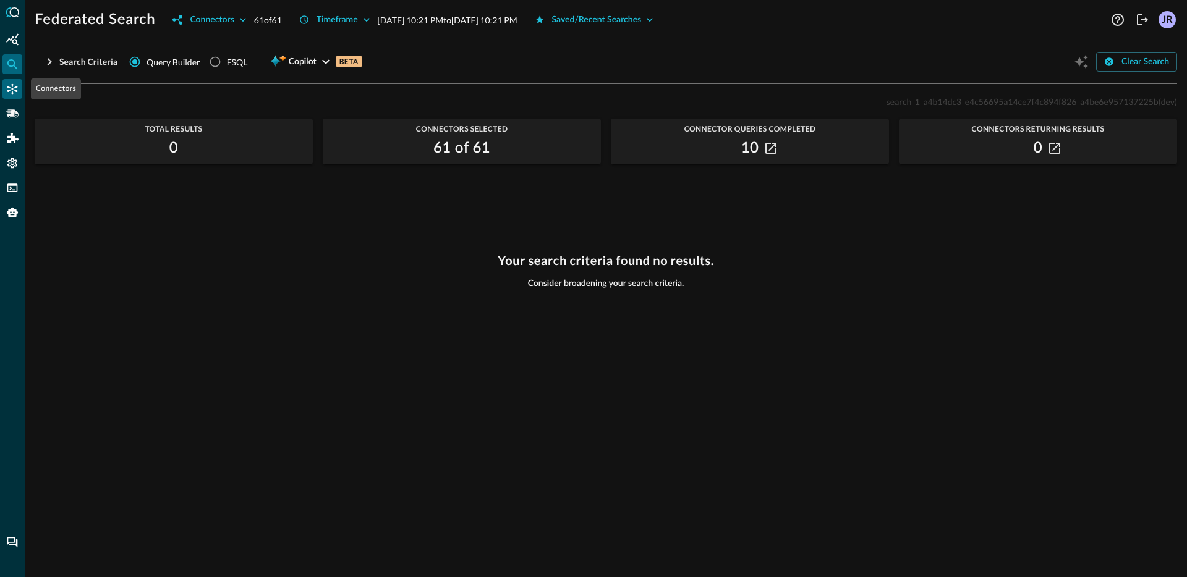
click at [7, 84] on icon "Connectors" at bounding box center [12, 89] width 12 height 12
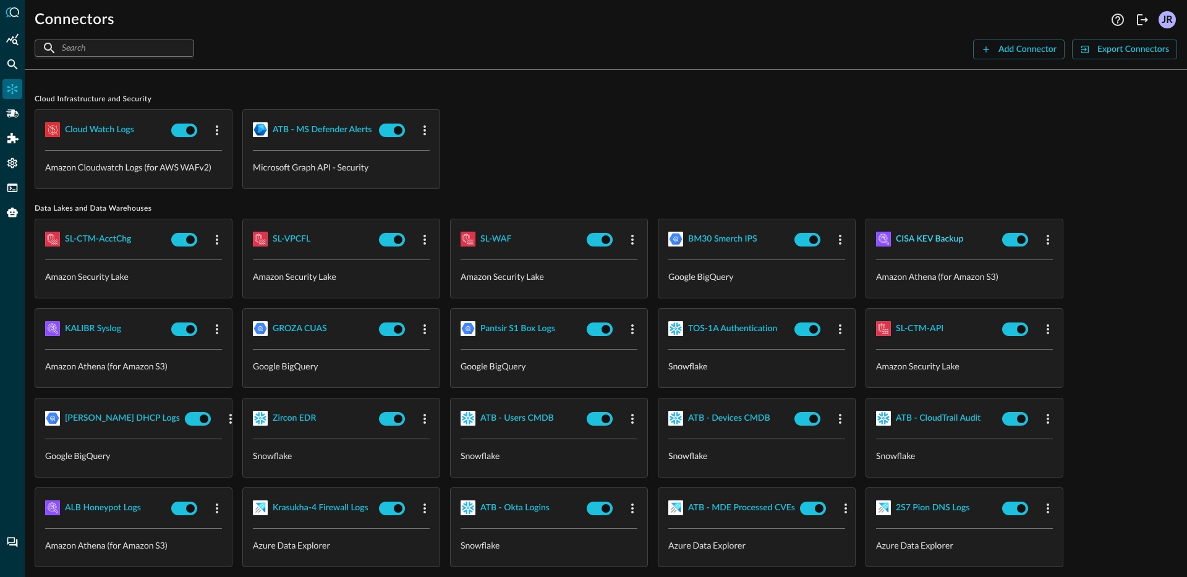
click at [906, 236] on div "CISA KEV Backup" at bounding box center [929, 239] width 67 height 15
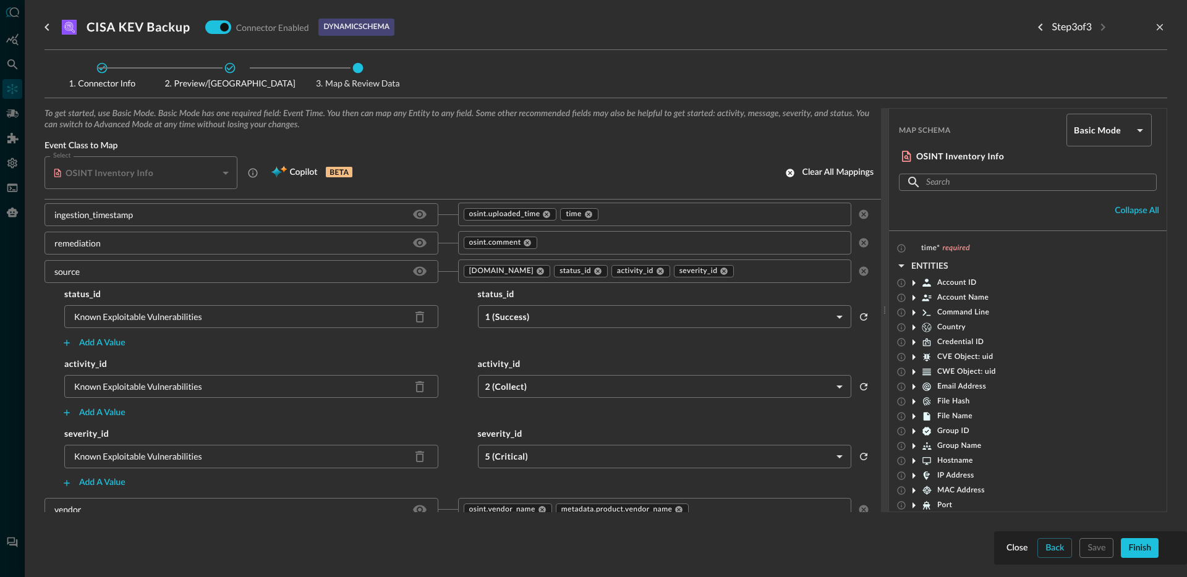
scroll to position [117, 0]
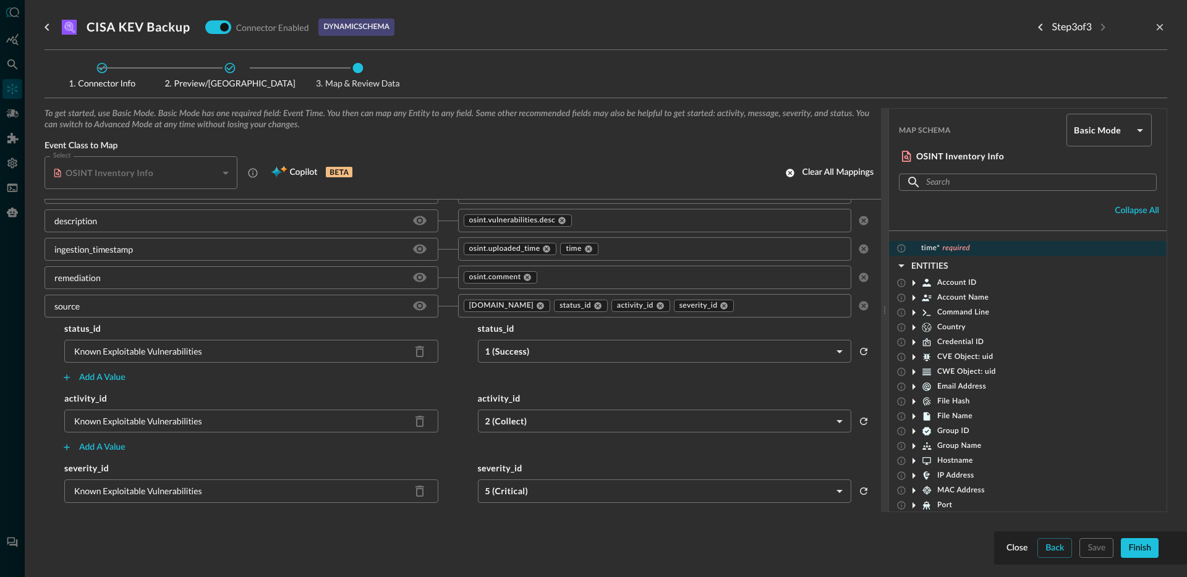
drag, startPoint x: 951, startPoint y: 248, endPoint x: 945, endPoint y: 249, distance: 6.2
click at [950, 248] on span "required" at bounding box center [957, 249] width 28 height 10
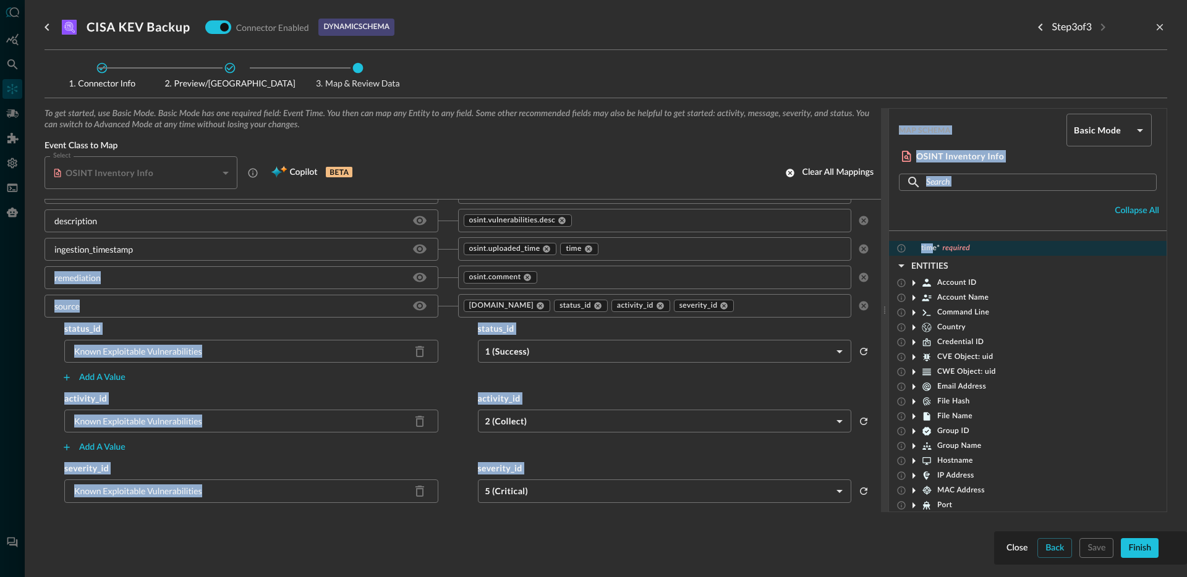
drag, startPoint x: 933, startPoint y: 250, endPoint x: 914, endPoint y: 247, distance: 18.7
click at [873, 249] on div "To get started, use Basic Mode. Basic Mode has one required field: Event Time. …" at bounding box center [606, 310] width 1123 height 404
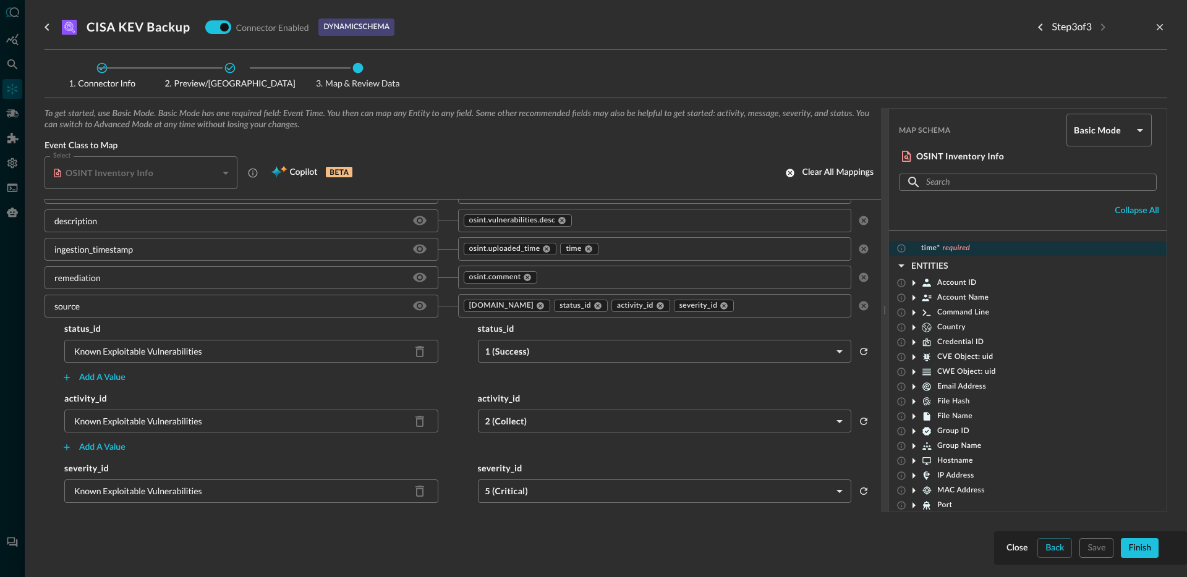
click at [980, 254] on div "time* required" at bounding box center [1028, 248] width 278 height 15
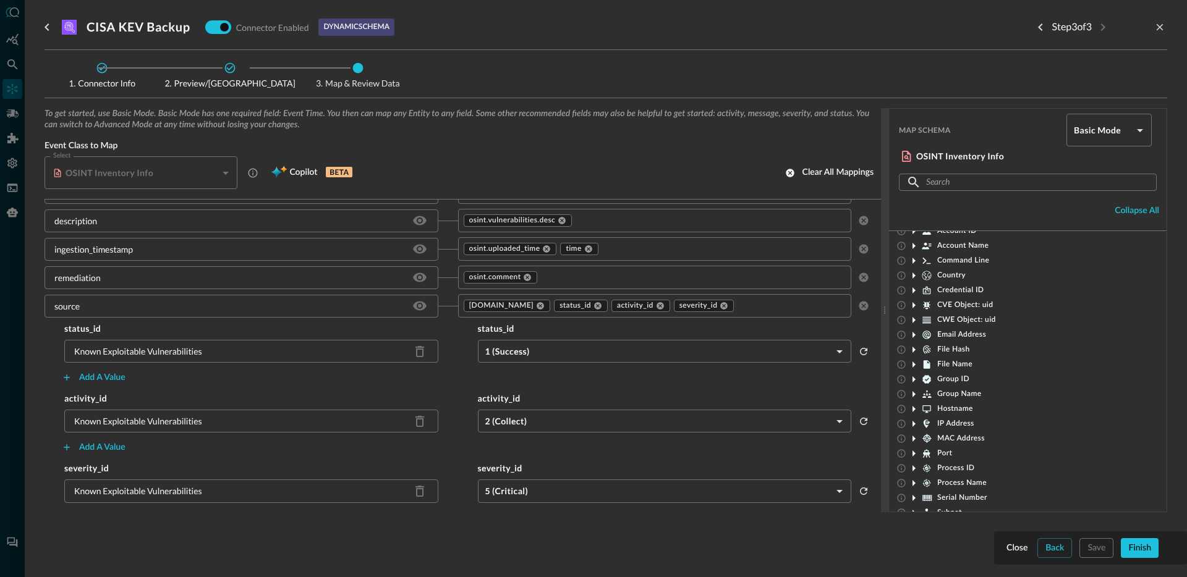
scroll to position [0, 0]
click at [941, 282] on span "Account ID" at bounding box center [957, 283] width 40 height 10
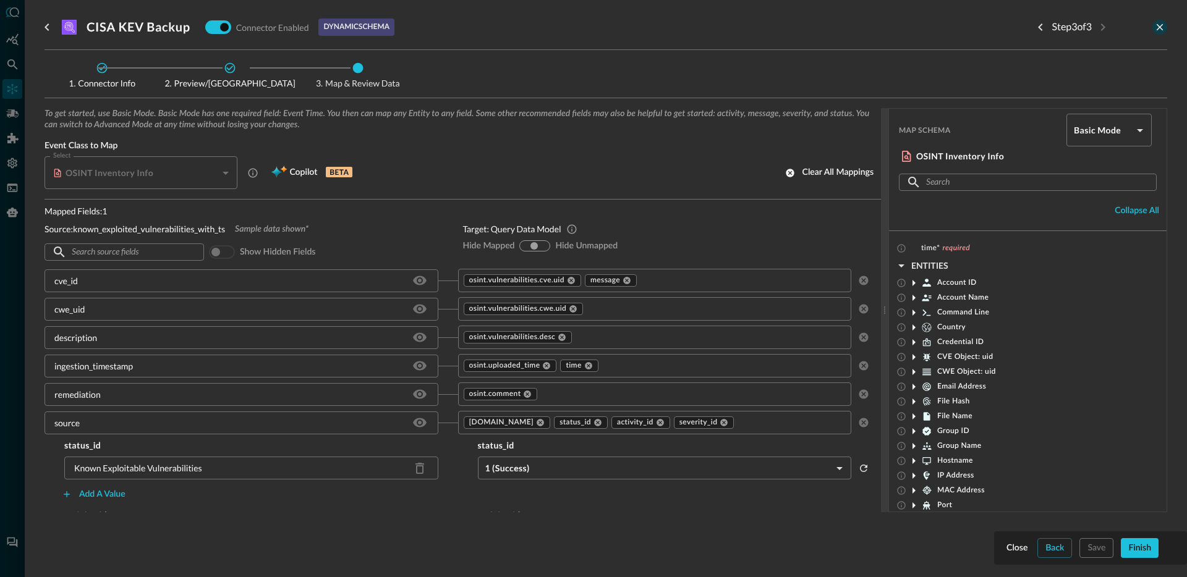
click at [1160, 31] on icon "close-drawer" at bounding box center [1159, 27] width 11 height 11
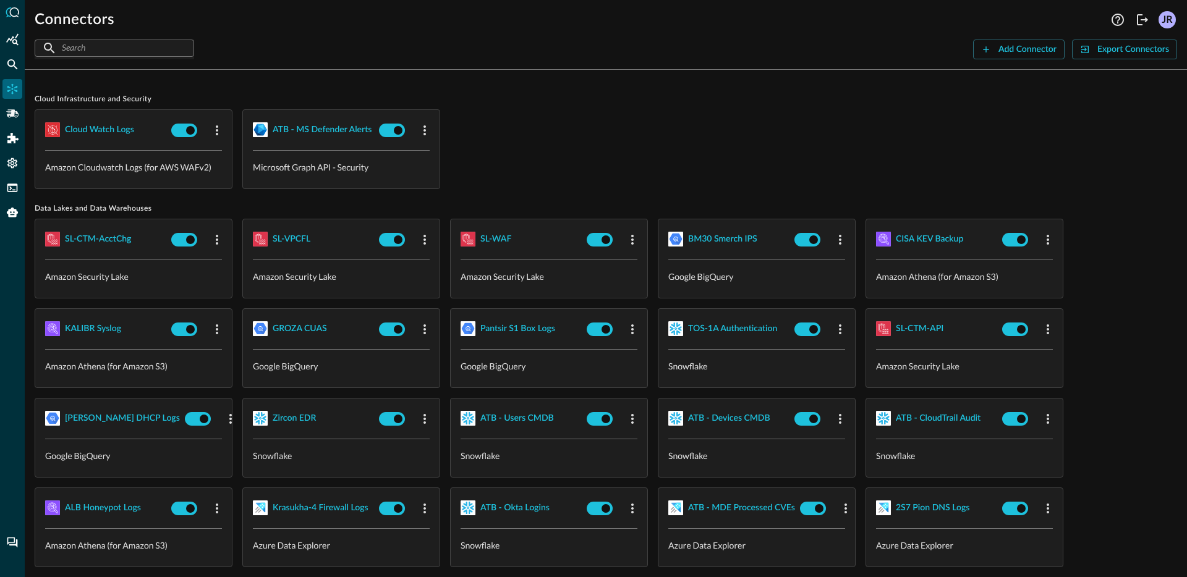
click at [598, 161] on div "Cloud watch logs Amazon Cloudwatch Logs (for AWS WAFv2) ATB - MS Defender Alert…" at bounding box center [606, 149] width 1142 height 80
click at [0, 64] on div at bounding box center [12, 288] width 25 height 577
click at [7, 66] on icon "Federated Search" at bounding box center [12, 64] width 12 height 12
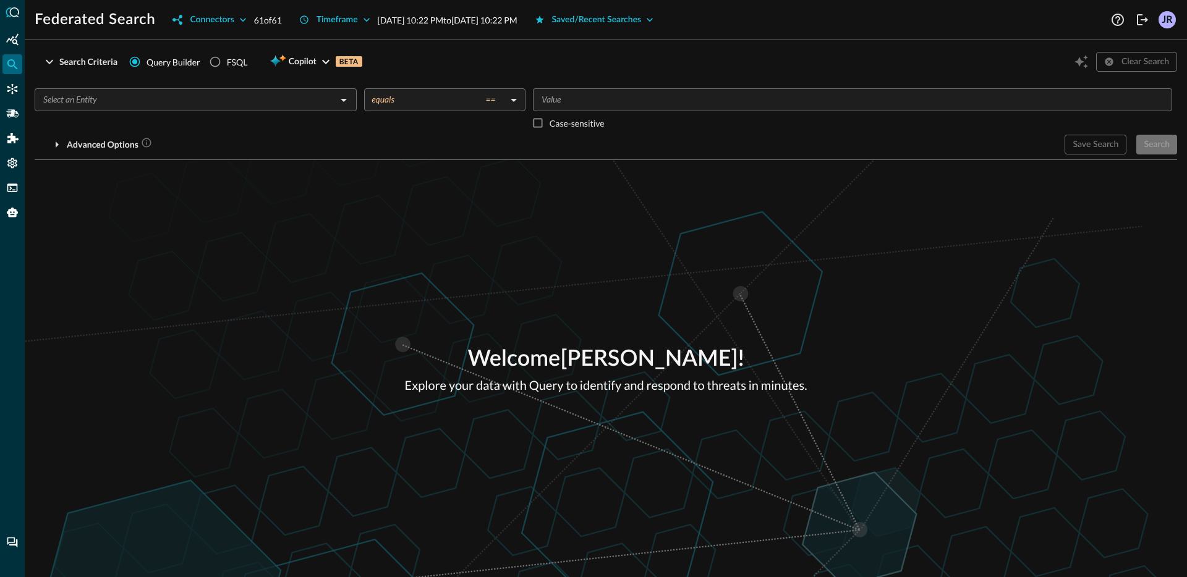
click at [206, 104] on input "text" at bounding box center [185, 99] width 294 height 15
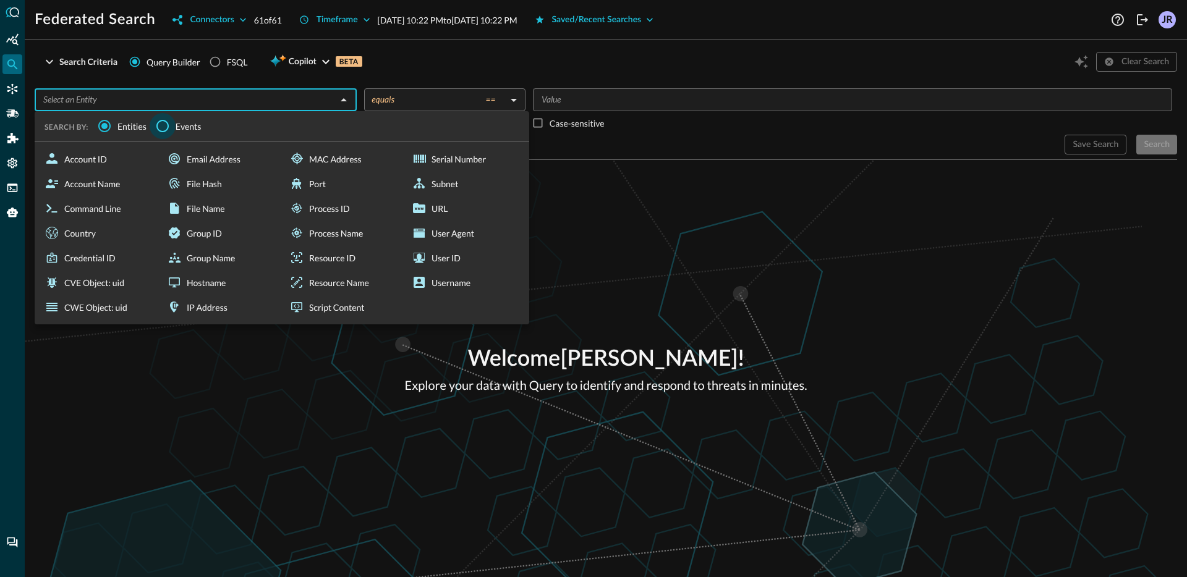
click at [153, 121] on input "Events" at bounding box center [163, 126] width 26 height 26
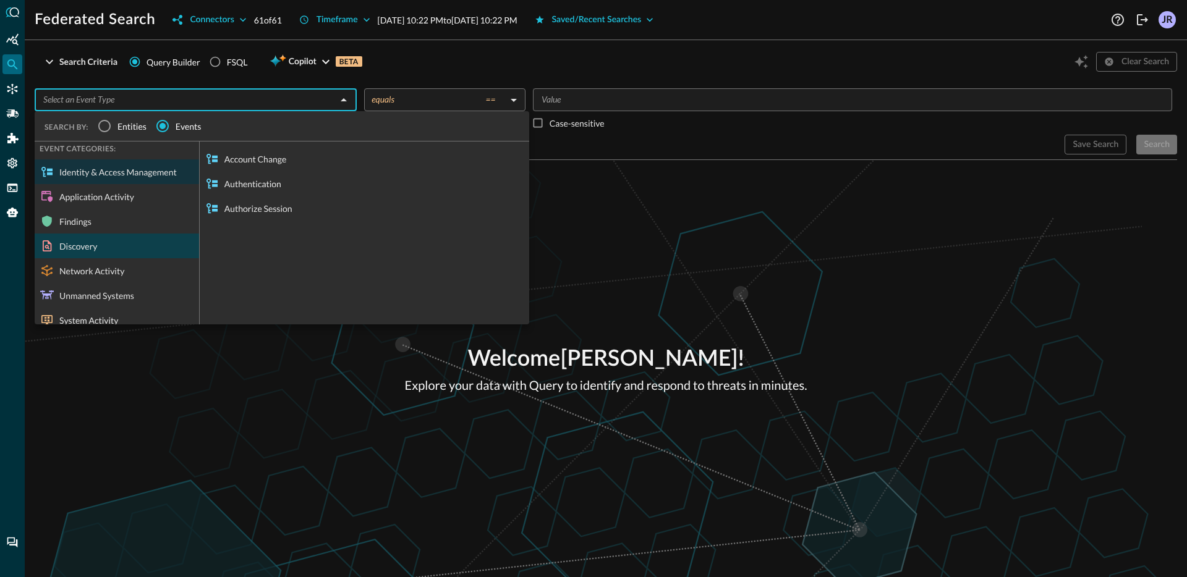
click at [133, 249] on div "Discovery" at bounding box center [117, 246] width 164 height 25
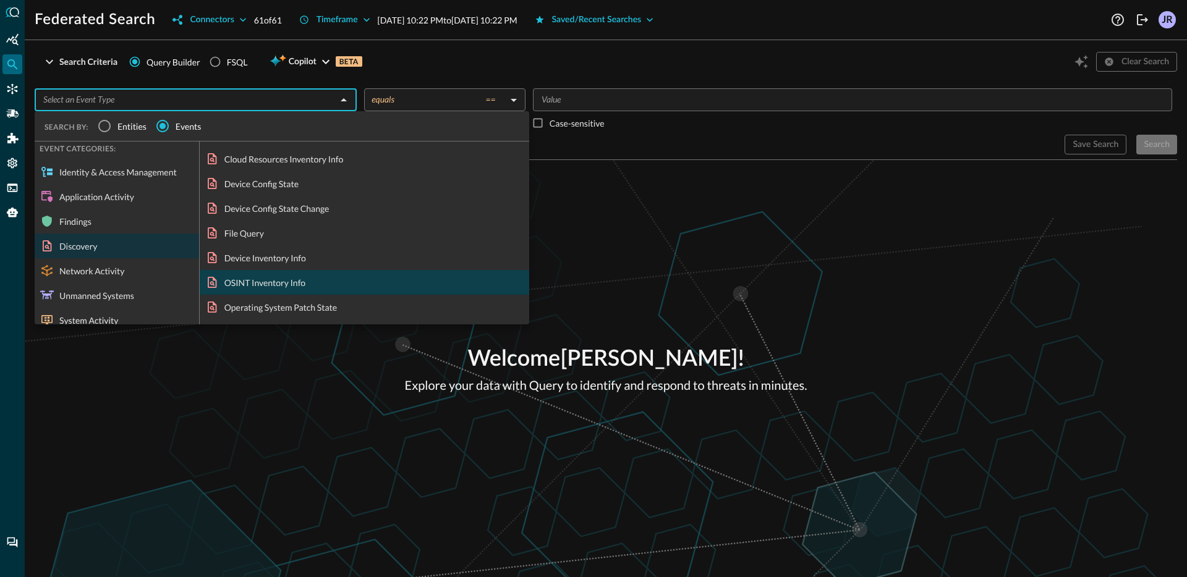
click at [297, 278] on div "OSINT Inventory Info" at bounding box center [365, 282] width 330 height 25
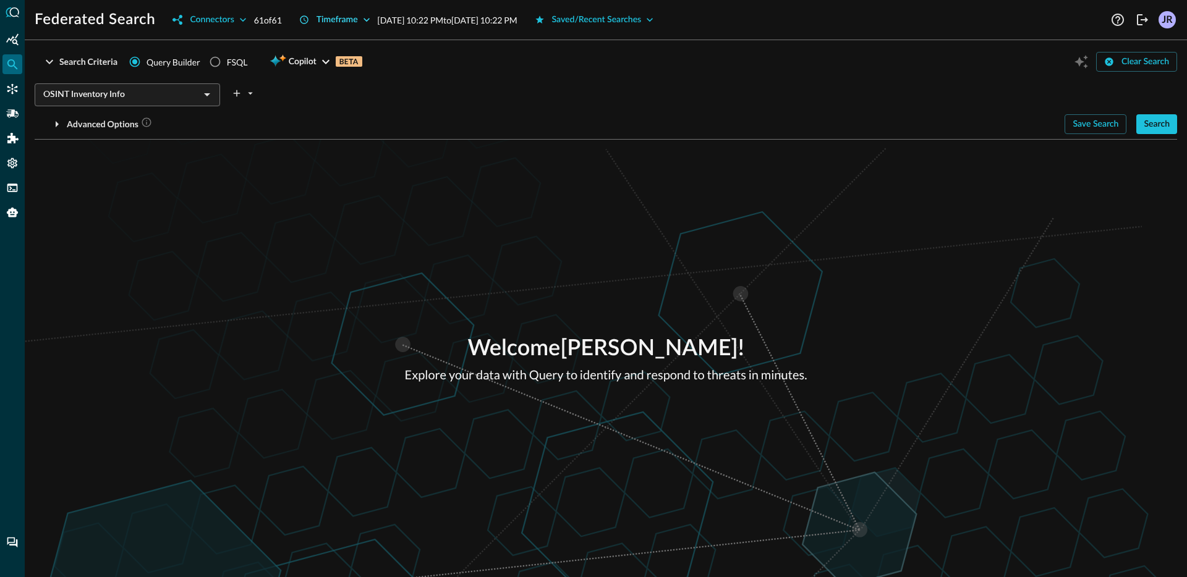
click at [314, 22] on button "Timeframe" at bounding box center [335, 20] width 86 height 20
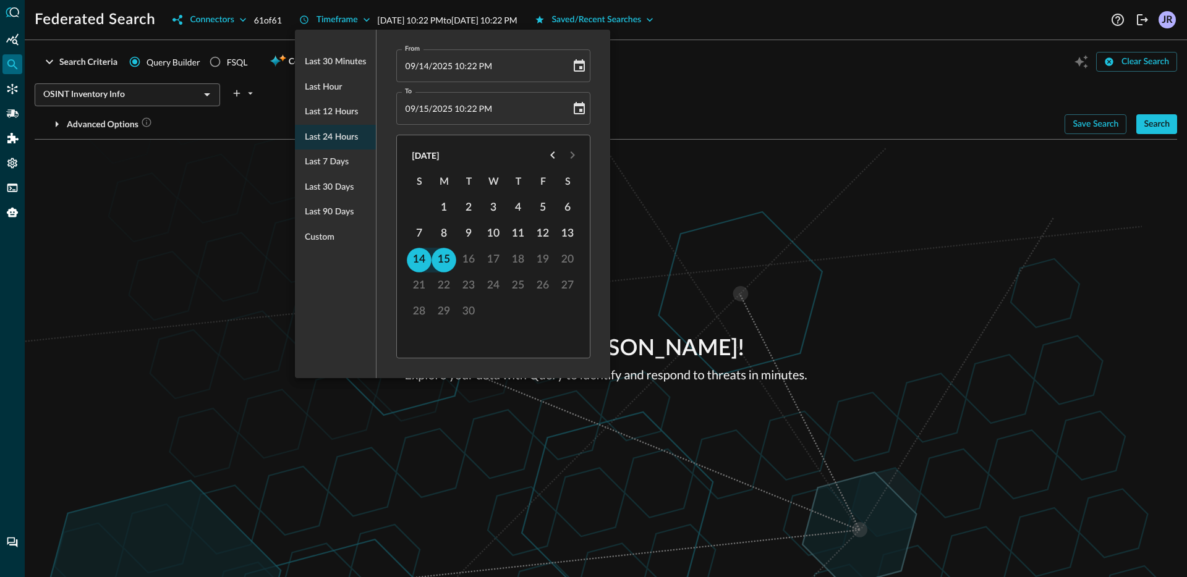
click at [347, 180] on span "Last 30 days" at bounding box center [329, 187] width 49 height 15
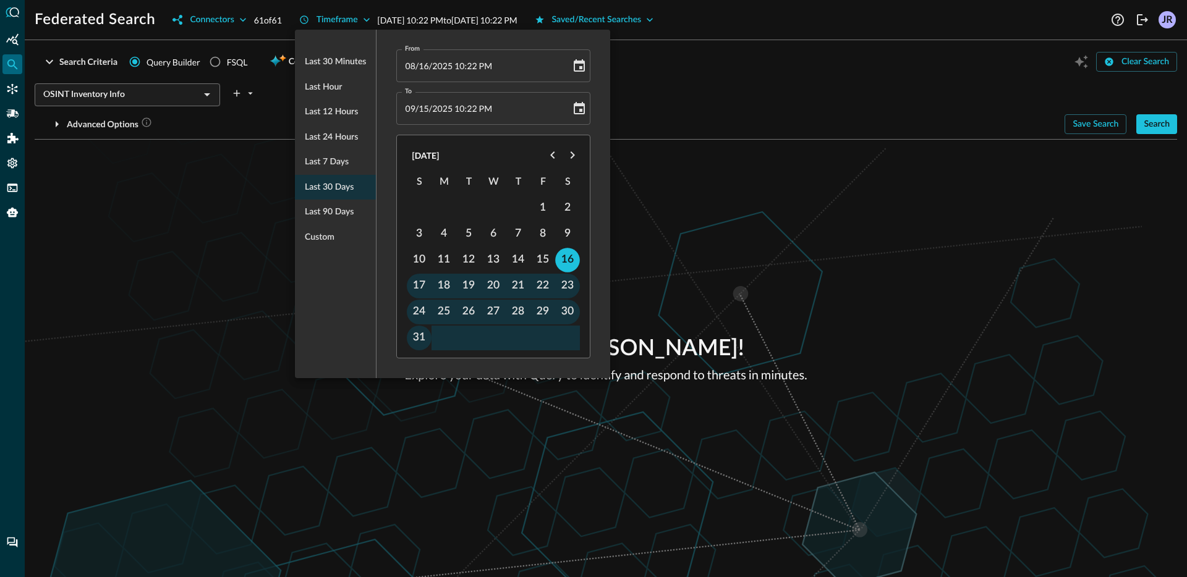
drag, startPoint x: 134, startPoint y: 148, endPoint x: 193, endPoint y: 117, distance: 67.7
click at [134, 148] on div at bounding box center [593, 288] width 1187 height 577
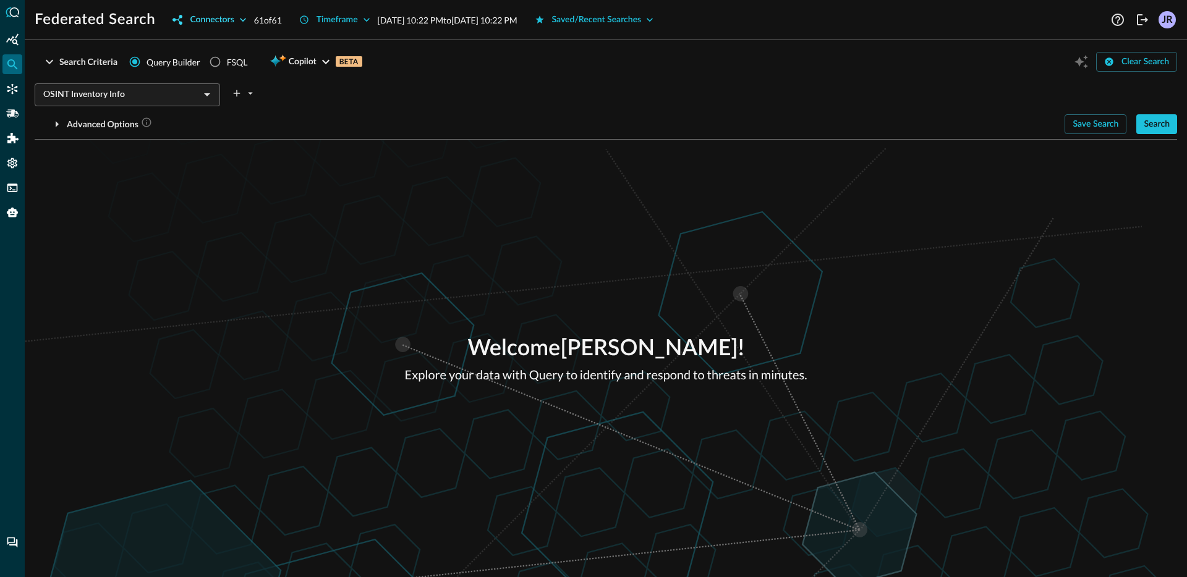
click at [218, 17] on div "Connectors" at bounding box center [212, 19] width 44 height 15
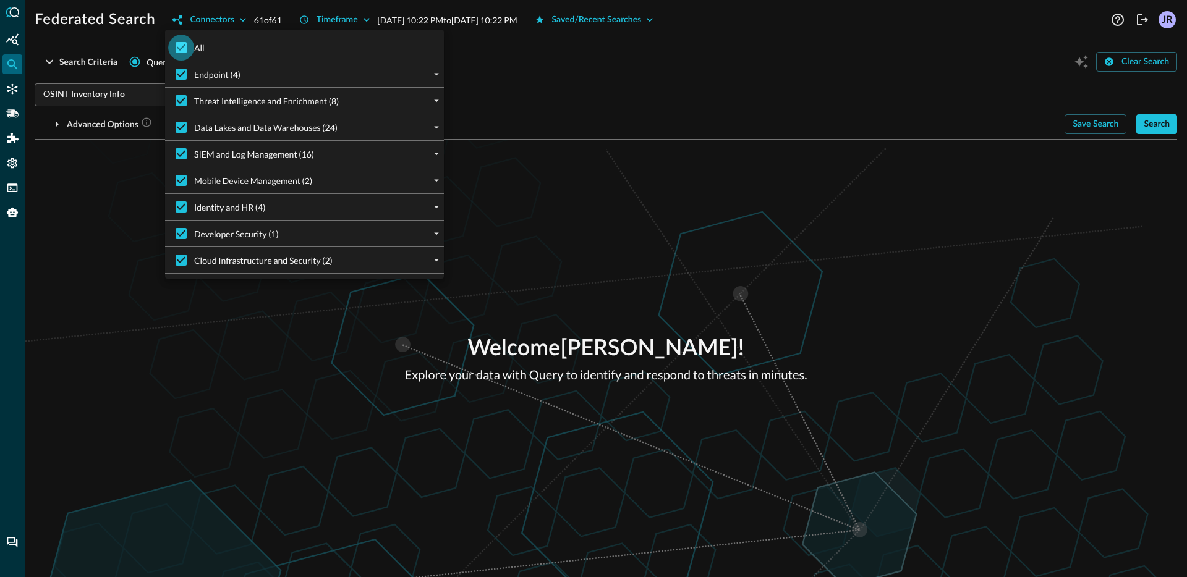
click at [191, 52] on input "All" at bounding box center [181, 48] width 26 height 26
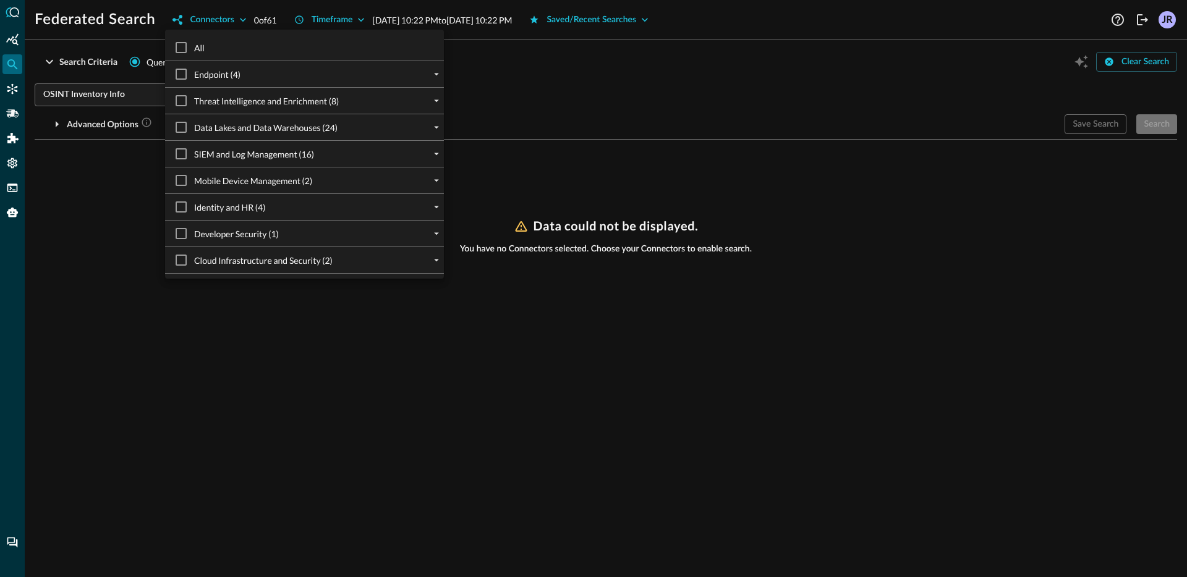
click at [433, 136] on div "Data Lakes and Data Warehouses (24)" at bounding box center [309, 127] width 269 height 26
click at [435, 133] on button "expand" at bounding box center [436, 127] width 15 height 15
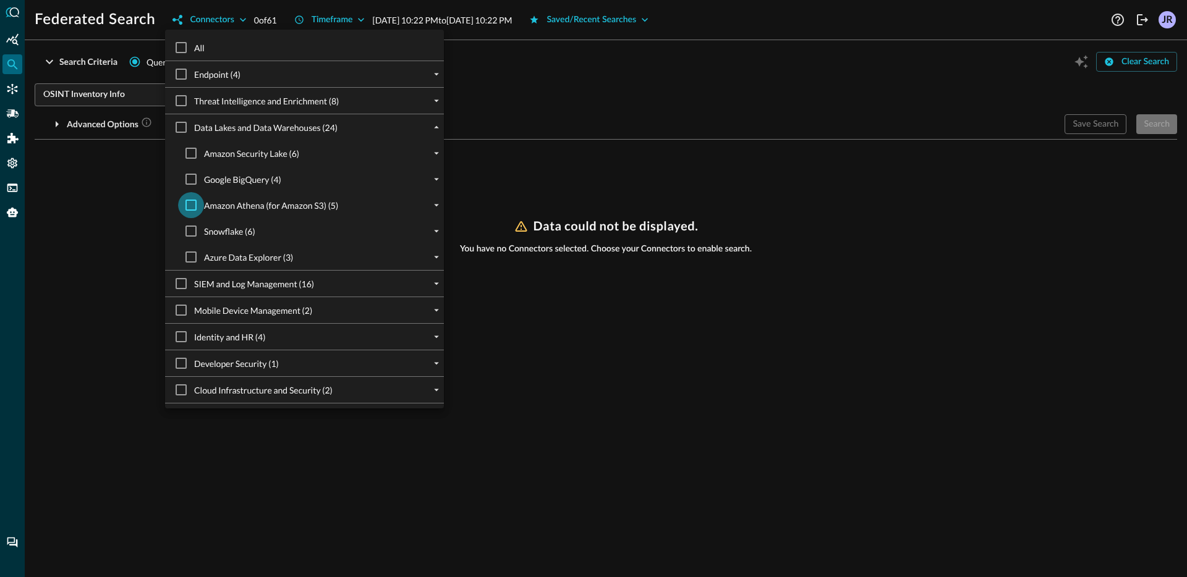
click at [191, 206] on input "Amazon Athena (for Amazon S3) (5)" at bounding box center [191, 205] width 26 height 26
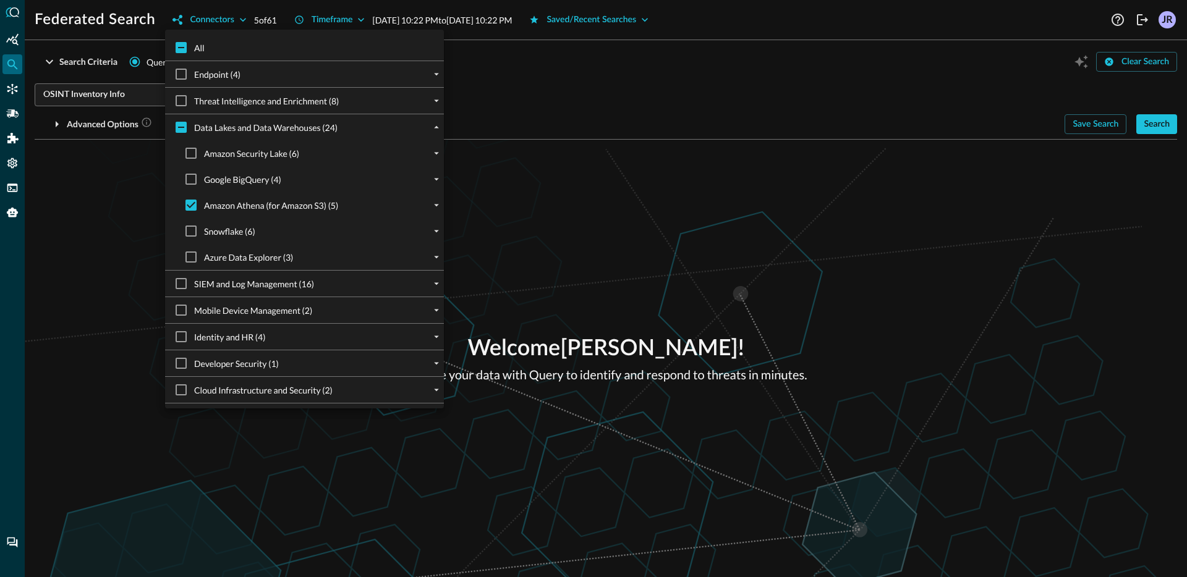
click at [143, 217] on div at bounding box center [593, 288] width 1187 height 577
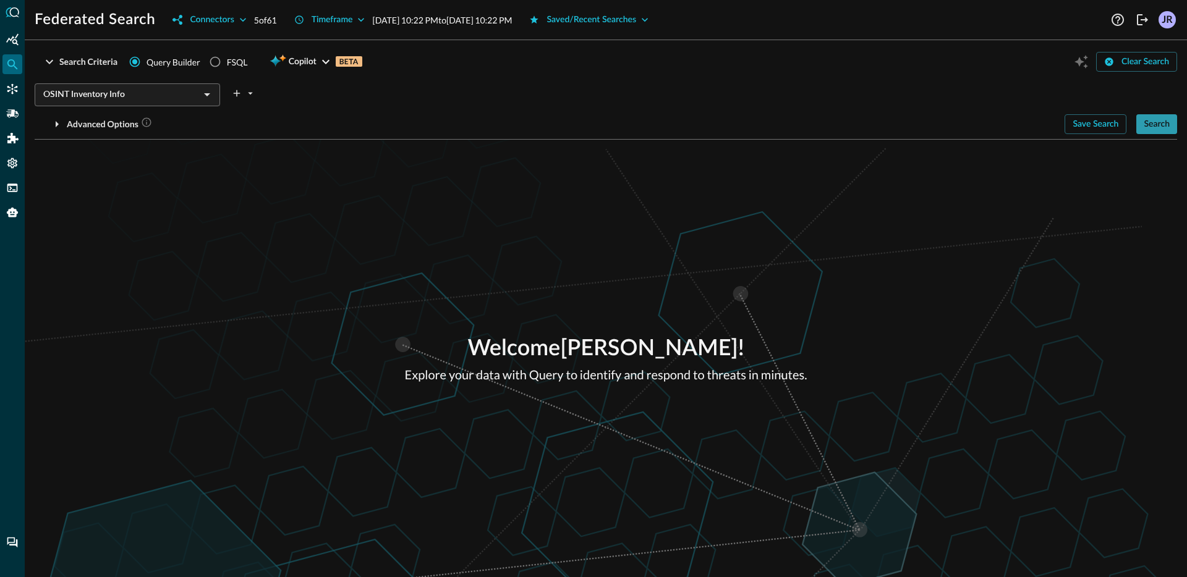
click at [1157, 124] on div "Search" at bounding box center [1157, 124] width 26 height 15
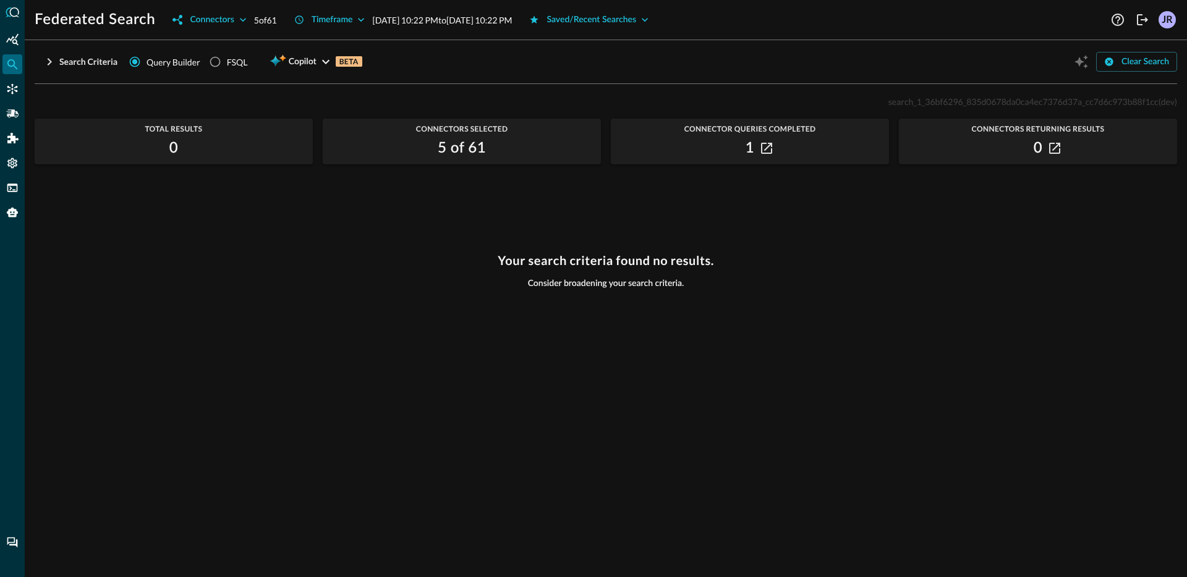
click at [342, 279] on div "Your search criteria found no results. Consider broadening your search criteria." at bounding box center [606, 407] width 1142 height 309
click at [1097, 103] on span "search_1_36bf6296_835d0678da0ca4ec7376d37a_cc7d6c973b88f1cc" at bounding box center [1023, 101] width 270 height 11
click at [895, 241] on div "search_1_36bf6296_835d0678da0ca4ec7376d37a_cc7d6c973b88f1cc (dev) Total Results…" at bounding box center [606, 328] width 1142 height 469
click at [1058, 143] on icon "button" at bounding box center [1054, 148] width 11 height 11
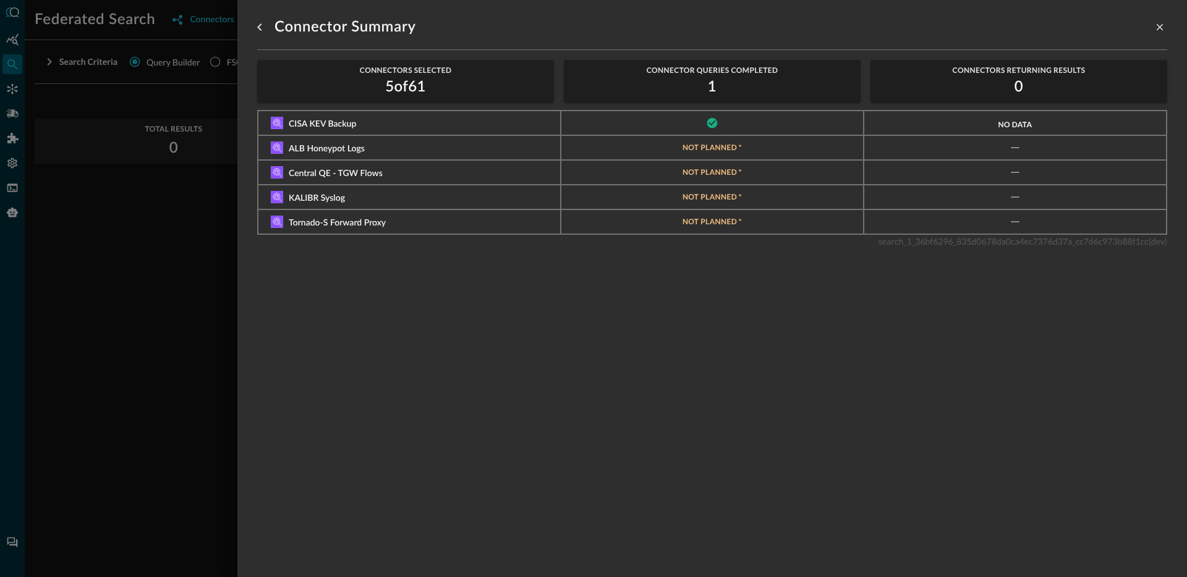
click at [985, 125] on div at bounding box center [983, 122] width 29 height 11
click at [839, 319] on div "Connector Summary Connectors Selected 5 of 61 Connector Queries Completed 1 Con…" at bounding box center [712, 281] width 910 height 563
click at [177, 271] on div at bounding box center [593, 288] width 1187 height 577
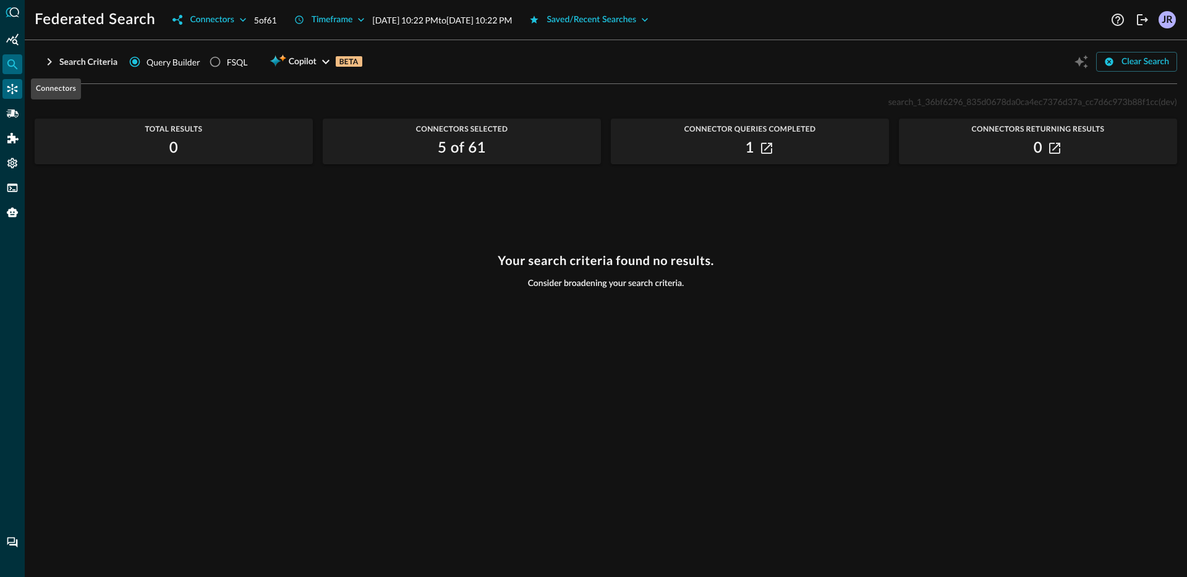
click at [15, 96] on div "Connectors" at bounding box center [12, 89] width 20 height 20
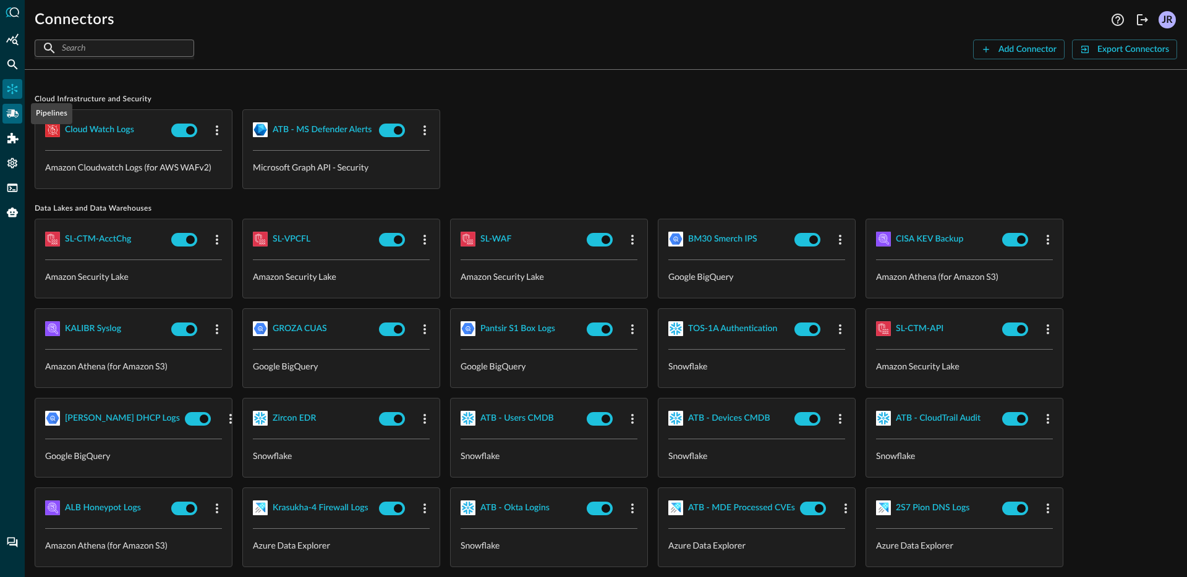
click at [15, 112] on icon "Pipelines" at bounding box center [12, 114] width 12 height 12
